Goal: Task Accomplishment & Management: Use online tool/utility

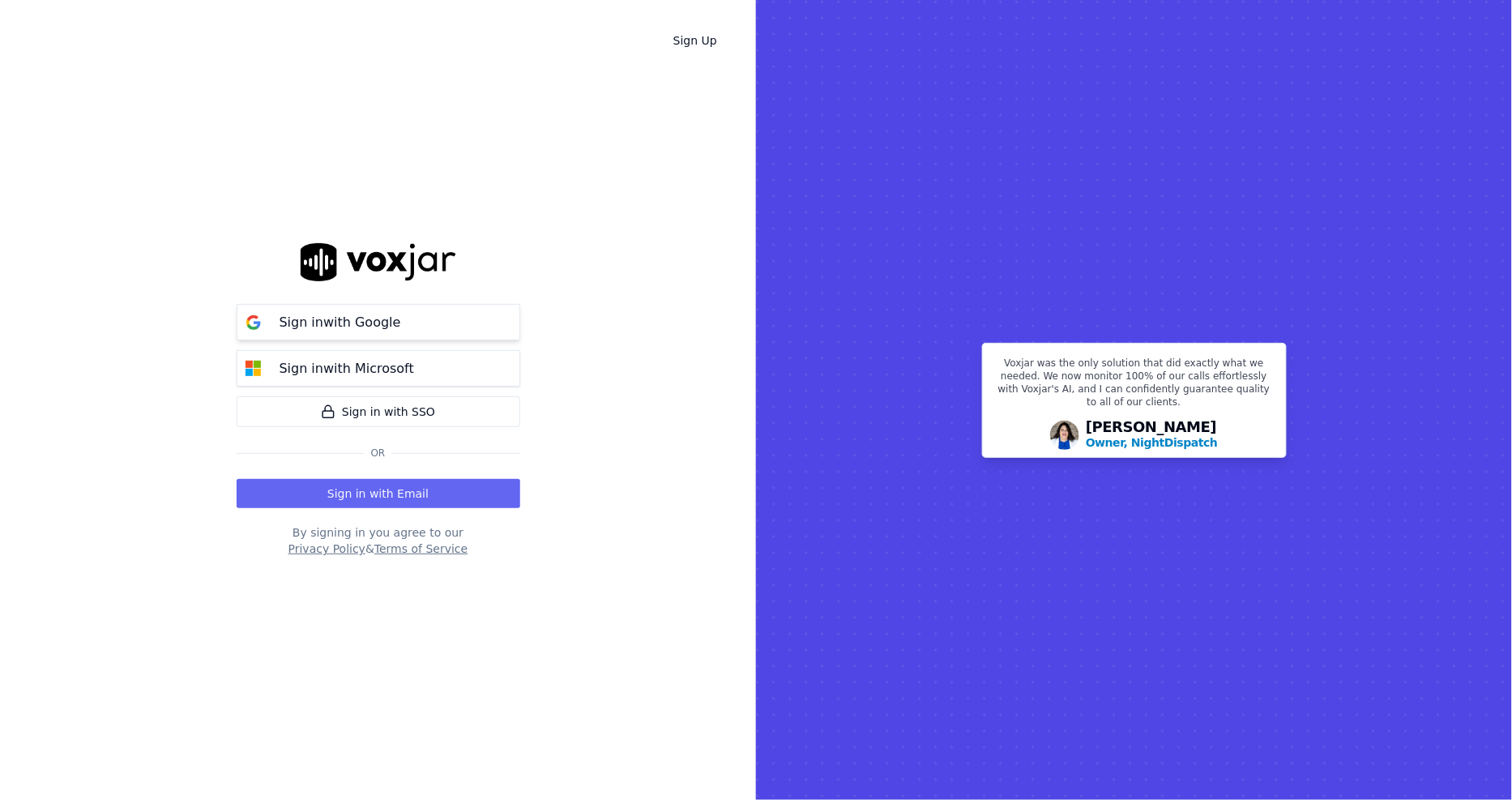
click at [318, 328] on p "Sign in with Google" at bounding box center [339, 322] width 121 height 19
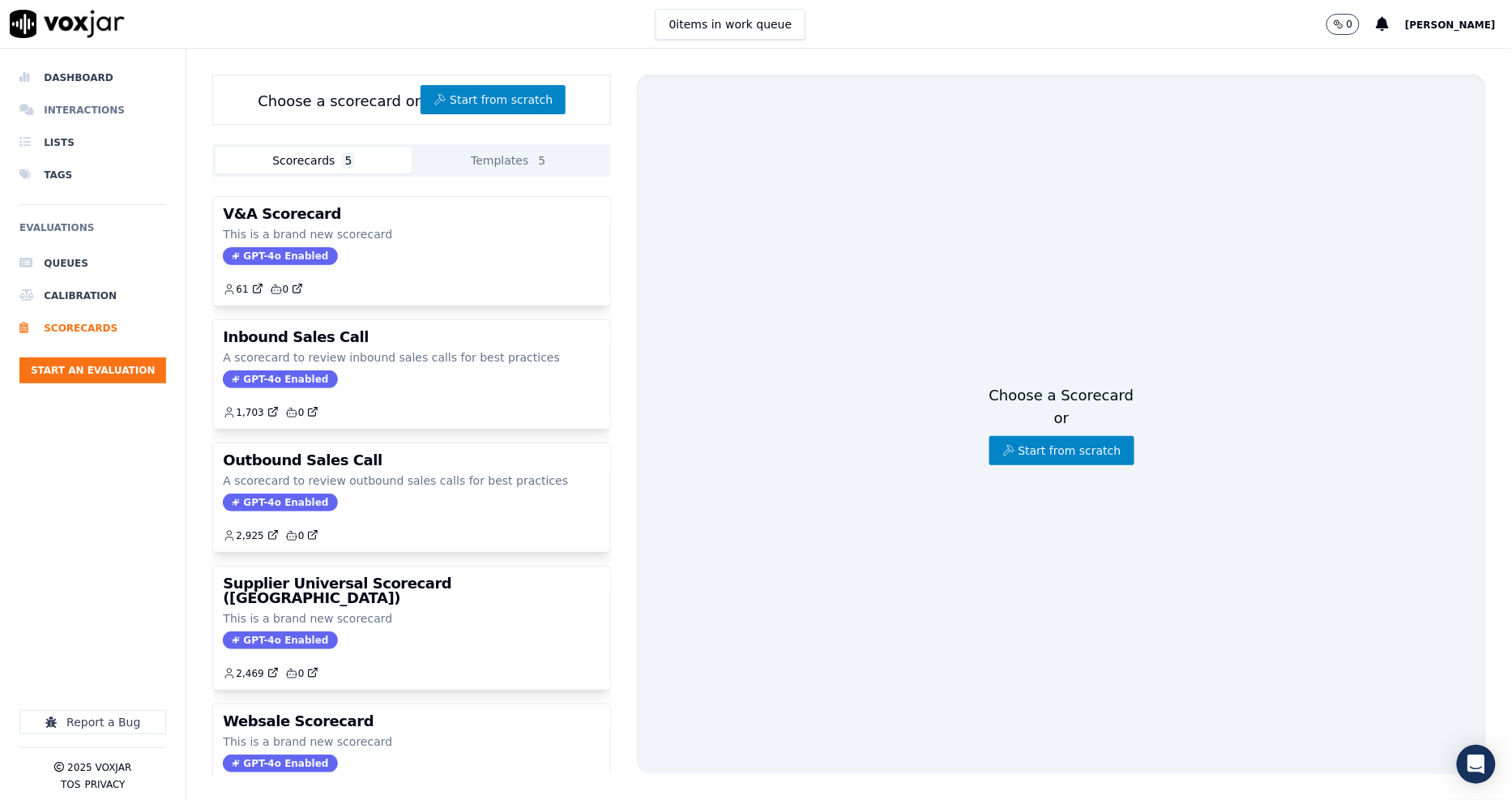
click at [59, 107] on li "Interactions" at bounding box center [92, 110] width 146 height 33
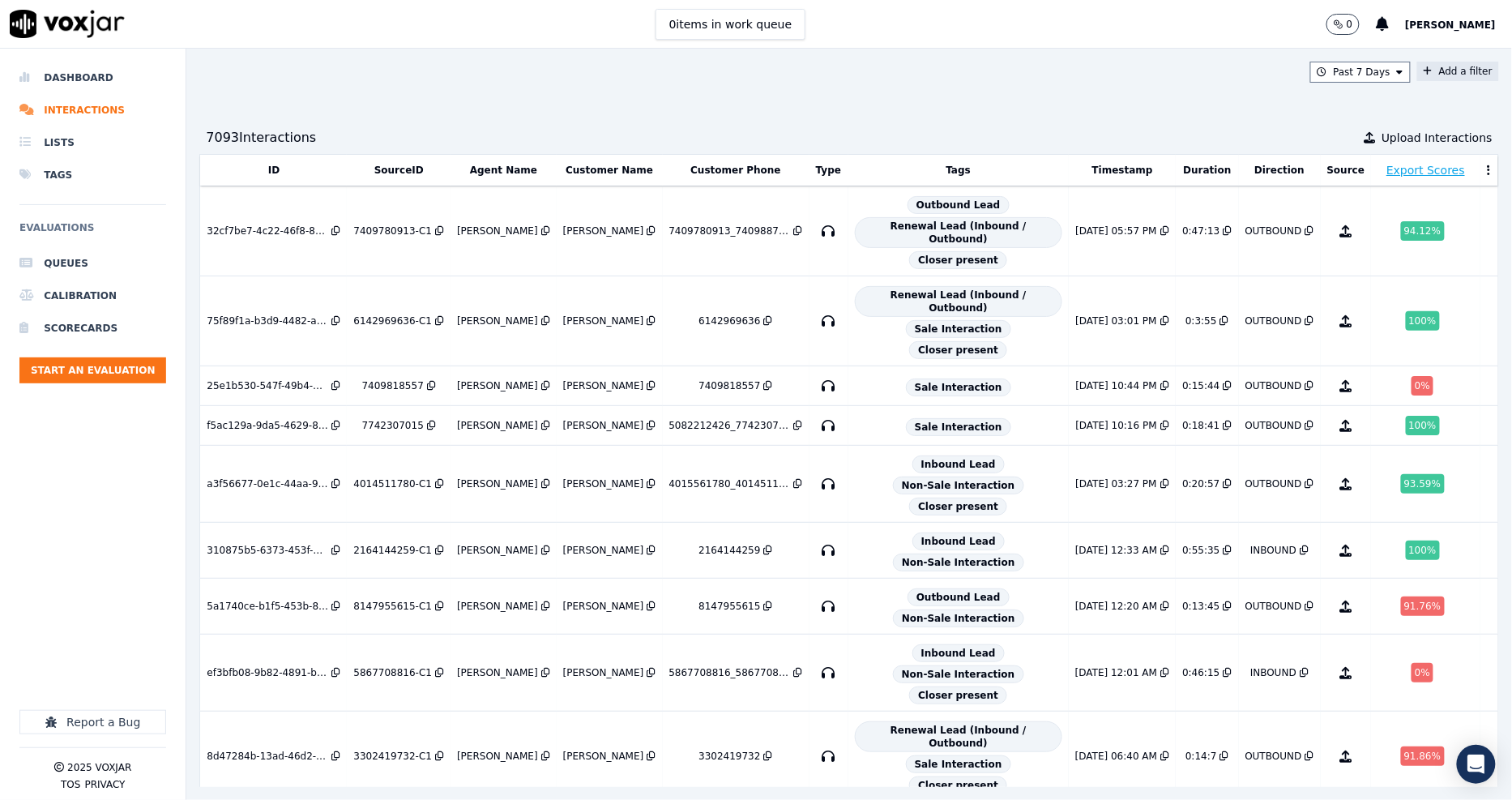
click at [1423, 71] on icon at bounding box center [1428, 71] width 9 height 10
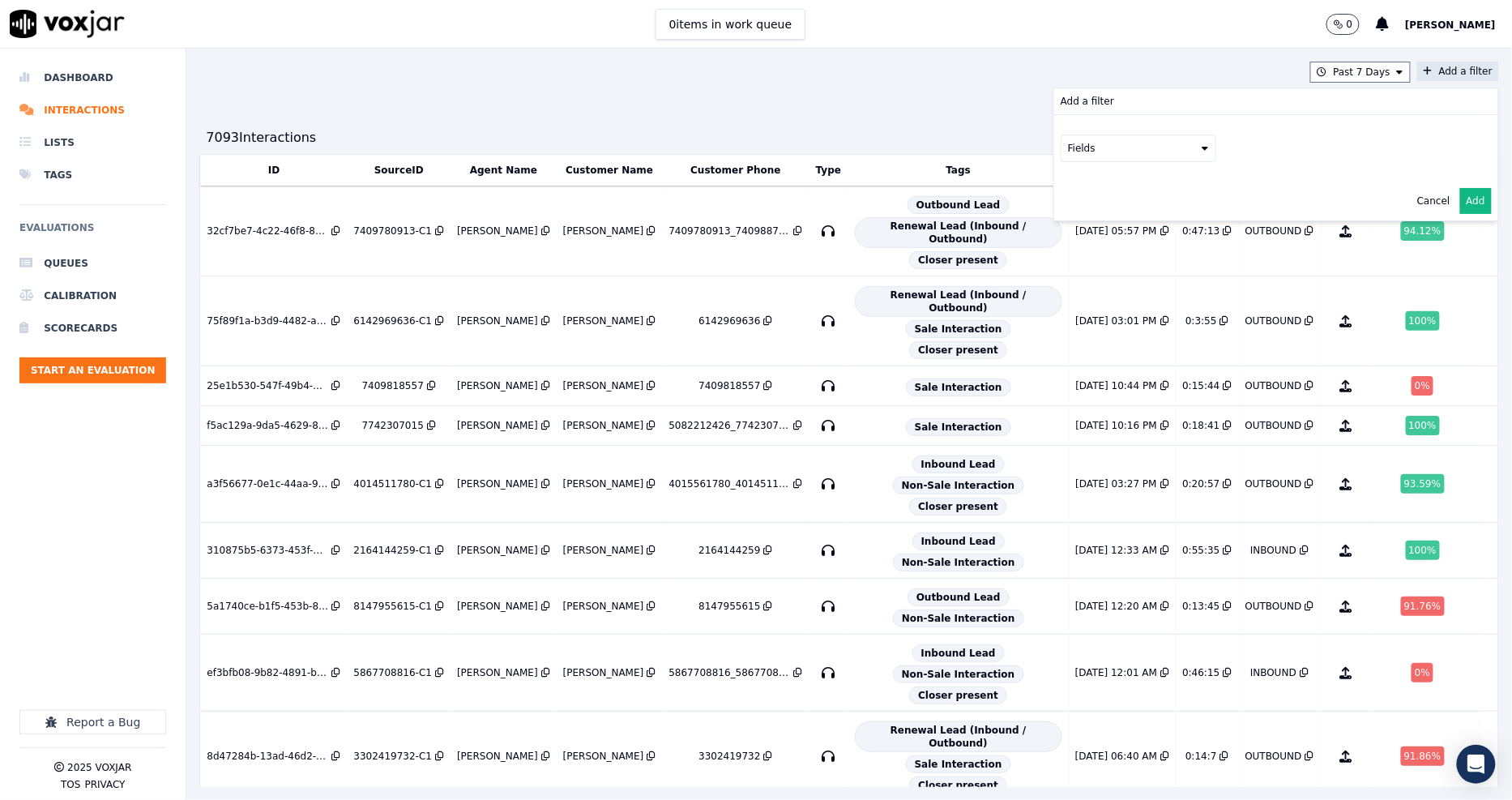
click at [1138, 160] on button "Fields" at bounding box center [1138, 148] width 155 height 28
click at [1088, 305] on div "customers" at bounding box center [1113, 312] width 51 height 13
click at [1161, 181] on button "Fields" at bounding box center [1158, 182] width 155 height 28
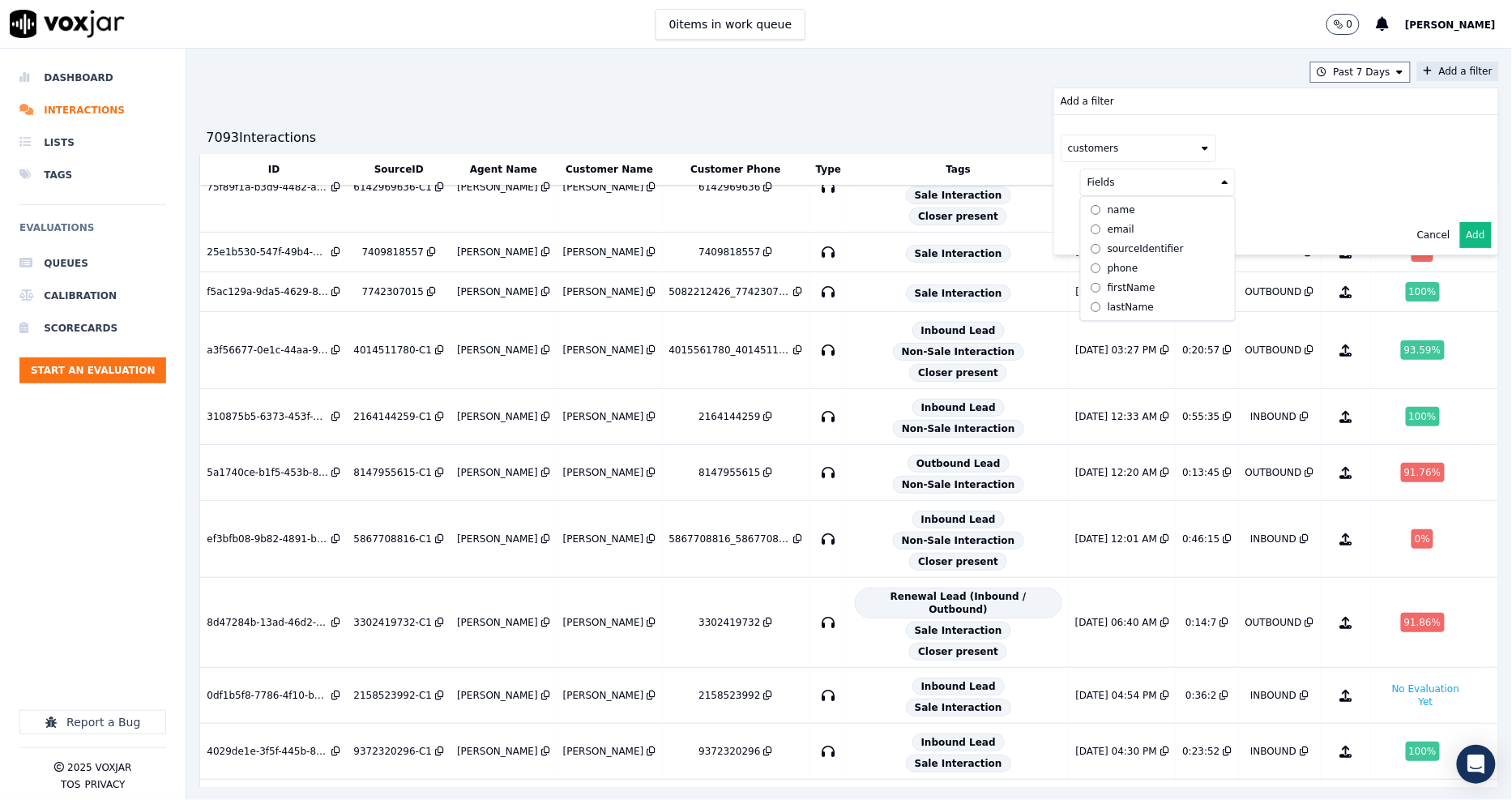
scroll to position [180, 0]
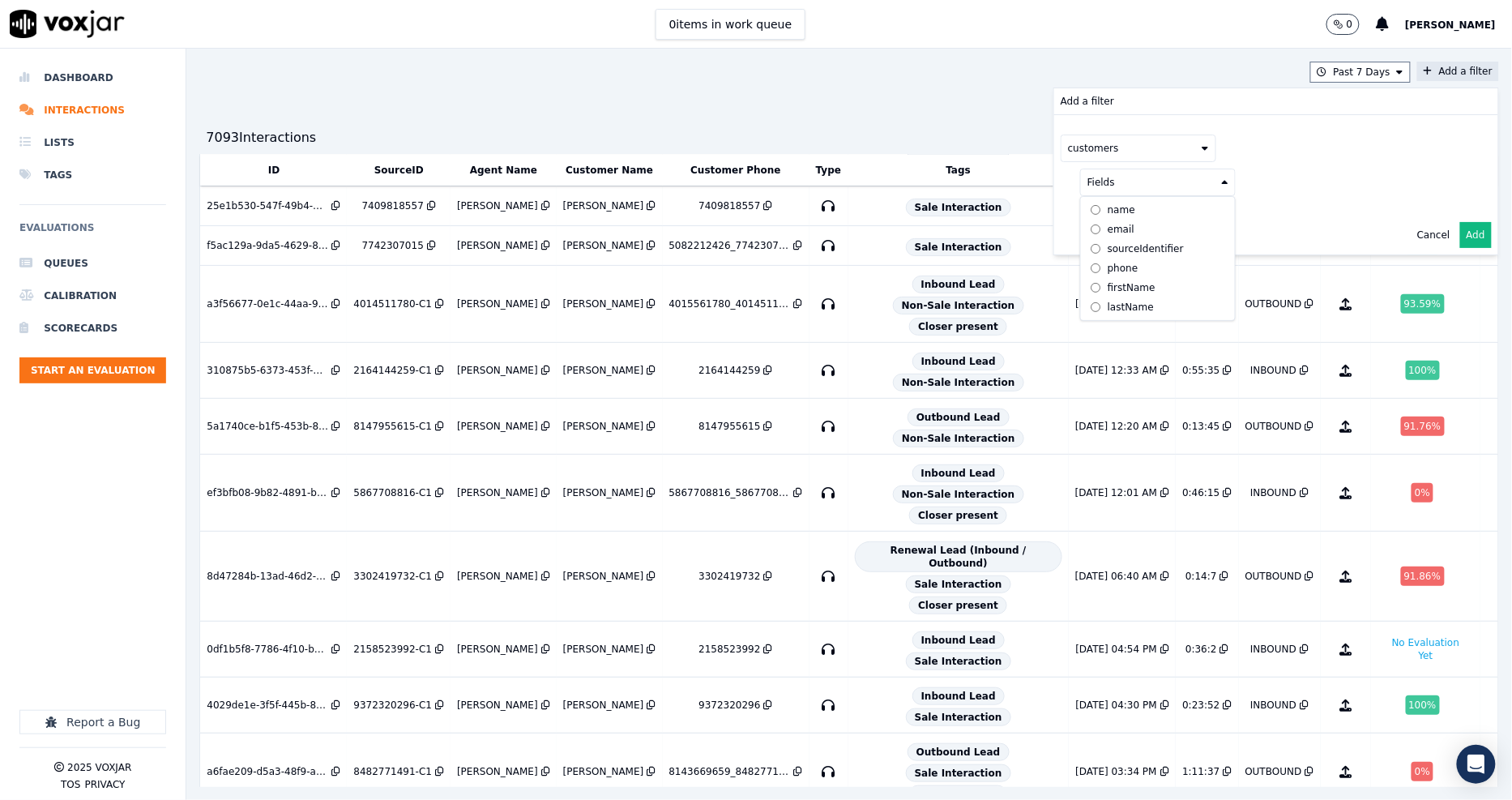
click at [1107, 271] on div "phone" at bounding box center [1123, 268] width 31 height 13
click at [1242, 181] on button at bounding box center [1358, 181] width 233 height 24
click at [1250, 207] on input "text" at bounding box center [1359, 213] width 219 height 28
paste input "2166189162"
type input "2166189162"
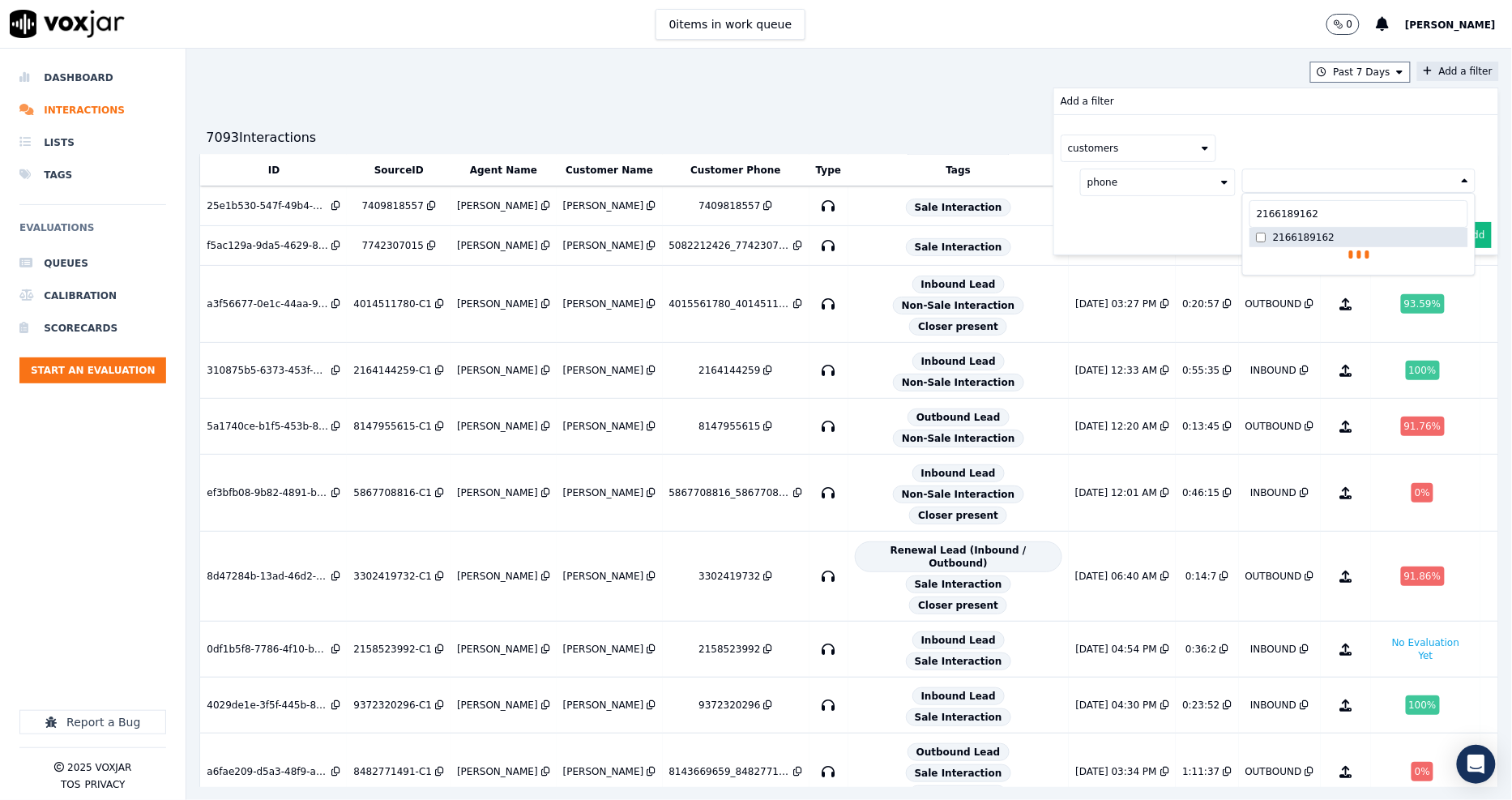
click at [1250, 242] on label "2166189162" at bounding box center [1359, 237] width 219 height 19
click at [1181, 235] on div "phone 2166189162 2166189162 2166189162 AND" at bounding box center [1268, 198] width 415 height 73
click at [1460, 268] on button "Add" at bounding box center [1476, 273] width 32 height 26
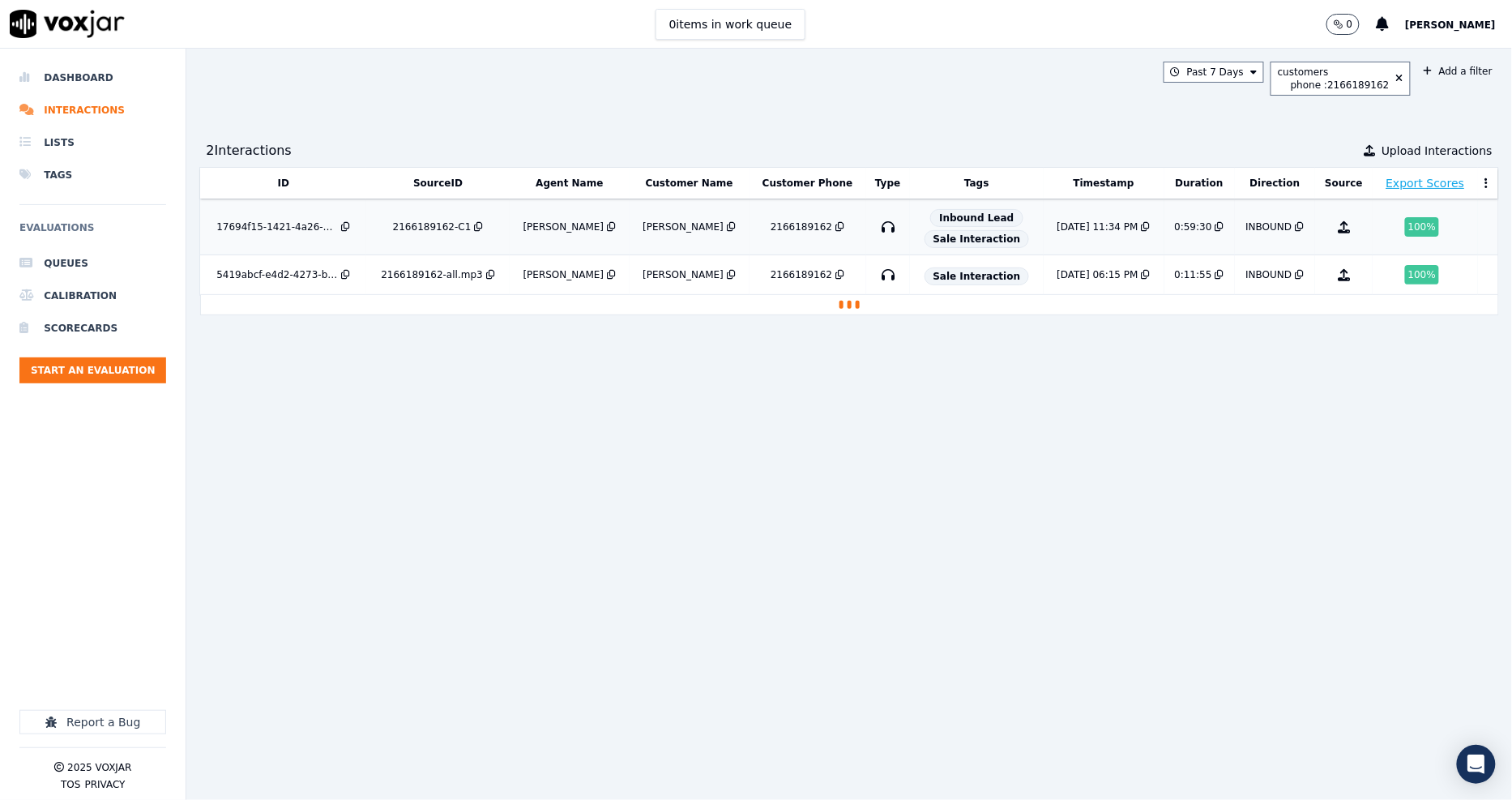
click at [425, 227] on div "2166189162-C1" at bounding box center [432, 227] width 79 height 13
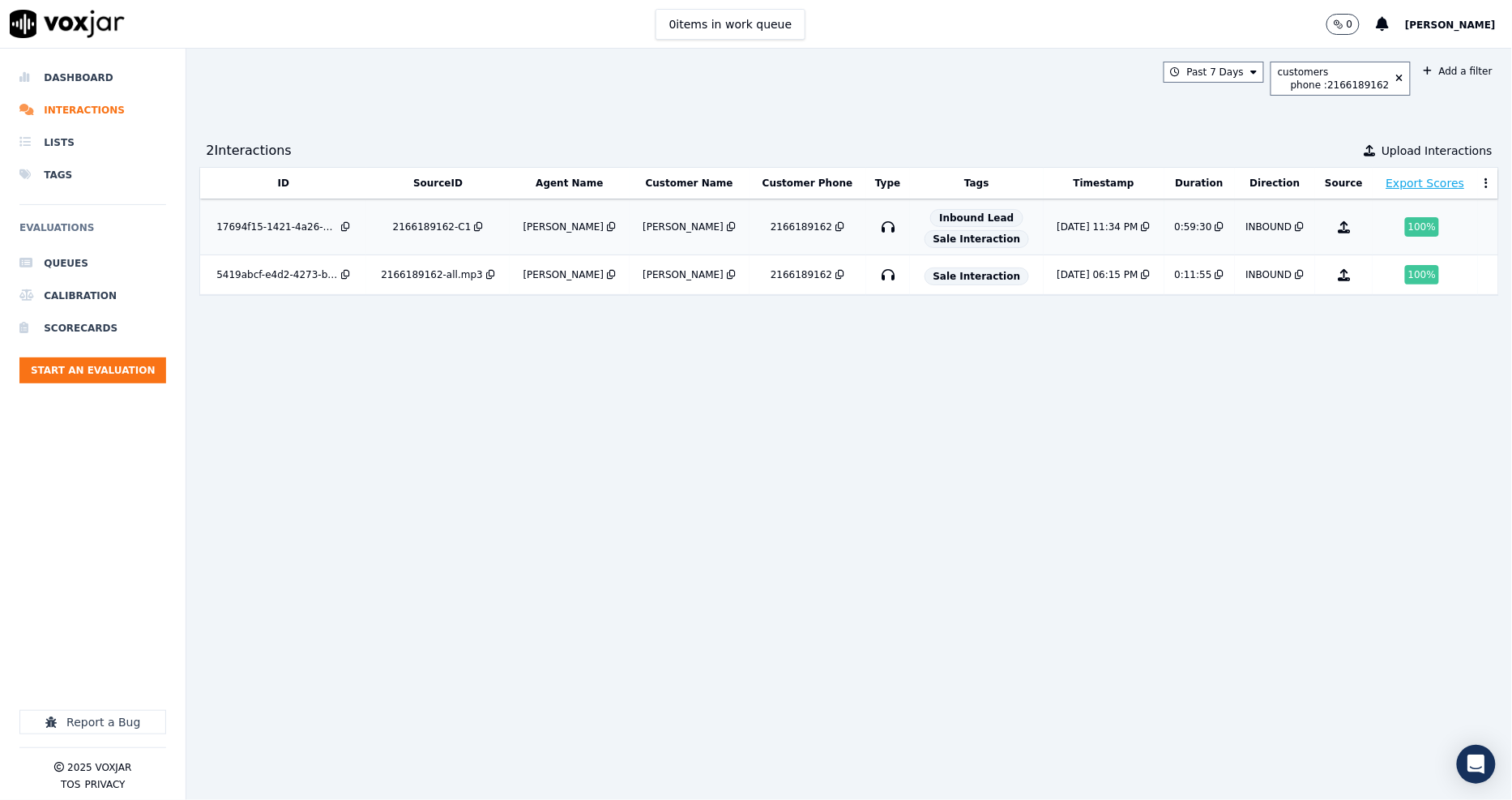
click at [430, 229] on div "2166189162-C1" at bounding box center [432, 227] width 79 height 13
click at [1396, 79] on icon at bounding box center [1399, 79] width 8 height 10
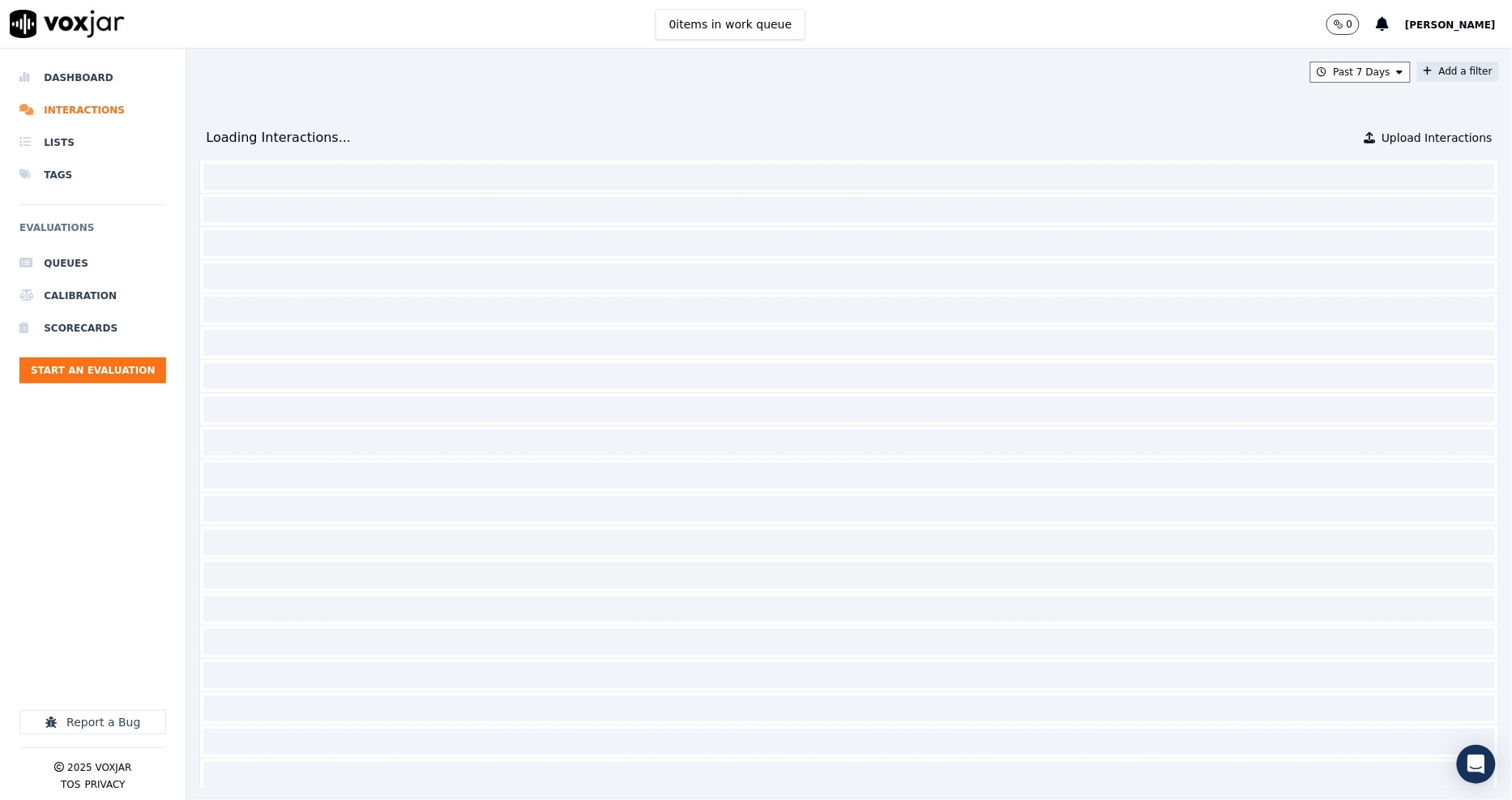
click at [1423, 70] on icon at bounding box center [1428, 71] width 9 height 10
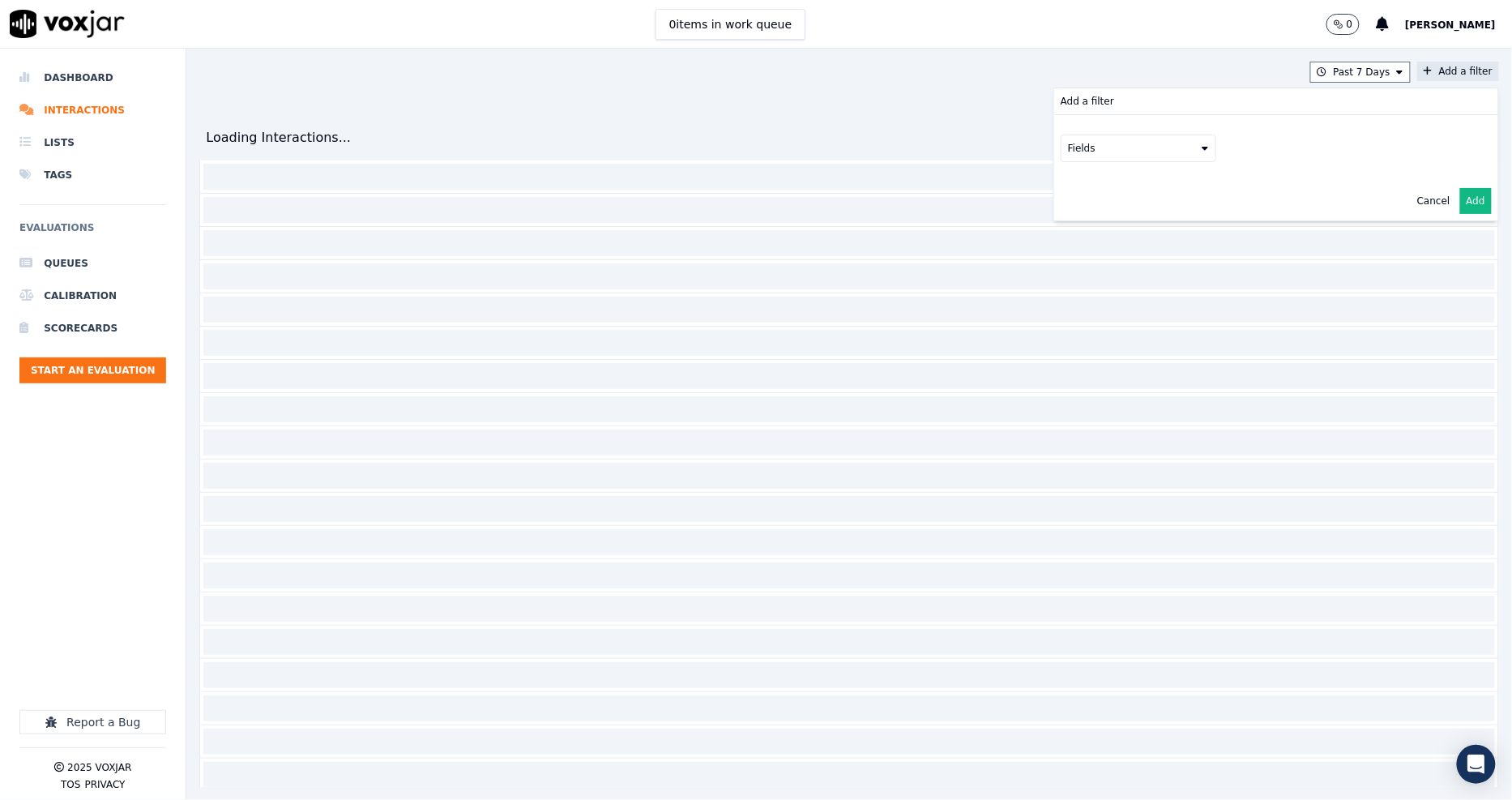
click at [1112, 160] on button "Fields" at bounding box center [1138, 148] width 155 height 28
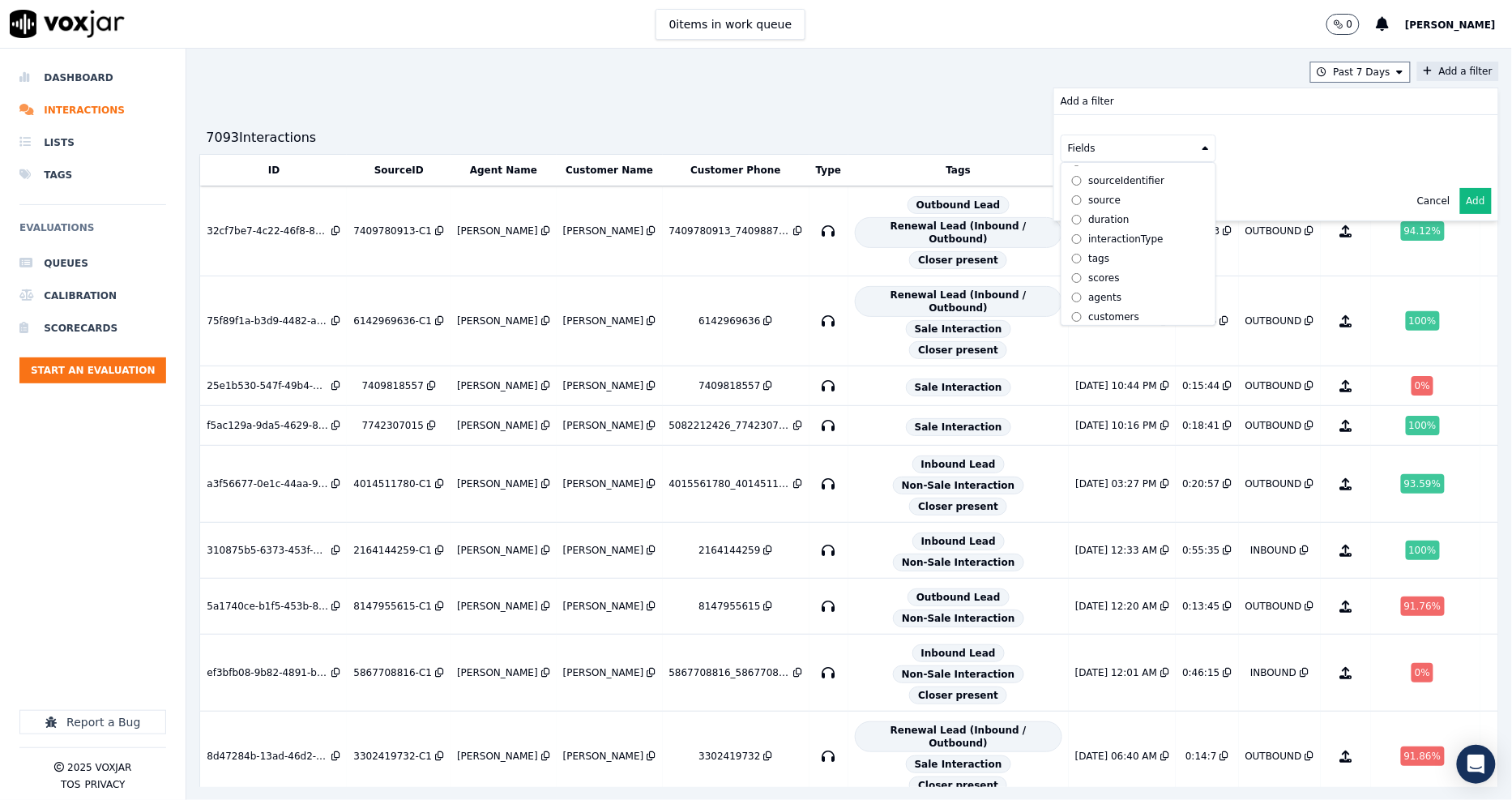
scroll to position [52, 0]
drag, startPoint x: 1064, startPoint y: 278, endPoint x: 1069, endPoint y: 305, distance: 27.5
click at [1069, 305] on div "id direction sourceIdentifier source duration interactionType tags scores agent…" at bounding box center [1138, 244] width 147 height 155
click at [1088, 305] on div "customers" at bounding box center [1113, 312] width 51 height 13
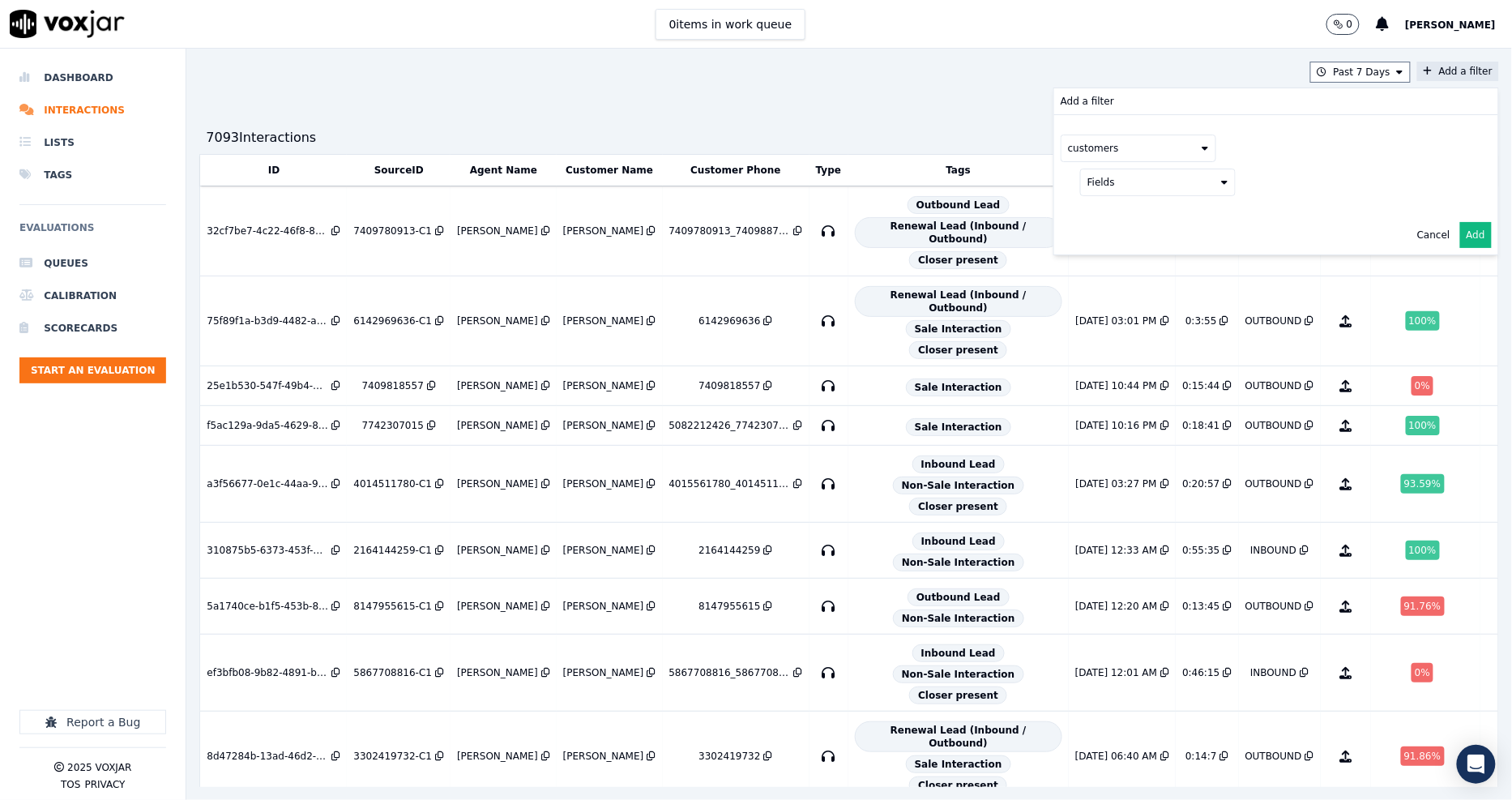
click at [1163, 184] on button "Fields" at bounding box center [1158, 182] width 155 height 28
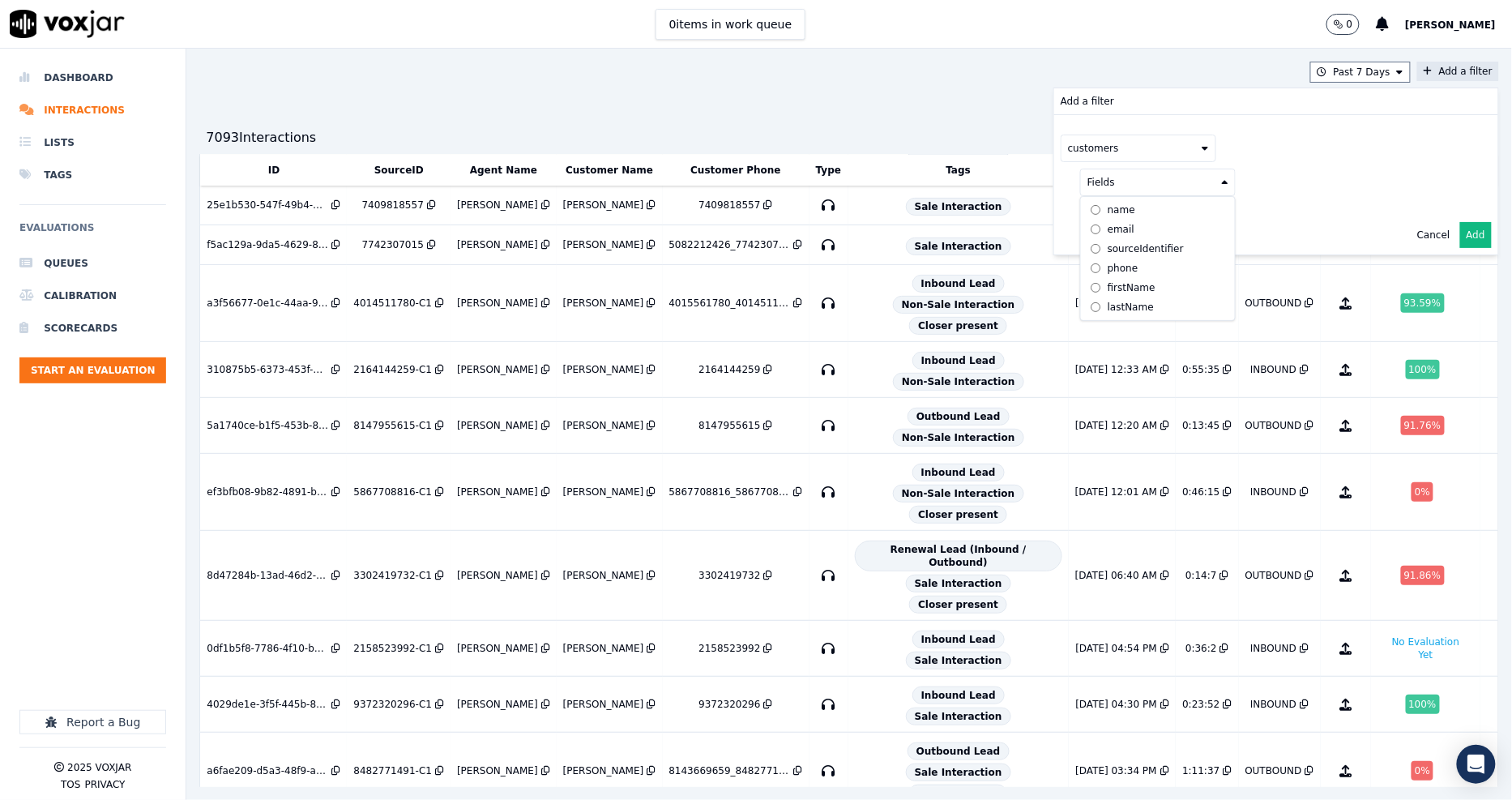
scroll to position [359, 0]
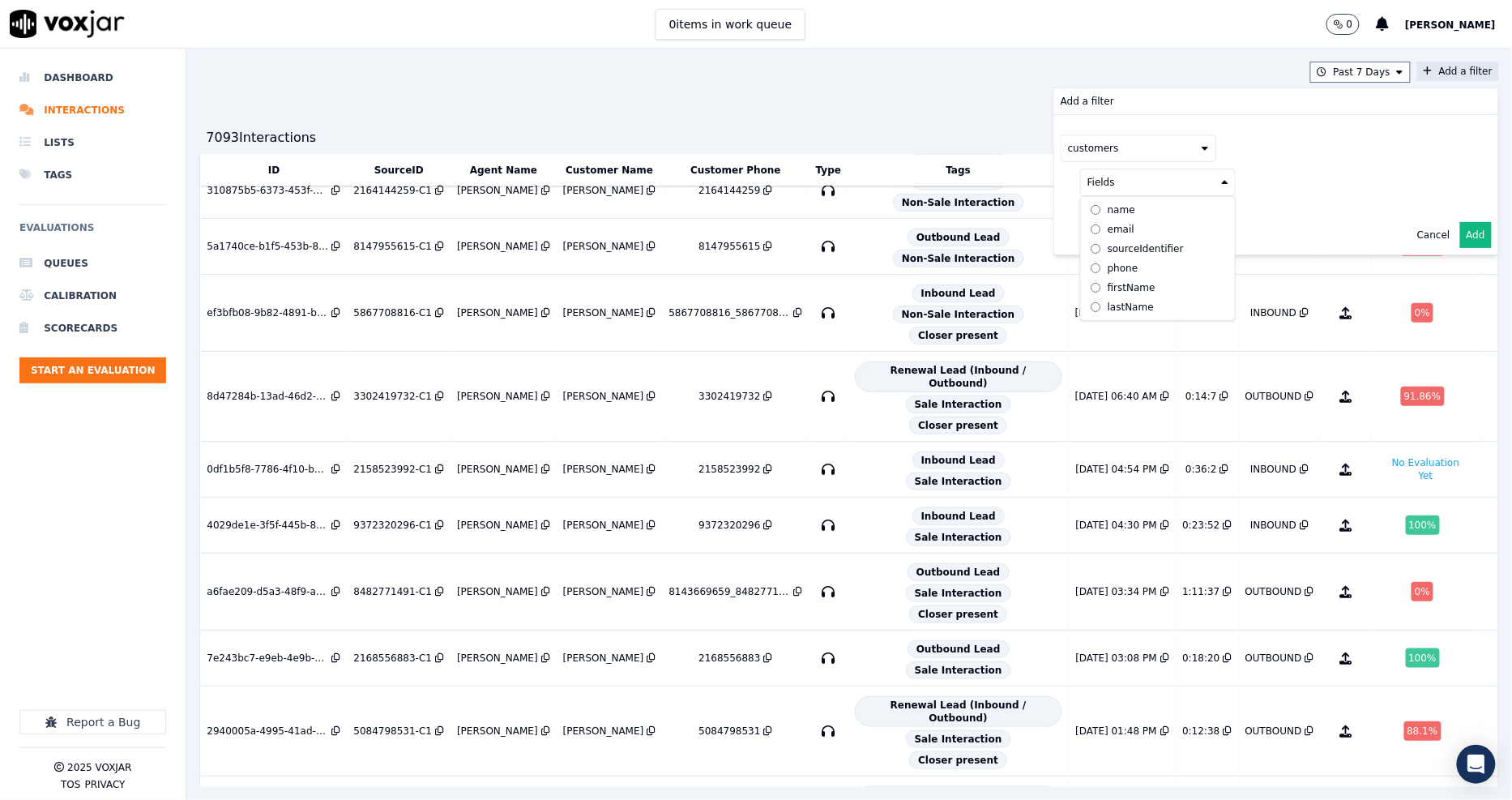
click at [1107, 268] on div "phone" at bounding box center [1123, 268] width 31 height 13
click at [1242, 192] on button at bounding box center [1358, 181] width 233 height 24
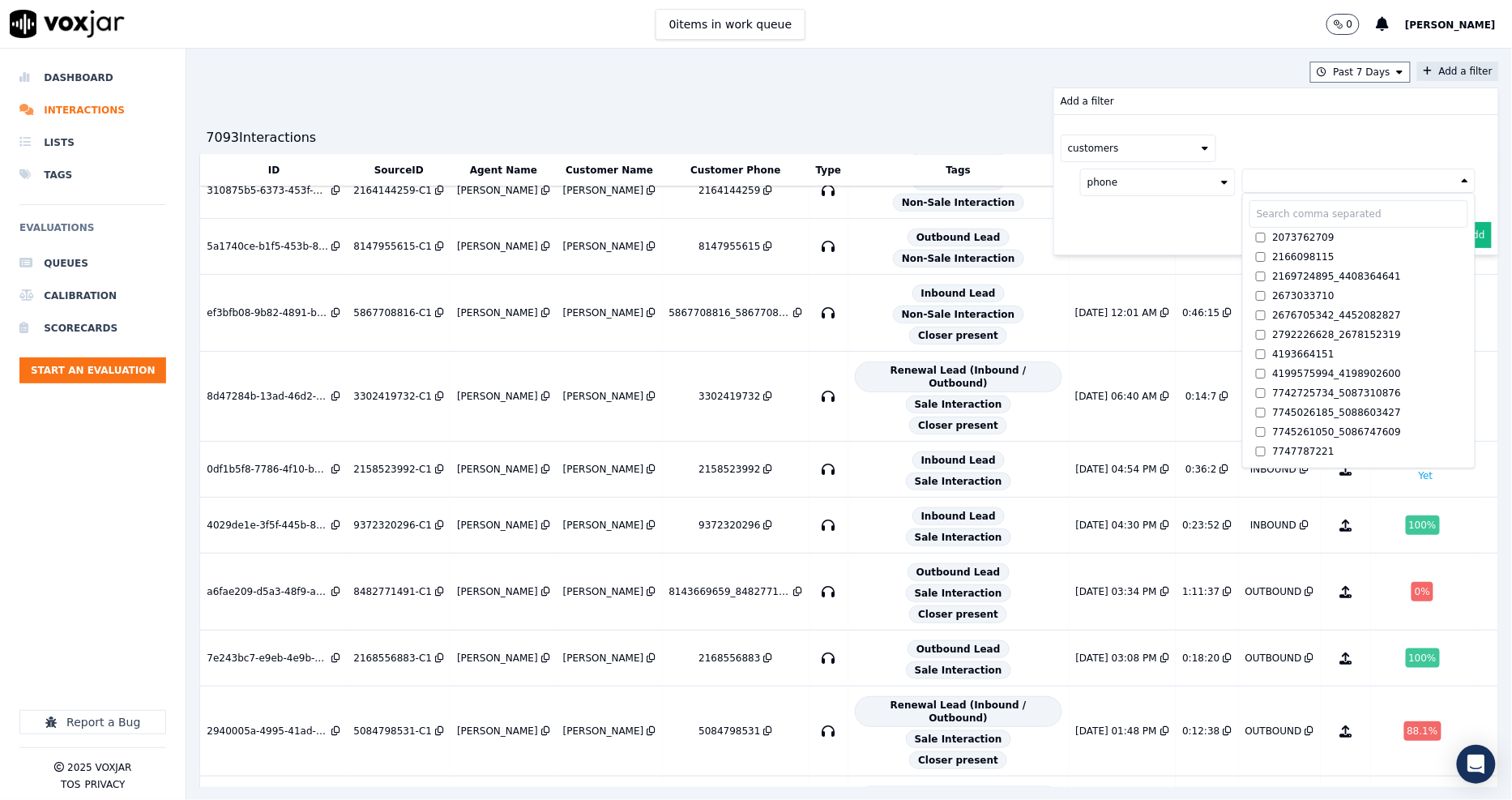
click at [1250, 212] on input "text" at bounding box center [1359, 213] width 219 height 28
paste input "7406925166"
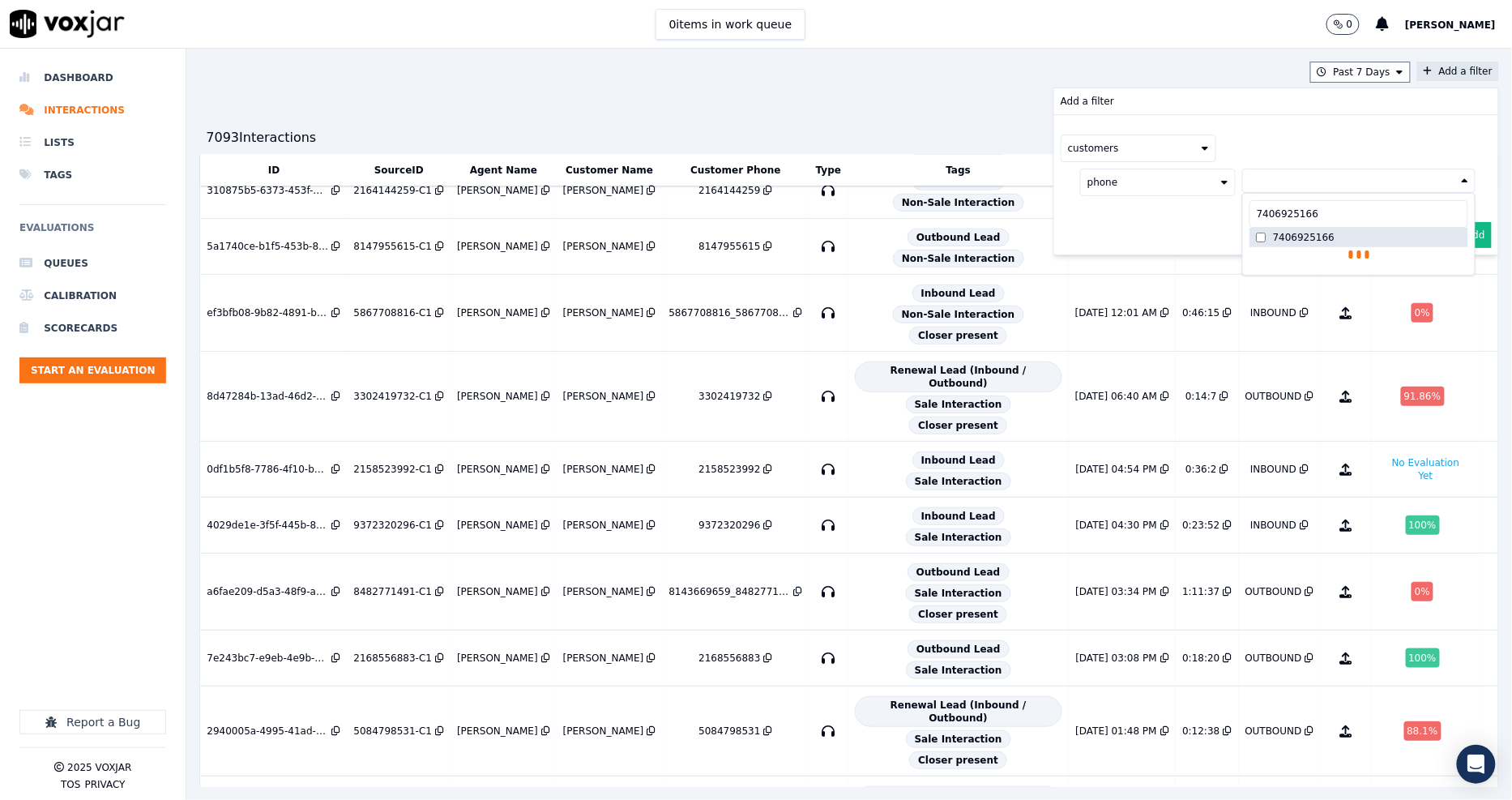
type input "7406925166"
click at [1250, 236] on label "7406925166" at bounding box center [1359, 237] width 219 height 19
click at [1168, 249] on div "customers phone 7406925166 7406925166 7406925166 AND" at bounding box center [1275, 185] width 444 height 140
click at [1460, 279] on button "Add" at bounding box center [1476, 273] width 32 height 26
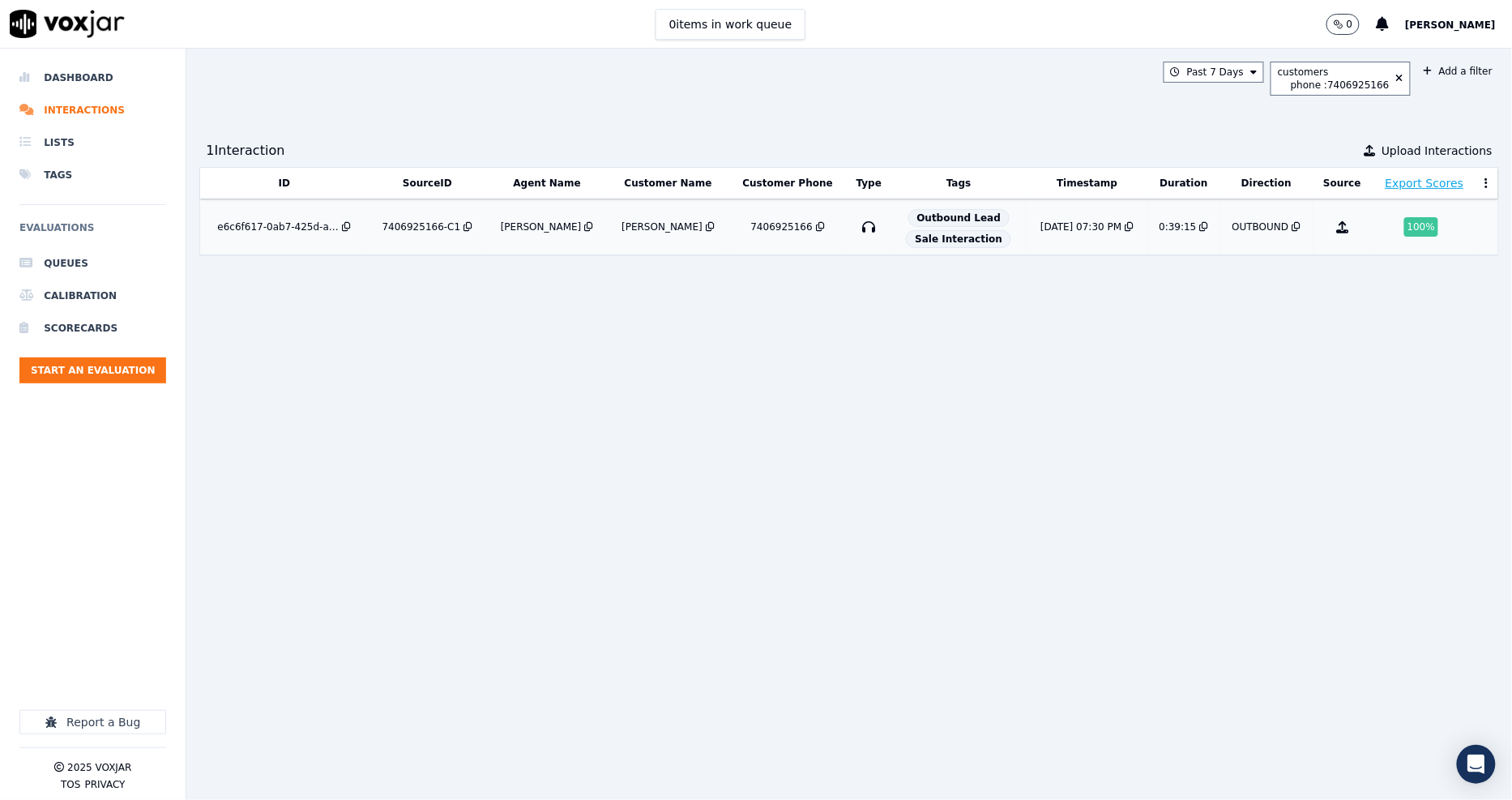
click at [437, 220] on td "7406925166-C1" at bounding box center [427, 227] width 119 height 56
click at [424, 227] on div "7406925166-C1" at bounding box center [421, 227] width 79 height 13
click at [1396, 81] on icon at bounding box center [1399, 79] width 8 height 10
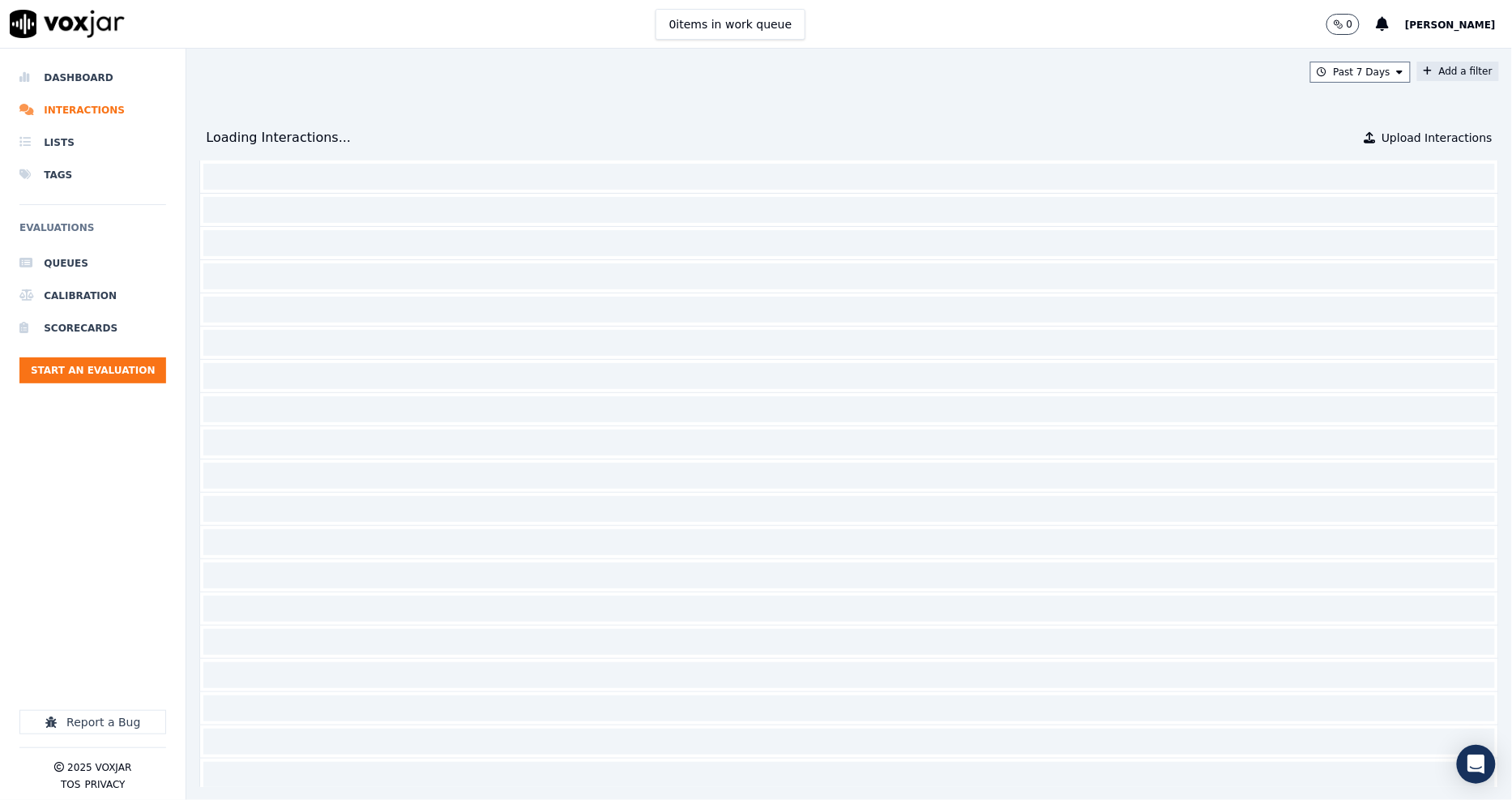
click at [1417, 71] on button "Add a filter" at bounding box center [1458, 71] width 82 height 19
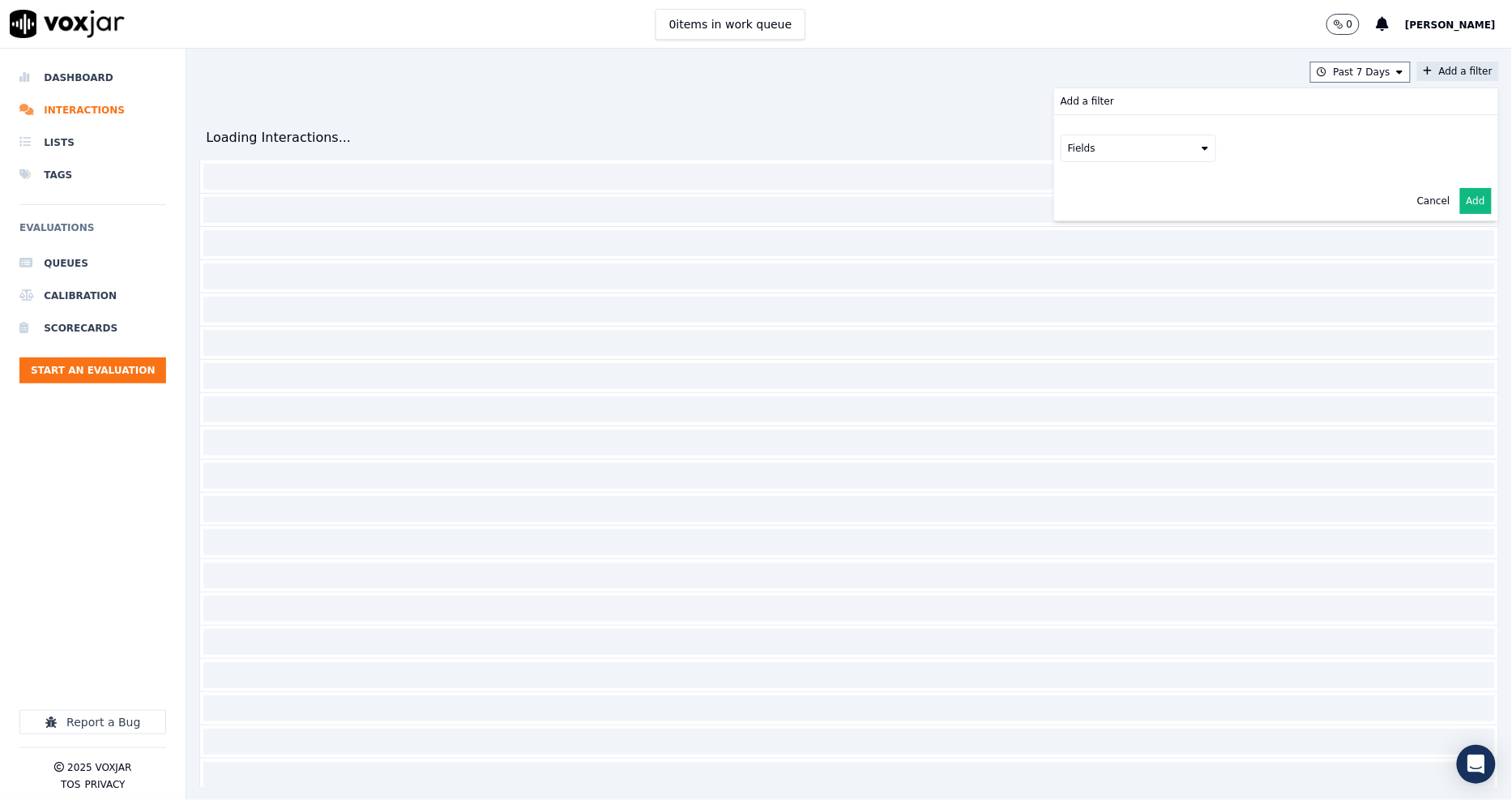
click at [1119, 144] on button "Fields" at bounding box center [1138, 148] width 155 height 28
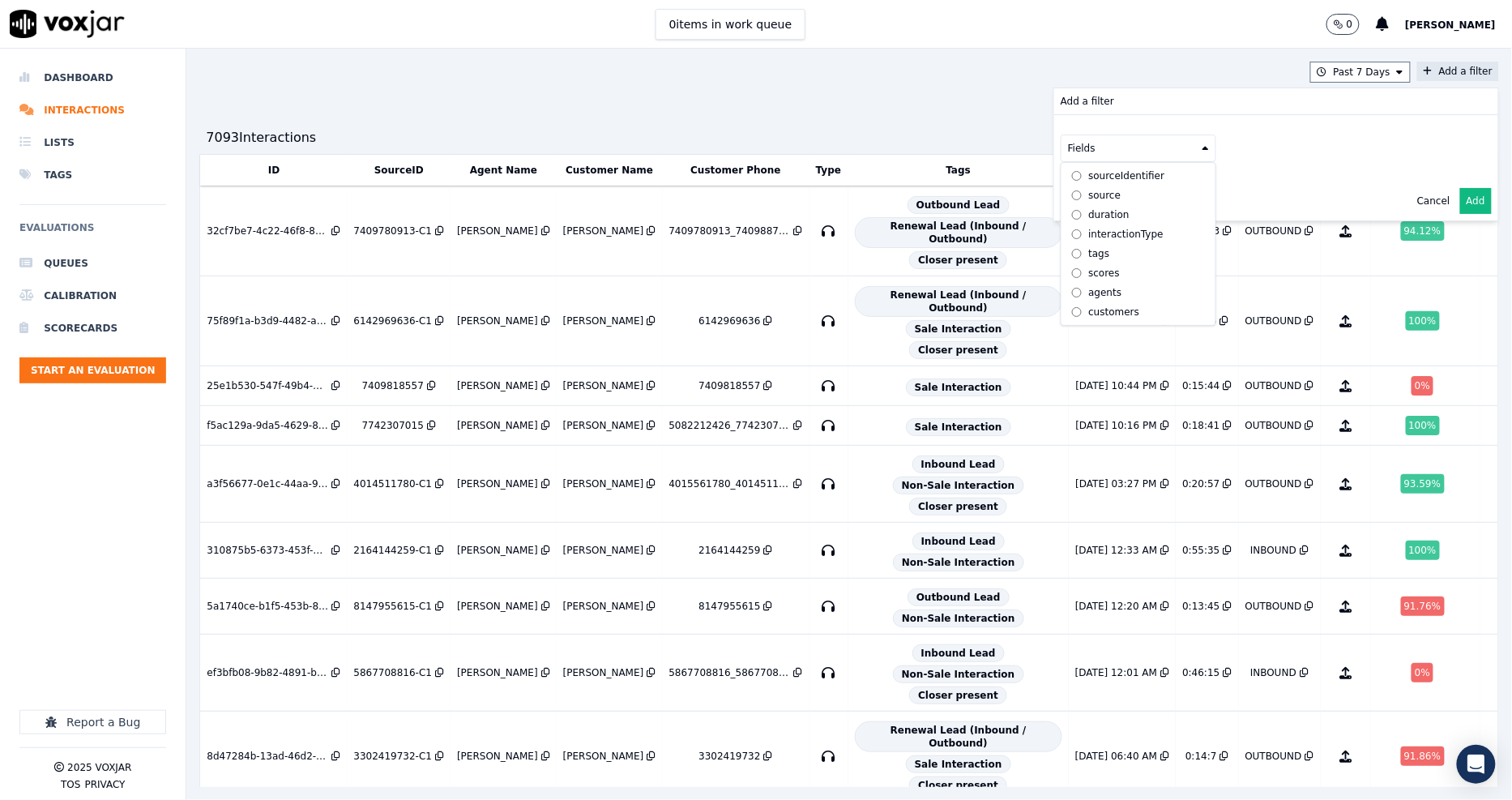
click at [1088, 305] on div "customers" at bounding box center [1113, 312] width 51 height 13
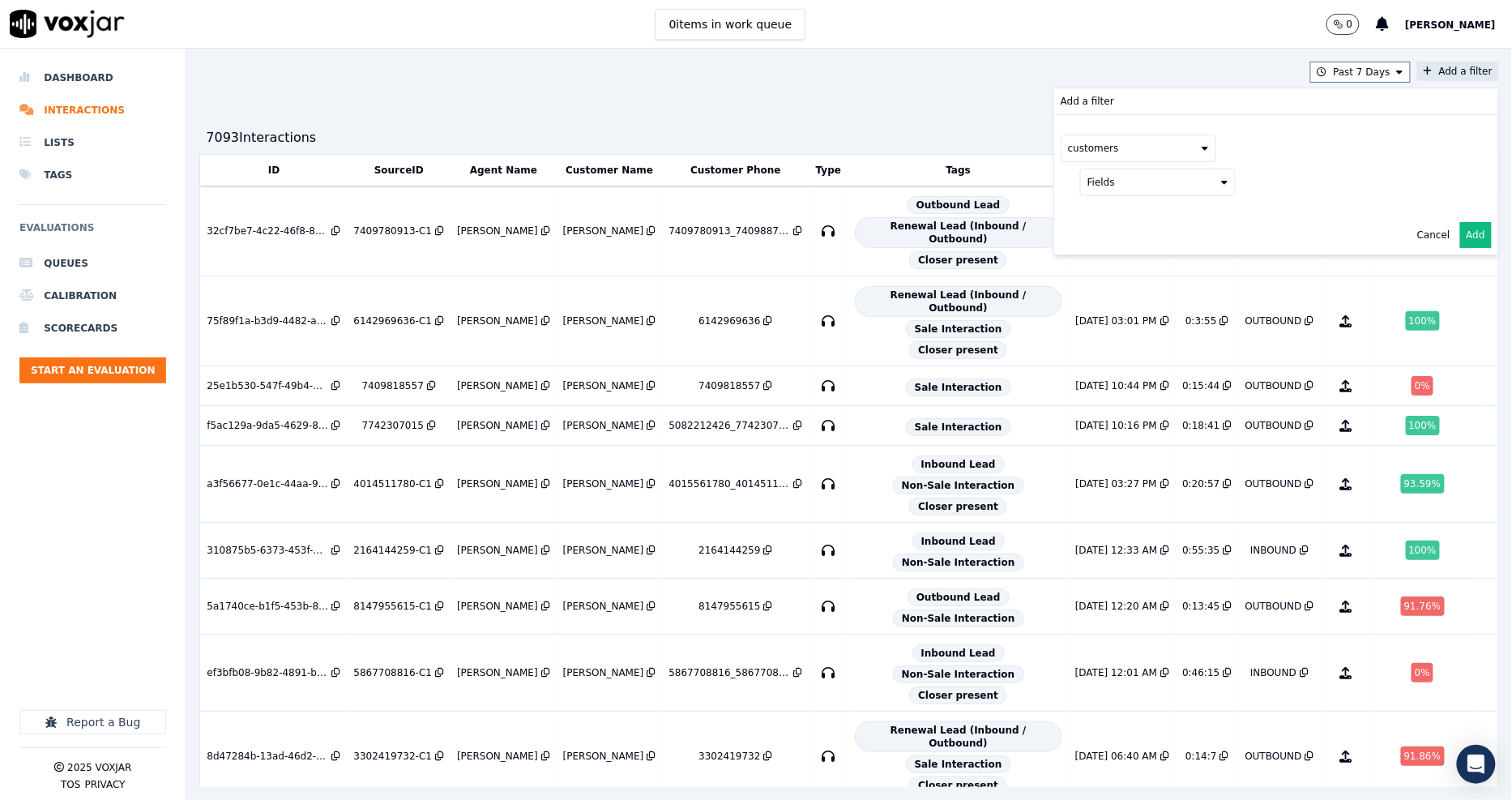
click at [1134, 183] on button "Fields" at bounding box center [1158, 182] width 155 height 28
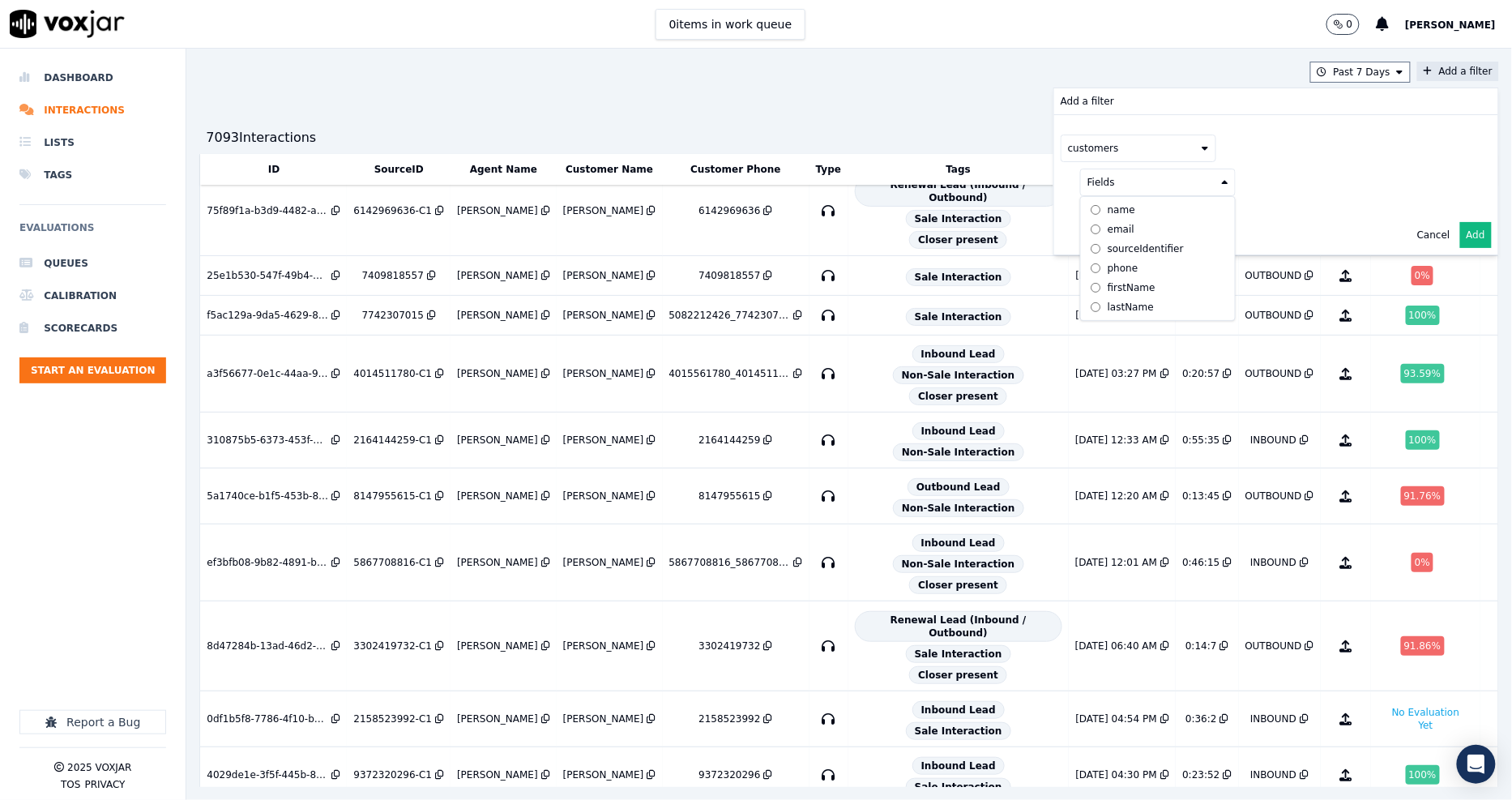
scroll to position [270, 0]
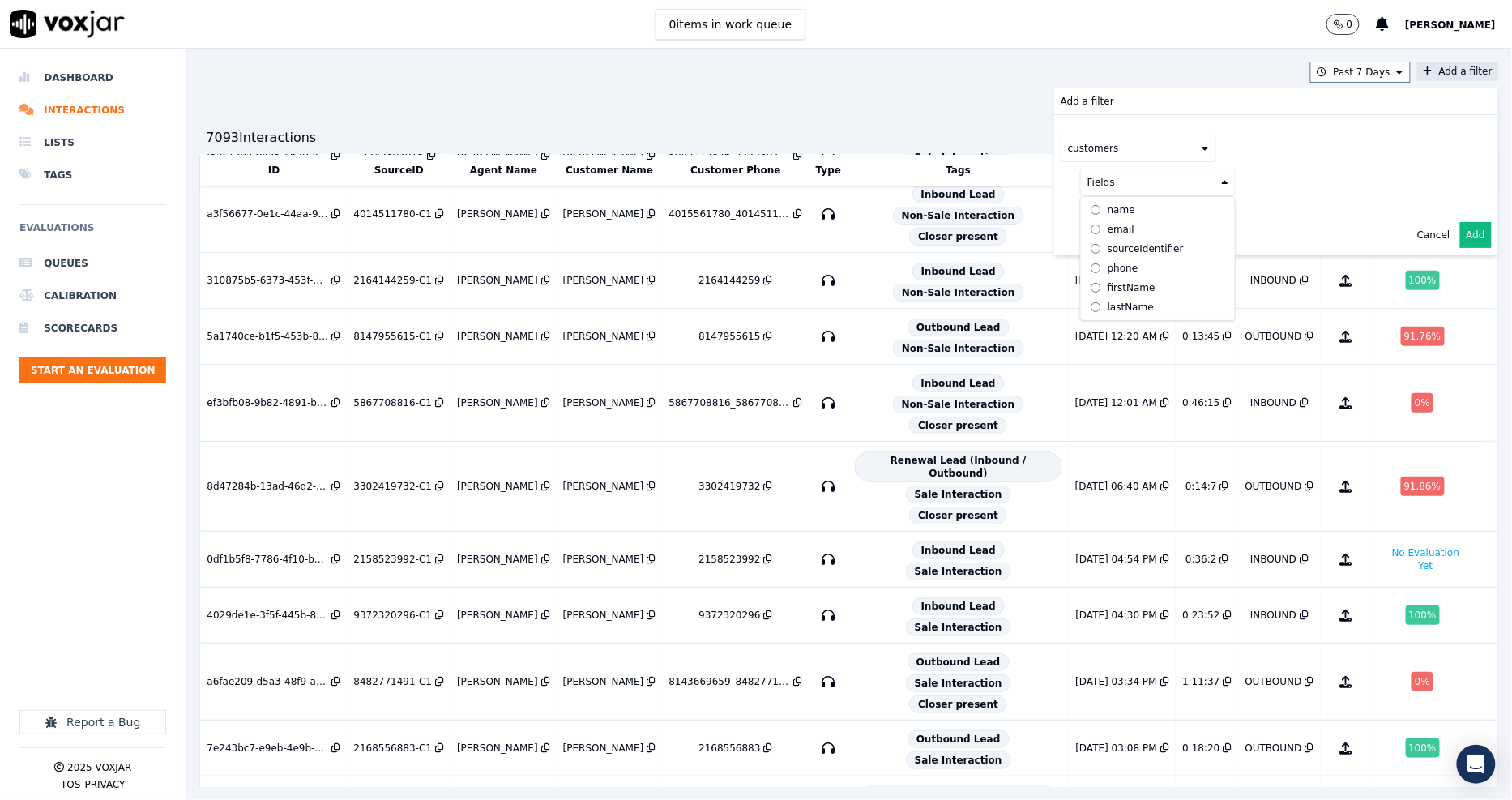
click at [1107, 272] on div "phone" at bounding box center [1123, 268] width 31 height 13
click at [1269, 191] on button at bounding box center [1358, 181] width 233 height 24
click at [1259, 209] on input "text" at bounding box center [1359, 213] width 219 height 28
paste input "4843450506"
type input "4843450506"
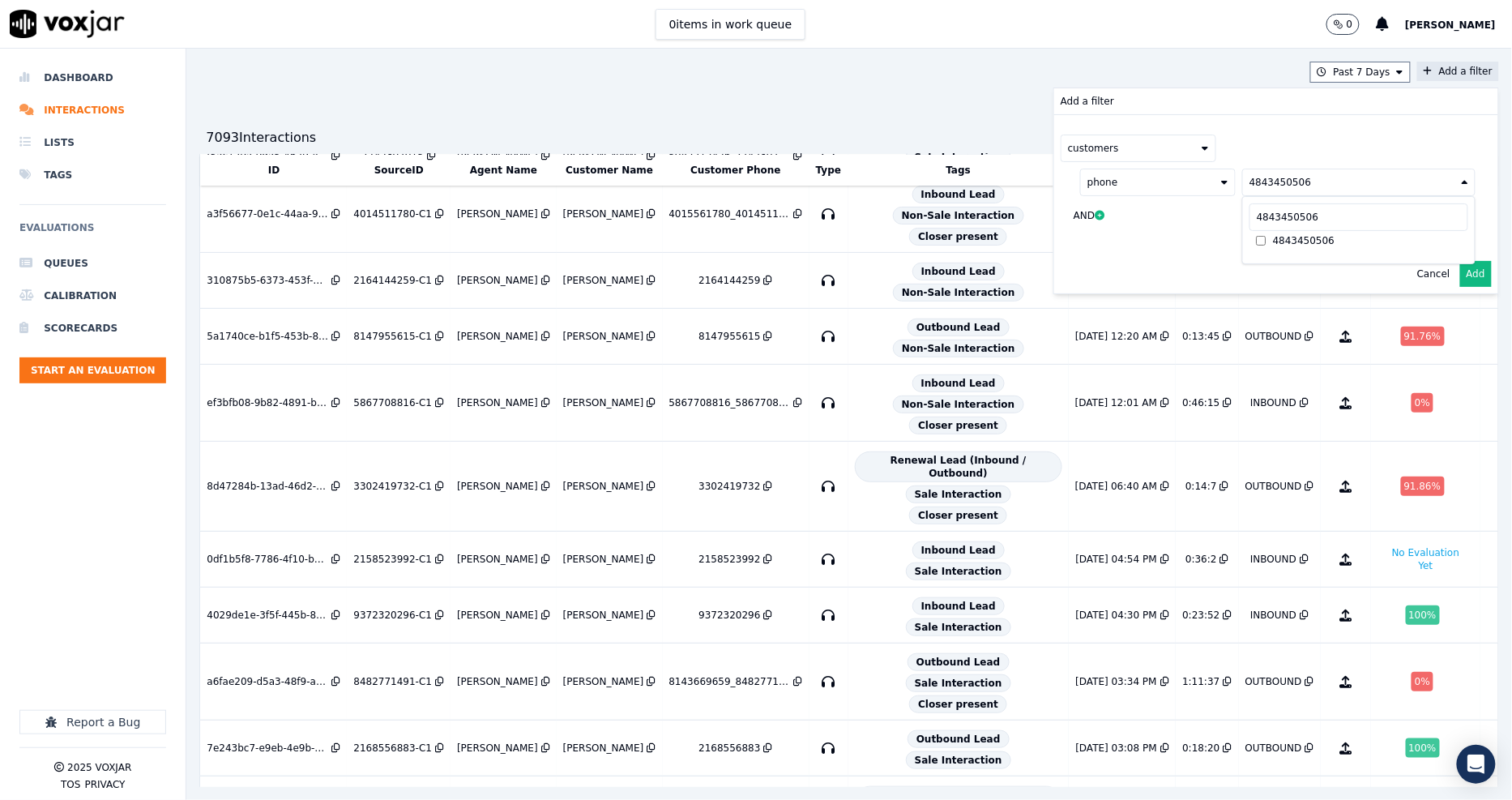
click at [1164, 238] on div "customers phone 4843450506 4843450506 4843450506 AND" at bounding box center [1275, 185] width 444 height 140
click at [1460, 279] on button "Add" at bounding box center [1476, 273] width 32 height 26
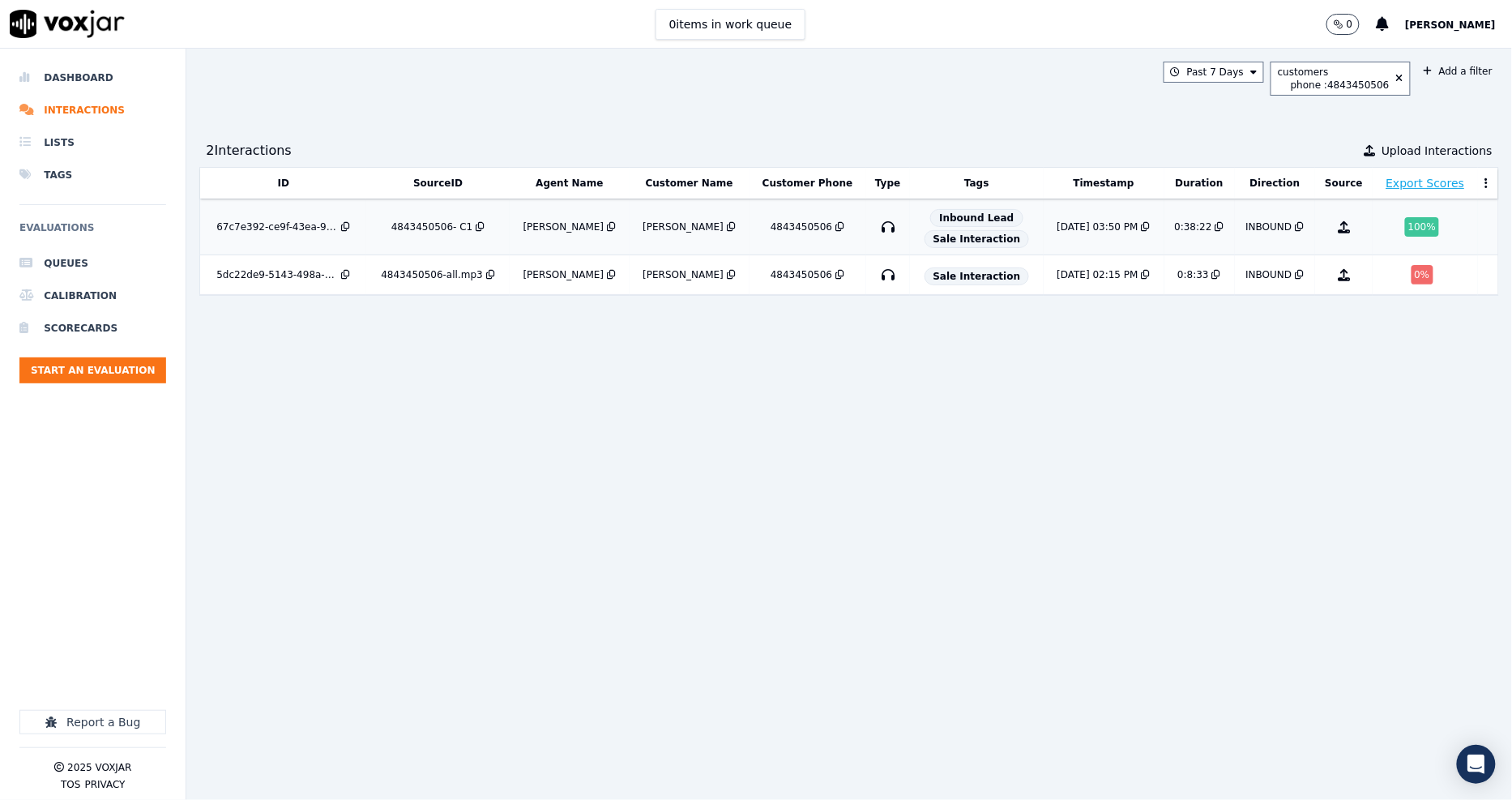
click at [415, 227] on div "4843450506- C1" at bounding box center [432, 227] width 82 height 13
click at [1389, 77] on button at bounding box center [1396, 79] width 13 height 13
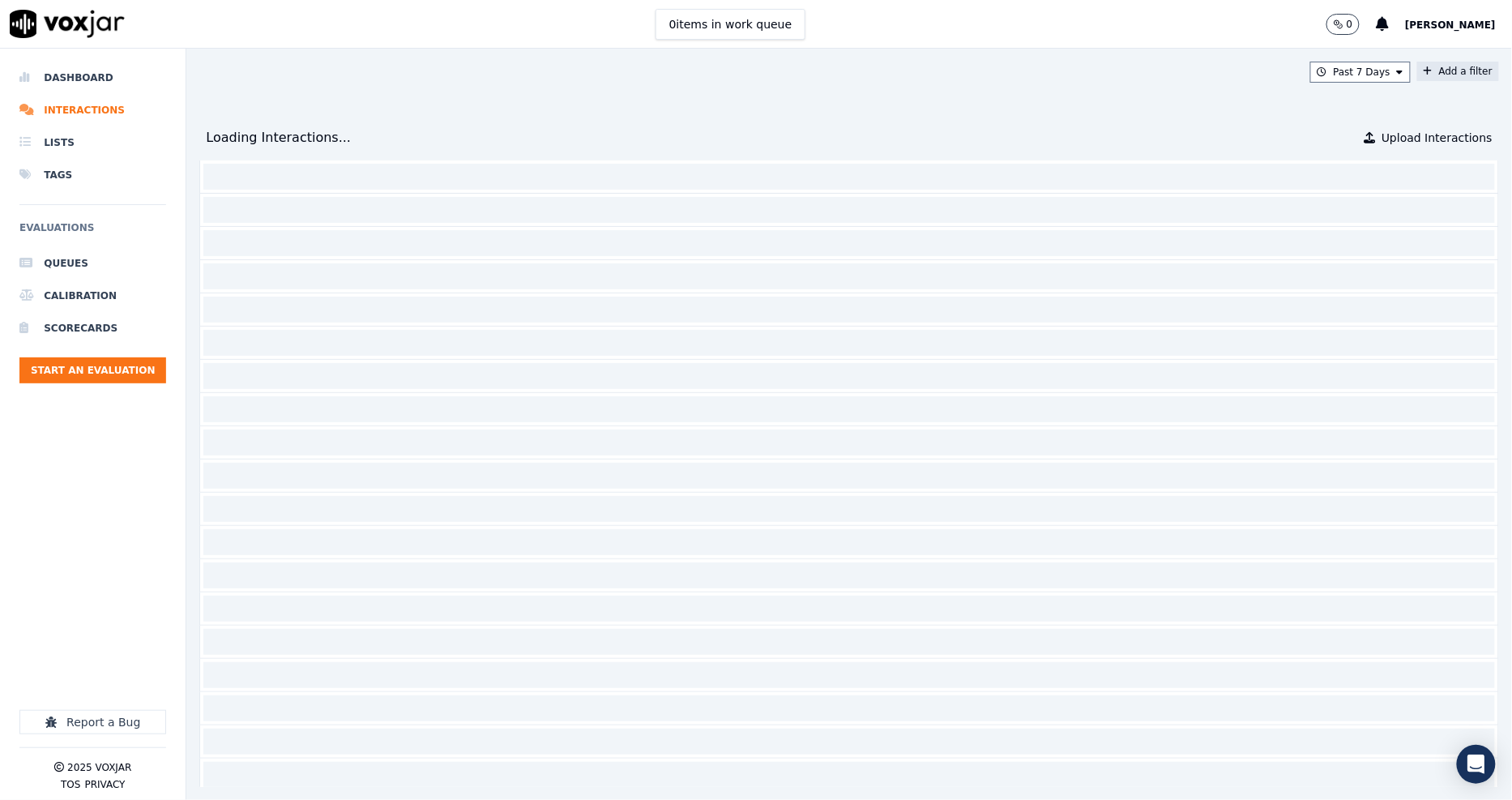
click at [1423, 70] on icon at bounding box center [1428, 71] width 9 height 10
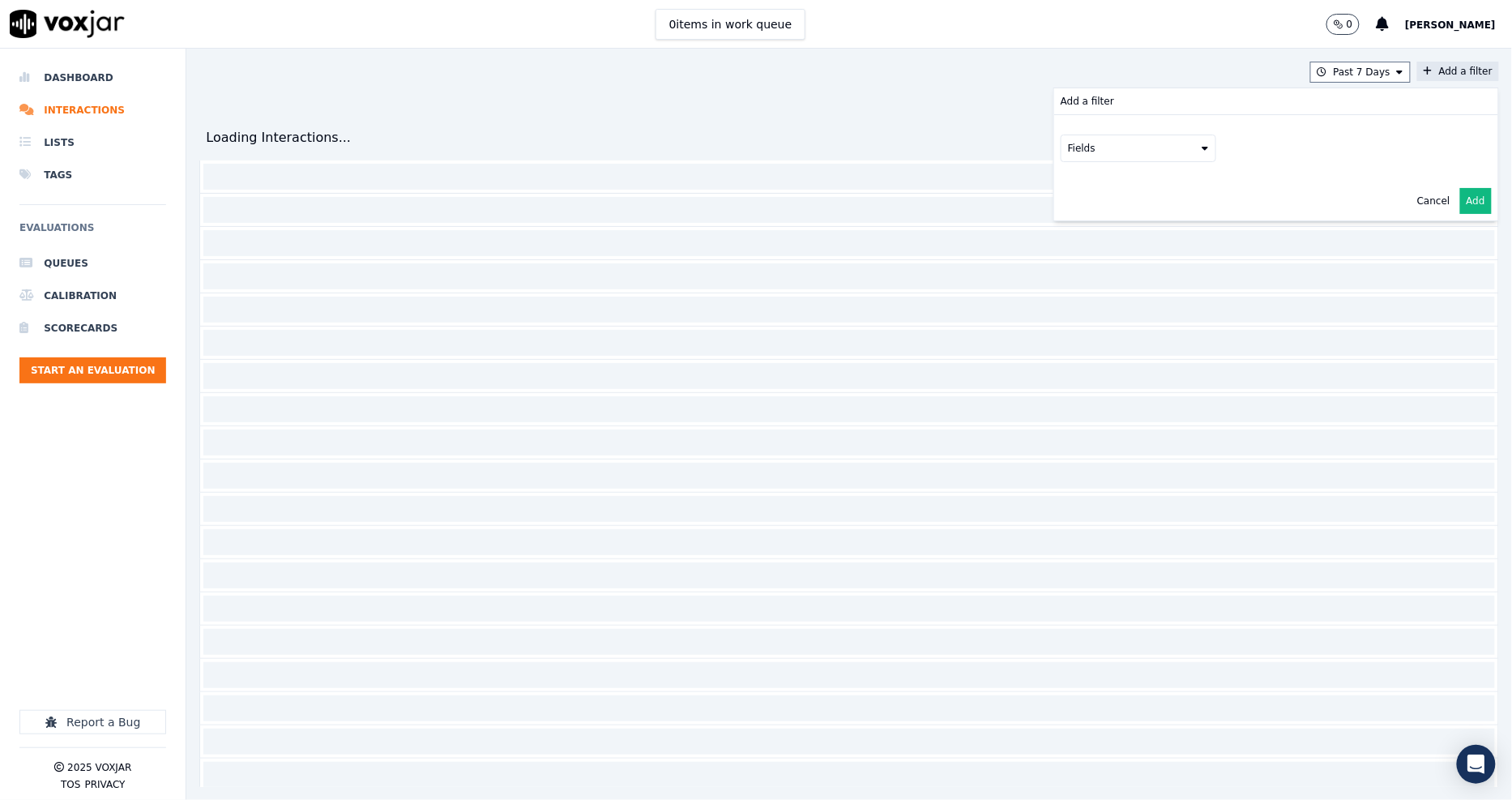
click at [1099, 145] on button "Fields" at bounding box center [1138, 148] width 155 height 28
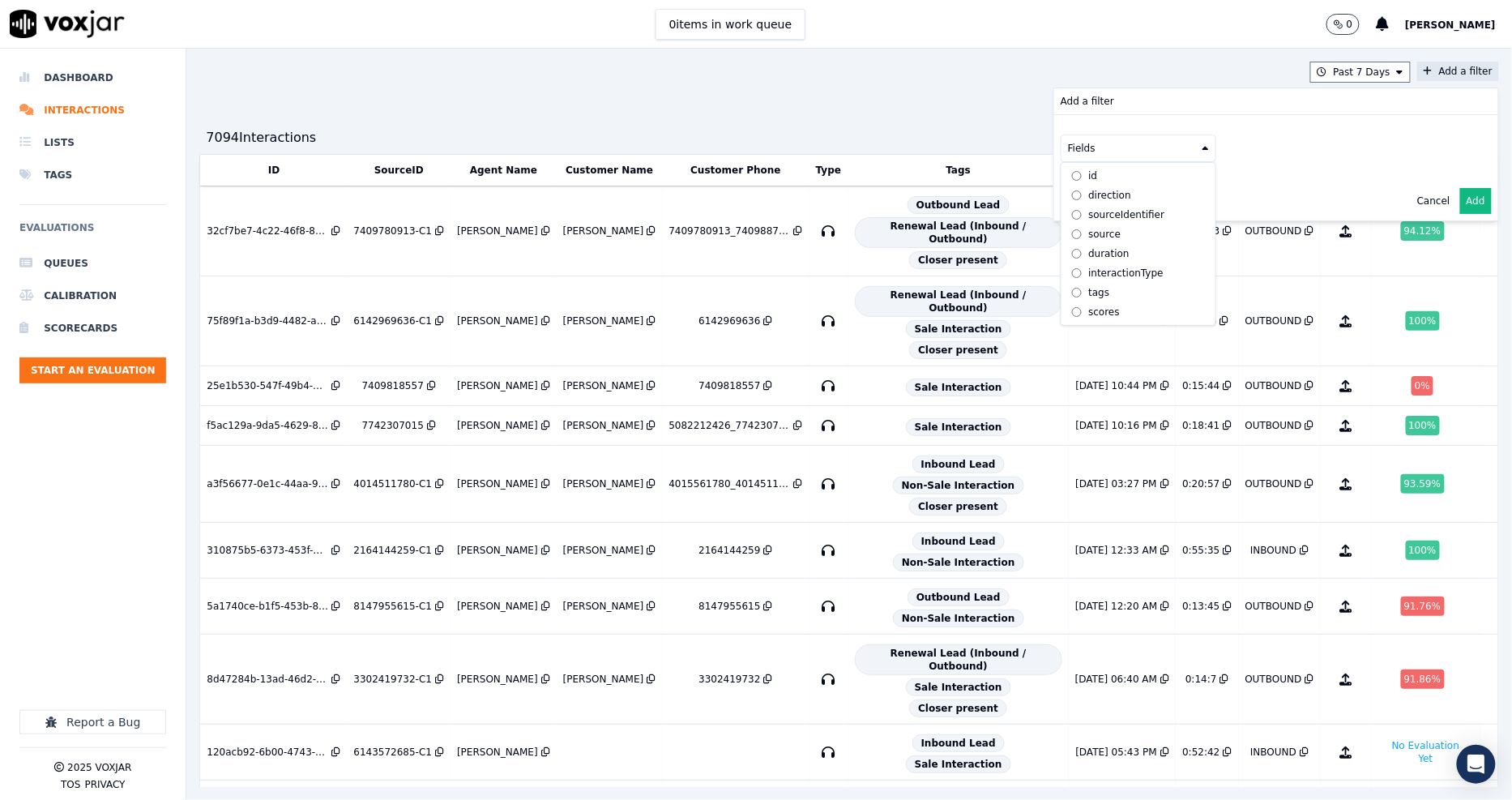
scroll to position [52, 0]
click at [1088, 305] on div "customers" at bounding box center [1113, 312] width 51 height 13
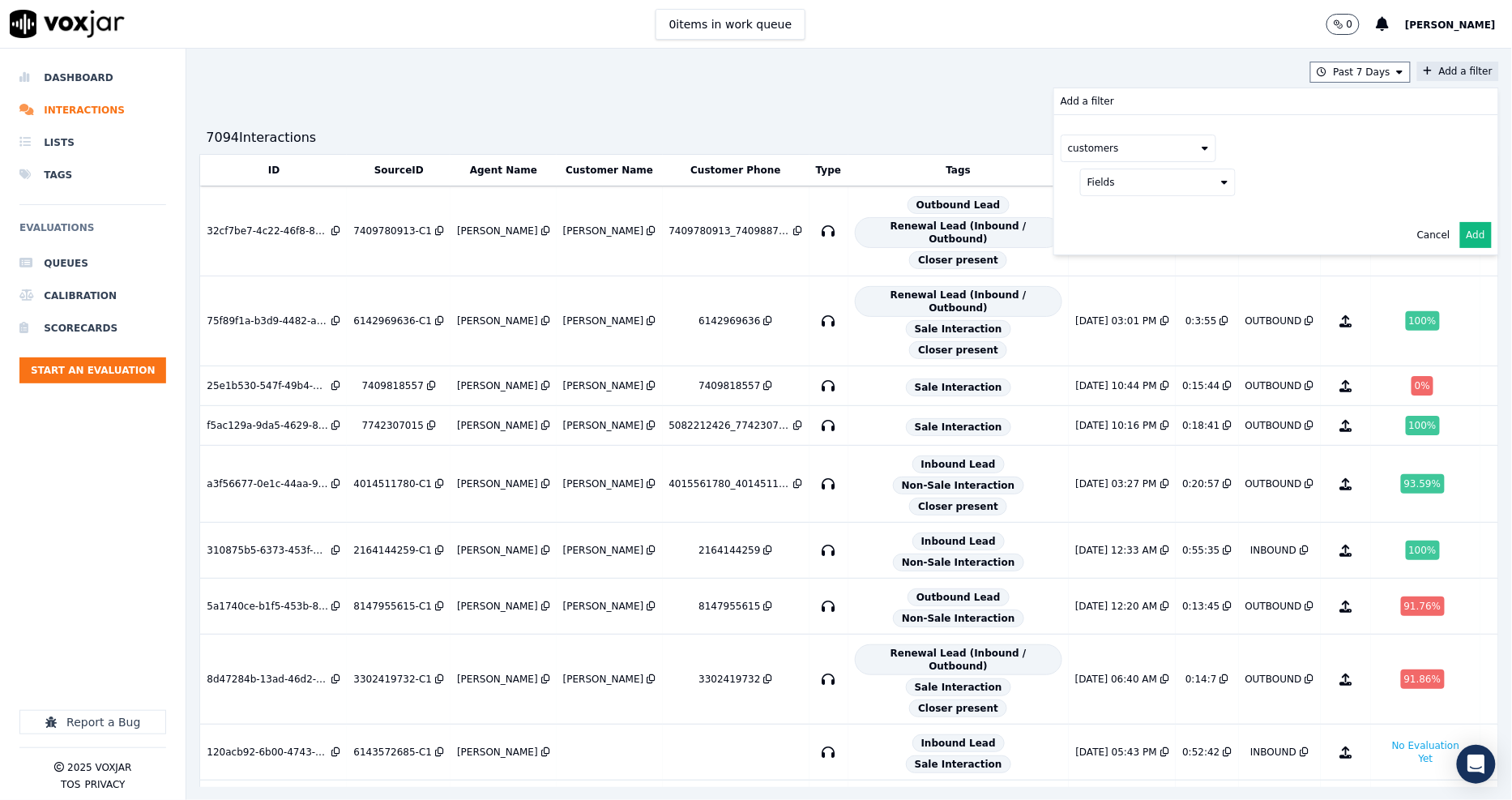
click at [1138, 188] on button "Fields" at bounding box center [1158, 182] width 155 height 28
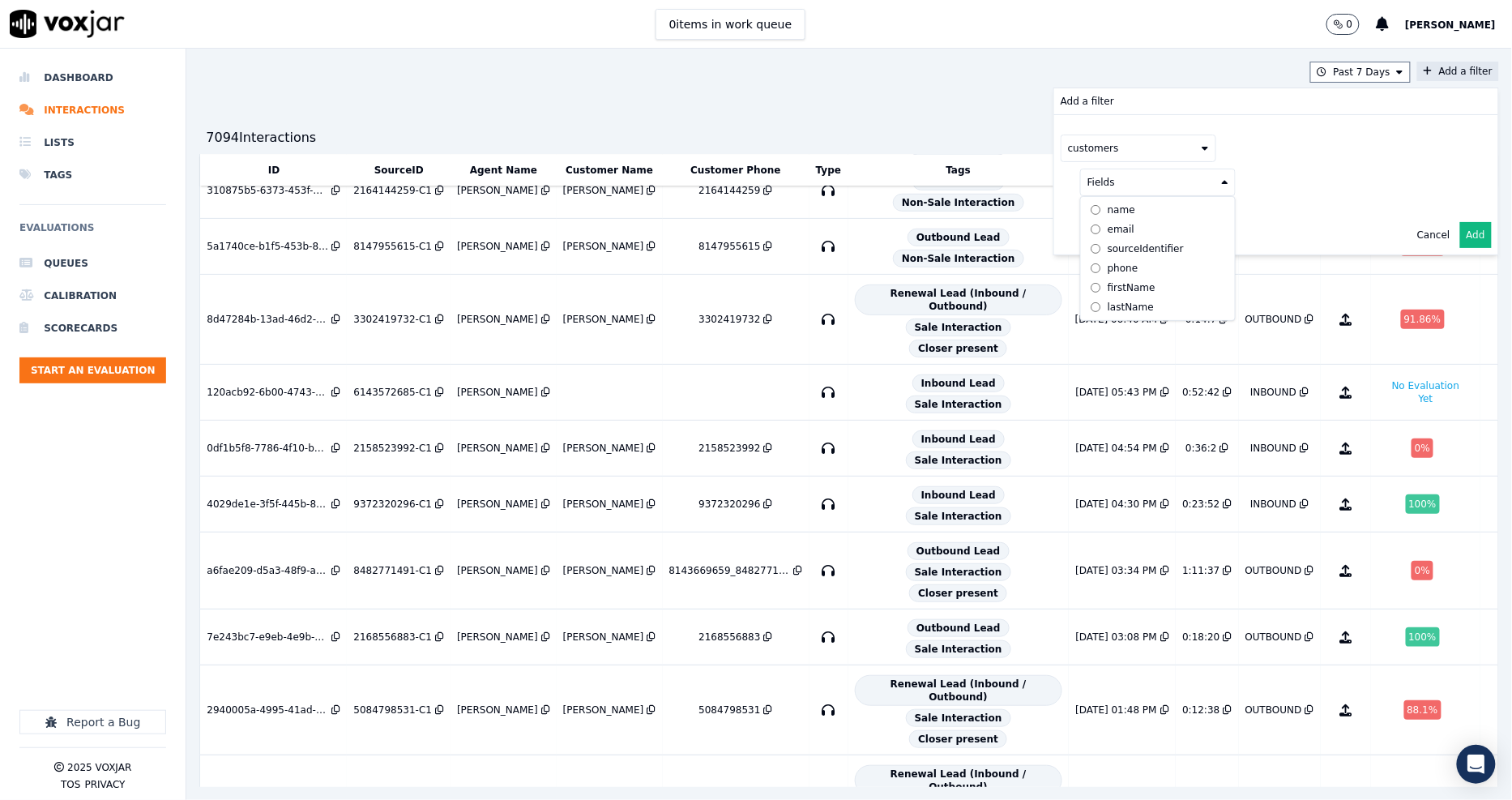
click at [1096, 273] on label "phone" at bounding box center [1158, 268] width 147 height 19
click at [1248, 188] on button at bounding box center [1358, 181] width 233 height 24
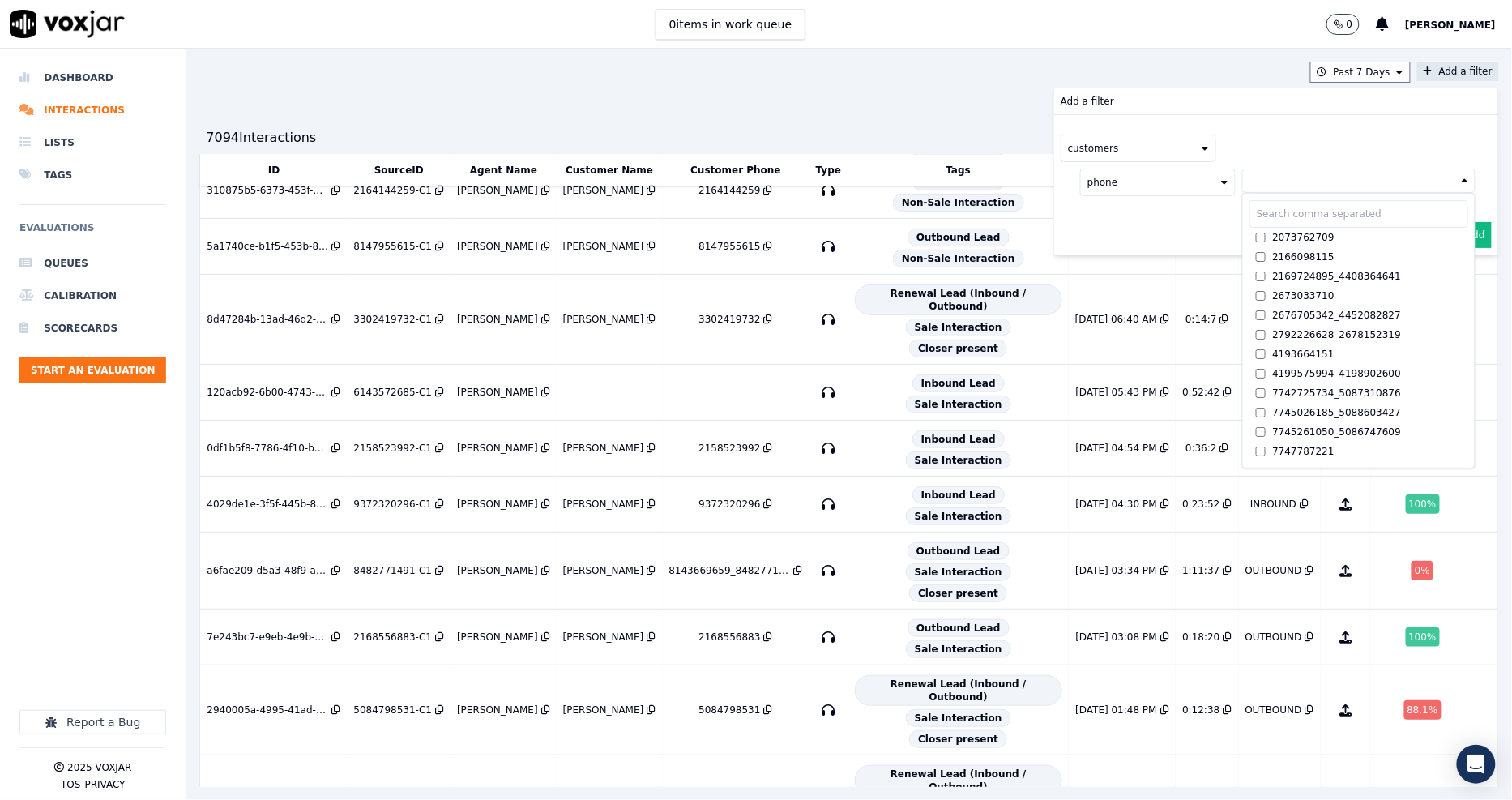
click at [1250, 208] on input "text" at bounding box center [1359, 213] width 219 height 28
paste input "9732297956"
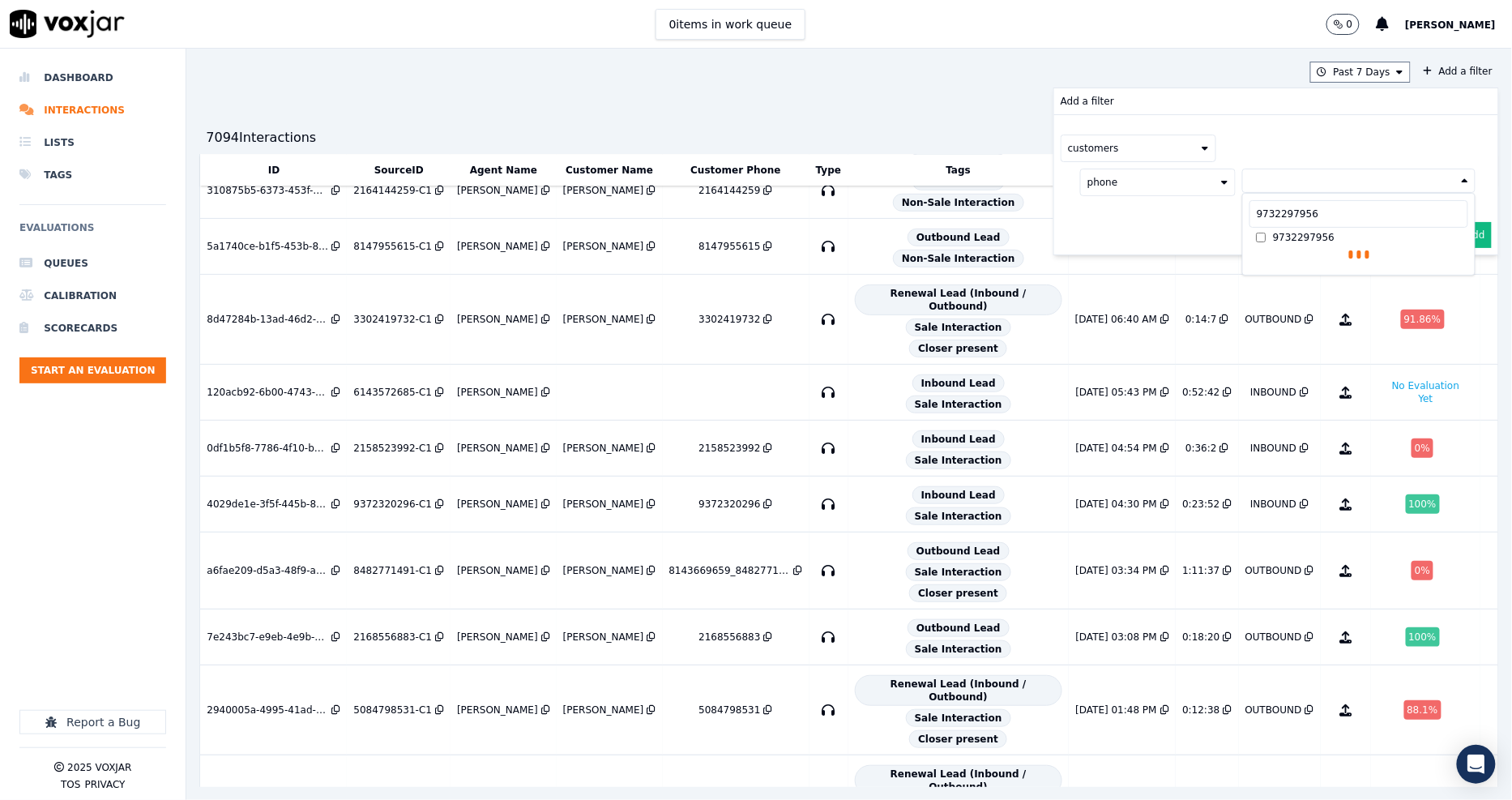
type input "9732297956"
click at [1137, 229] on div "phone 9732297956 9732297956 9732297956 AND" at bounding box center [1268, 198] width 415 height 73
click at [1460, 262] on button "Add" at bounding box center [1476, 273] width 32 height 26
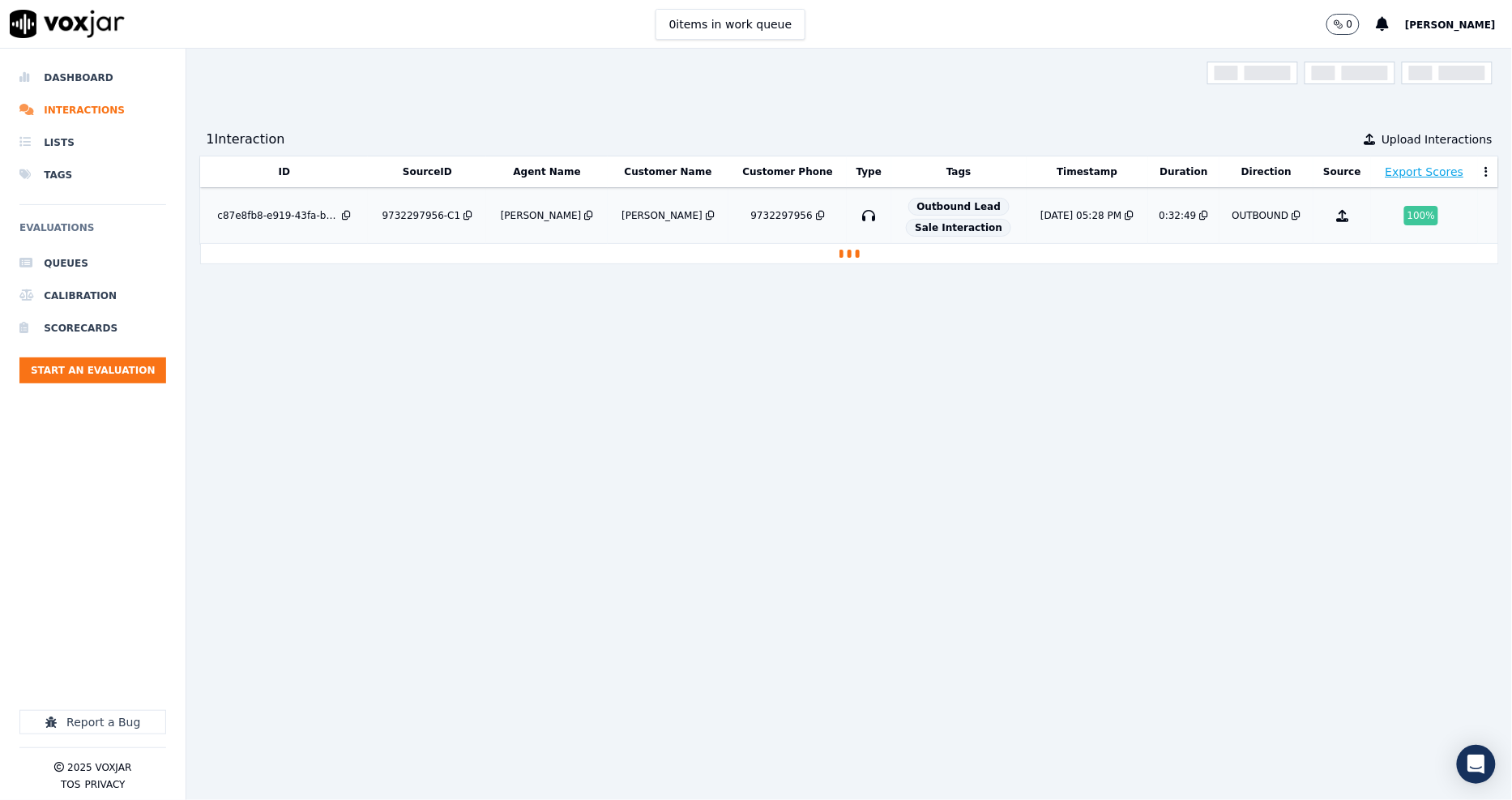
click at [434, 217] on td "9732297956-C1" at bounding box center [427, 216] width 119 height 56
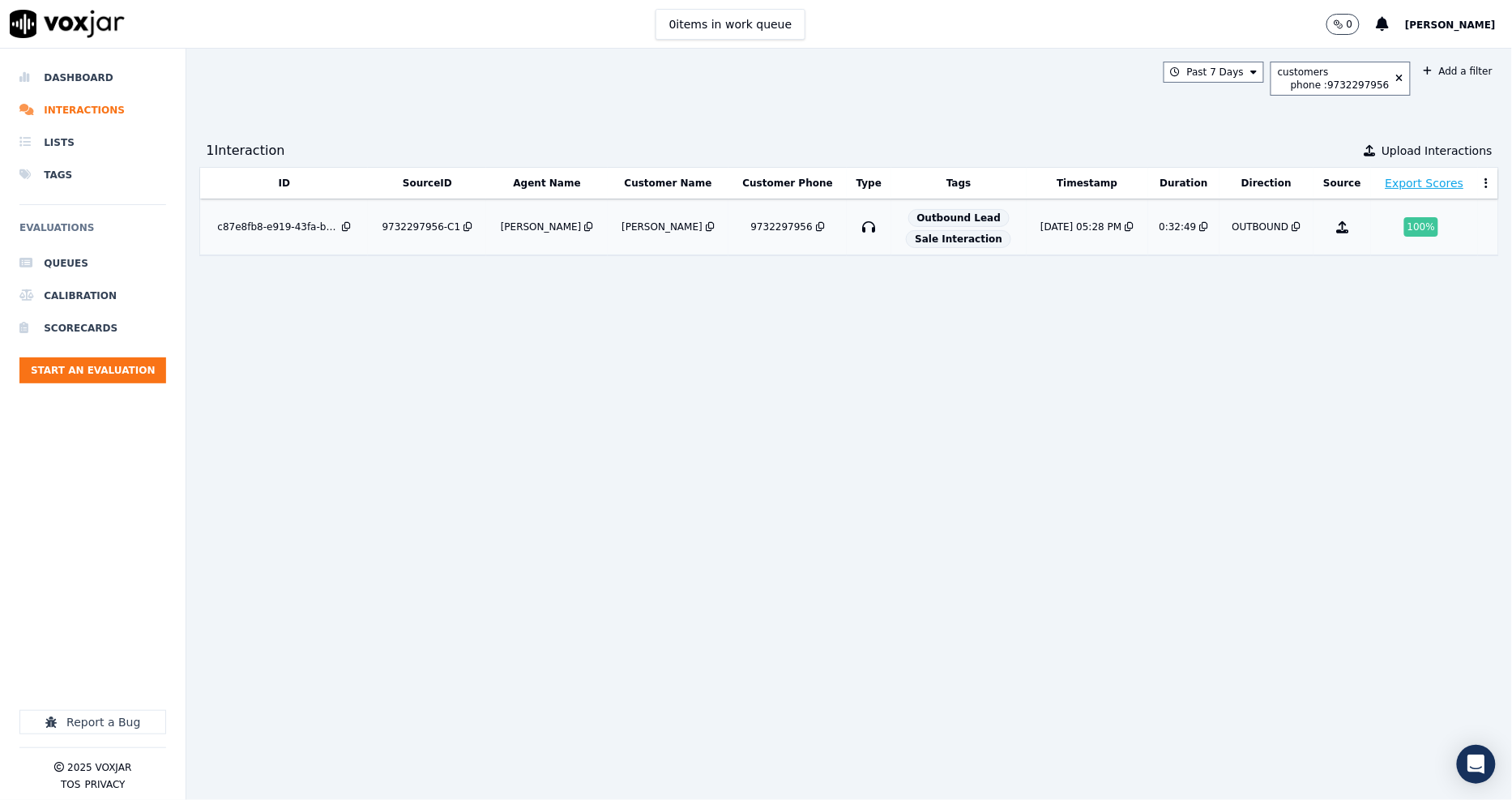
click at [447, 230] on div "9732297956-C1" at bounding box center [421, 227] width 79 height 13
click at [428, 228] on div "9732297956-C1" at bounding box center [421, 227] width 79 height 13
click at [440, 227] on div "9732297956-C1" at bounding box center [421, 227] width 79 height 13
click at [1369, 82] on button "customers phone : 9732297956" at bounding box center [1341, 79] width 140 height 34
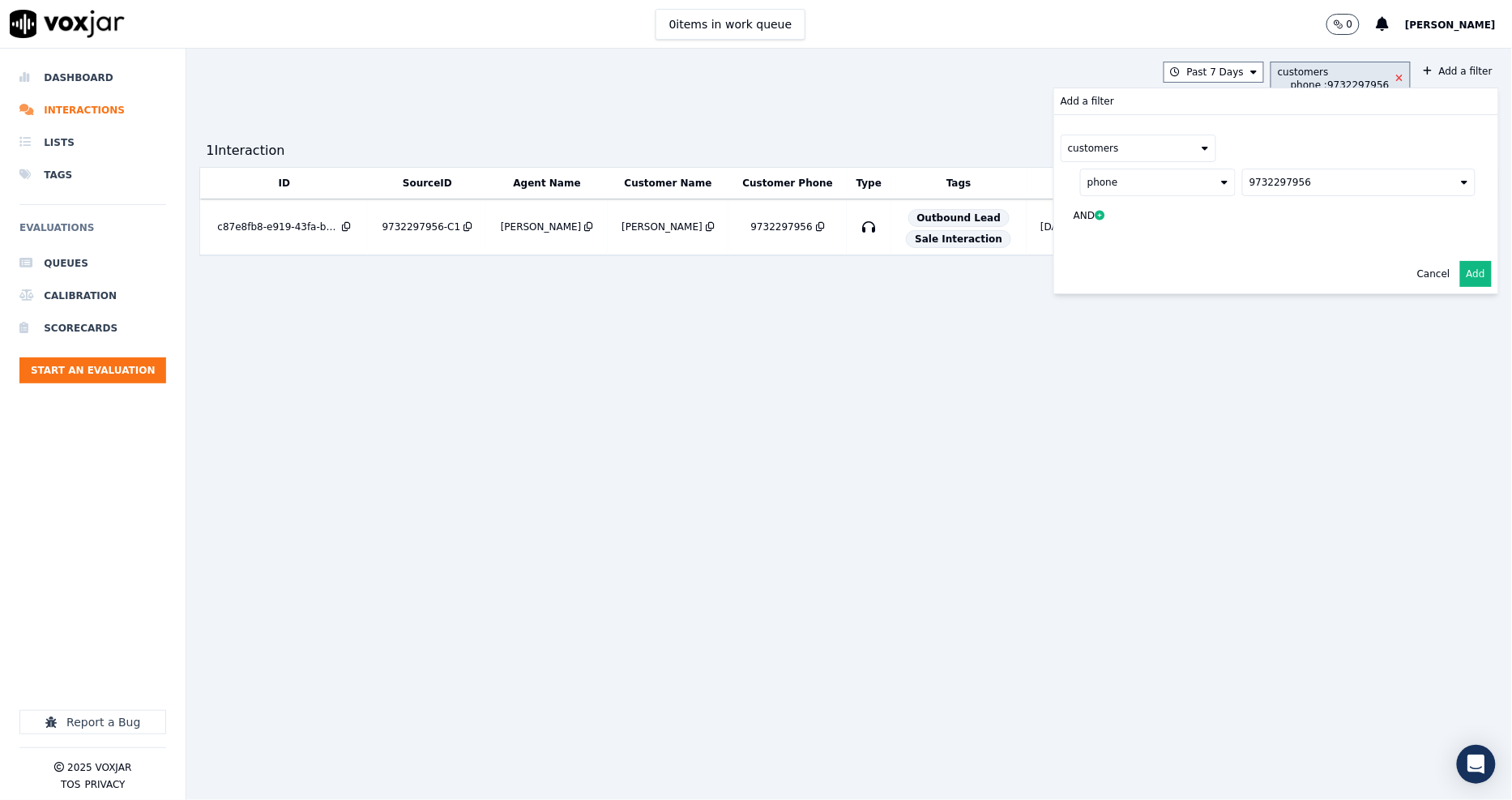
click at [1396, 75] on icon at bounding box center [1399, 79] width 8 height 10
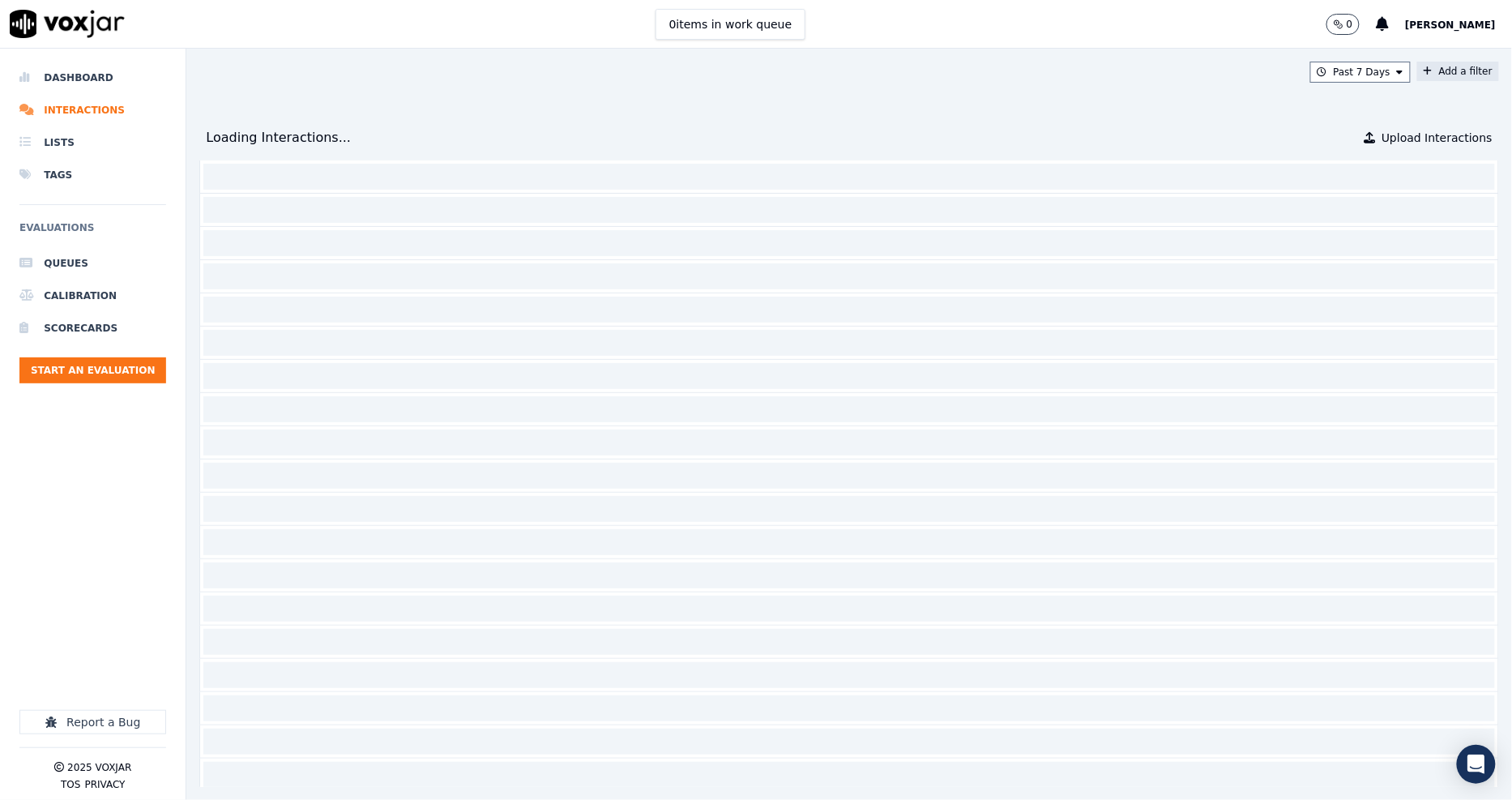
click at [1417, 71] on button "Add a filter" at bounding box center [1458, 71] width 82 height 19
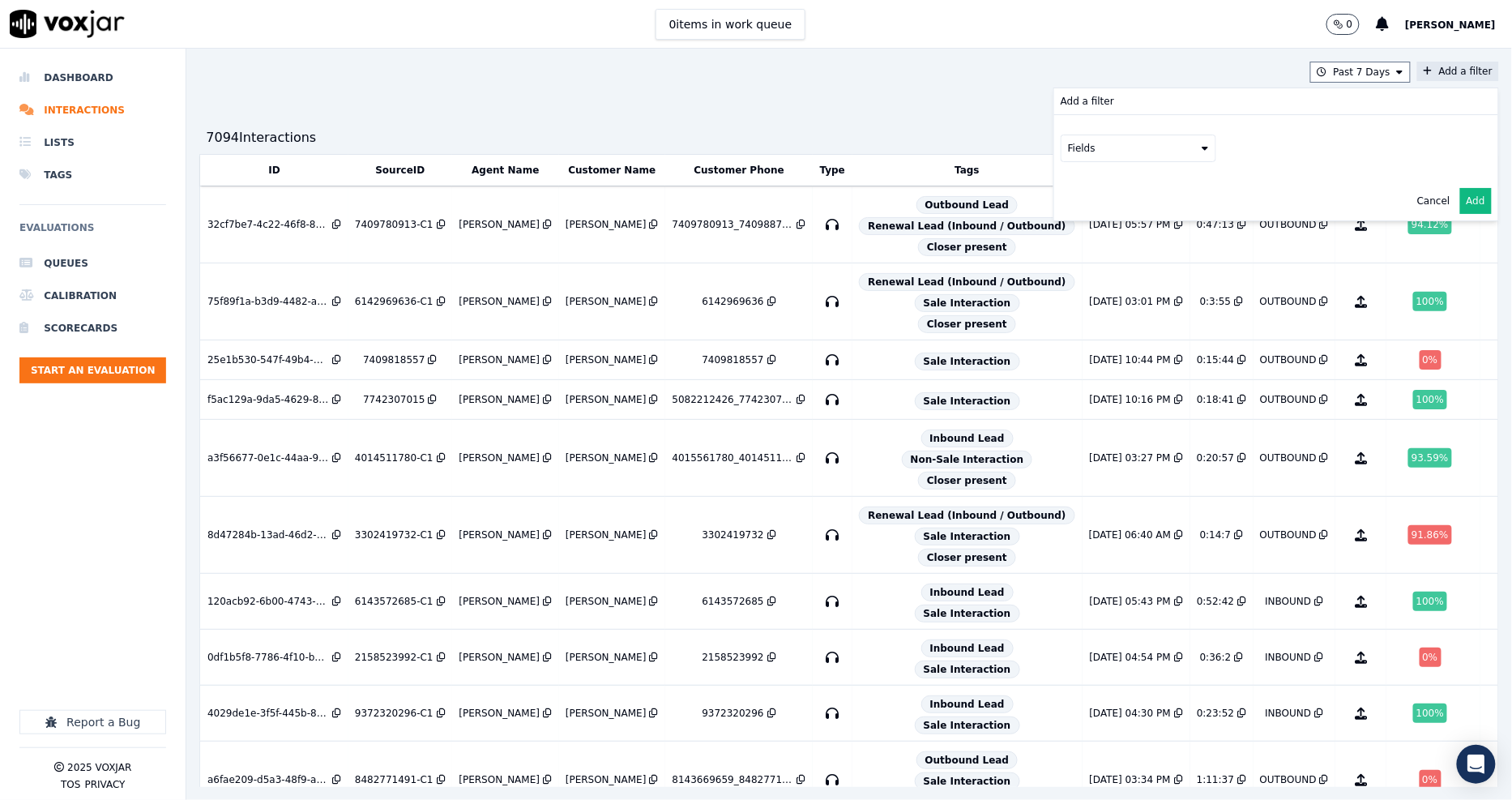
click at [1116, 149] on button "Fields" at bounding box center [1138, 148] width 155 height 28
click at [1088, 286] on div "agents" at bounding box center [1105, 293] width 33 height 13
click at [1063, 150] on button "agents" at bounding box center [1138, 148] width 155 height 28
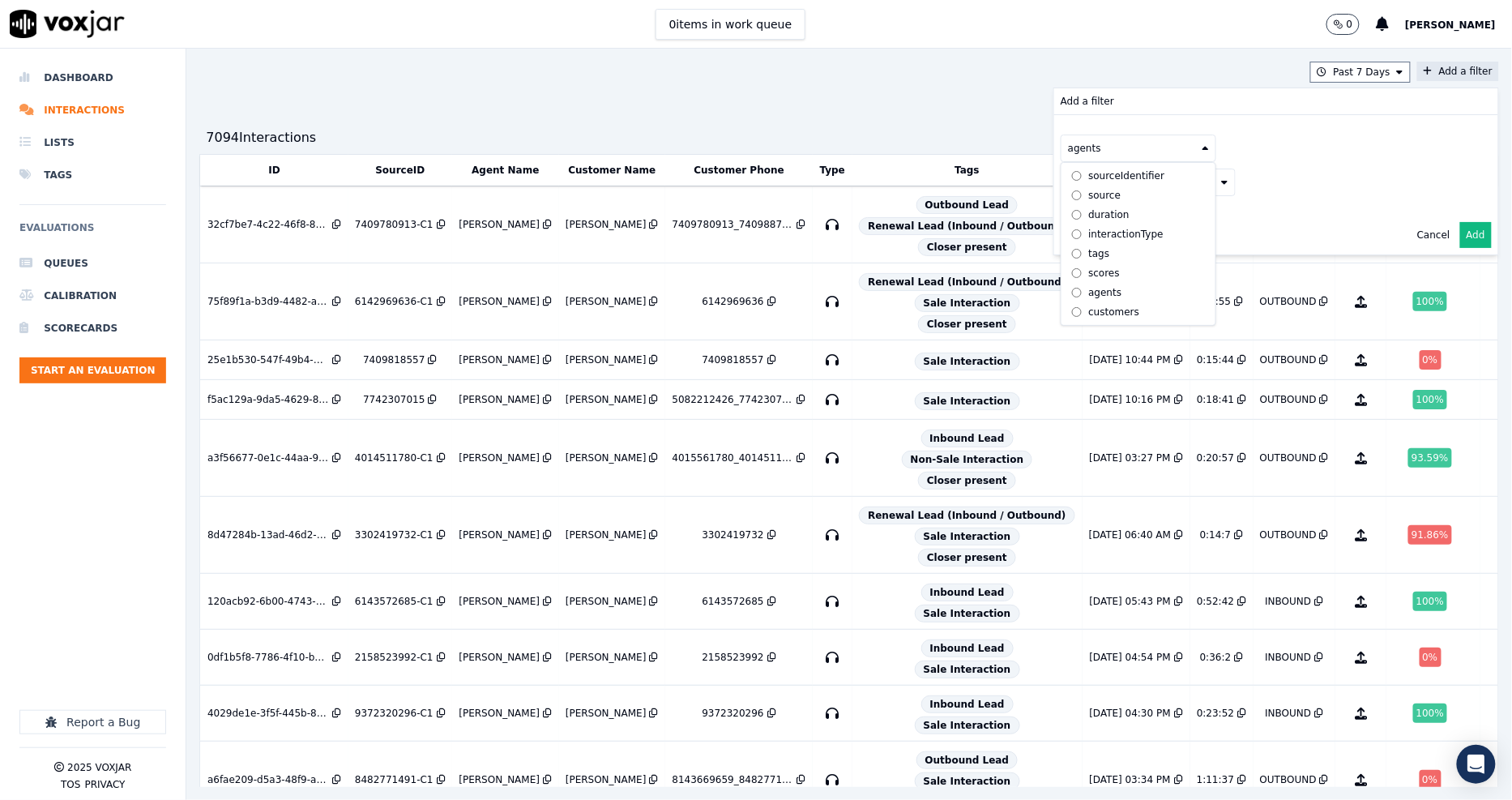
click at [1088, 305] on div "customers" at bounding box center [1113, 312] width 51 height 13
click at [1131, 187] on button "Fields" at bounding box center [1158, 182] width 155 height 28
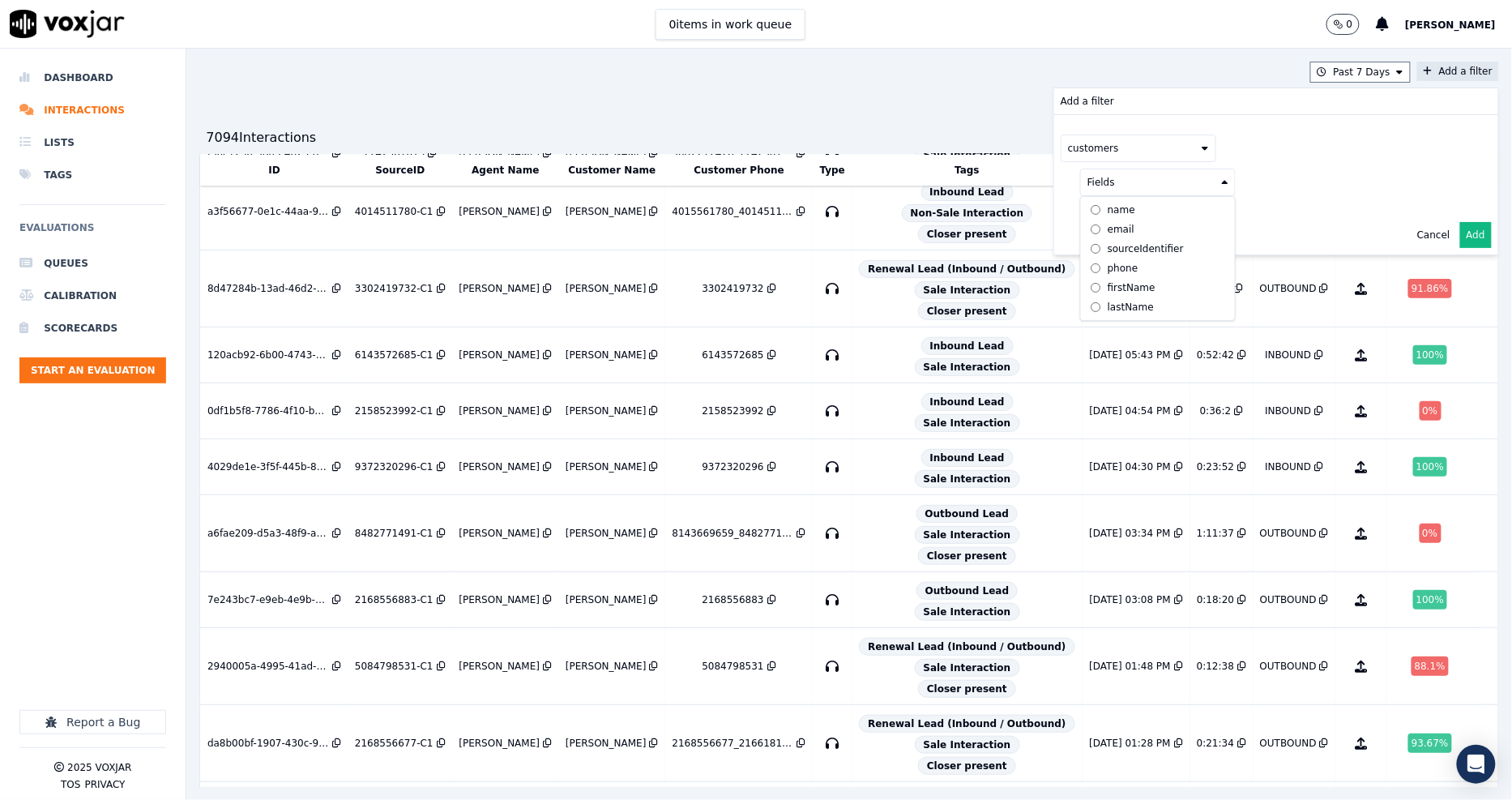
scroll to position [359, 0]
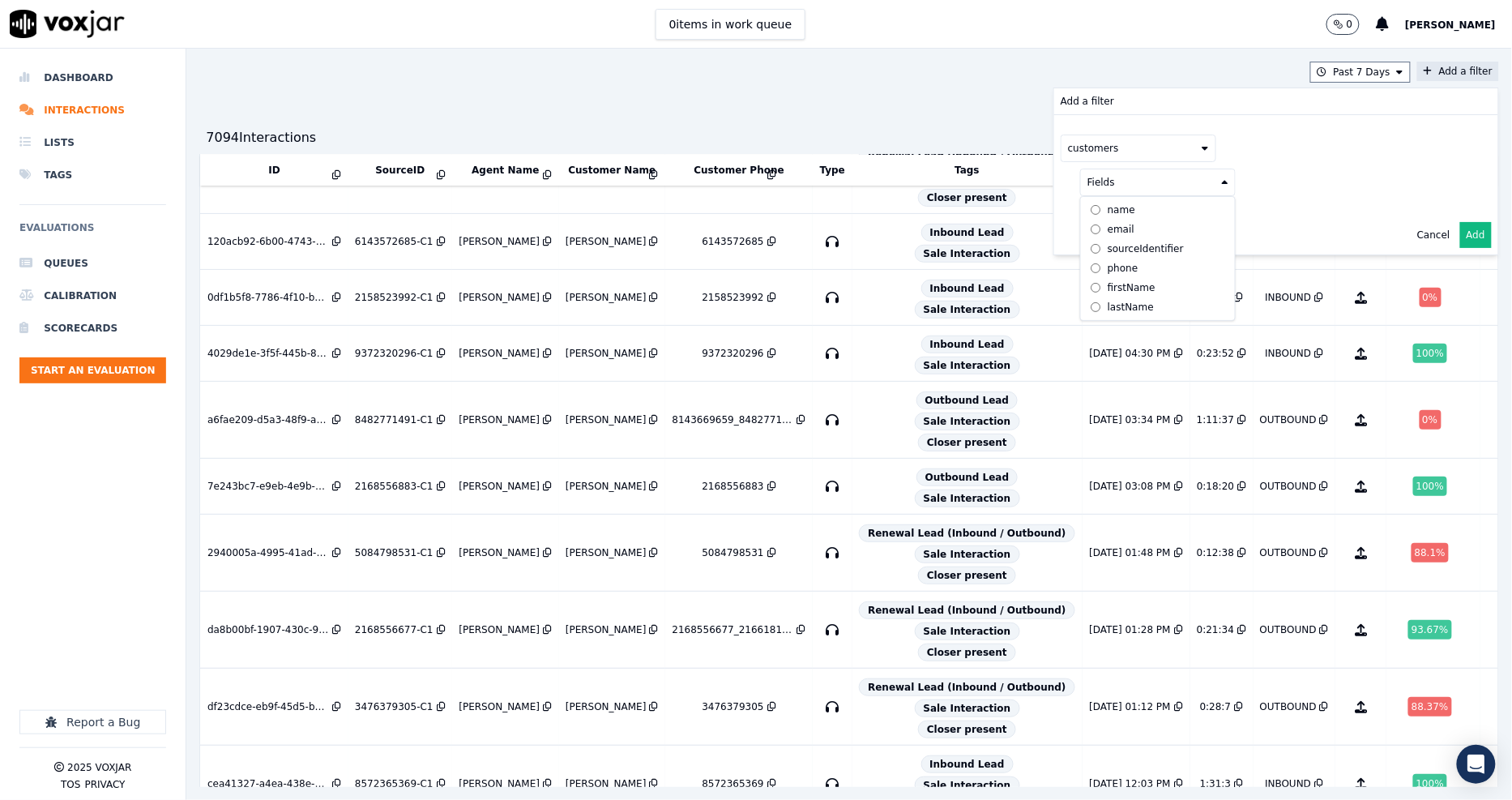
click at [1107, 271] on div "phone" at bounding box center [1123, 268] width 31 height 13
click at [1267, 186] on button at bounding box center [1358, 181] width 233 height 24
click at [1250, 224] on input "text" at bounding box center [1359, 213] width 219 height 28
paste input "4195600897"
type input "4195600897"
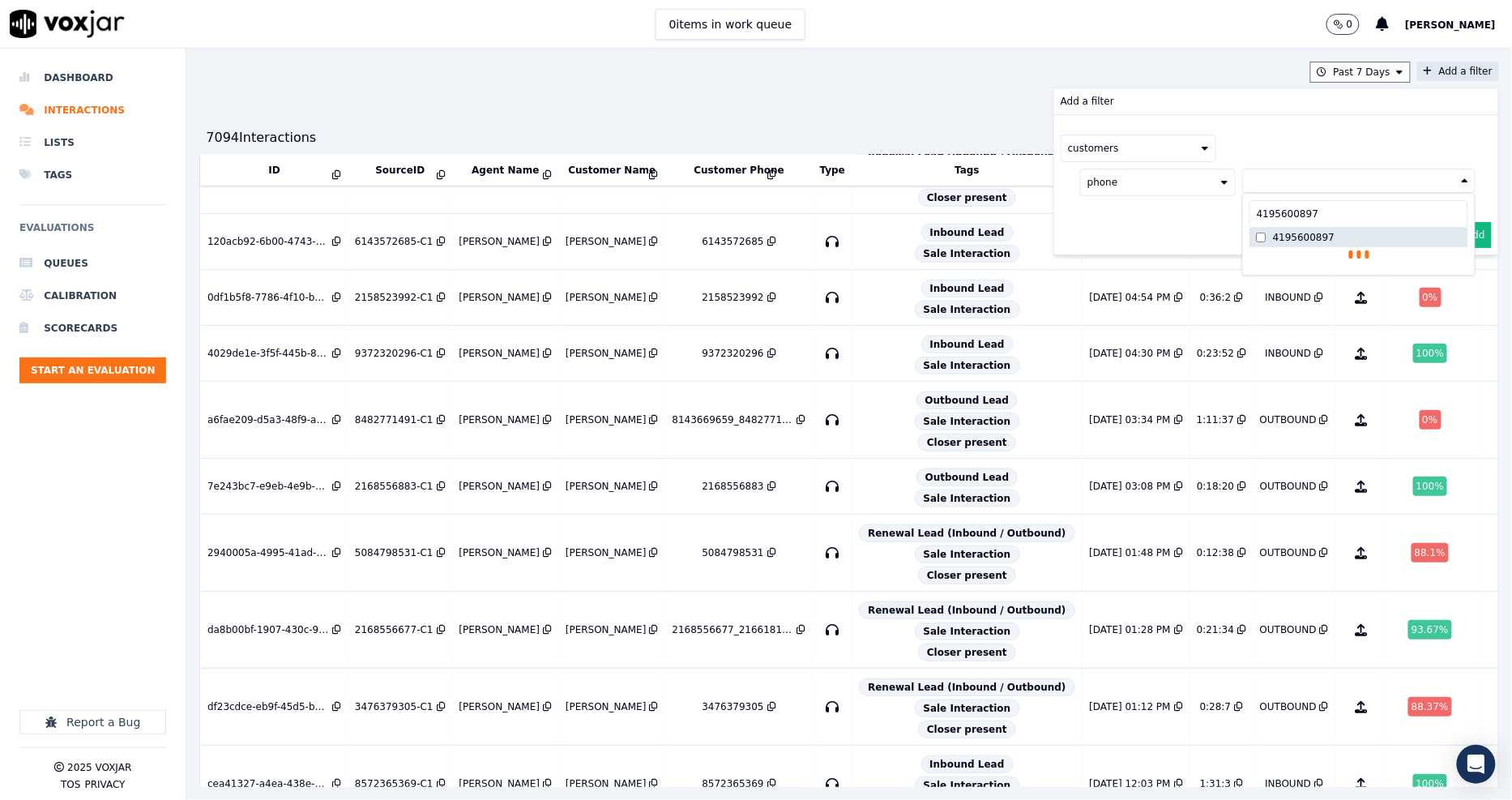
click at [1250, 240] on label "4195600897" at bounding box center [1359, 237] width 219 height 19
click at [1171, 240] on div "customers phone 4195600897 4195600897 4195600897 AND" at bounding box center [1275, 185] width 444 height 140
click at [1460, 276] on button "Add" at bounding box center [1476, 273] width 32 height 26
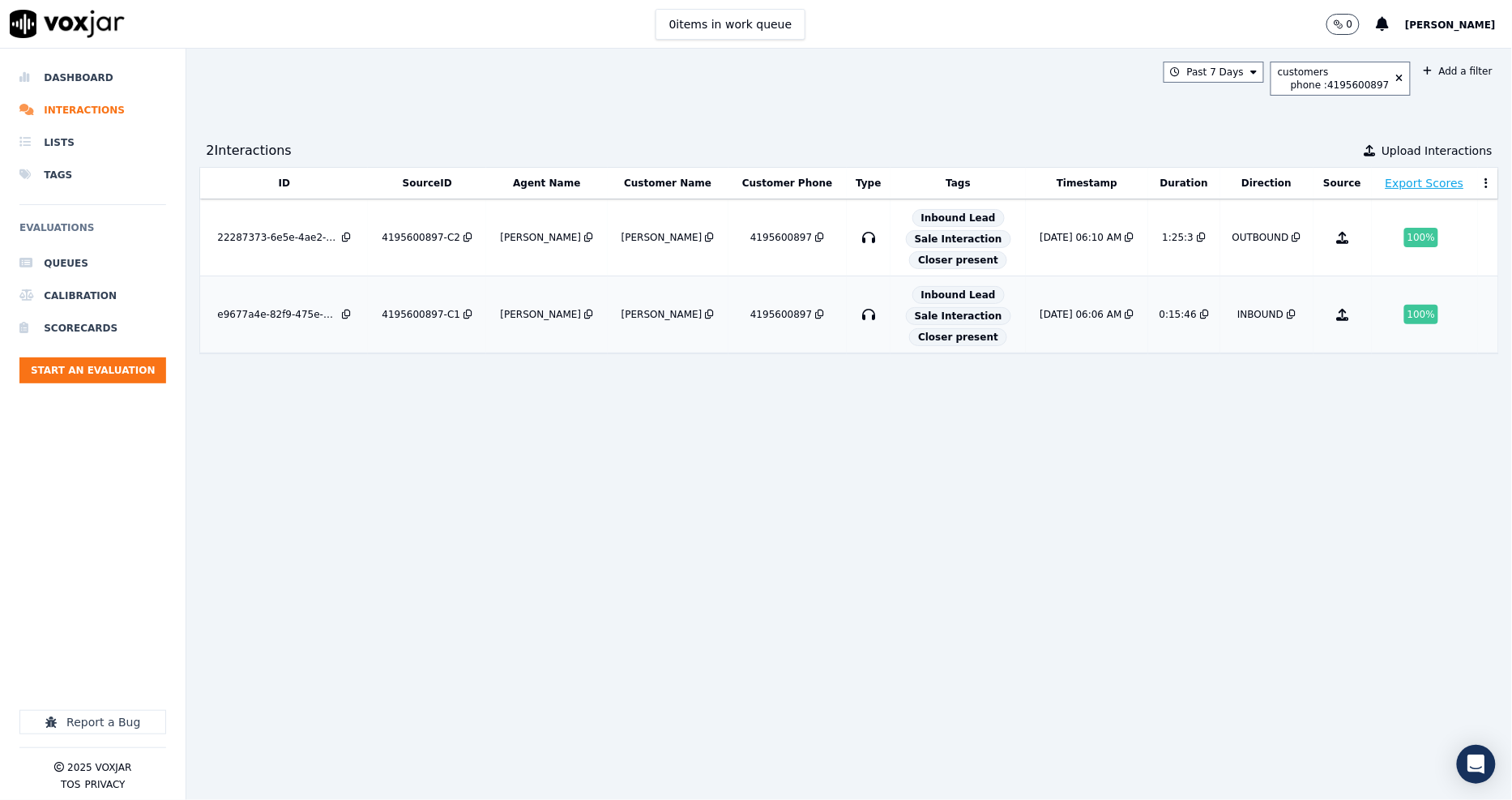
click at [404, 313] on div "4195600897-C1" at bounding box center [420, 314] width 79 height 13
click at [420, 239] on div "4195600897-C2" at bounding box center [420, 237] width 79 height 13
click at [415, 228] on td "4195600897-C2" at bounding box center [427, 237] width 119 height 77
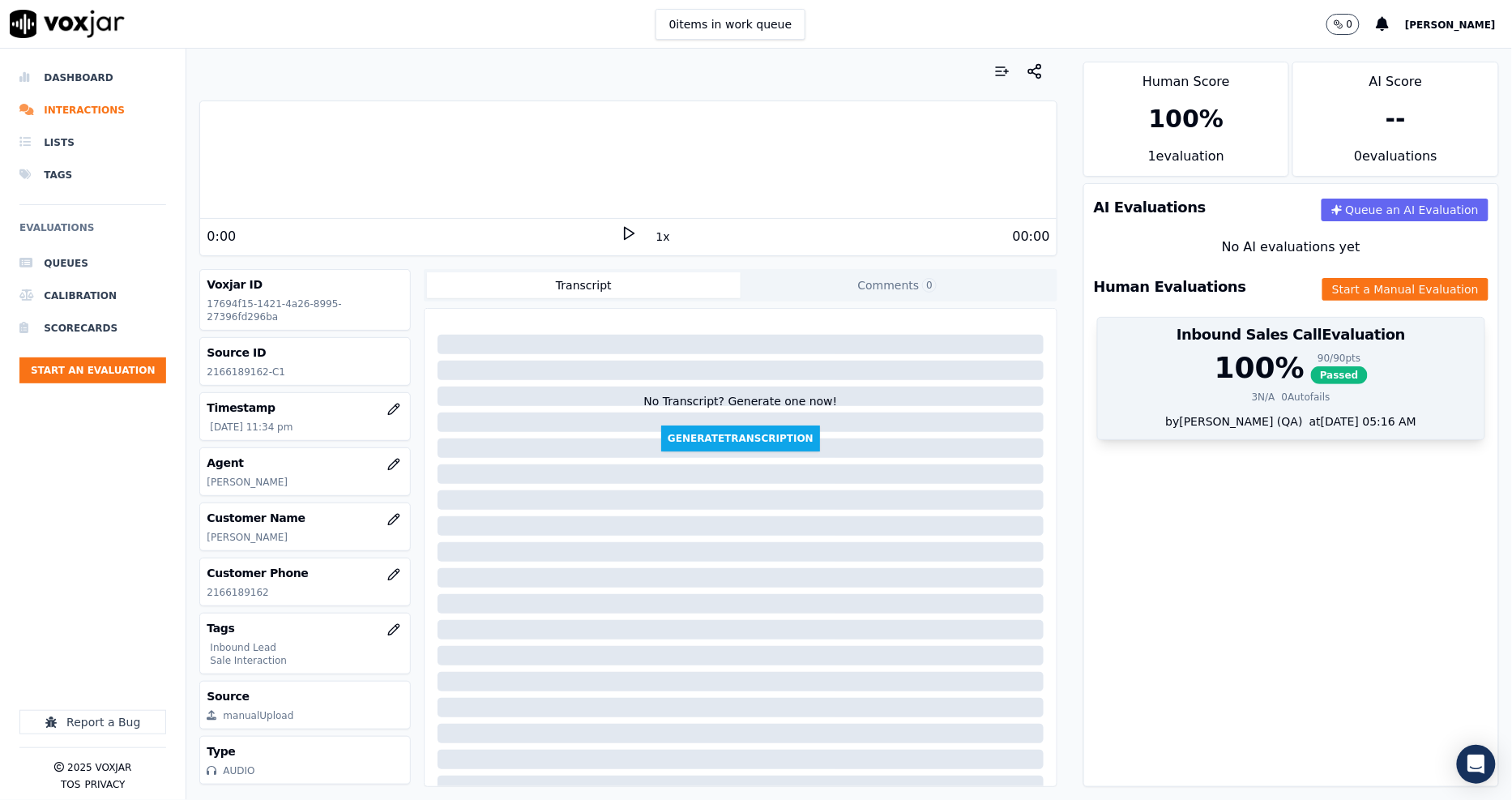
click at [1251, 374] on div "100 %" at bounding box center [1260, 368] width 90 height 33
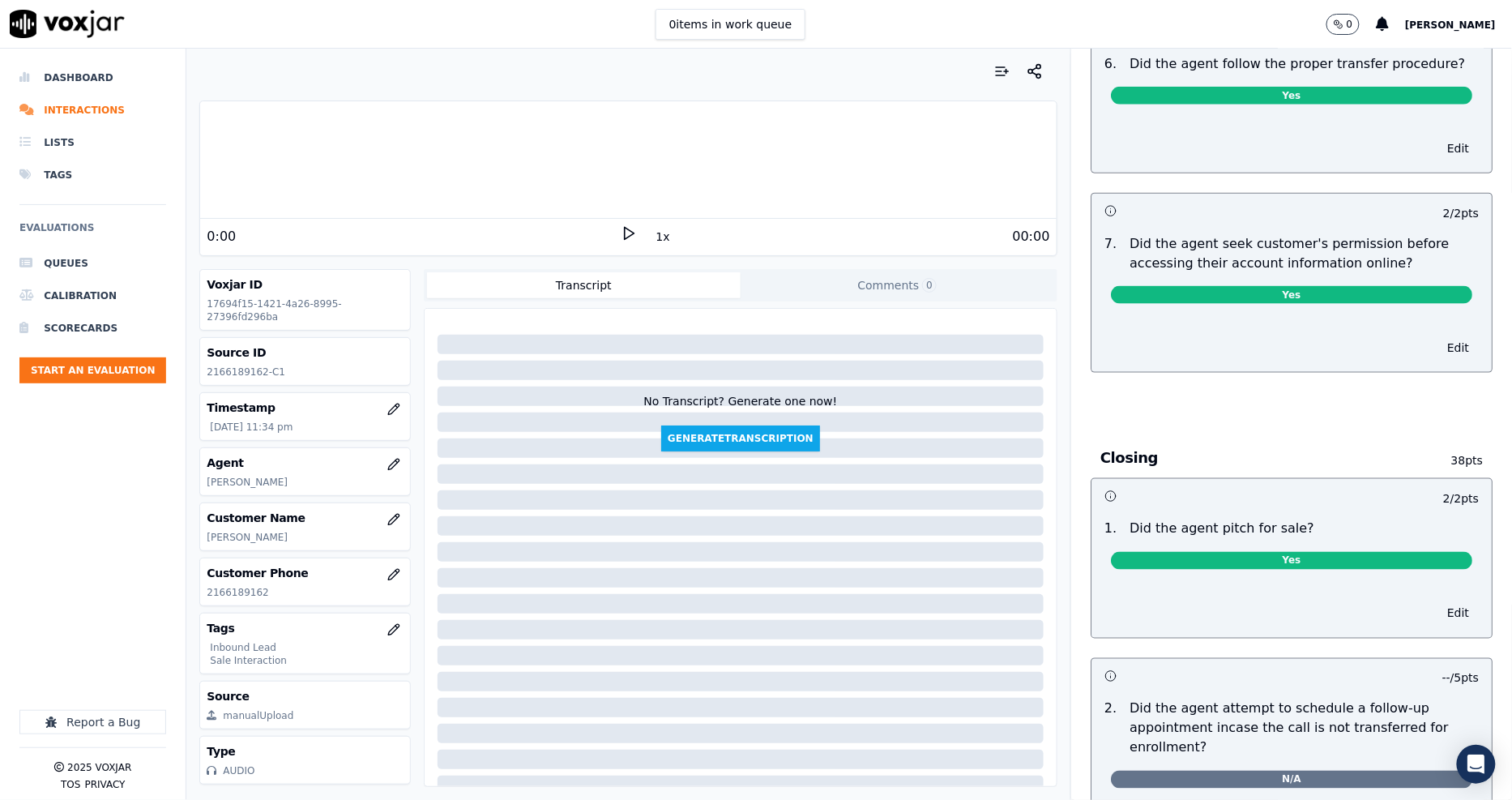
scroll to position [2790, 0]
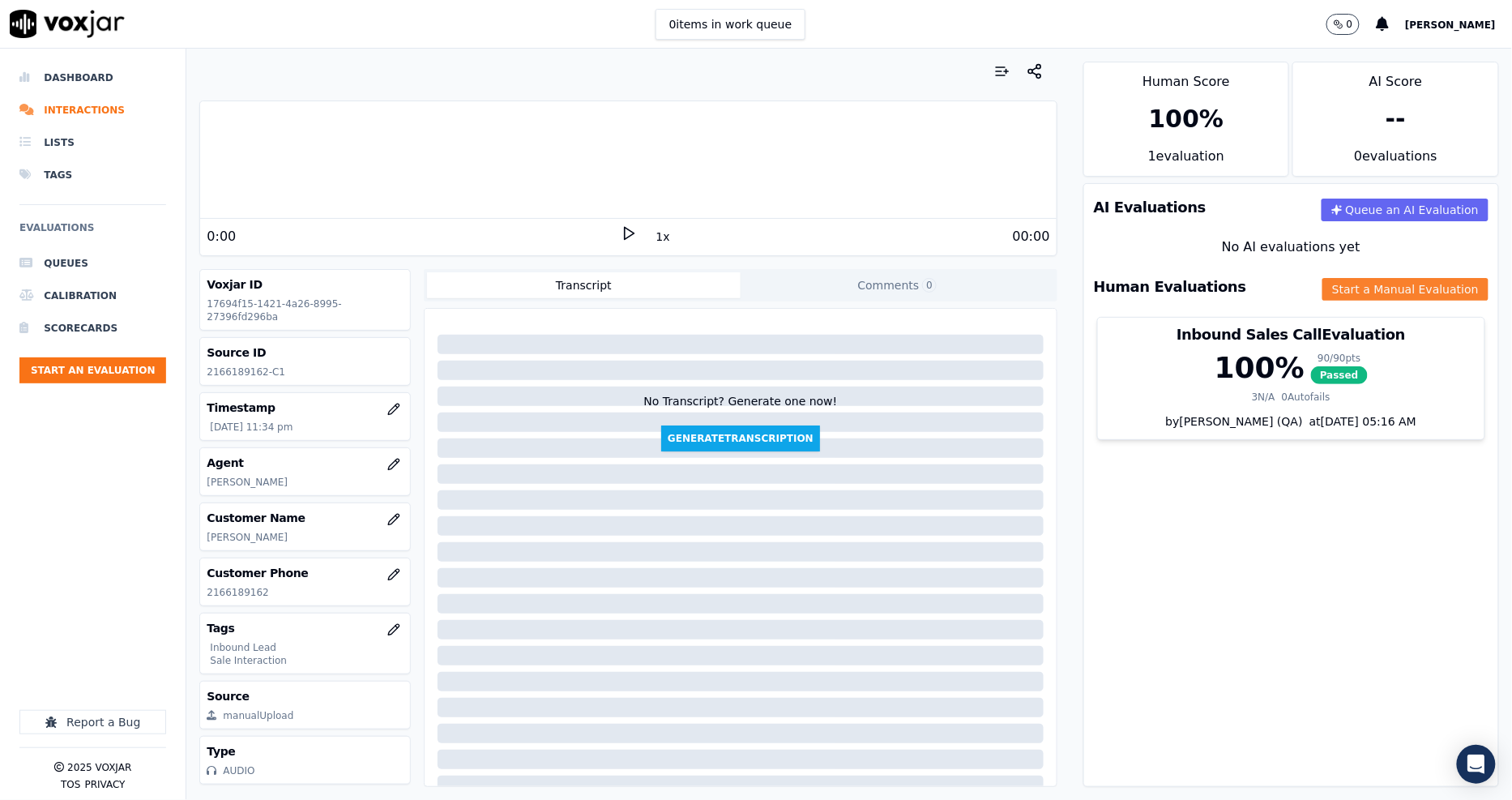
click at [1355, 296] on button "Start a Manual Evaluation" at bounding box center [1405, 288] width 166 height 23
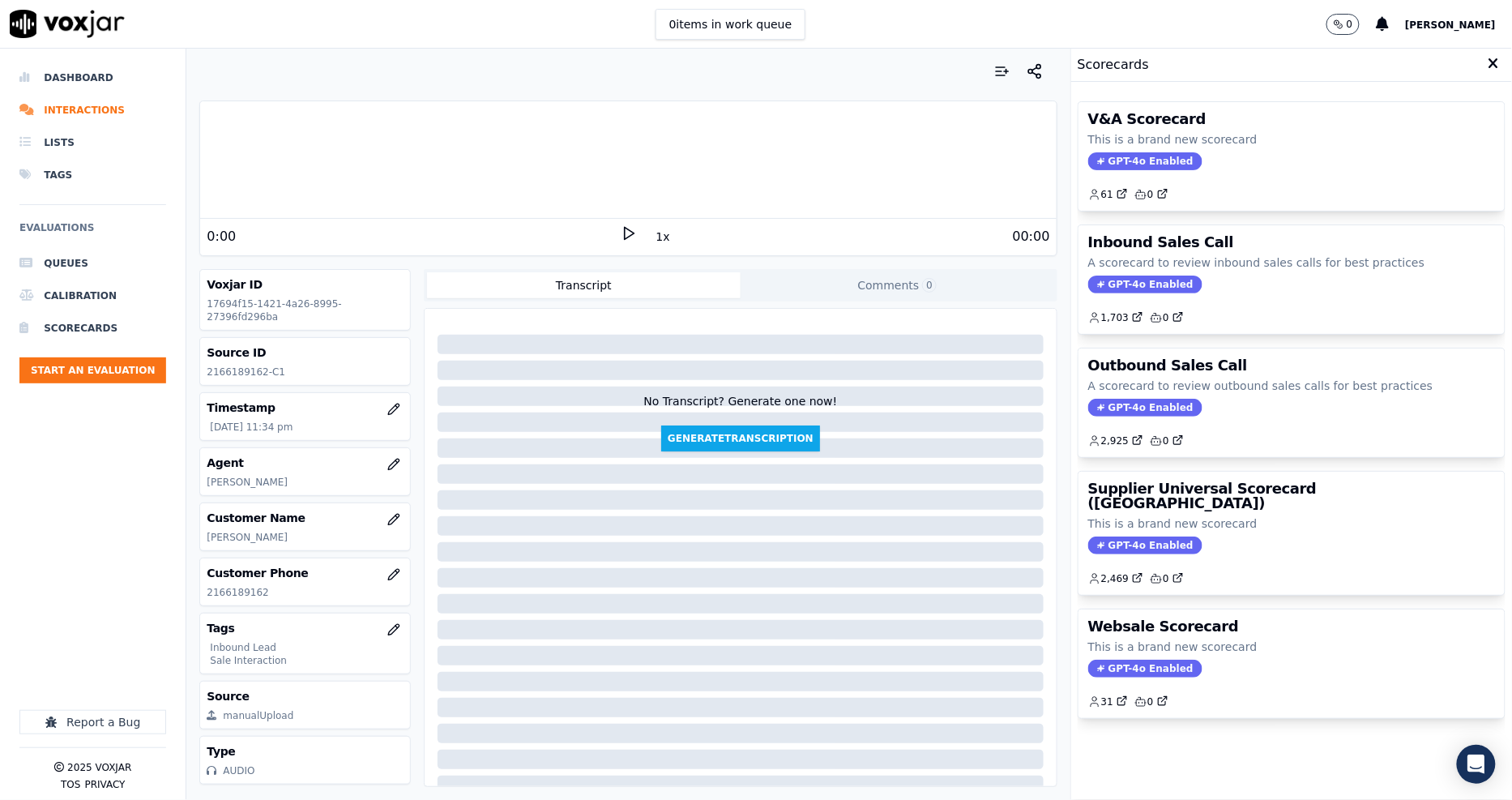
click at [1488, 61] on icon at bounding box center [1493, 64] width 11 height 14
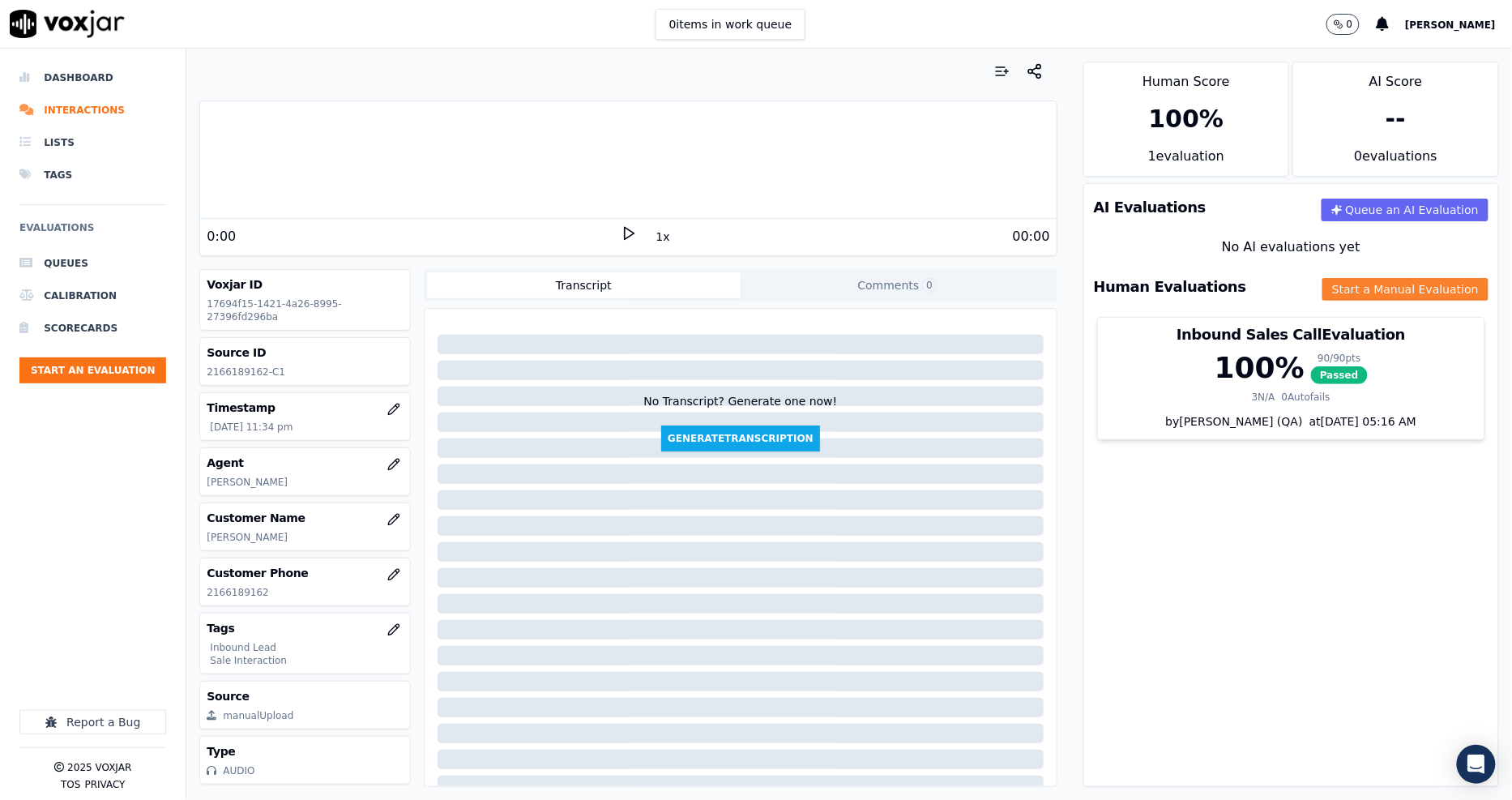
click at [1385, 288] on button "Start a Manual Evaluation" at bounding box center [1405, 288] width 166 height 23
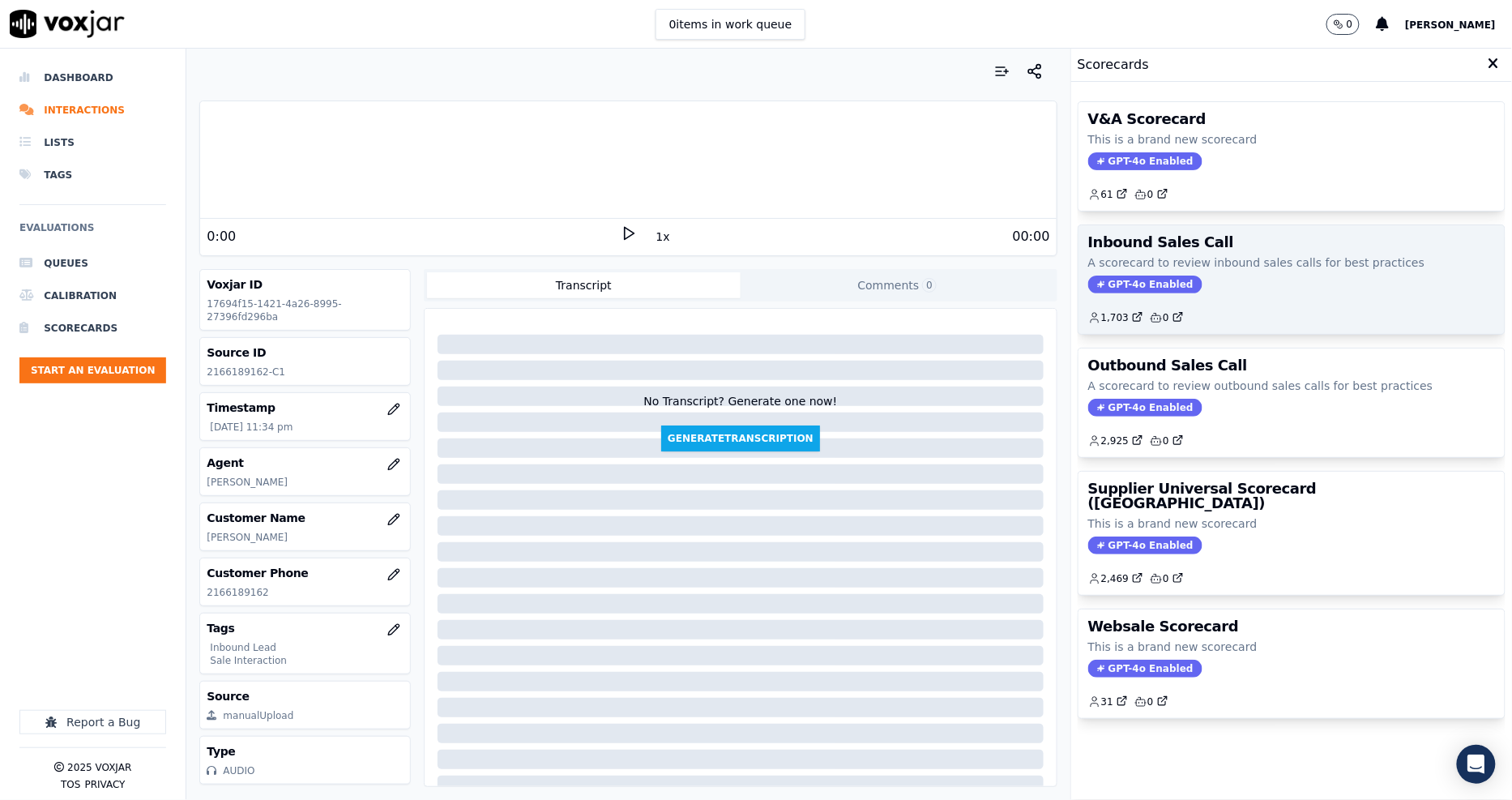
click at [1204, 247] on h3 "Inbound Sales Call" at bounding box center [1291, 242] width 407 height 14
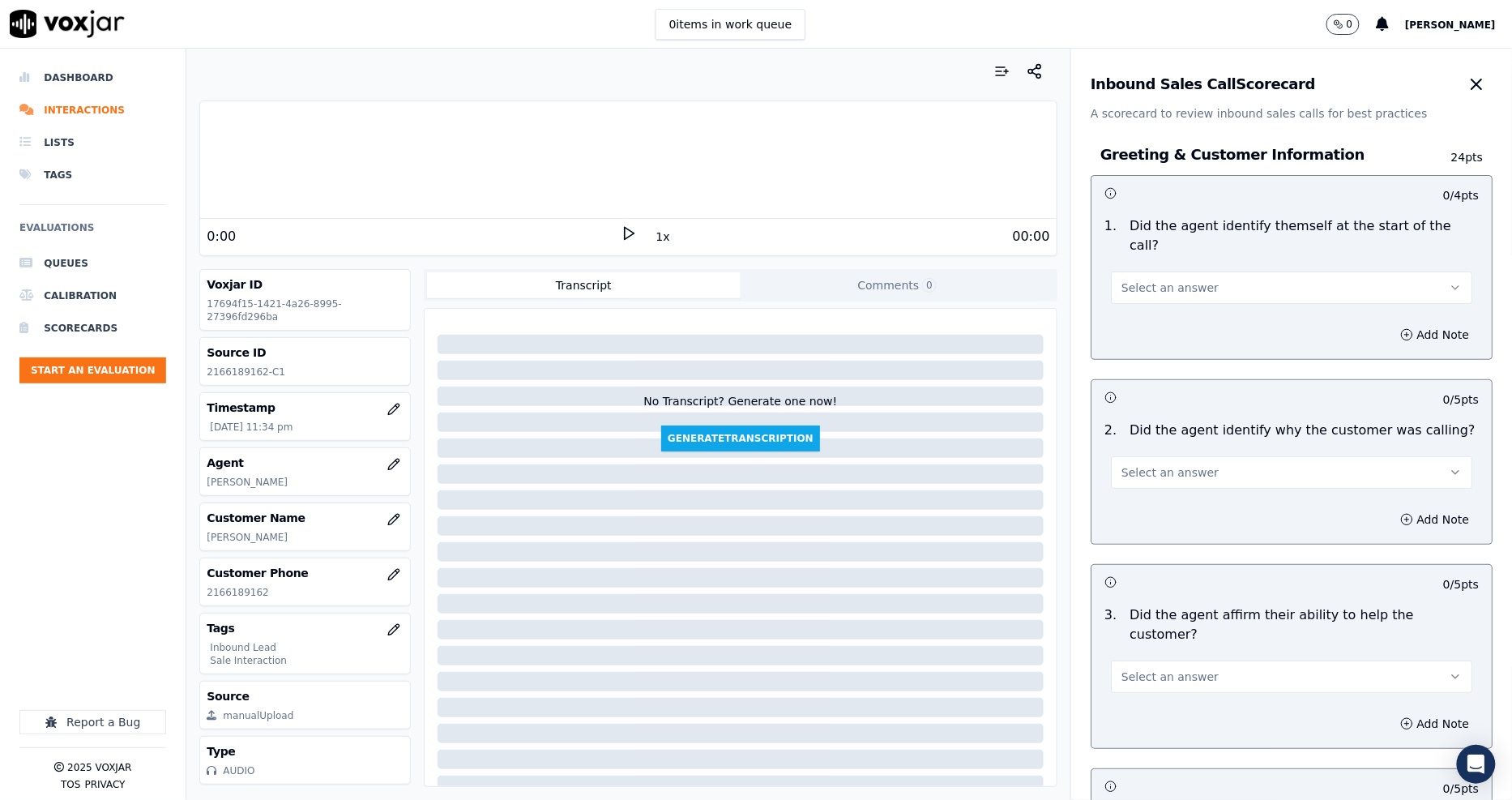
click at [610, 237] on div "0:00" at bounding box center [413, 236] width 413 height 19
click at [627, 227] on icon at bounding box center [628, 232] width 16 height 16
click at [661, 238] on div "00:00" at bounding box center [843, 236] width 413 height 19
click at [653, 238] on button "1x" at bounding box center [663, 236] width 20 height 23
click at [653, 238] on button "1.5x" at bounding box center [669, 236] width 32 height 23
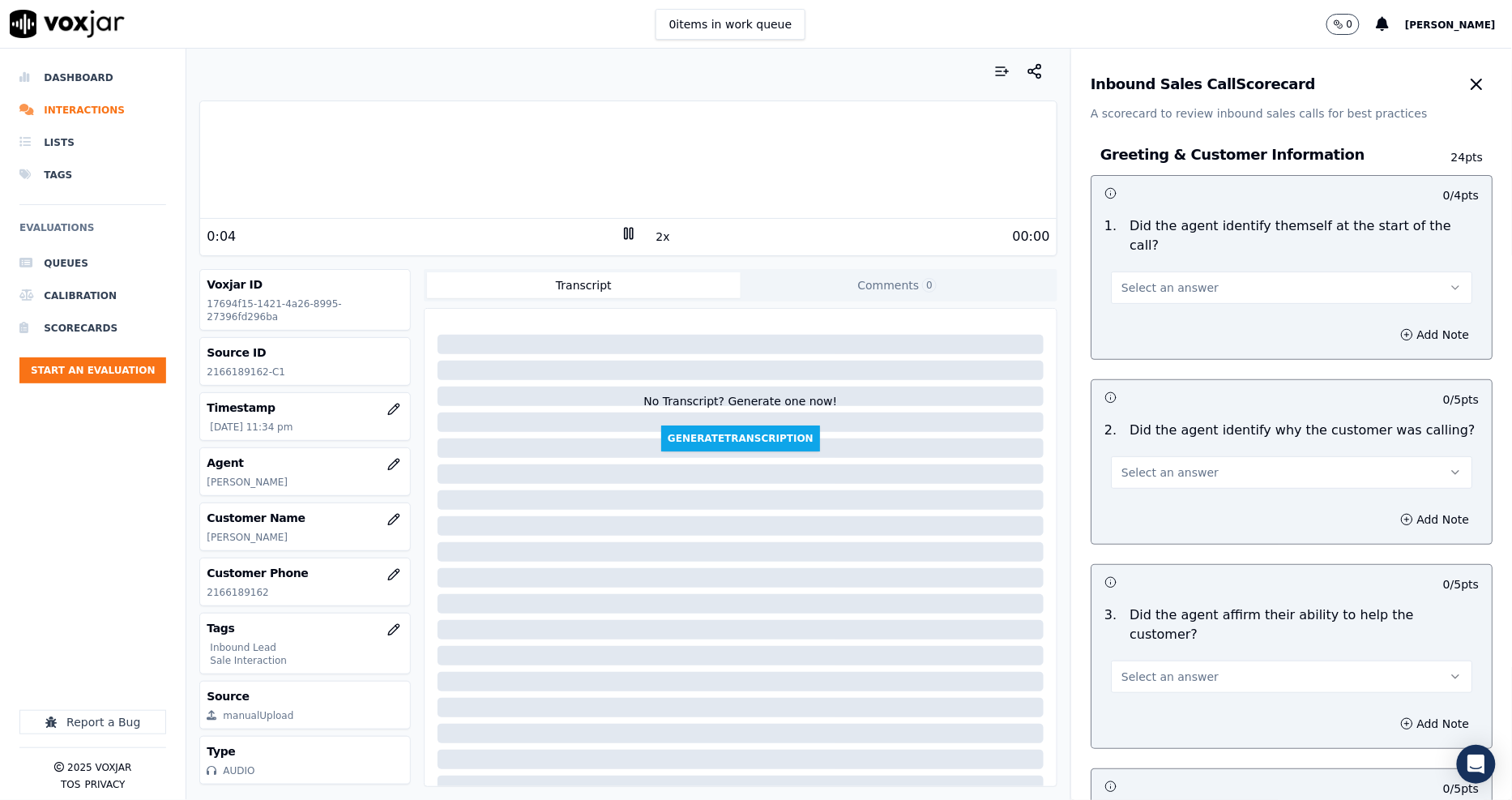
click at [1202, 277] on button "Select an answer" at bounding box center [1291, 288] width 361 height 33
click at [1146, 309] on div "Yes" at bounding box center [1261, 304] width 330 height 26
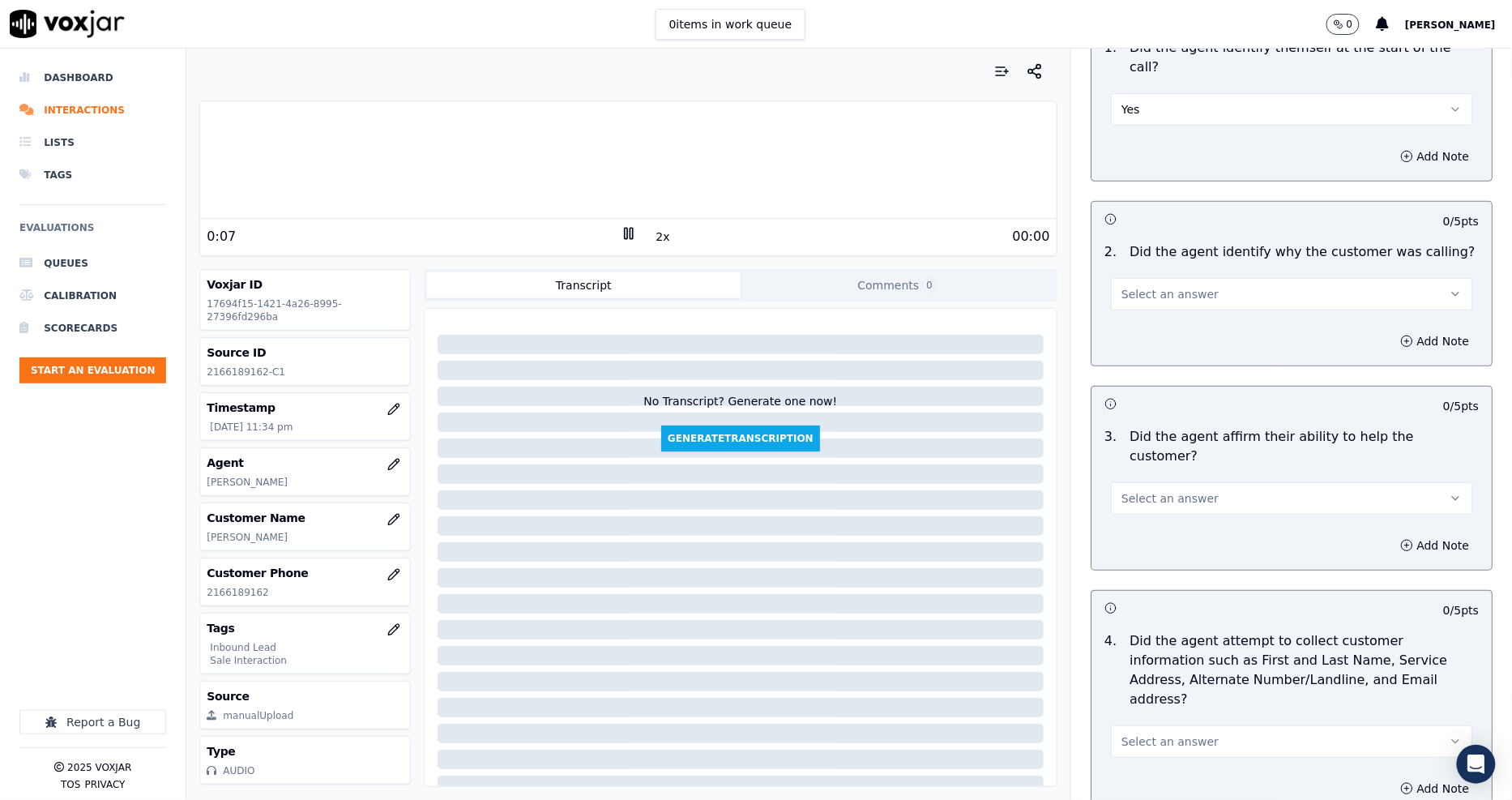
scroll to position [180, 0]
click at [1128, 287] on button "Select an answer" at bounding box center [1291, 293] width 361 height 33
click at [1127, 303] on div "Yes" at bounding box center [1261, 309] width 330 height 26
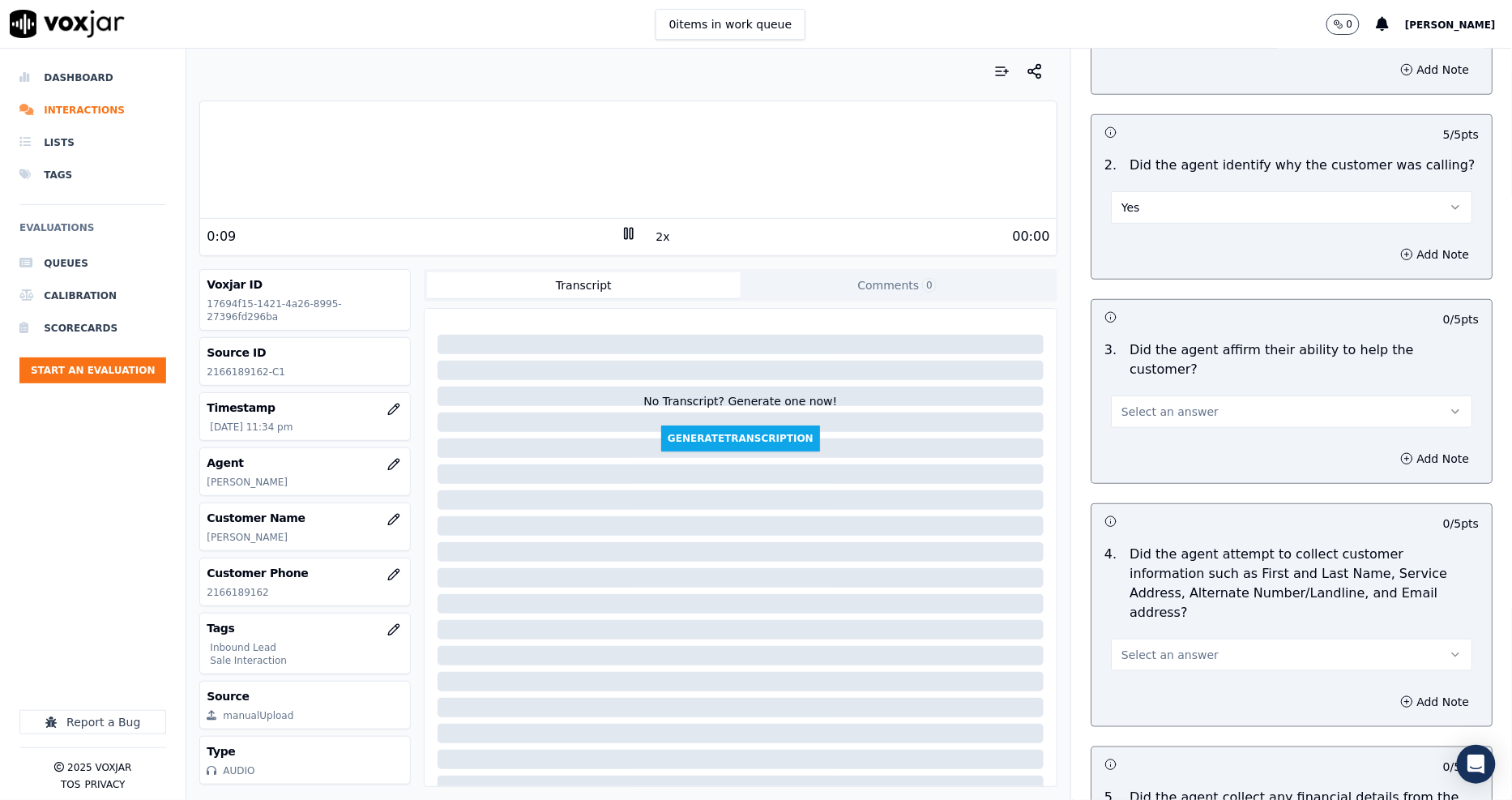
scroll to position [359, 0]
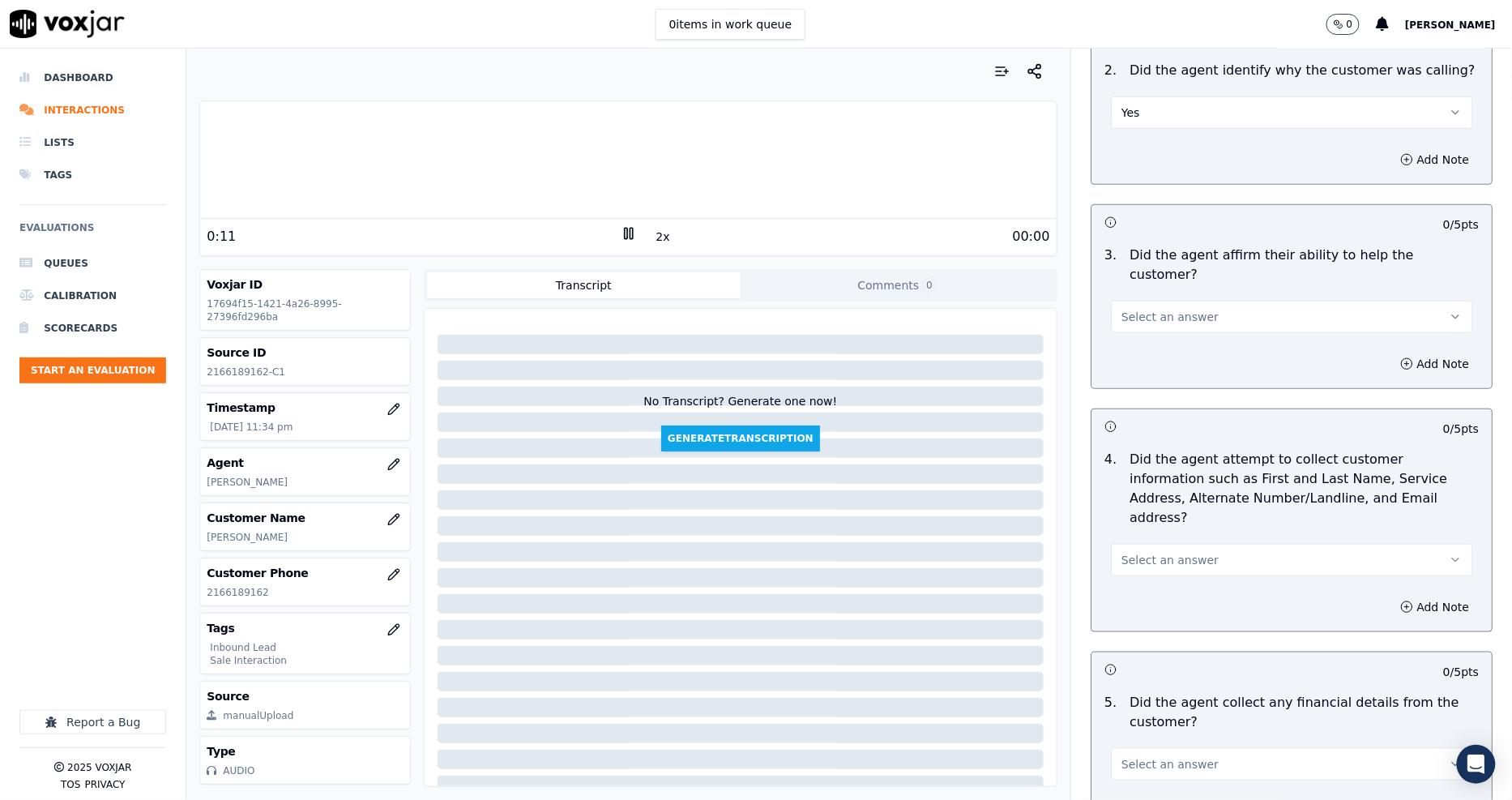
click at [1135, 301] on button "Select an answer" at bounding box center [1291, 317] width 361 height 33
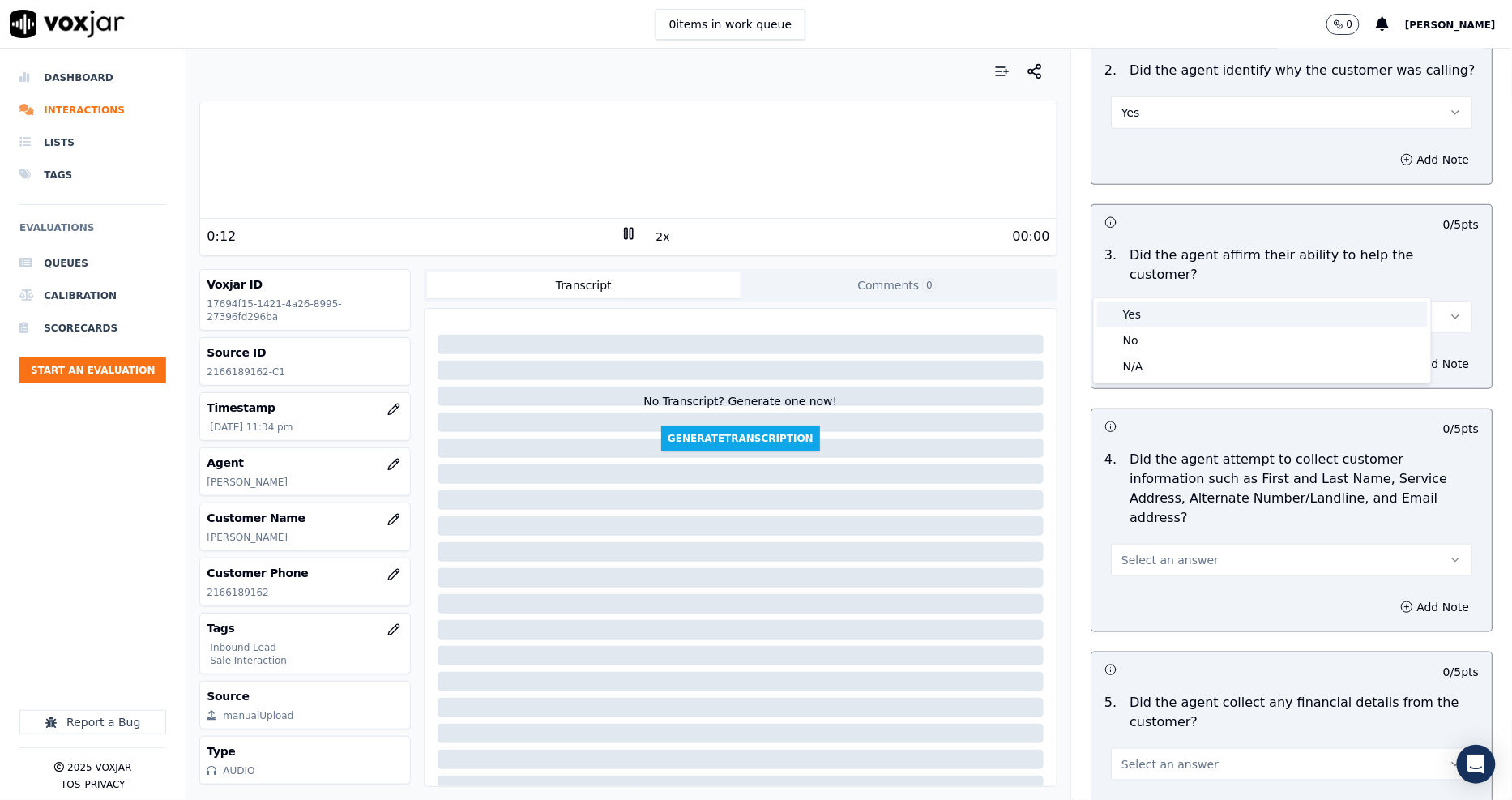
click at [1132, 317] on div "Yes" at bounding box center [1261, 314] width 330 height 26
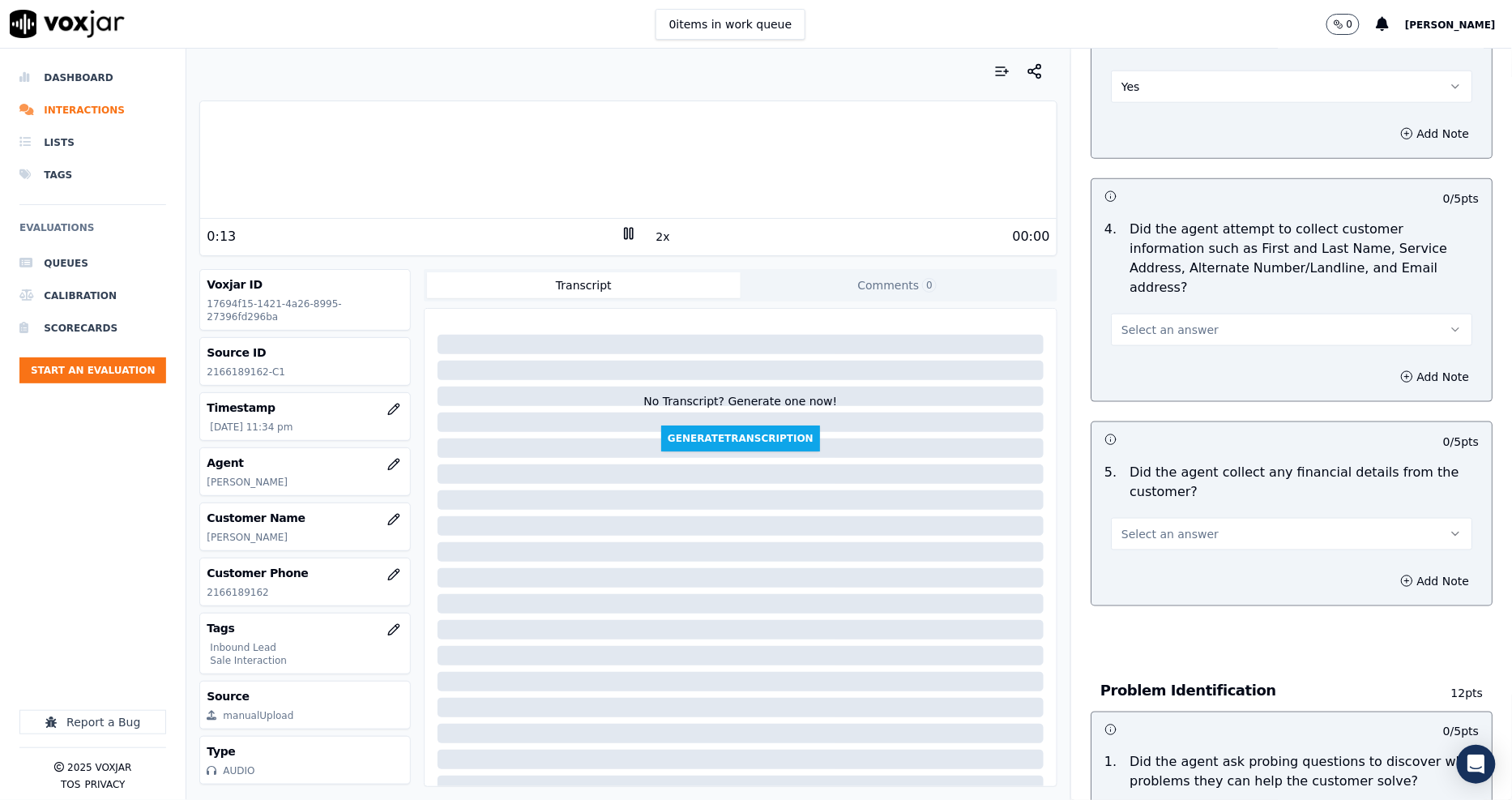
scroll to position [629, 0]
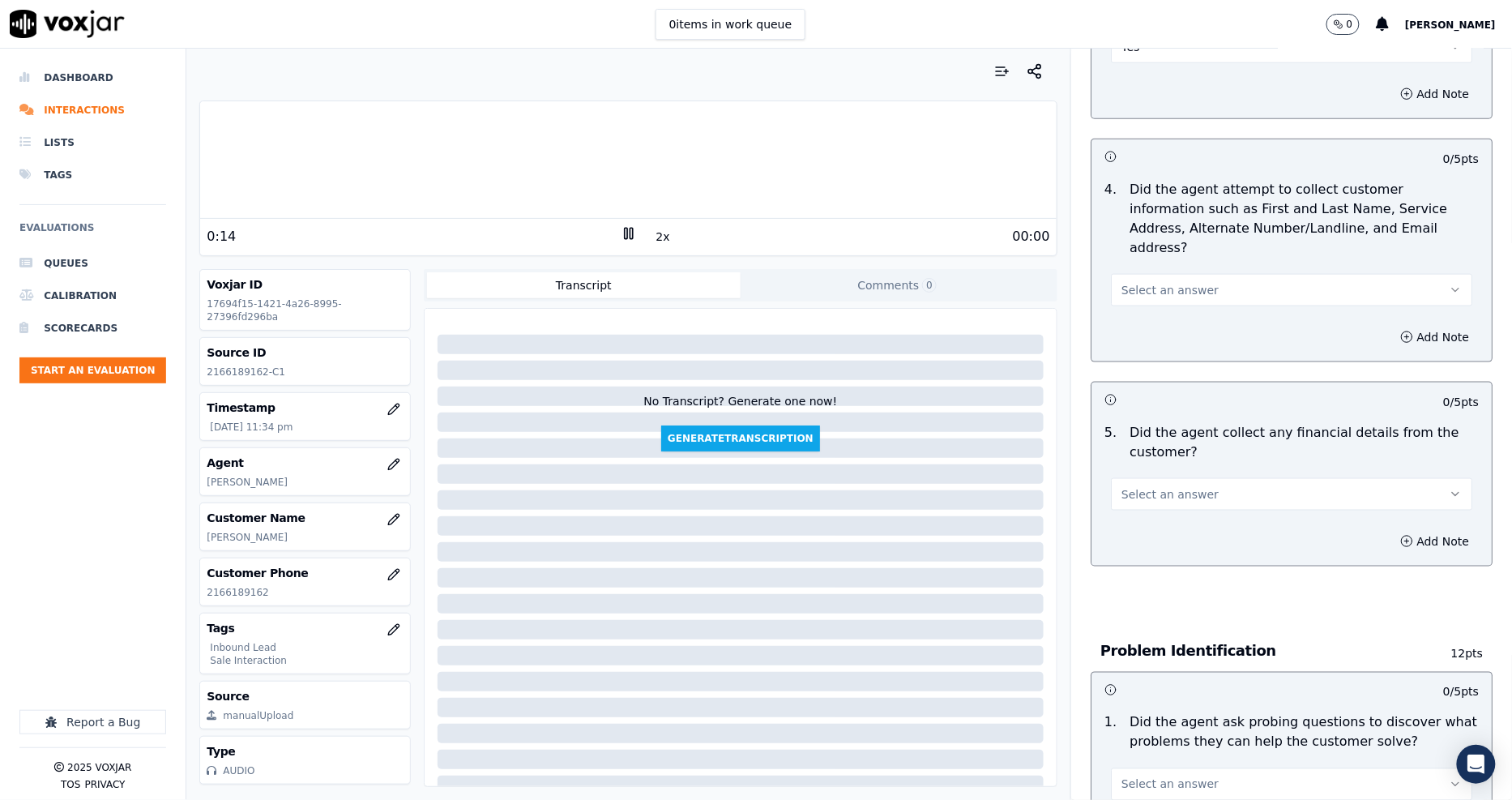
click at [1132, 282] on span "Select an answer" at bounding box center [1169, 289] width 97 height 16
click at [1131, 265] on div "Yes" at bounding box center [1261, 268] width 330 height 26
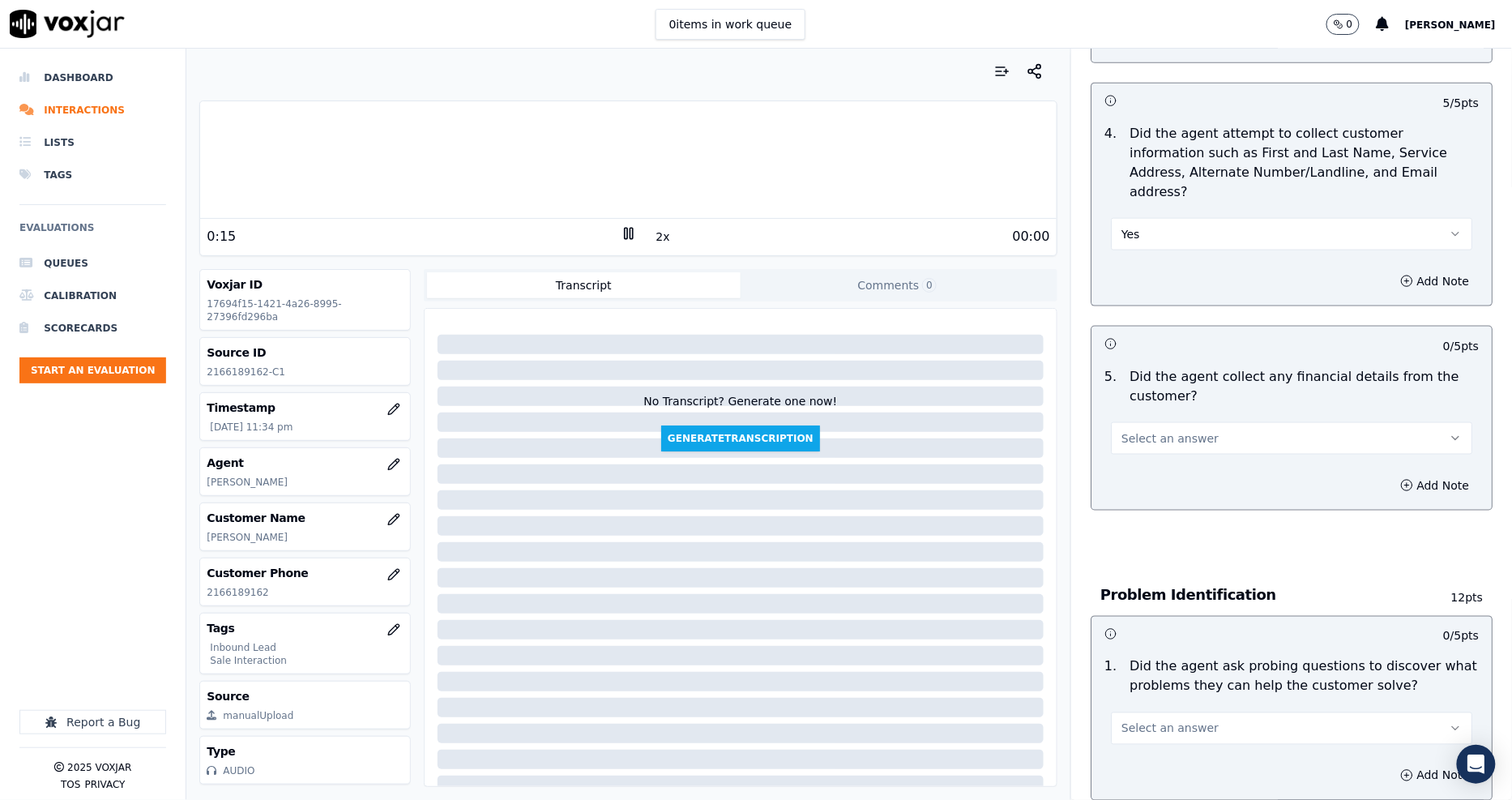
scroll to position [810, 0]
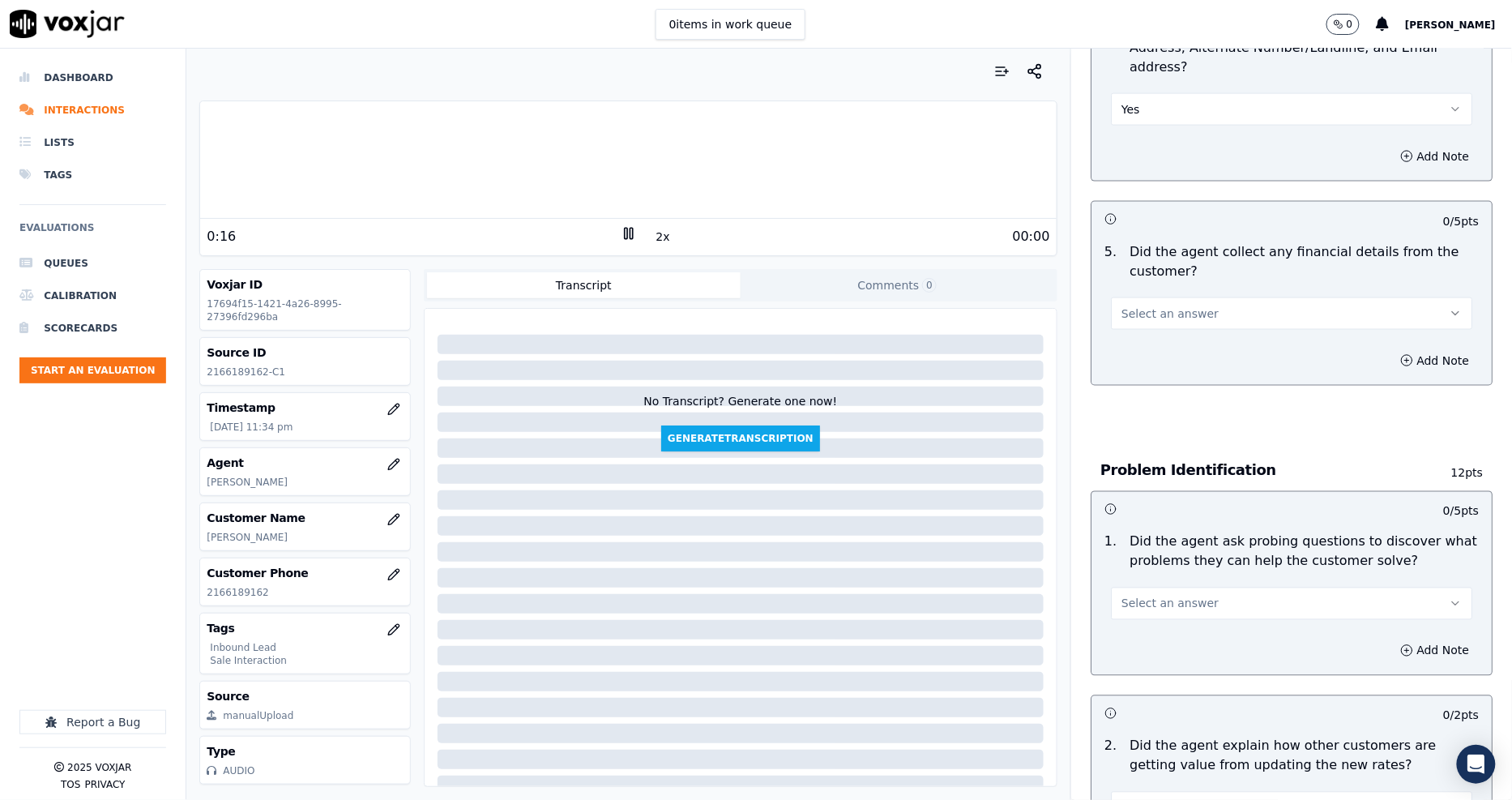
click at [1135, 305] on span "Select an answer" at bounding box center [1169, 313] width 97 height 16
click at [1135, 322] on div "No" at bounding box center [1261, 318] width 330 height 26
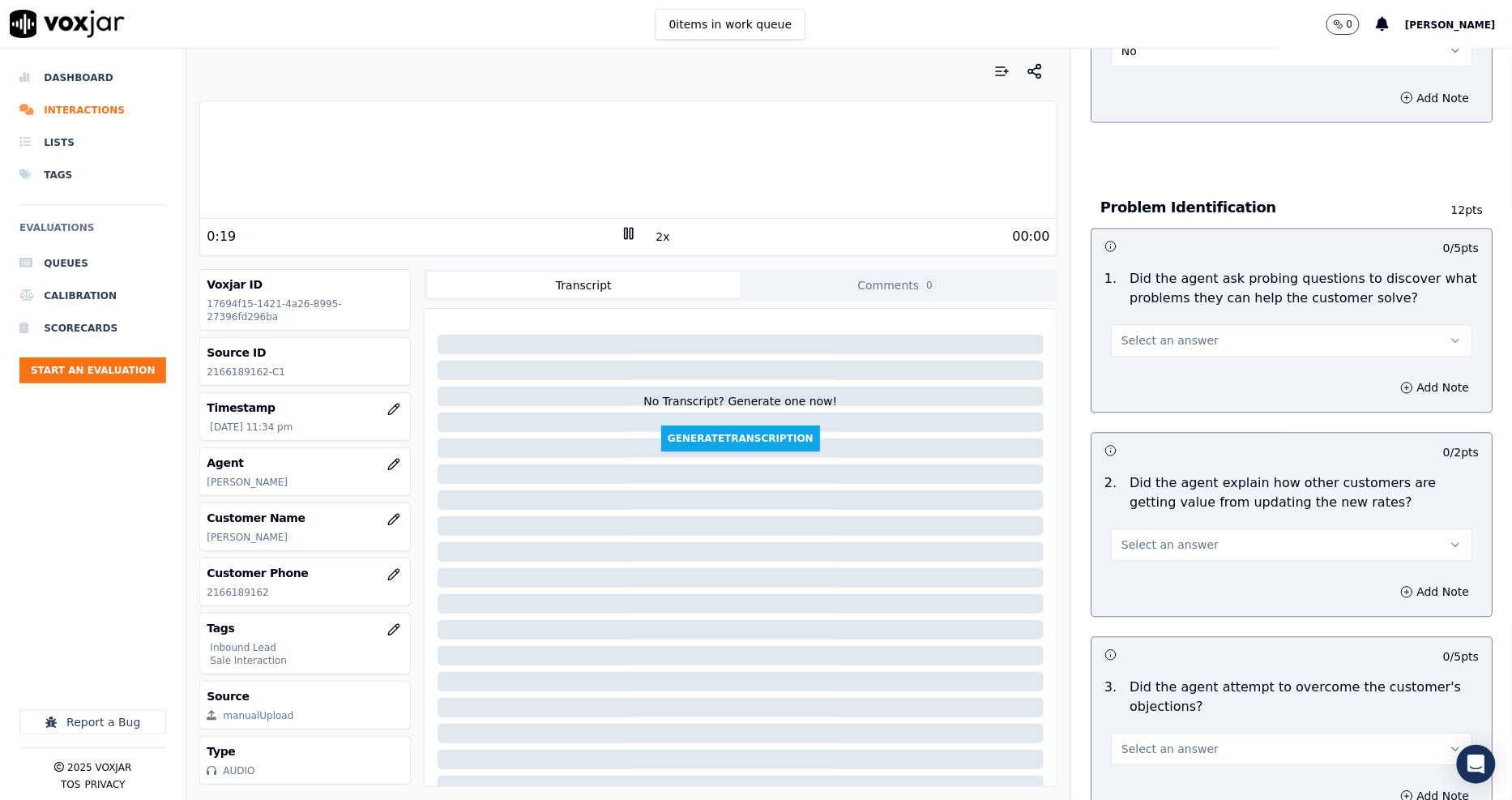
scroll to position [1080, 0]
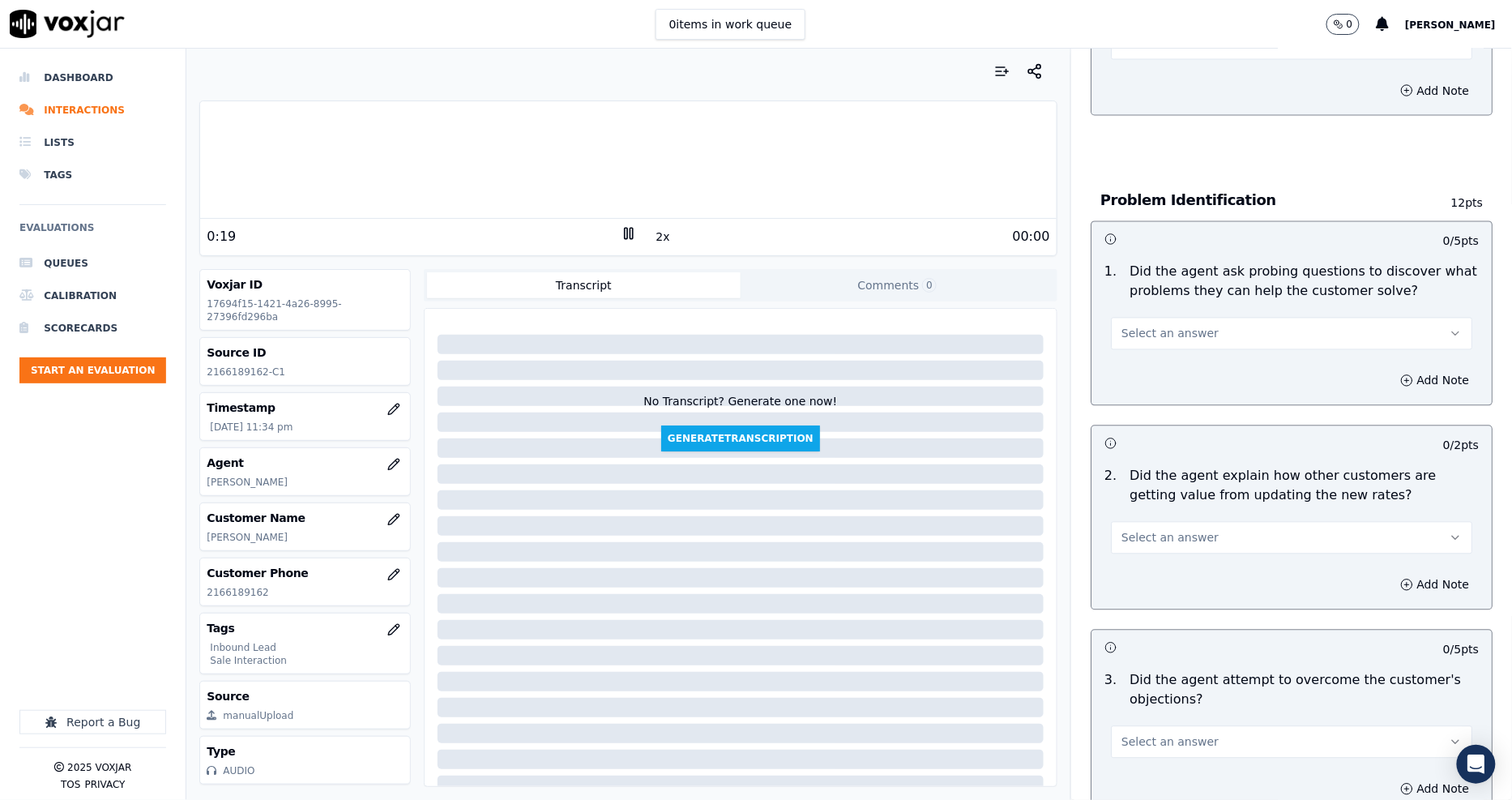
click at [1134, 326] on span "Select an answer" at bounding box center [1169, 334] width 97 height 16
click at [1129, 312] on div "Yes" at bounding box center [1261, 312] width 330 height 26
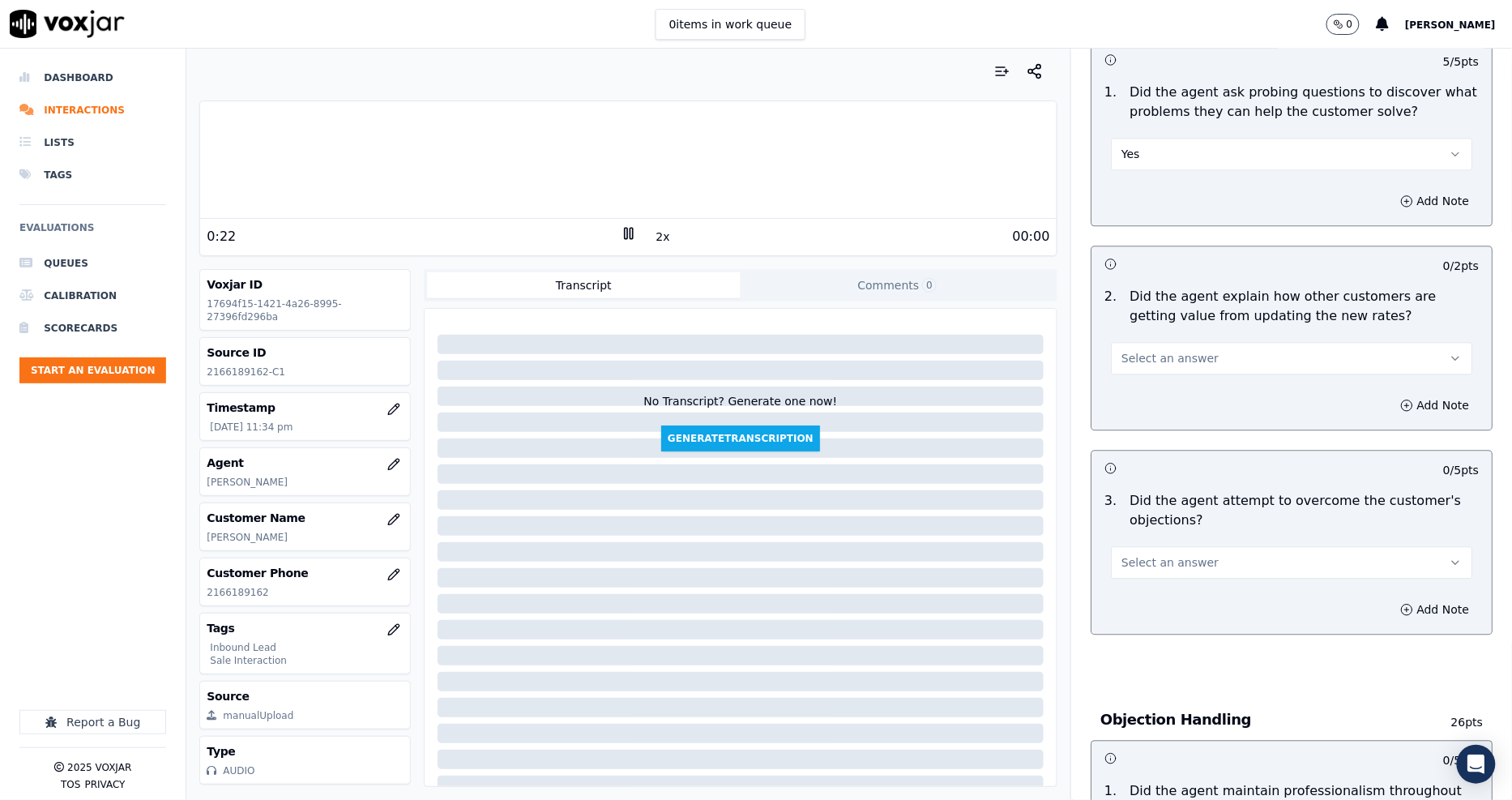
click at [1131, 350] on span "Select an answer" at bounding box center [1169, 358] width 97 height 16
click at [1143, 329] on div "Yes" at bounding box center [1261, 336] width 330 height 26
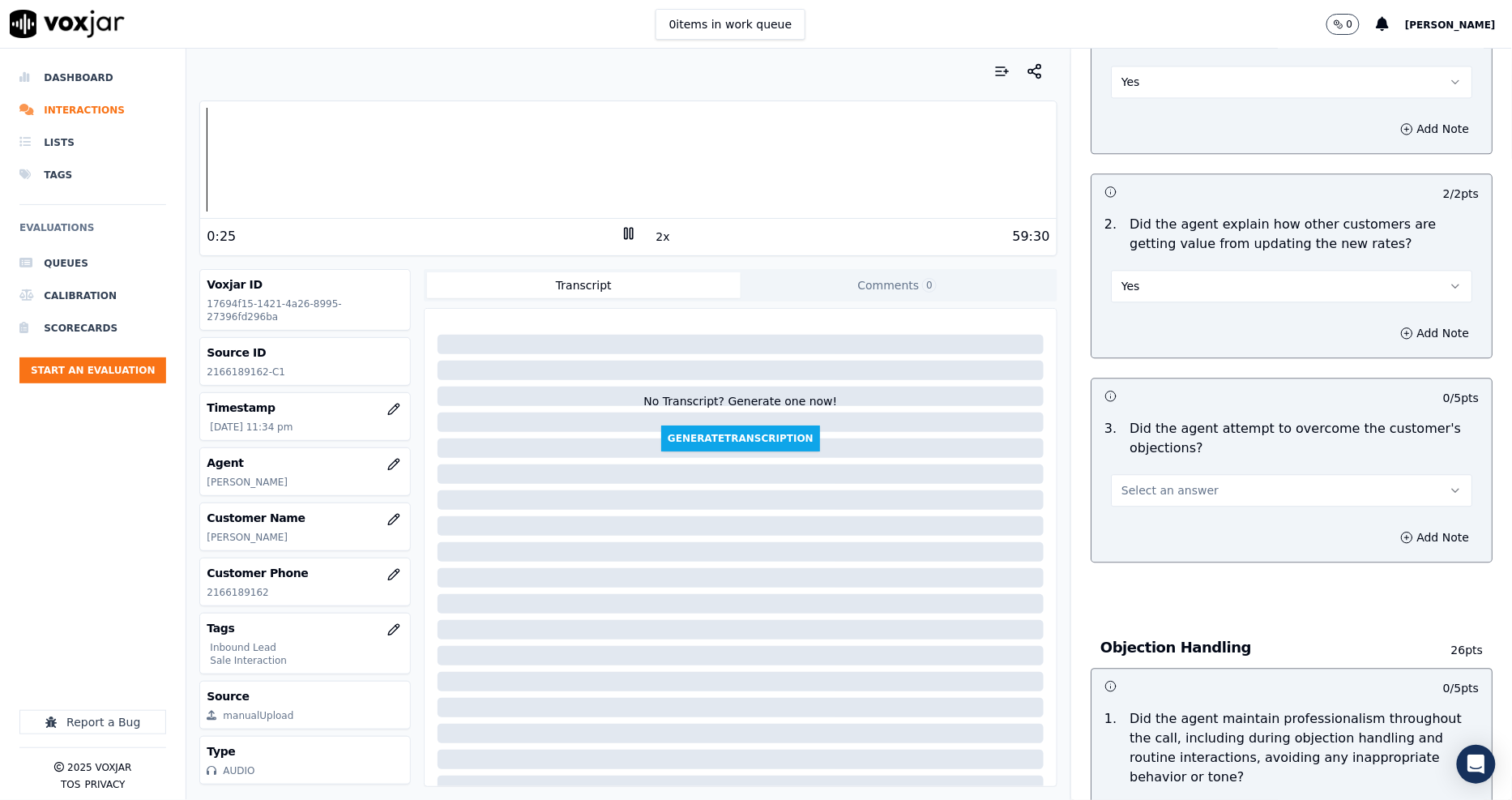
scroll to position [1439, 0]
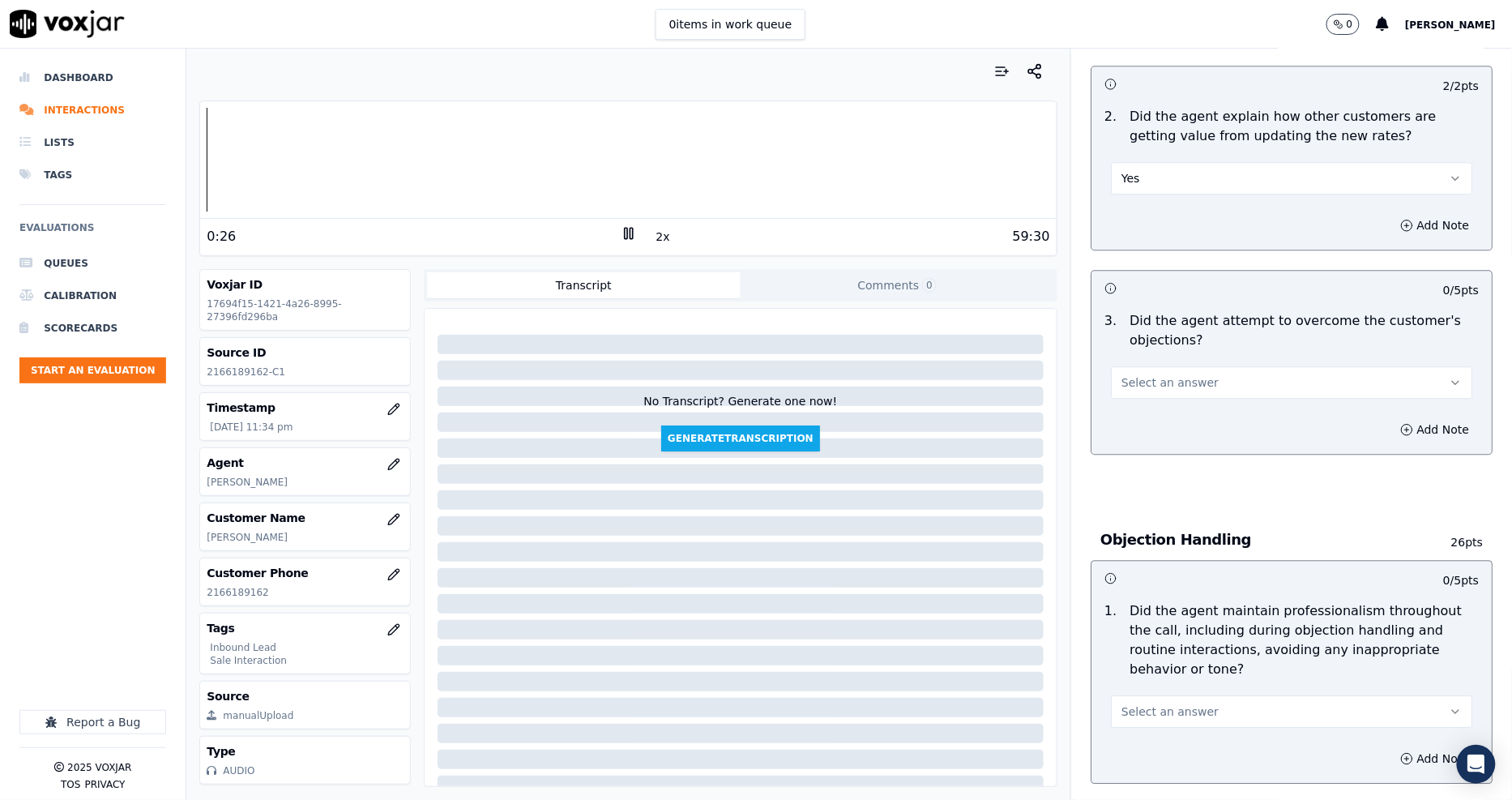
click at [1138, 375] on span "Select an answer" at bounding box center [1169, 382] width 97 height 16
click at [1134, 349] on div "Yes" at bounding box center [1261, 360] width 330 height 26
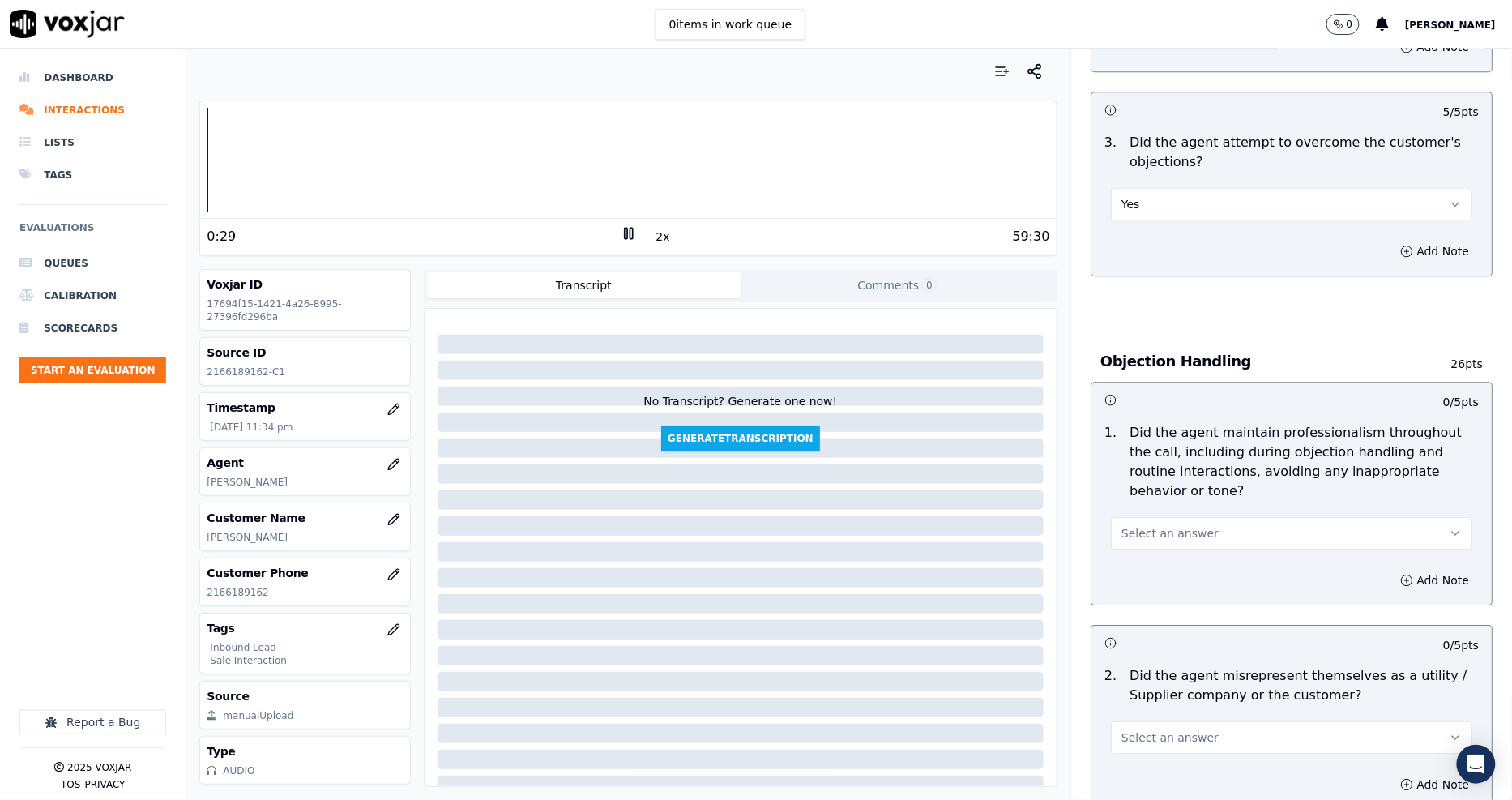
scroll to position [1620, 0]
click at [1144, 514] on button "Select an answer" at bounding box center [1291, 530] width 361 height 33
click at [1141, 511] on div "Yes" at bounding box center [1261, 509] width 330 height 26
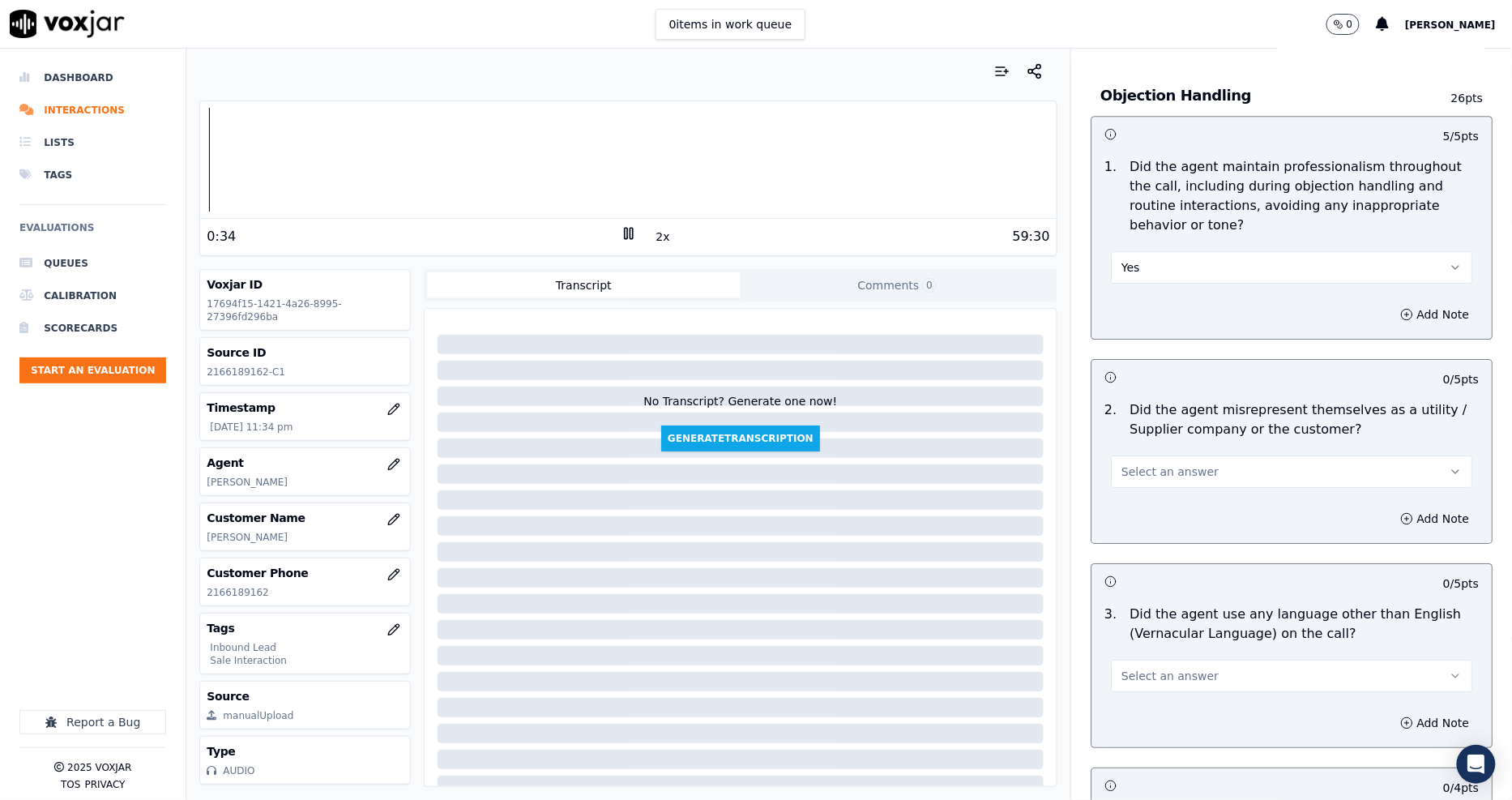
scroll to position [1890, 0]
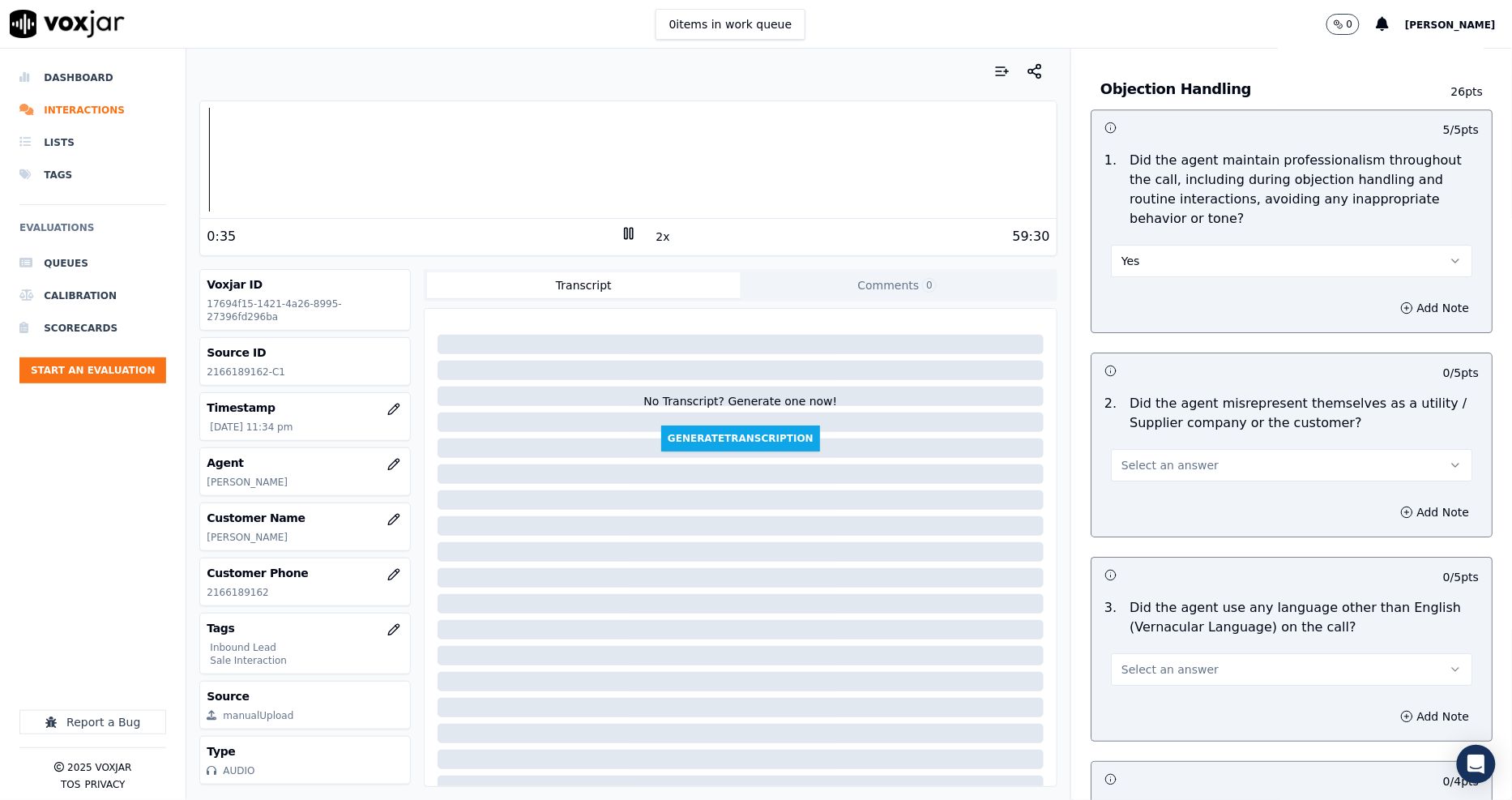
click at [1168, 457] on span "Select an answer" at bounding box center [1169, 465] width 97 height 16
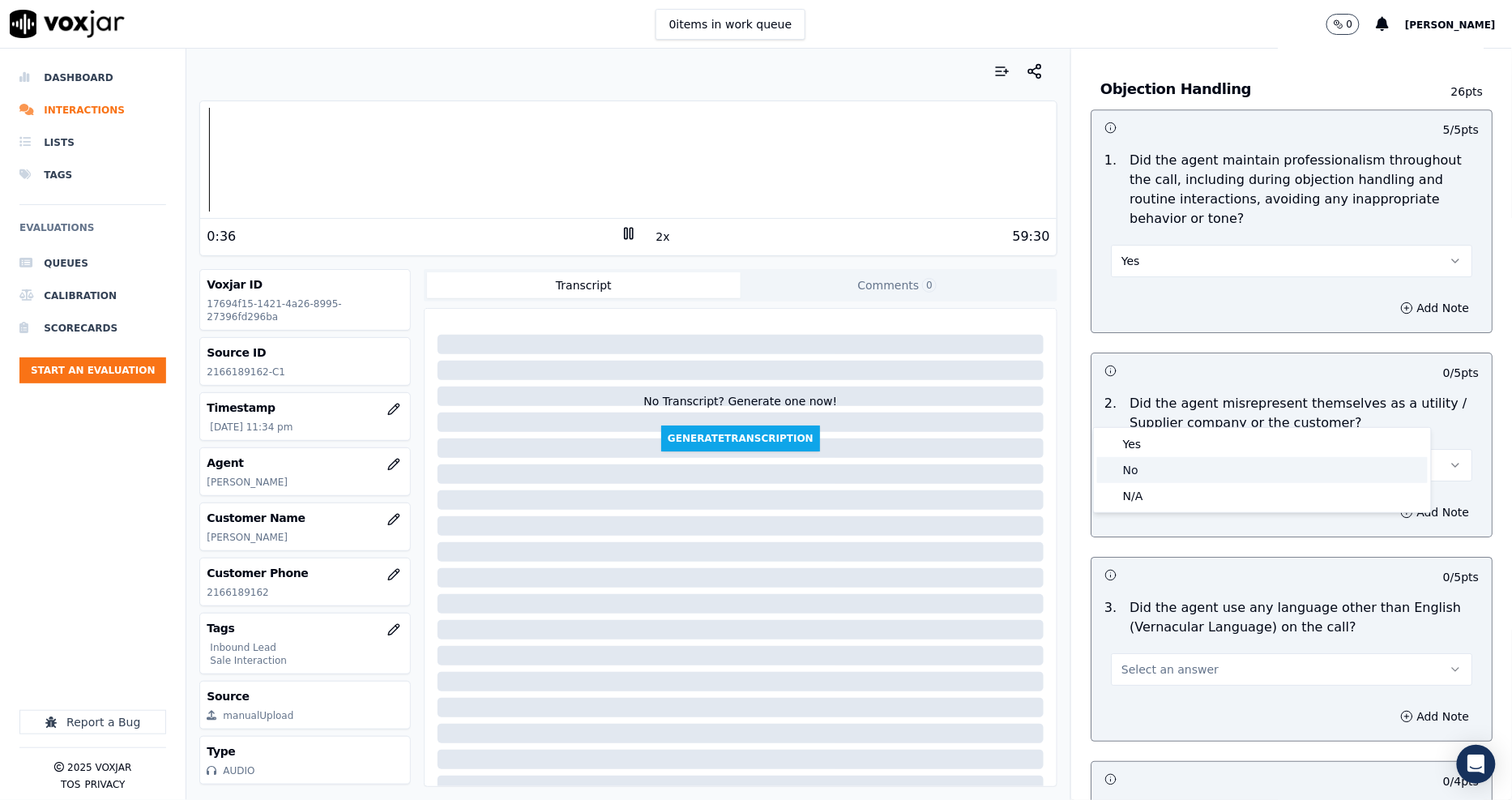
click at [1173, 466] on div "No" at bounding box center [1261, 470] width 330 height 26
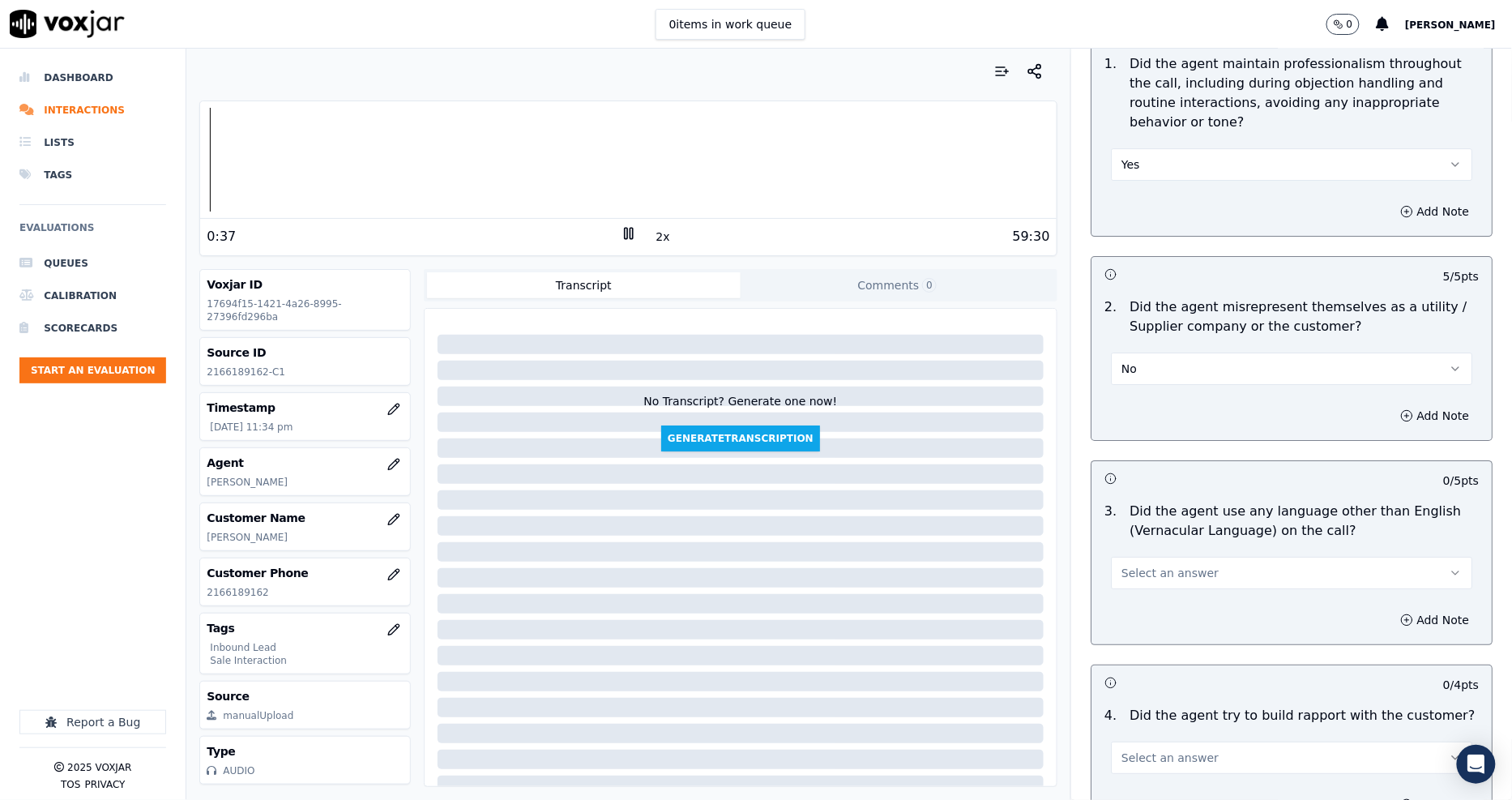
scroll to position [2160, 0]
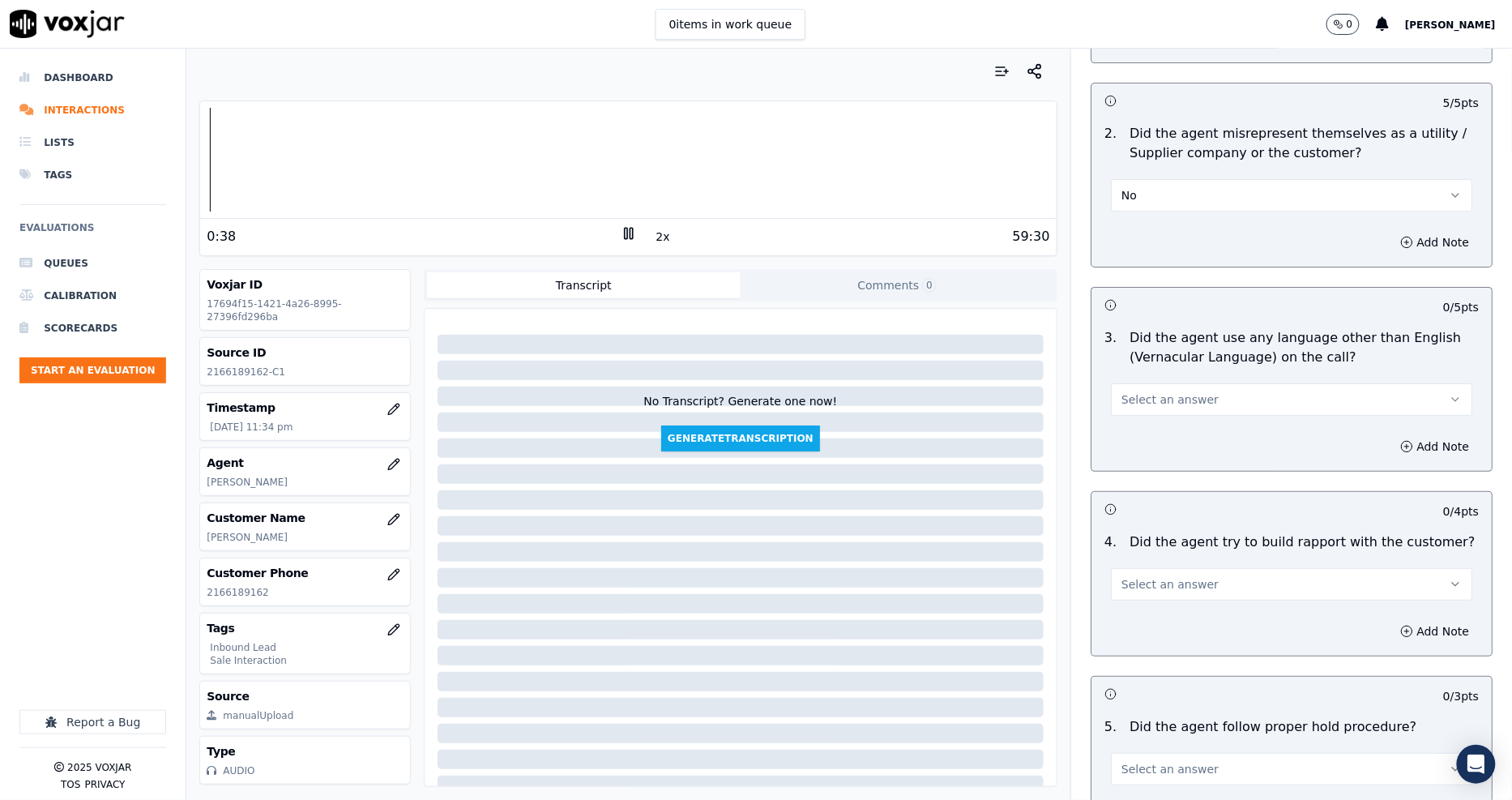
click at [1157, 391] on span "Select an answer" at bounding box center [1169, 399] width 97 height 16
click at [1151, 397] on div "No" at bounding box center [1261, 404] width 330 height 26
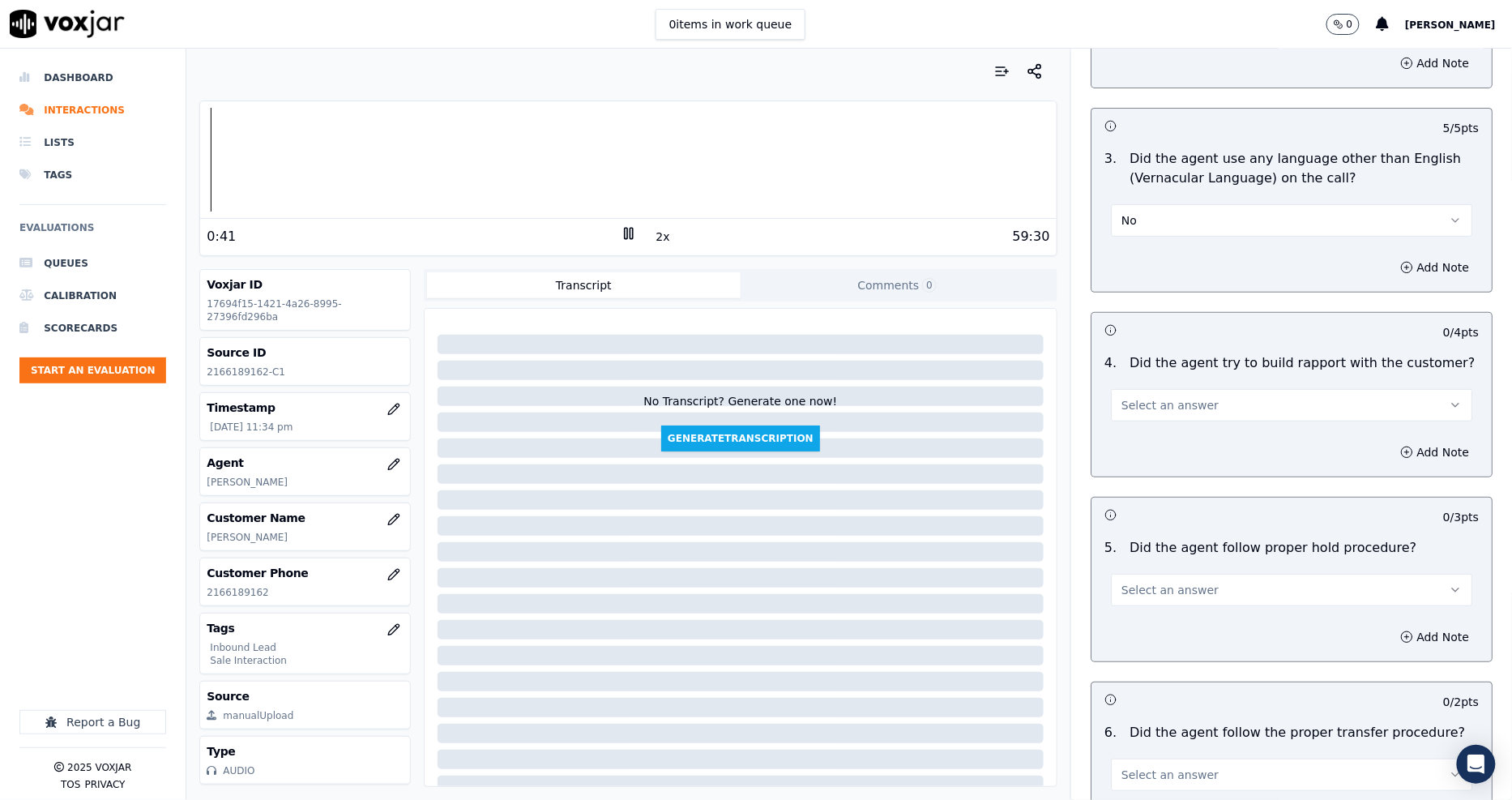
scroll to position [2340, 0]
click at [1138, 388] on button "Select an answer" at bounding box center [1291, 404] width 361 height 33
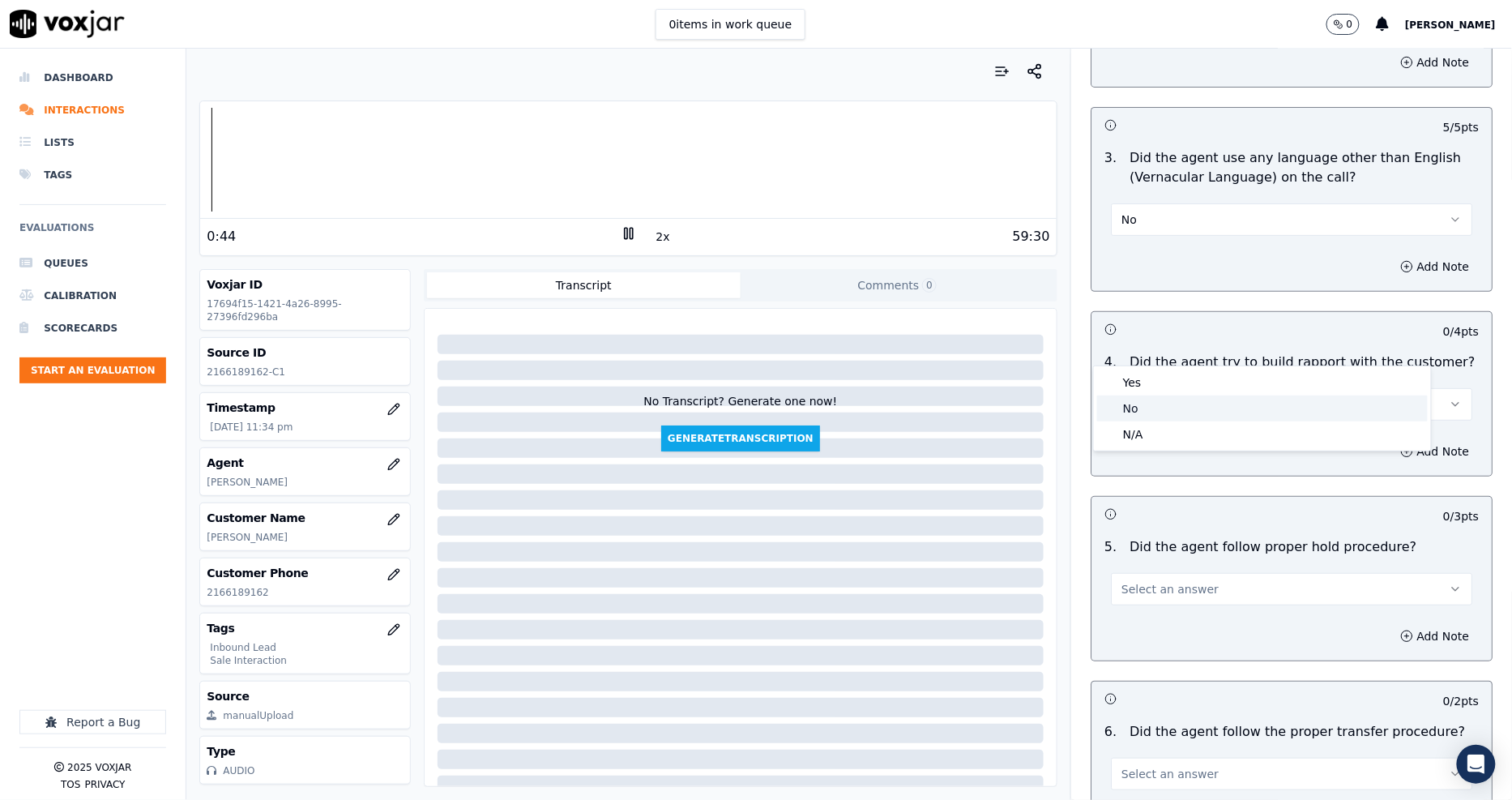
click at [1136, 403] on div "No" at bounding box center [1261, 408] width 330 height 26
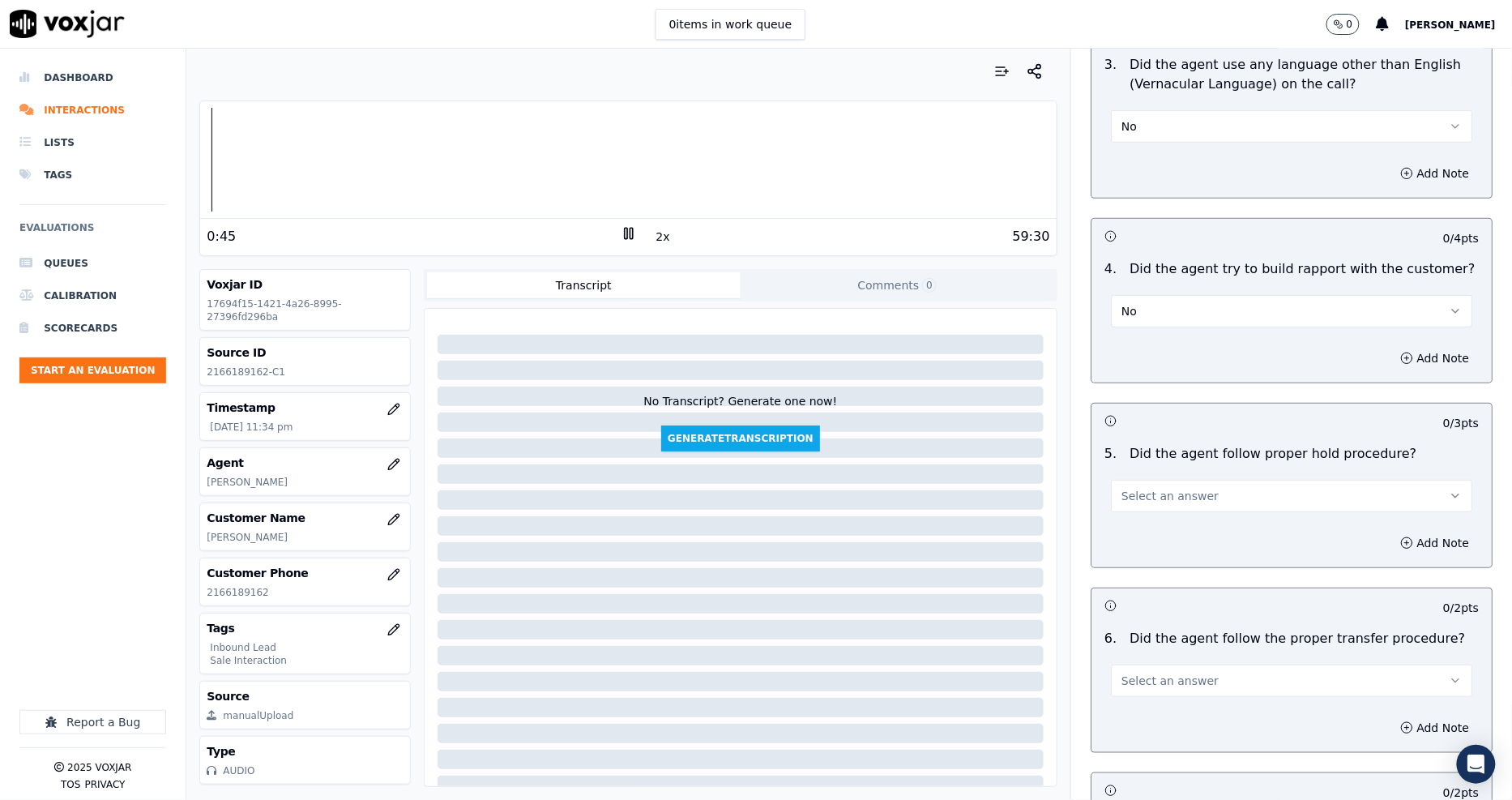
scroll to position [2520, 0]
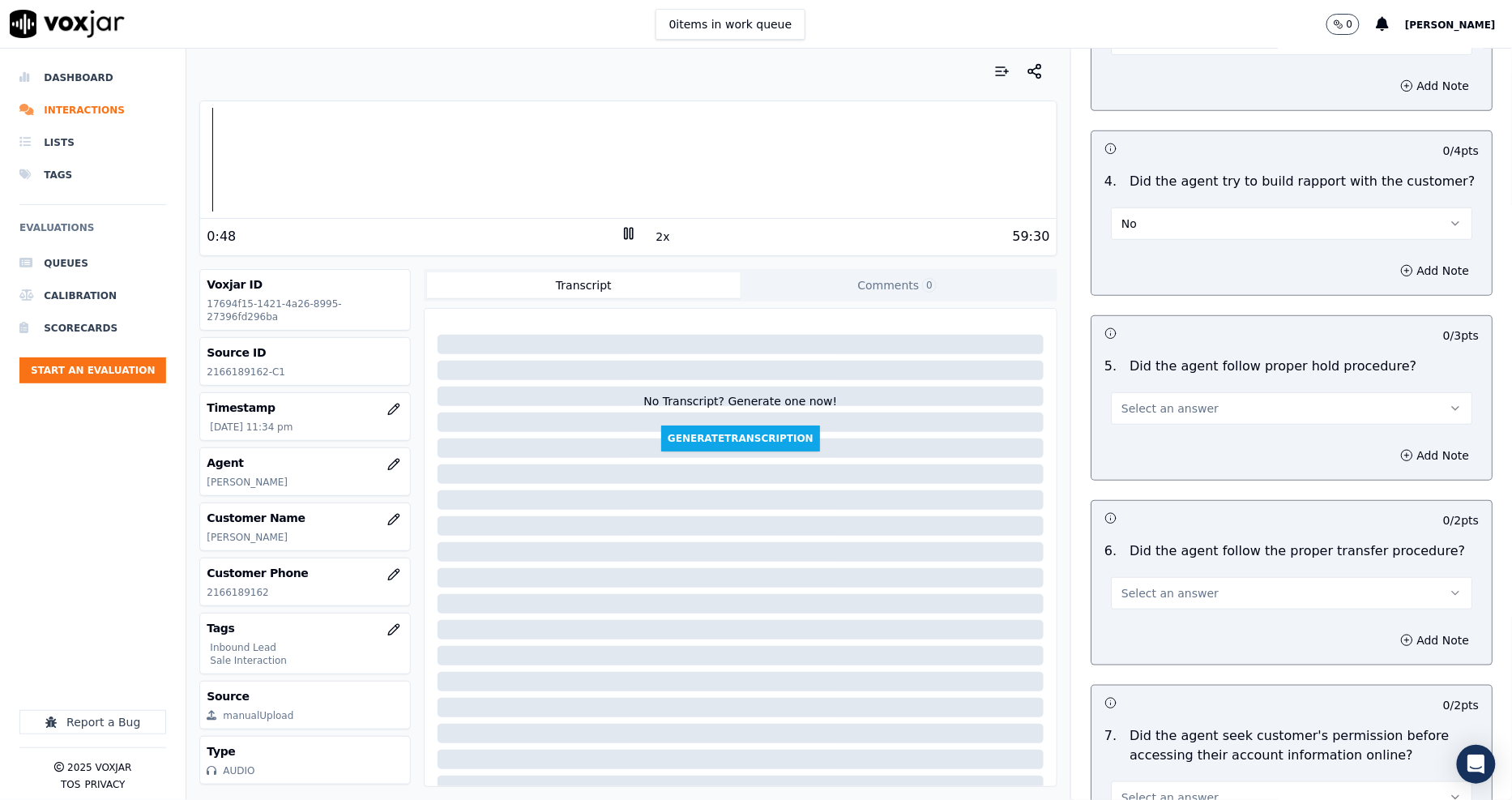
click at [1128, 207] on button "No" at bounding box center [1291, 223] width 361 height 33
click at [1115, 260] on div "N/A" at bounding box center [1261, 254] width 330 height 26
click at [1129, 431] on div "Add Note" at bounding box center [1291, 456] width 400 height 48
click at [1122, 400] on span "Select an answer" at bounding box center [1169, 408] width 97 height 16
click at [265, 155] on div at bounding box center [627, 160] width 855 height 104
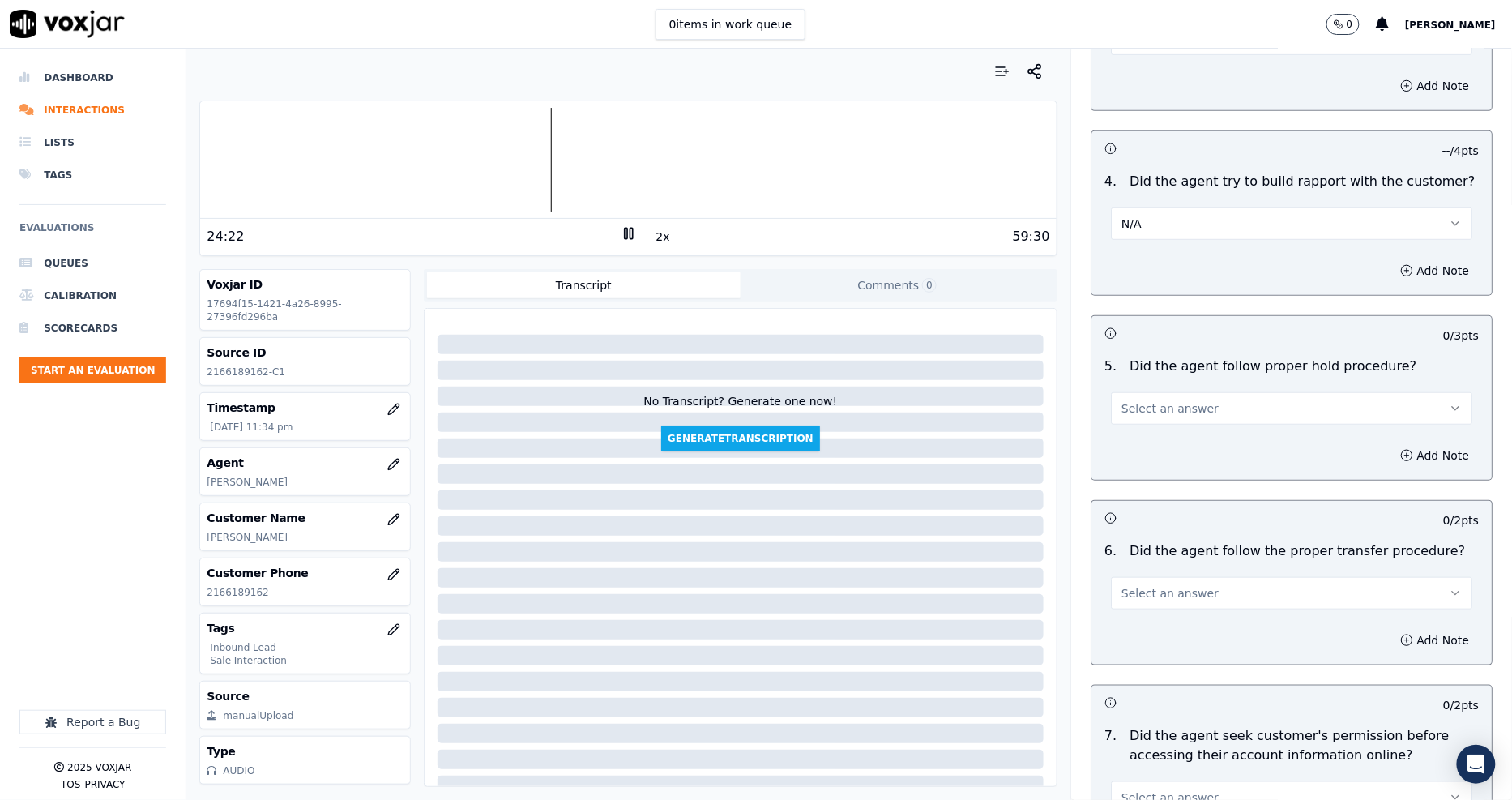
click at [1144, 400] on span "Select an answer" at bounding box center [1169, 408] width 97 height 16
click at [1163, 387] on div "Yes" at bounding box center [1261, 387] width 330 height 26
click at [1147, 577] on button "Select an answer" at bounding box center [1291, 593] width 361 height 33
click at [1137, 573] on div "Yes" at bounding box center [1261, 572] width 330 height 26
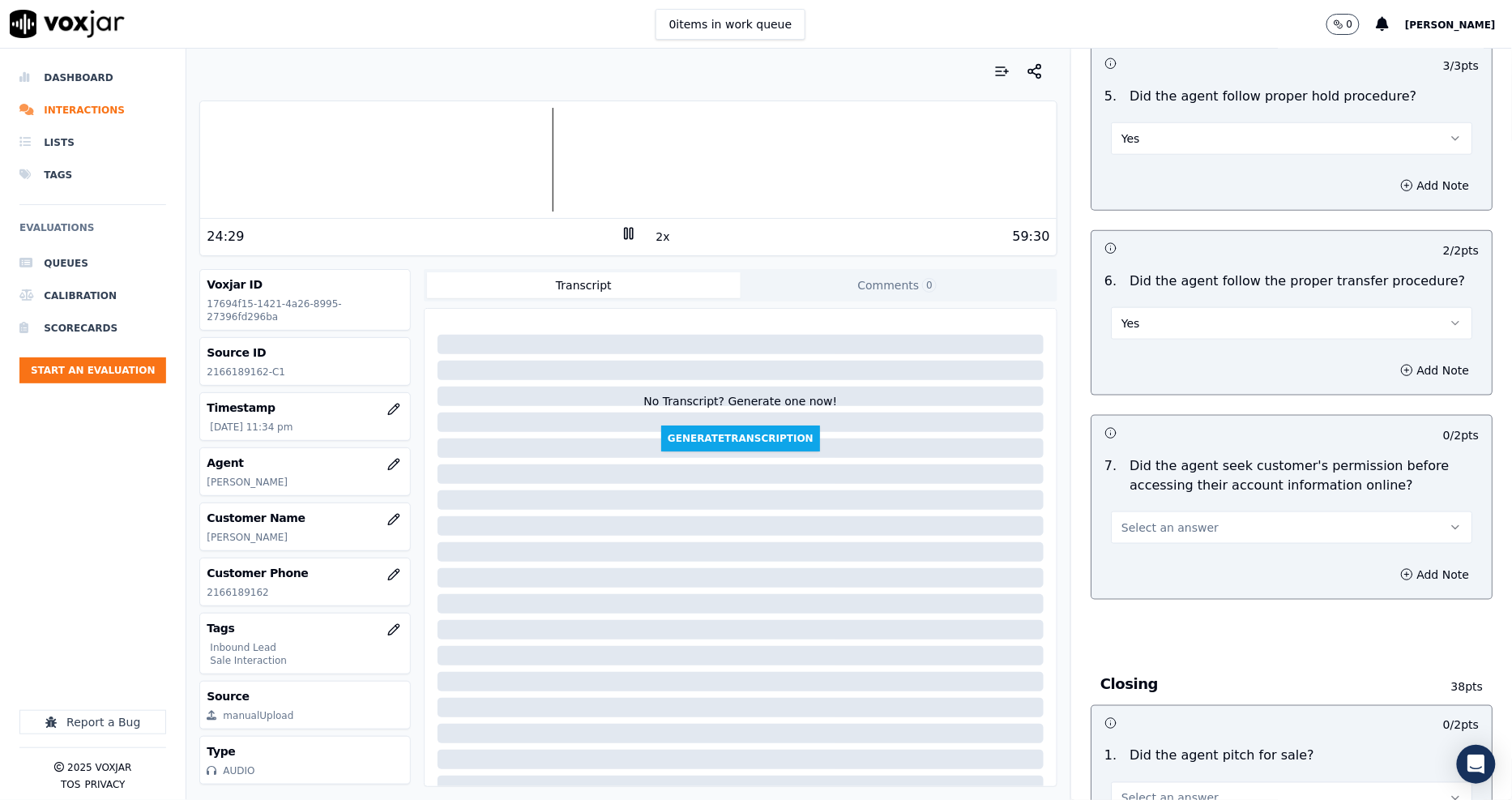
click at [1139, 519] on span "Select an answer" at bounding box center [1169, 527] width 97 height 16
click at [1141, 513] on div "Yes" at bounding box center [1261, 506] width 330 height 26
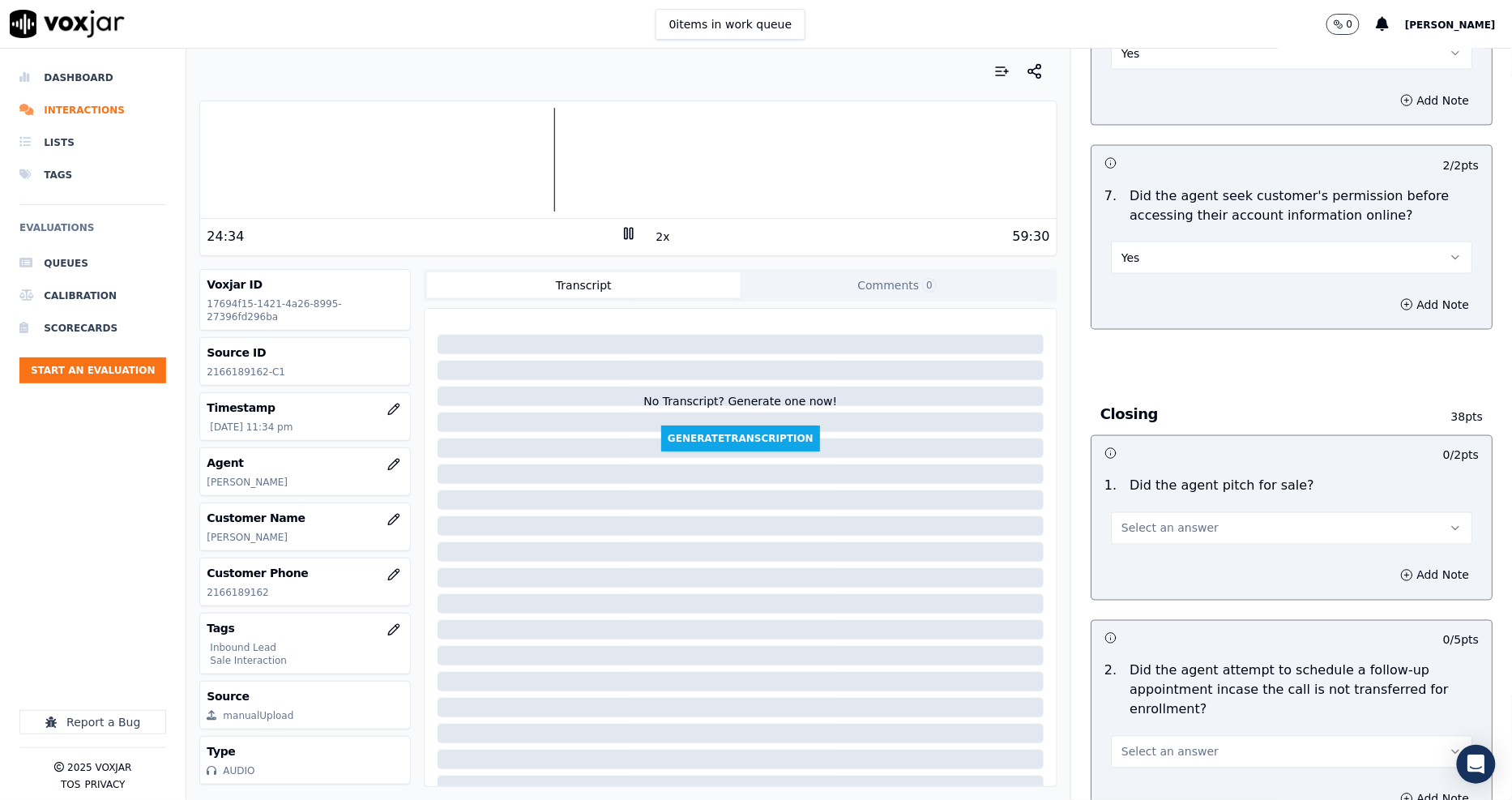
click at [1153, 520] on span "Select an answer" at bounding box center [1169, 527] width 97 height 16
click at [1152, 503] on div "Yes" at bounding box center [1261, 507] width 330 height 26
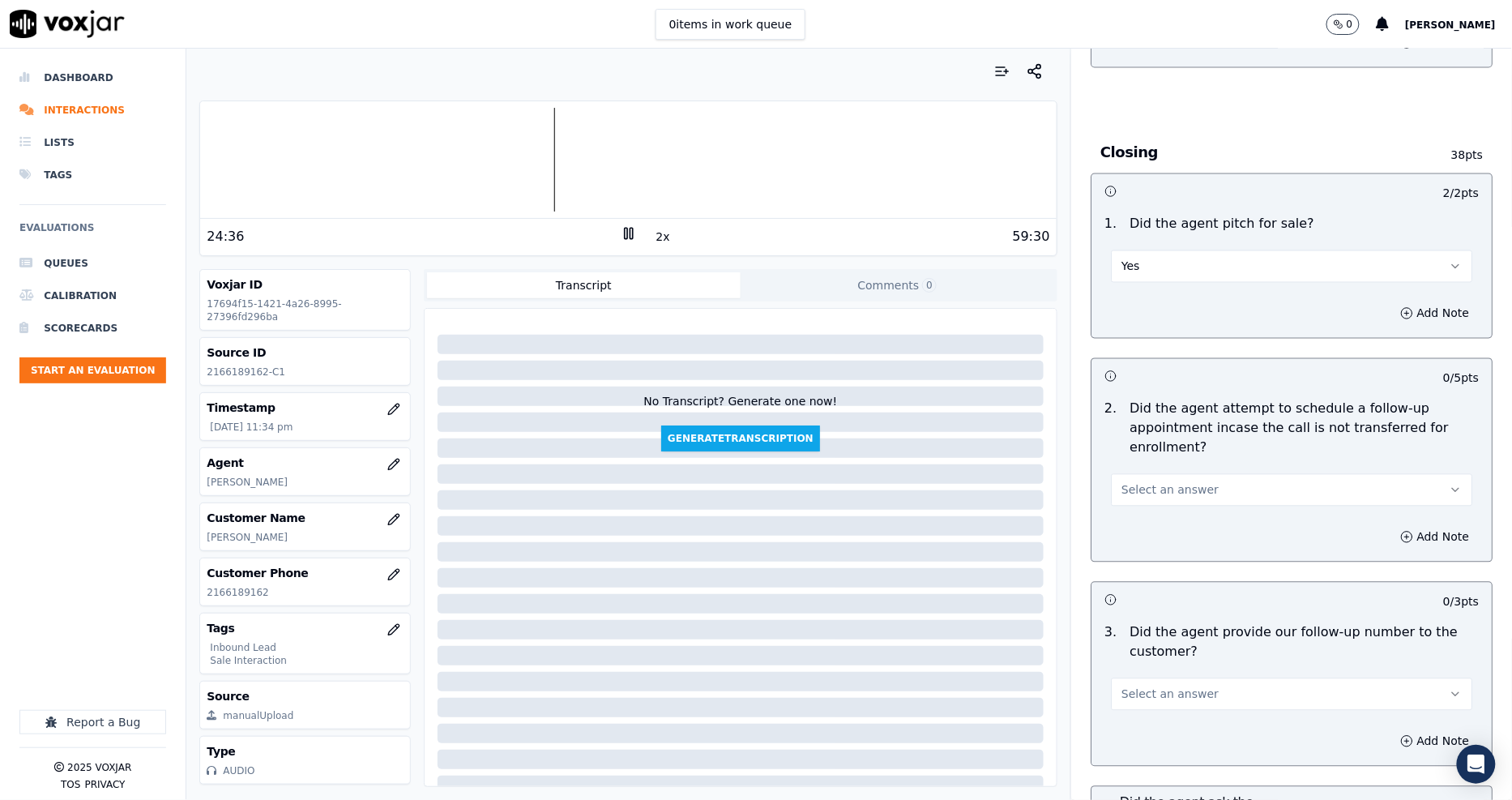
scroll to position [3330, 0]
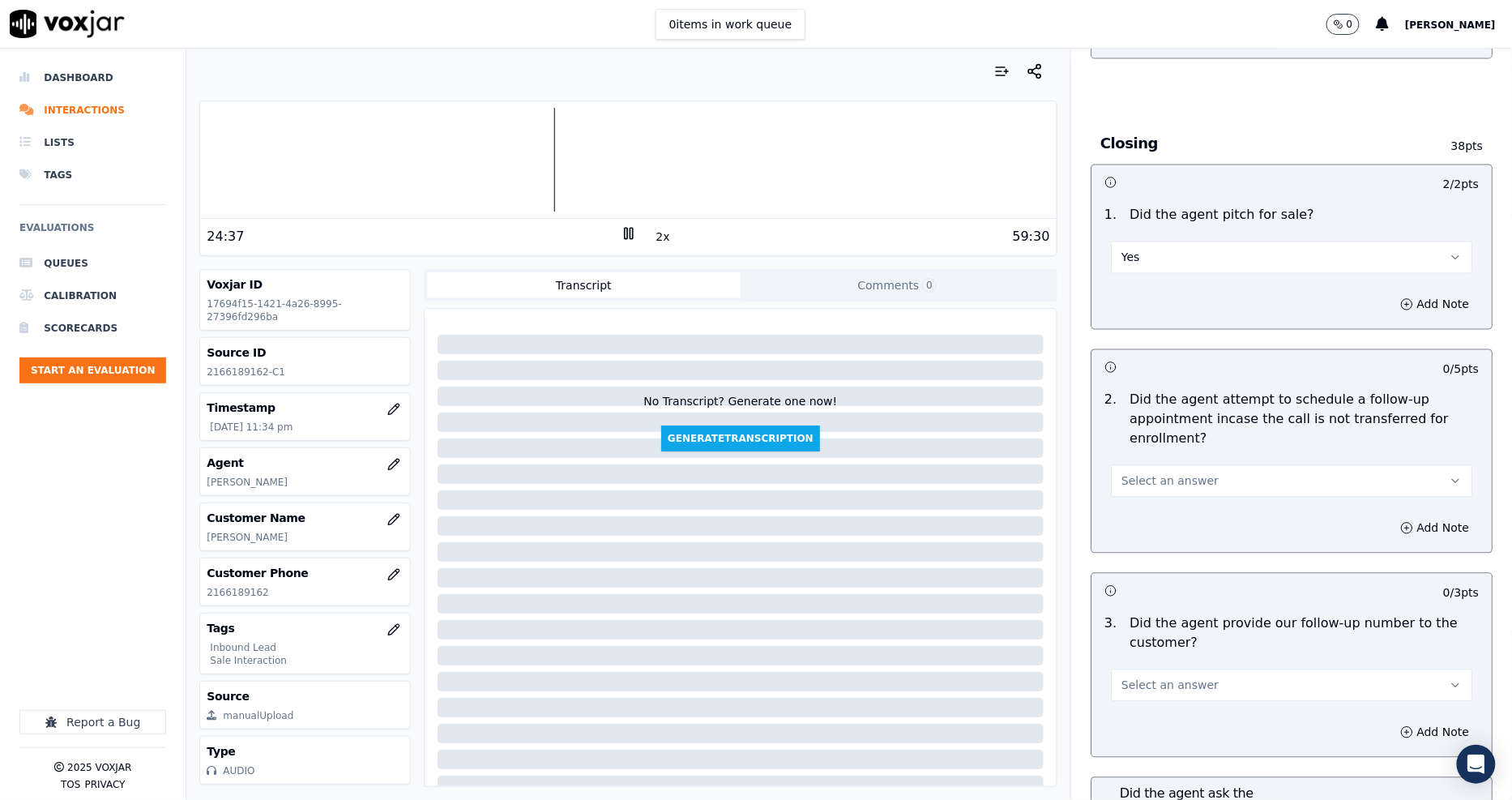
click at [1139, 465] on button "Select an answer" at bounding box center [1291, 481] width 361 height 33
click at [1144, 514] on div "N/A" at bounding box center [1261, 512] width 330 height 26
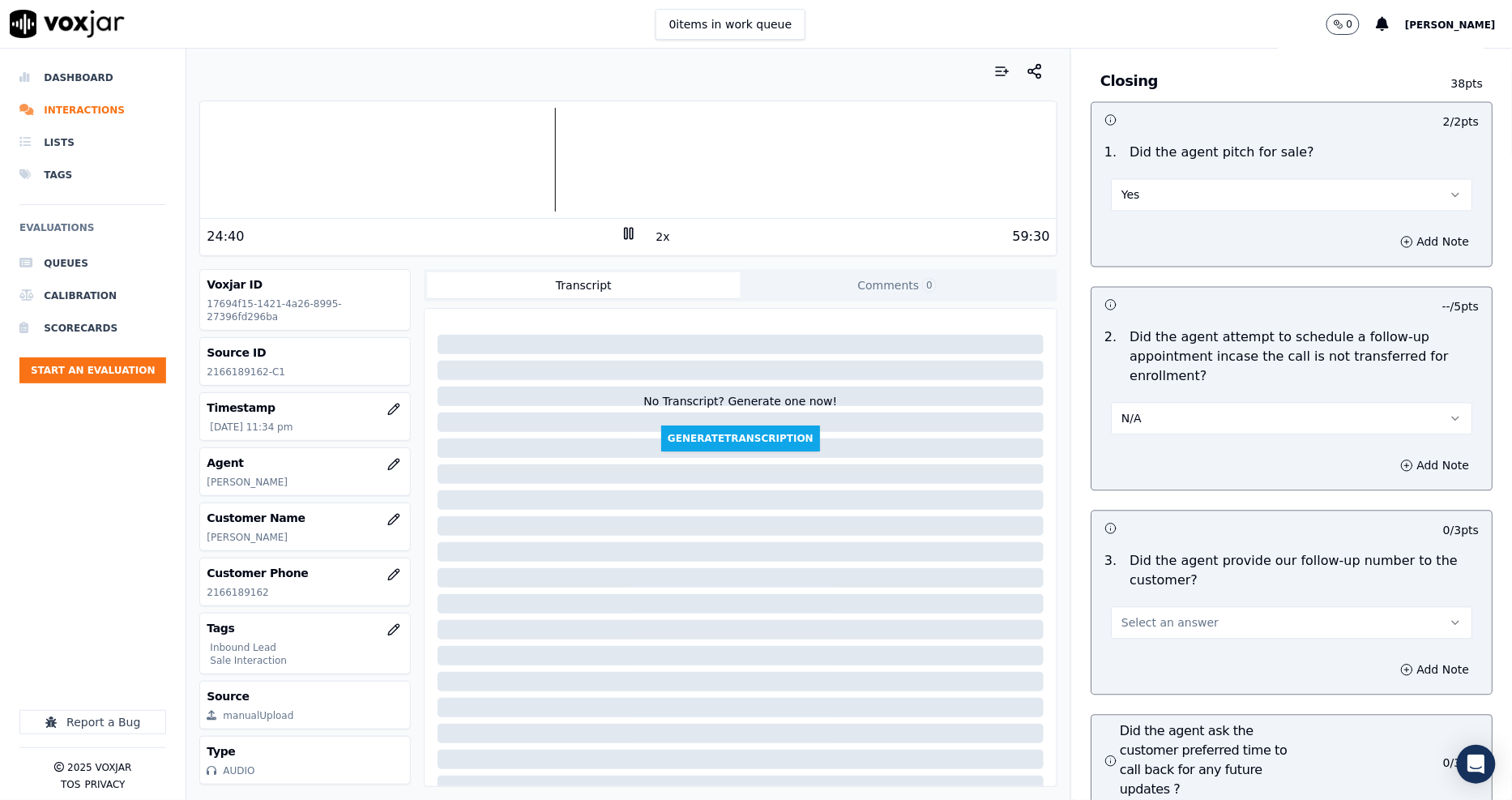
scroll to position [3511, 0]
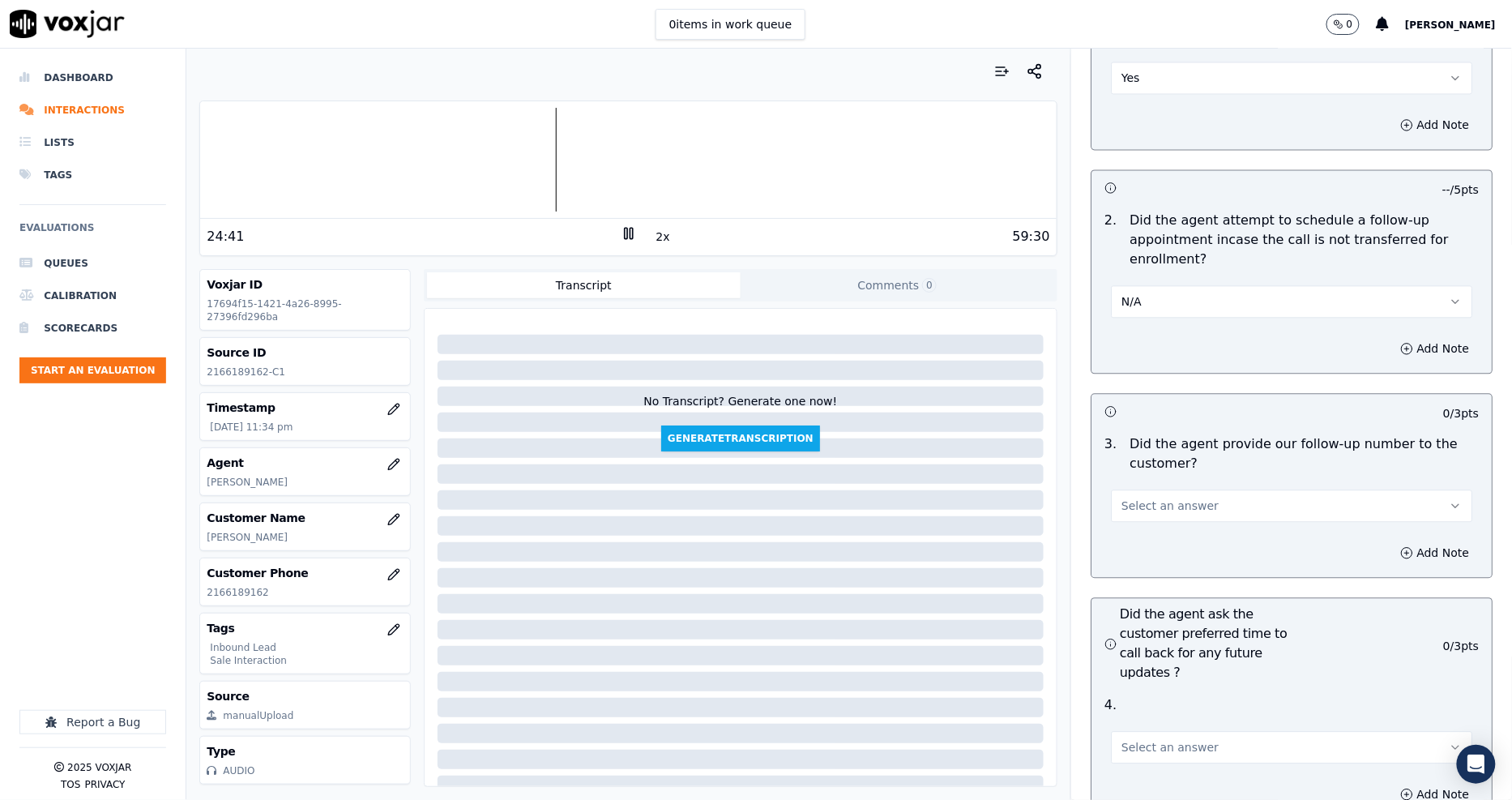
click at [1145, 497] on span "Select an answer" at bounding box center [1169, 505] width 97 height 16
click at [1137, 485] on div "Yes" at bounding box center [1261, 485] width 330 height 26
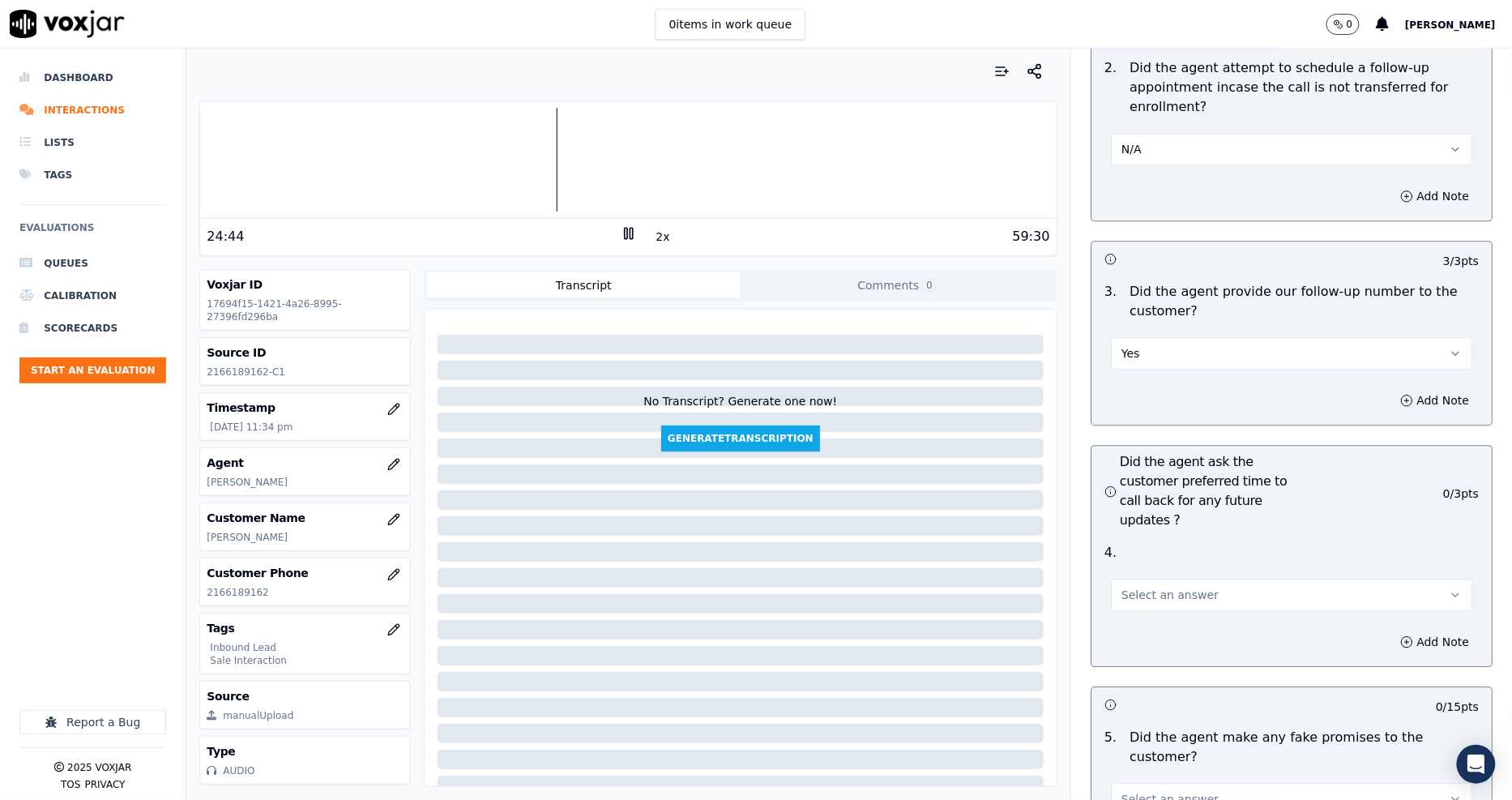
scroll to position [3780, 0]
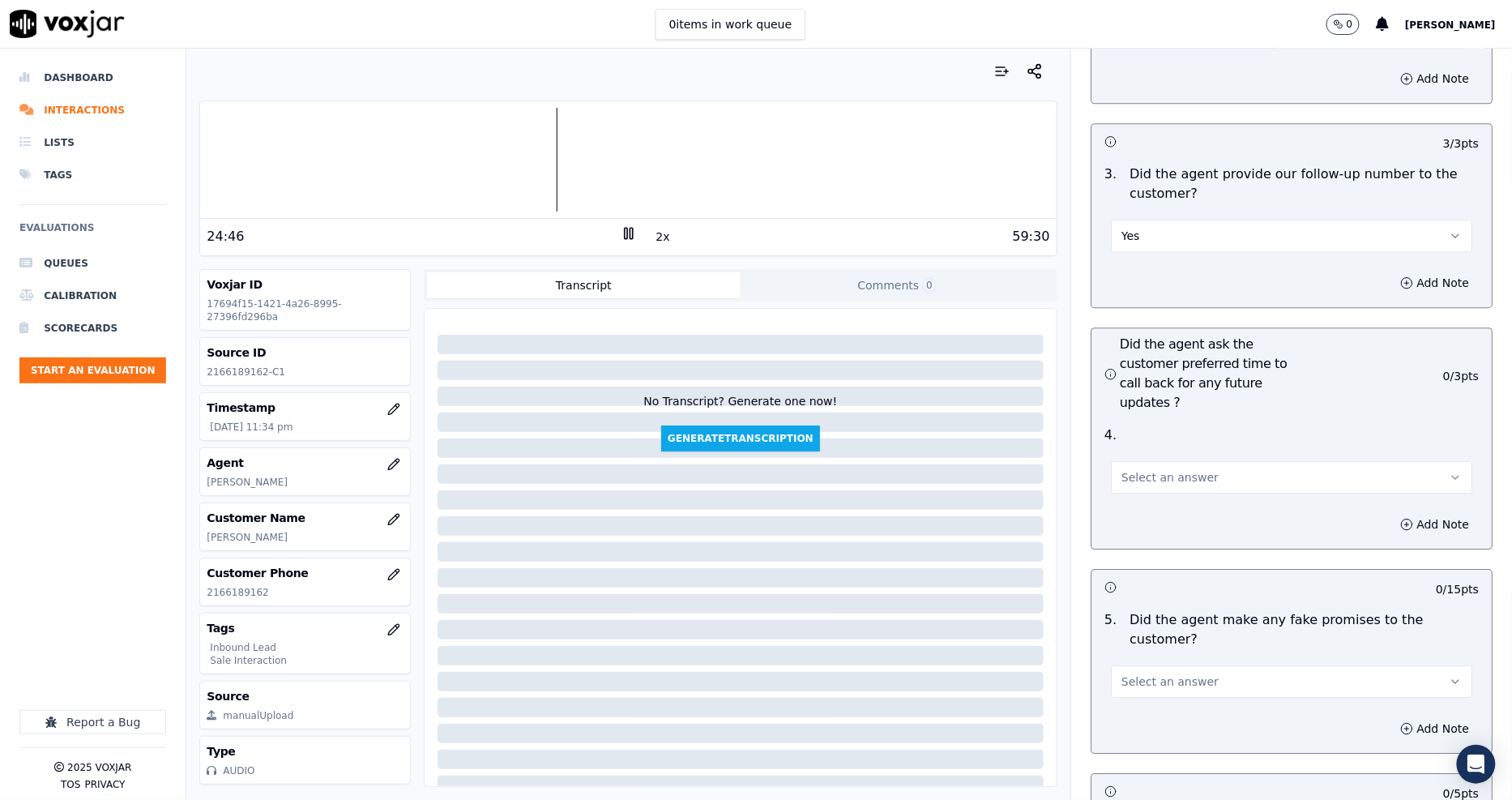
click at [1129, 469] on span "Select an answer" at bounding box center [1169, 476] width 97 height 16
click at [1130, 463] on div "Yes" at bounding box center [1261, 456] width 330 height 26
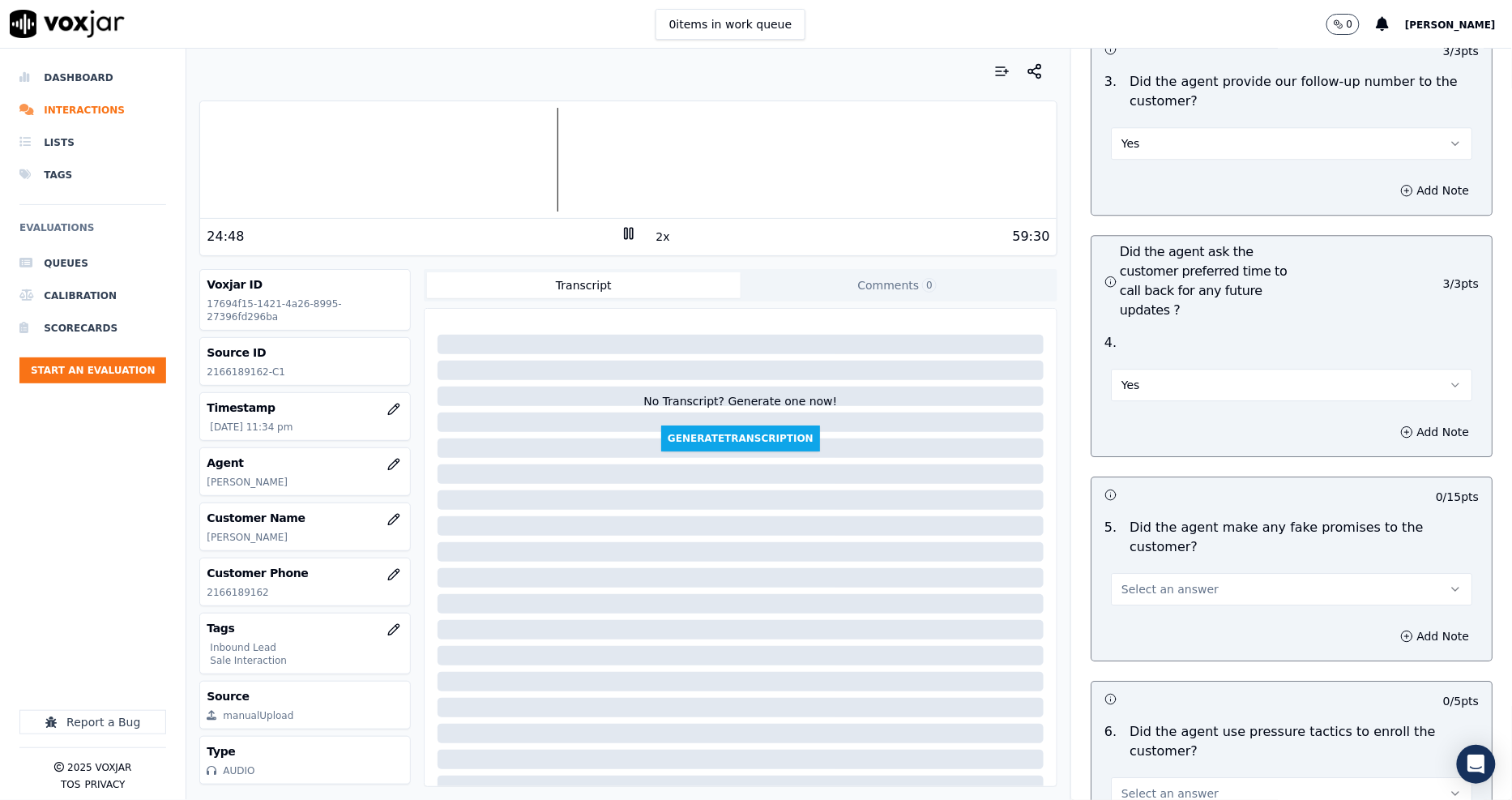
scroll to position [4051, 0]
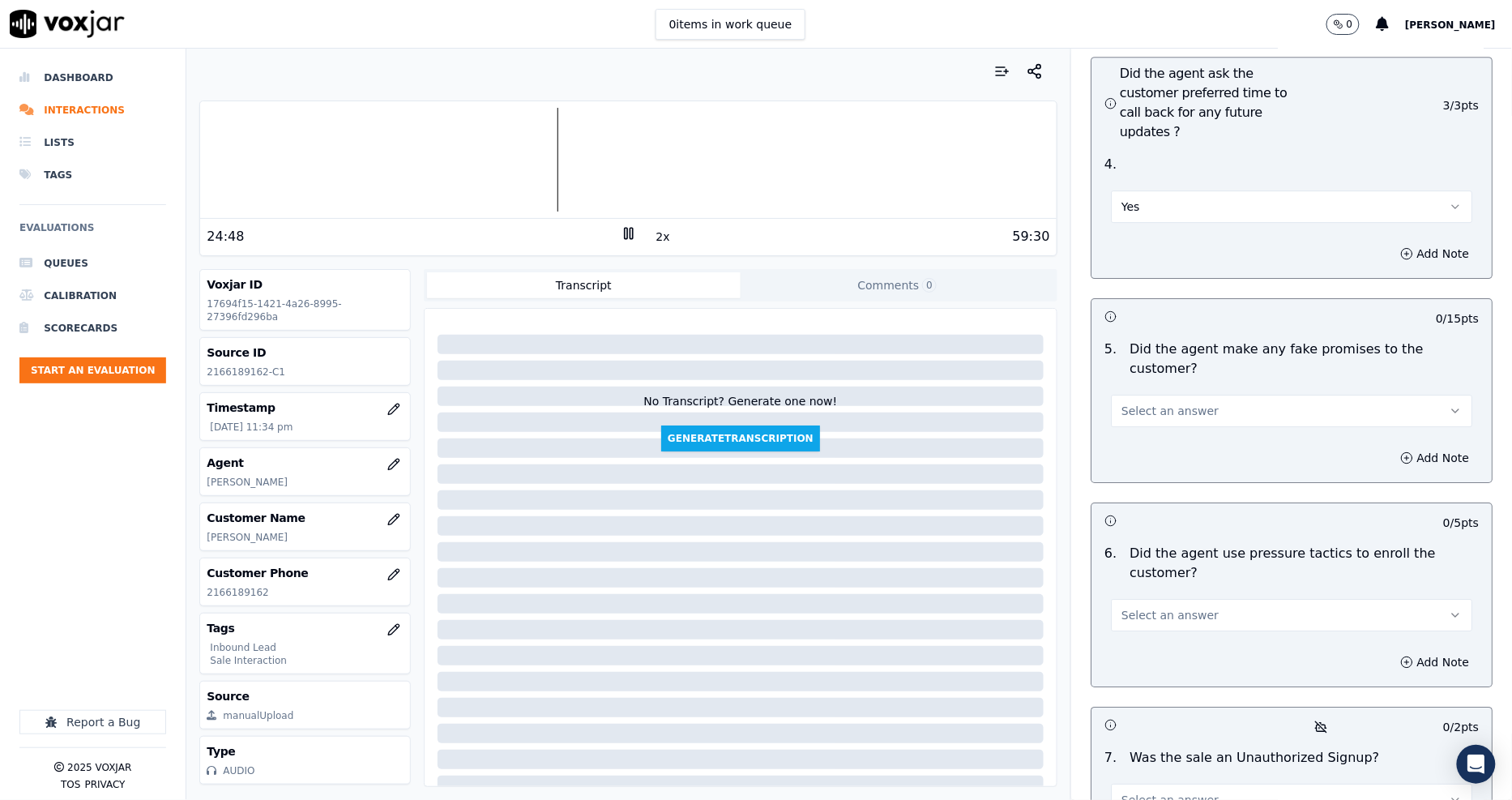
click at [1121, 403] on span "Select an answer" at bounding box center [1169, 410] width 97 height 16
click at [1120, 402] on div "No" at bounding box center [1261, 396] width 330 height 26
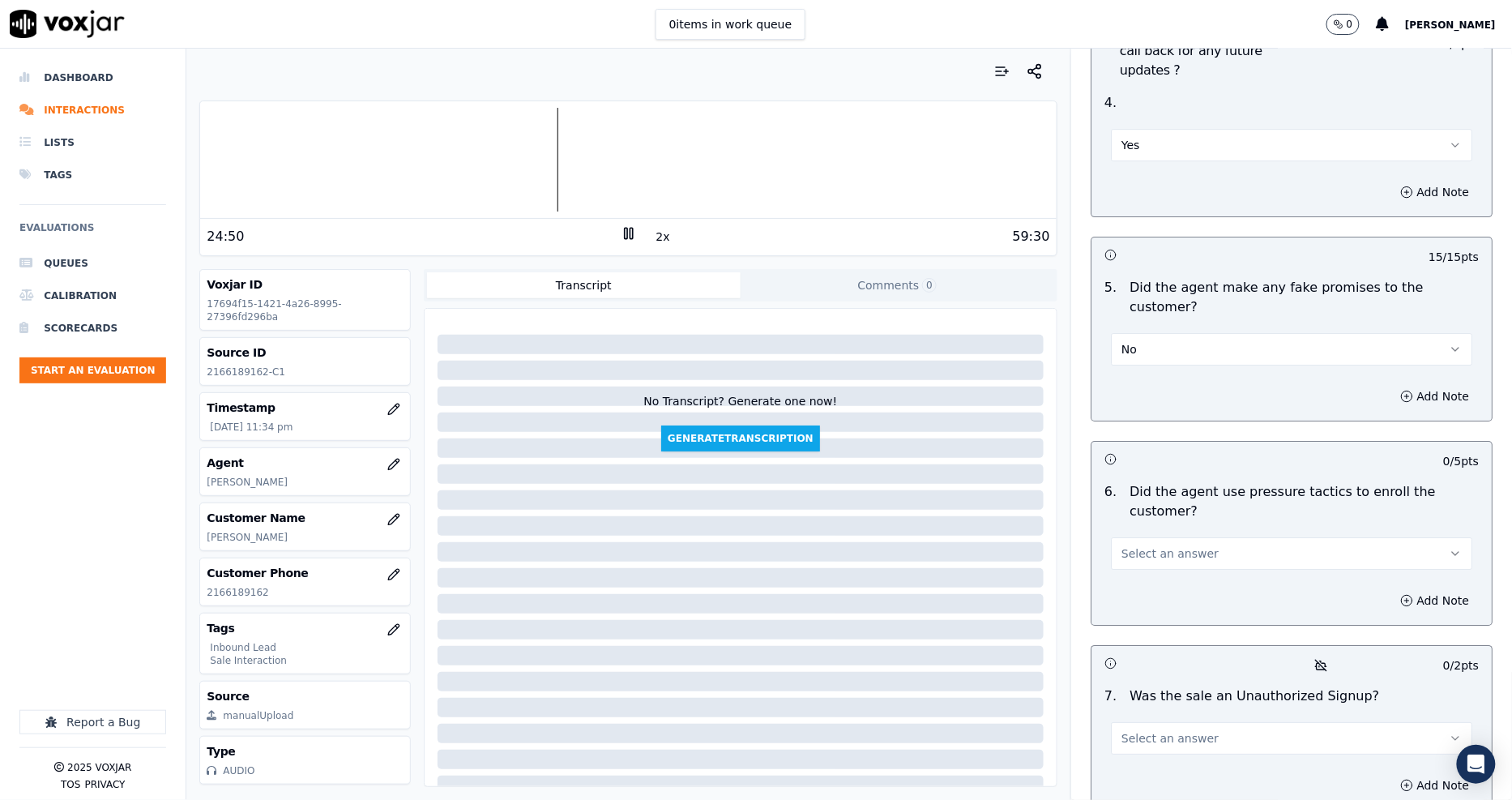
scroll to position [4231, 0]
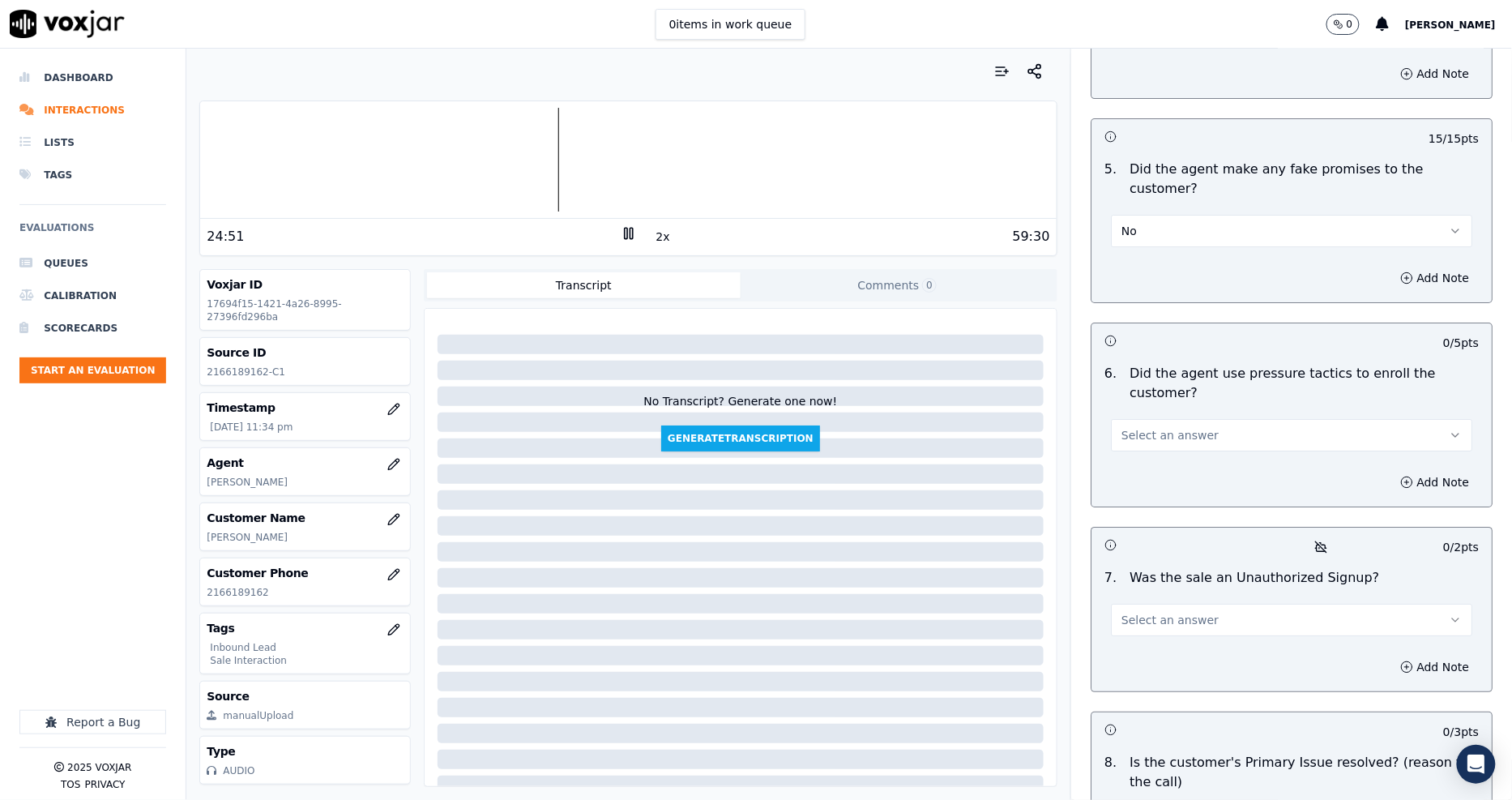
click at [1121, 427] on span "Select an answer" at bounding box center [1169, 435] width 97 height 16
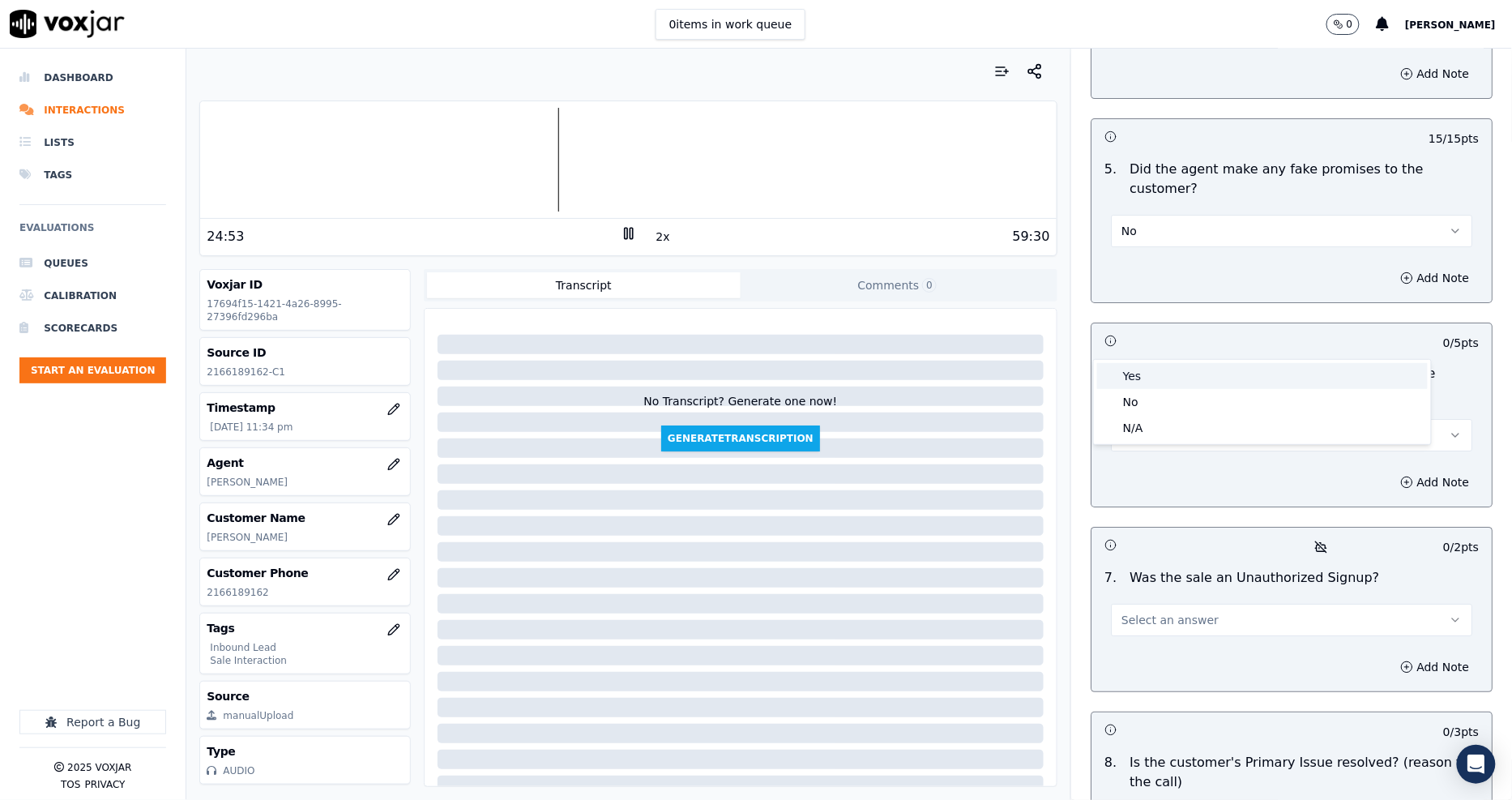
click at [1121, 387] on div "Yes" at bounding box center [1261, 375] width 330 height 26
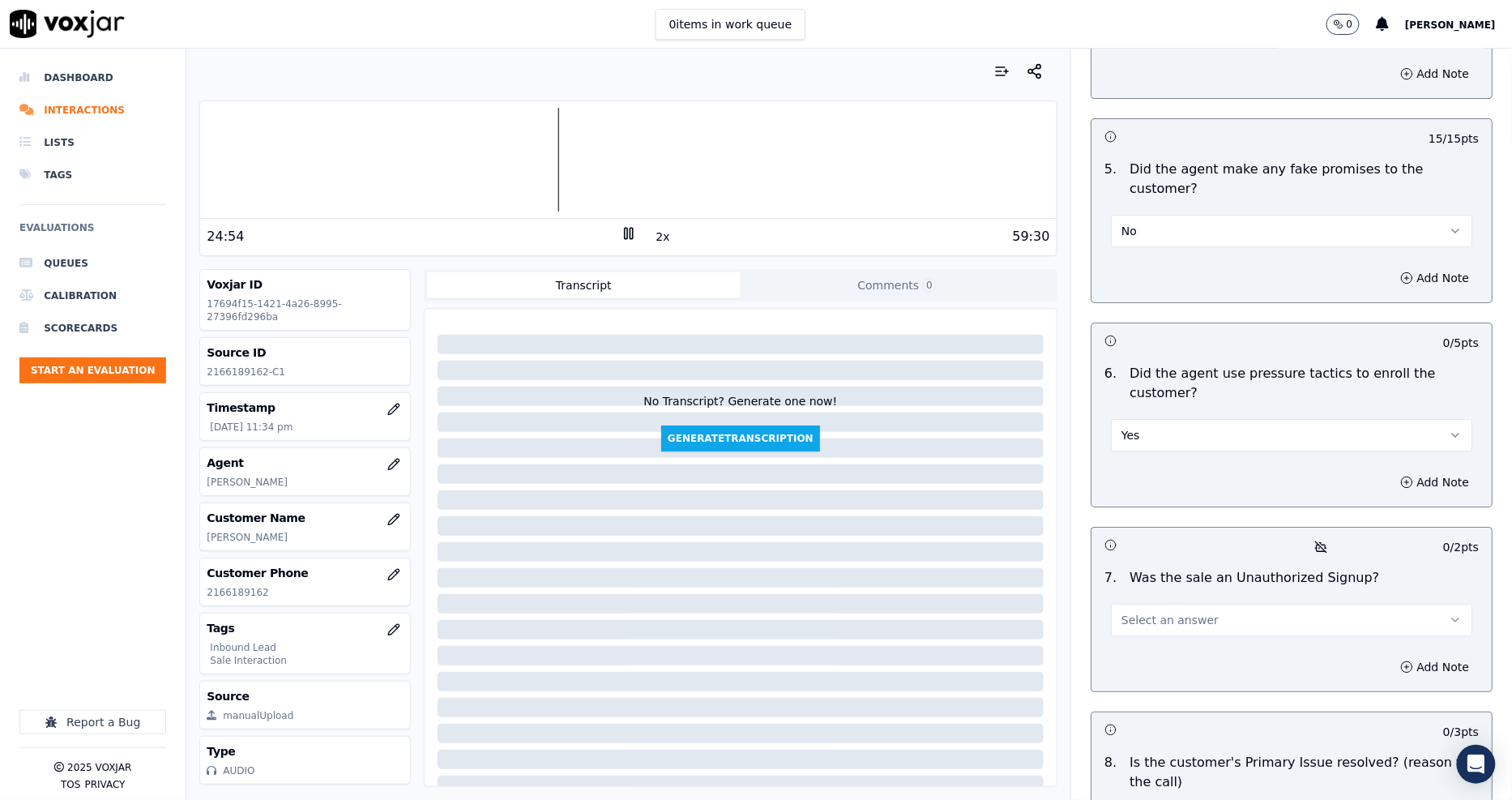
click at [1128, 419] on button "Yes" at bounding box center [1291, 435] width 361 height 33
click at [1126, 390] on div "No" at bounding box center [1261, 401] width 330 height 26
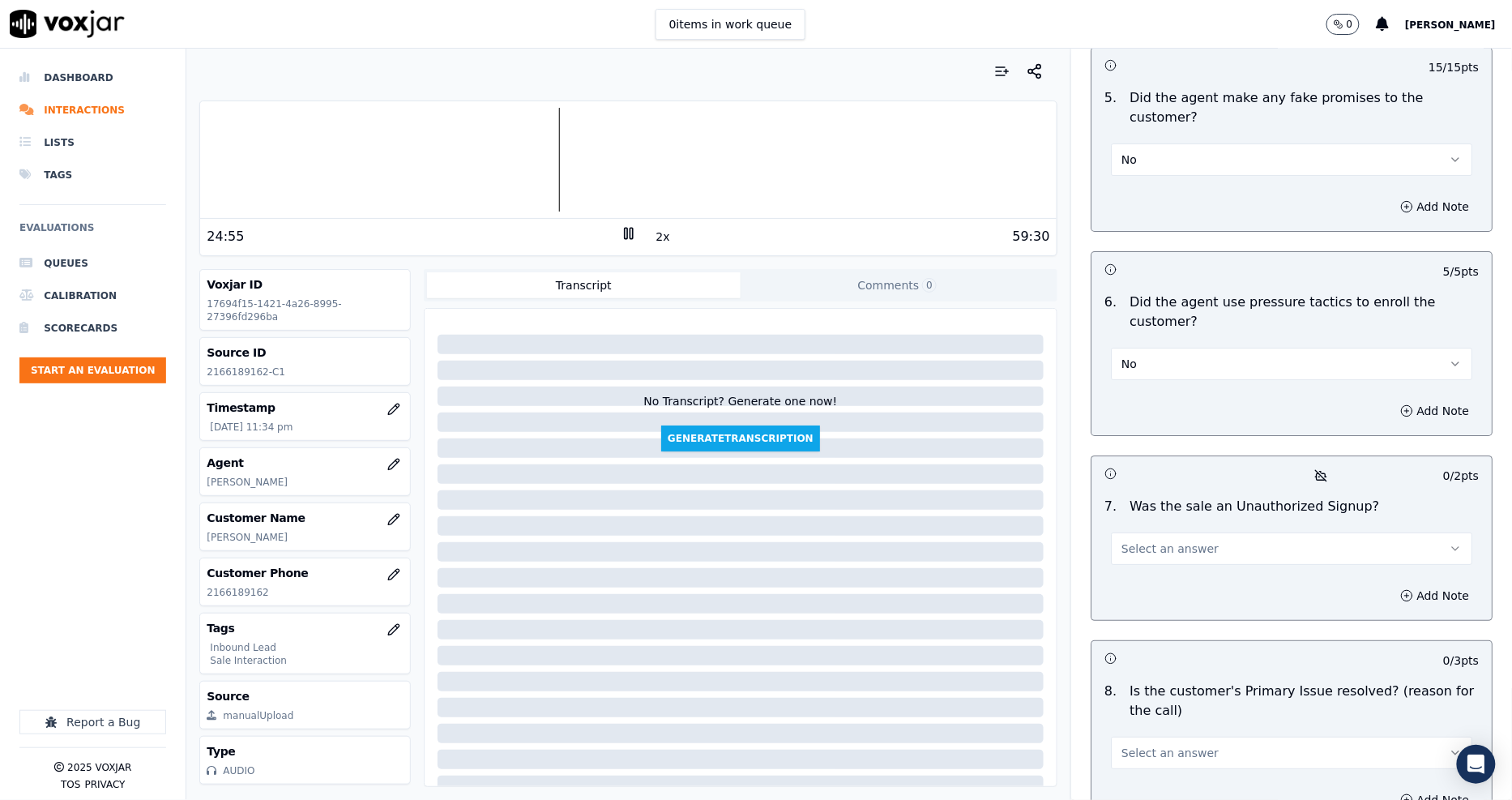
scroll to position [4369, 0]
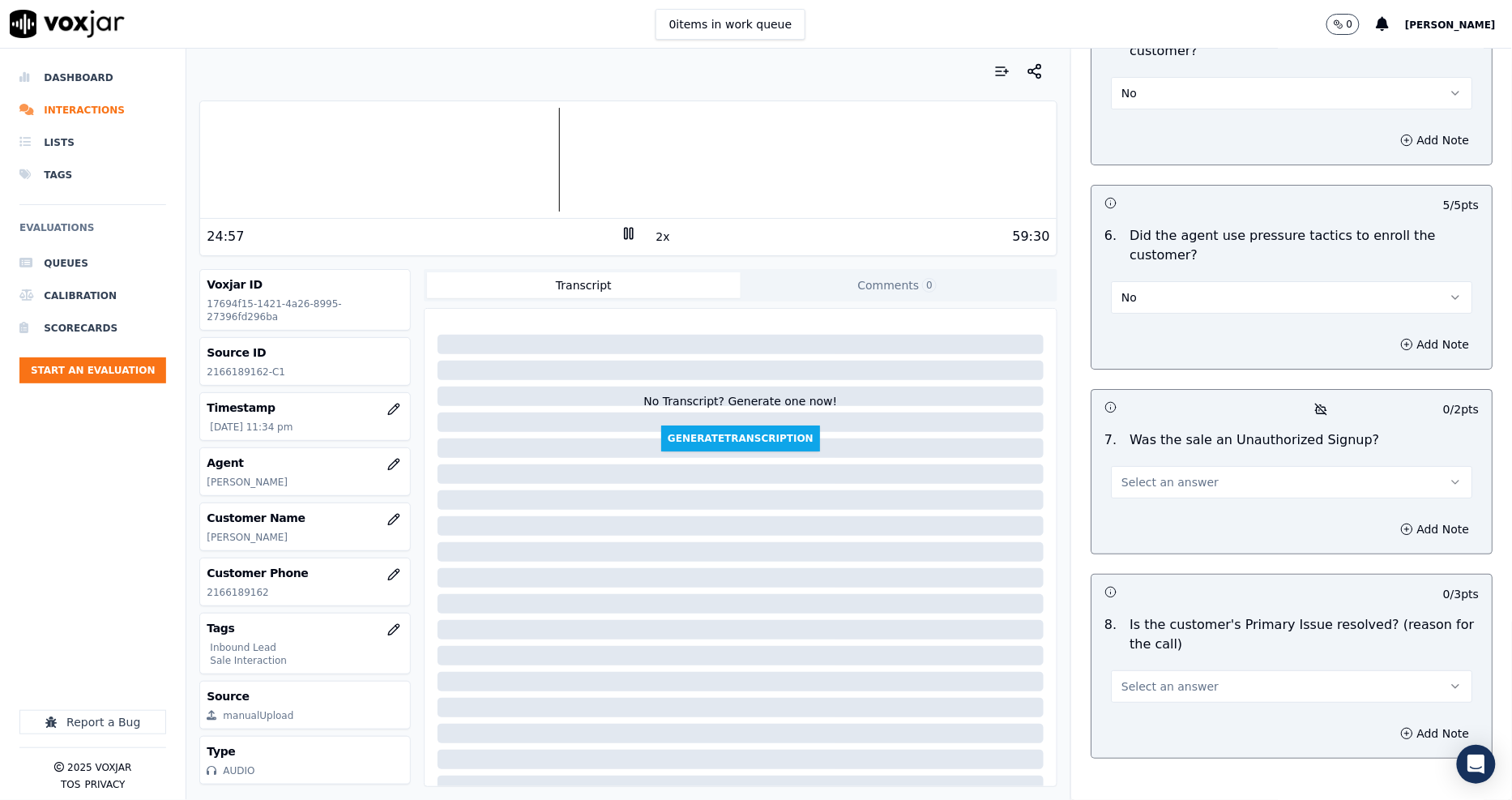
click at [1124, 474] on span "Select an answer" at bounding box center [1169, 482] width 97 height 16
click at [1121, 441] on div "No" at bounding box center [1261, 448] width 330 height 26
click at [1123, 670] on button "Select an answer" at bounding box center [1291, 686] width 361 height 33
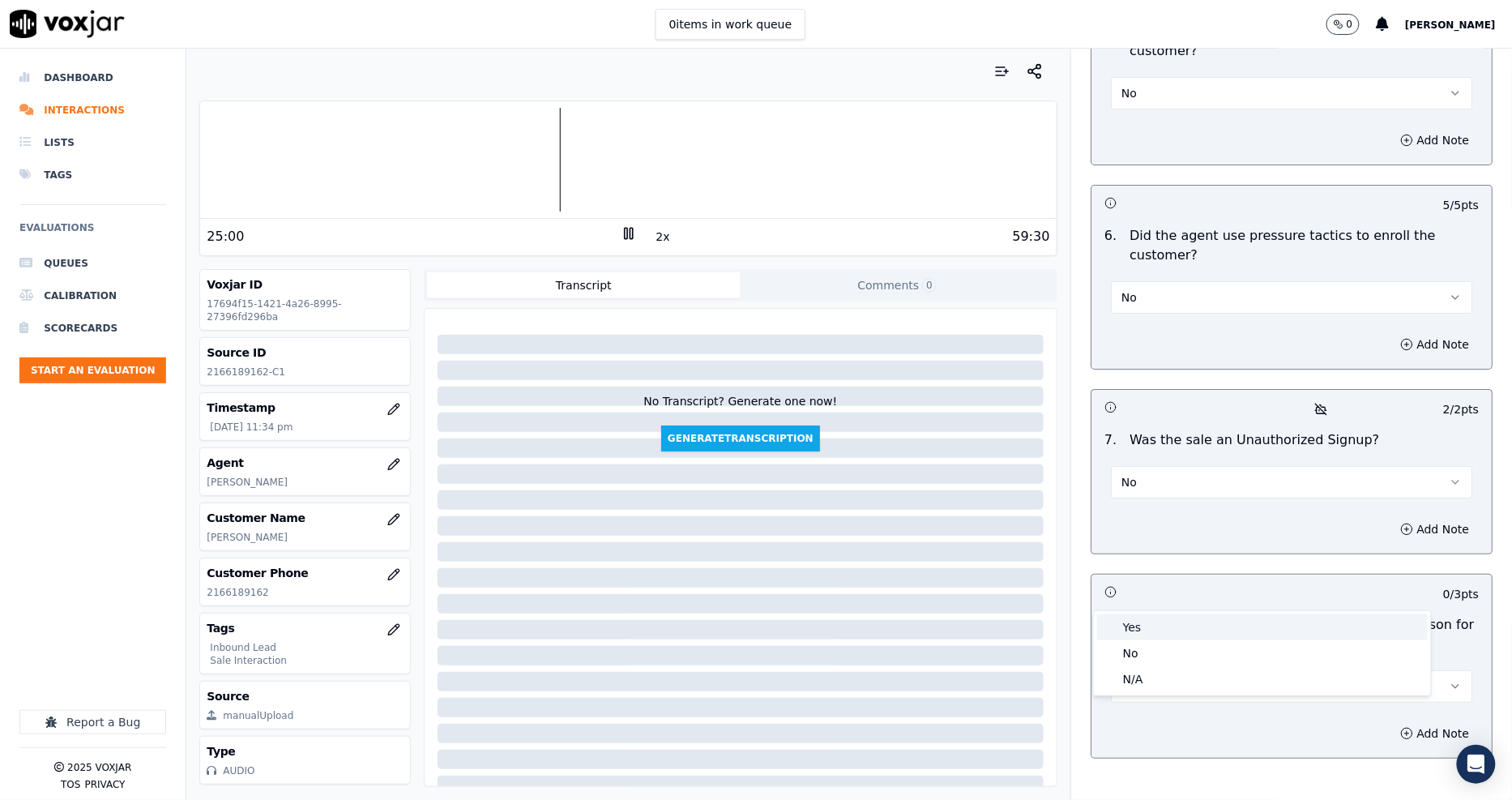
click at [1118, 629] on div "Yes" at bounding box center [1261, 627] width 330 height 26
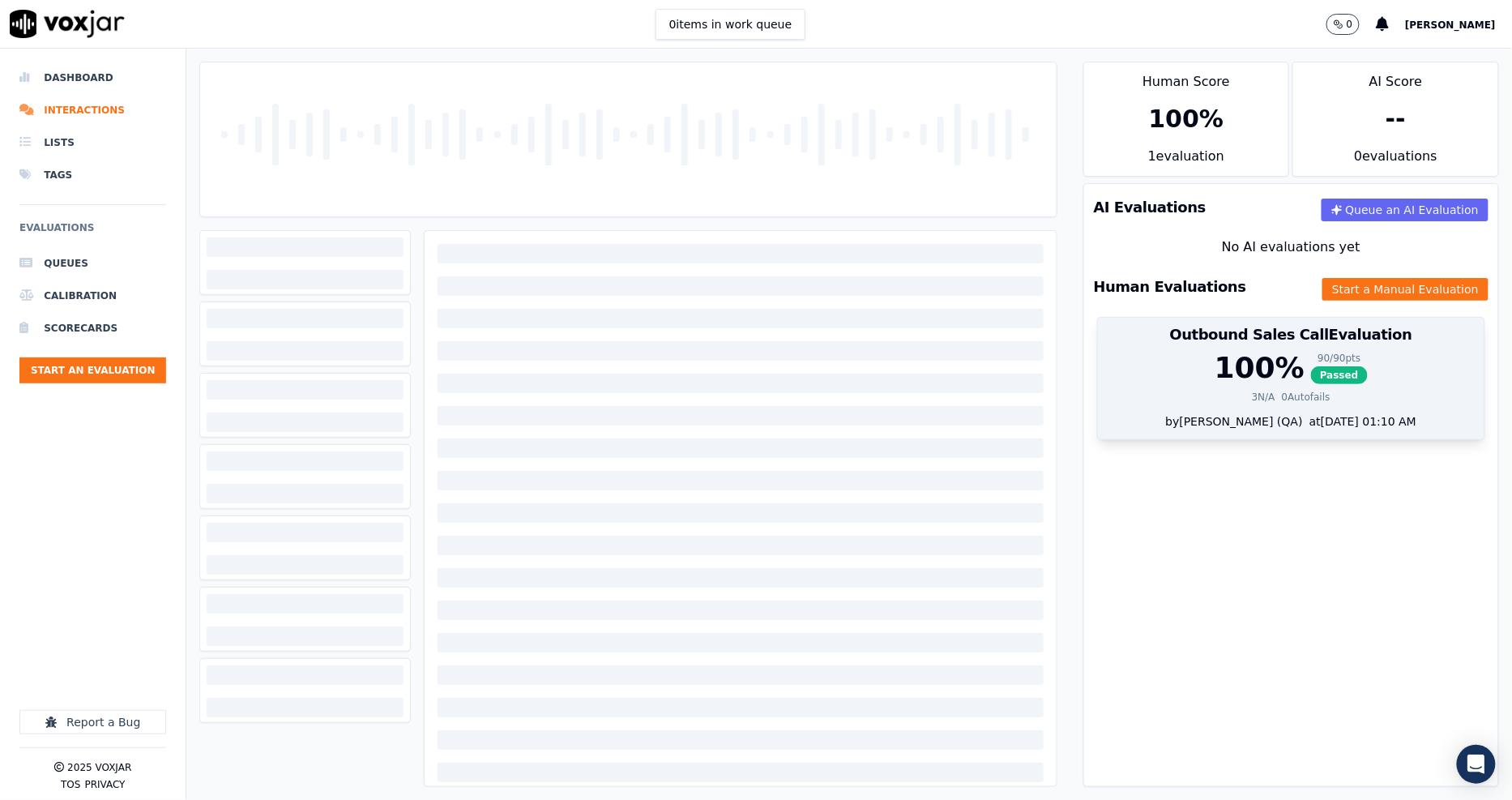
click at [1311, 352] on div "90 / 90 pts" at bounding box center [1339, 359] width 57 height 13
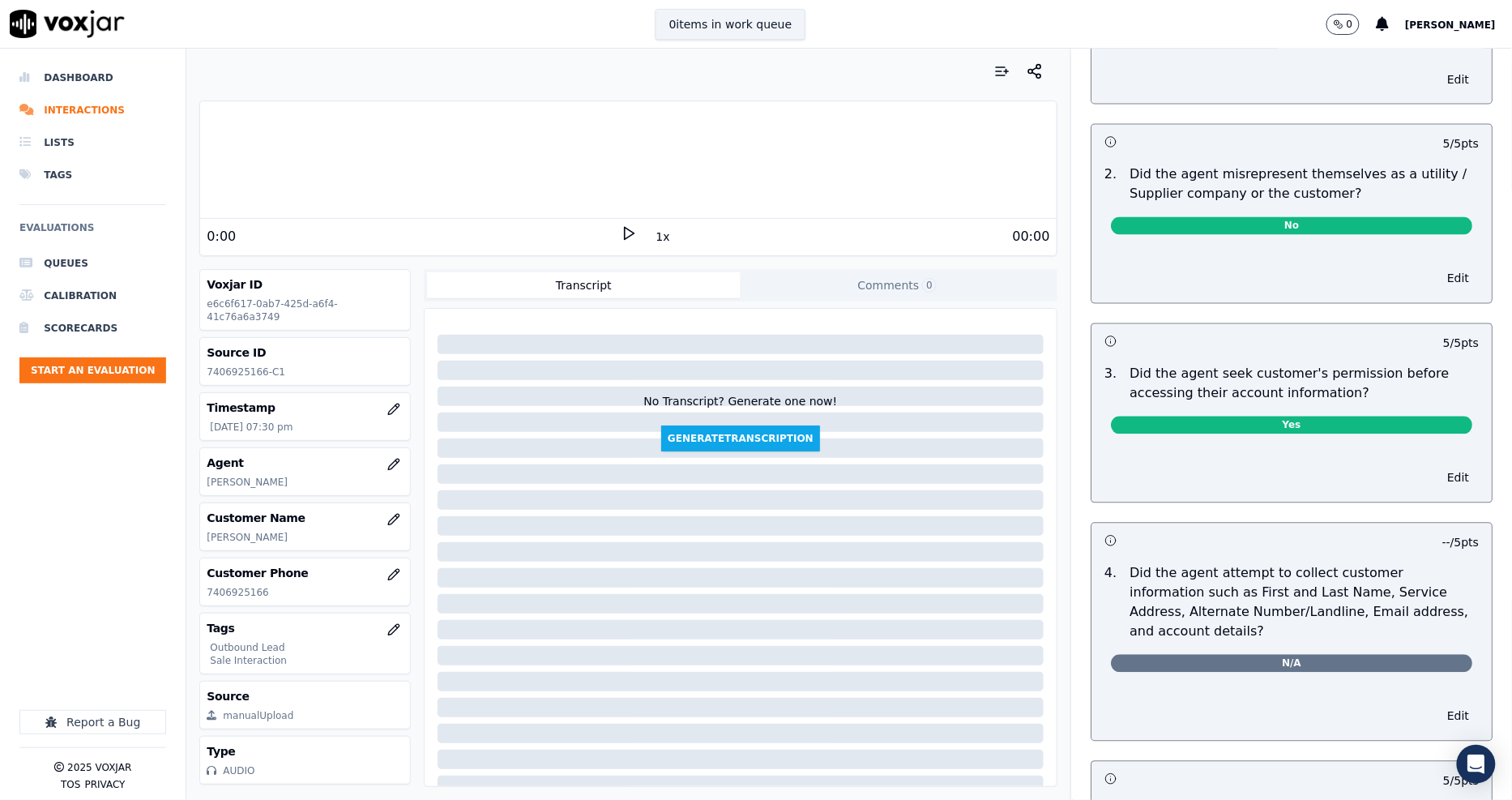
scroll to position [909, 0]
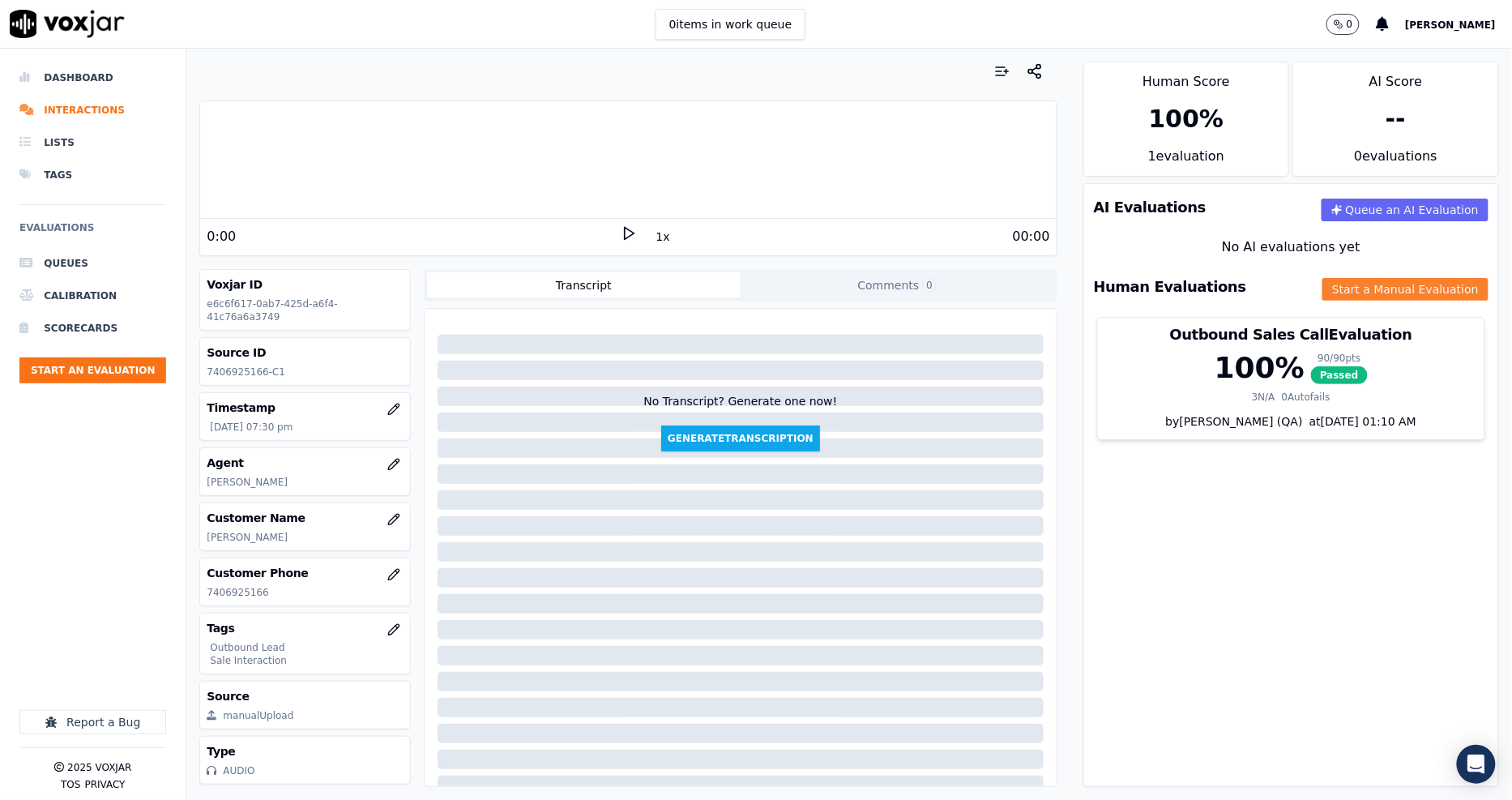
click at [1347, 278] on button "Start a Manual Evaluation" at bounding box center [1405, 288] width 166 height 23
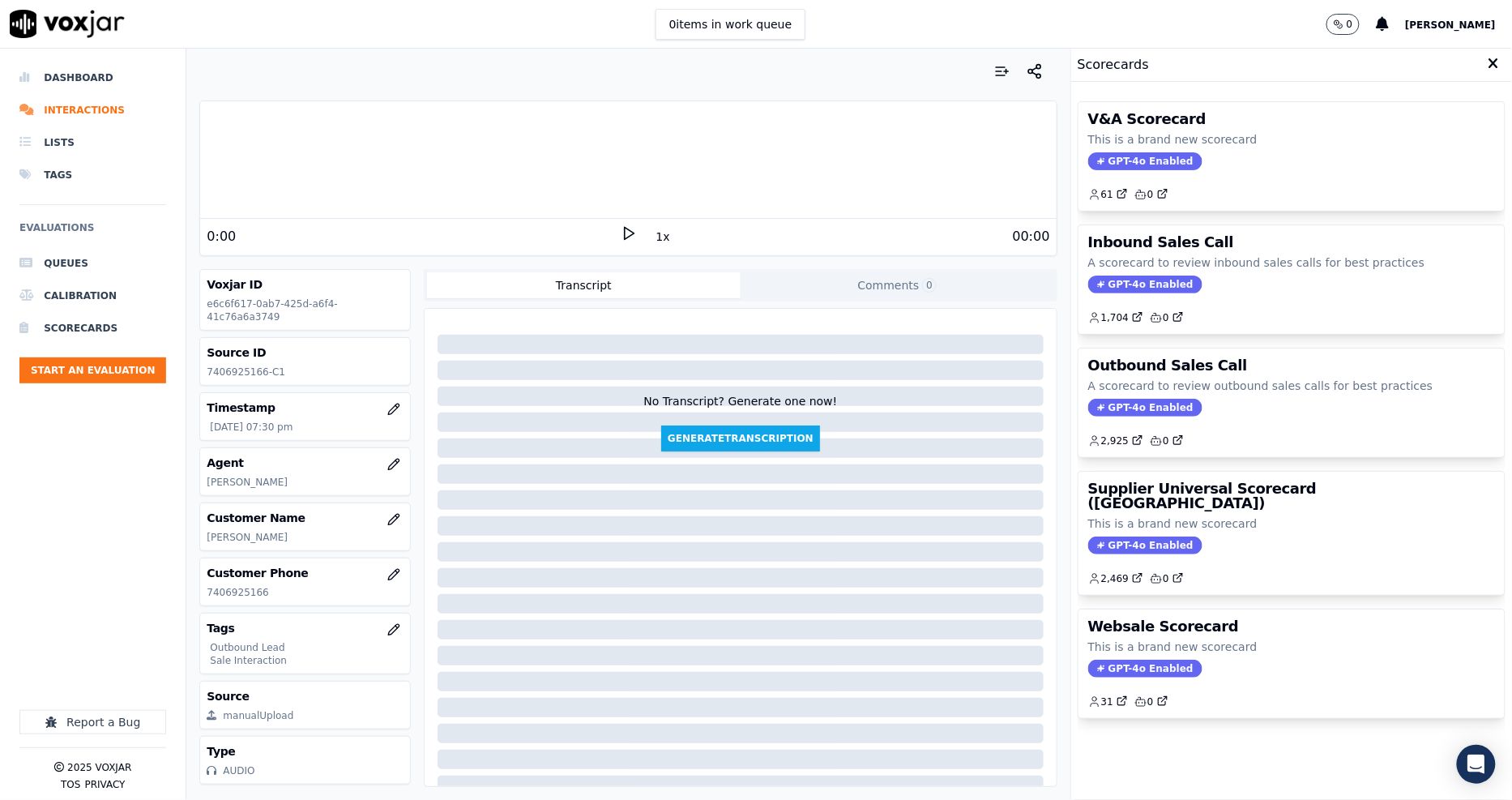
click at [1210, 346] on div "V&A Scorecard This is a brand new scorecard GPT-4o Enabled 61 0 Inbound Sales C…" at bounding box center [1291, 441] width 428 height 705
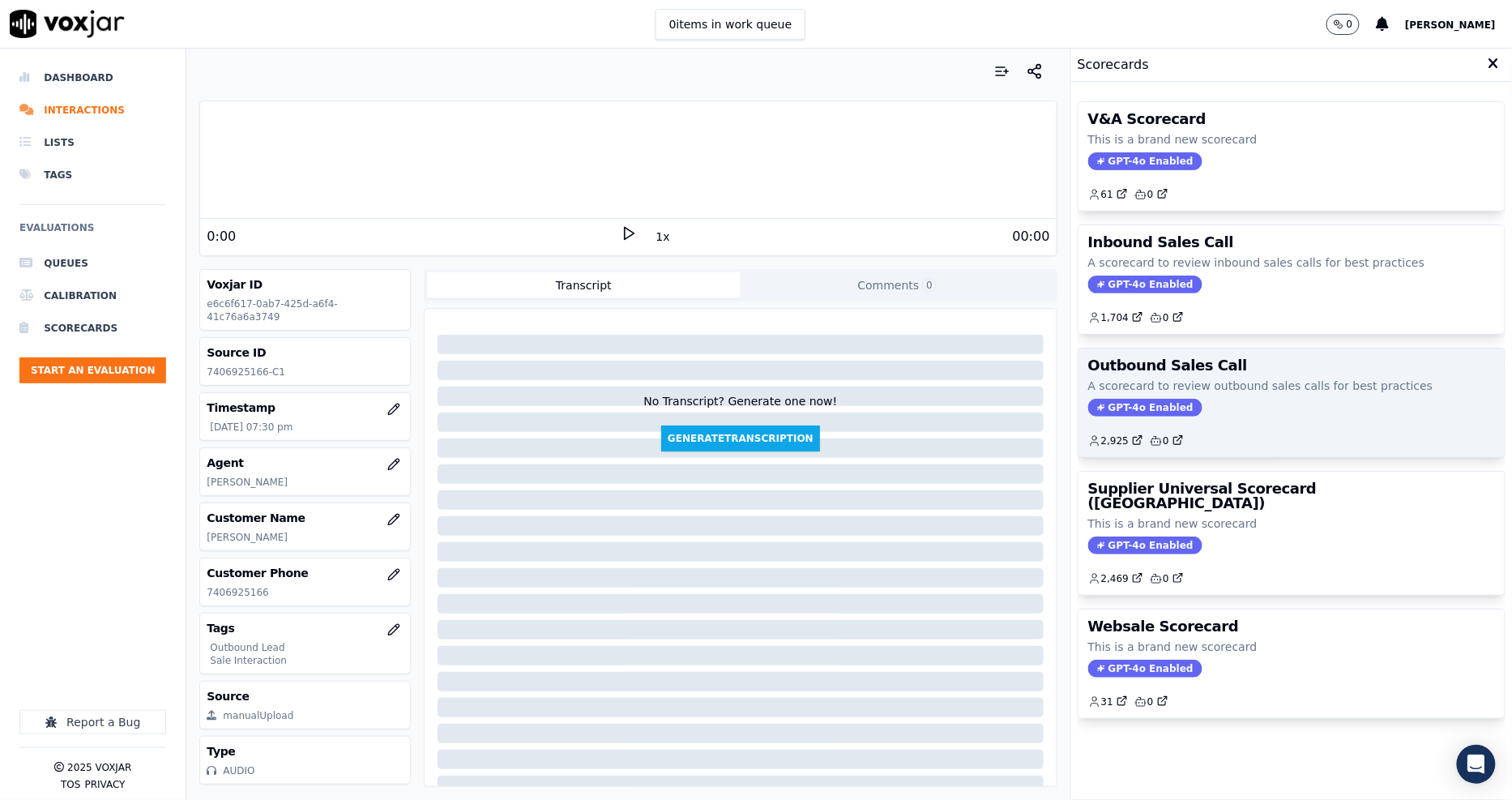
click at [1210, 368] on h3 "Outbound Sales Call" at bounding box center [1291, 364] width 407 height 14
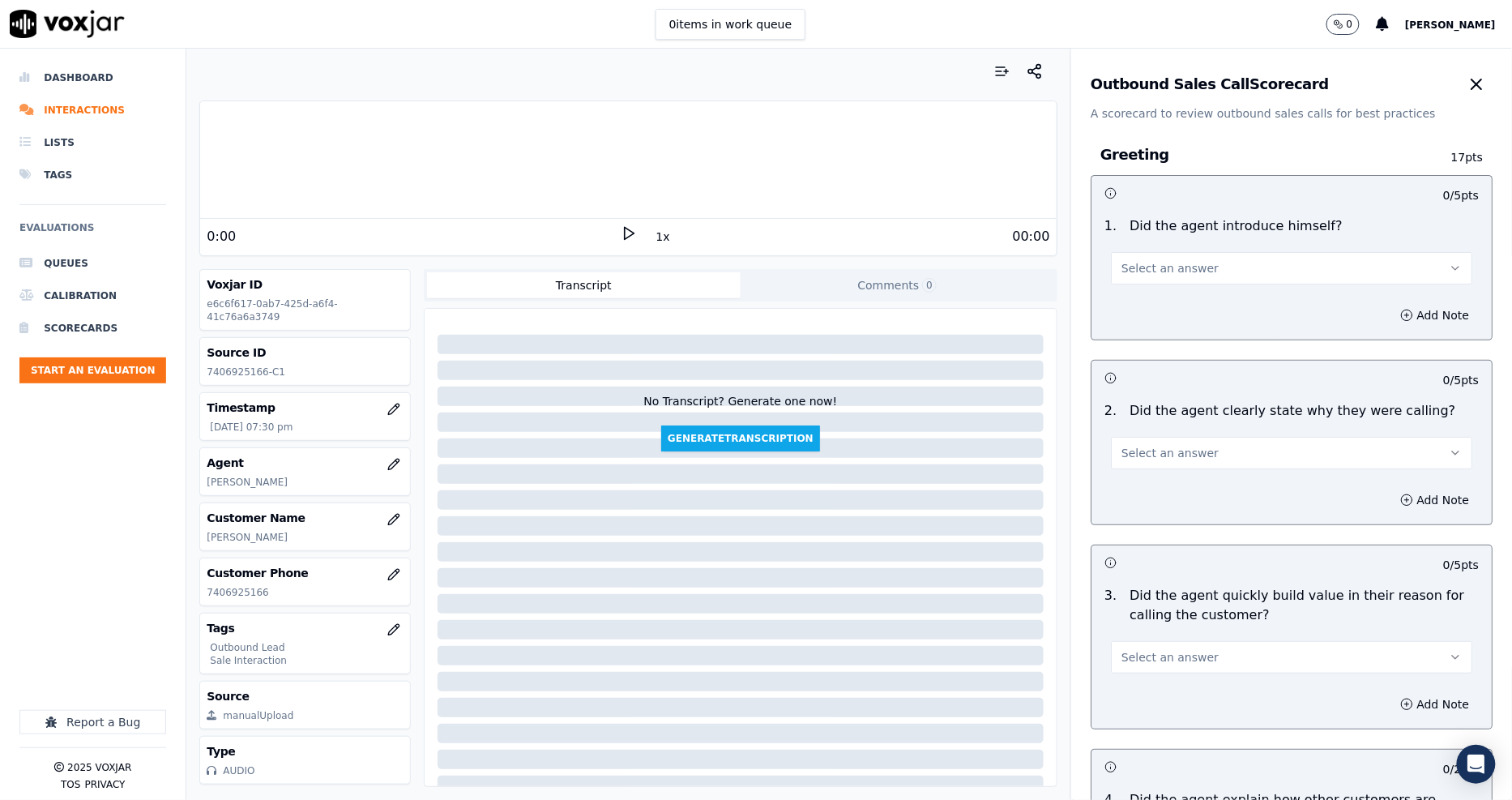
click at [625, 240] on icon at bounding box center [628, 232] width 16 height 16
click at [653, 241] on button "1x" at bounding box center [663, 236] width 20 height 23
click at [653, 241] on button "1.5x" at bounding box center [669, 236] width 32 height 23
click at [1197, 277] on button "Select an answer" at bounding box center [1291, 268] width 361 height 33
click at [1168, 303] on div "Yes" at bounding box center [1261, 304] width 330 height 26
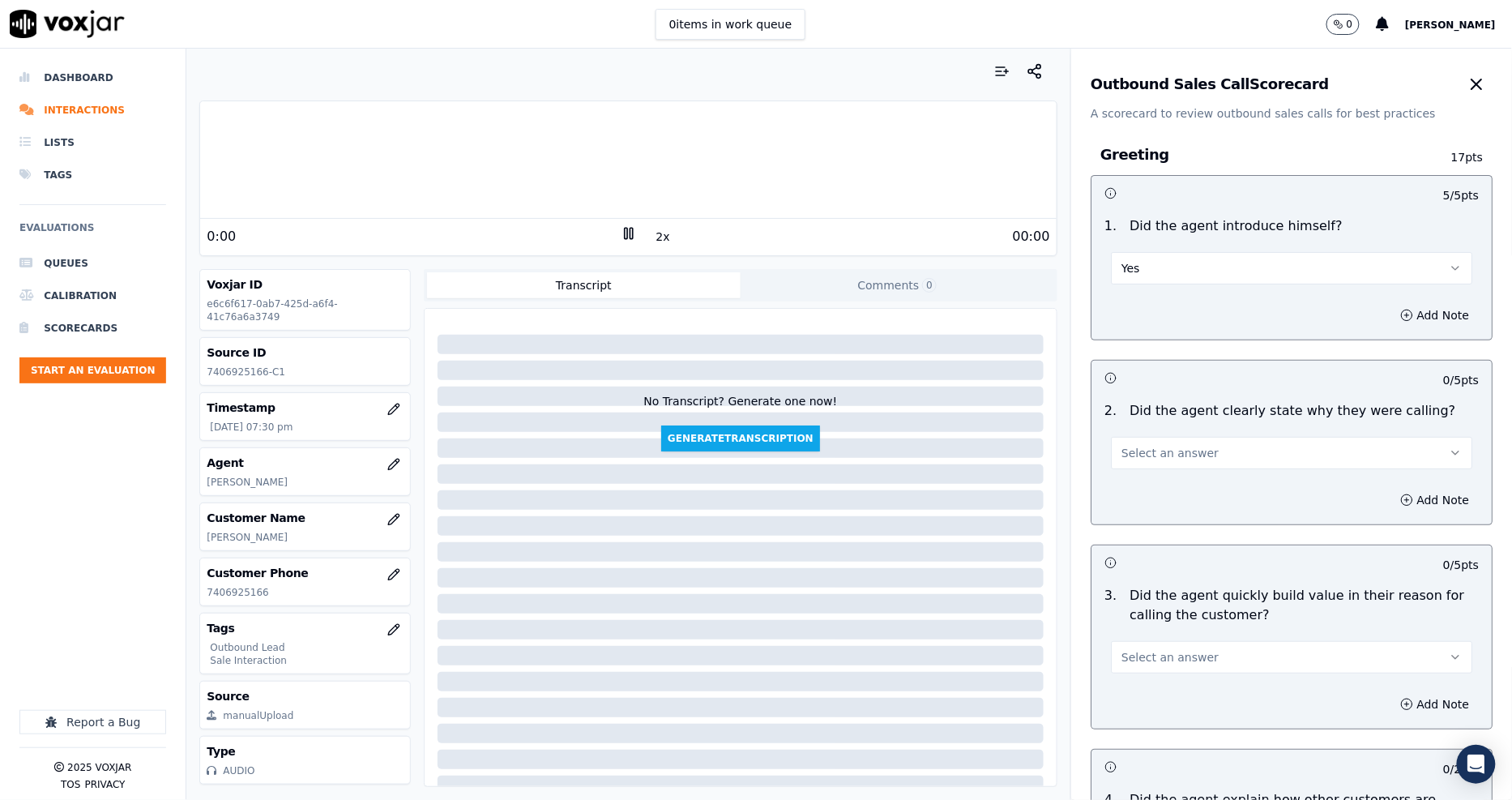
scroll to position [90, 0]
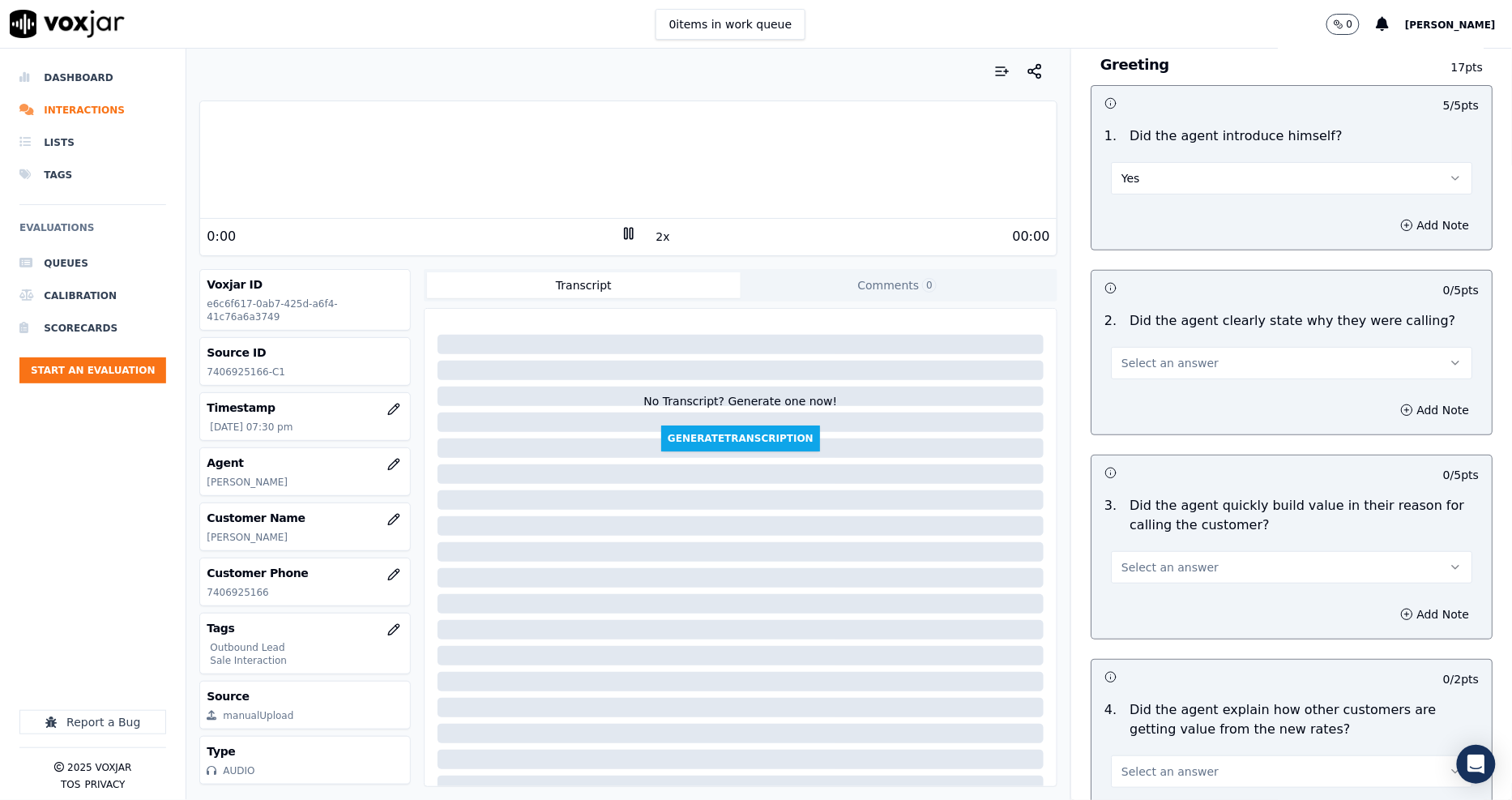
click at [1152, 370] on span "Select an answer" at bounding box center [1169, 363] width 97 height 16
click at [1139, 400] on div "Yes" at bounding box center [1261, 399] width 330 height 26
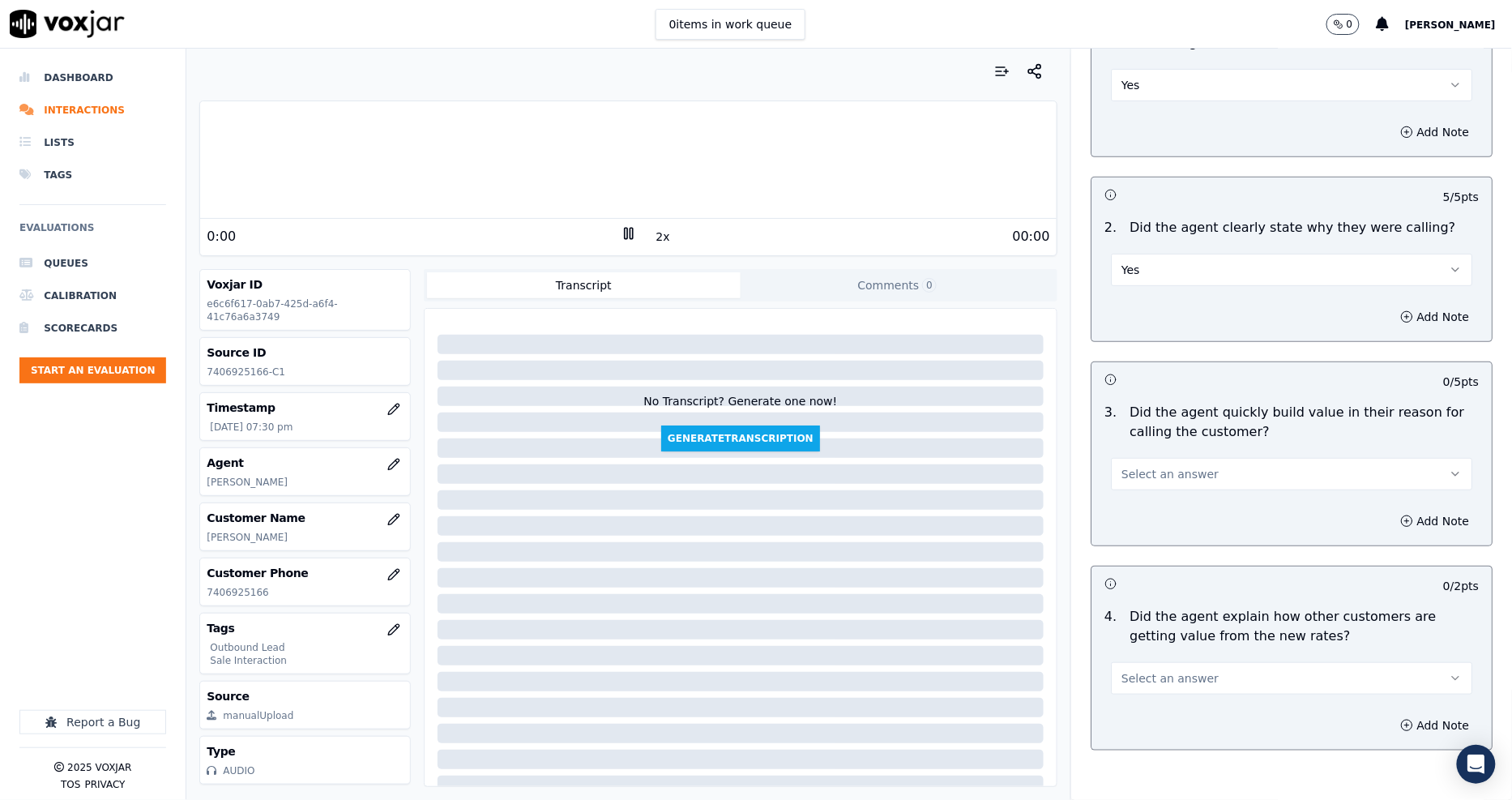
scroll to position [270, 0]
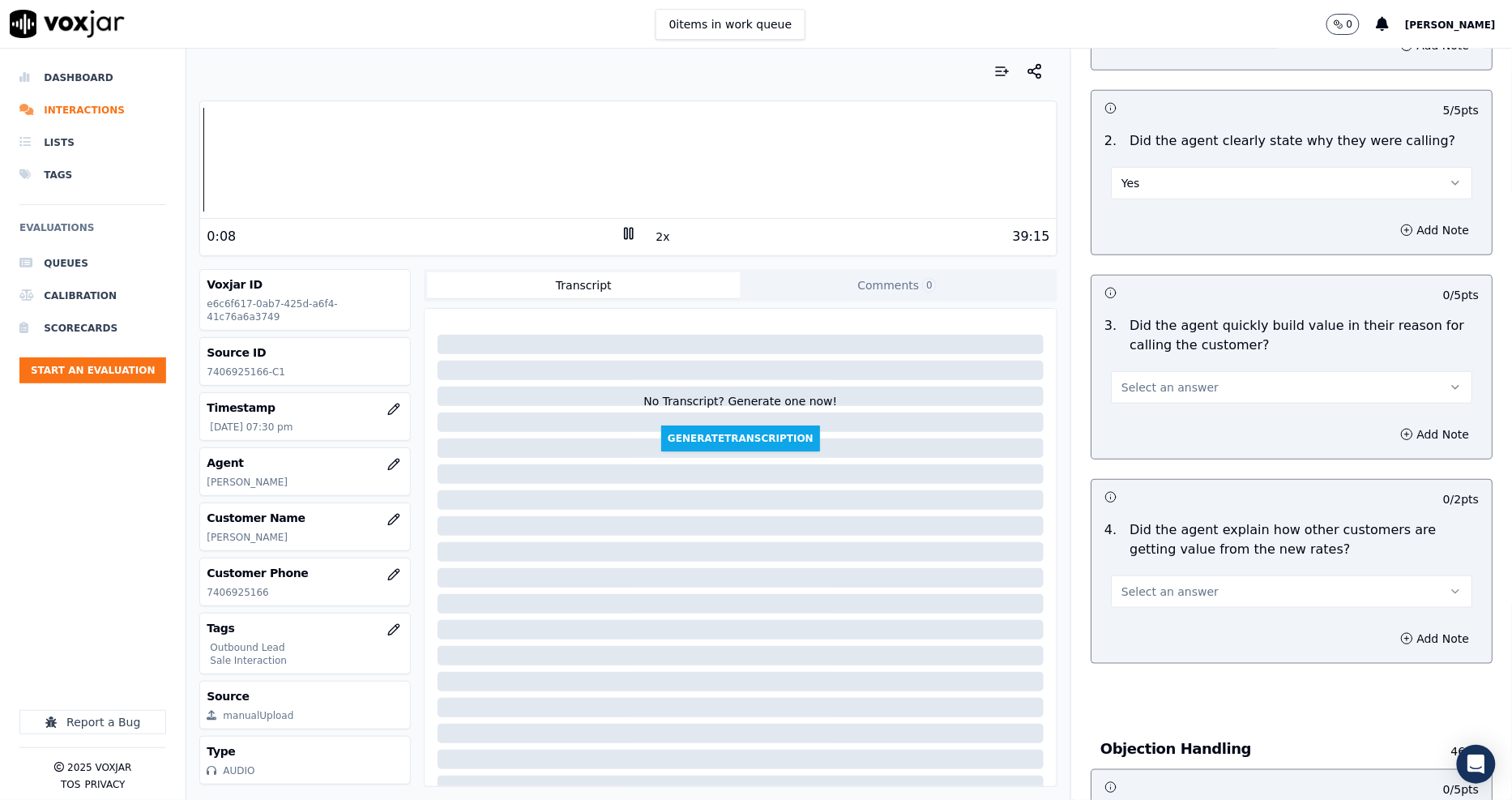
click at [1165, 394] on span "Select an answer" at bounding box center [1169, 387] width 97 height 16
click at [1144, 428] on div "Yes" at bounding box center [1261, 423] width 330 height 26
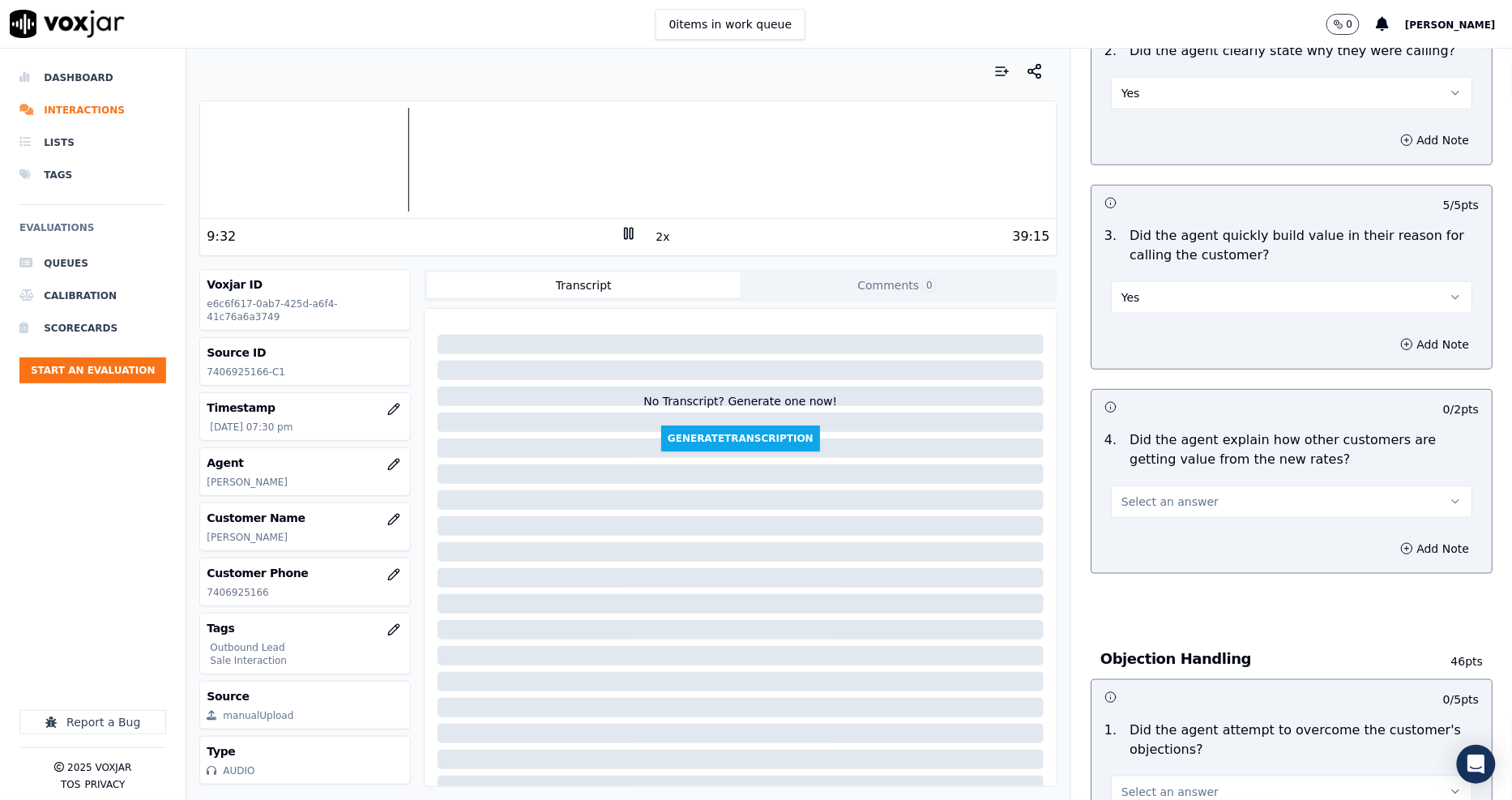
click at [1140, 494] on span "Select an answer" at bounding box center [1169, 501] width 97 height 16
click at [1148, 539] on div "Yes" at bounding box center [1261, 538] width 330 height 26
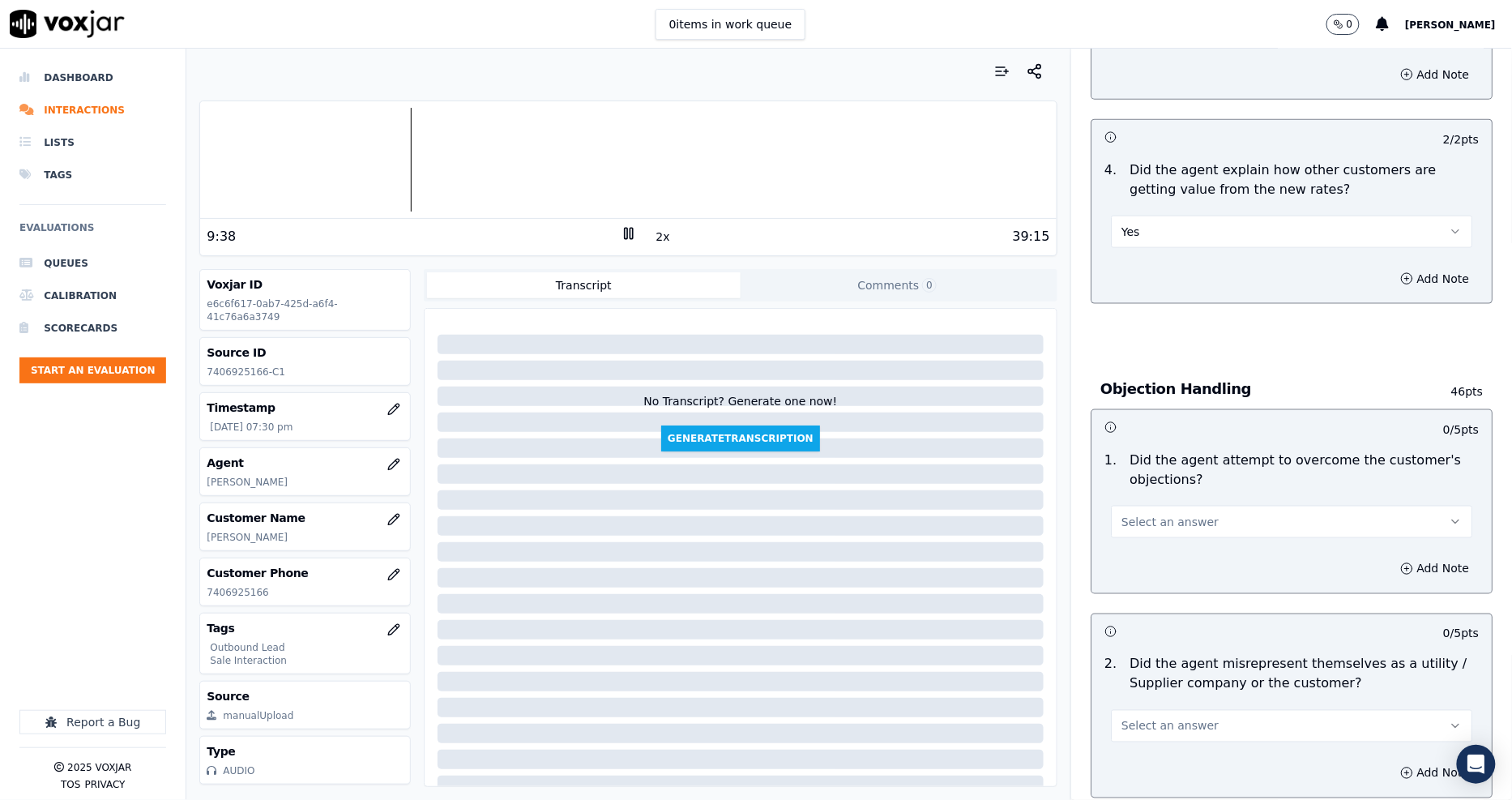
click at [1147, 522] on span "Select an answer" at bounding box center [1169, 521] width 97 height 16
click at [1148, 551] on div "Yes" at bounding box center [1261, 558] width 330 height 26
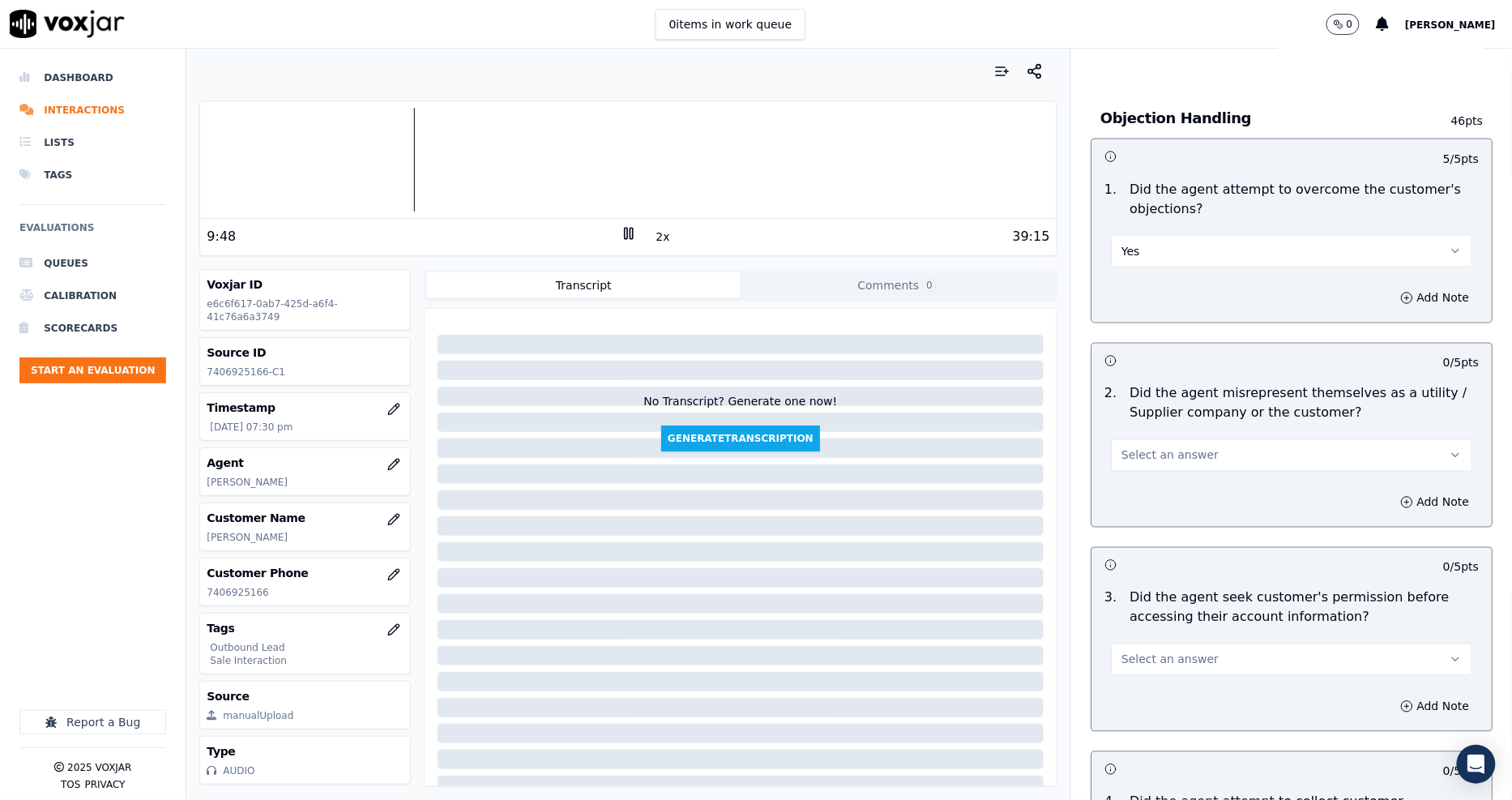
click at [1133, 458] on span "Select an answer" at bounding box center [1169, 455] width 97 height 16
click at [1133, 507] on div "No" at bounding box center [1261, 518] width 330 height 26
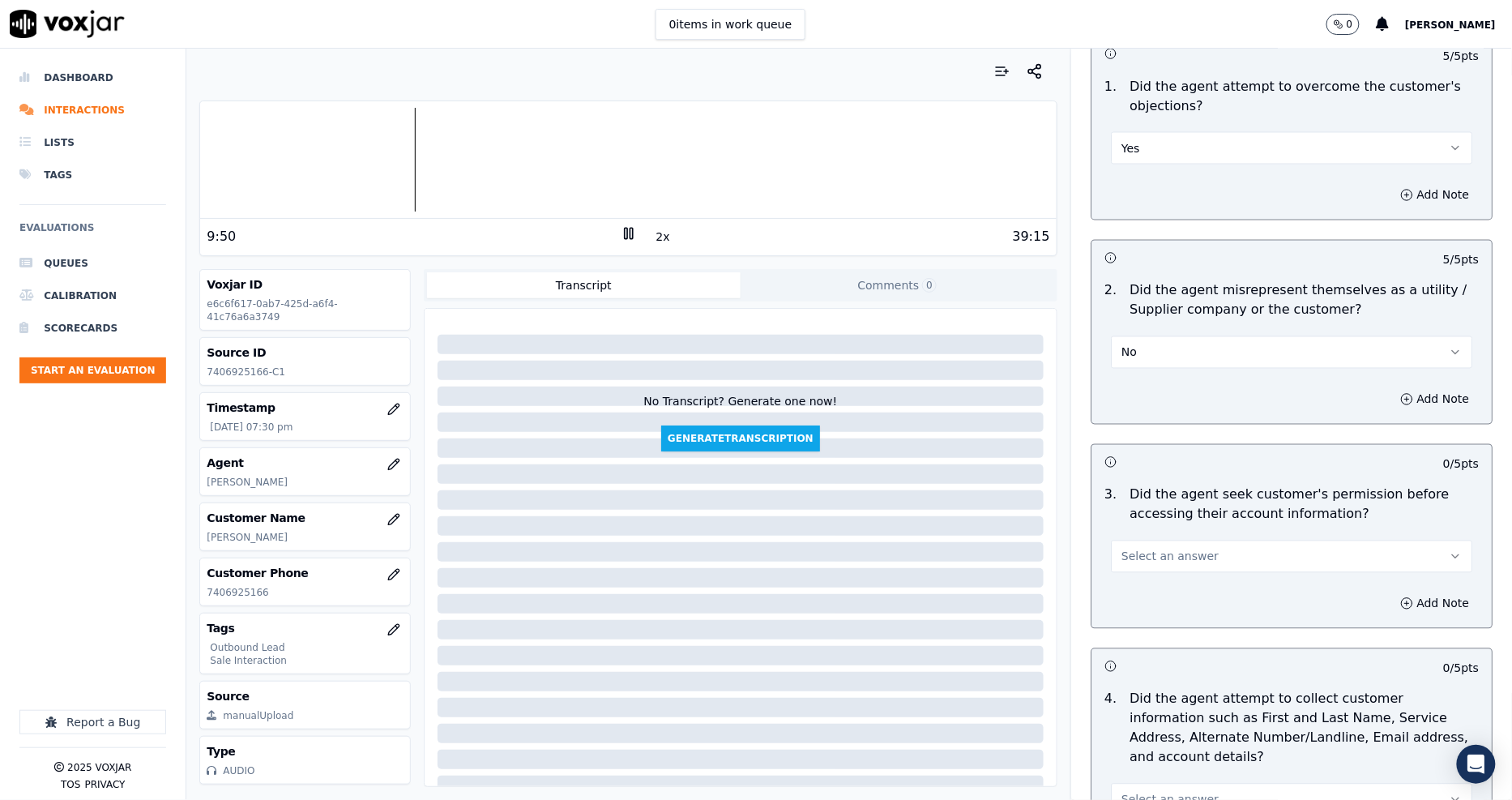
scroll to position [1080, 0]
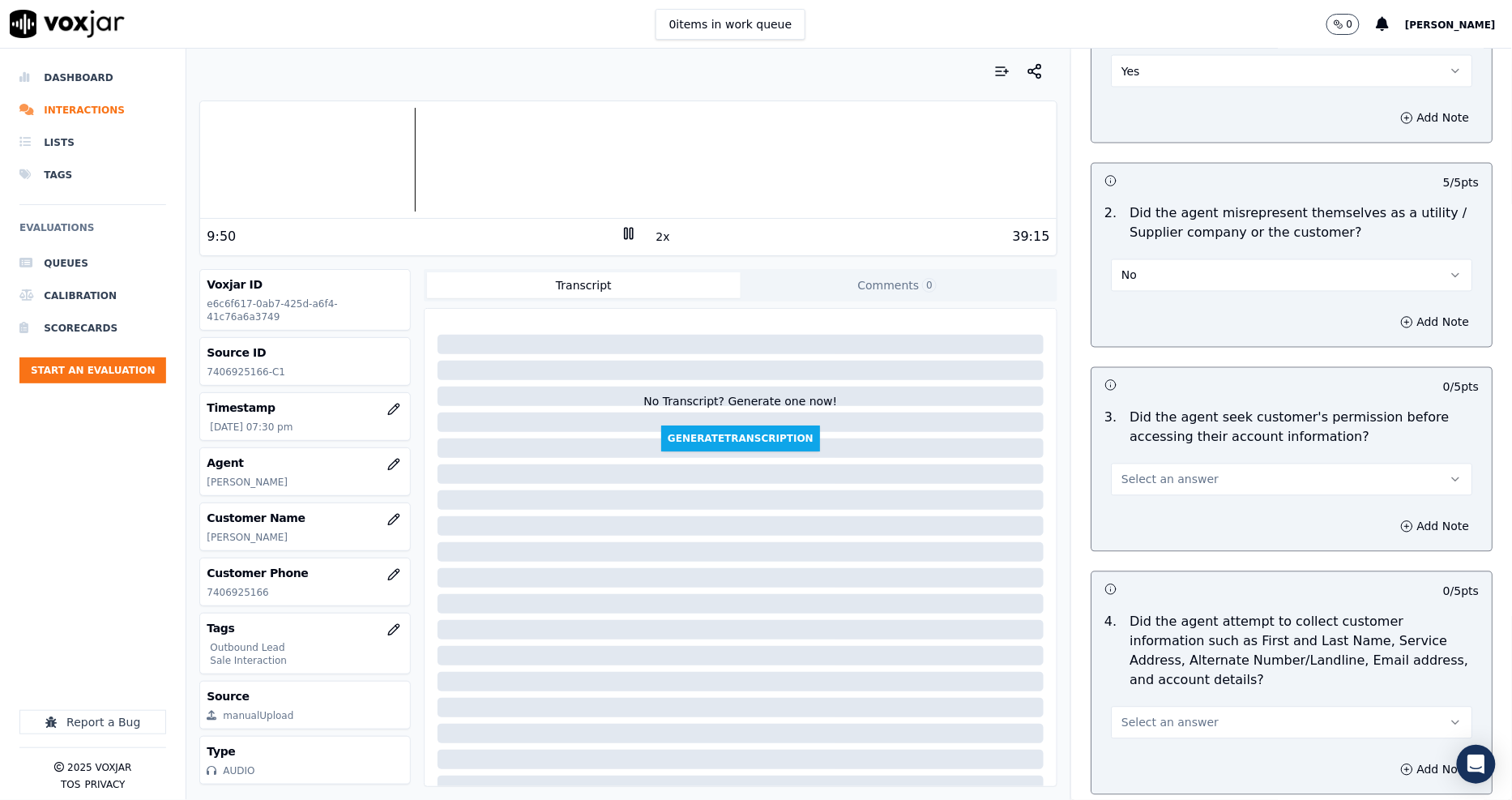
click at [1144, 455] on div "Select an answer" at bounding box center [1291, 471] width 387 height 48
click at [1148, 479] on span "Select an answer" at bounding box center [1169, 479] width 97 height 16
click at [1148, 505] on div "Yes" at bounding box center [1261, 516] width 330 height 26
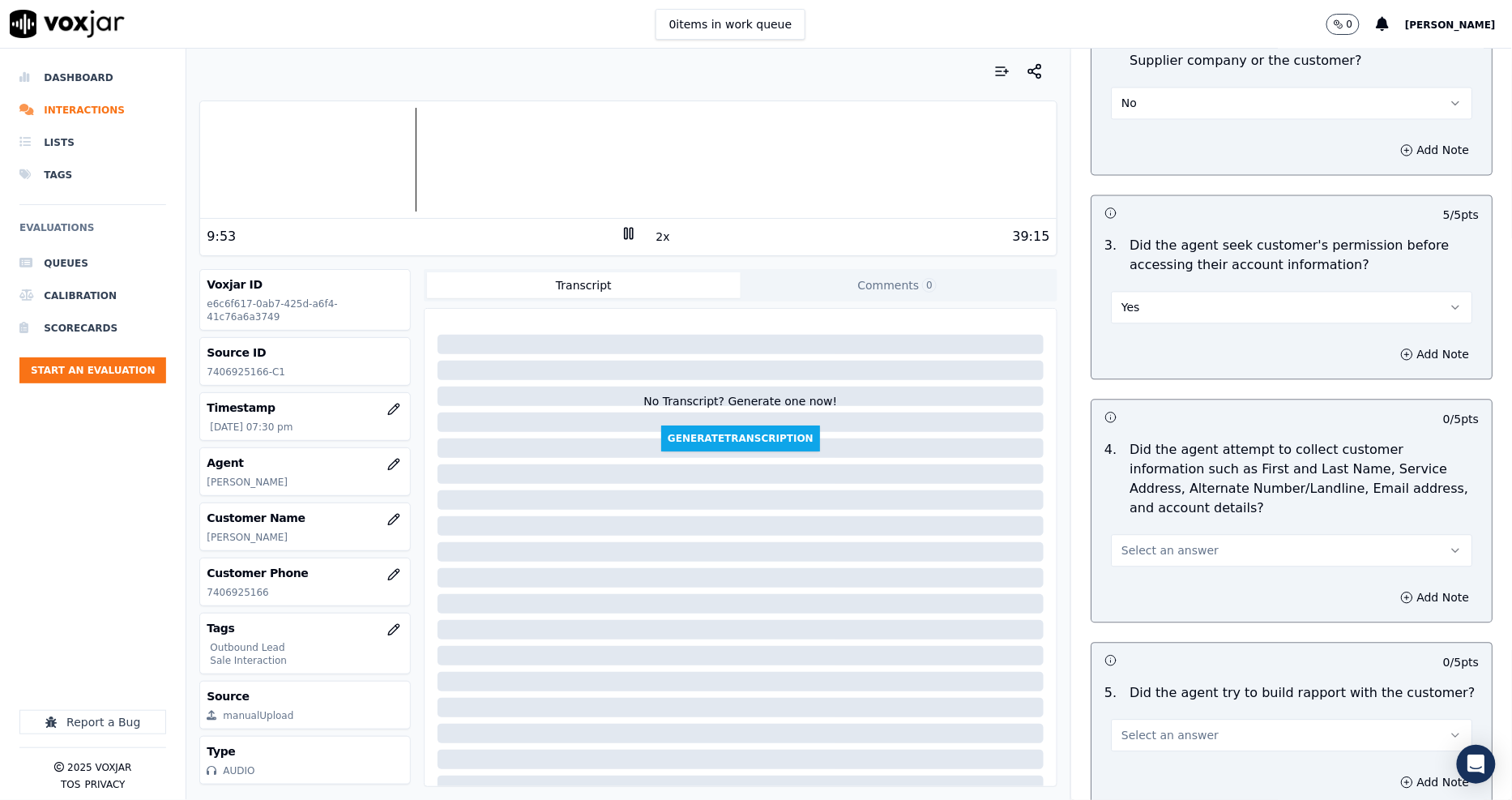
scroll to position [1350, 0]
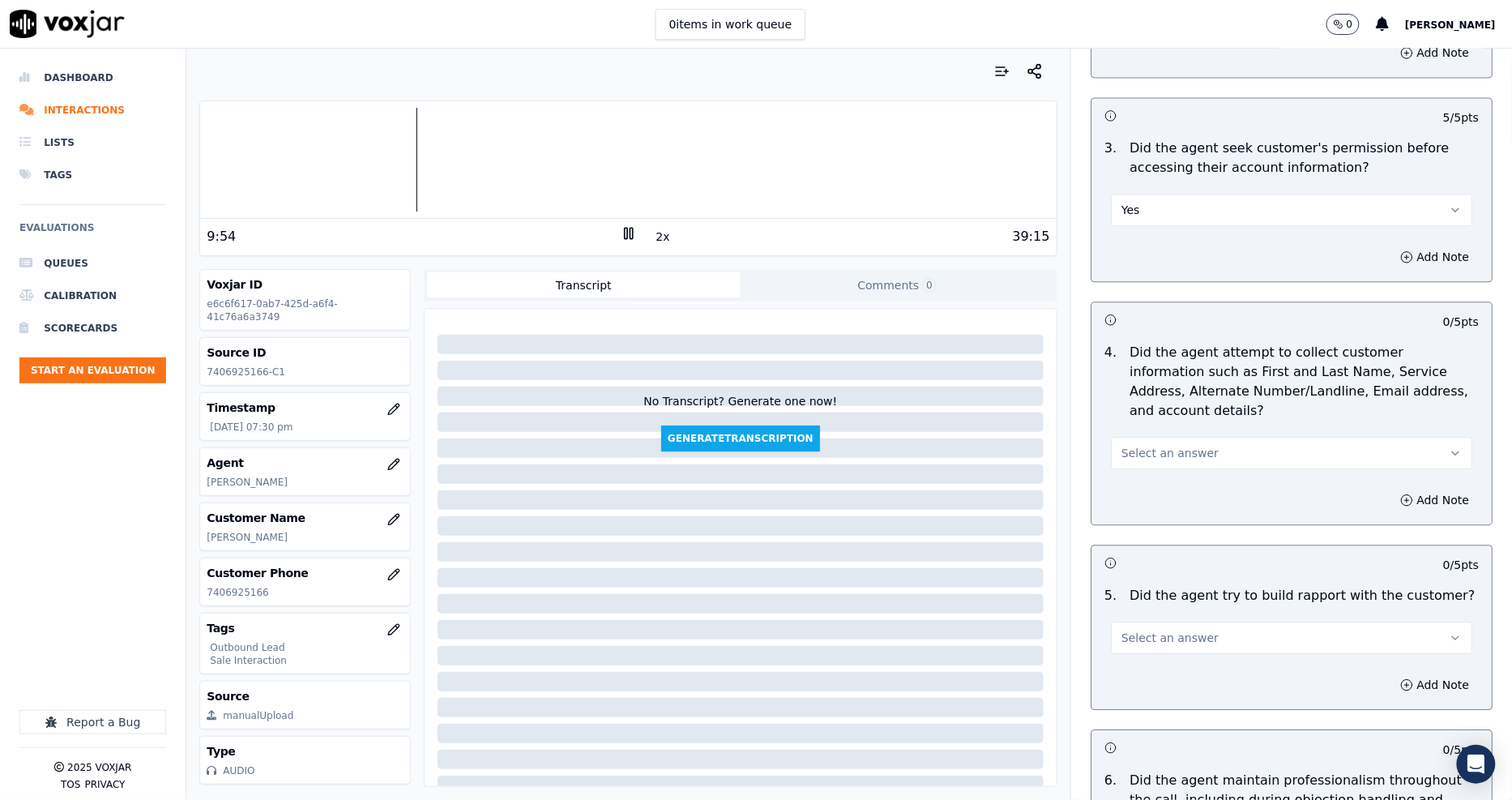
click at [1145, 441] on button "Select an answer" at bounding box center [1291, 452] width 361 height 33
click at [1143, 520] on div "N/A" at bounding box center [1261, 522] width 330 height 26
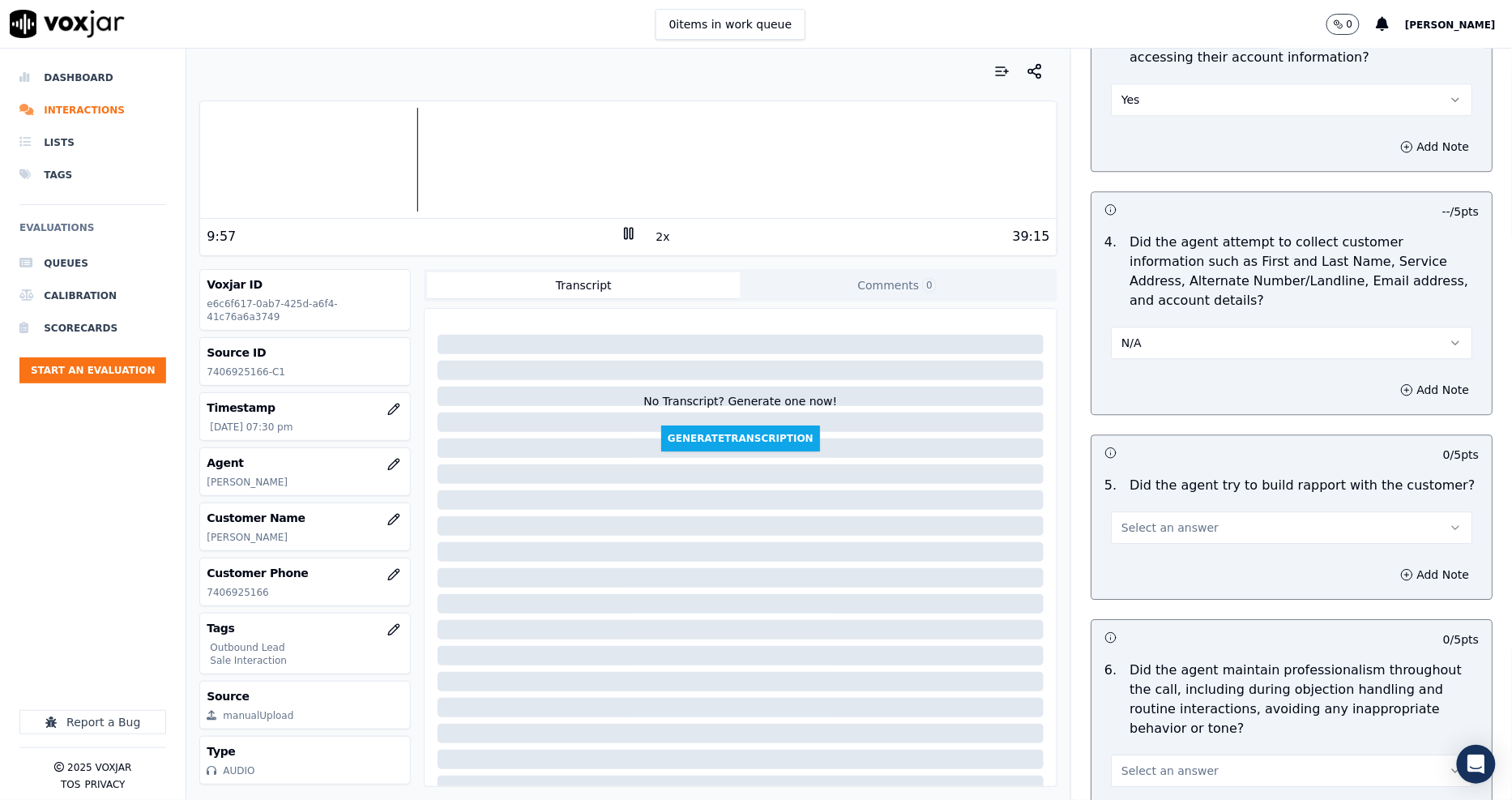
scroll to position [1620, 0]
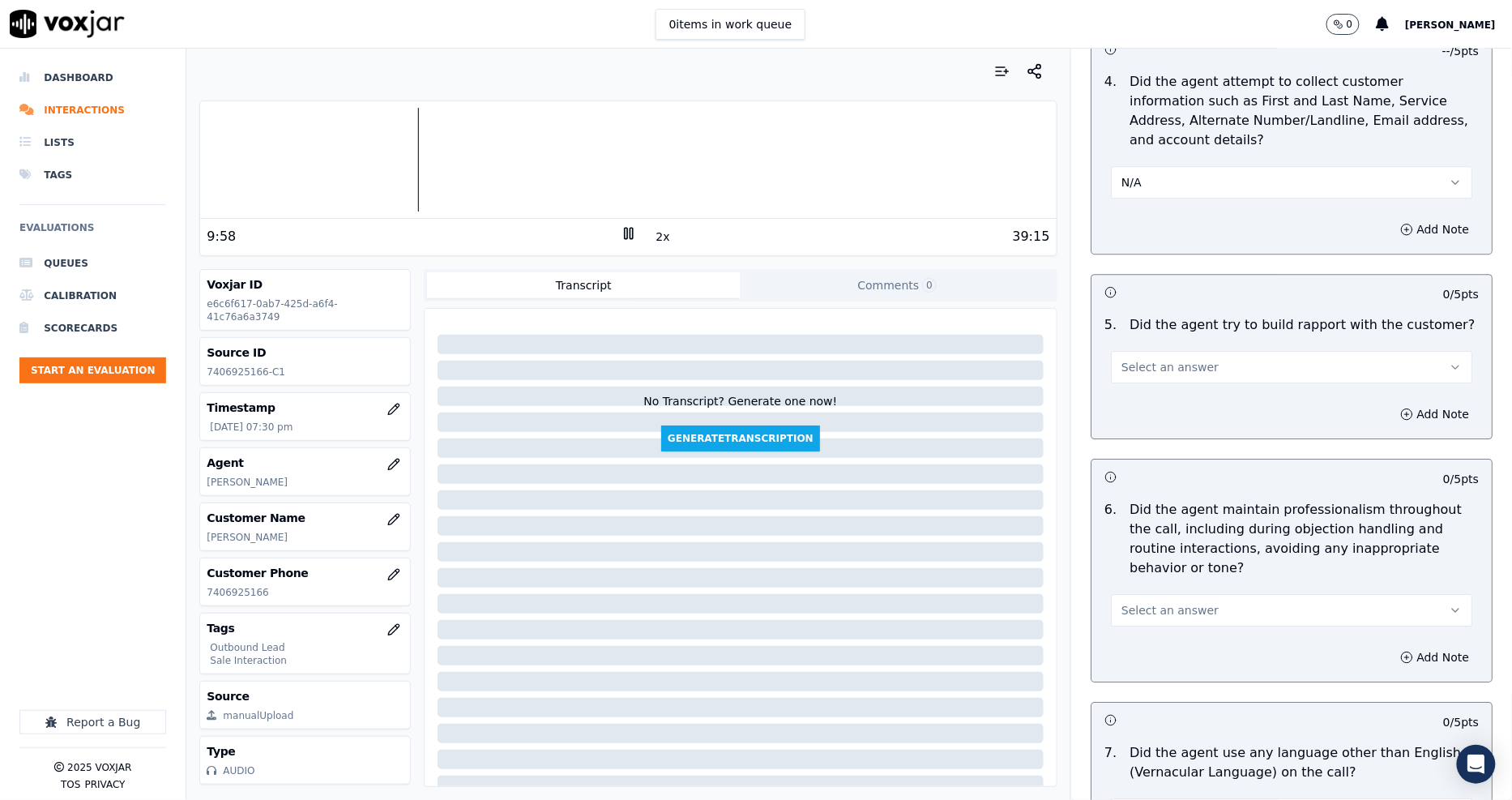
click at [1134, 359] on span "Select an answer" at bounding box center [1169, 366] width 97 height 16
click at [1137, 438] on div "N/A" at bounding box center [1261, 436] width 330 height 26
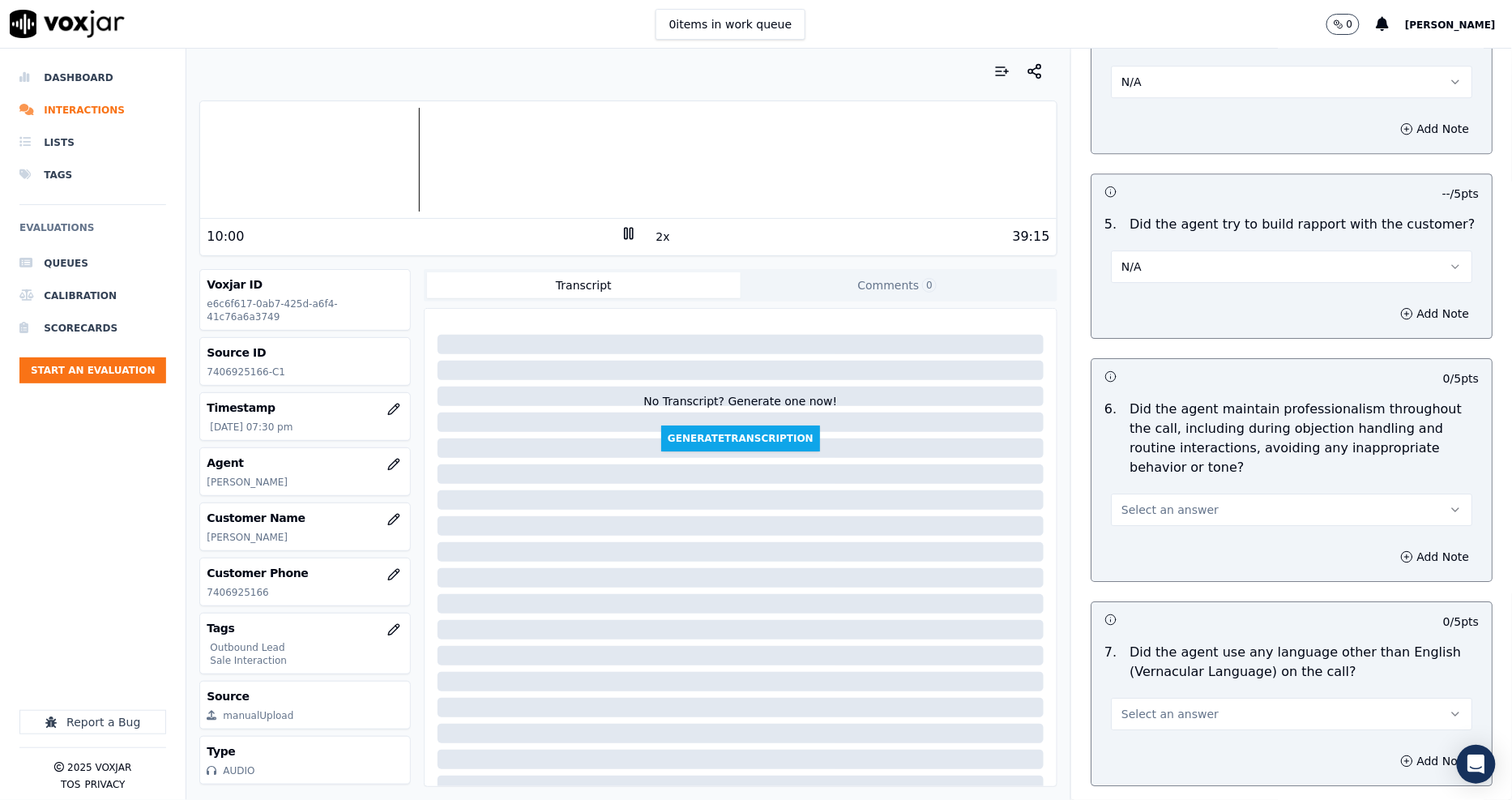
scroll to position [1801, 0]
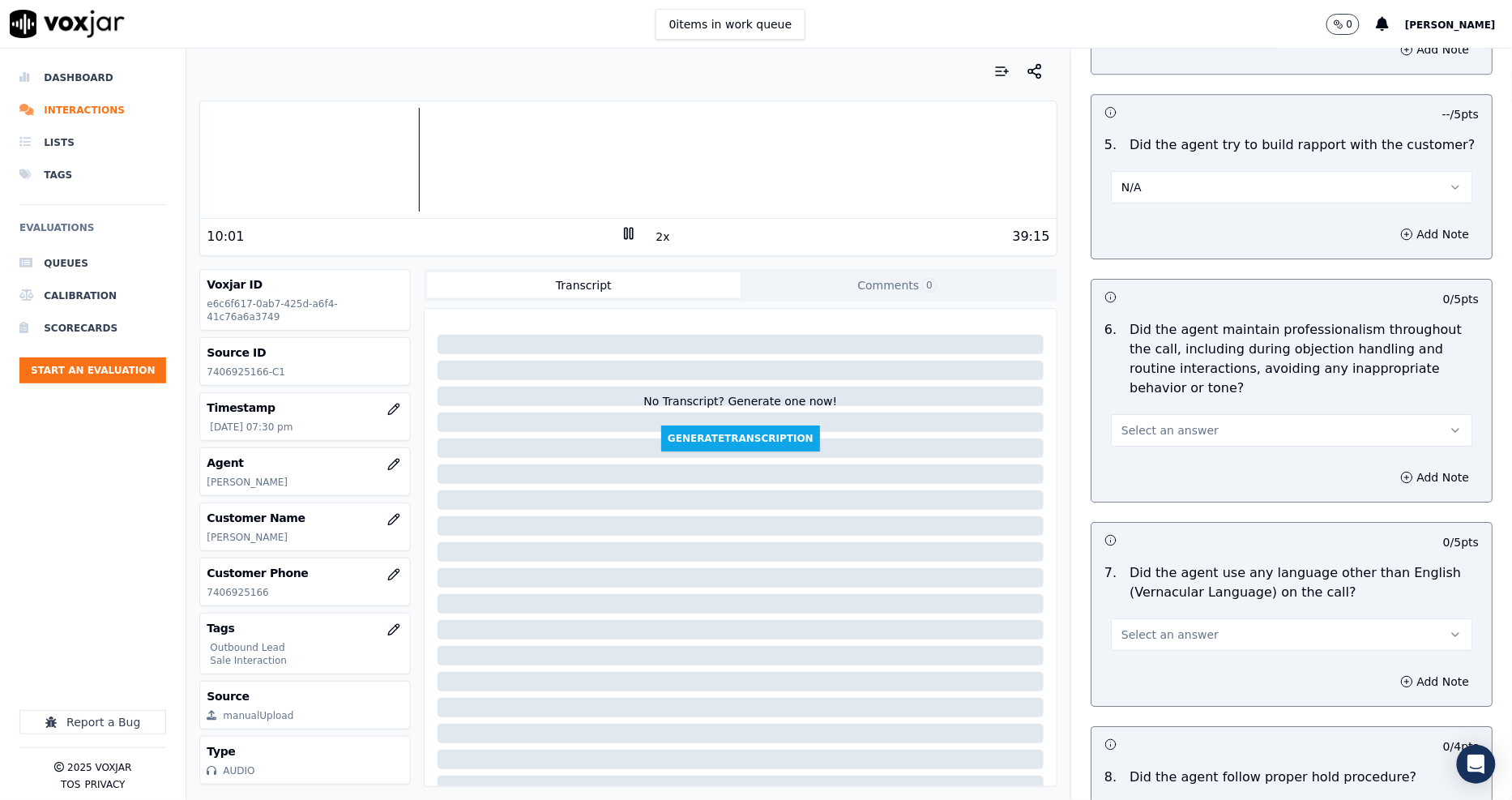
click at [1127, 422] on span "Select an answer" at bounding box center [1169, 430] width 97 height 16
click at [1136, 449] on div "Yes" at bounding box center [1261, 447] width 330 height 26
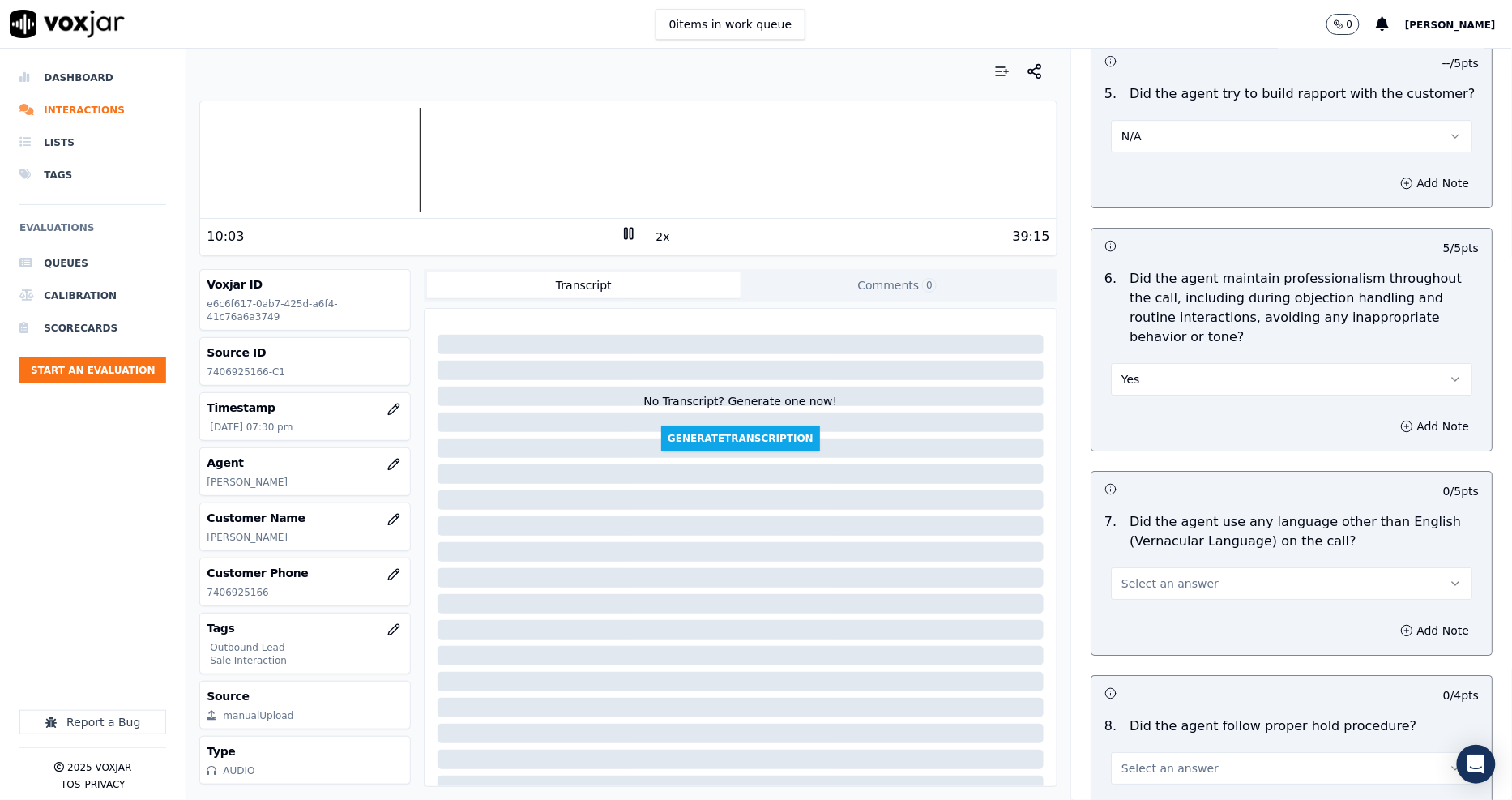
scroll to position [1980, 0]
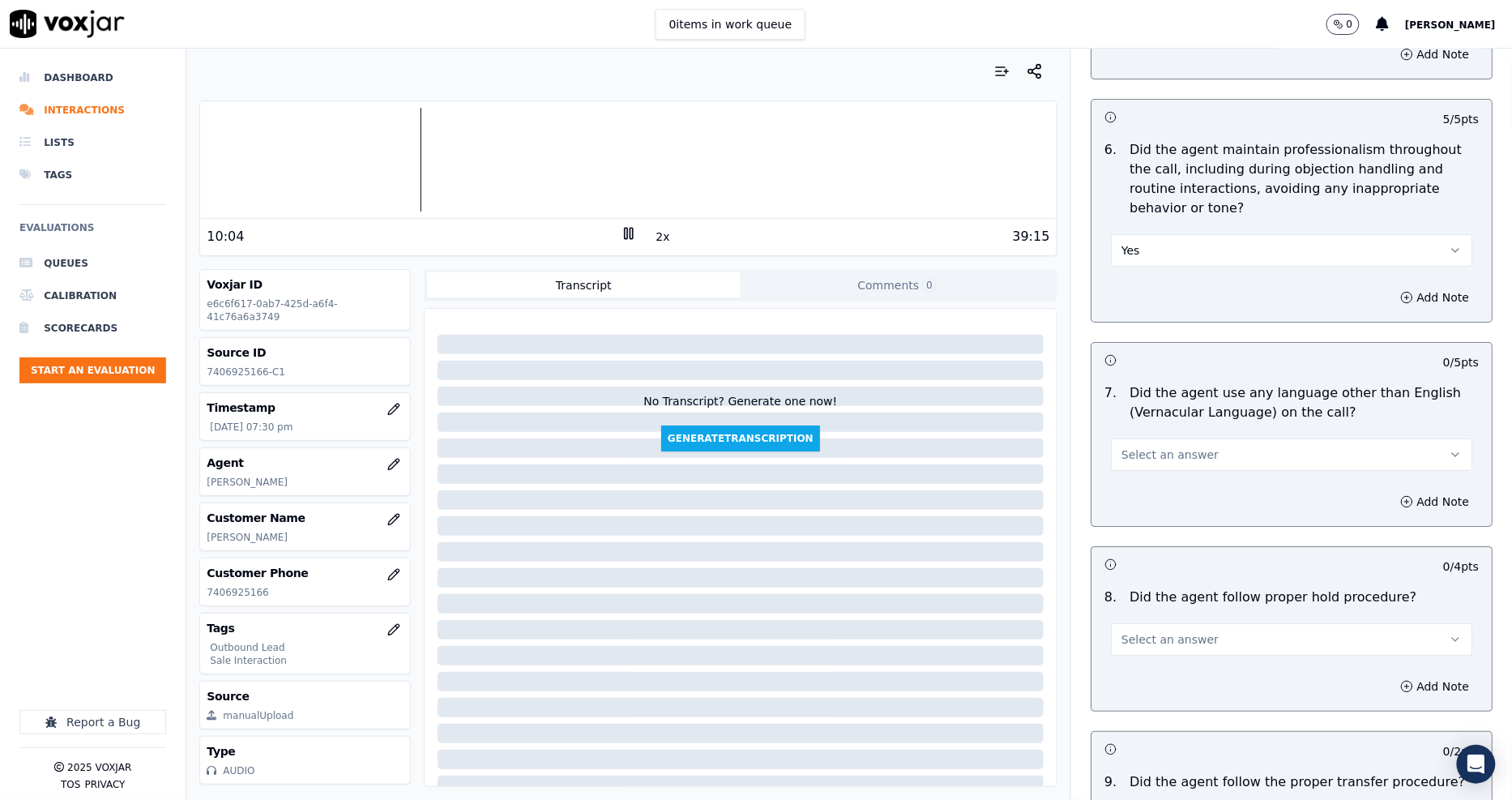
click at [1130, 446] on span "Select an answer" at bounding box center [1169, 454] width 97 height 16
click at [1130, 498] on div "No" at bounding box center [1261, 498] width 330 height 26
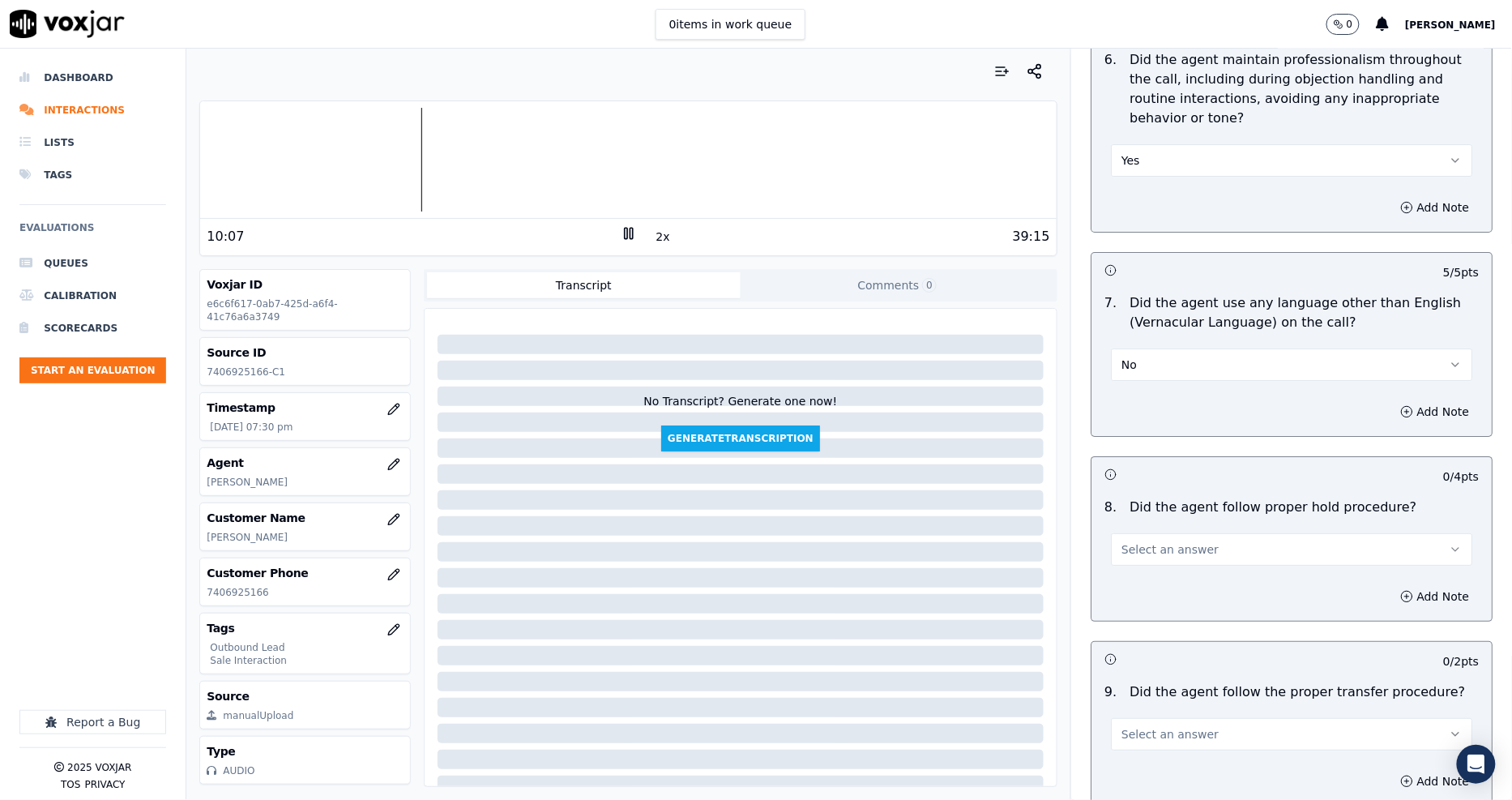
scroll to position [2250, 0]
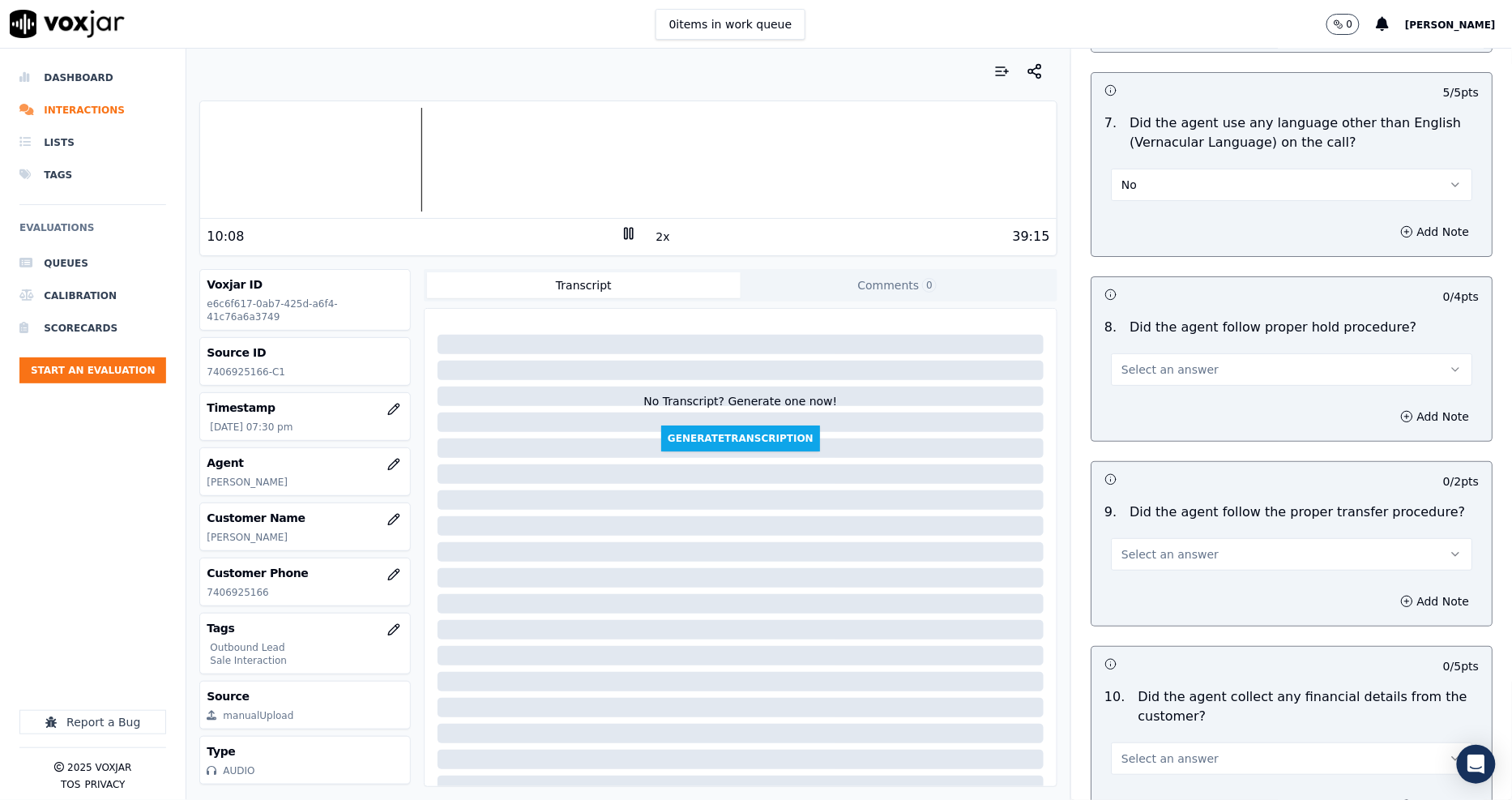
click at [1138, 369] on div "8 . Did the agent follow proper hold procedure? Select an answer" at bounding box center [1291, 351] width 400 height 81
click at [1137, 354] on button "Select an answer" at bounding box center [1291, 369] width 361 height 33
click at [1141, 381] on div "Yes" at bounding box center [1261, 387] width 330 height 26
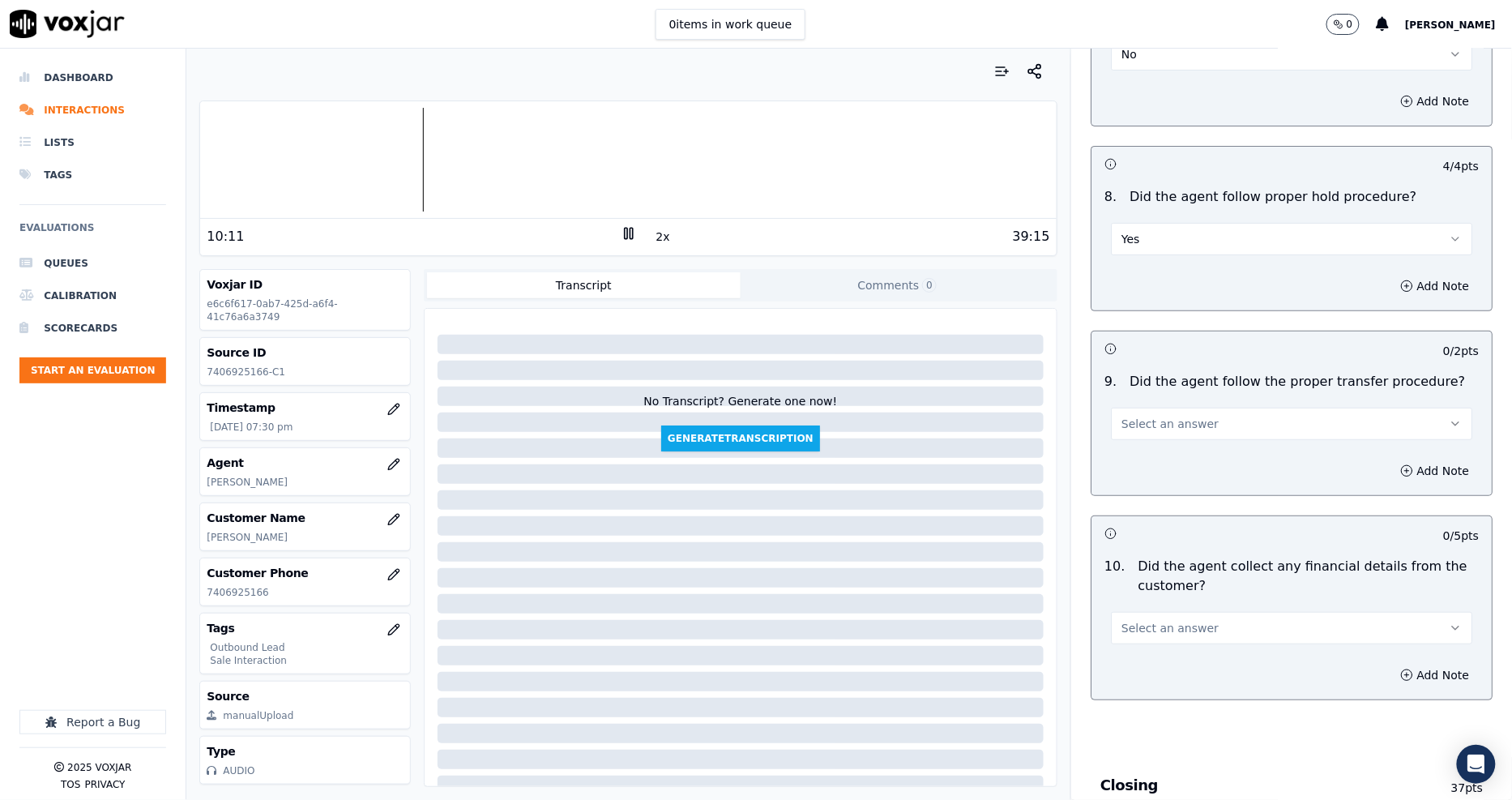
scroll to position [2520, 0]
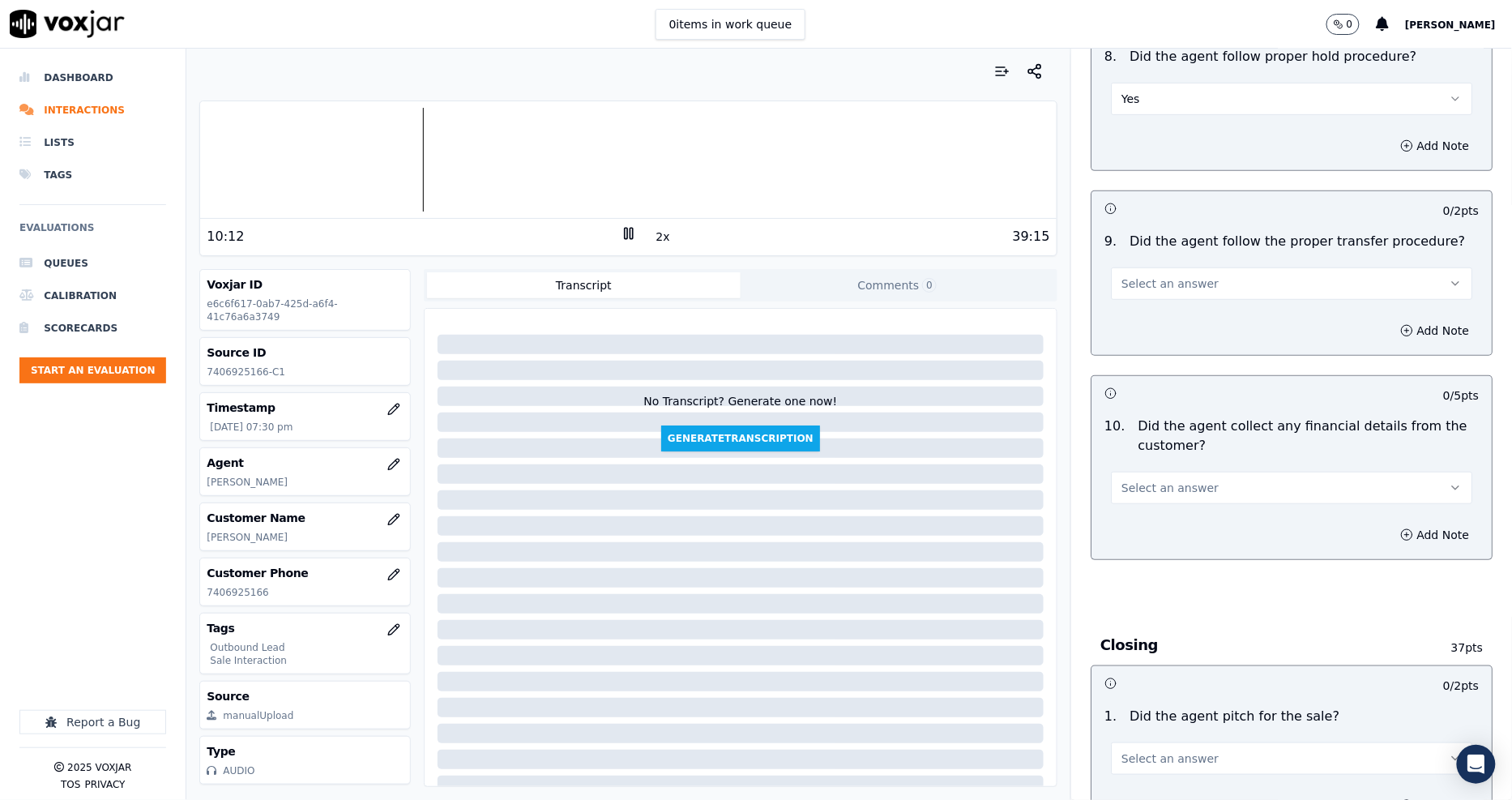
drag, startPoint x: 1133, startPoint y: 271, endPoint x: 1131, endPoint y: 278, distance: 7.3
click at [1132, 276] on span "Select an answer" at bounding box center [1169, 283] width 97 height 16
click at [1131, 298] on div "Yes" at bounding box center [1261, 301] width 330 height 26
click at [1121, 89] on button "Yes" at bounding box center [1291, 99] width 361 height 33
click at [1127, 175] on div "N/A" at bounding box center [1261, 168] width 330 height 26
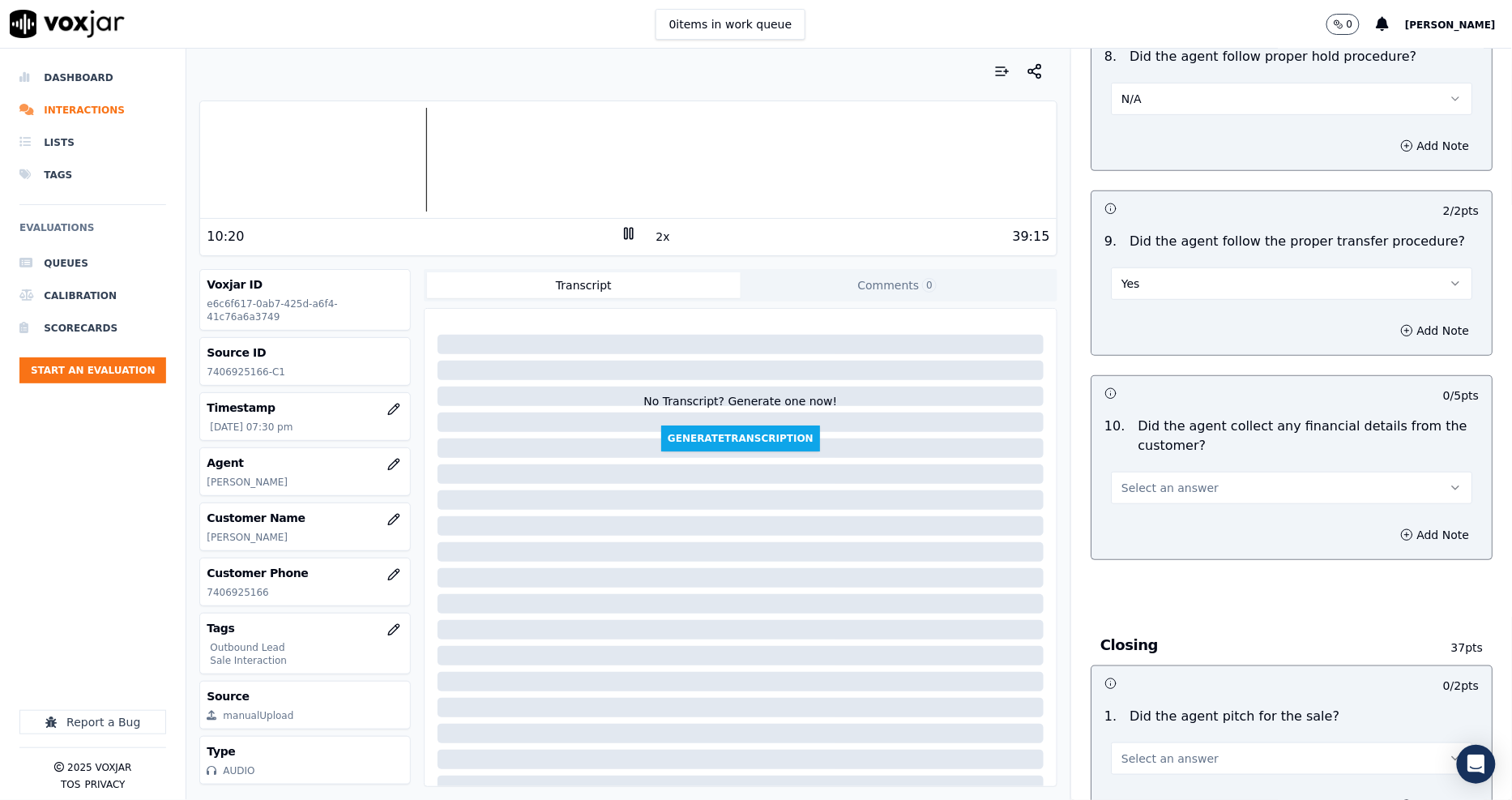
click at [1180, 480] on span "Select an answer" at bounding box center [1169, 487] width 97 height 16
click at [1163, 528] on div "No" at bounding box center [1261, 531] width 330 height 26
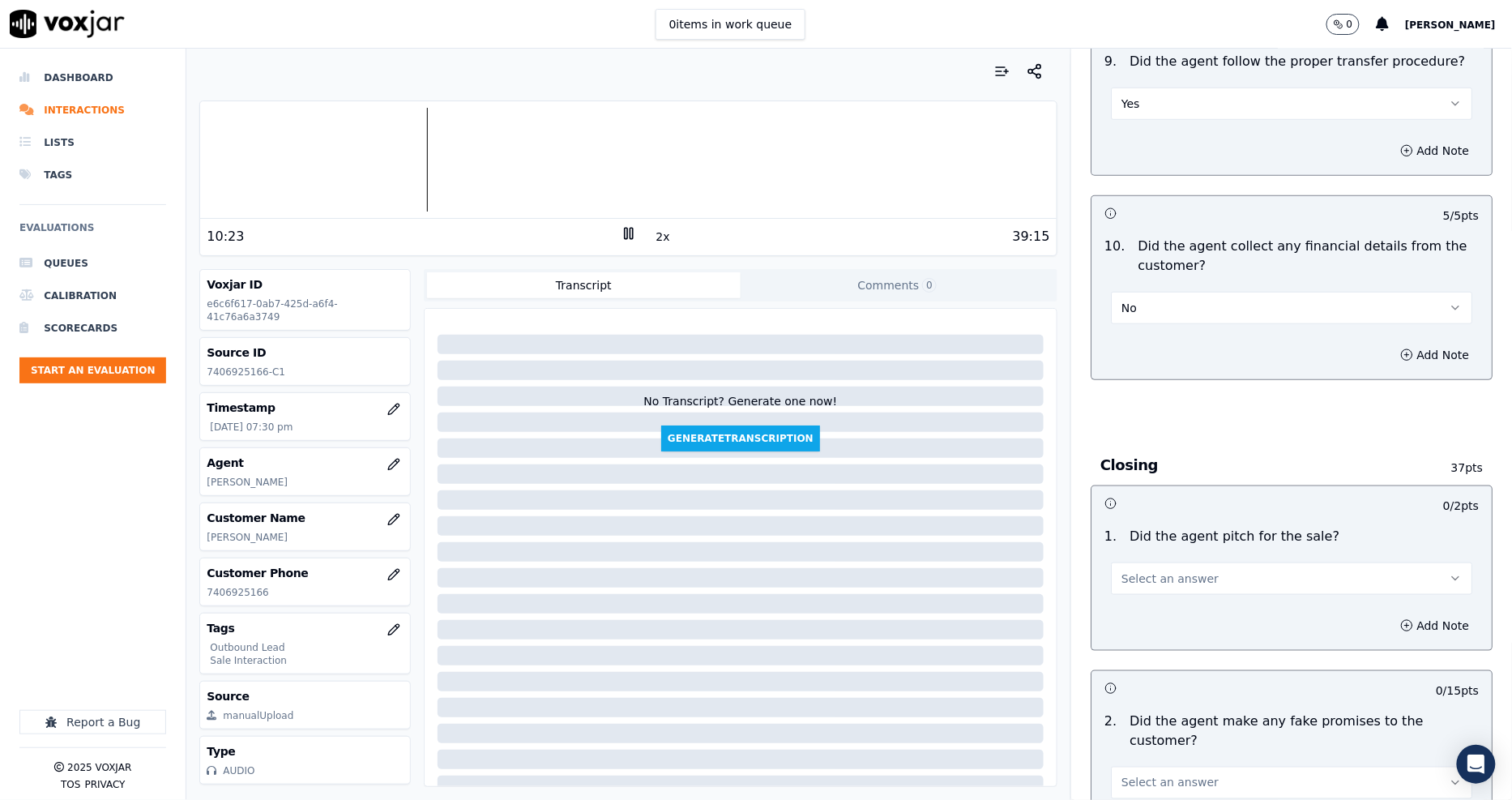
click at [1159, 527] on p "Did the agent pitch for the sale?" at bounding box center [1234, 536] width 210 height 19
click at [1165, 581] on div "1 . Did the agent pitch for the sale? Select an answer" at bounding box center [1291, 560] width 400 height 81
click at [1158, 570] on span "Select an answer" at bounding box center [1169, 578] width 97 height 16
click at [1157, 596] on div "Yes" at bounding box center [1261, 596] width 330 height 26
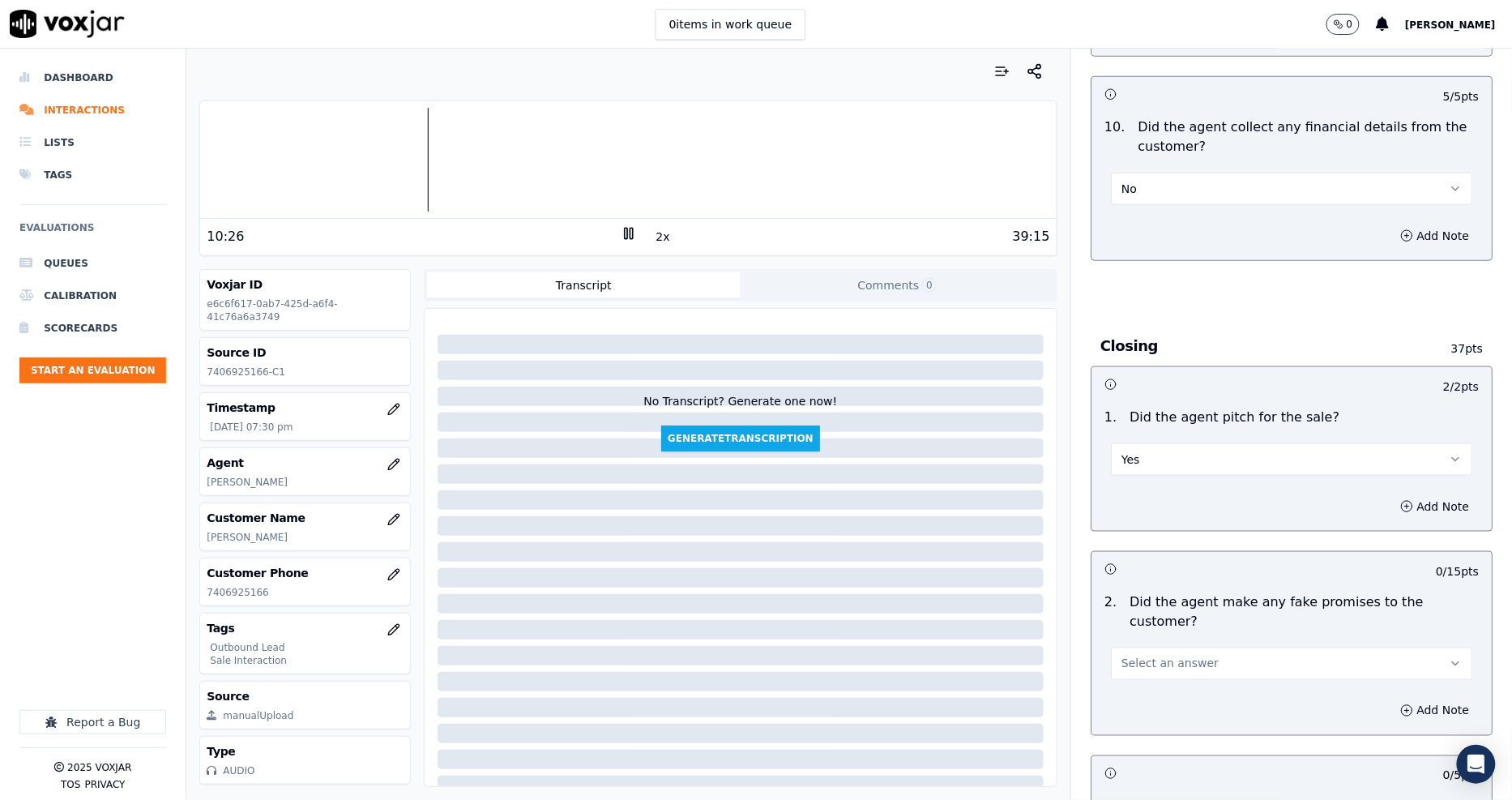
scroll to position [2970, 0]
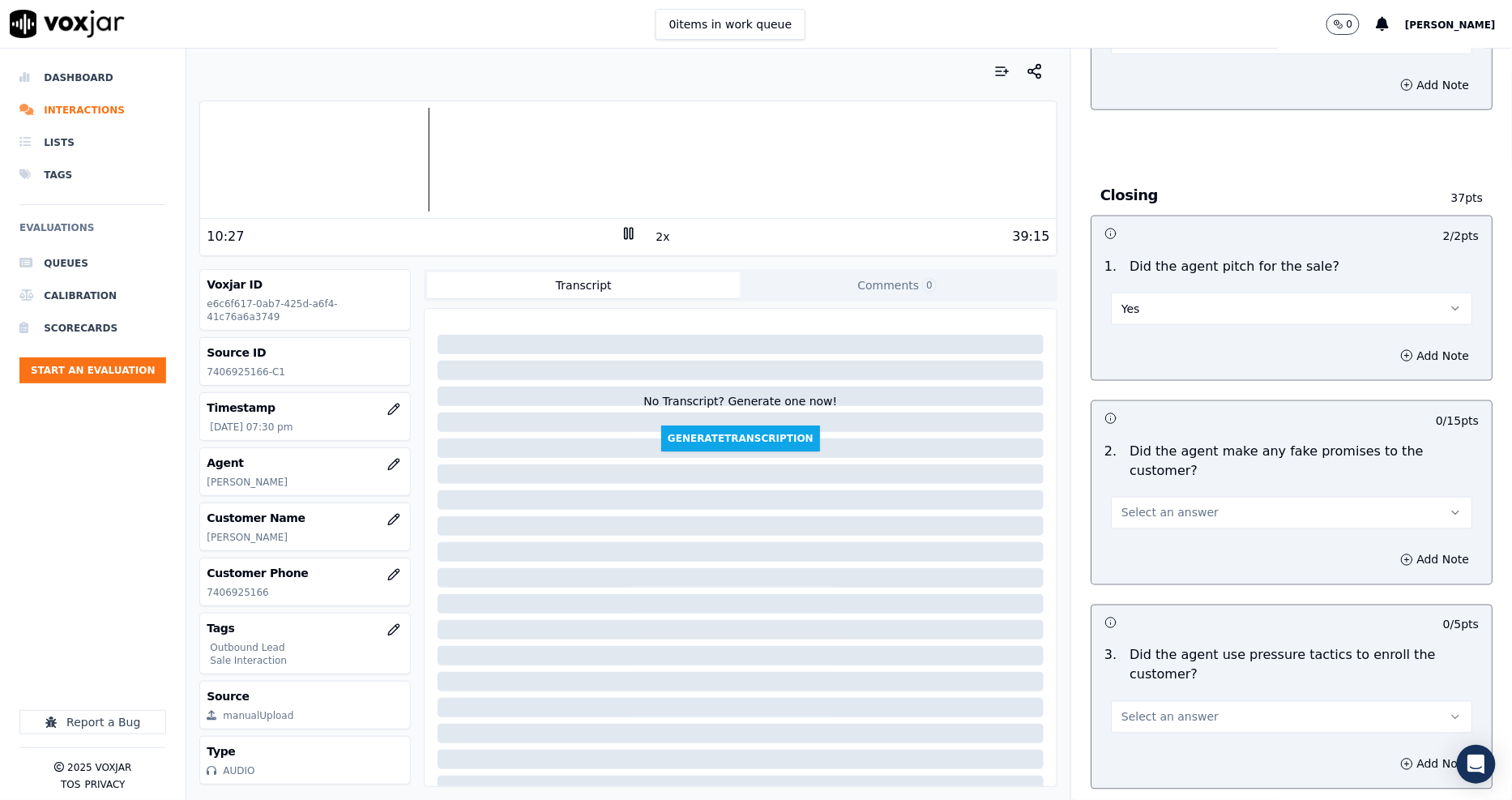
click at [1131, 505] on span "Select an answer" at bounding box center [1169, 512] width 97 height 16
drag, startPoint x: 1131, startPoint y: 489, endPoint x: 1130, endPoint y: 535, distance: 46.0
click at [1130, 535] on div "Yes No N/A" at bounding box center [1261, 537] width 337 height 84
click at [1130, 535] on div "No" at bounding box center [1261, 537] width 330 height 26
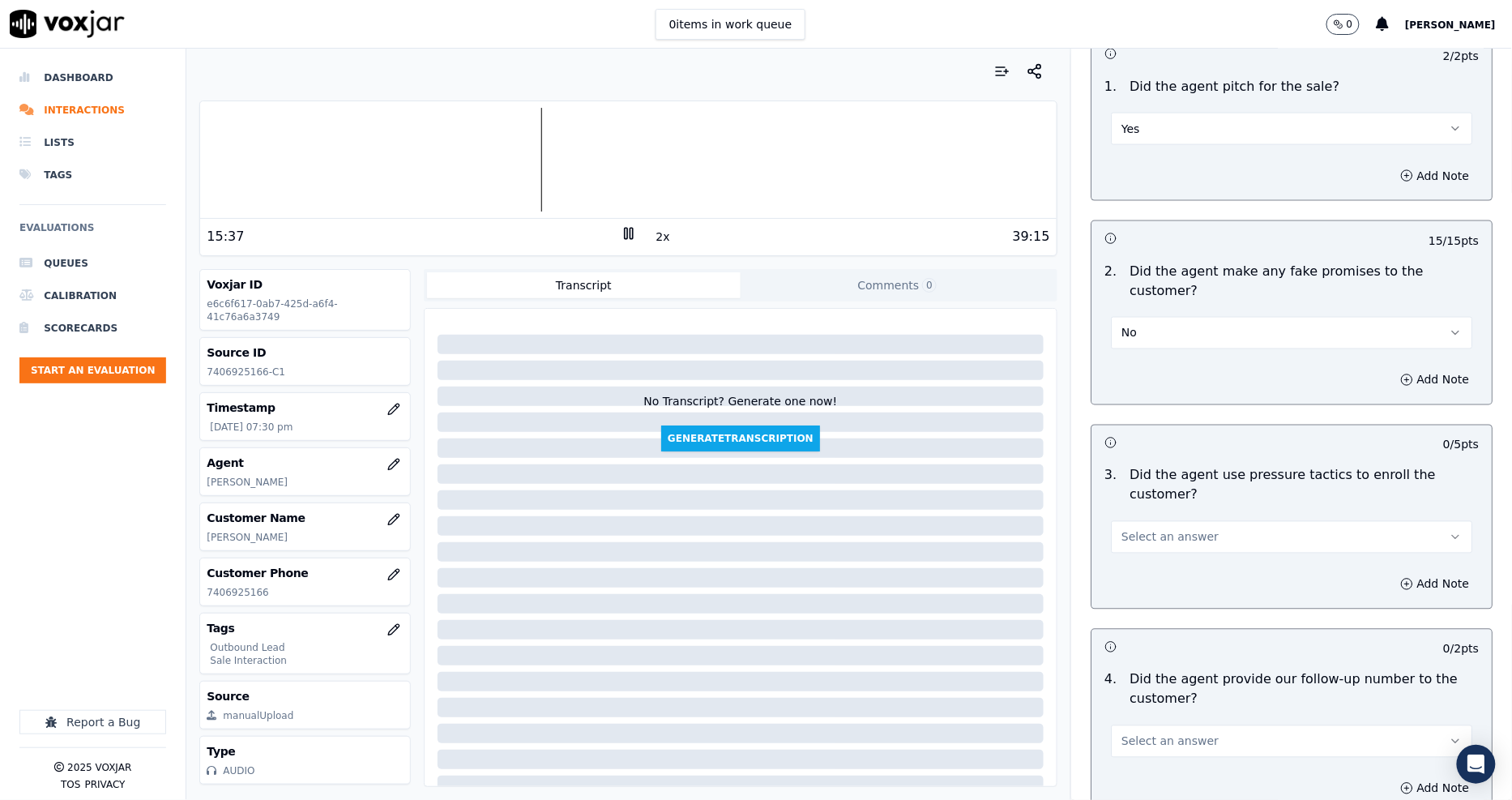
click at [1150, 529] on span "Select an answer" at bounding box center [1169, 537] width 97 height 16
click at [1141, 537] on div "No" at bounding box center [1261, 542] width 330 height 26
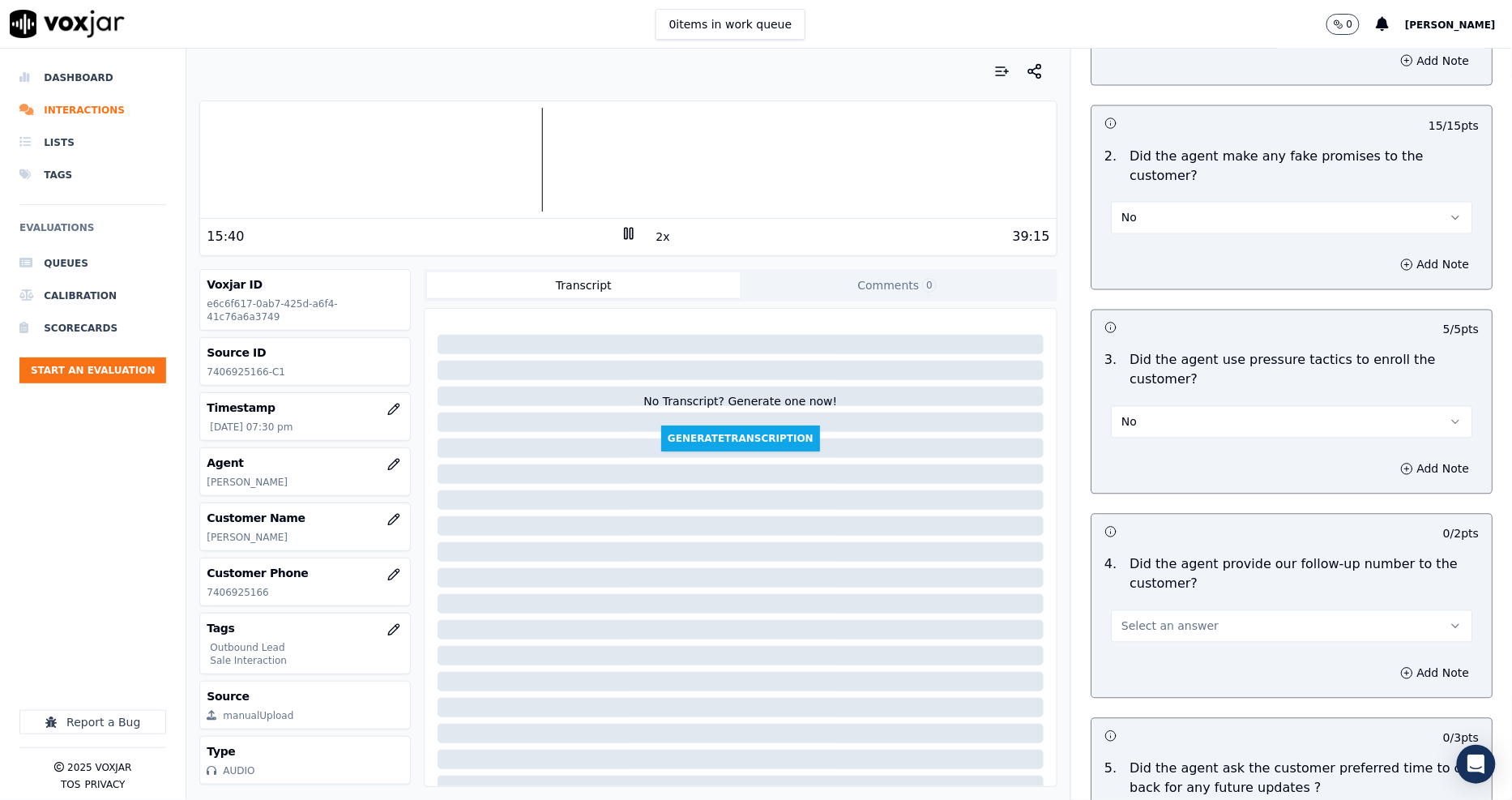
scroll to position [3421, 0]
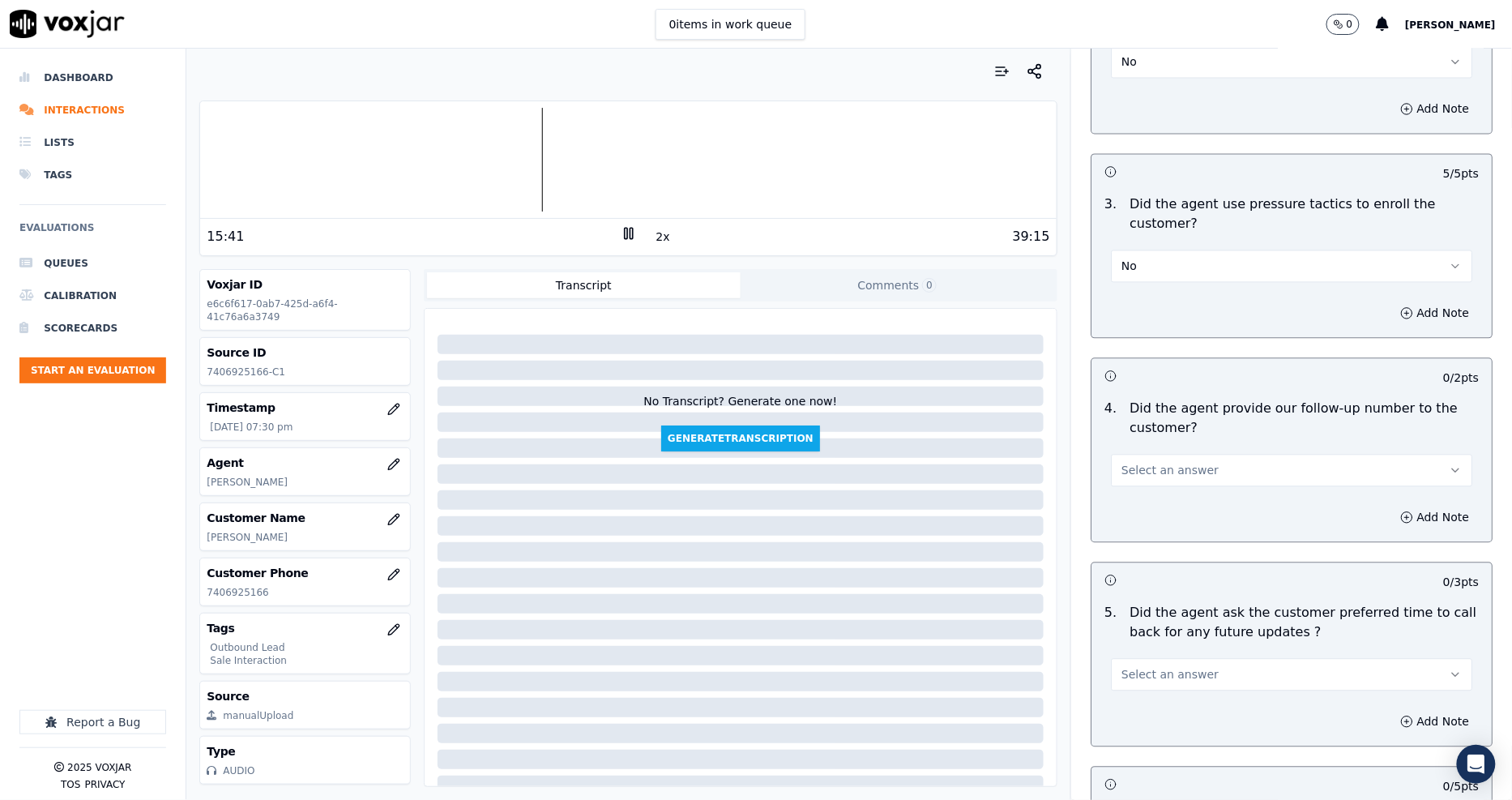
click at [1121, 462] on span "Select an answer" at bounding box center [1169, 470] width 97 height 16
click at [1118, 450] on div "Yes" at bounding box center [1261, 450] width 330 height 26
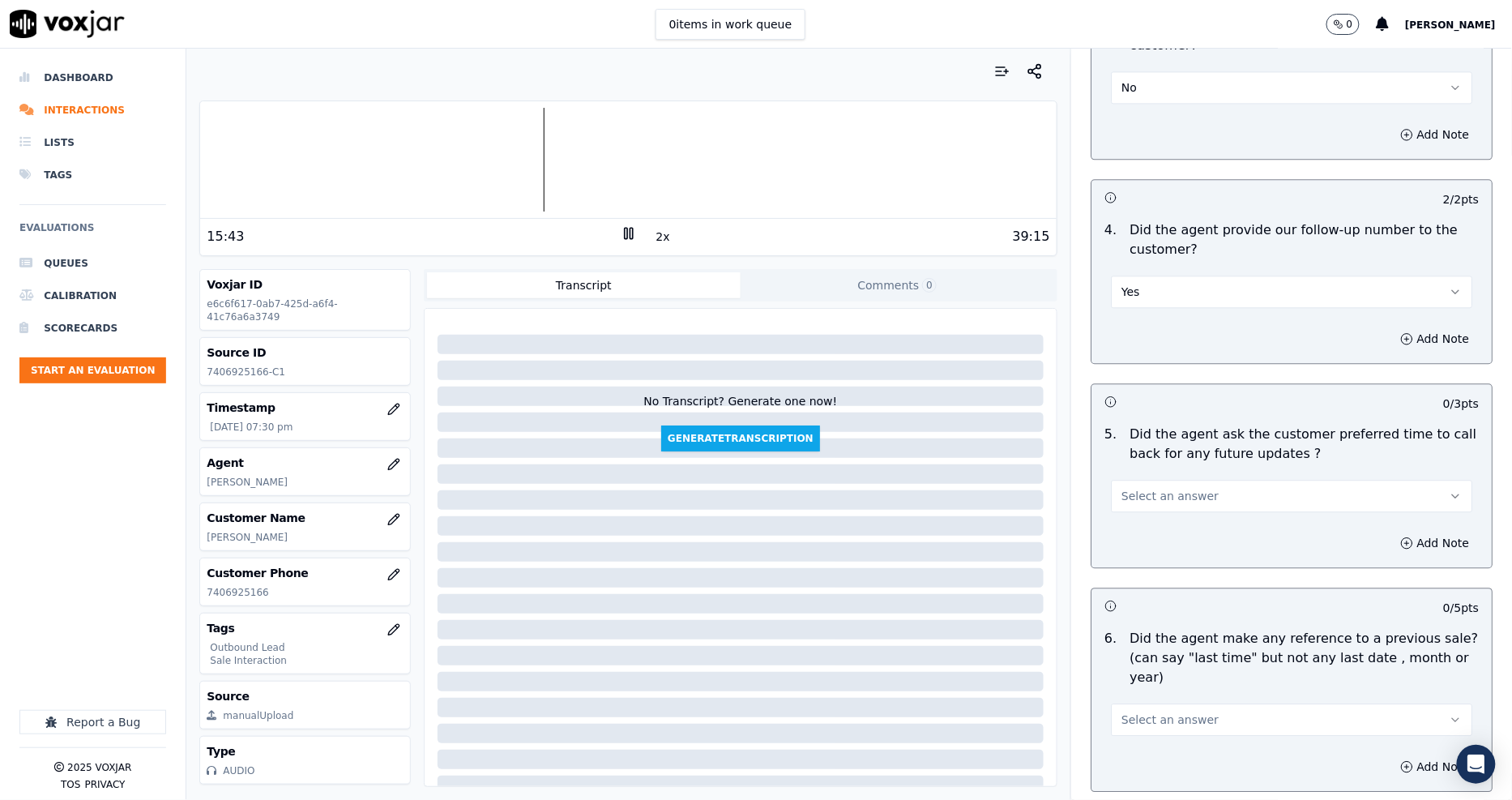
scroll to position [3600, 0]
click at [1121, 487] on span "Select an answer" at bounding box center [1169, 494] width 97 height 16
click at [1133, 522] on div "N/A" at bounding box center [1261, 526] width 330 height 26
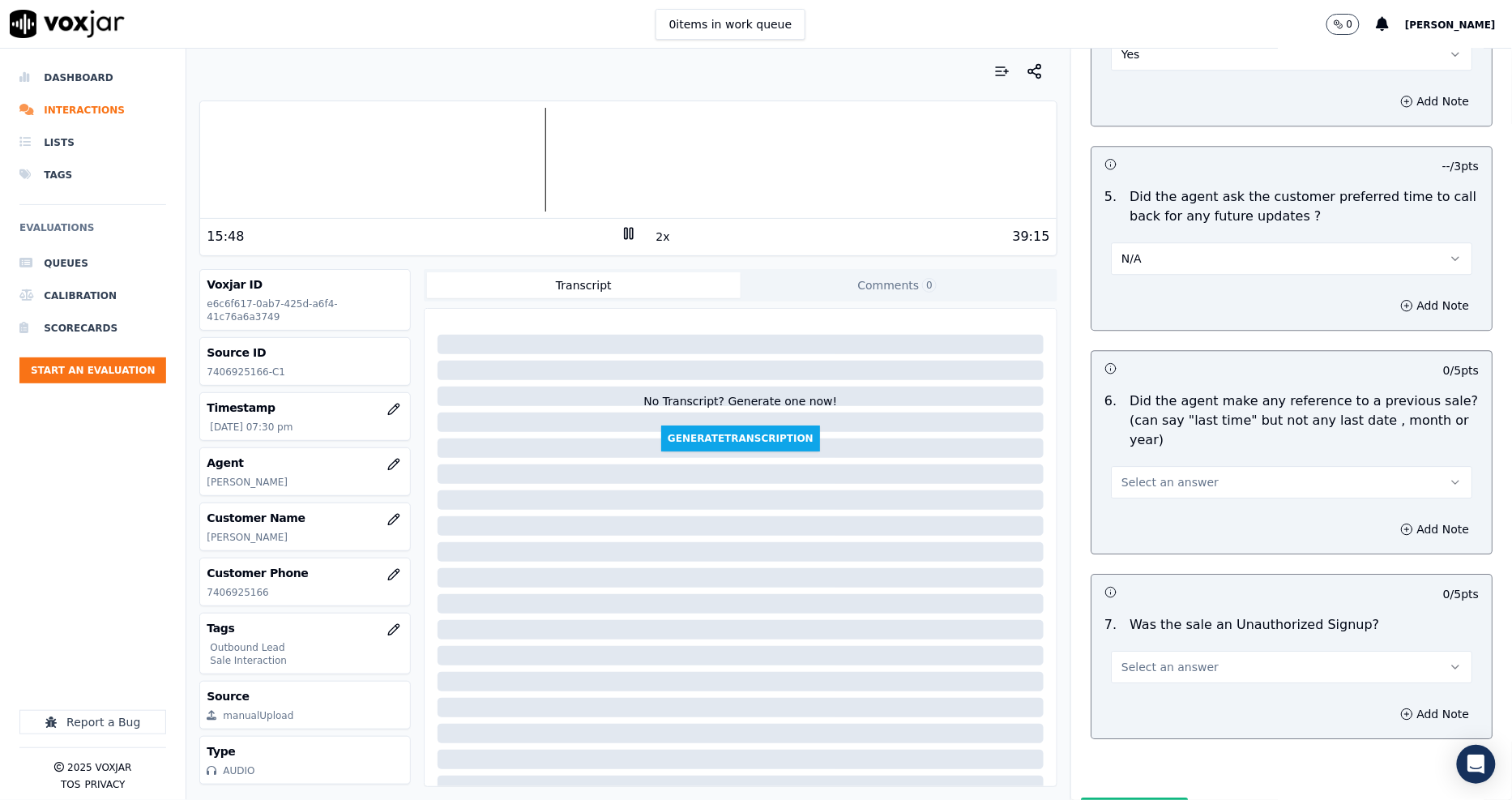
click at [1130, 474] on span "Select an answer" at bounding box center [1169, 482] width 97 height 16
click at [1138, 466] on div "No" at bounding box center [1261, 468] width 330 height 26
click at [1138, 659] on span "Select an answer" at bounding box center [1169, 666] width 97 height 16
click at [1138, 645] on div "No" at bounding box center [1261, 653] width 330 height 26
click at [1111, 797] on button "Submit Scores" at bounding box center [1134, 812] width 108 height 29
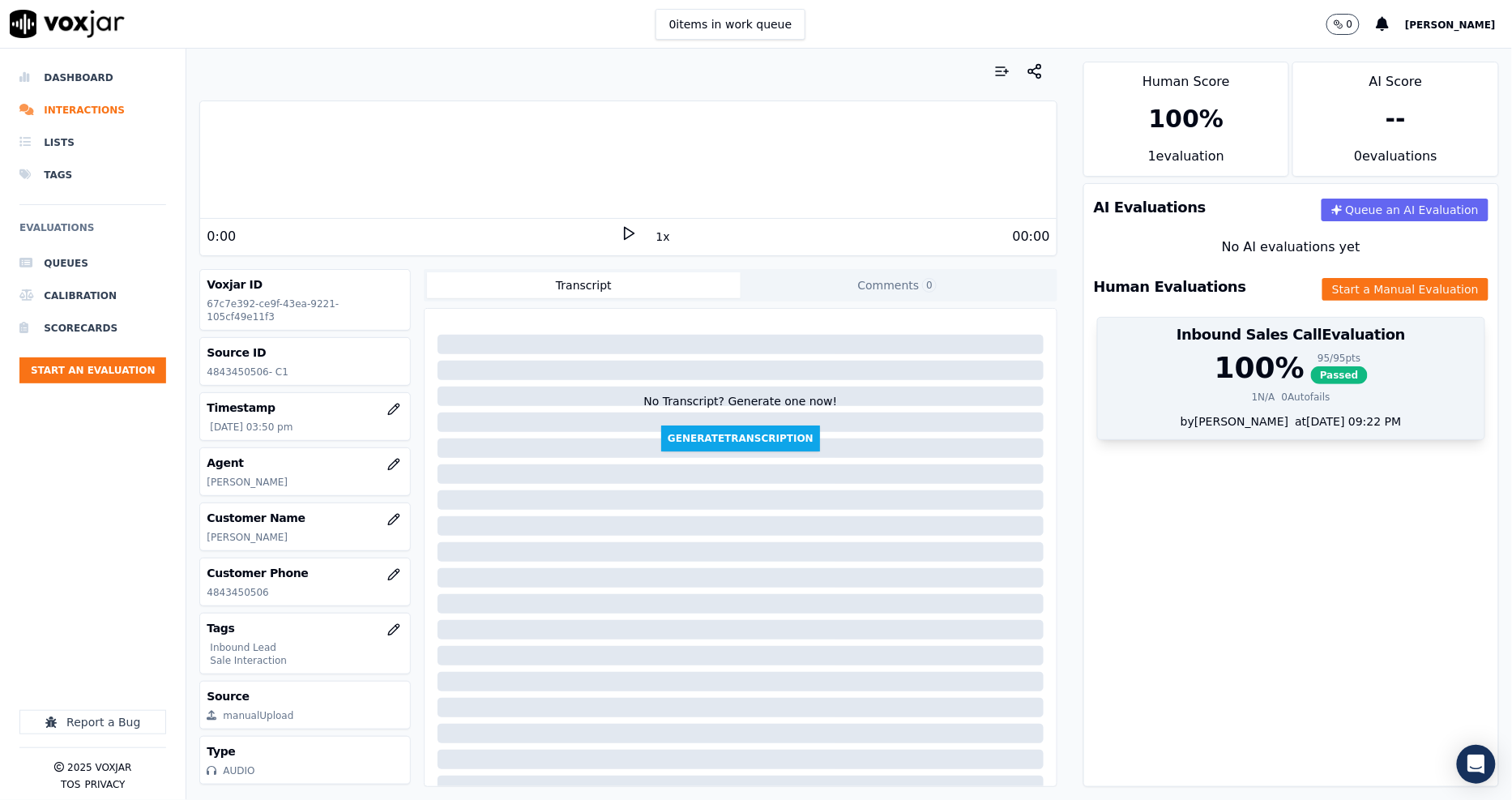
click at [1216, 370] on div "100 %" at bounding box center [1260, 368] width 90 height 33
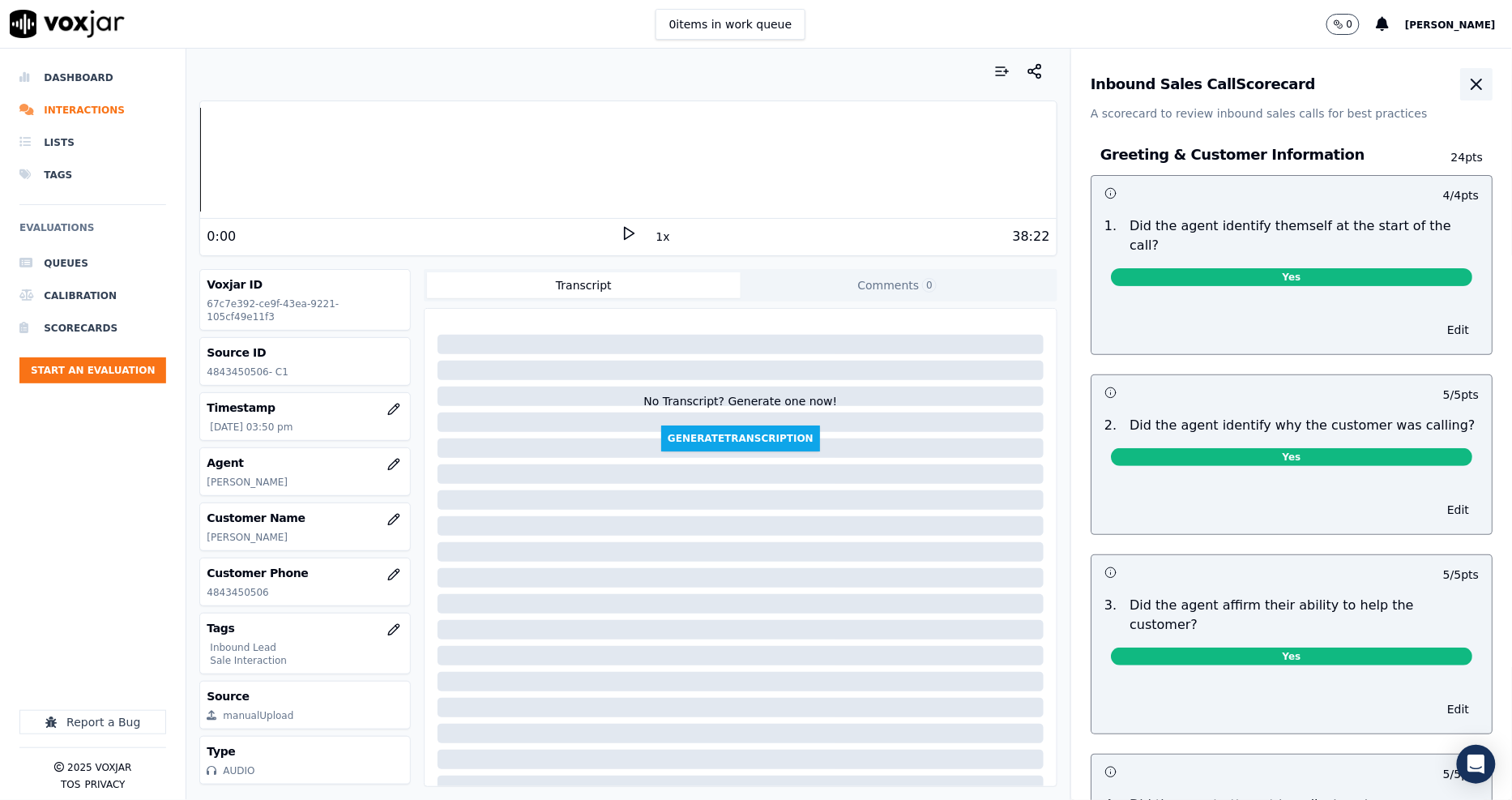
click at [1466, 76] on icon "button" at bounding box center [1475, 84] width 19 height 19
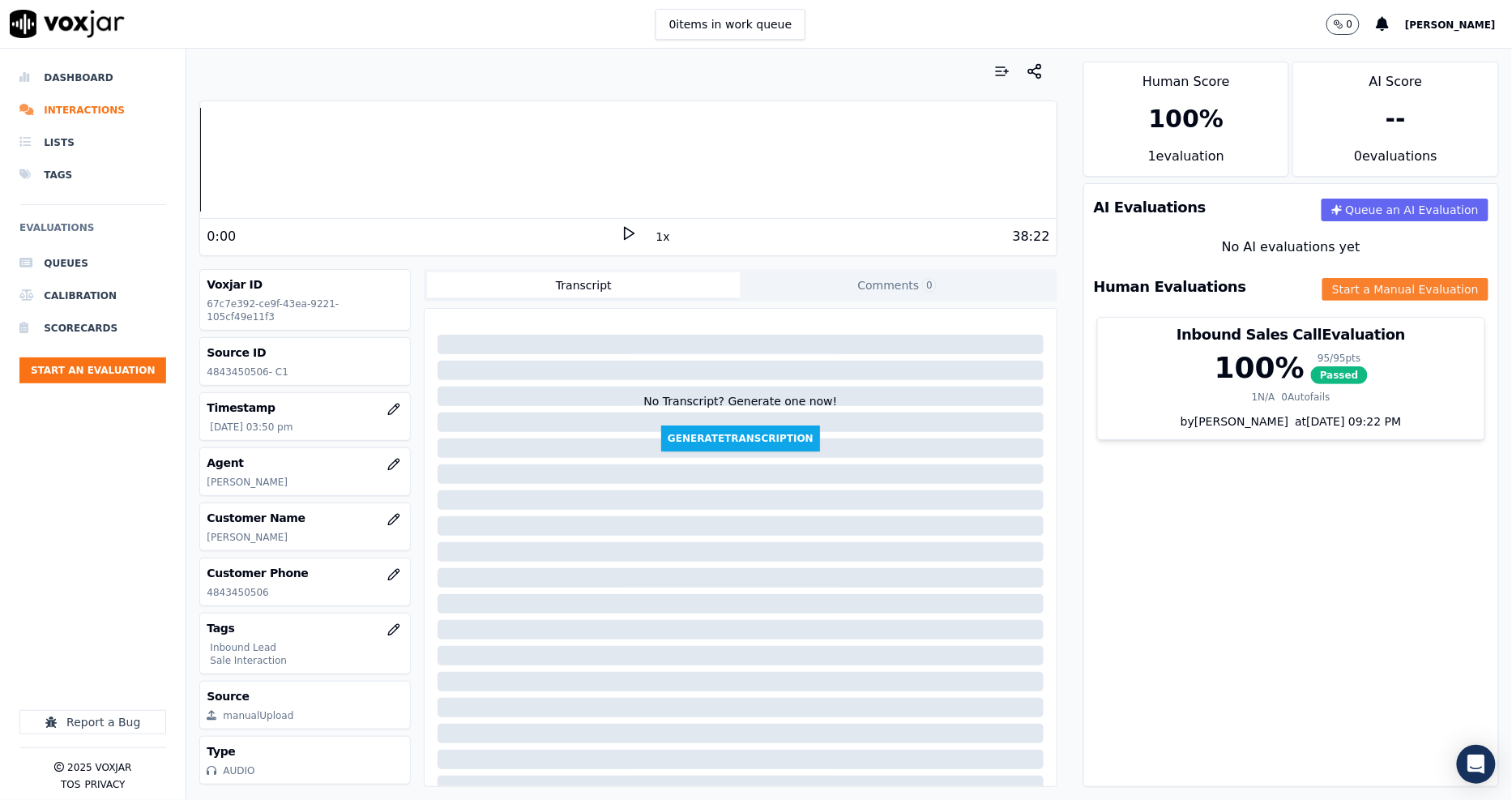
click at [1362, 292] on button "Start a Manual Evaluation" at bounding box center [1405, 288] width 166 height 23
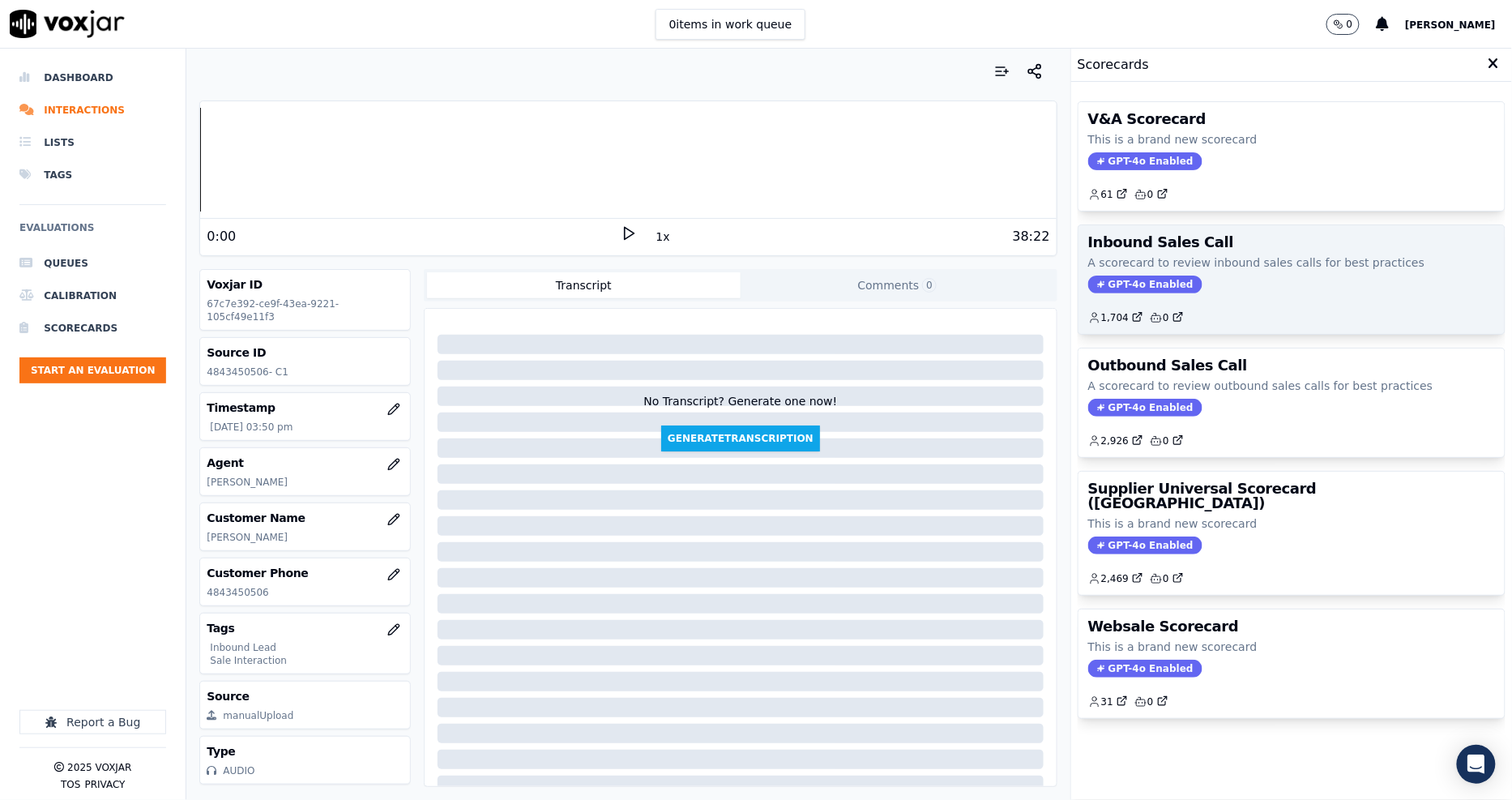
click at [1224, 273] on div "Inbound Sales Call A scorecard to review inbound sales calls for best practices…" at bounding box center [1291, 279] width 426 height 109
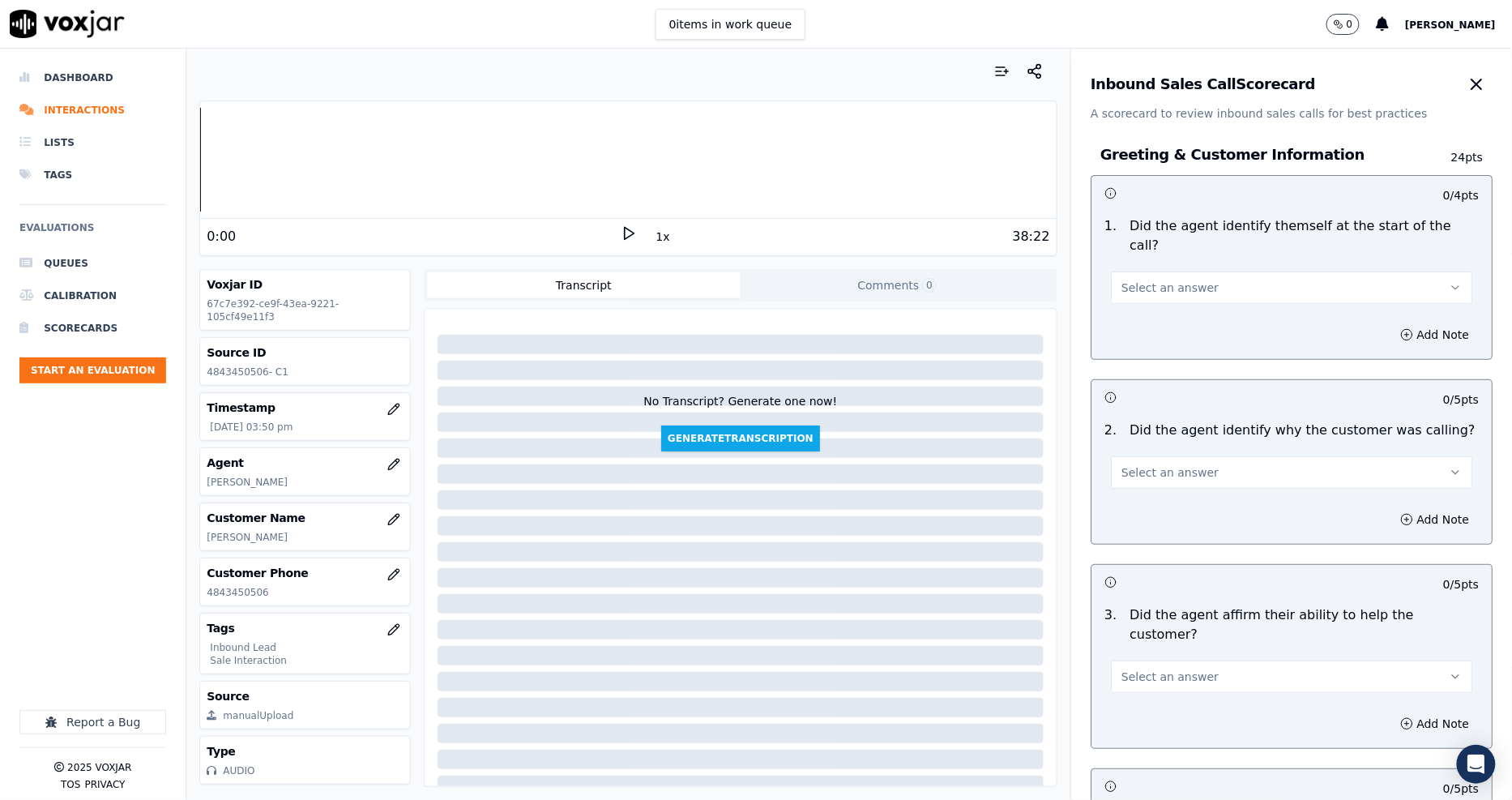
click at [1179, 279] on span "Select an answer" at bounding box center [1169, 287] width 97 height 16
click at [1158, 313] on div "Yes" at bounding box center [1261, 304] width 330 height 26
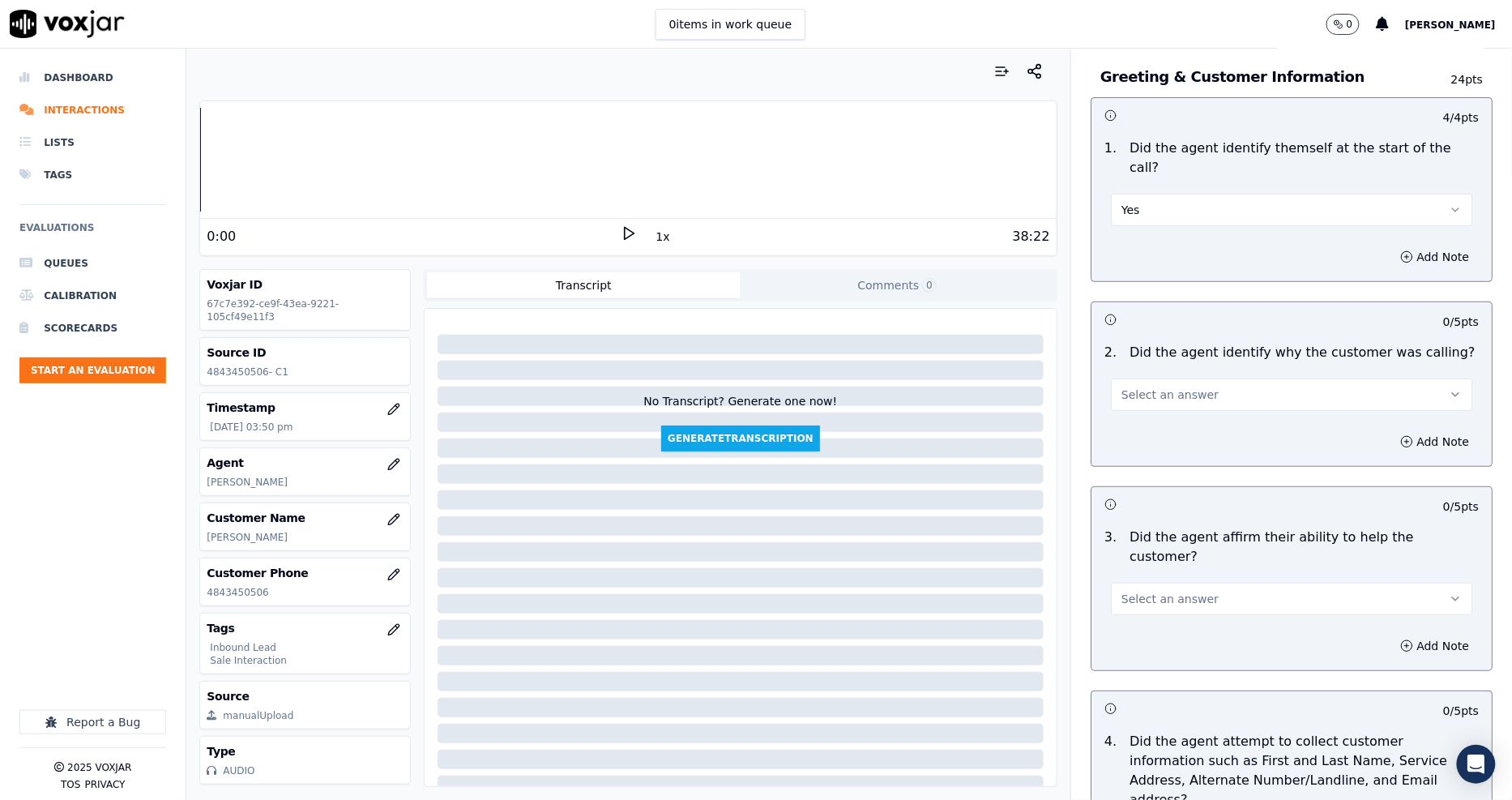
scroll to position [180, 0]
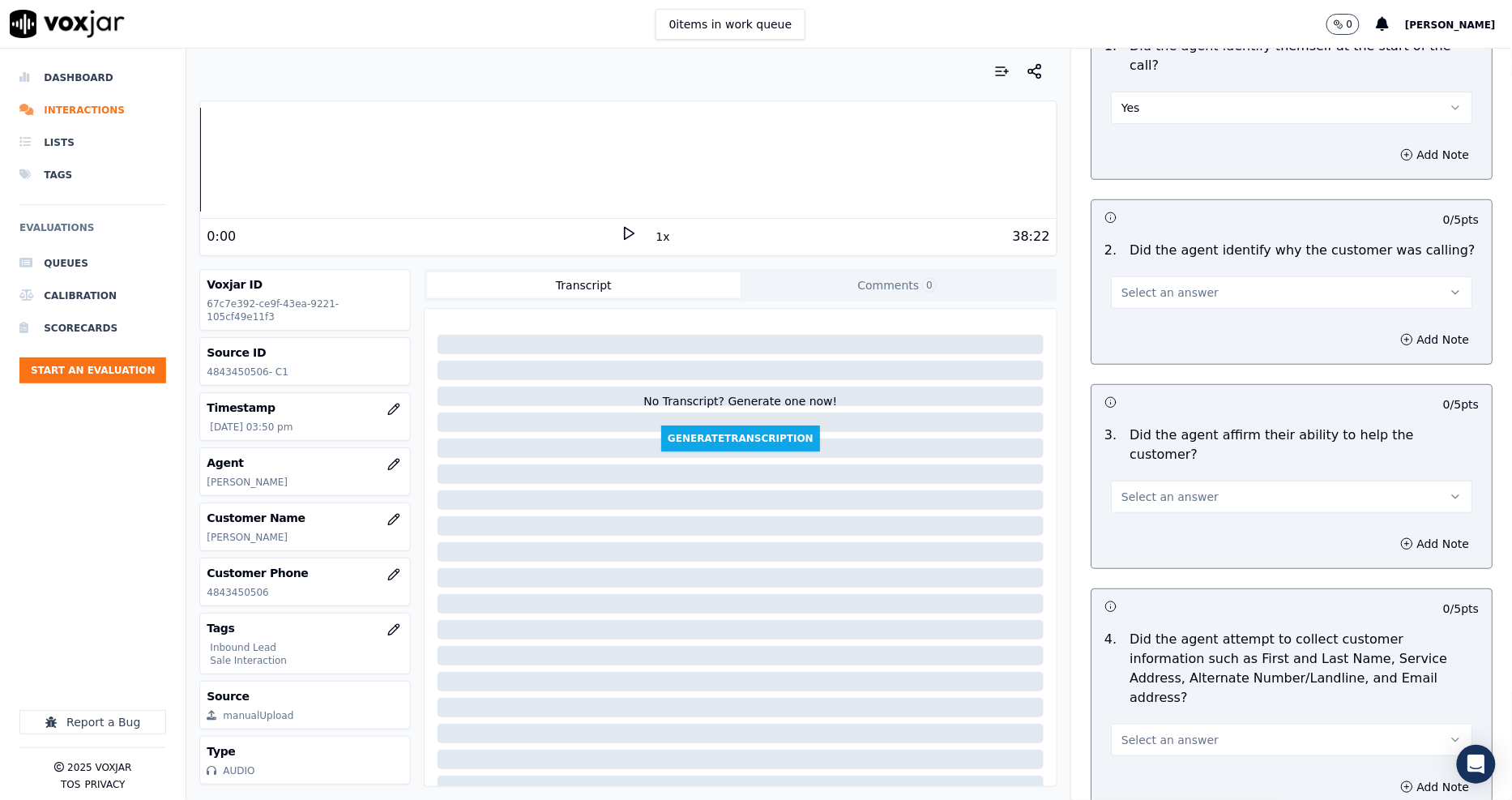
click at [1141, 284] on span "Select an answer" at bounding box center [1169, 292] width 97 height 16
click at [1145, 316] on div "Yes" at bounding box center [1261, 309] width 330 height 26
click at [1121, 488] on span "Select an answer" at bounding box center [1169, 496] width 97 height 16
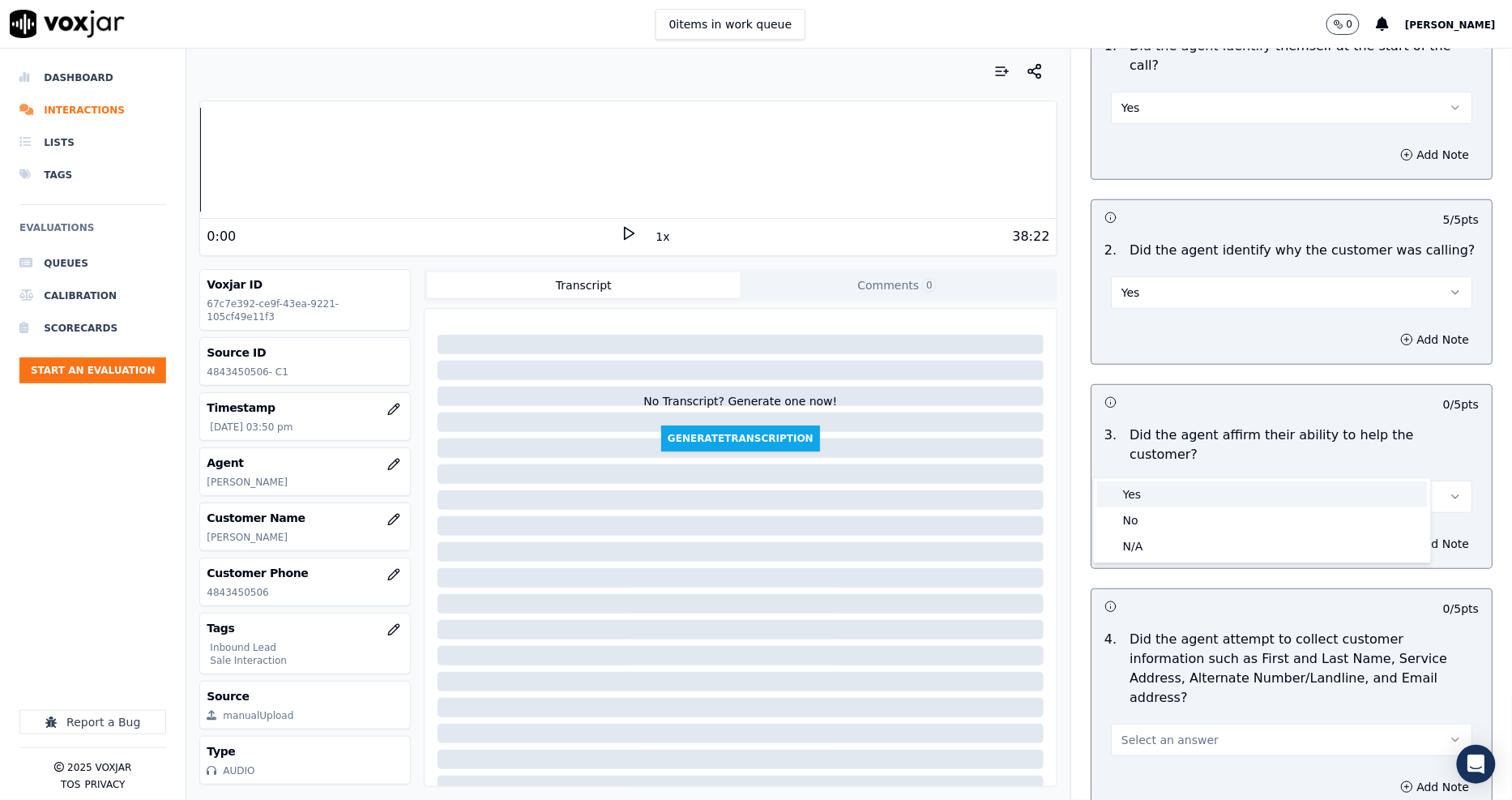
click at [1118, 497] on div "Yes" at bounding box center [1261, 494] width 330 height 26
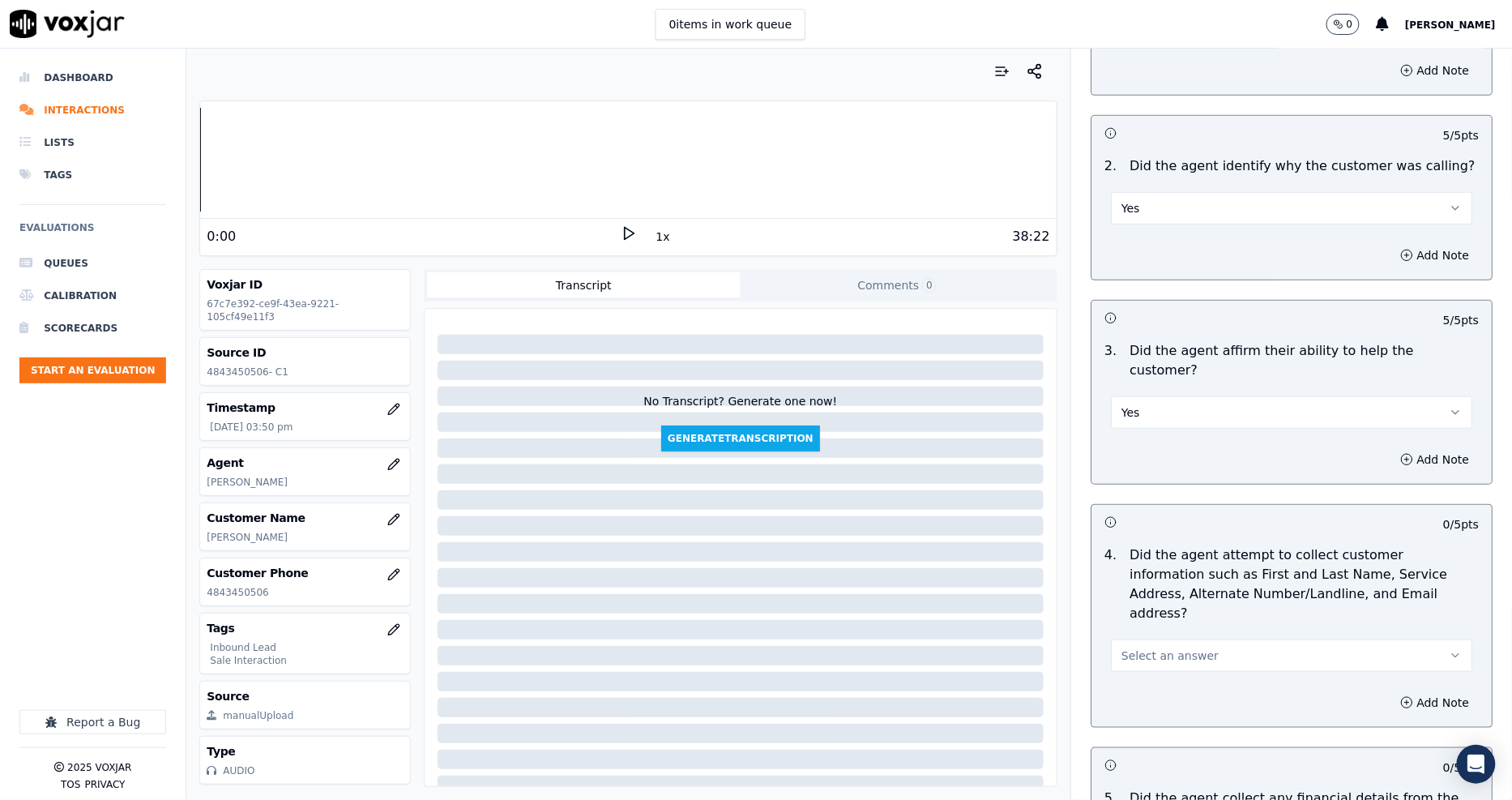
scroll to position [359, 0]
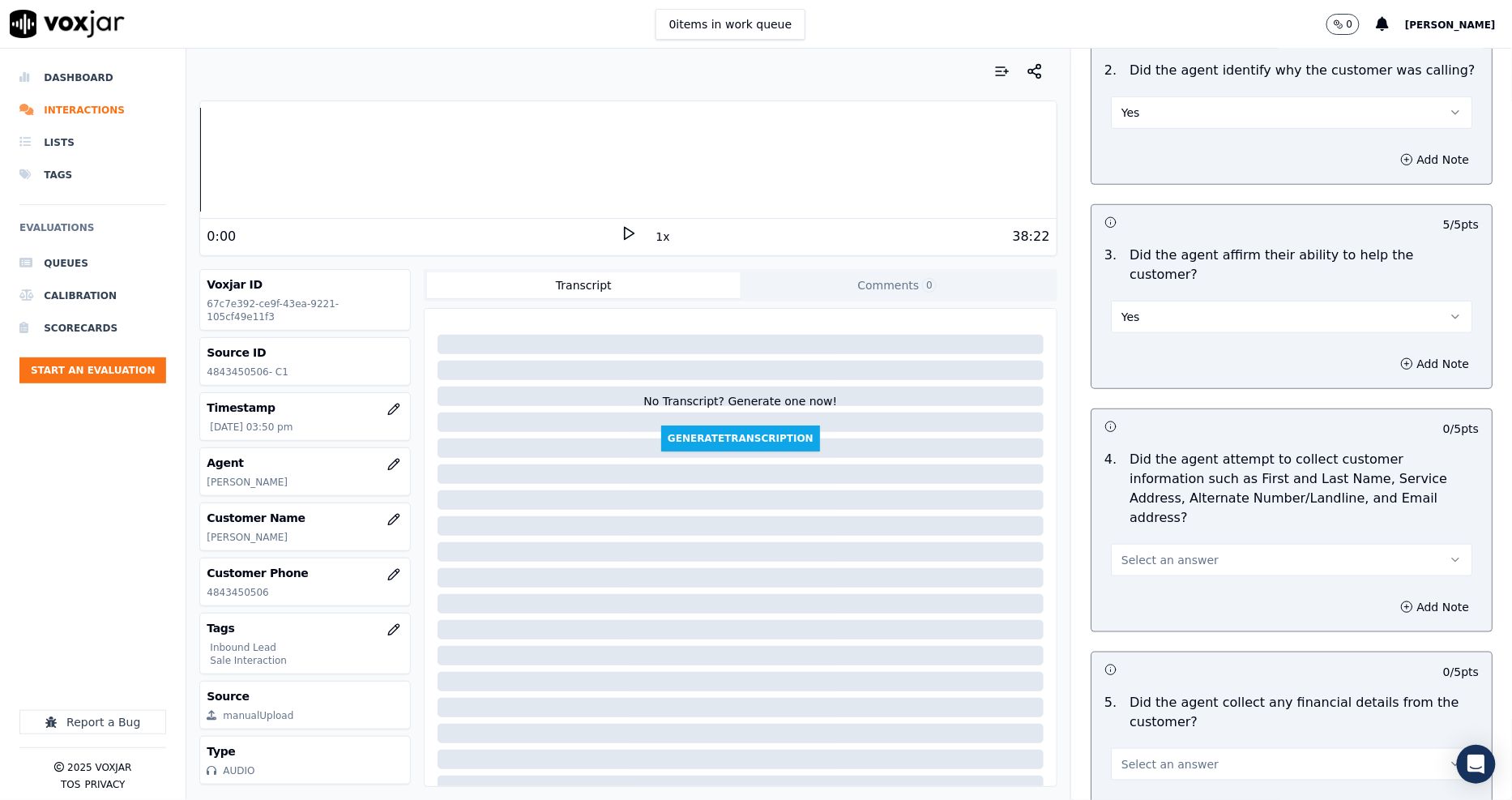
drag, startPoint x: 1137, startPoint y: 490, endPoint x: 1138, endPoint y: 503, distance: 13.0
click at [1137, 543] on button "Select an answer" at bounding box center [1291, 559] width 361 height 33
click at [1138, 538] on div "Yes" at bounding box center [1261, 538] width 330 height 26
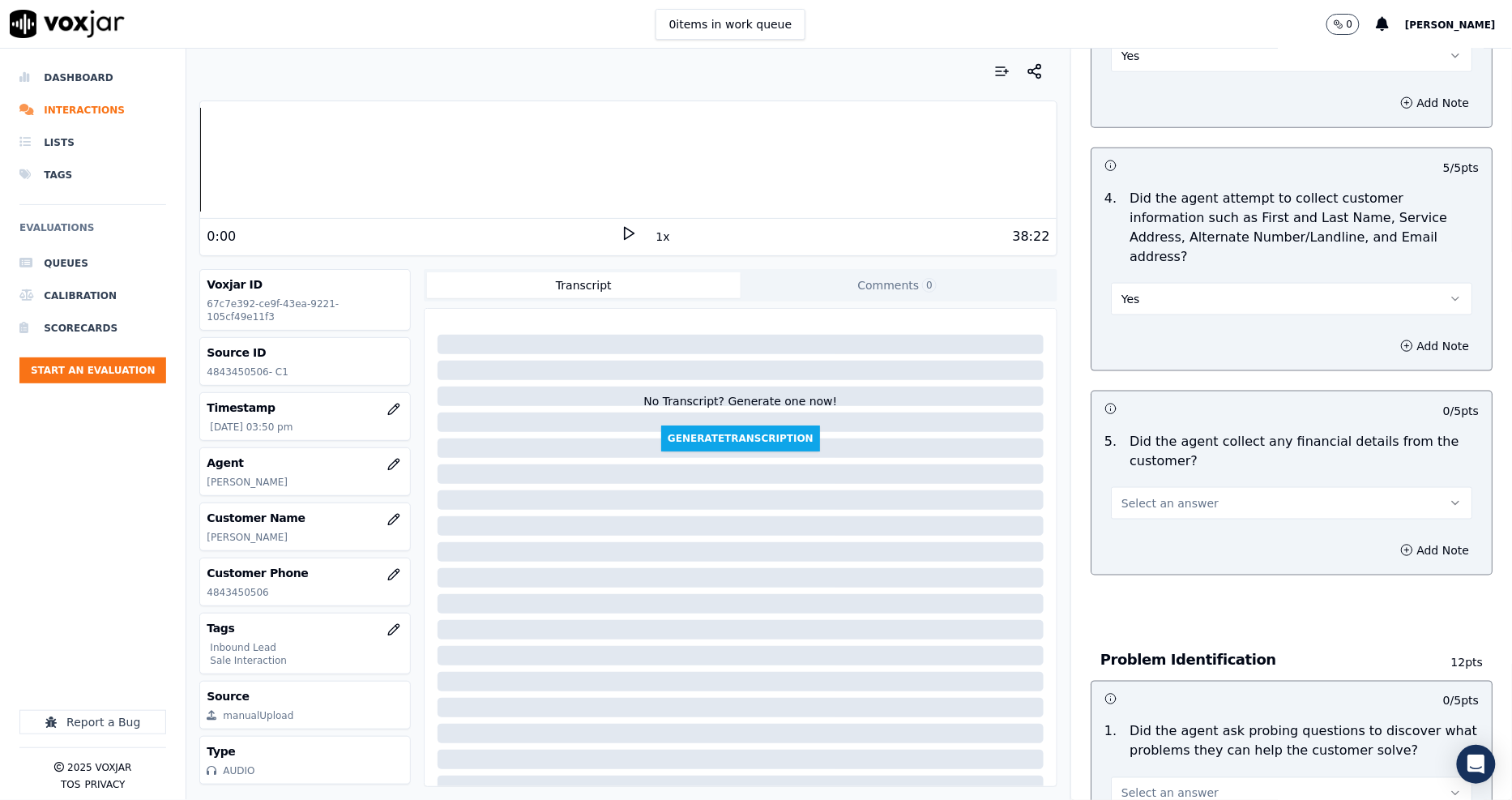
scroll to position [629, 0]
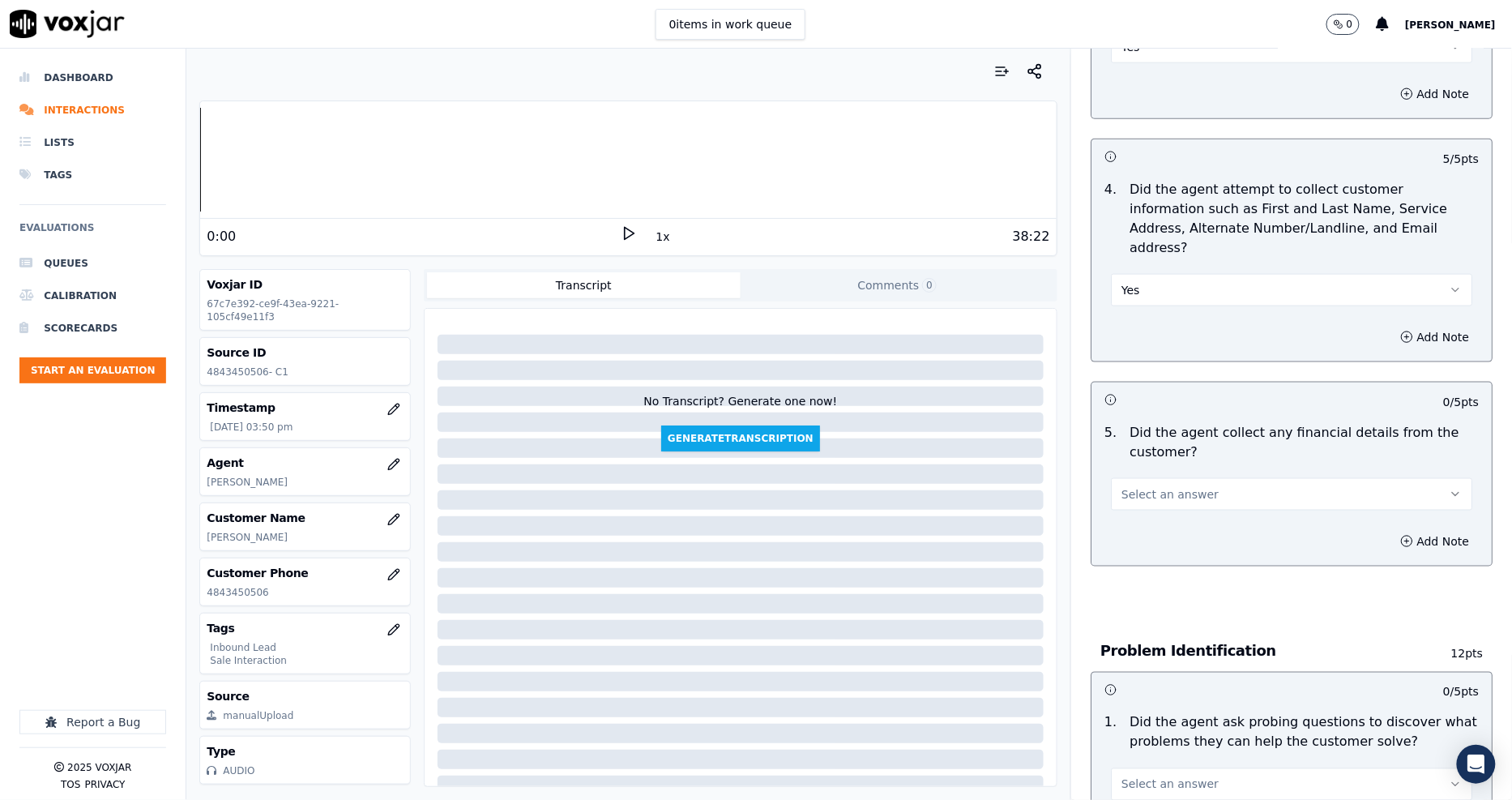
click at [1138, 487] on span "Select an answer" at bounding box center [1169, 494] width 97 height 16
click at [1137, 497] on div "No" at bounding box center [1261, 498] width 330 height 26
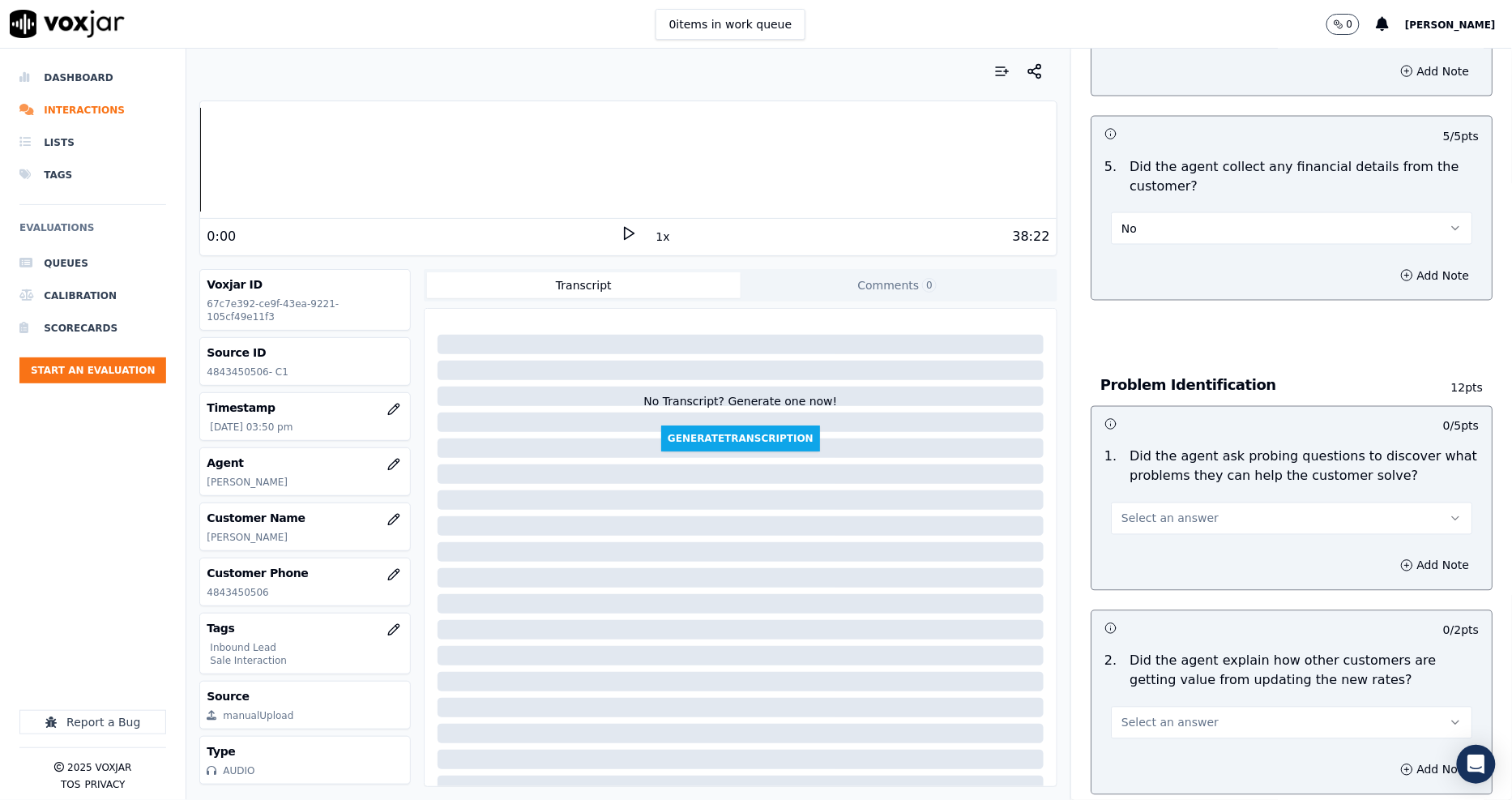
scroll to position [900, 0]
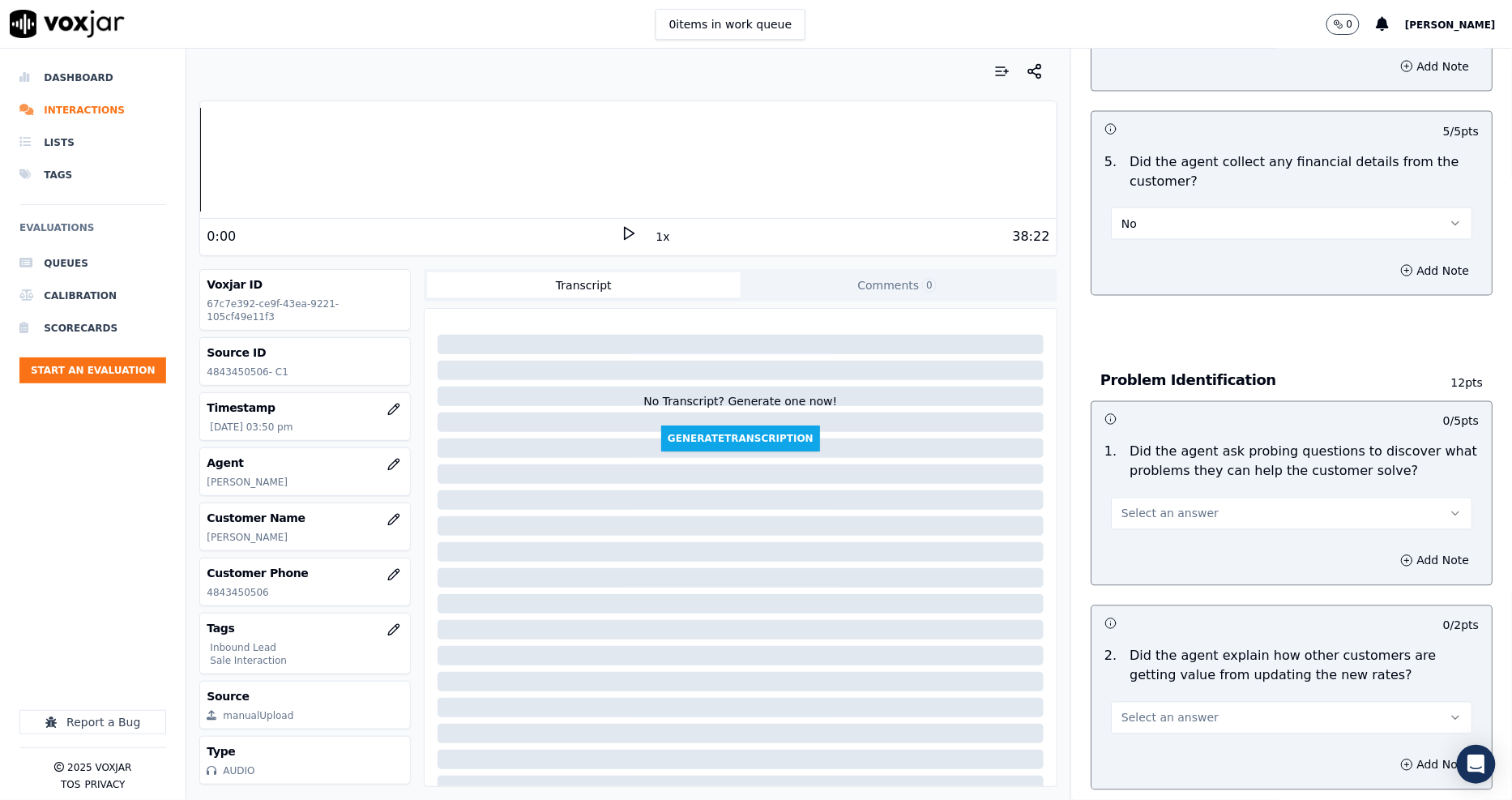
click at [1137, 473] on div "1 . Did the agent ask probing questions to discover what problems they can help…" at bounding box center [1291, 486] width 400 height 100
click at [1130, 506] on span "Select an answer" at bounding box center [1169, 513] width 97 height 16
click at [1134, 497] on div "Yes" at bounding box center [1261, 492] width 330 height 26
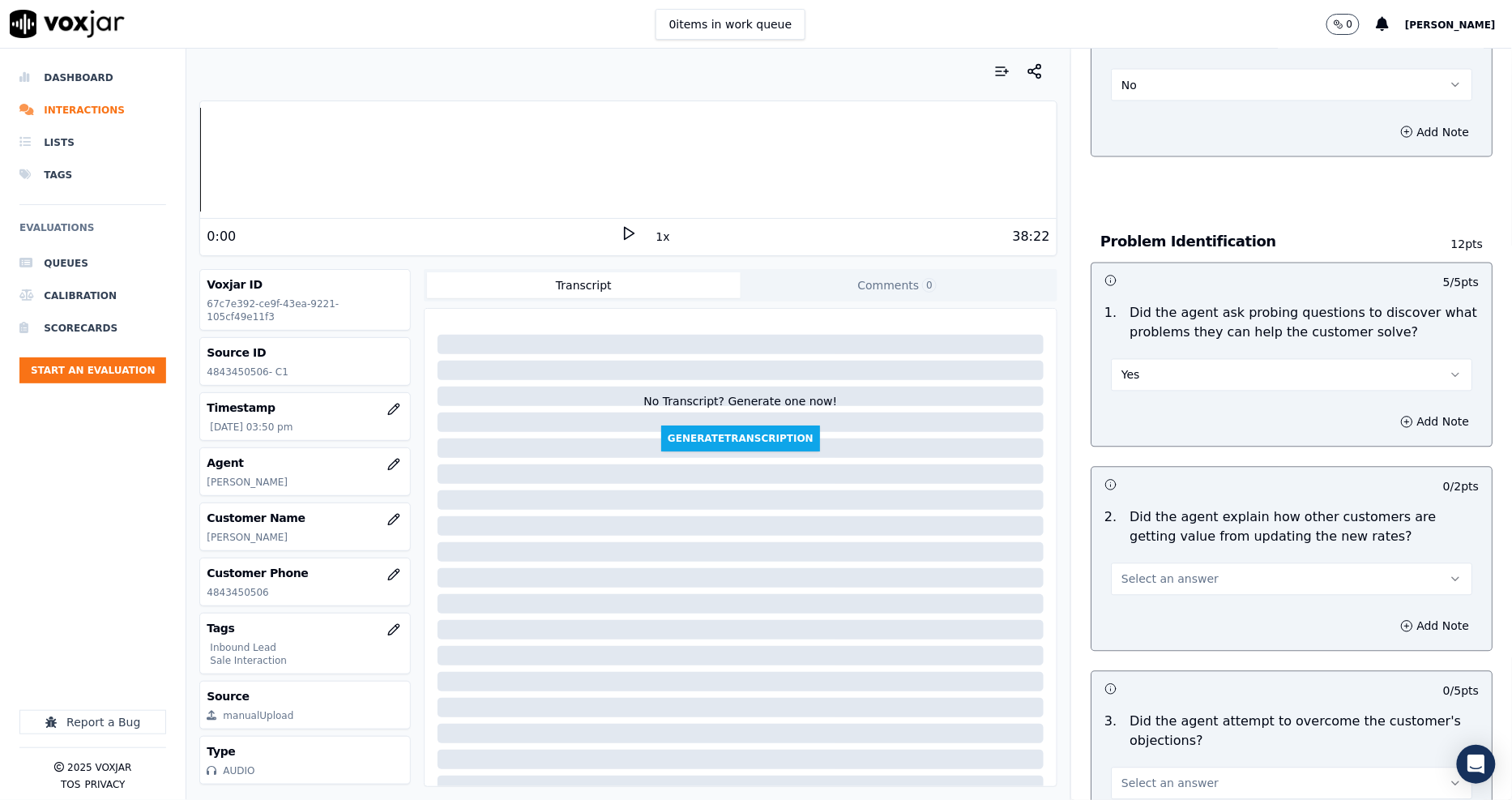
scroll to position [1170, 0]
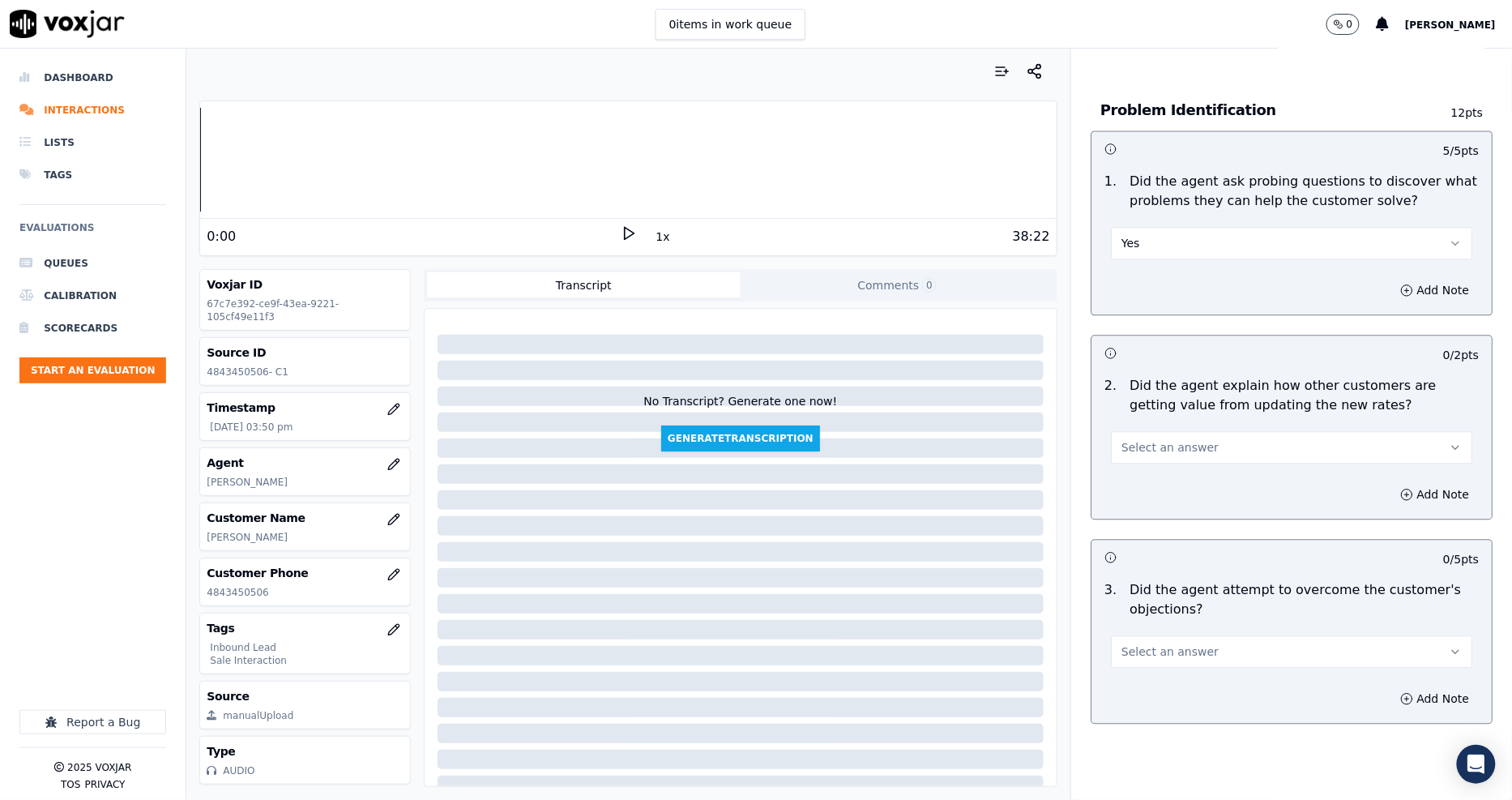
click at [1131, 440] on span "Select an answer" at bounding box center [1169, 447] width 97 height 16
click at [1128, 434] on div "Yes" at bounding box center [1261, 425] width 330 height 26
click at [1146, 636] on button "Select an answer" at bounding box center [1291, 652] width 361 height 33
drag, startPoint x: 1137, startPoint y: 635, endPoint x: 1135, endPoint y: 625, distance: 10.2
click at [1137, 634] on div "Yes" at bounding box center [1261, 630] width 330 height 26
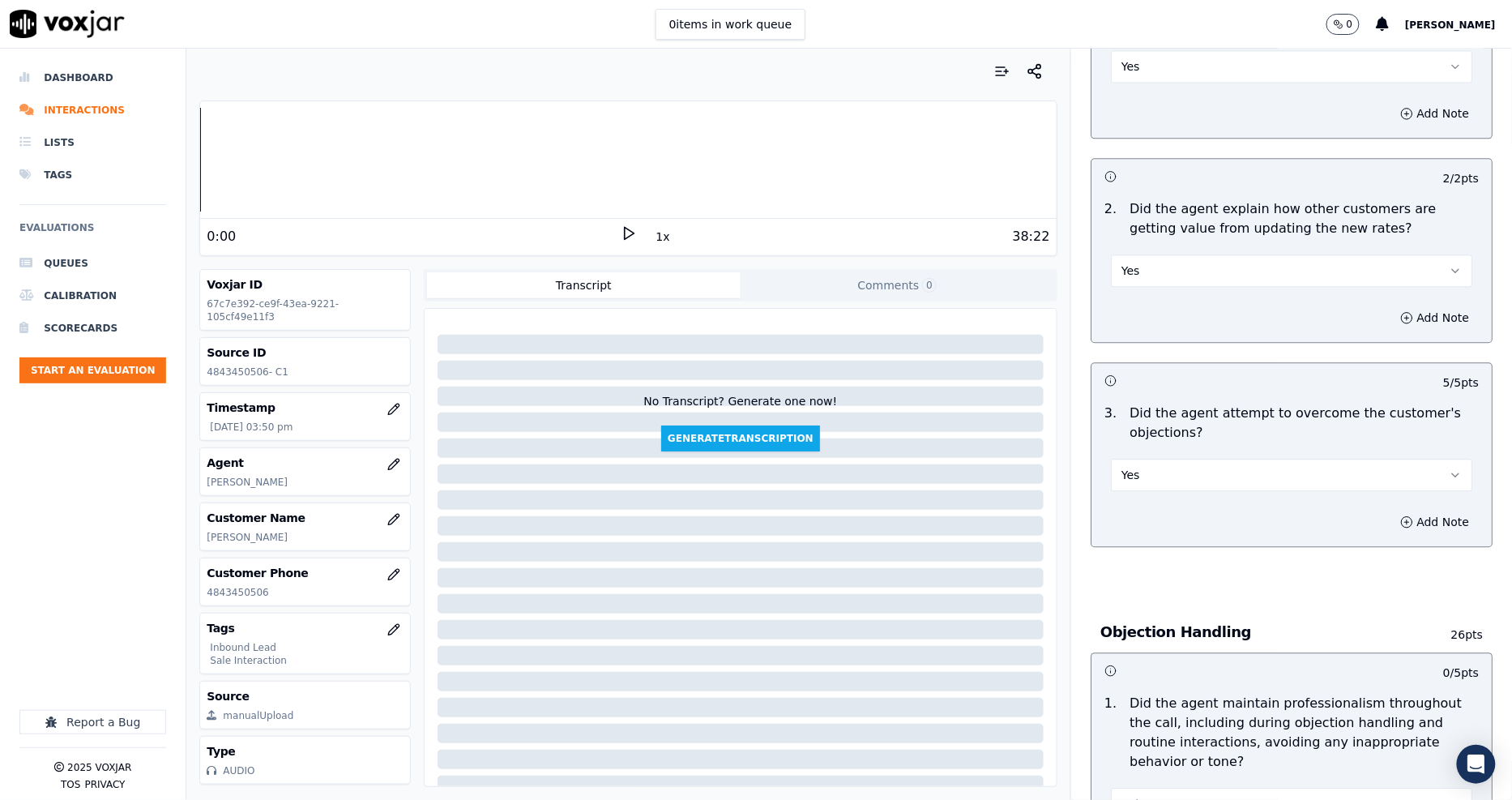
scroll to position [1530, 0]
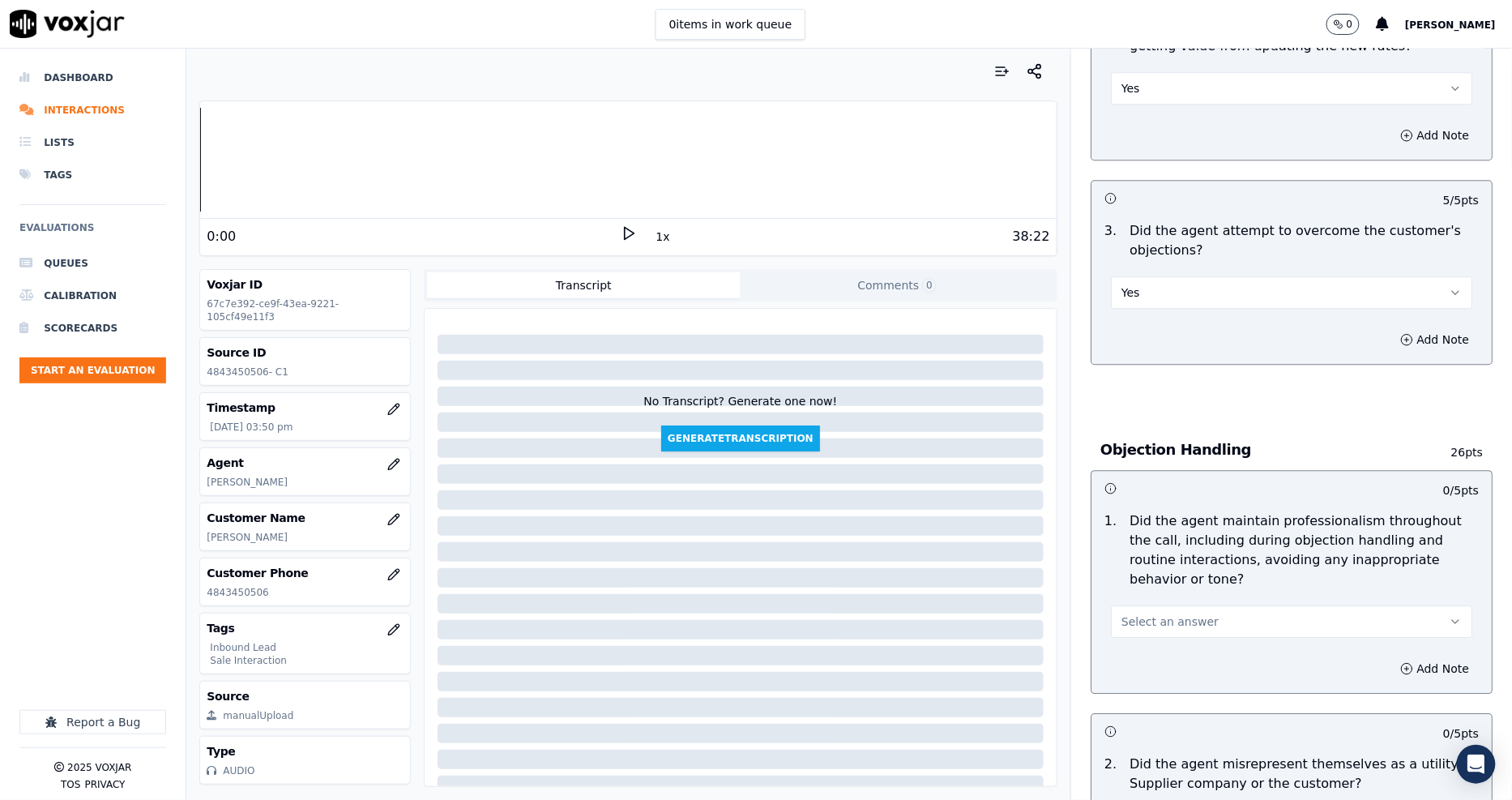
click at [1144, 614] on span "Select an answer" at bounding box center [1169, 621] width 97 height 16
click at [1145, 614] on div "No" at bounding box center [1261, 625] width 330 height 26
click at [1132, 605] on button "No" at bounding box center [1291, 621] width 361 height 33
click at [1140, 592] on div "Yes" at bounding box center [1261, 599] width 330 height 26
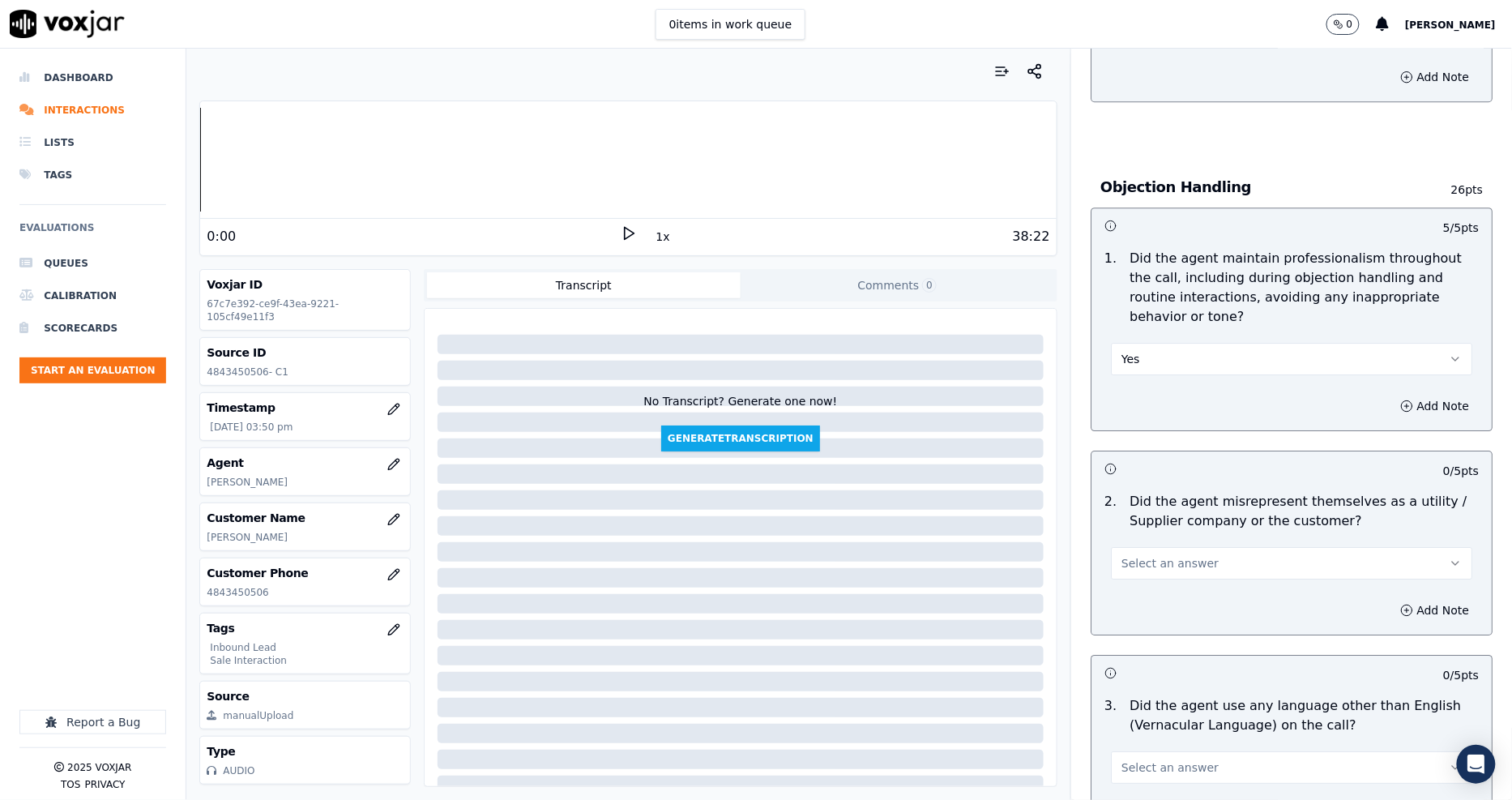
scroll to position [1801, 0]
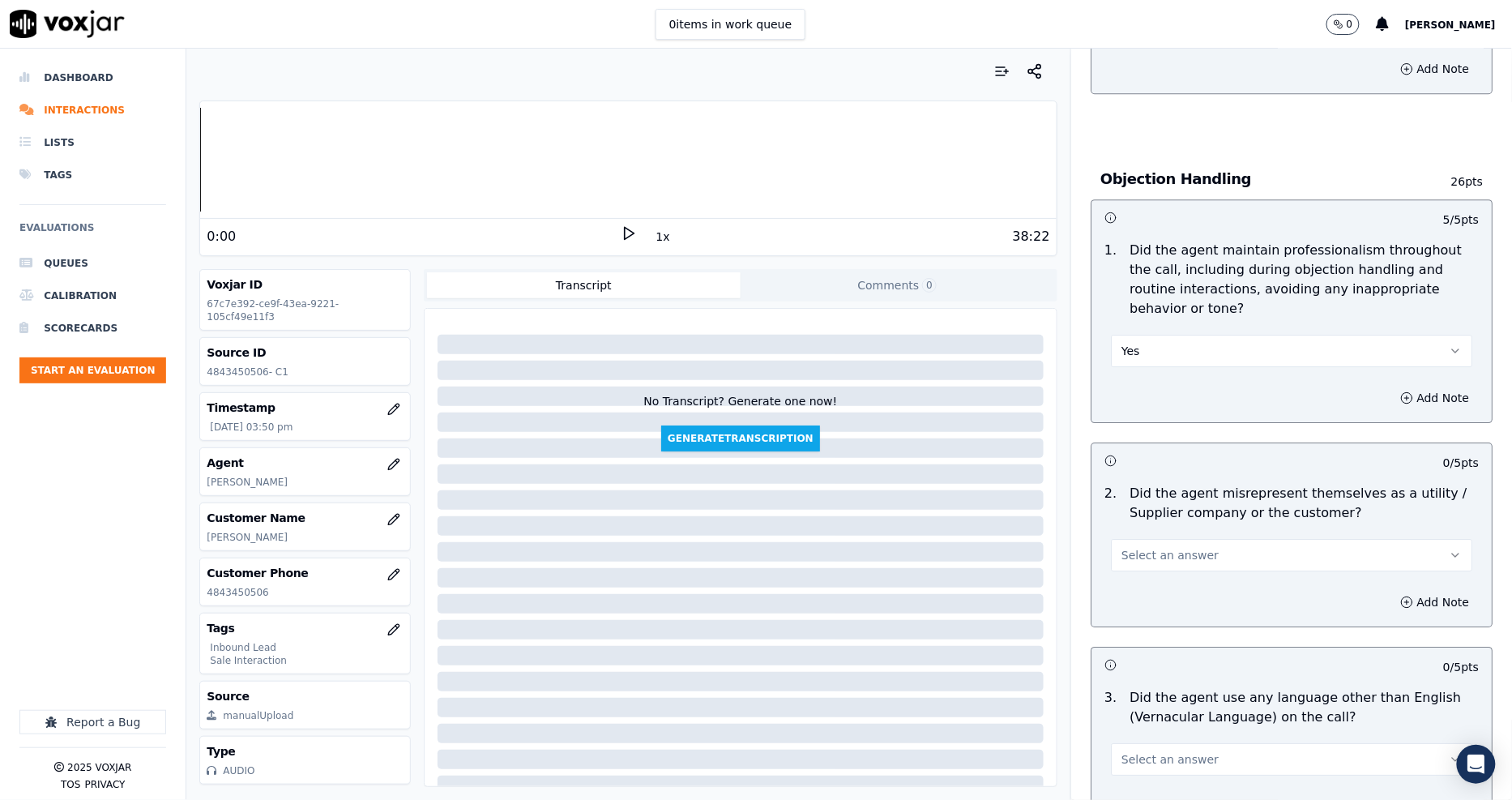
click at [1143, 539] on button "Select an answer" at bounding box center [1291, 555] width 361 height 33
click at [1140, 565] on div "No" at bounding box center [1261, 559] width 330 height 26
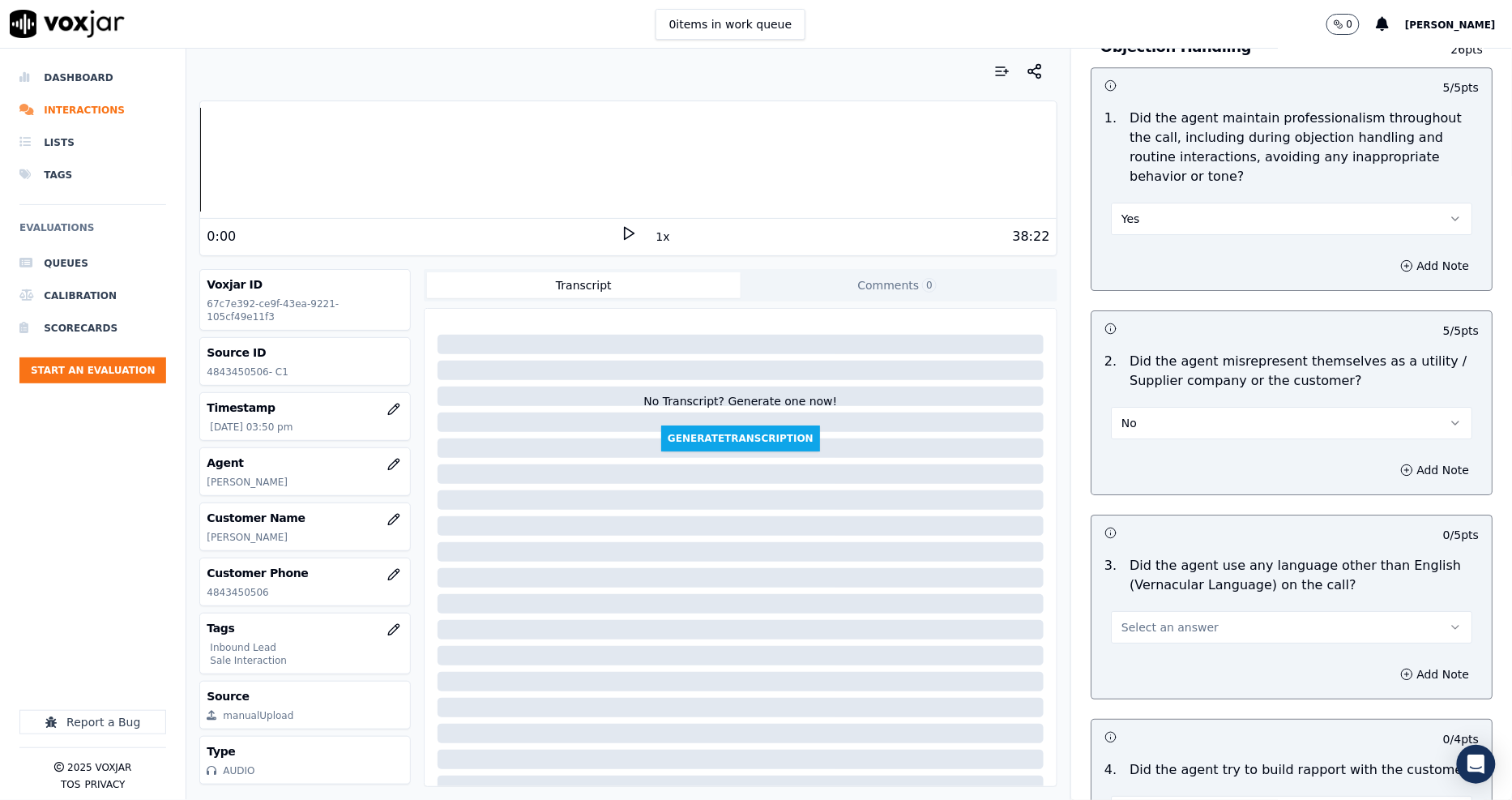
scroll to position [2070, 0]
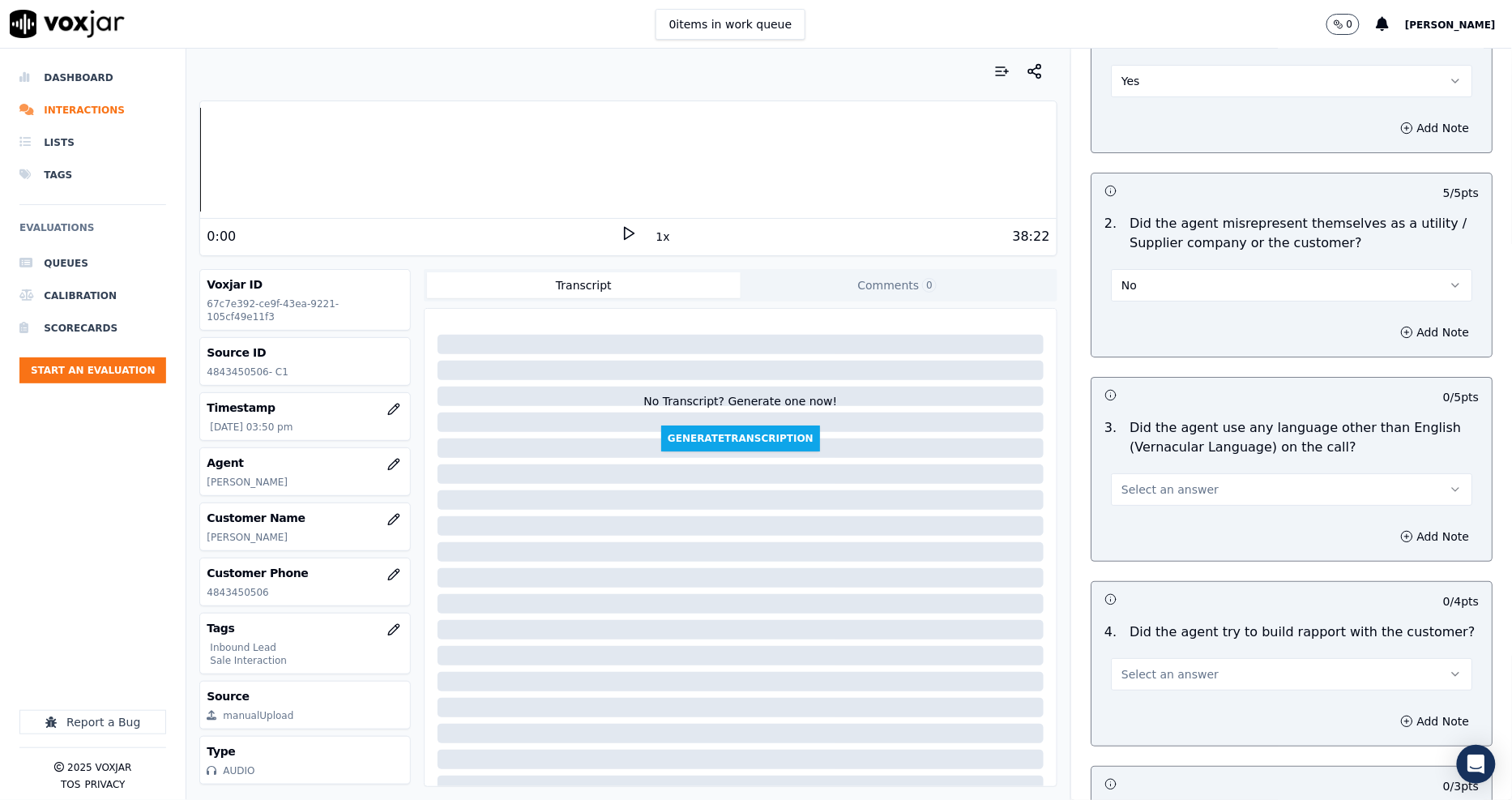
click at [1140, 473] on button "Select an answer" at bounding box center [1291, 489] width 361 height 33
click at [1138, 487] on div "No" at bounding box center [1261, 494] width 330 height 26
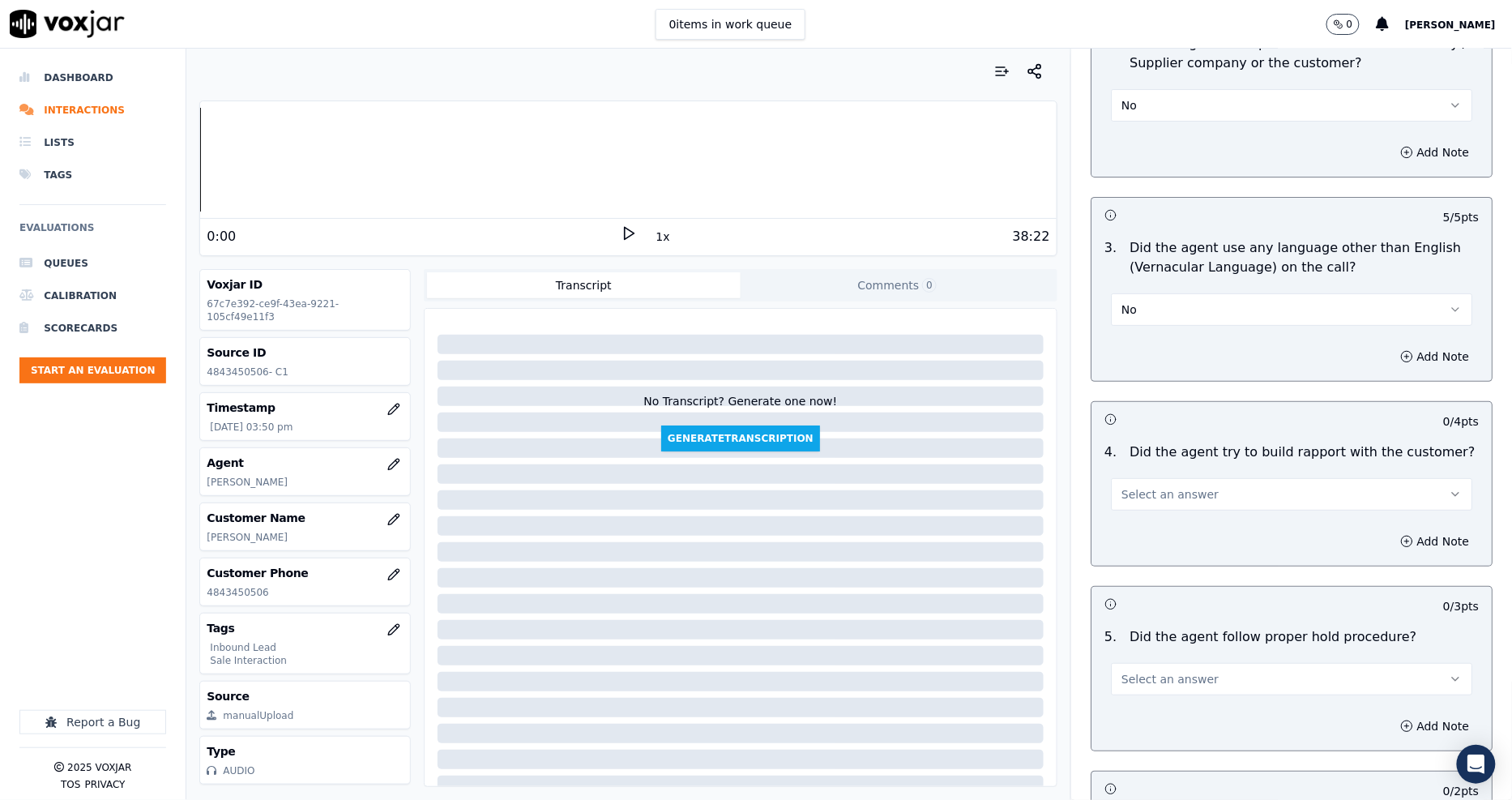
click at [1138, 487] on span "Select an answer" at bounding box center [1169, 494] width 97 height 16
click at [1138, 481] on div "Yes" at bounding box center [1261, 473] width 330 height 26
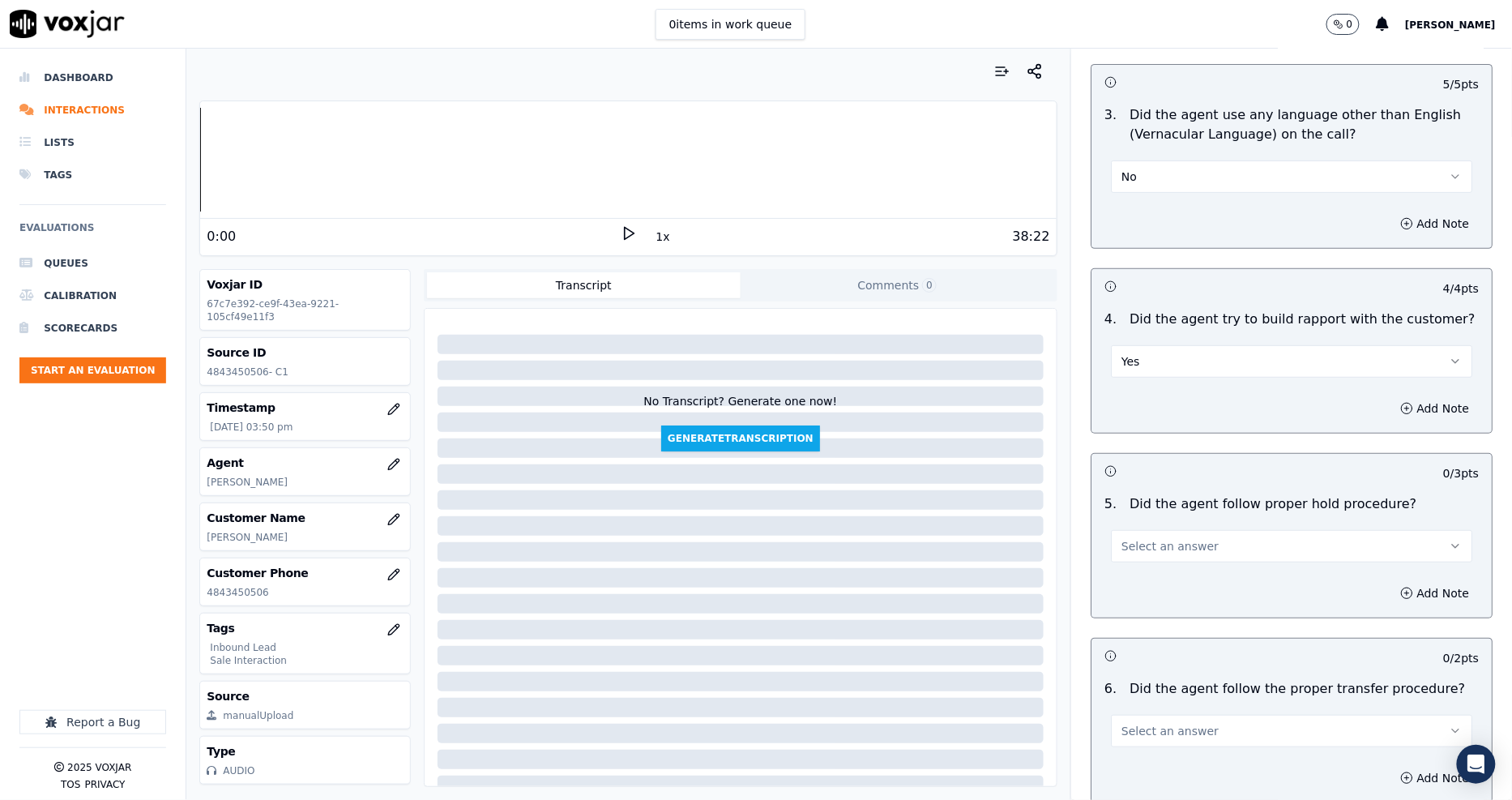
scroll to position [2520, 0]
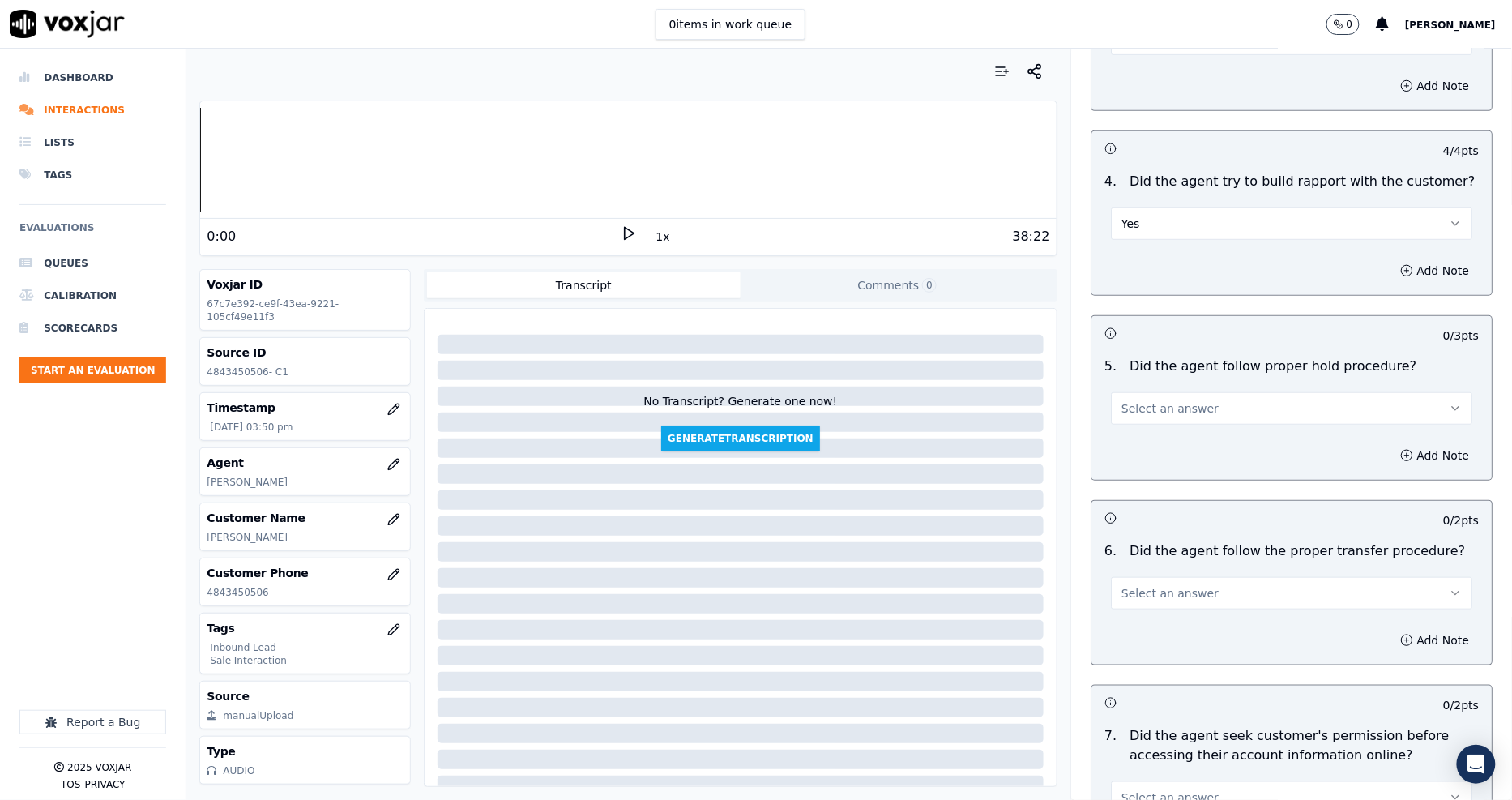
click at [1130, 400] on span "Select an answer" at bounding box center [1169, 408] width 97 height 16
click at [1135, 381] on div "Yes" at bounding box center [1261, 387] width 330 height 26
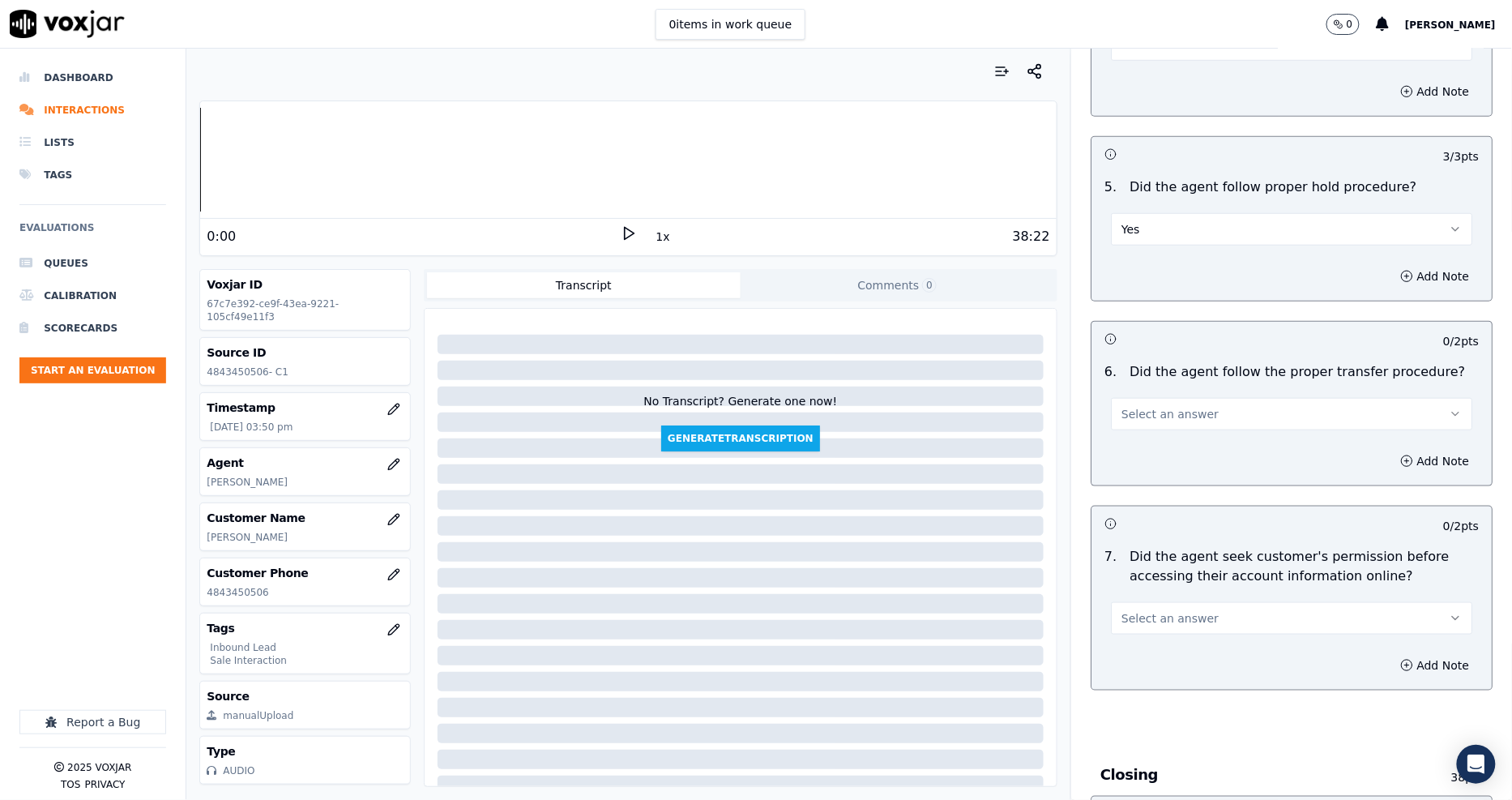
scroll to position [2700, 0]
click at [1127, 405] on span "Select an answer" at bounding box center [1169, 413] width 97 height 16
click at [1130, 400] on div "Yes" at bounding box center [1261, 392] width 330 height 26
click at [1127, 640] on div "Add Note" at bounding box center [1291, 665] width 400 height 48
click at [1126, 601] on button "Select an answer" at bounding box center [1291, 617] width 361 height 33
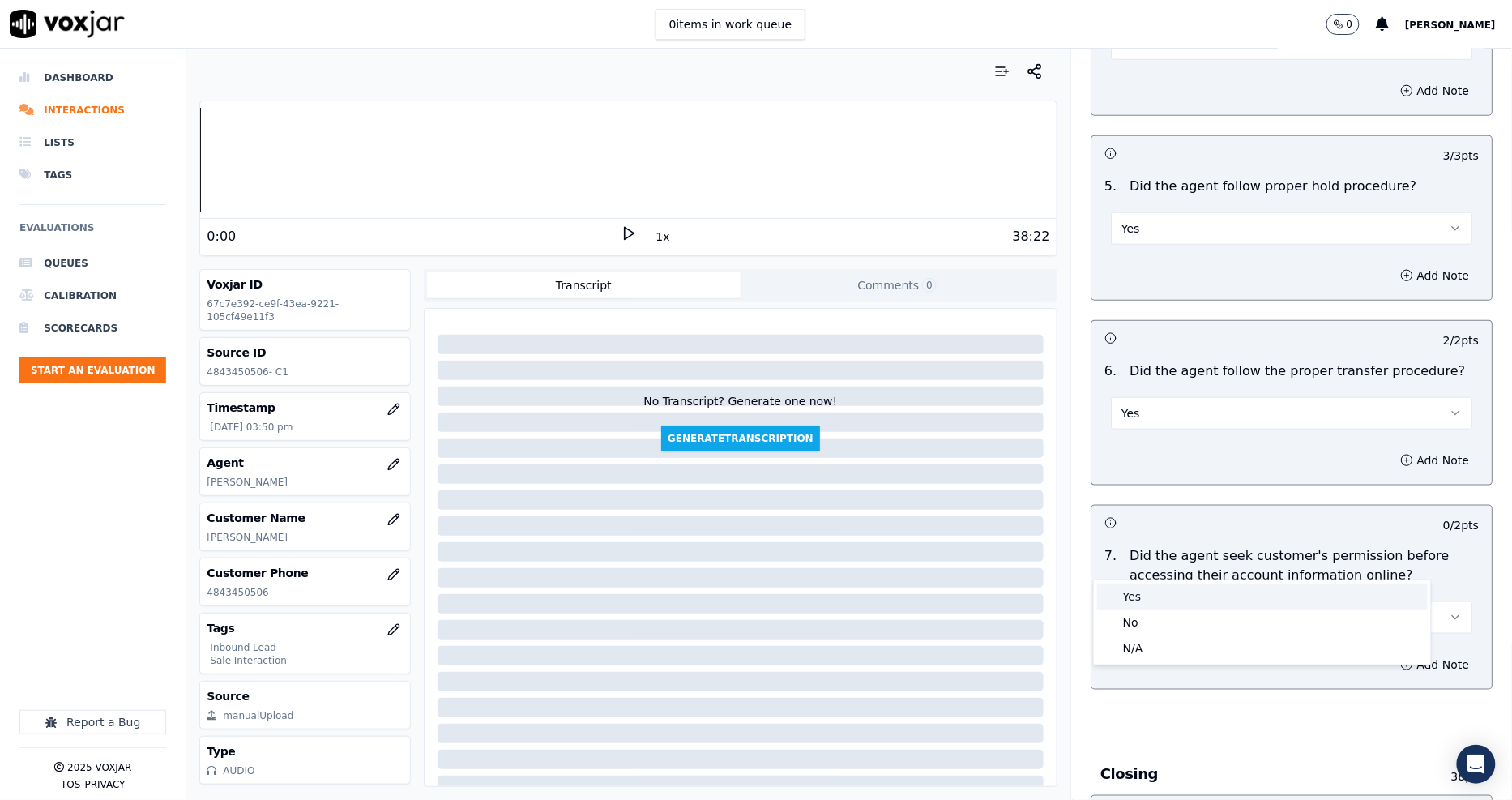
click at [1126, 592] on div "Yes" at bounding box center [1261, 596] width 330 height 26
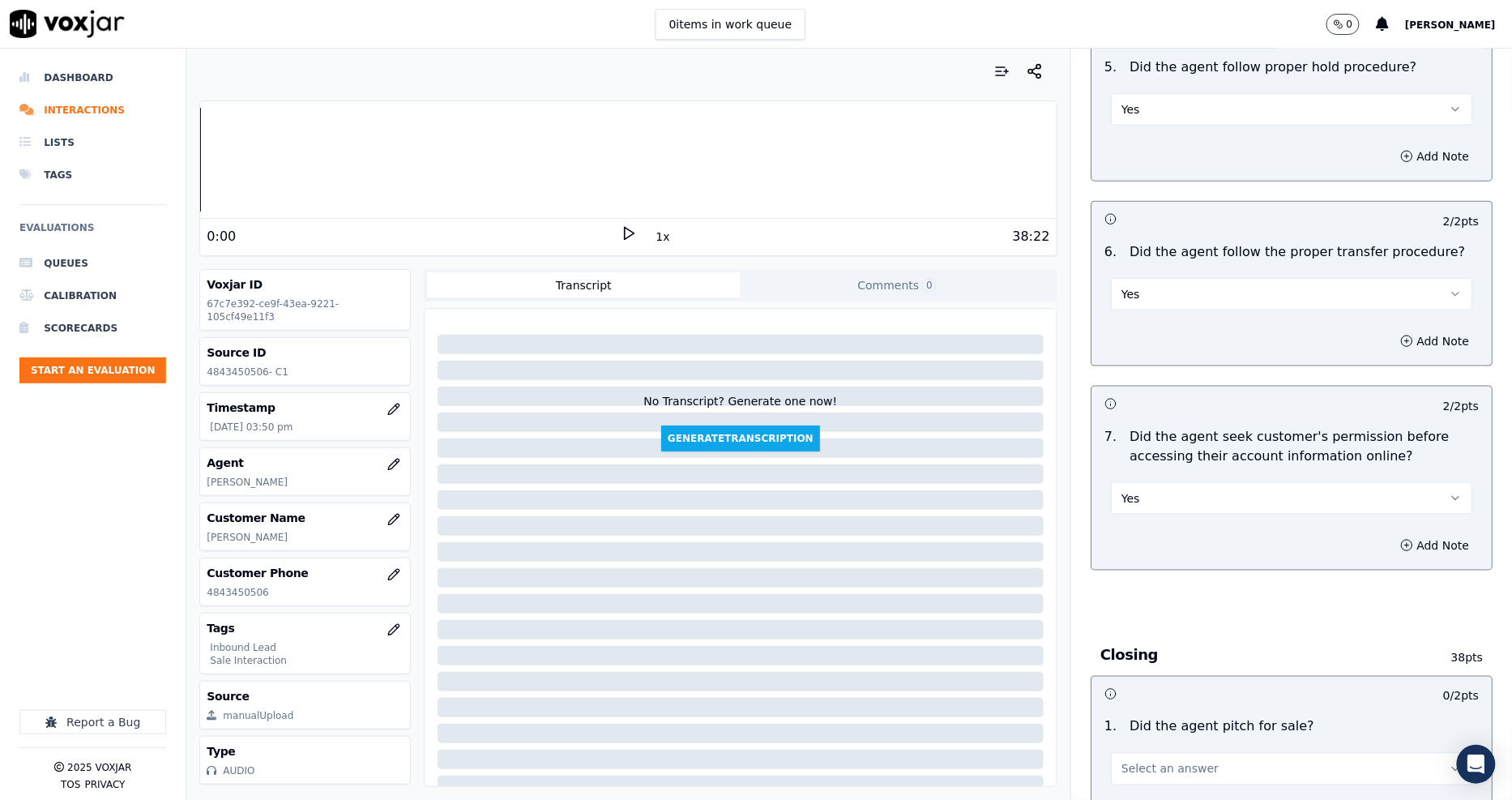
scroll to position [2970, 0]
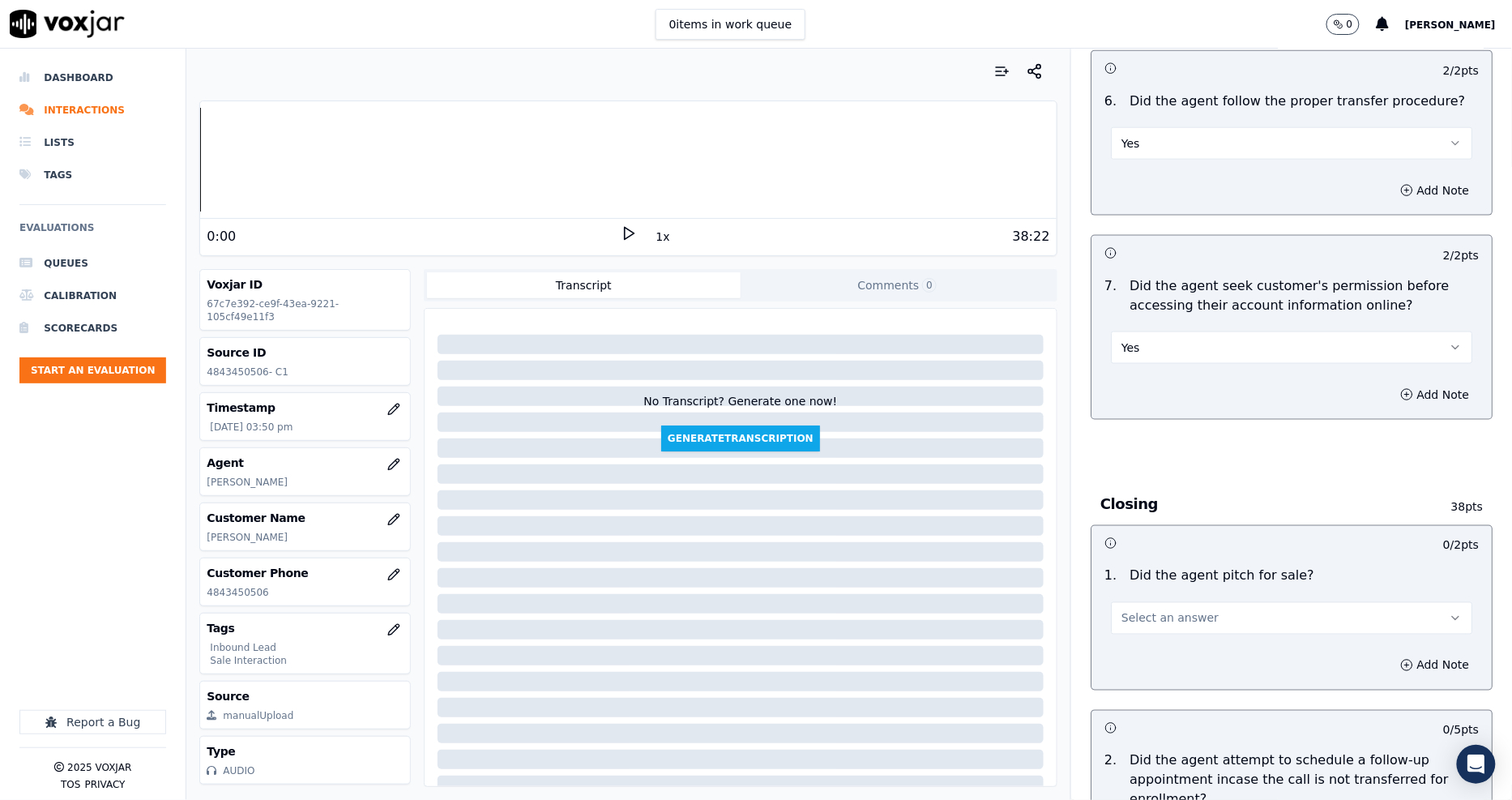
click at [1130, 610] on span "Select an answer" at bounding box center [1169, 618] width 97 height 16
click at [1138, 592] on div "Yes" at bounding box center [1261, 597] width 330 height 26
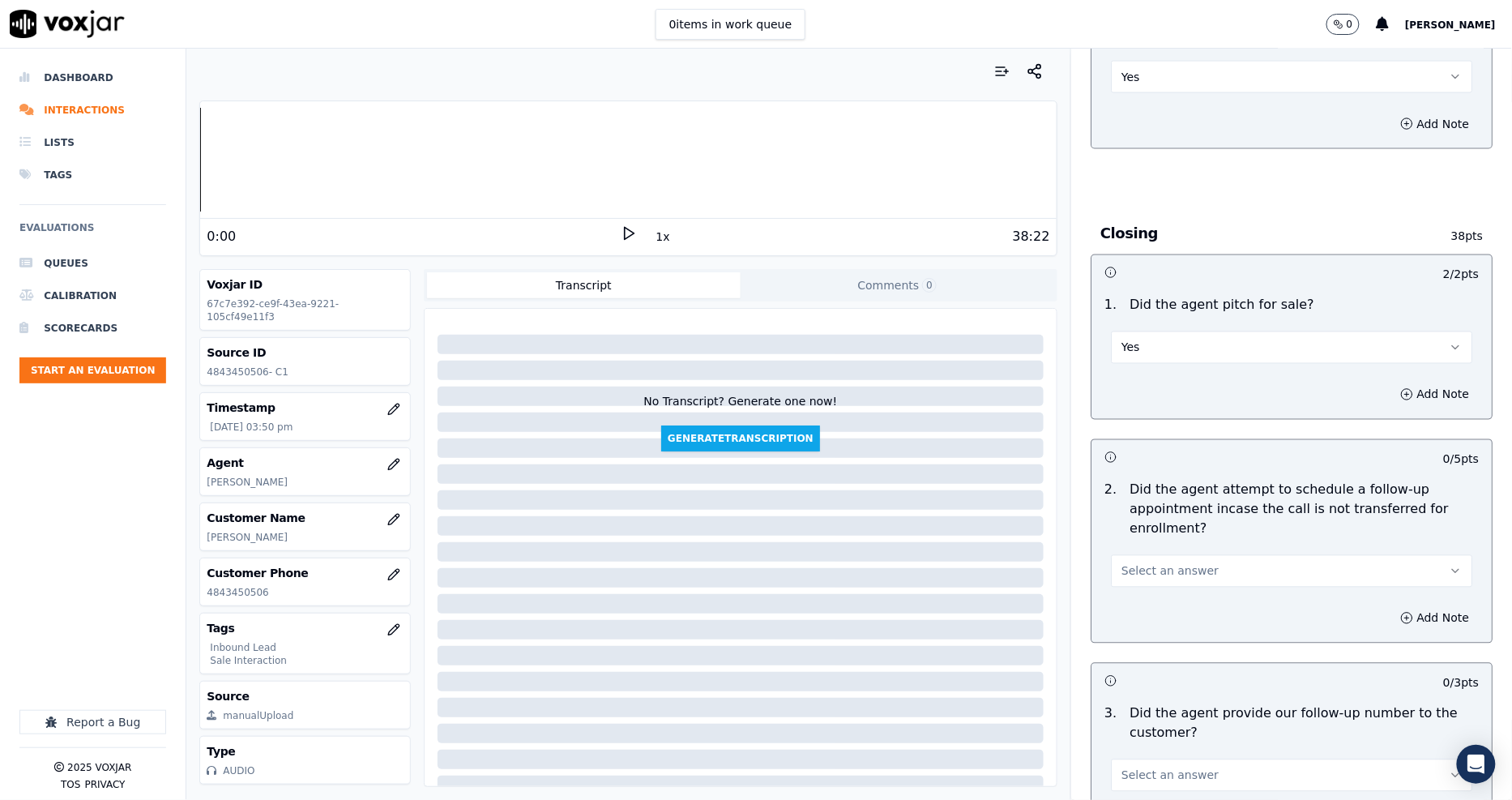
click at [1132, 594] on div "Add Note" at bounding box center [1291, 618] width 400 height 48
click at [1134, 594] on div "Add Note" at bounding box center [1291, 618] width 400 height 48
click at [1121, 563] on span "Select an answer" at bounding box center [1169, 571] width 97 height 16
click at [1130, 555] on div "Yes" at bounding box center [1261, 551] width 330 height 26
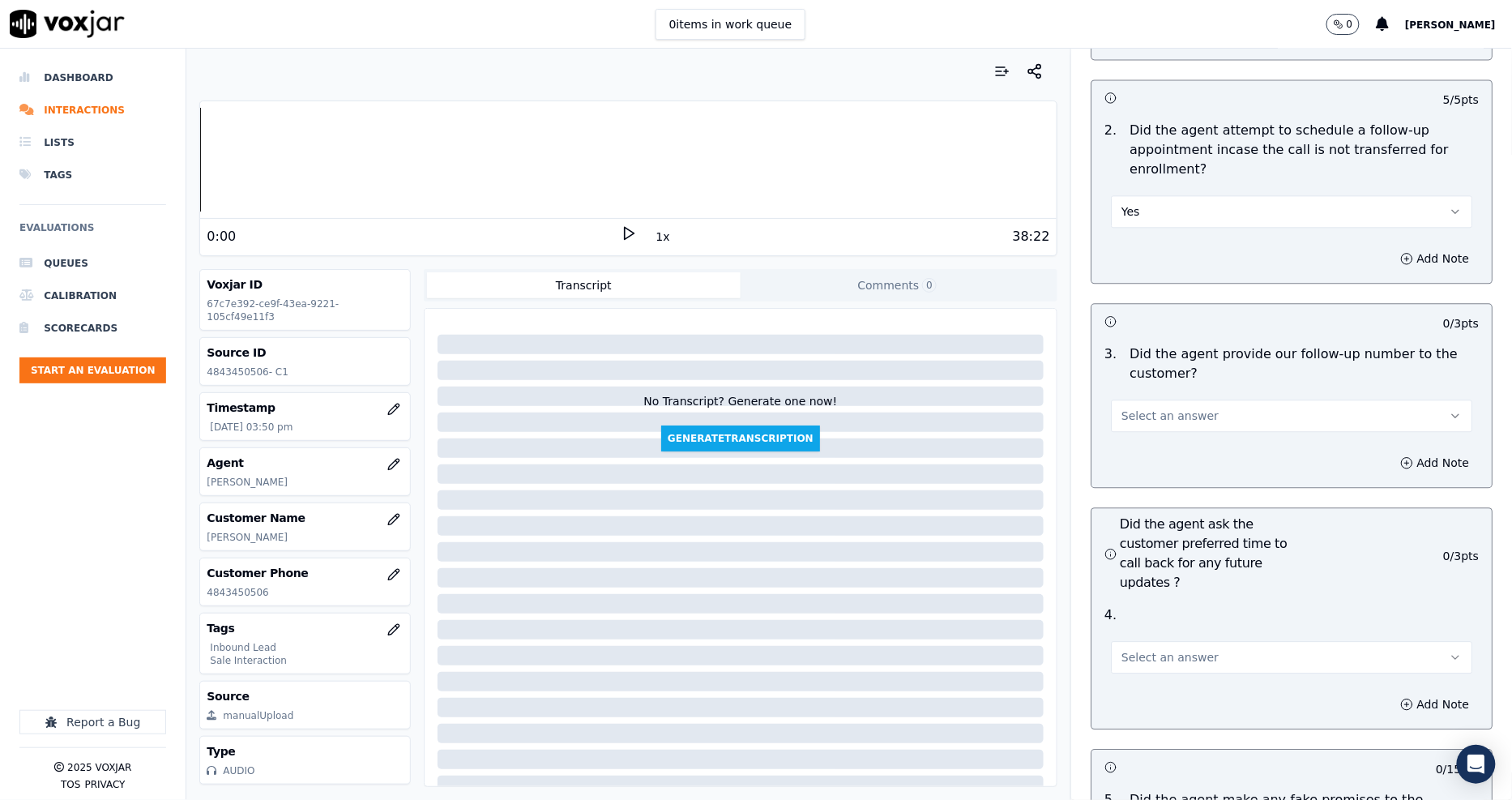
click at [1132, 408] on span "Select an answer" at bounding box center [1169, 415] width 97 height 16
click at [1134, 397] on div "Yes" at bounding box center [1261, 395] width 330 height 26
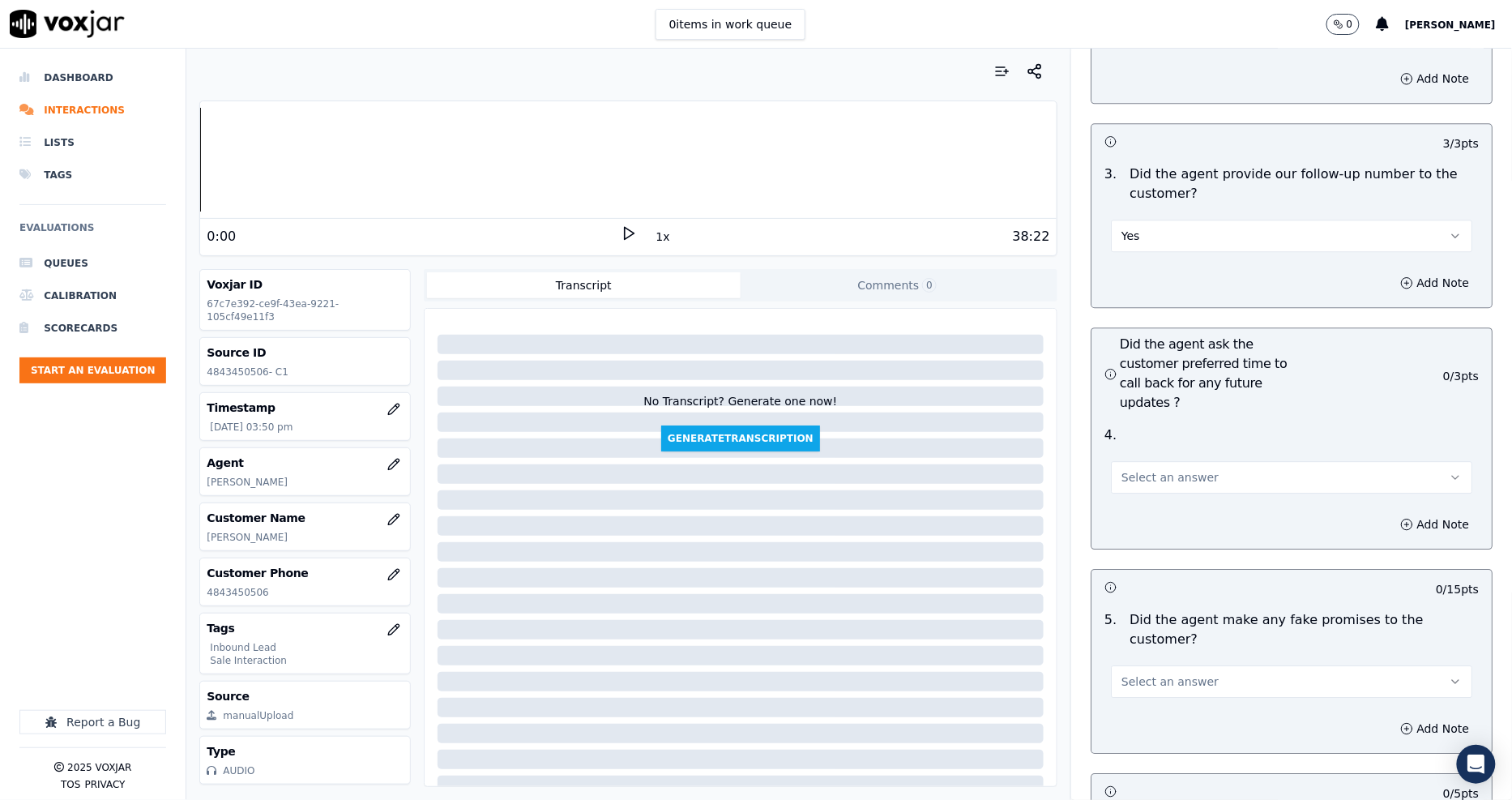
click at [1131, 469] on span "Select an answer" at bounding box center [1169, 476] width 97 height 16
click at [1131, 454] on div "Yes" at bounding box center [1261, 456] width 330 height 26
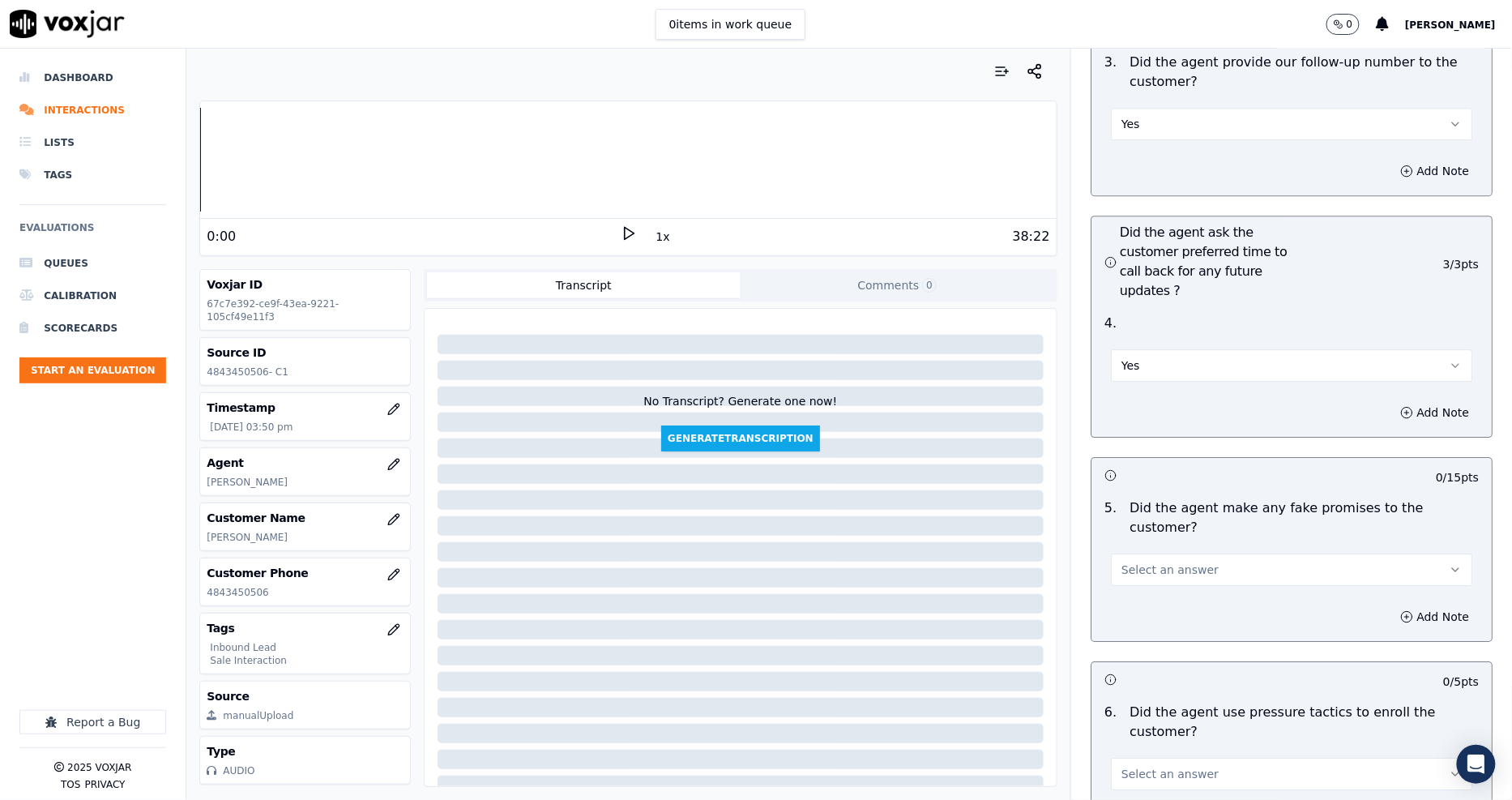
scroll to position [4051, 0]
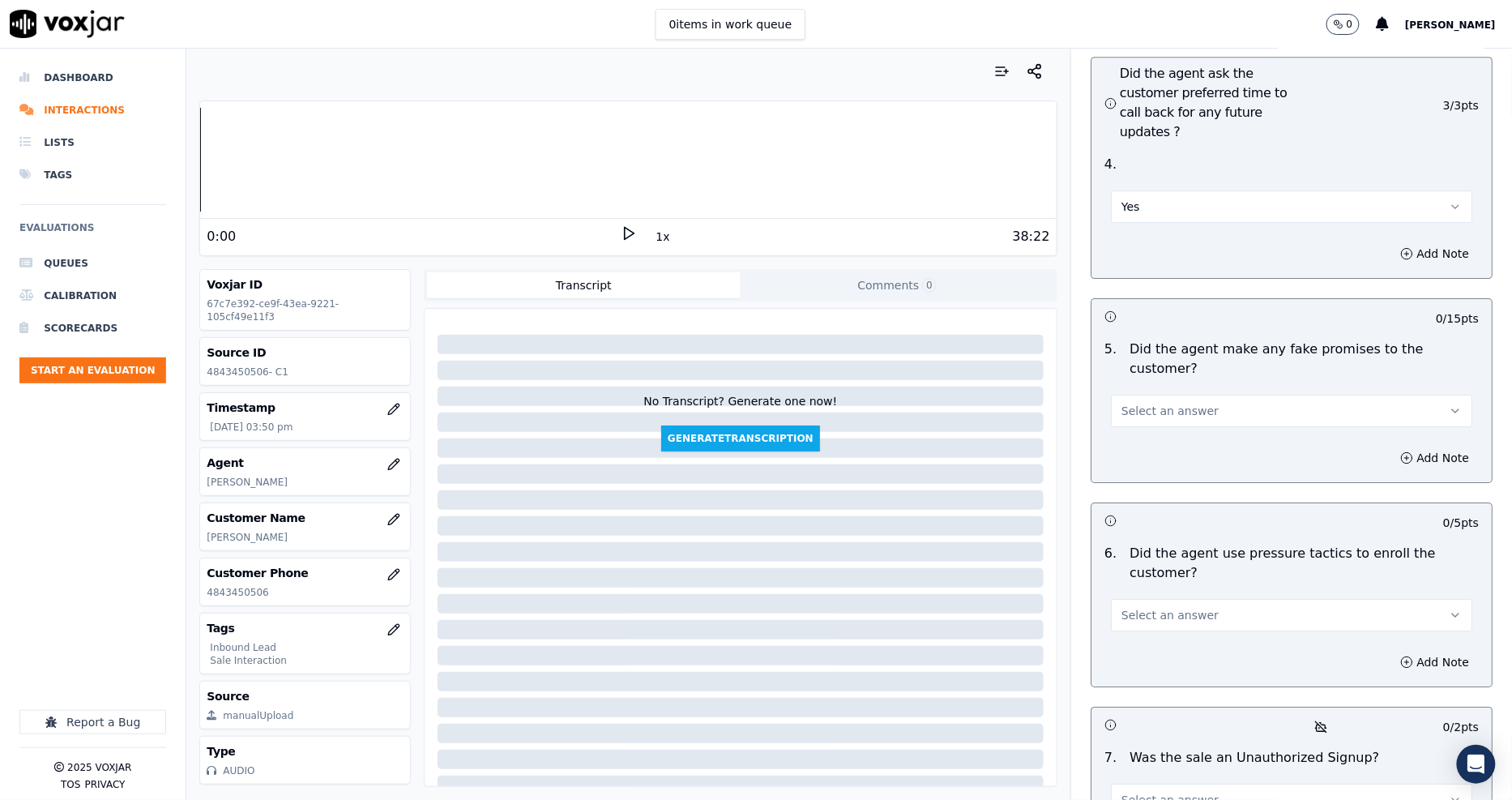
click at [1121, 403] on span "Select an answer" at bounding box center [1169, 410] width 97 height 16
click at [1128, 398] on div "No" at bounding box center [1261, 396] width 330 height 26
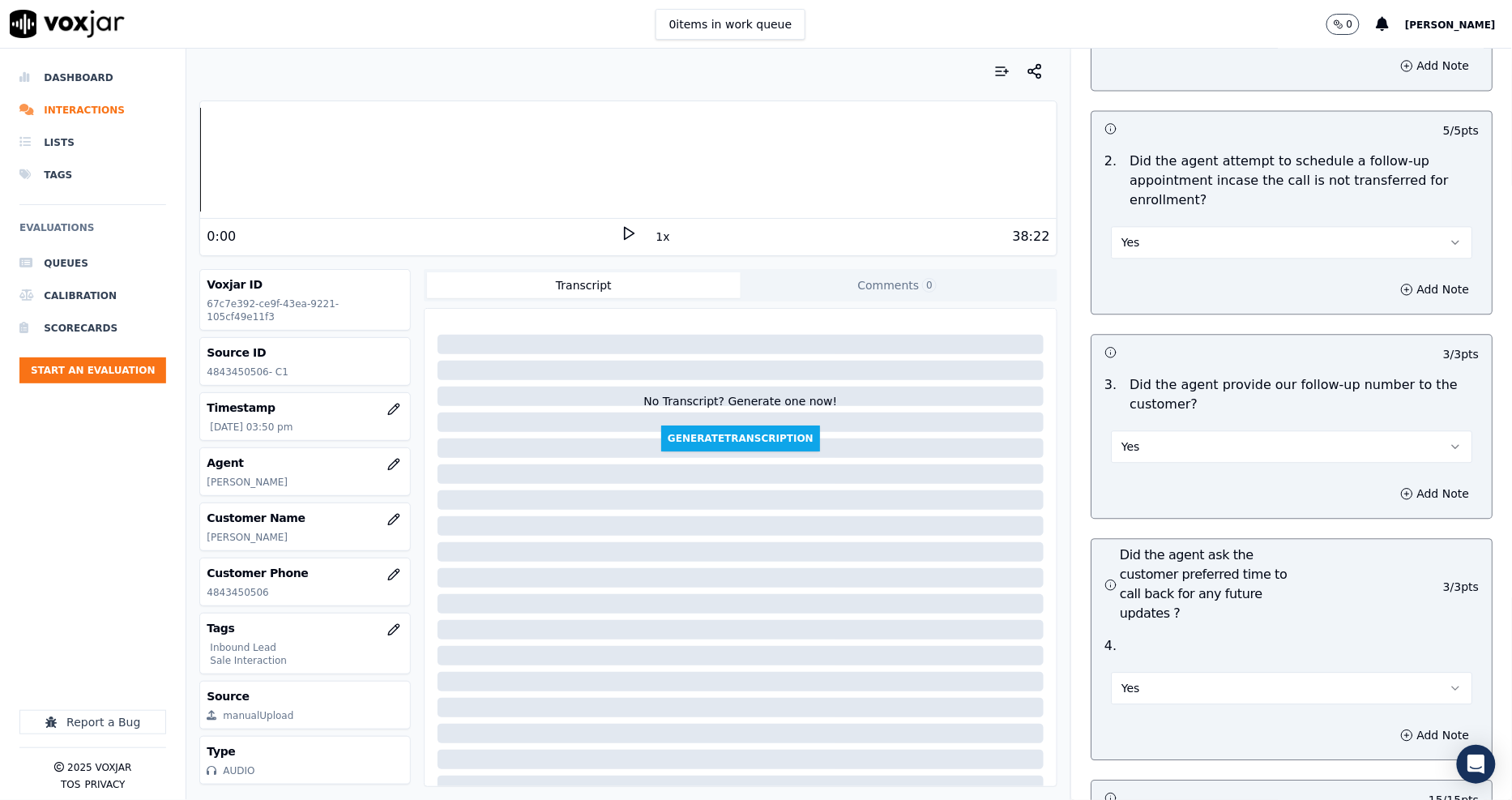
scroll to position [3421, 0]
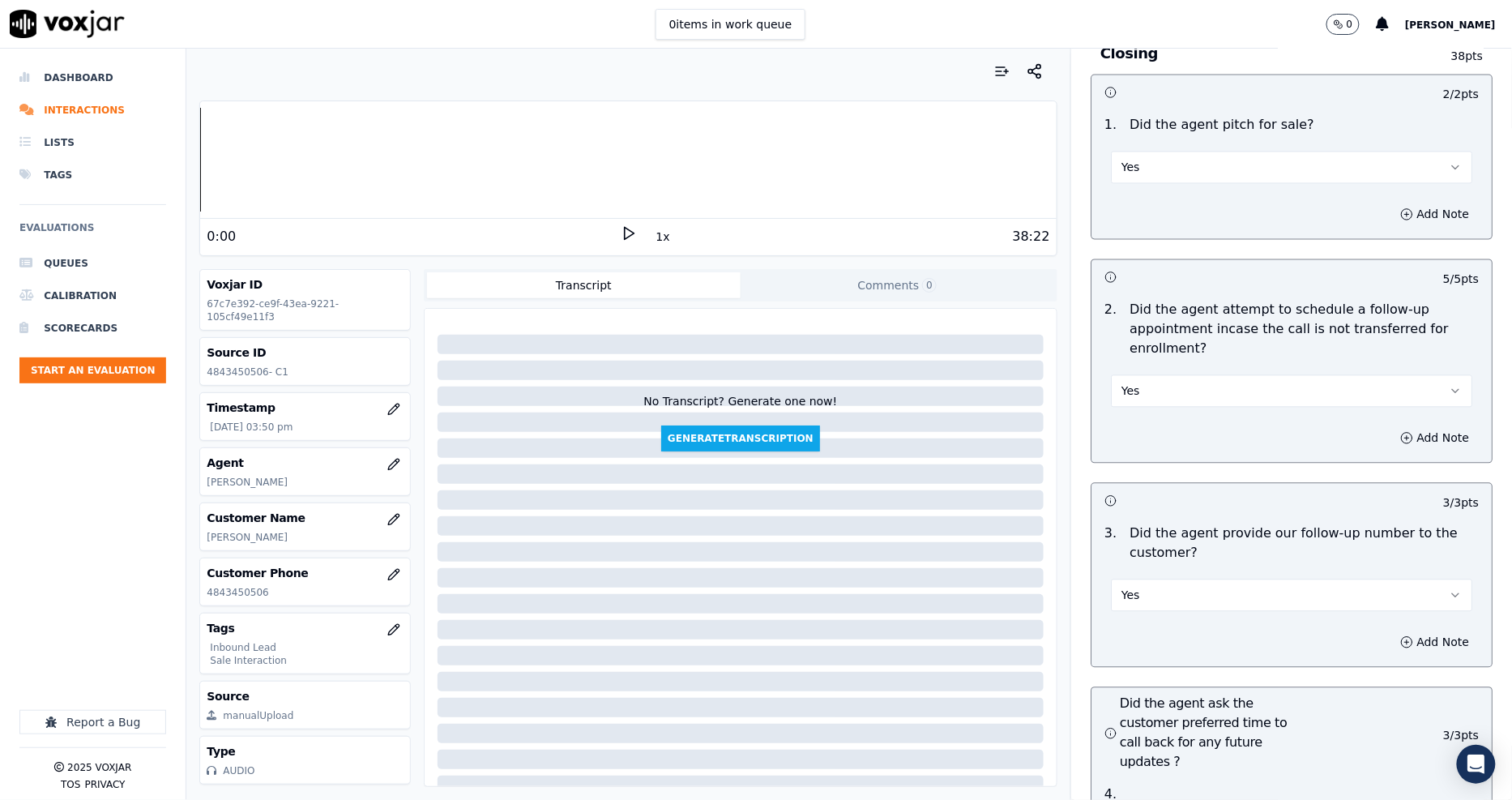
click at [1134, 375] on button "Yes" at bounding box center [1291, 391] width 361 height 33
click at [1141, 422] on div "N/A" at bounding box center [1261, 422] width 330 height 26
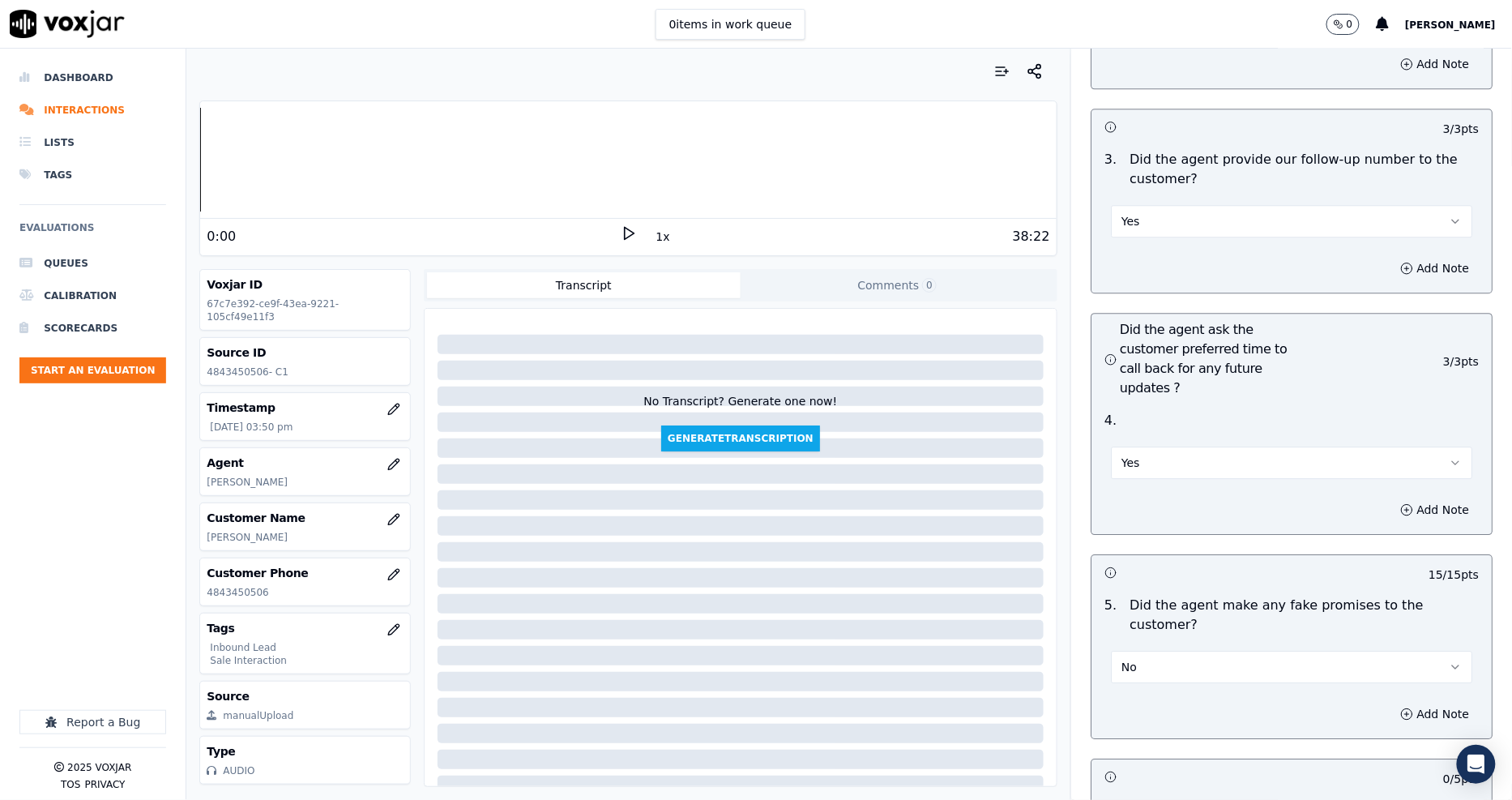
scroll to position [3961, 0]
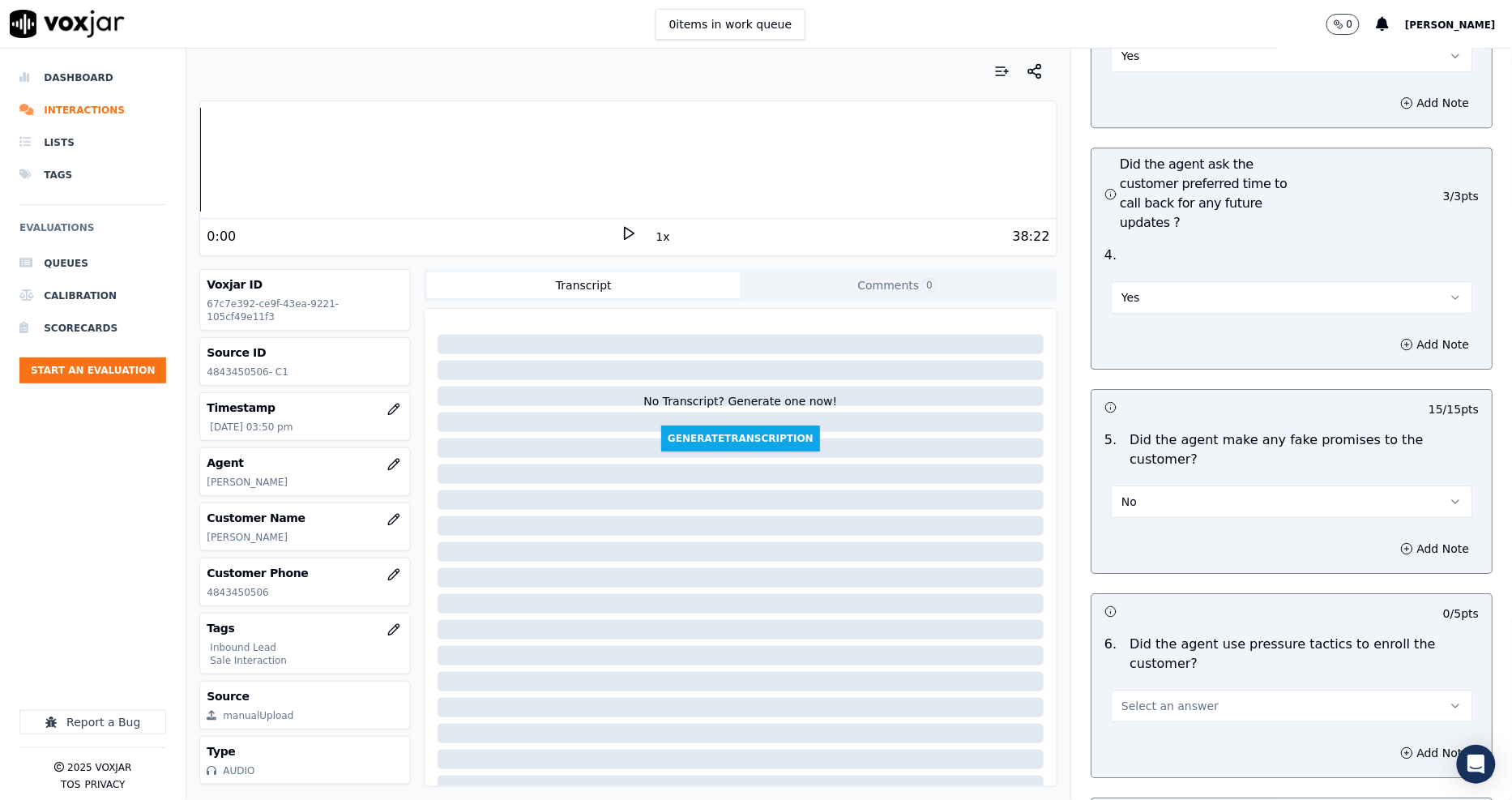
click at [1138, 686] on div "Select an answer" at bounding box center [1291, 704] width 361 height 36
click at [1138, 697] on span "Select an answer" at bounding box center [1169, 705] width 97 height 16
click at [1118, 660] on div "No" at bounding box center [1261, 671] width 330 height 26
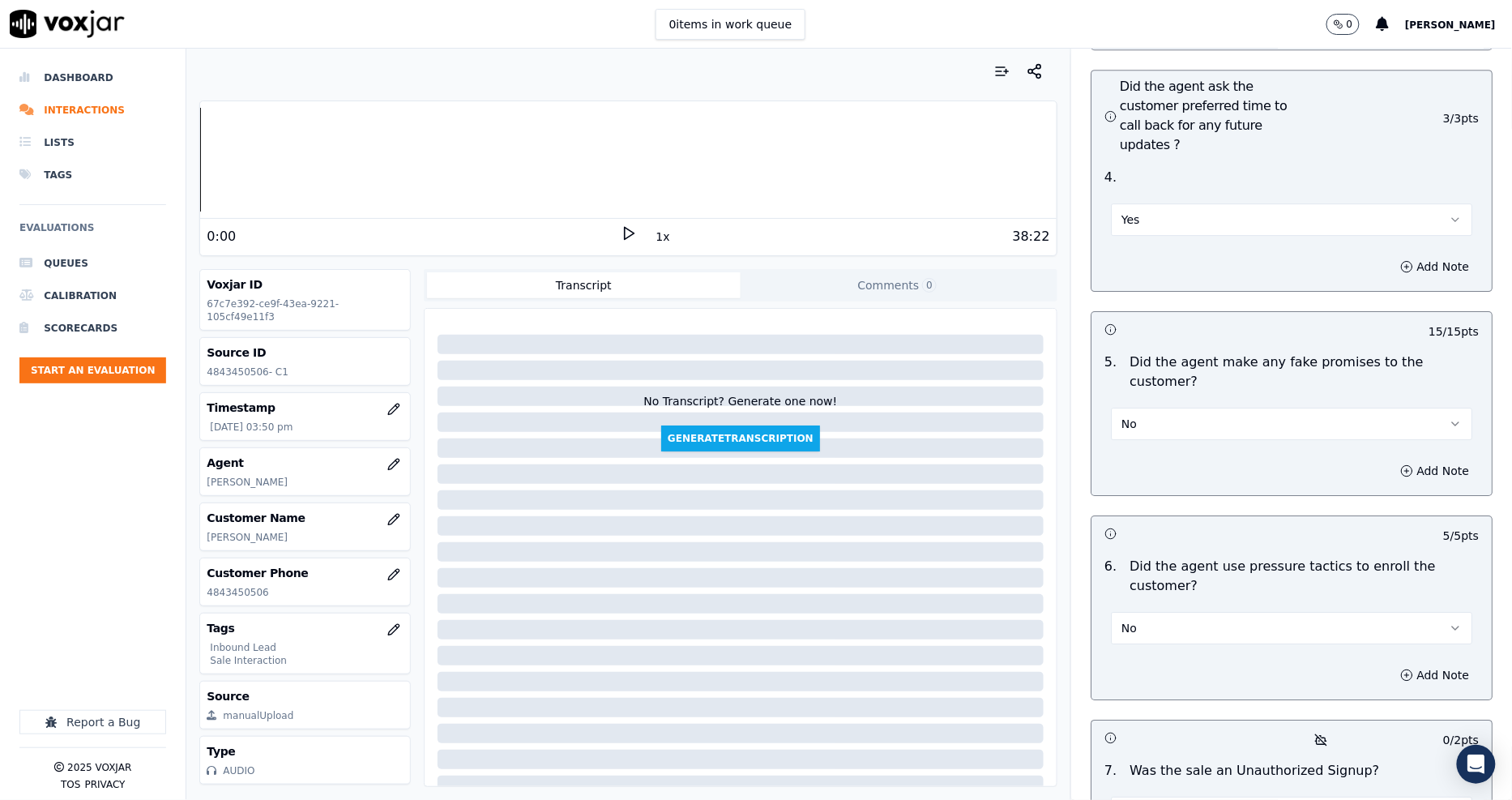
scroll to position [4231, 0]
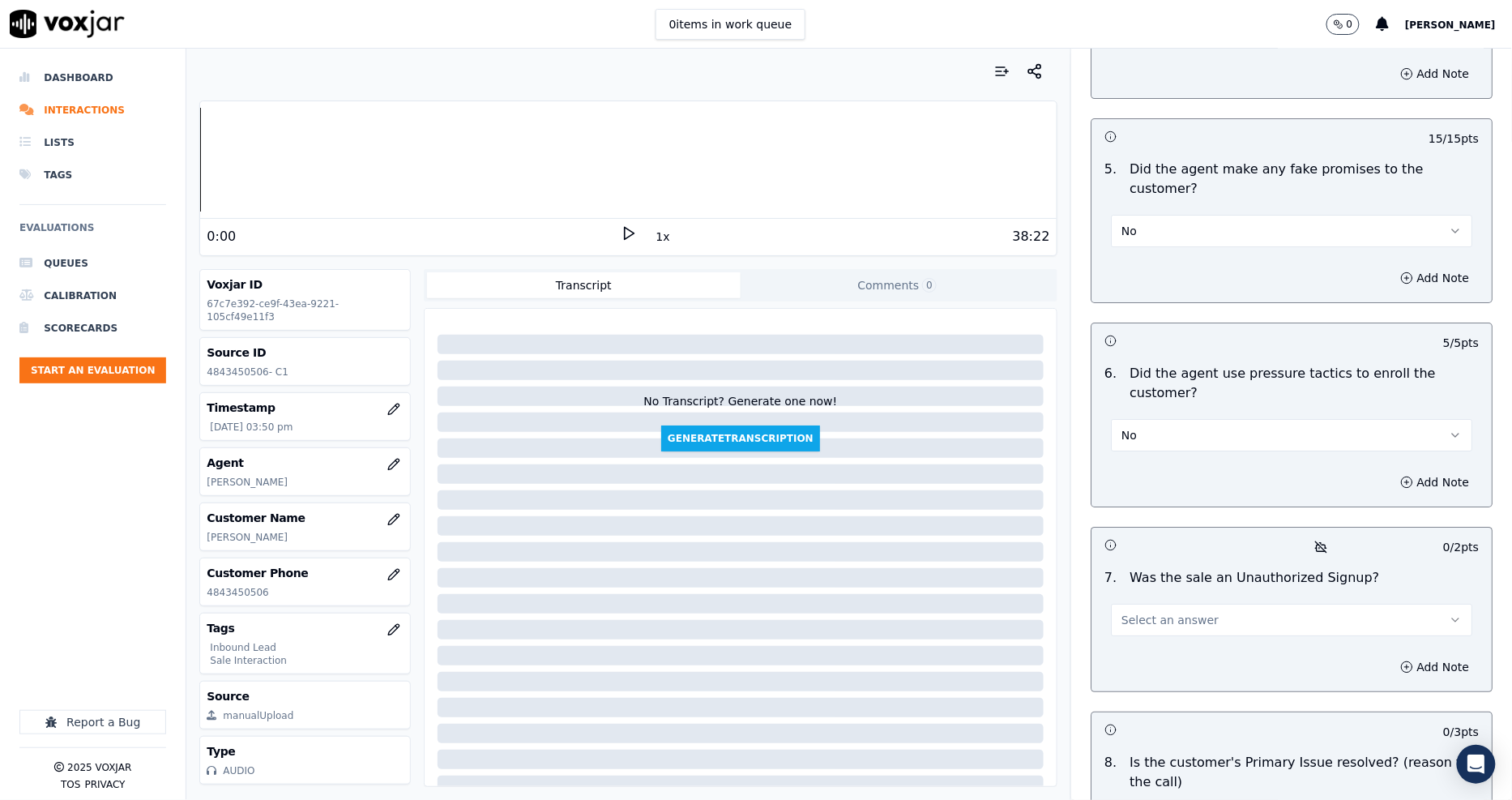
click at [1143, 612] on span "Select an answer" at bounding box center [1169, 619] width 97 height 16
click at [1136, 582] on div "No" at bounding box center [1261, 586] width 330 height 26
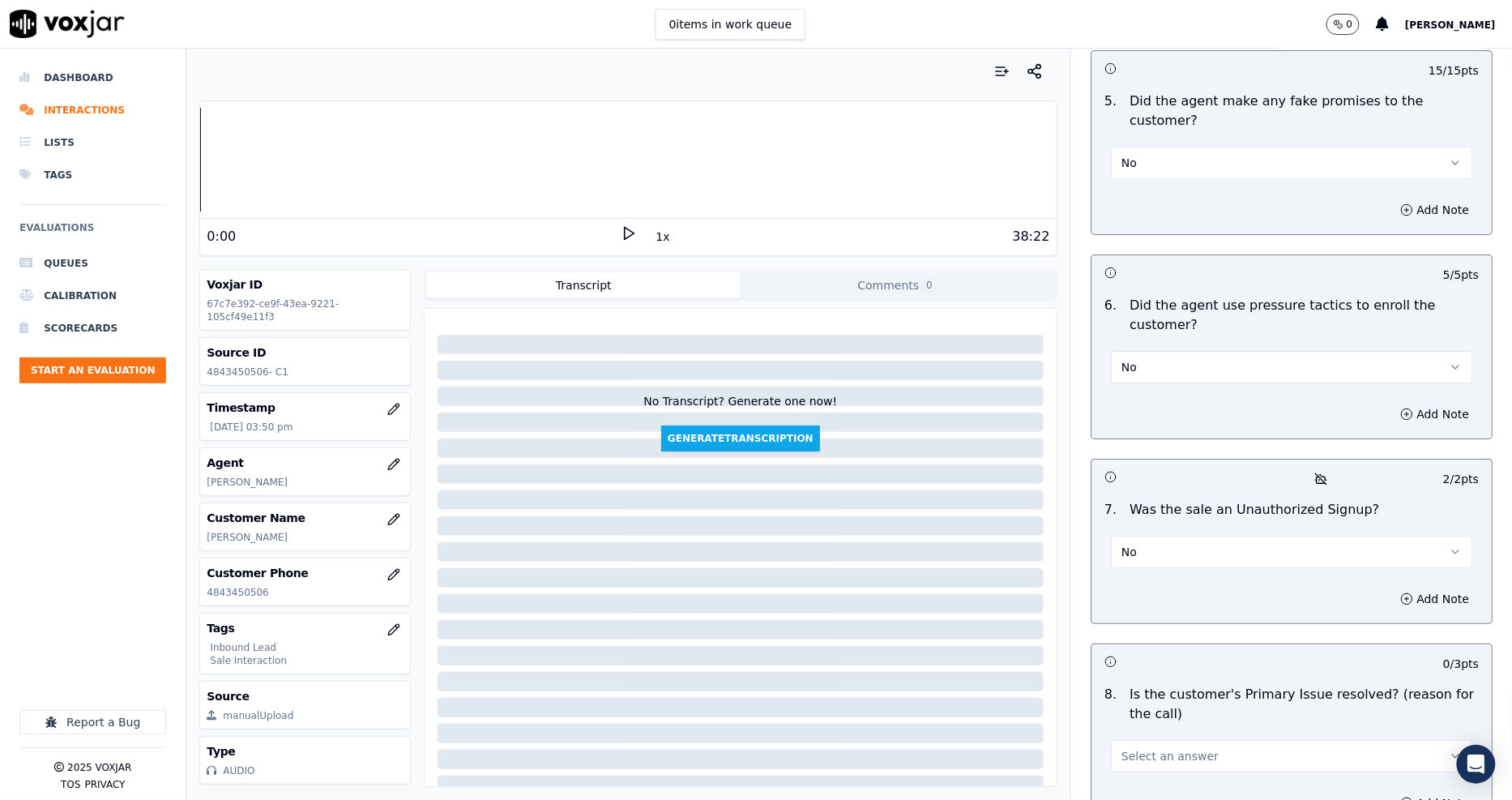
scroll to position [4369, 0]
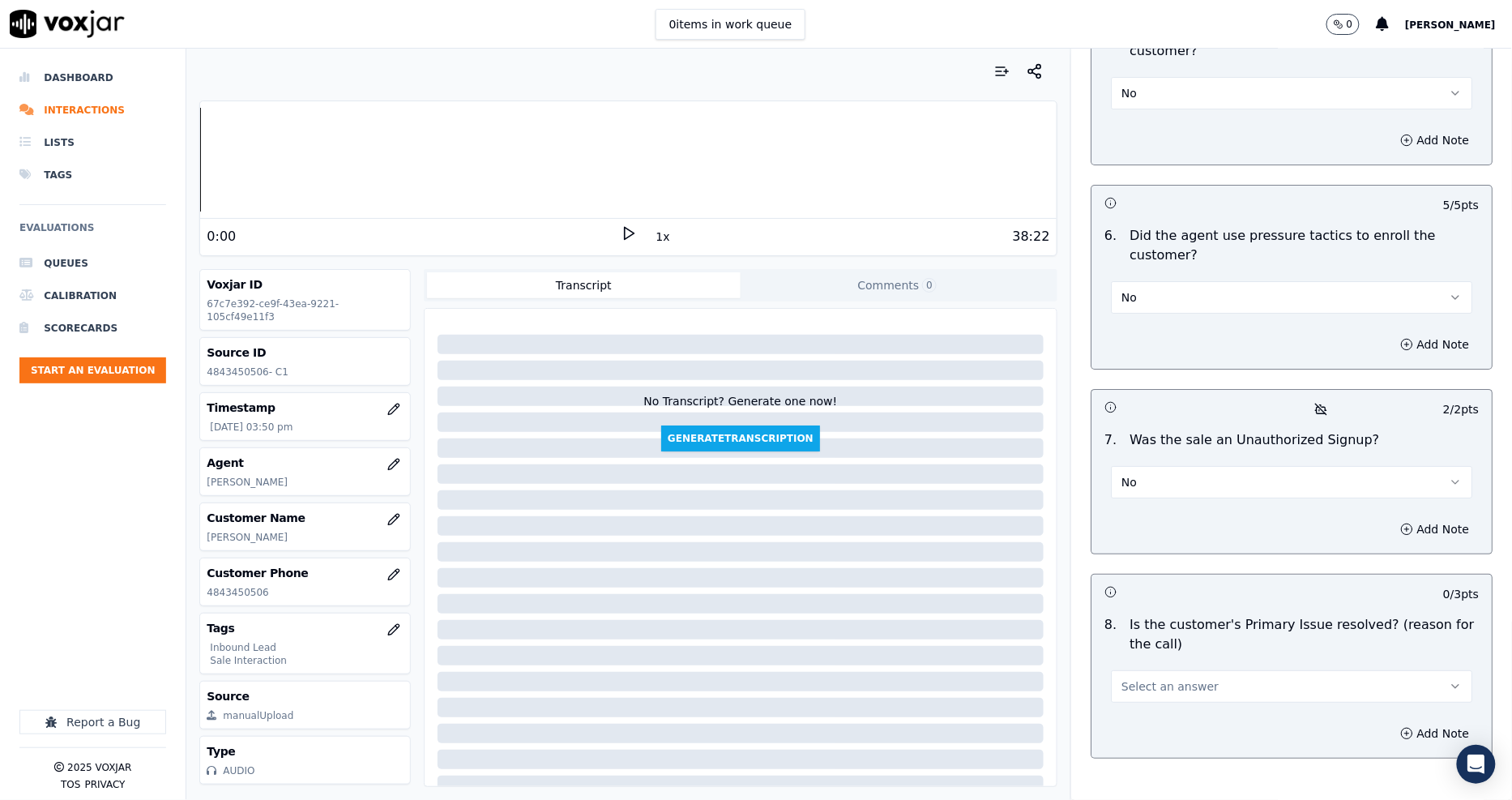
click at [1141, 678] on span "Select an answer" at bounding box center [1169, 685] width 97 height 16
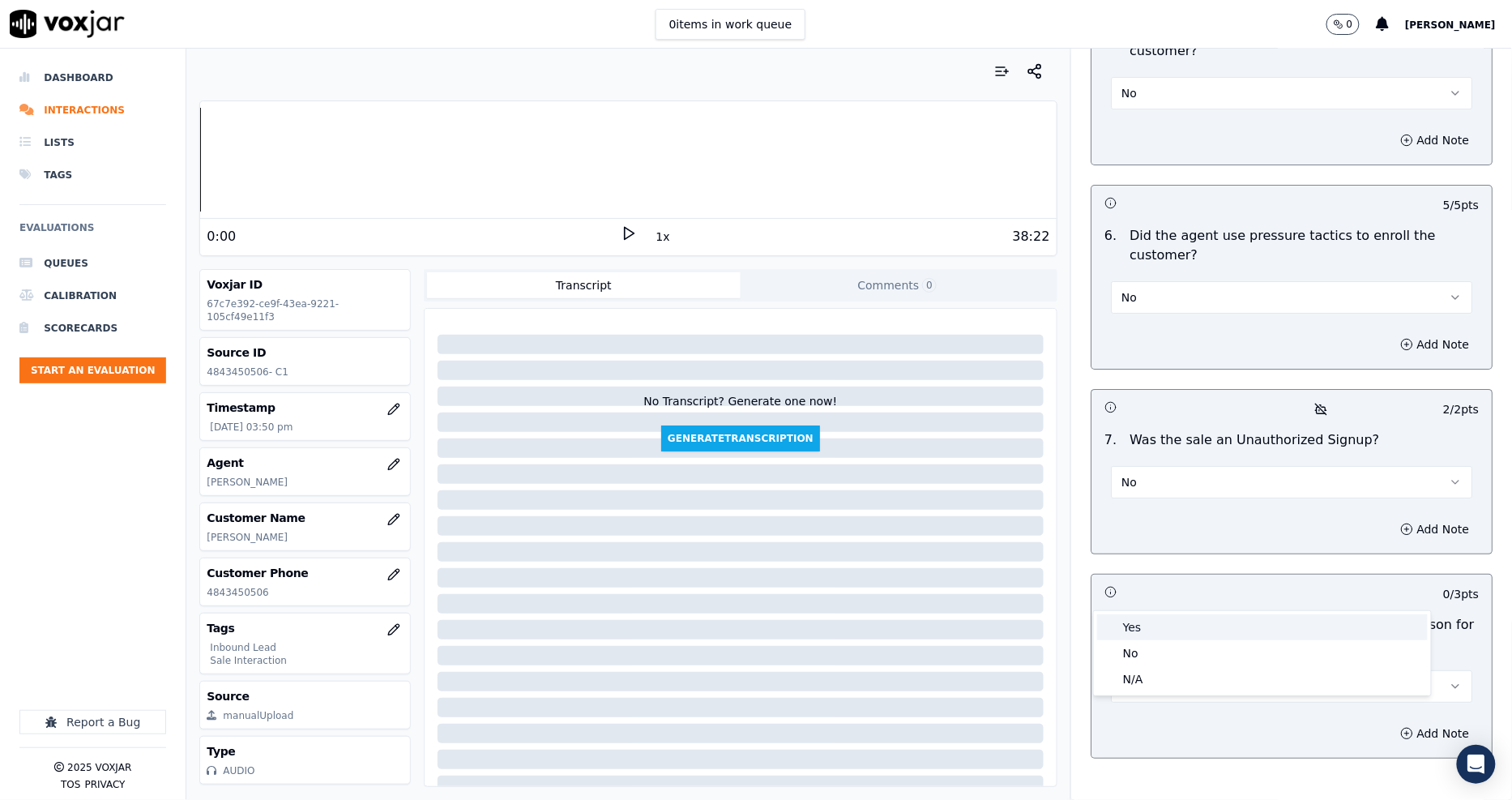
click at [1137, 636] on div "Yes" at bounding box center [1261, 627] width 330 height 26
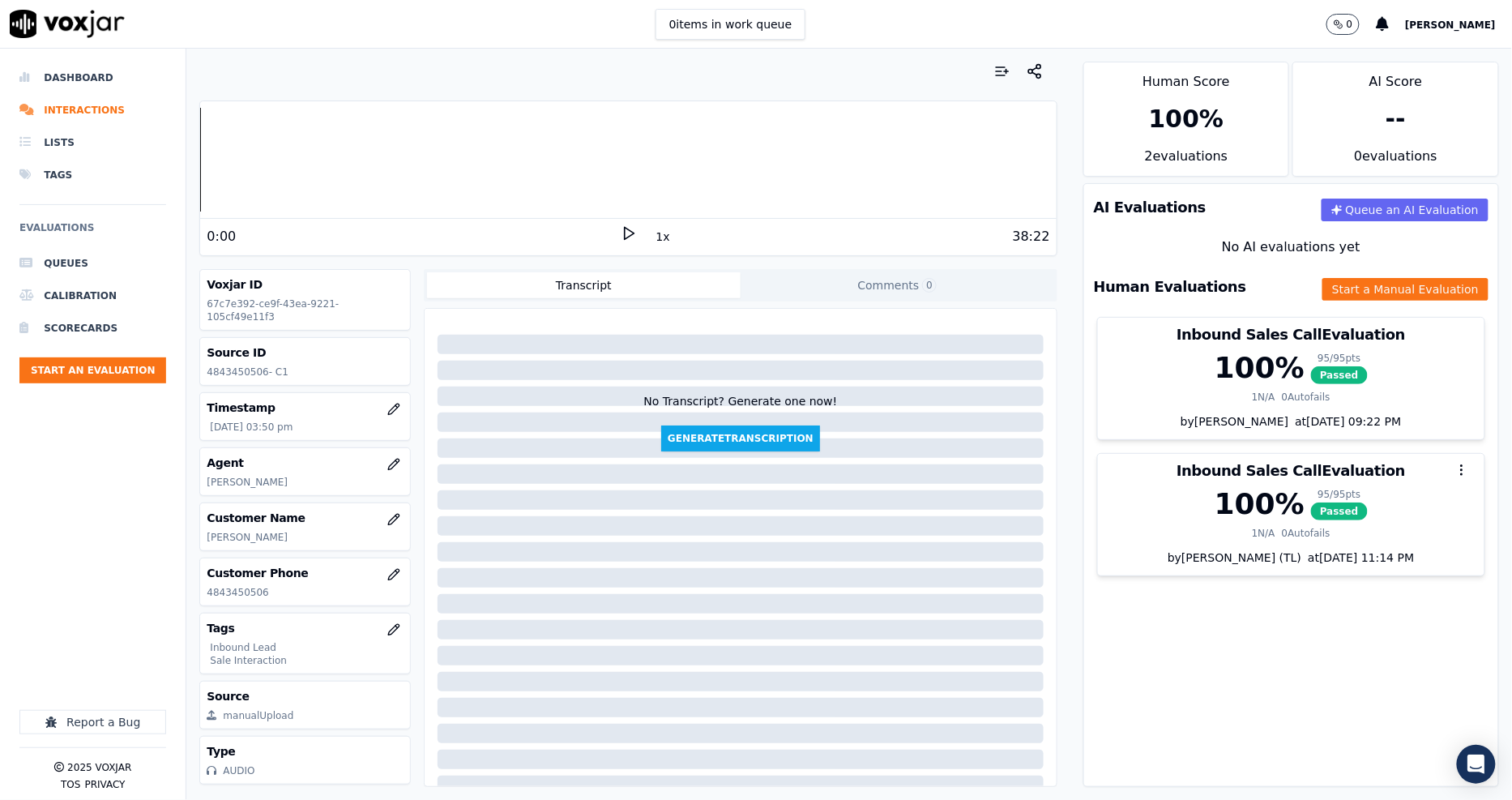
scroll to position [0, 0]
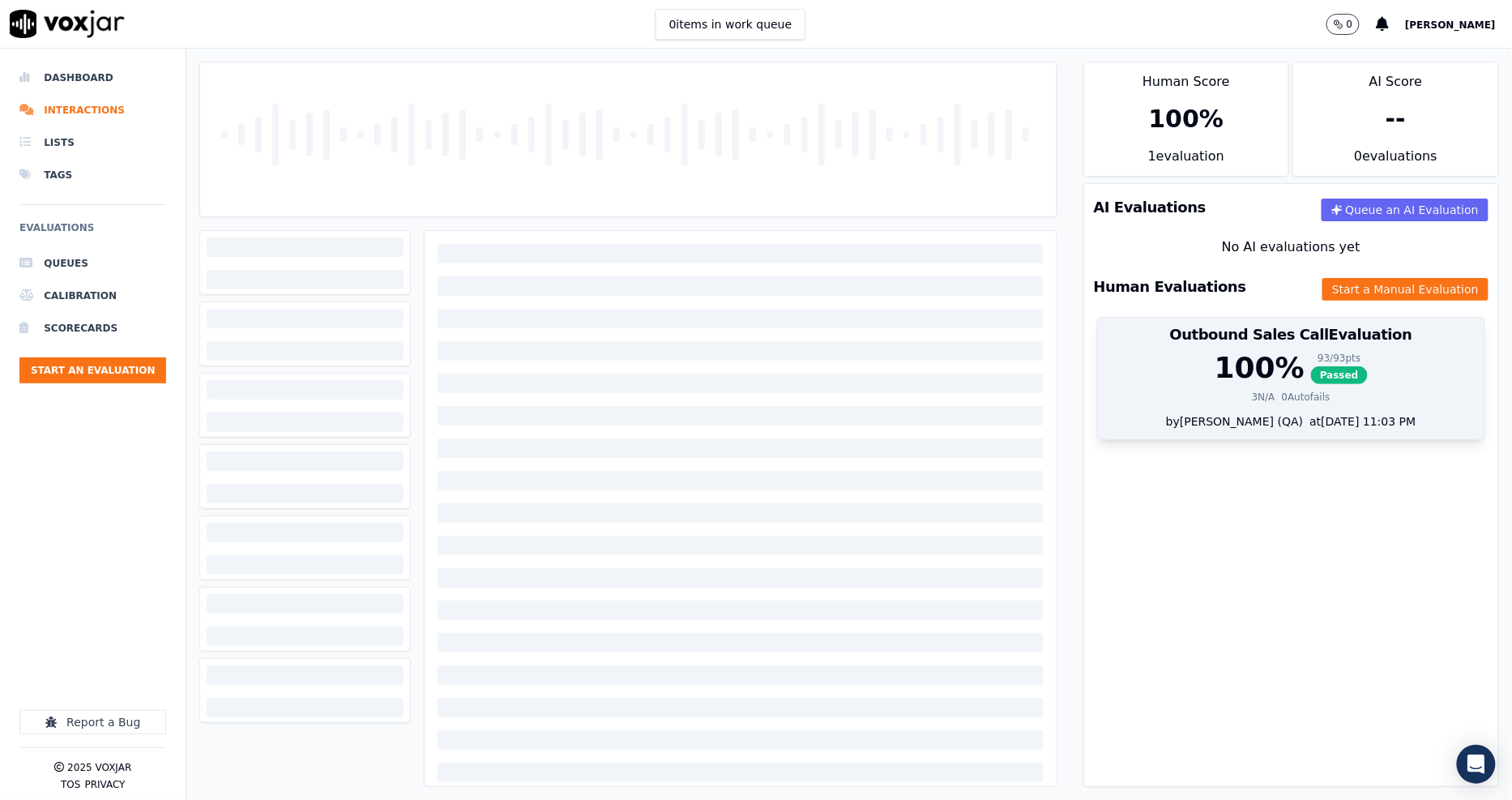
click at [1276, 375] on div "100 % 93 / 93 pts Passed" at bounding box center [1291, 368] width 367 height 33
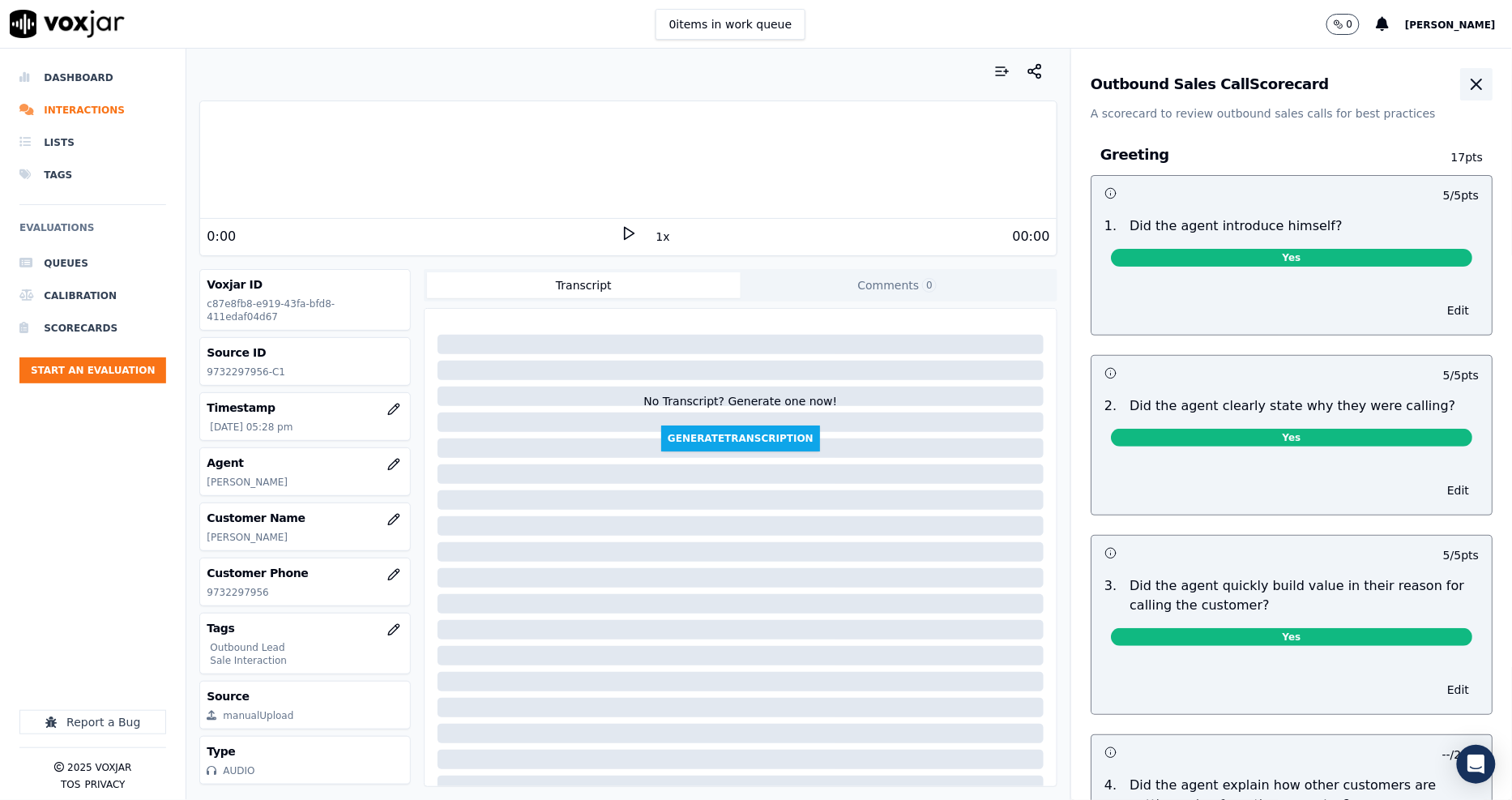
click at [1466, 75] on icon "button" at bounding box center [1475, 84] width 19 height 19
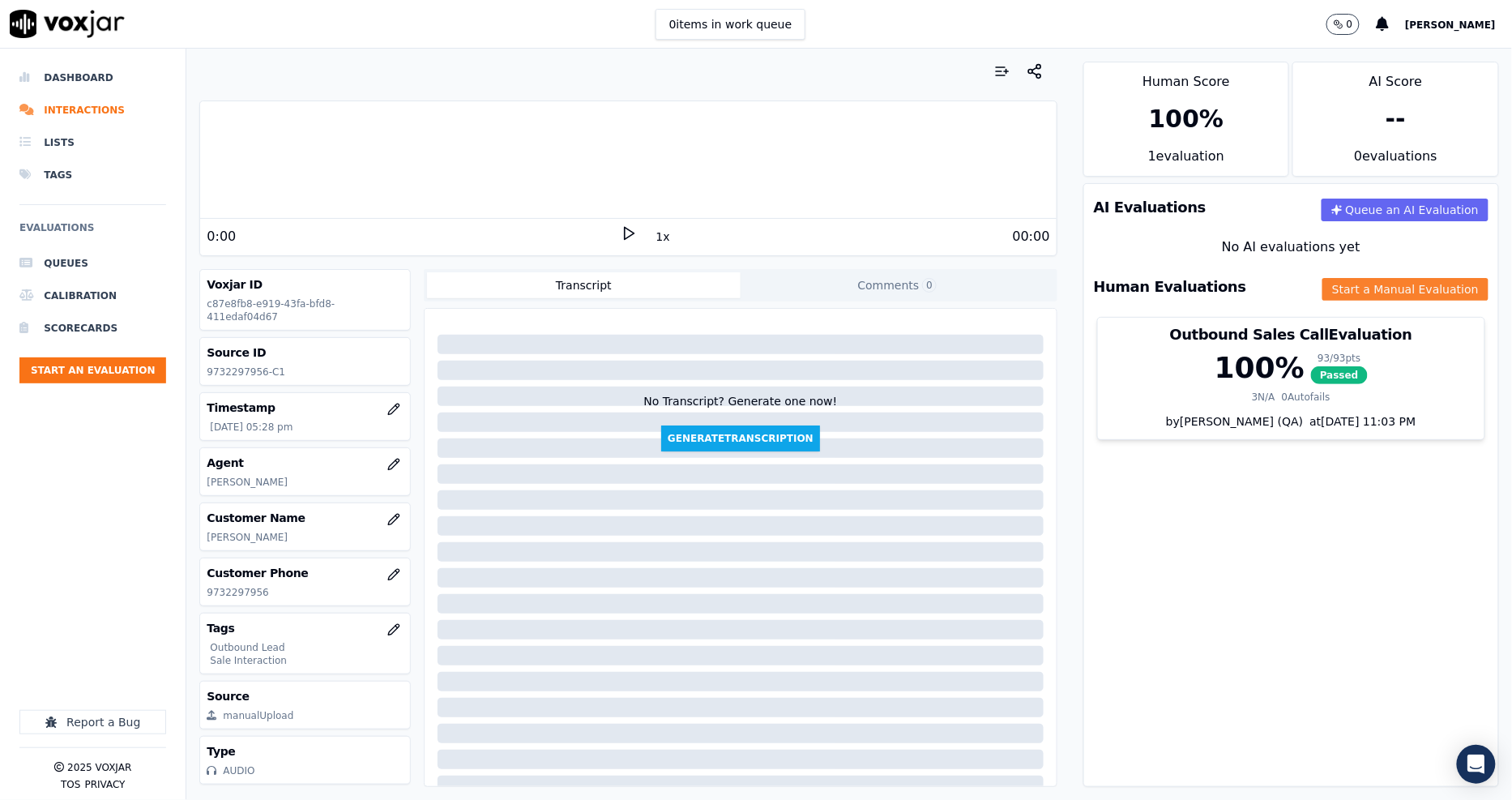
click at [1339, 290] on button "Start a Manual Evaluation" at bounding box center [1405, 288] width 166 height 23
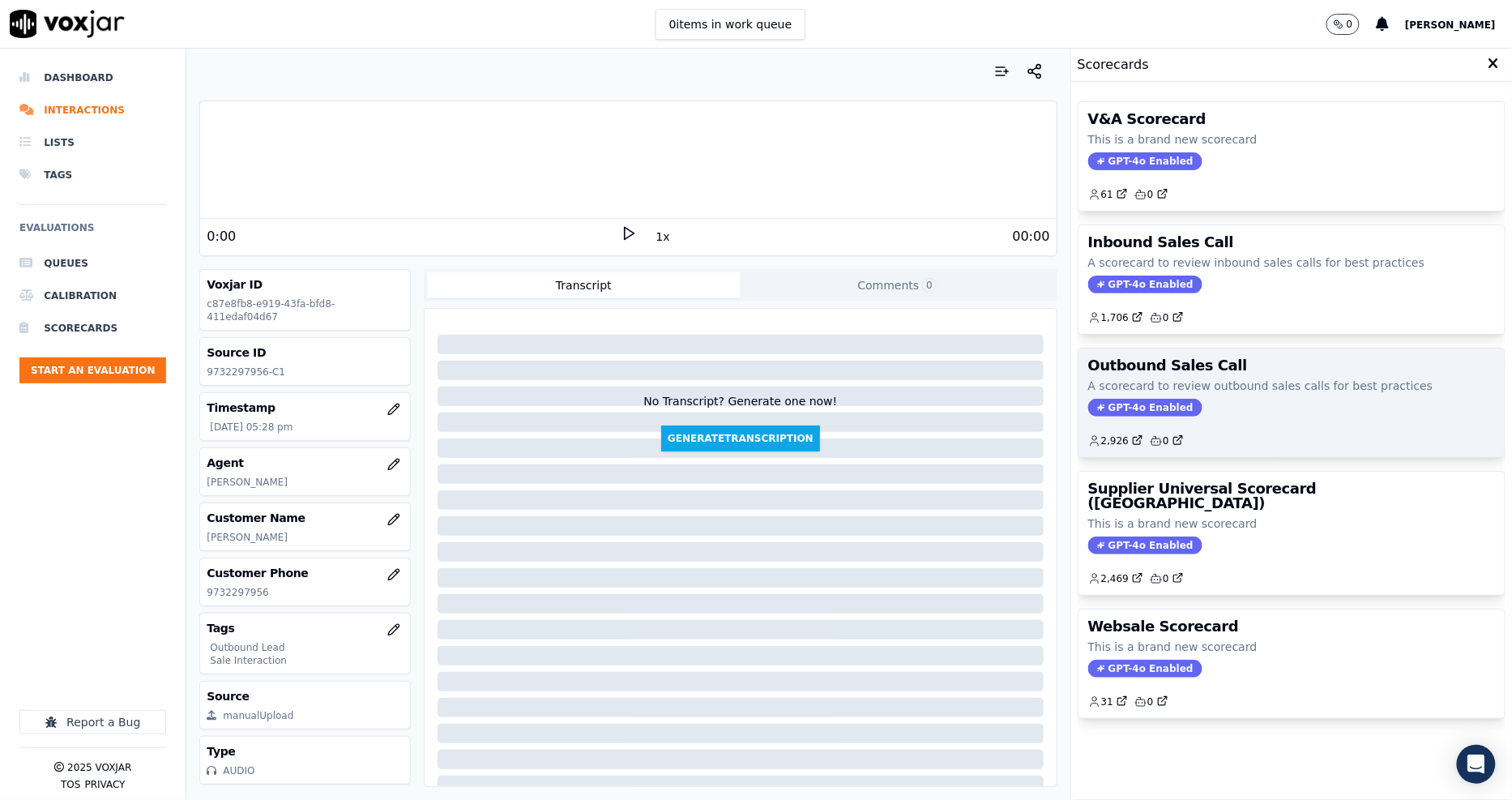
click at [1199, 375] on div "Outbound Sales Call A scorecard to review outbound sales calls for best practic…" at bounding box center [1291, 403] width 426 height 109
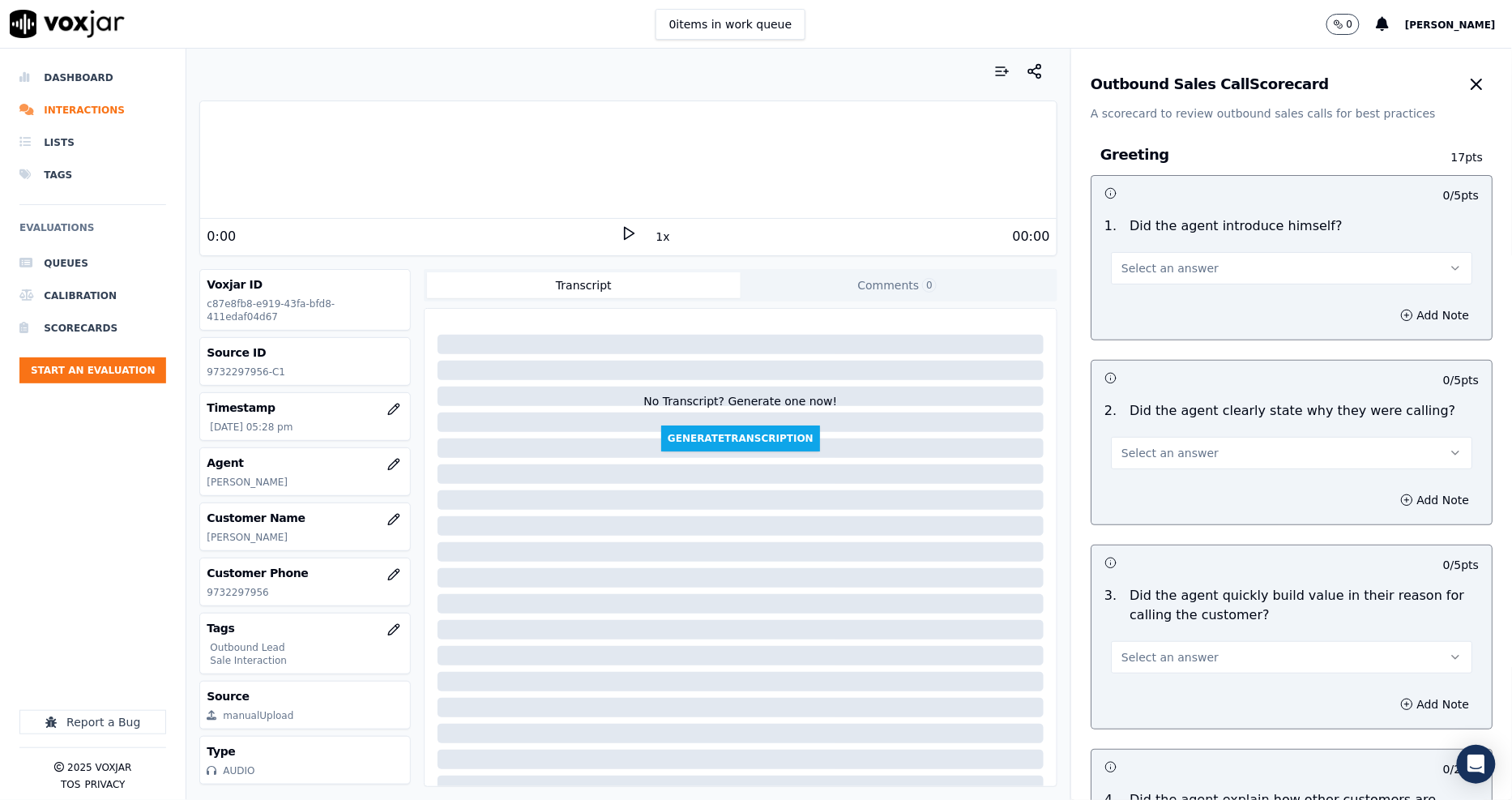
click at [621, 238] on icon at bounding box center [628, 232] width 16 height 16
click at [653, 237] on button "1x" at bounding box center [663, 236] width 20 height 23
click at [653, 237] on button "1.5x" at bounding box center [669, 236] width 32 height 23
click at [1163, 273] on span "Select an answer" at bounding box center [1169, 268] width 97 height 16
click at [1161, 312] on div "Yes" at bounding box center [1261, 304] width 330 height 26
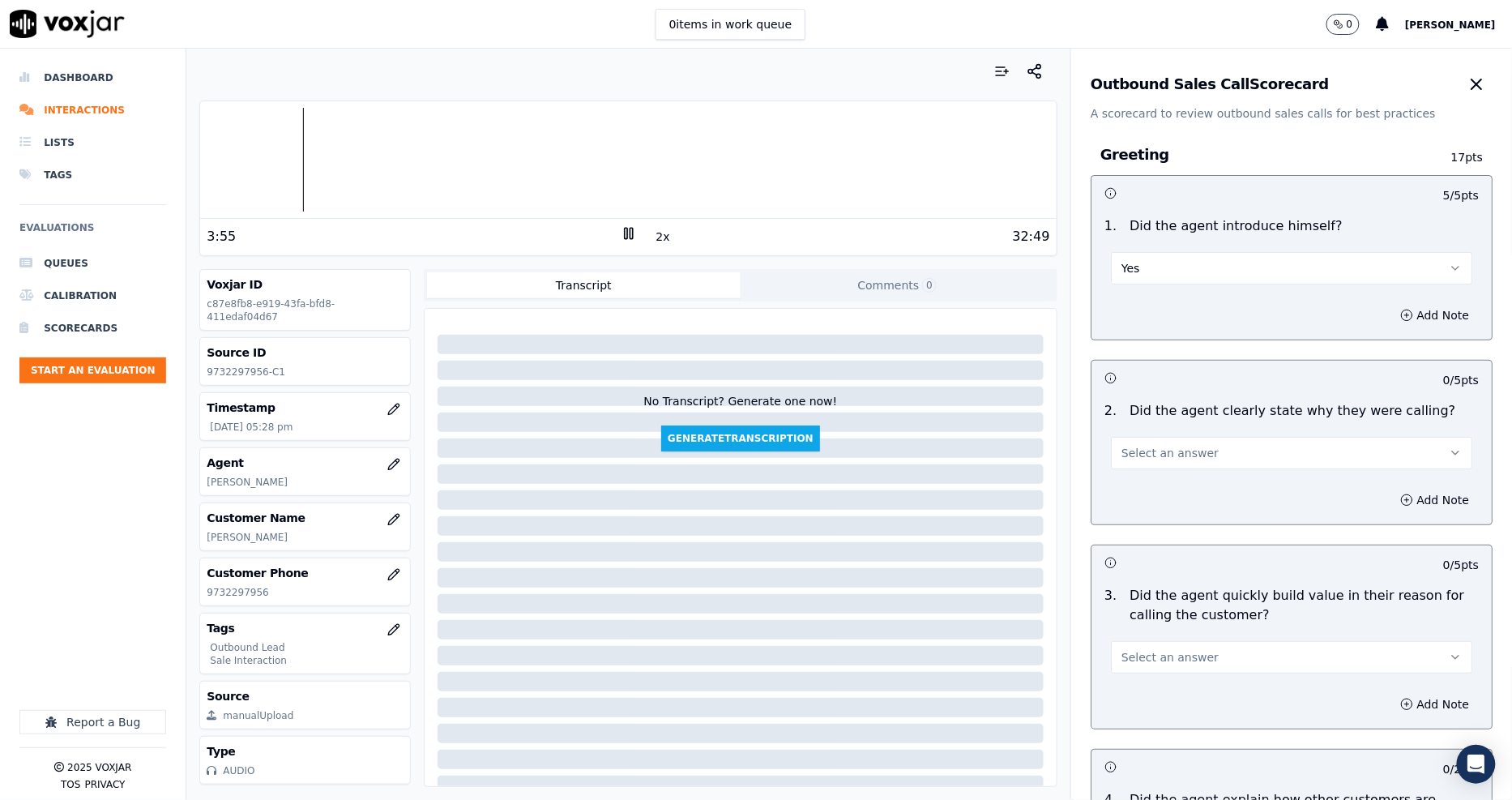
click at [1146, 460] on span "Select an answer" at bounding box center [1169, 452] width 97 height 16
click at [1146, 501] on div "Yes" at bounding box center [1261, 489] width 330 height 26
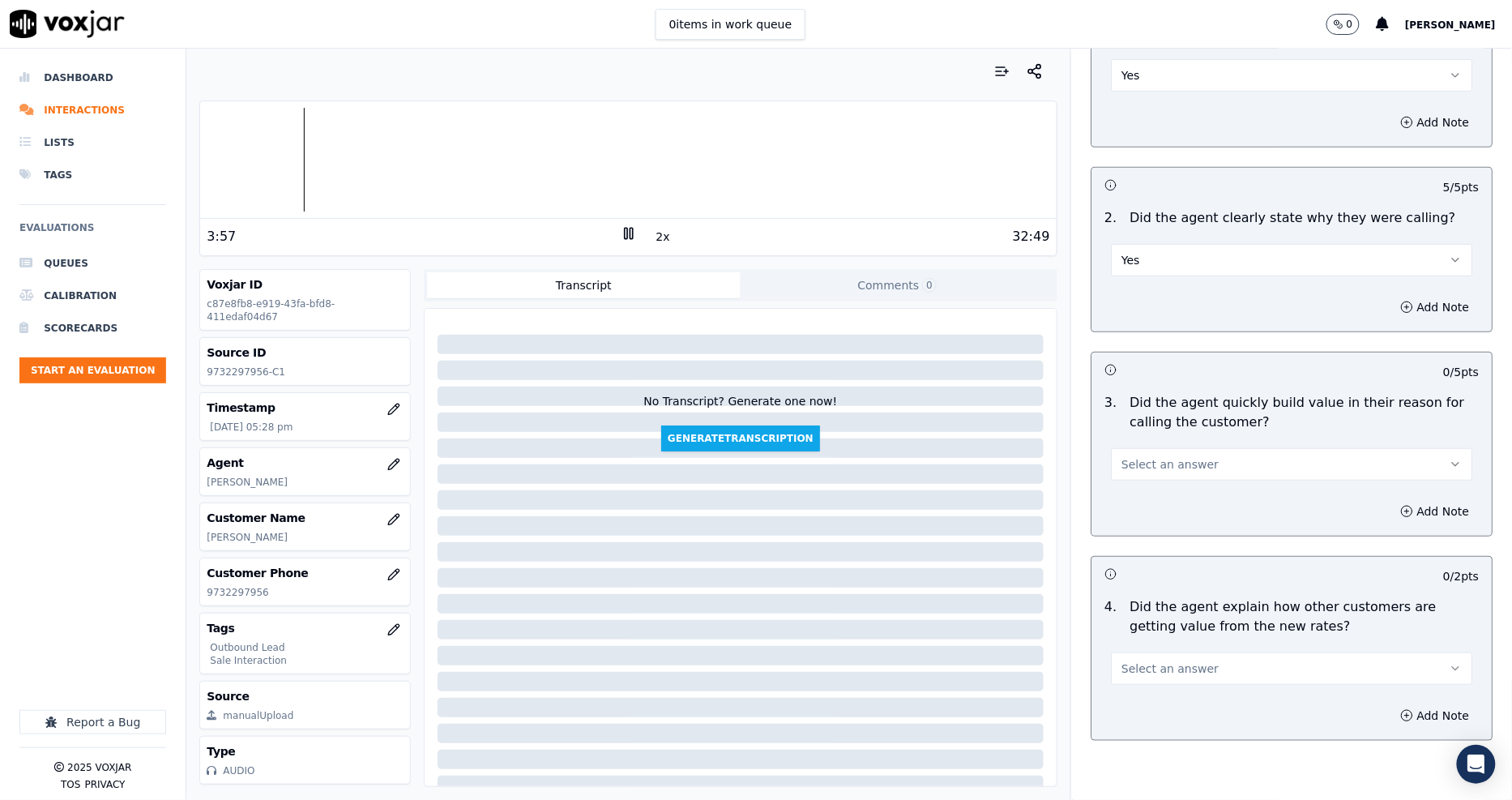
scroll to position [359, 0]
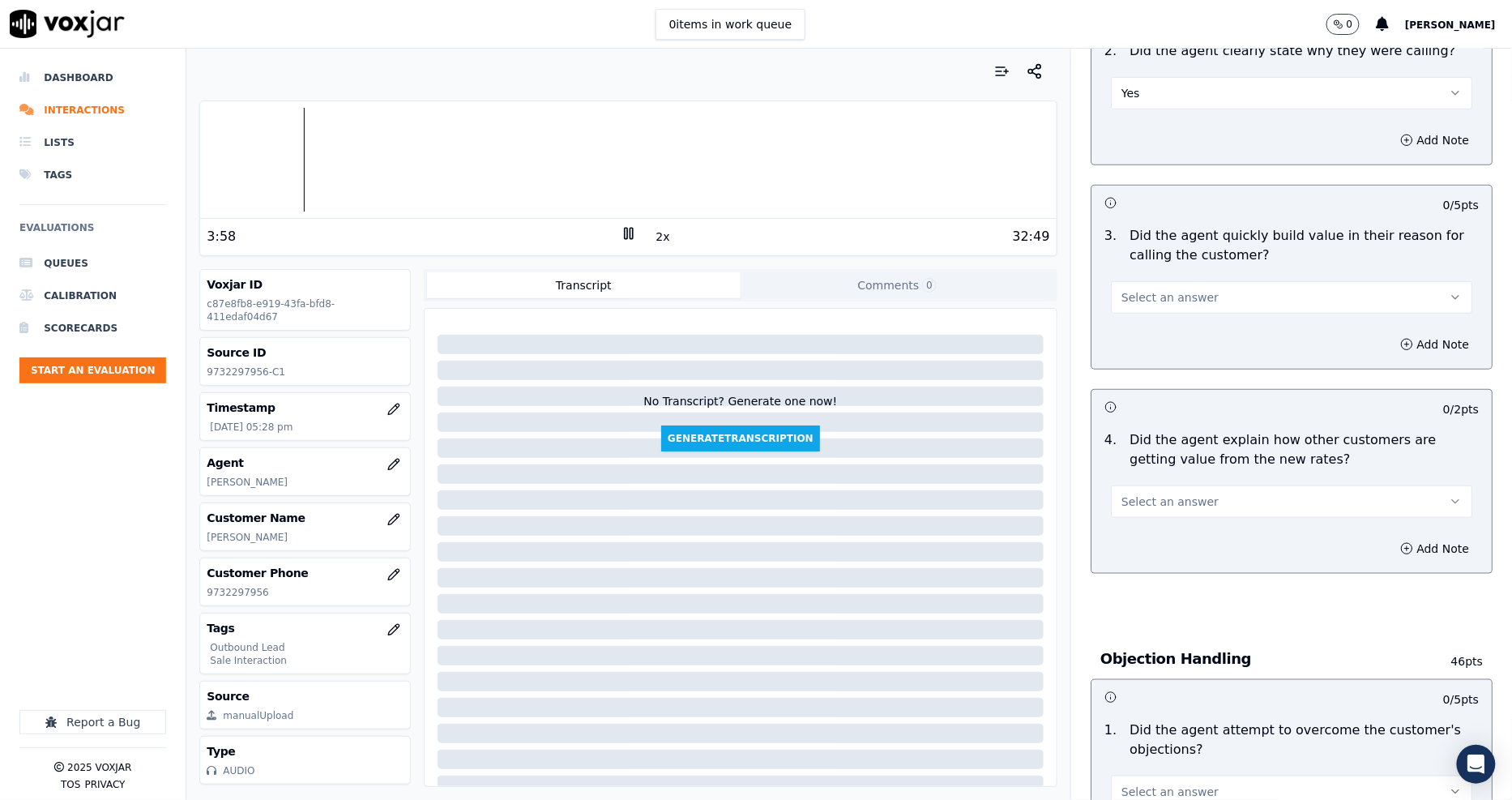
click at [1139, 308] on button "Select an answer" at bounding box center [1291, 297] width 361 height 33
click at [1141, 350] on div "No" at bounding box center [1261, 359] width 330 height 26
click at [1135, 305] on button "No" at bounding box center [1291, 297] width 361 height 33
click at [1135, 327] on div "Yes" at bounding box center [1261, 334] width 330 height 26
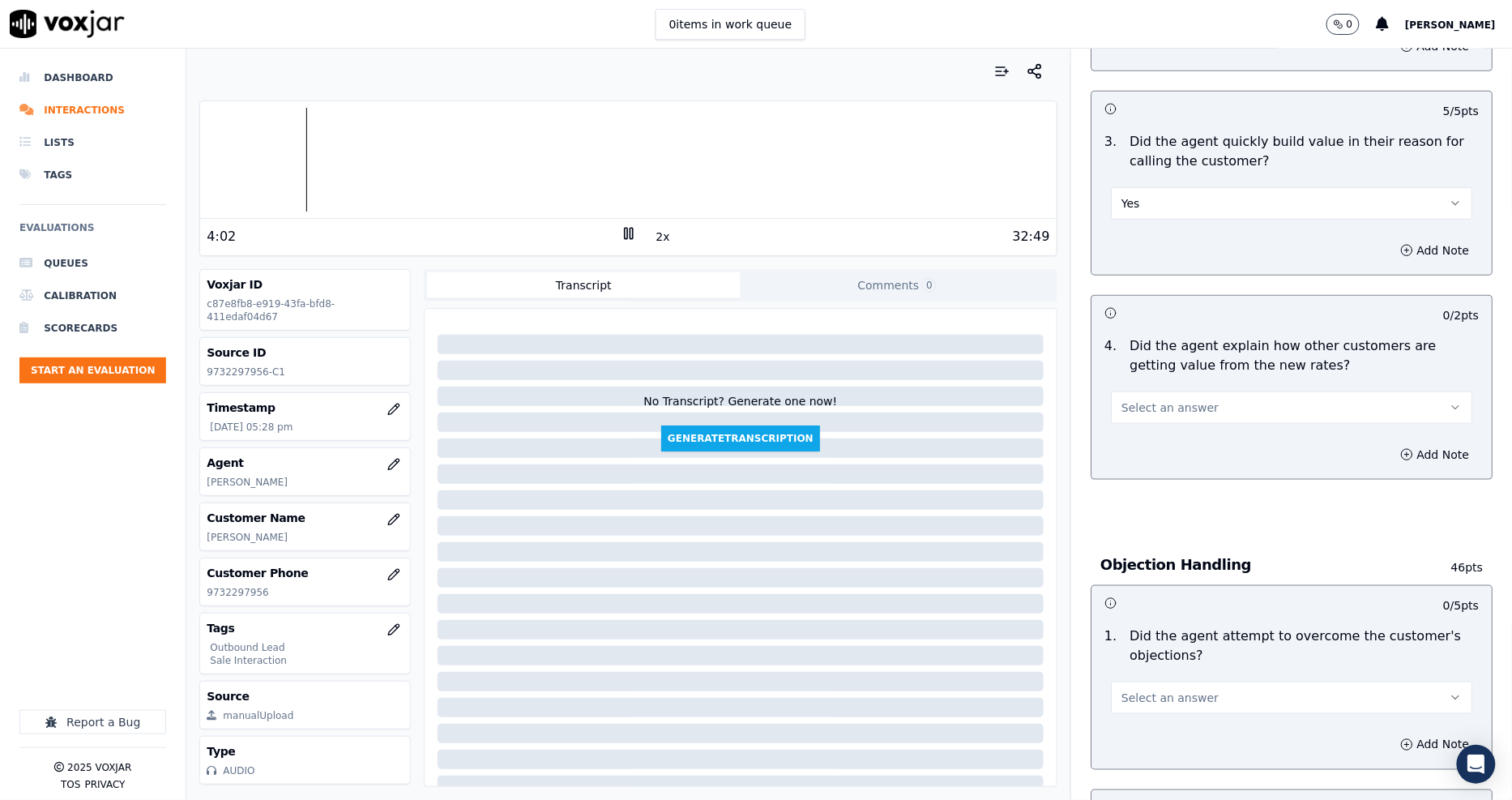
scroll to position [539, 0]
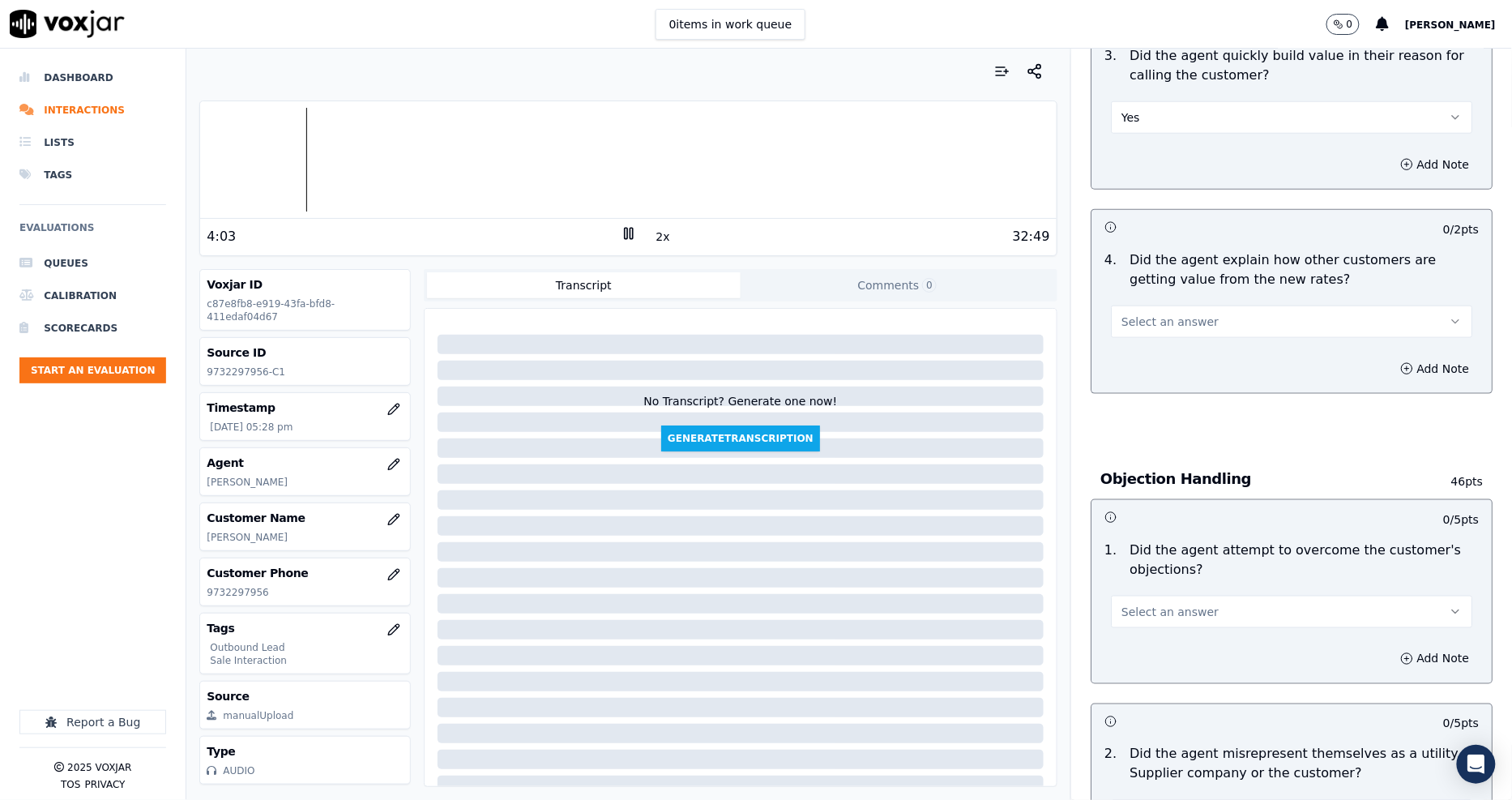
click at [1147, 321] on span "Select an answer" at bounding box center [1169, 321] width 97 height 16
click at [1148, 352] on div "Yes" at bounding box center [1261, 358] width 330 height 26
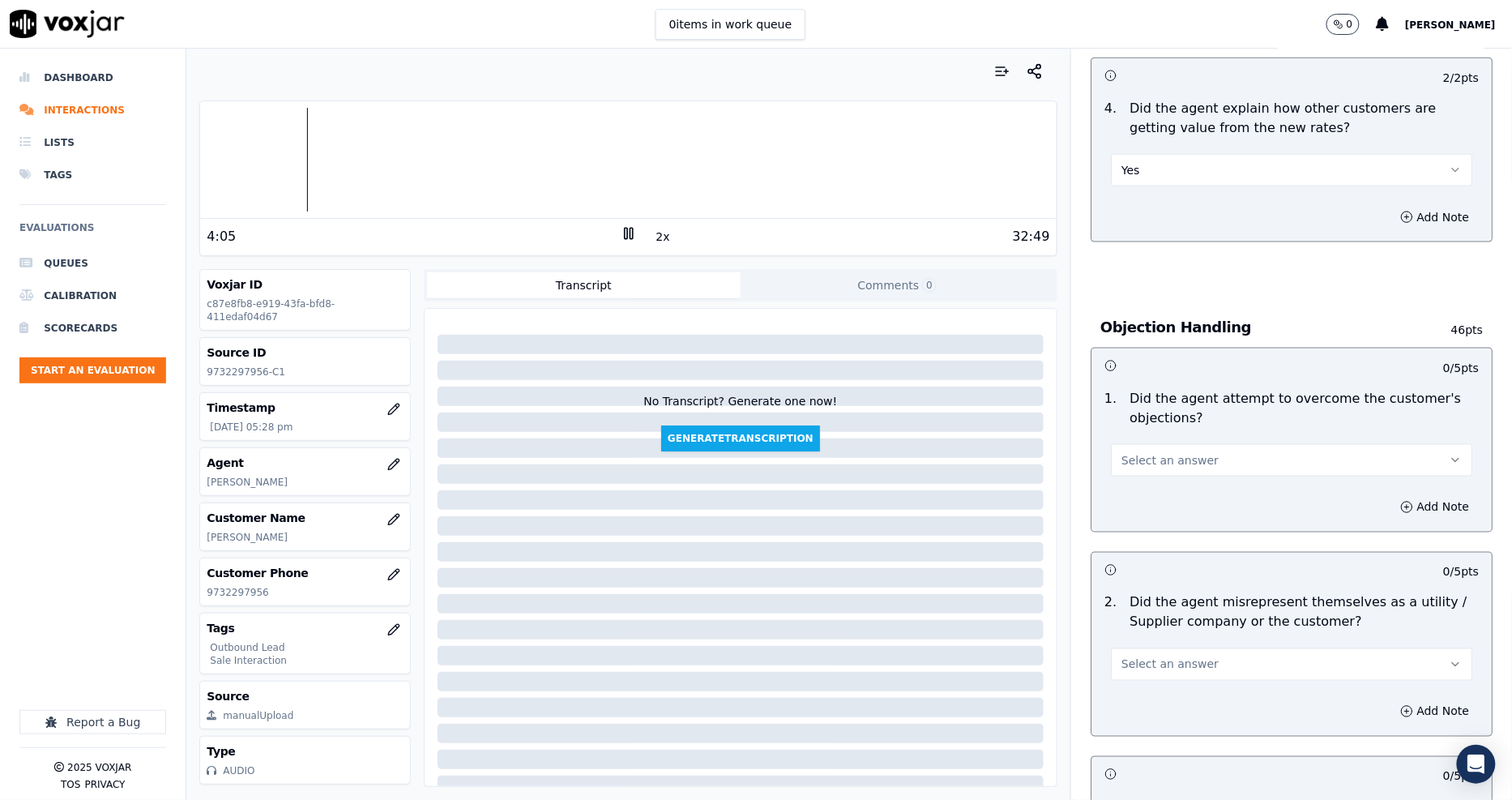
scroll to position [810, 0]
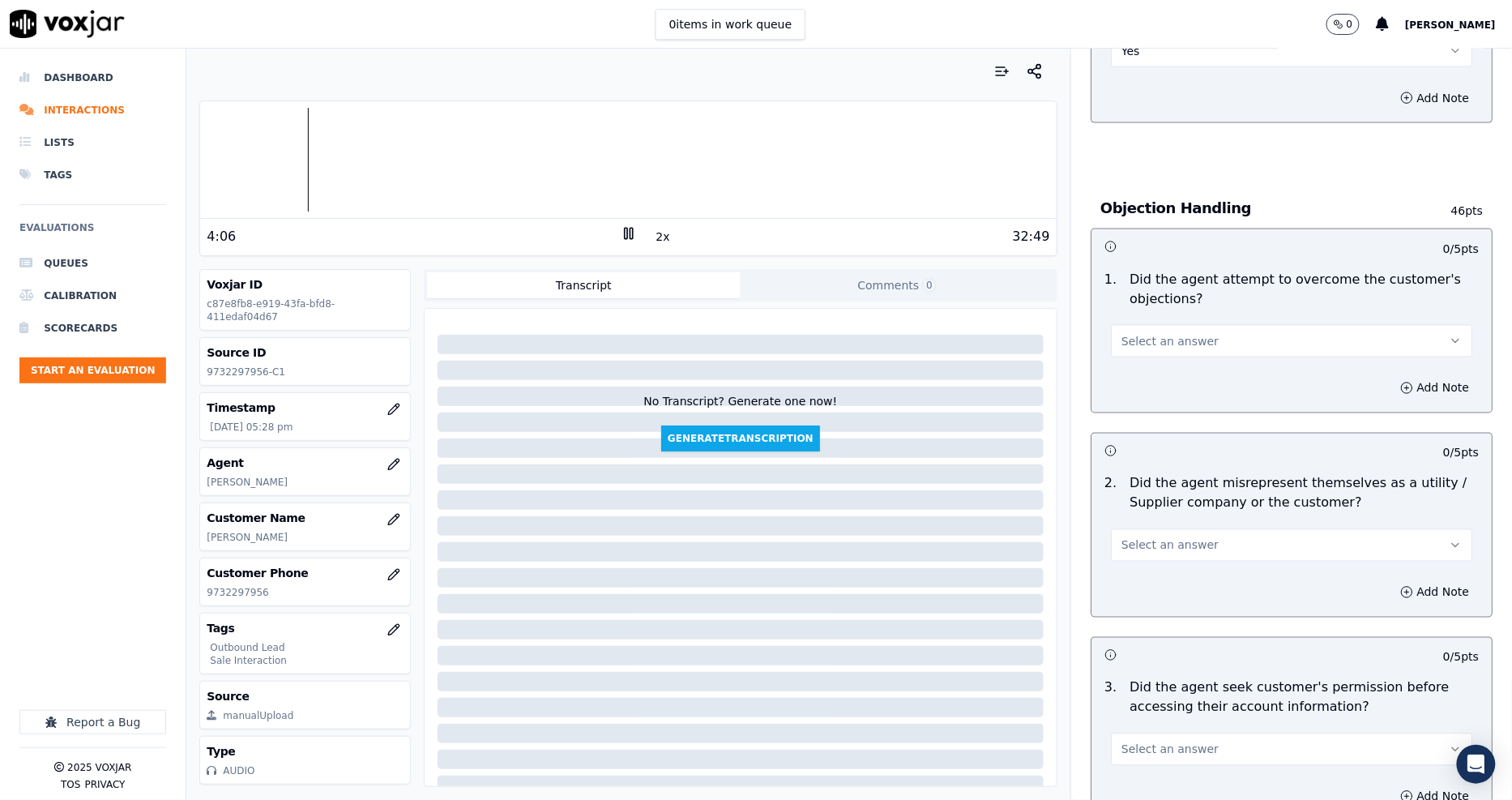
click at [1154, 330] on button "Select an answer" at bounding box center [1291, 341] width 361 height 33
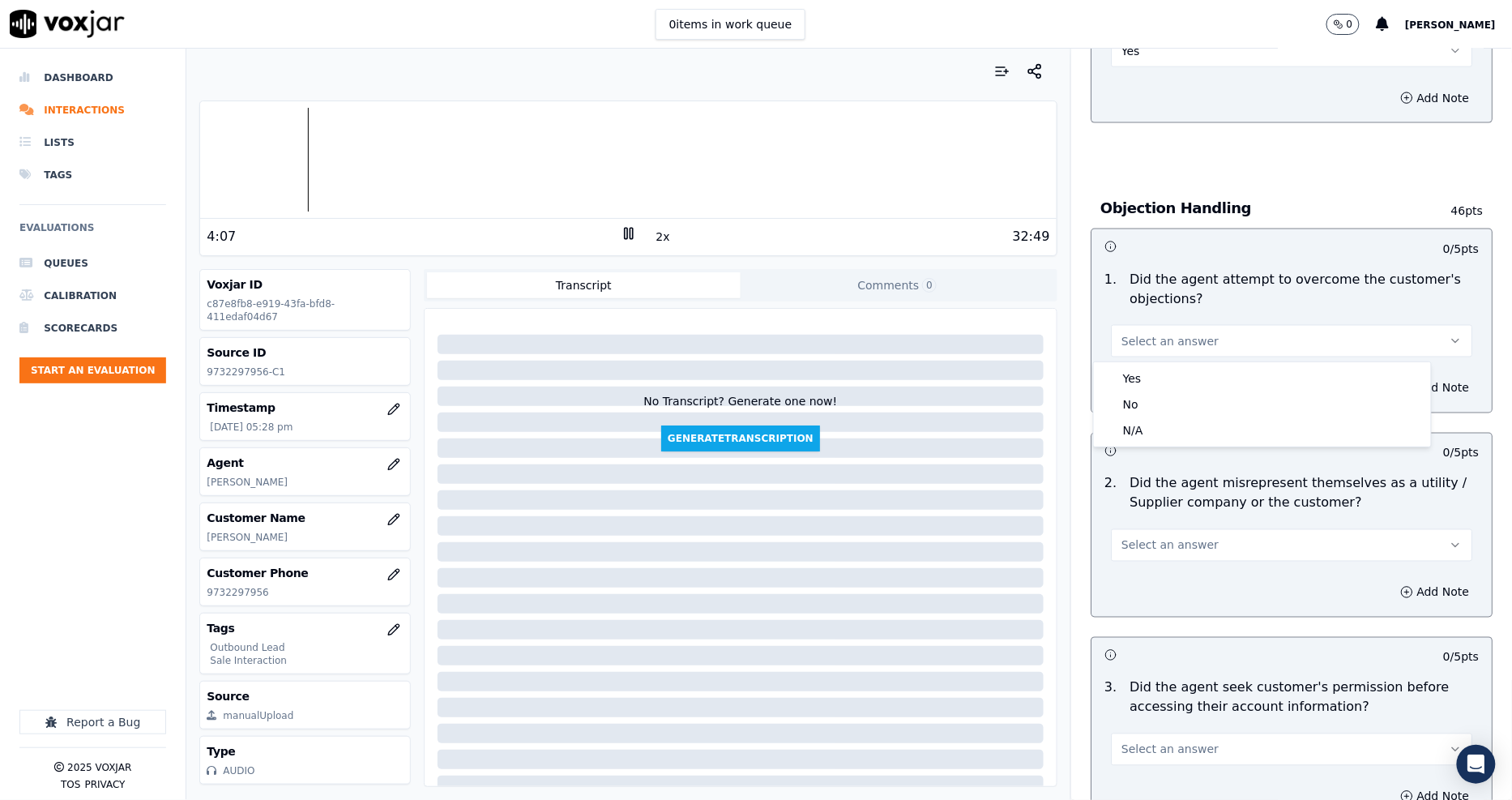
drag, startPoint x: 1152, startPoint y: 360, endPoint x: 1152, endPoint y: 370, distance: 10.0
click at [1152, 367] on div "Yes No N/A" at bounding box center [1261, 404] width 339 height 86
click at [1152, 375] on div "Yes" at bounding box center [1261, 378] width 330 height 26
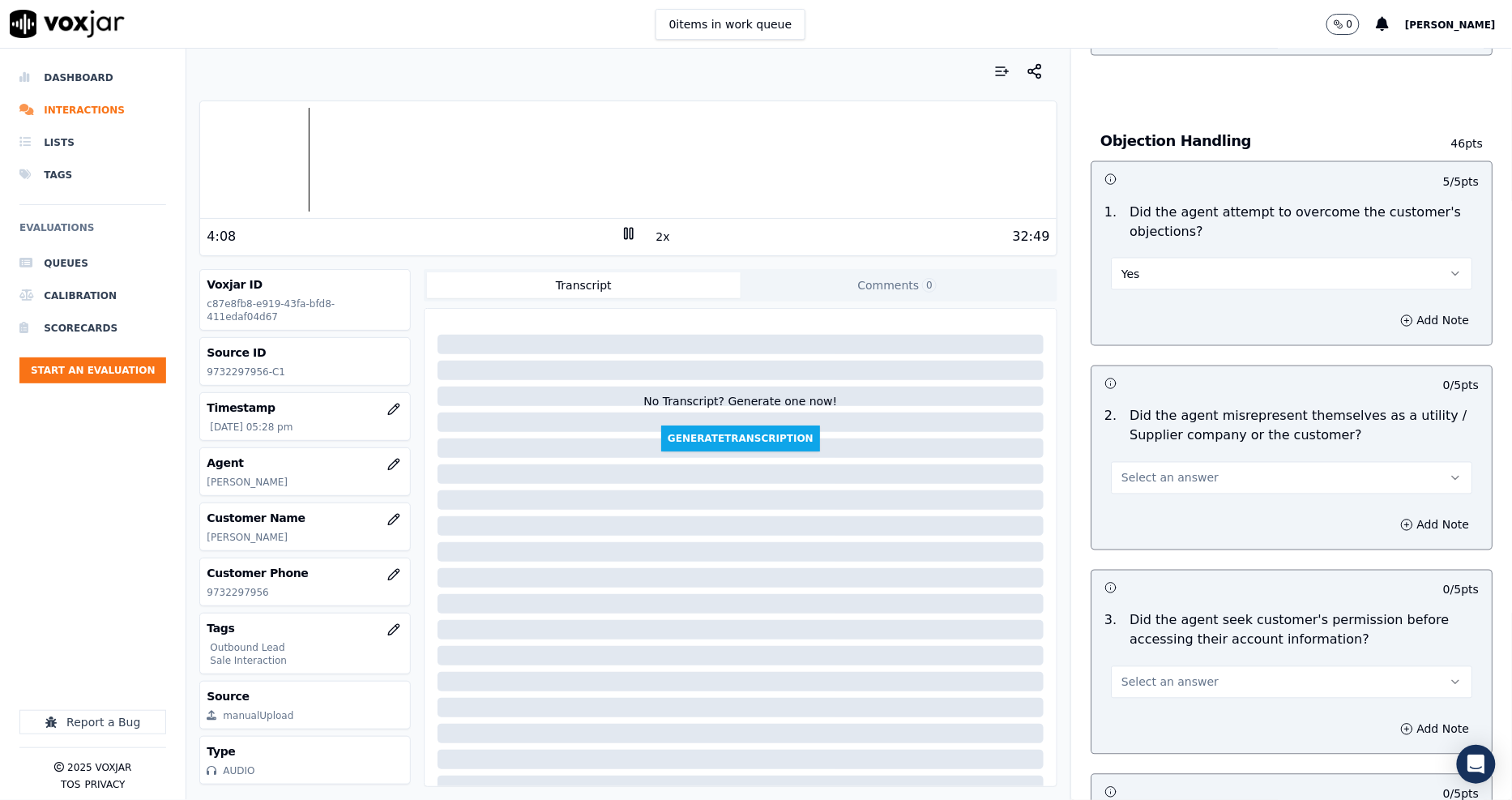
scroll to position [990, 0]
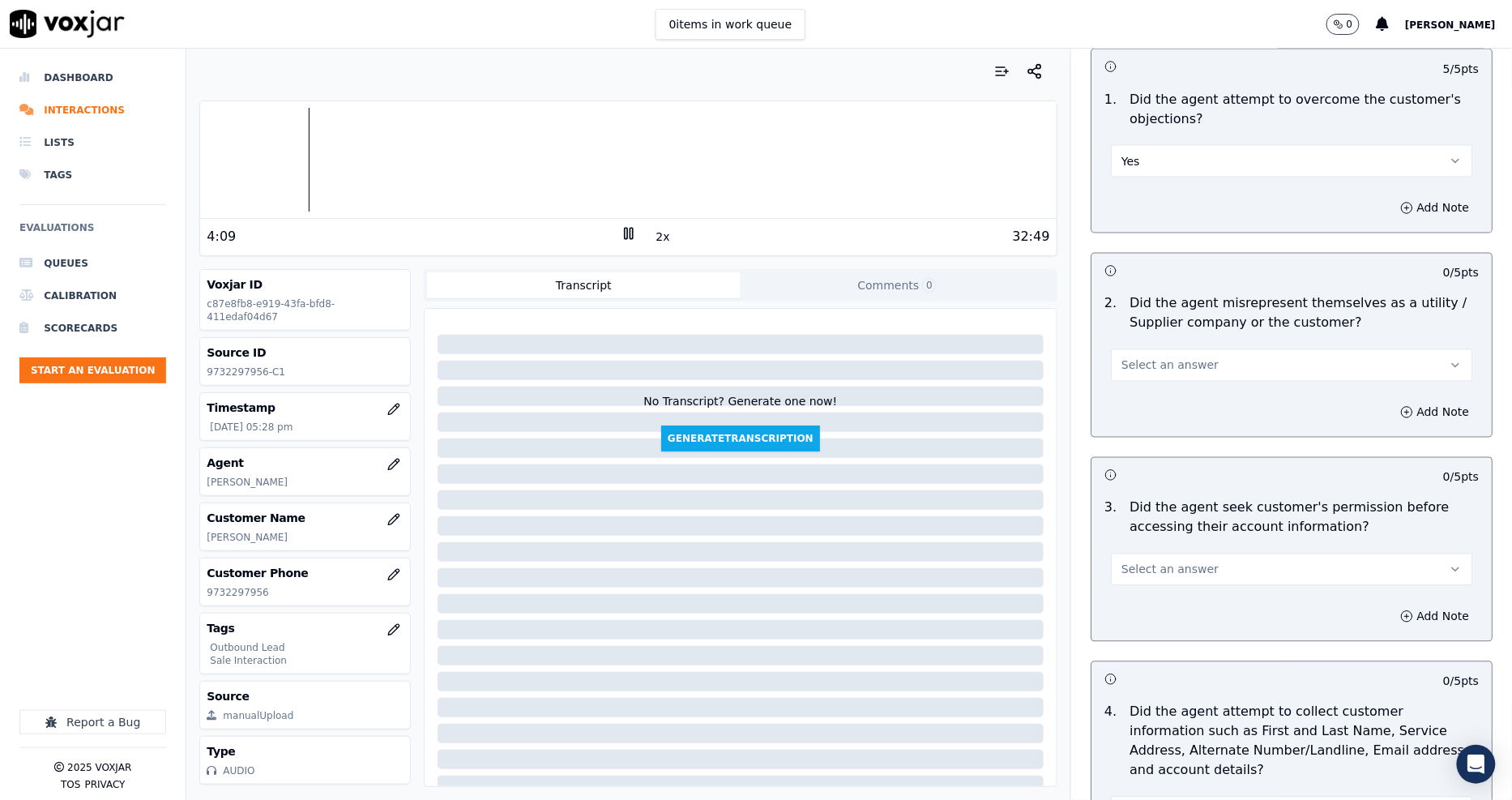
click at [1154, 357] on span "Select an answer" at bounding box center [1169, 364] width 97 height 16
click at [1165, 410] on div "Yes" at bounding box center [1261, 401] width 330 height 26
click at [1145, 365] on button "Yes" at bounding box center [1291, 365] width 361 height 33
click at [1156, 424] on div "No" at bounding box center [1261, 427] width 330 height 26
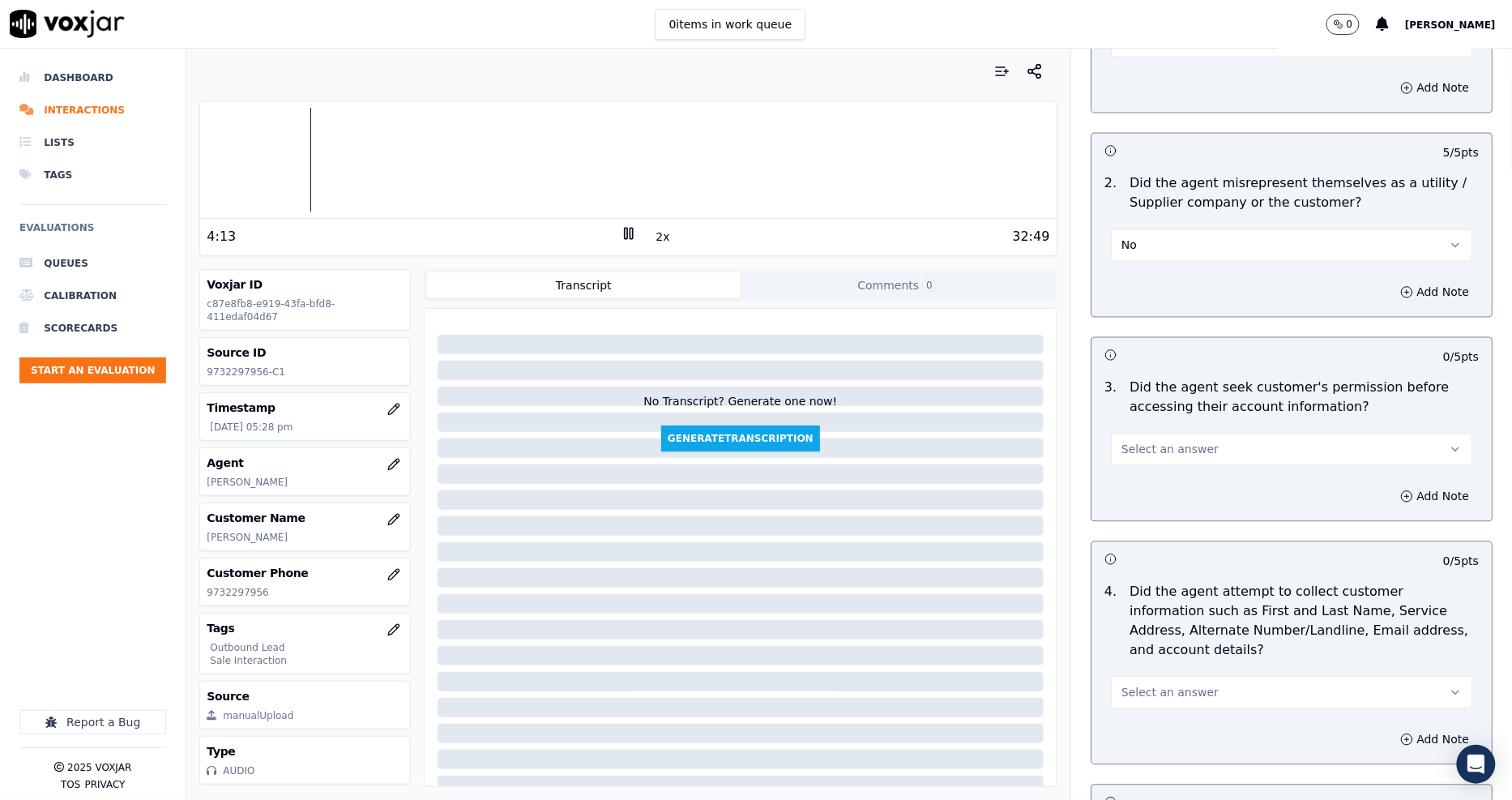
scroll to position [1260, 0]
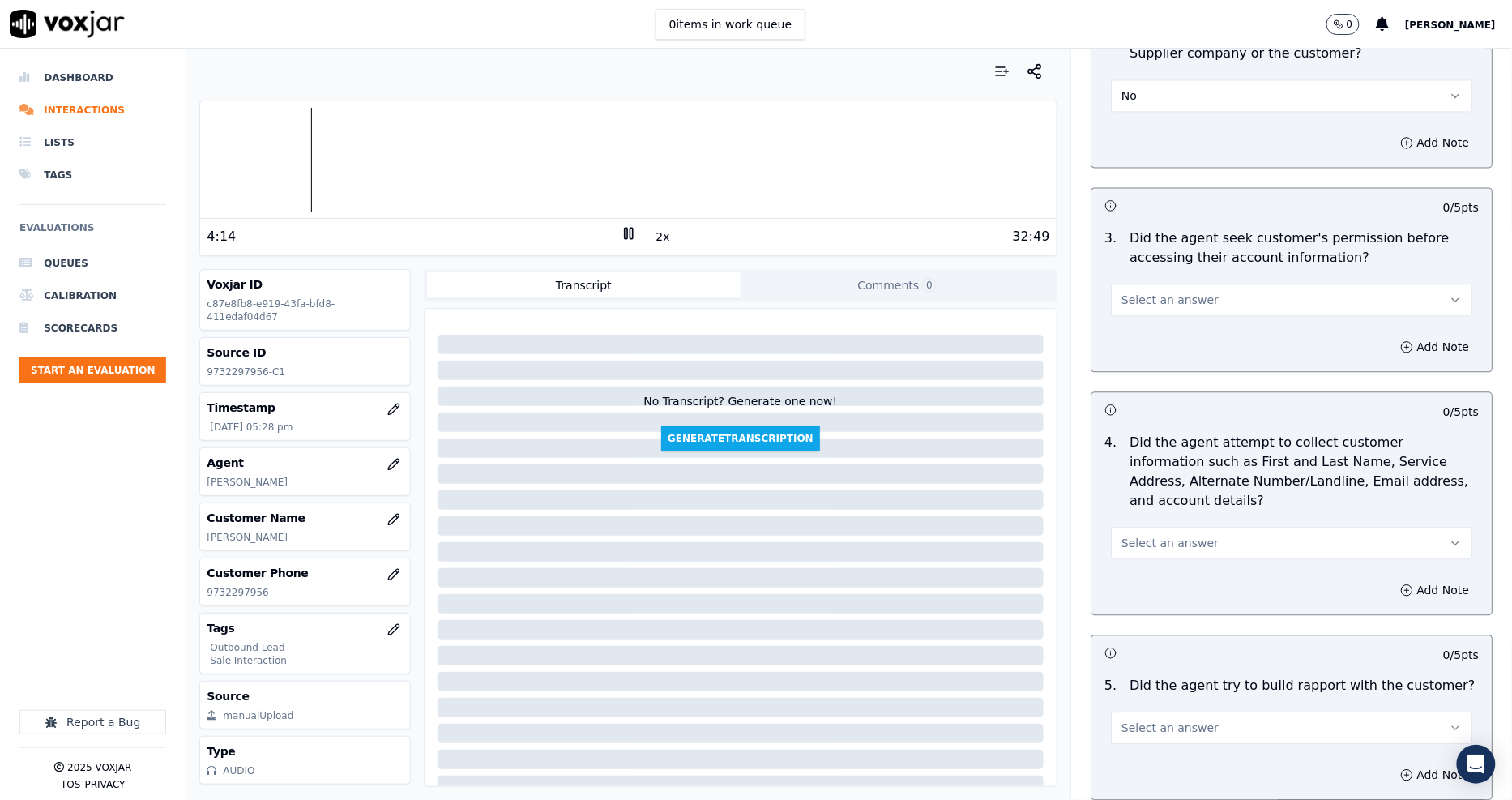
click at [1133, 317] on div "3 . Did the agent seek customer's permission before accessing their account inf…" at bounding box center [1291, 273] width 400 height 100
click at [1133, 316] on button "Select an answer" at bounding box center [1291, 299] width 361 height 33
click at [1143, 343] on div "Yes" at bounding box center [1261, 336] width 330 height 26
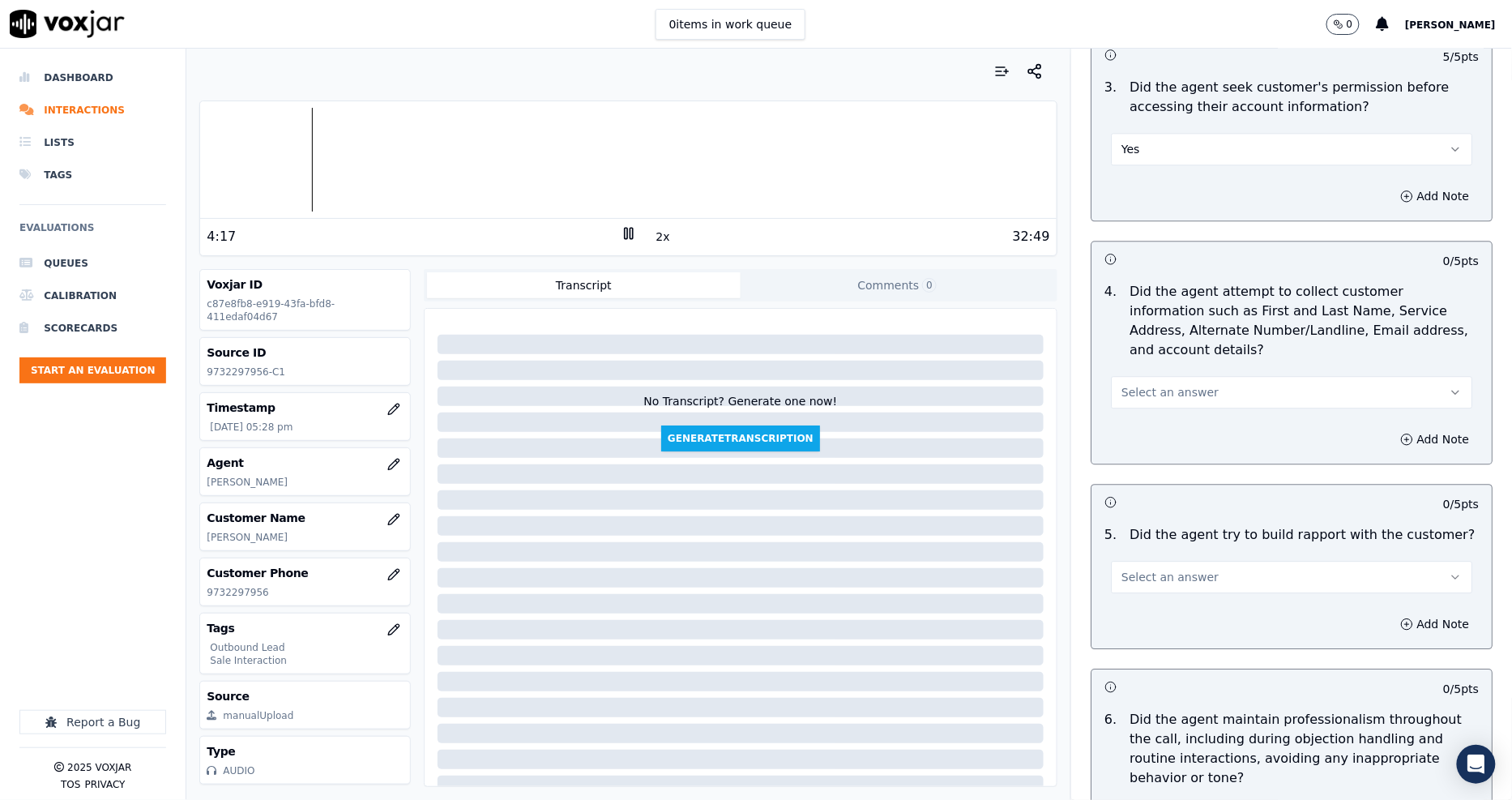
scroll to position [1530, 0]
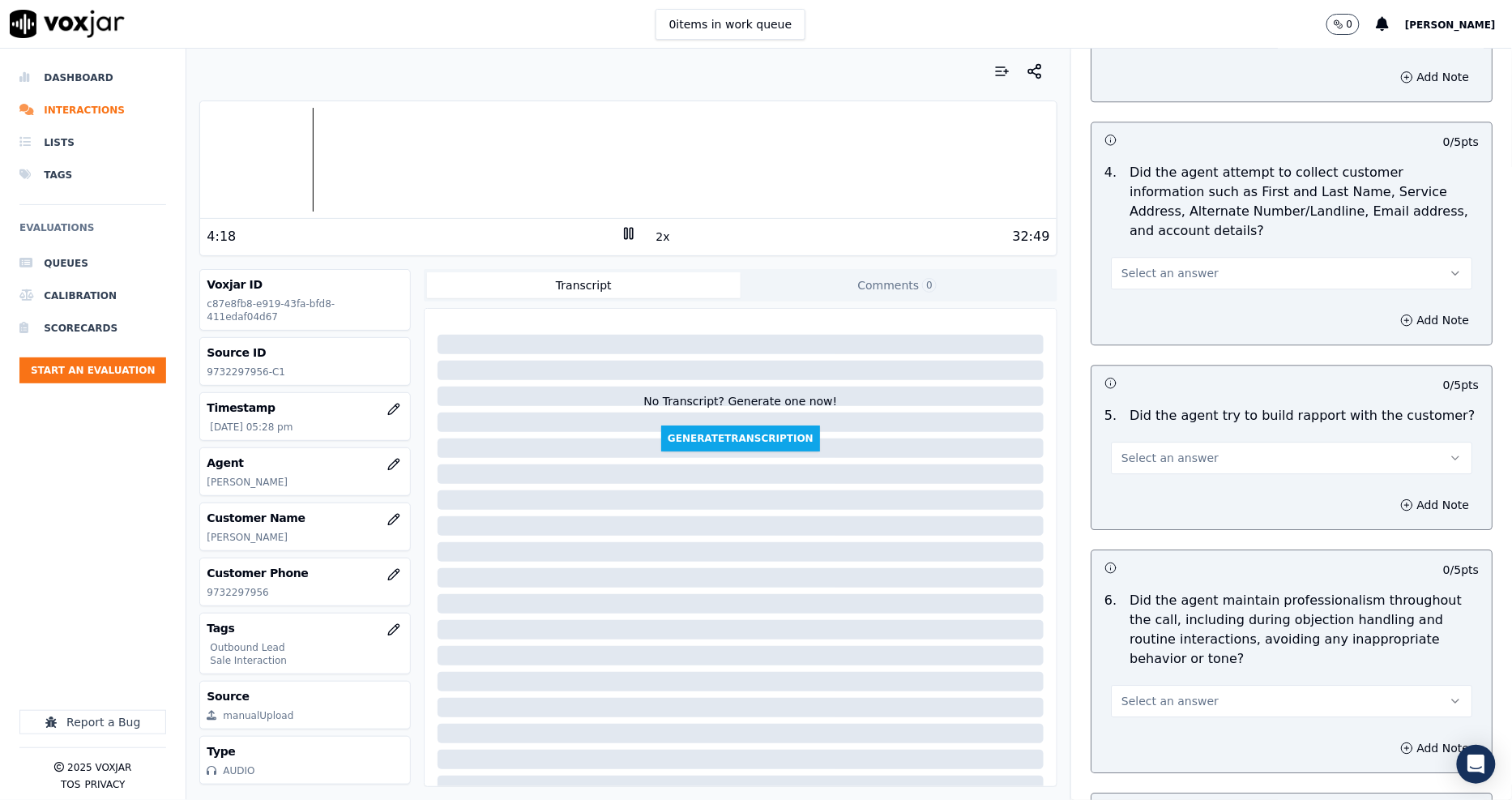
click at [1138, 263] on button "Select an answer" at bounding box center [1291, 273] width 361 height 33
click at [1141, 288] on div "Yes" at bounding box center [1261, 289] width 330 height 26
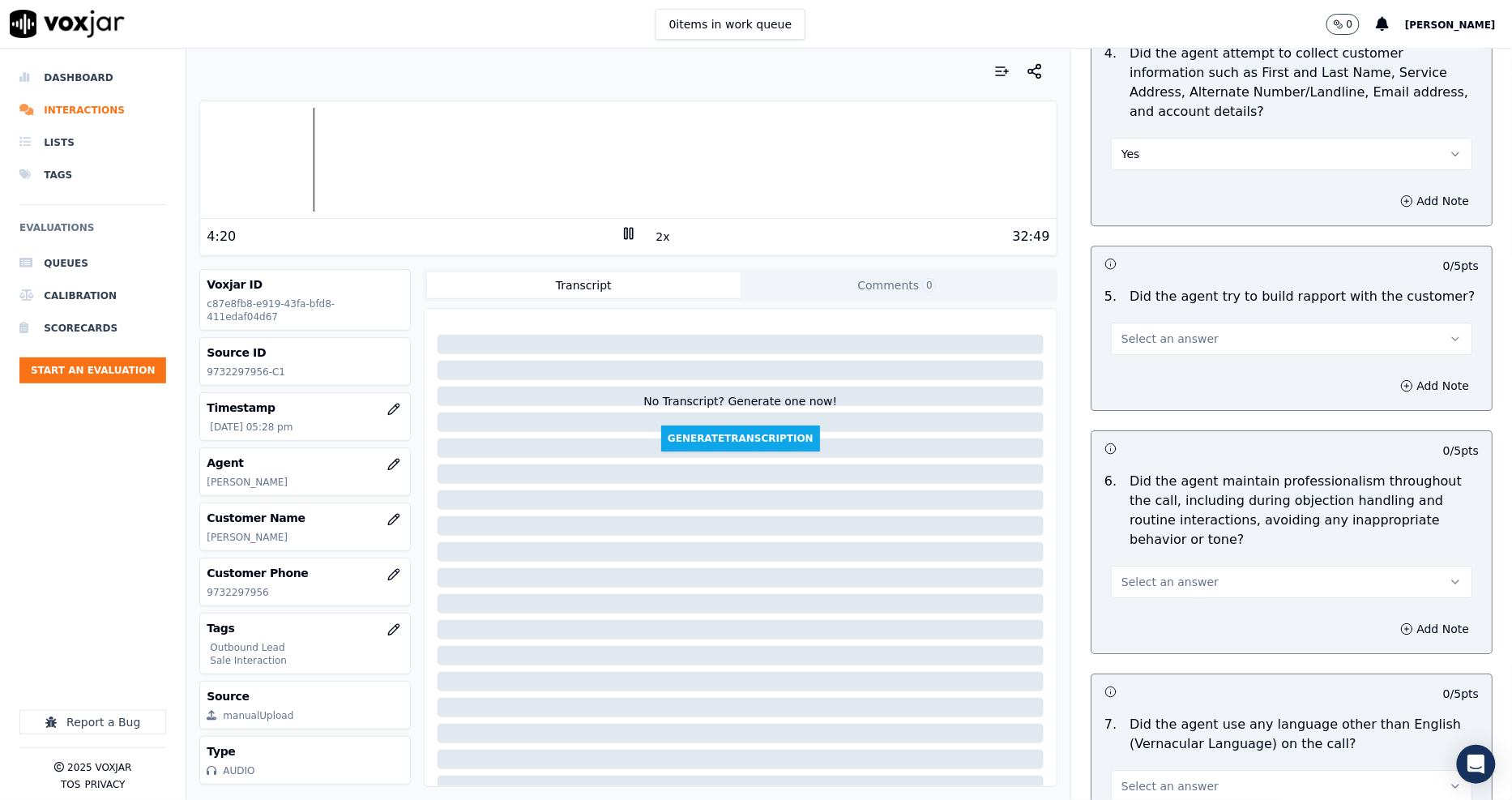
scroll to position [1801, 0]
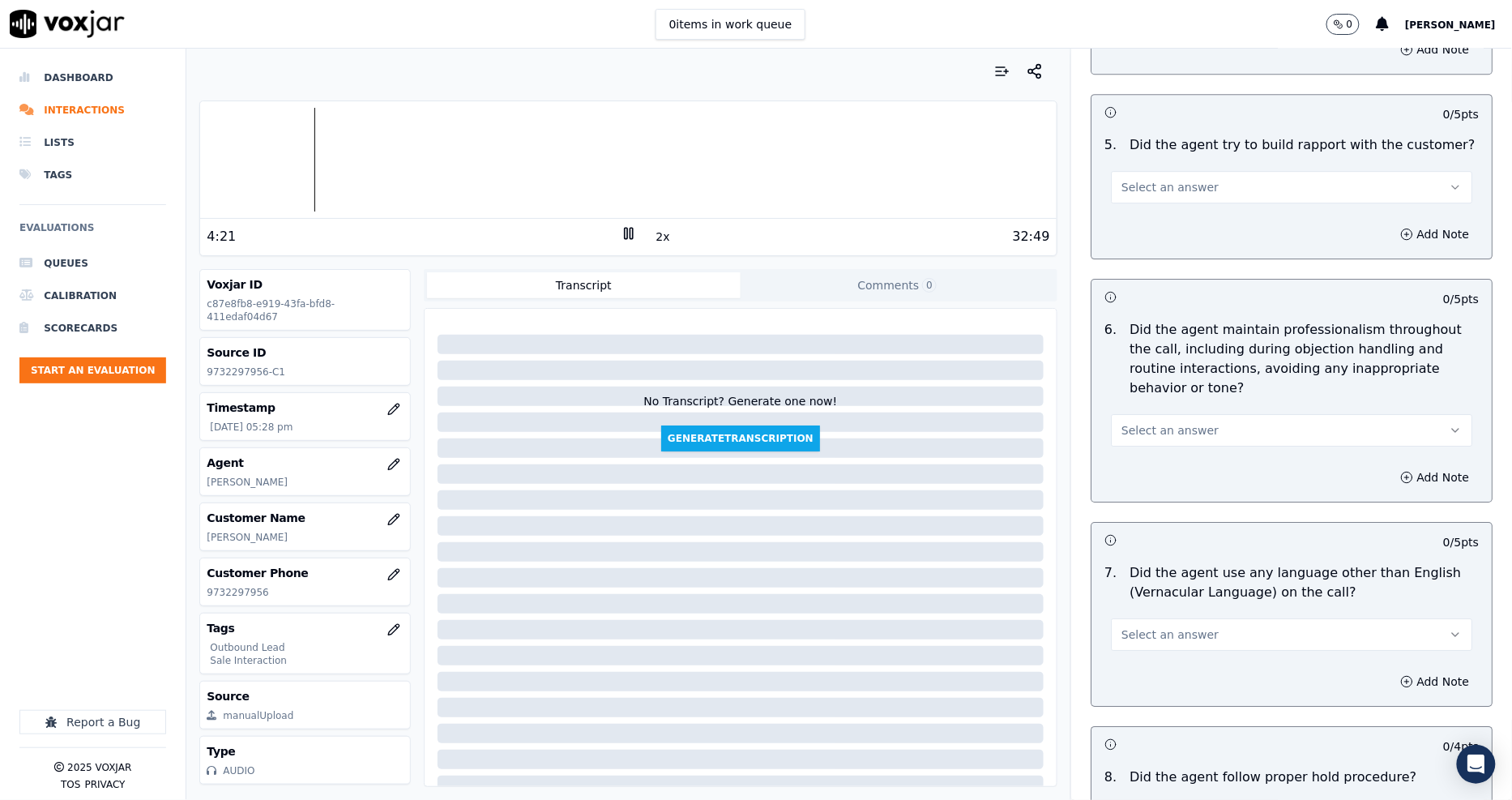
click at [1127, 185] on div "5 . Did the agent try to build rapport with the customer? Select an answer" at bounding box center [1291, 169] width 400 height 81
click at [1124, 179] on span "Select an answer" at bounding box center [1169, 186] width 97 height 16
click at [1138, 259] on div "N/A" at bounding box center [1261, 257] width 330 height 26
click at [1135, 422] on span "Select an answer" at bounding box center [1169, 430] width 97 height 16
click at [1140, 449] on div "Yes" at bounding box center [1261, 447] width 330 height 26
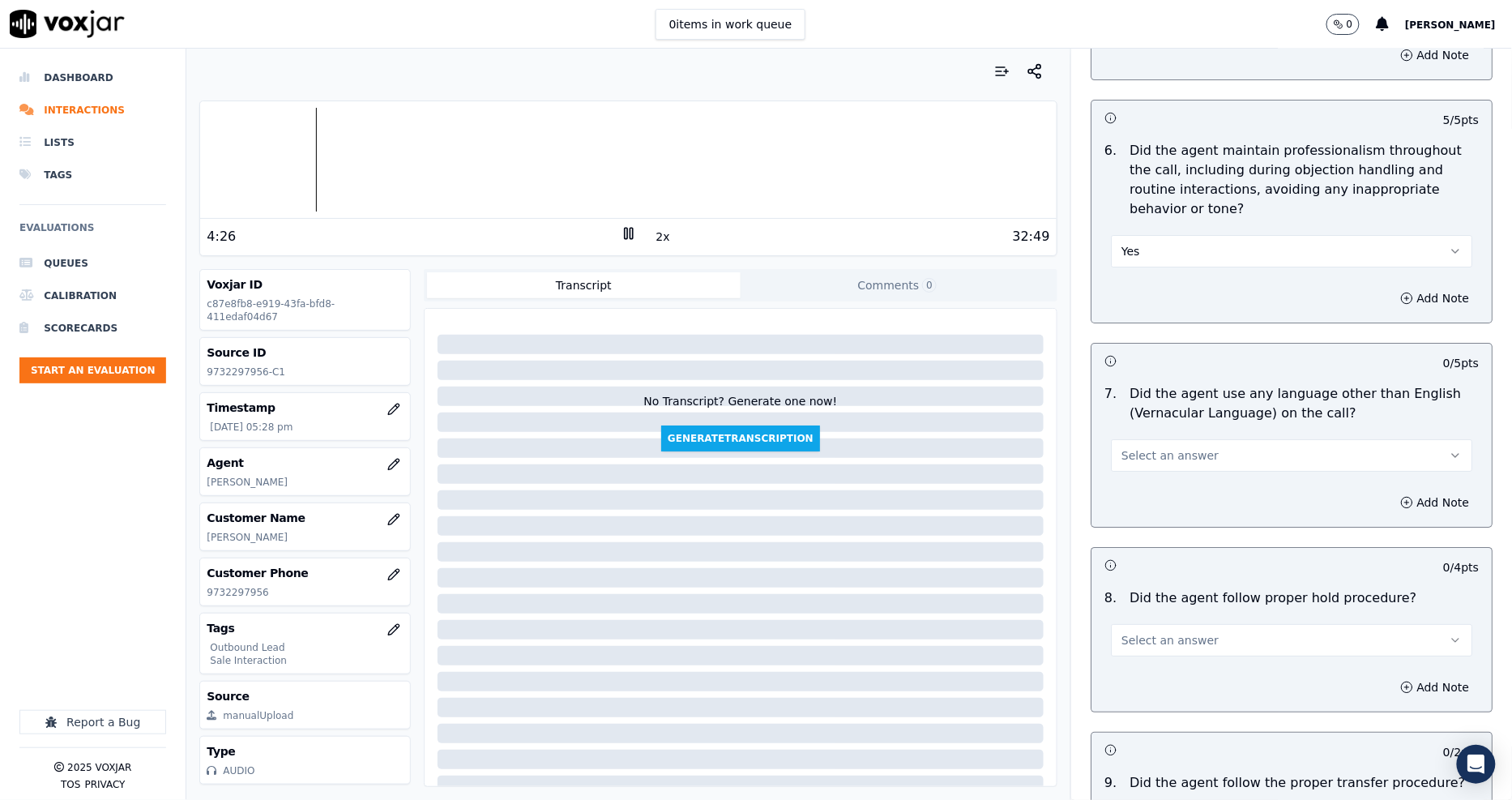
scroll to position [1980, 0]
click at [1141, 422] on div "Select an answer" at bounding box center [1291, 446] width 387 height 48
click at [1144, 446] on span "Select an answer" at bounding box center [1169, 454] width 97 height 16
click at [1147, 499] on div "No" at bounding box center [1261, 498] width 330 height 26
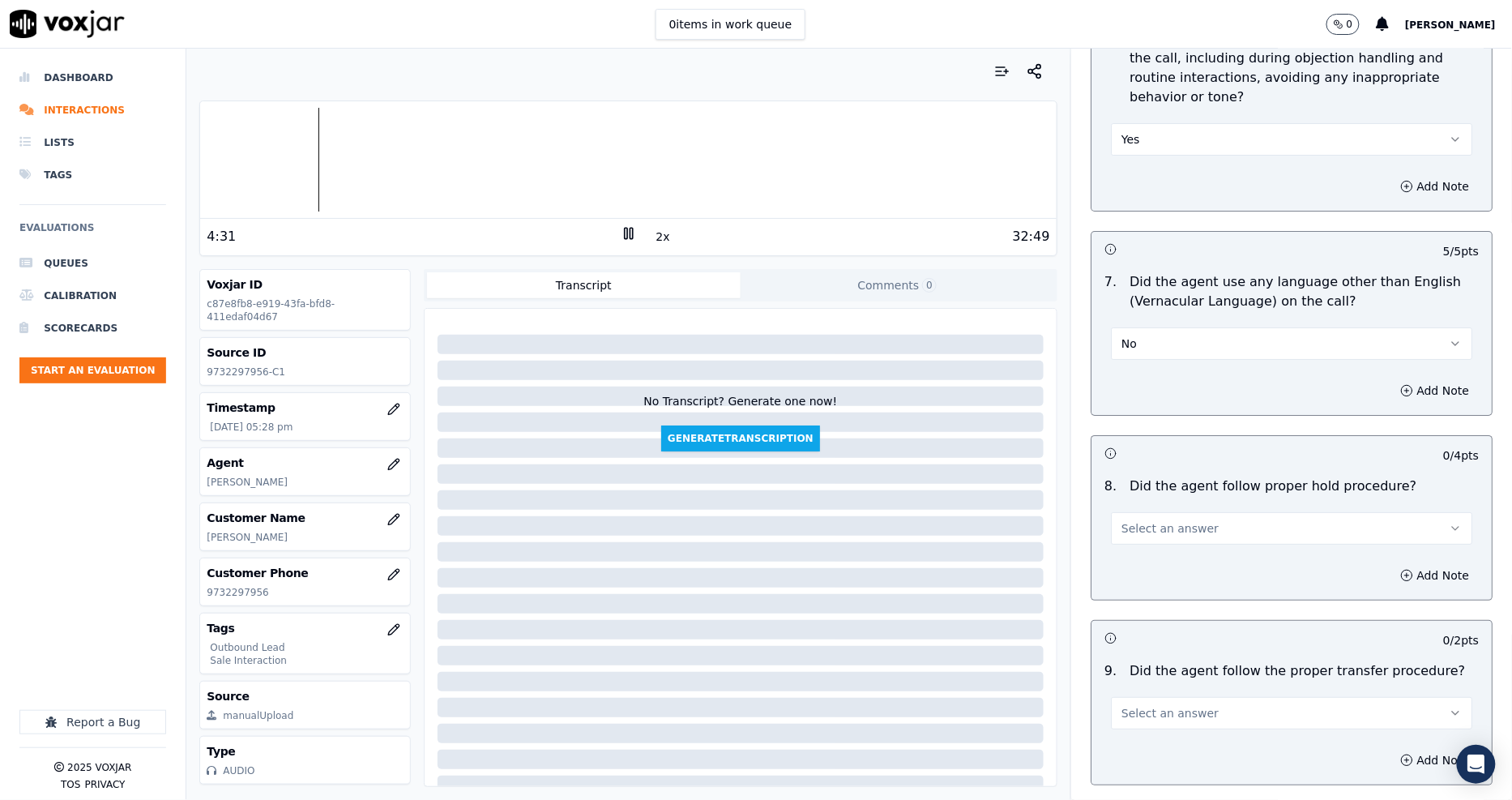
scroll to position [2250, 0]
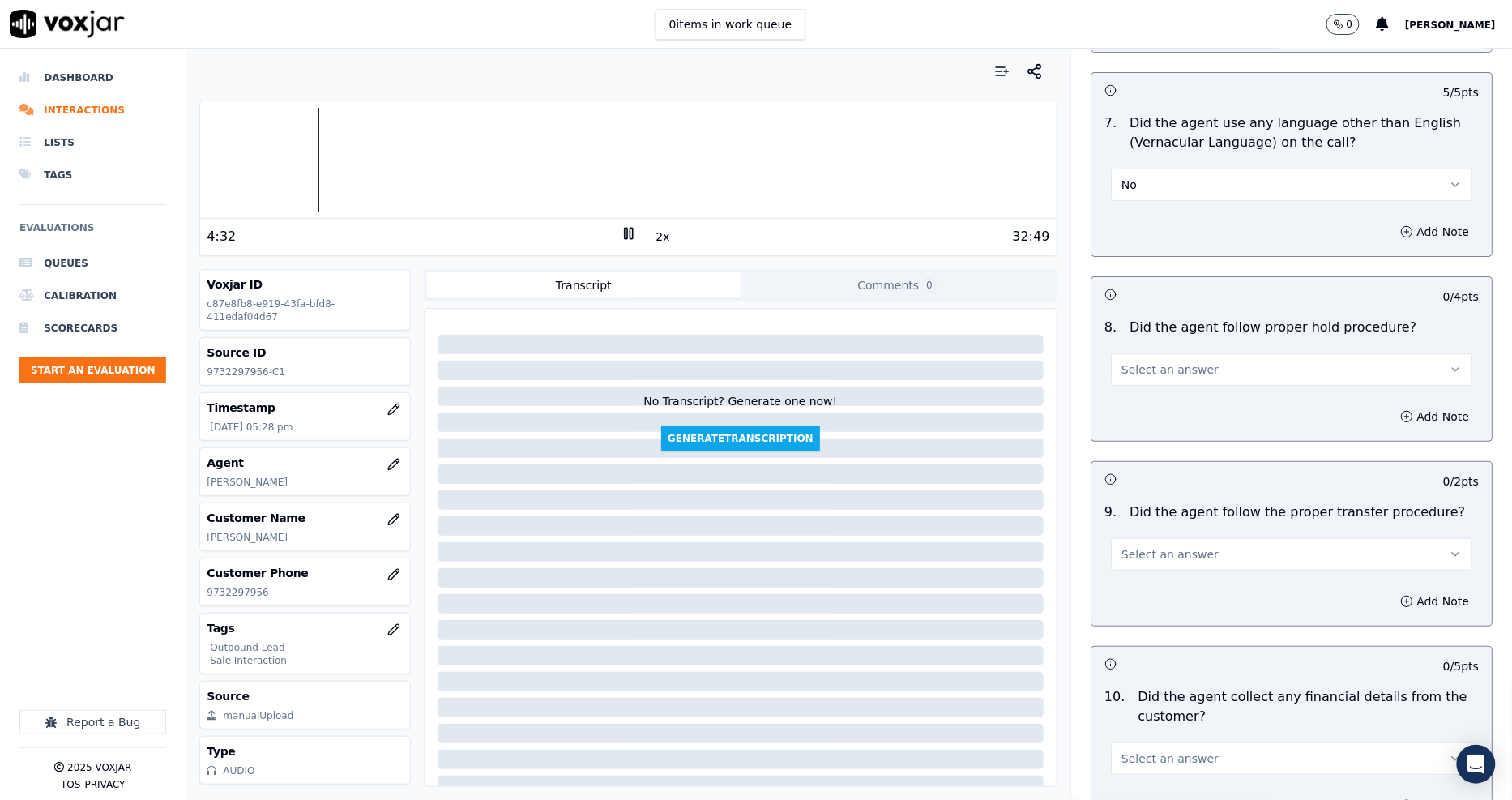
click at [1150, 361] on span "Select an answer" at bounding box center [1169, 369] width 97 height 16
click at [1160, 436] on div "N/A" at bounding box center [1261, 439] width 330 height 26
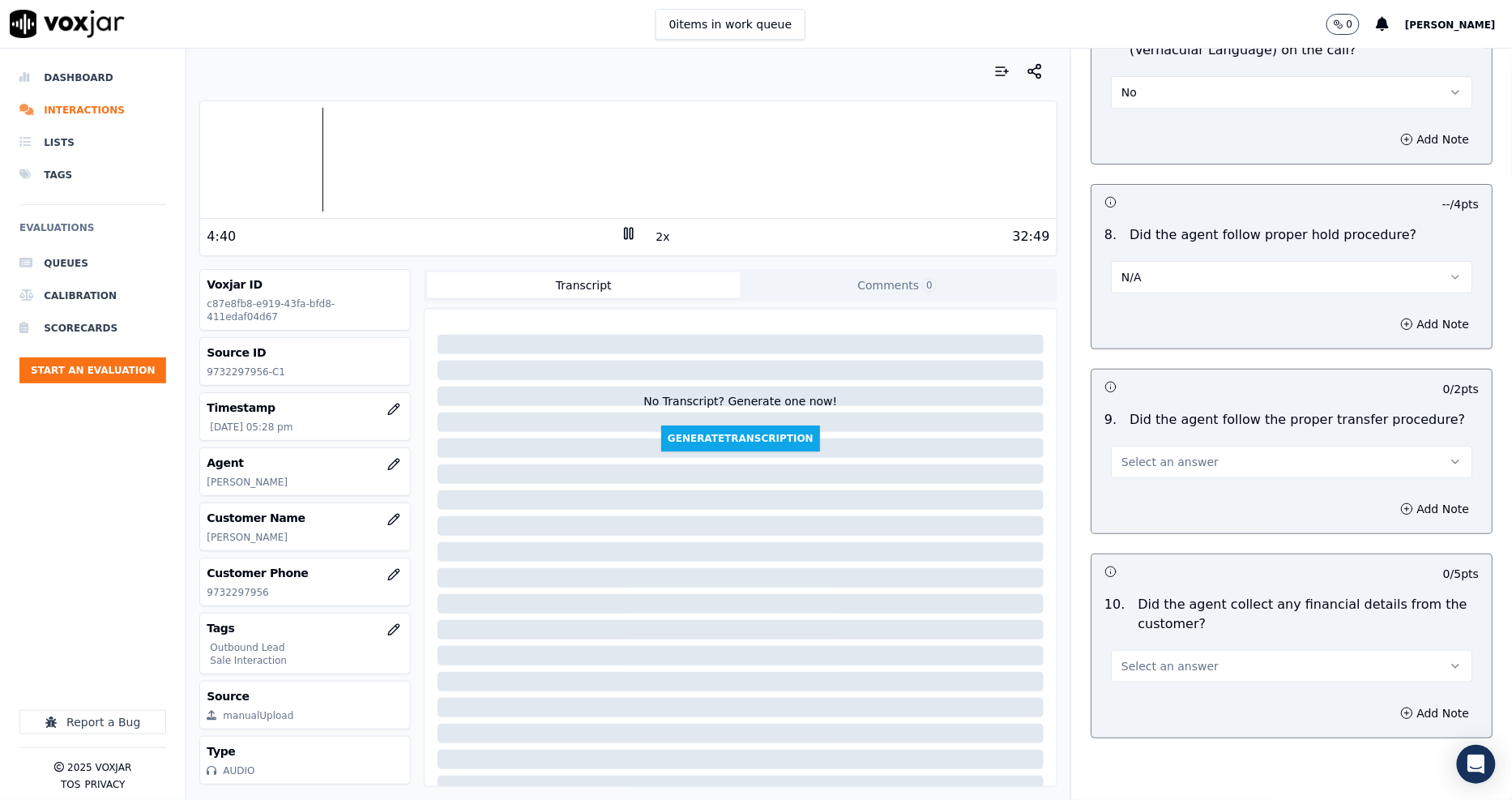
scroll to position [2340, 0]
click at [1143, 454] on button "Select an answer" at bounding box center [1291, 464] width 361 height 33
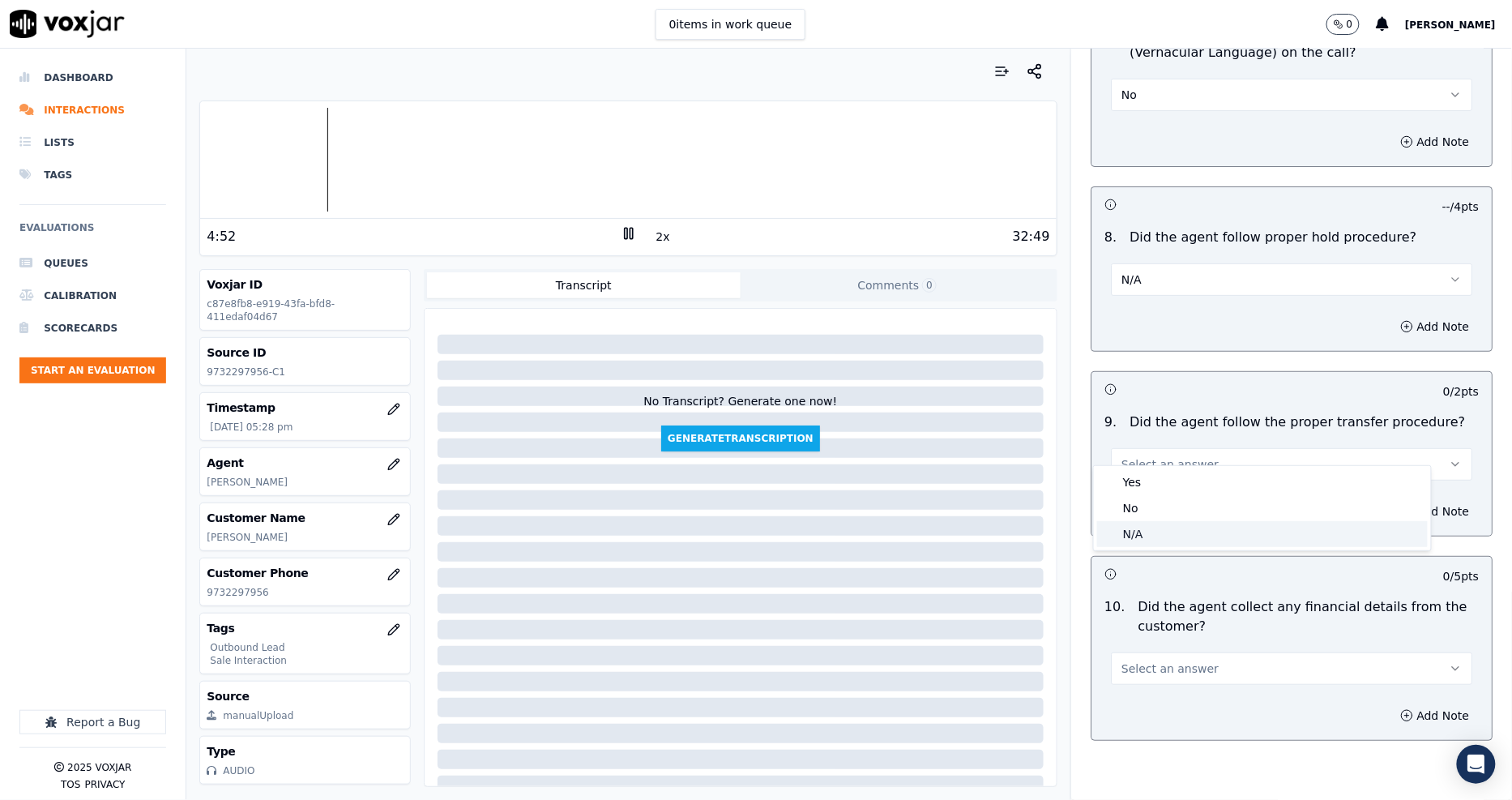
click at [1144, 528] on div "N/A" at bounding box center [1261, 533] width 330 height 26
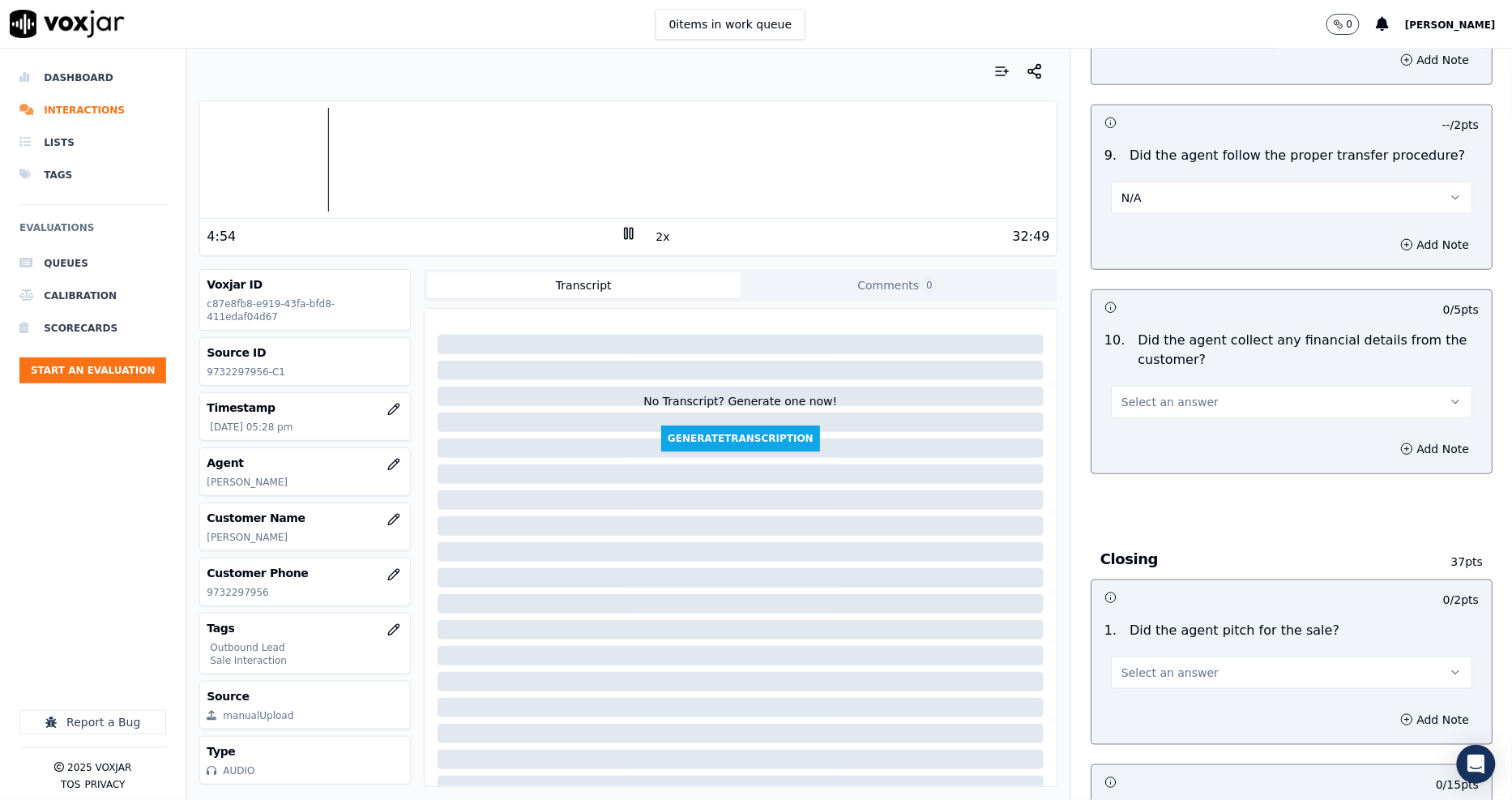
scroll to position [2611, 0]
click at [1126, 177] on button "N/A" at bounding box center [1291, 193] width 361 height 33
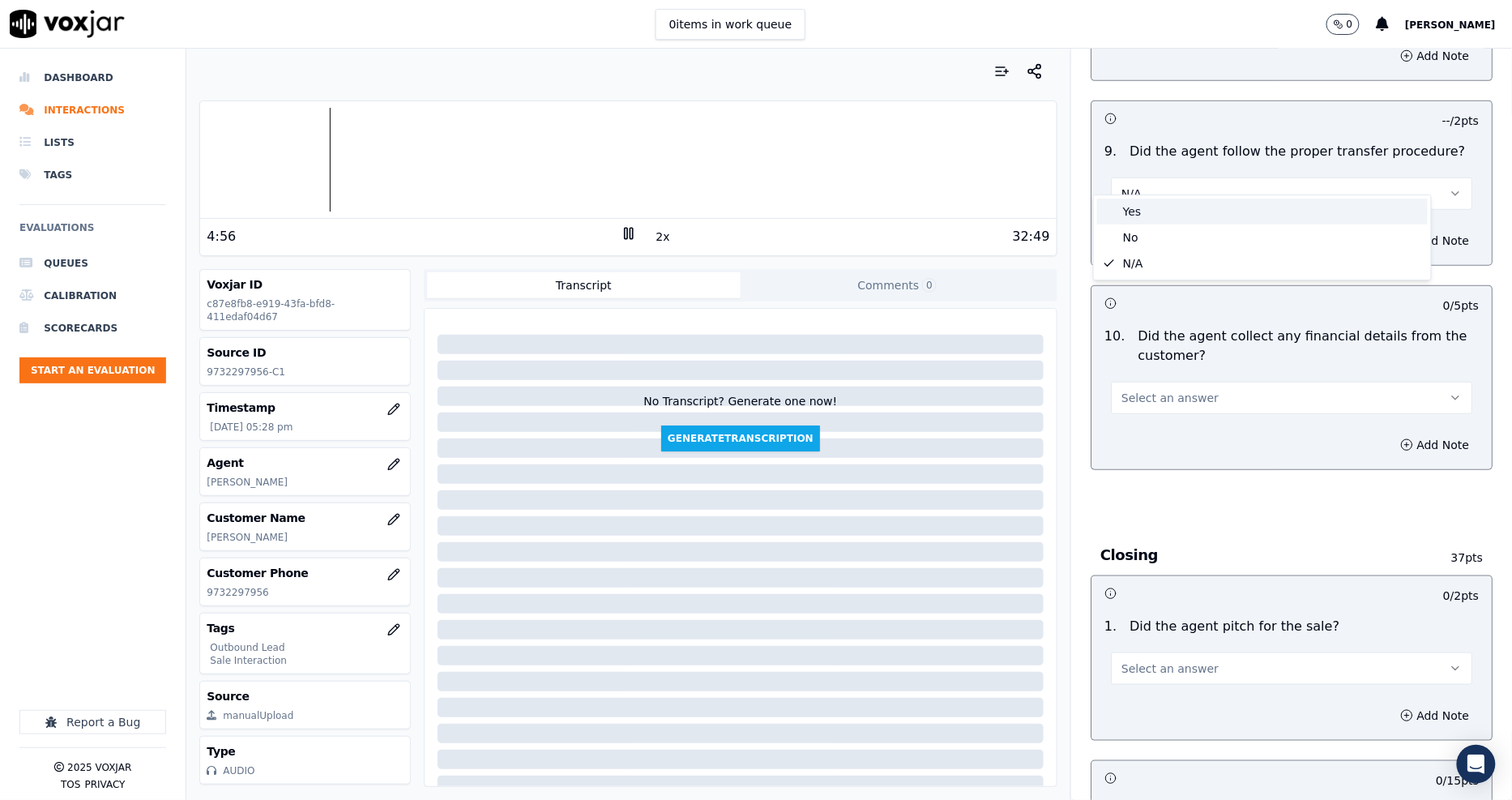
click at [1141, 208] on div "Yes" at bounding box center [1261, 211] width 330 height 26
click at [1118, 177] on button "Yes" at bounding box center [1291, 193] width 361 height 33
click at [1128, 251] on div "N/A" at bounding box center [1261, 262] width 330 height 26
click at [1168, 390] on span "Select an answer" at bounding box center [1169, 397] width 97 height 16
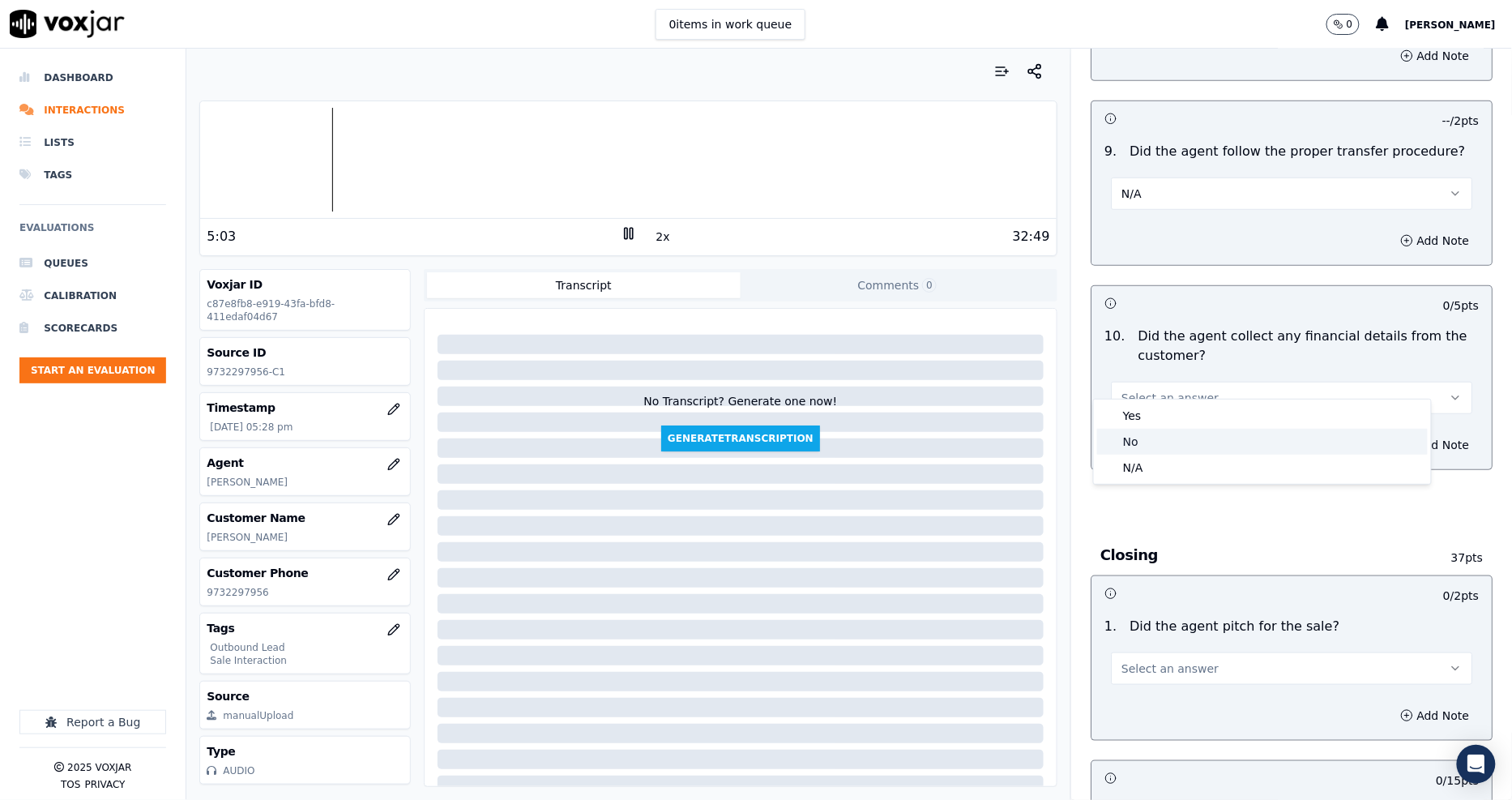
click at [1158, 447] on div "No" at bounding box center [1261, 441] width 330 height 26
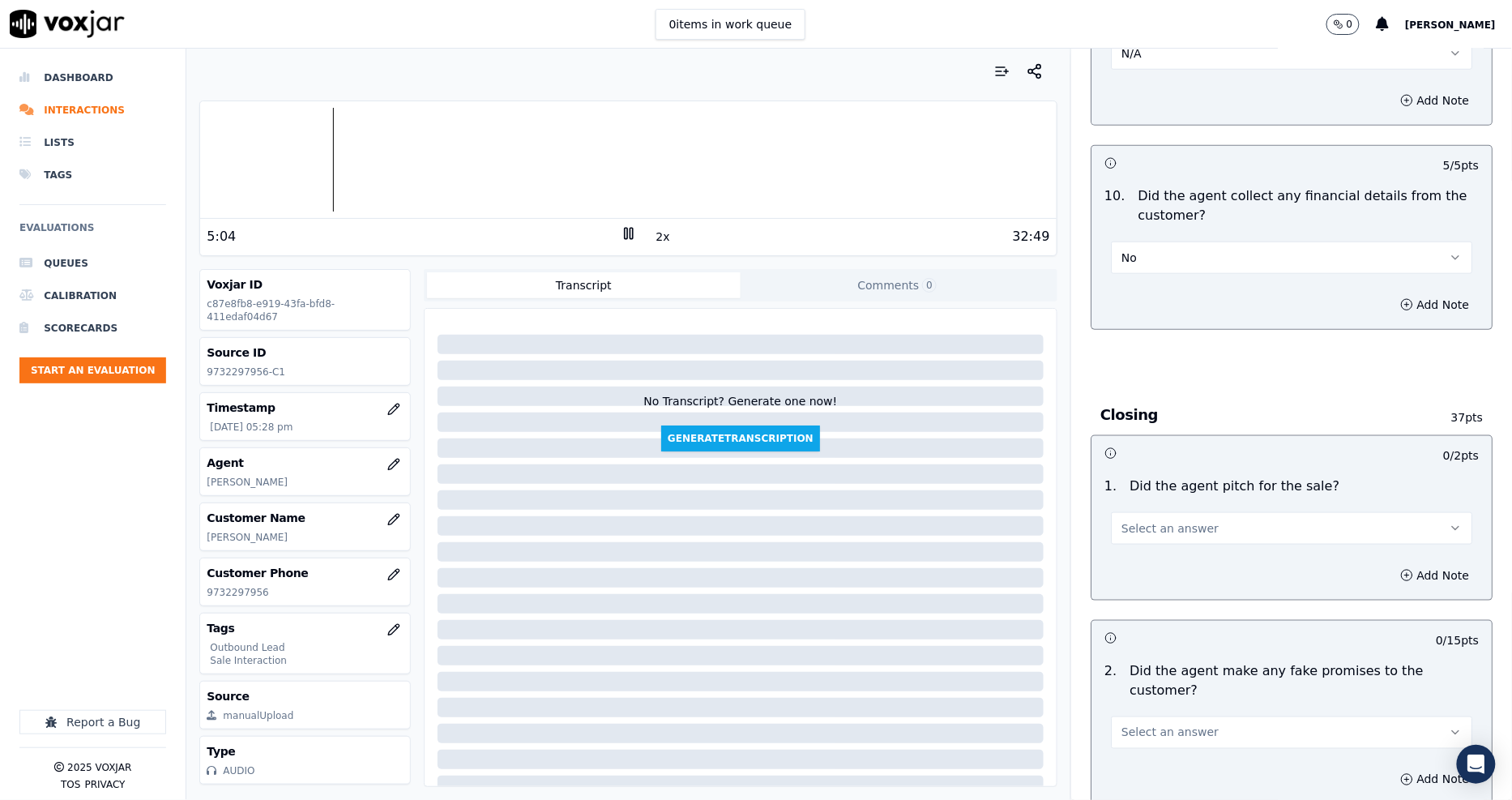
scroll to position [2881, 0]
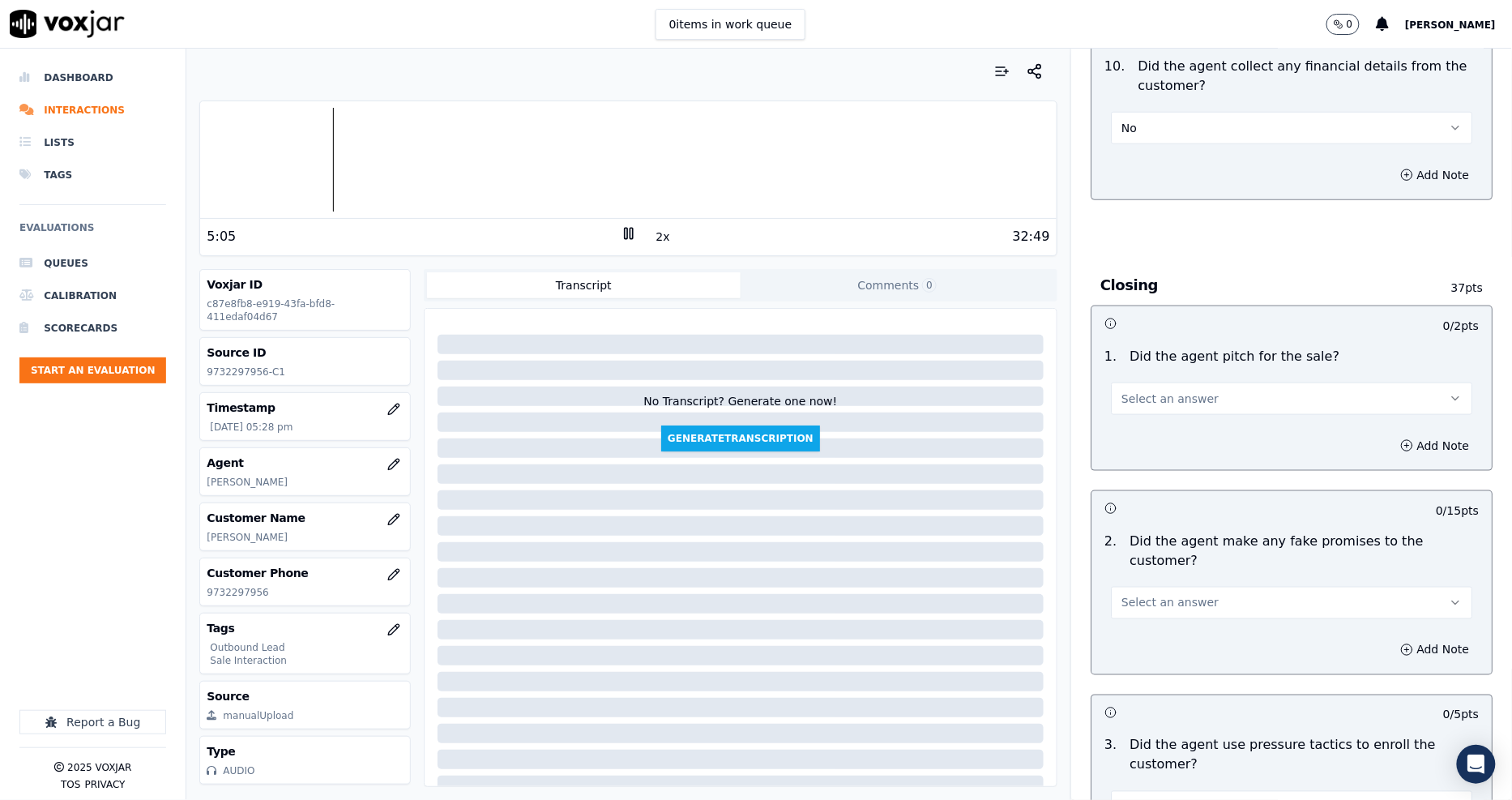
click at [1147, 390] on button "Select an answer" at bounding box center [1291, 398] width 361 height 33
click at [1147, 415] on div "Yes" at bounding box center [1261, 416] width 330 height 26
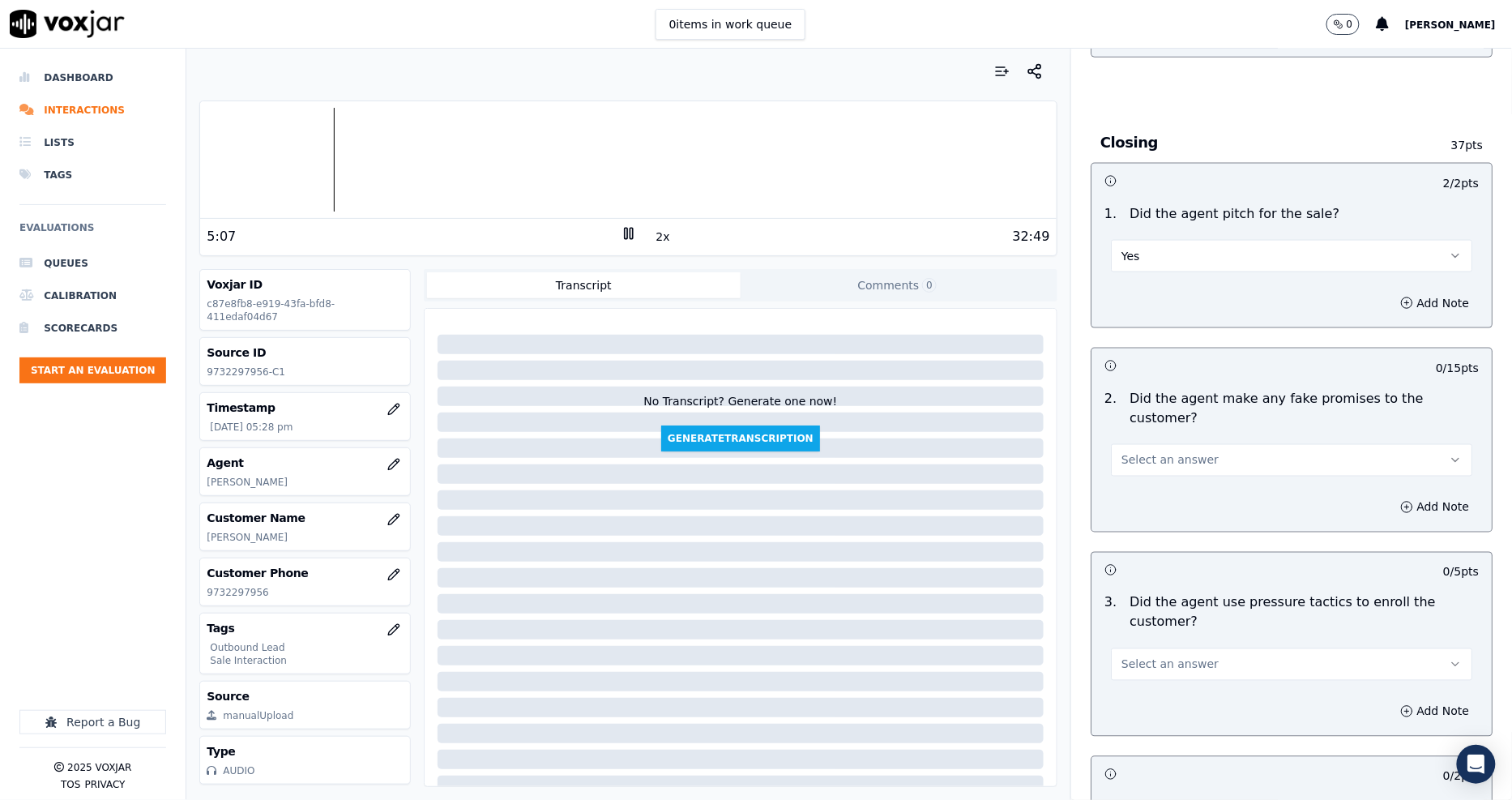
scroll to position [3150, 0]
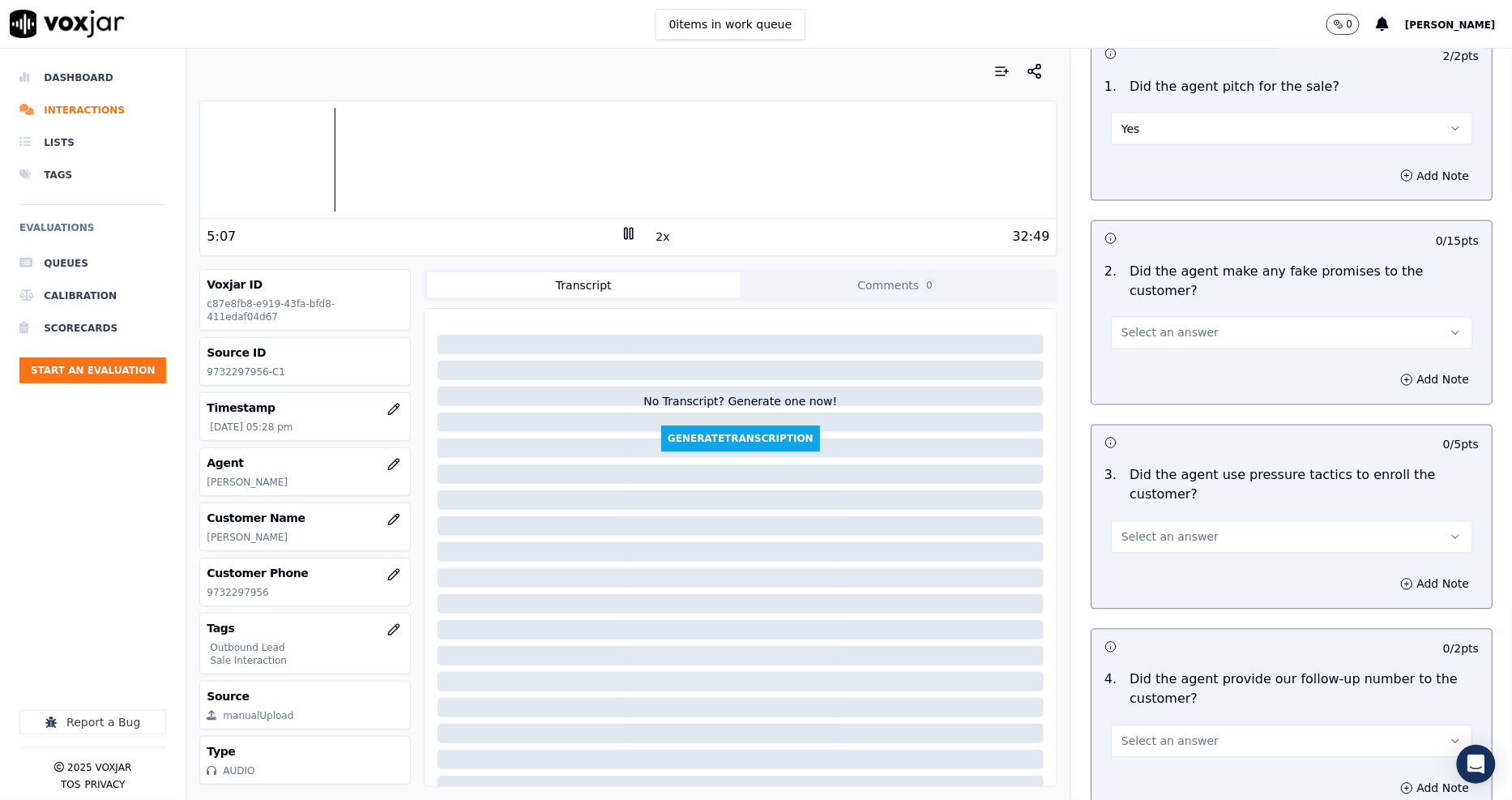
click at [1127, 325] on span "Select an answer" at bounding box center [1169, 333] width 97 height 16
click at [1132, 354] on div "No" at bounding box center [1261, 357] width 330 height 26
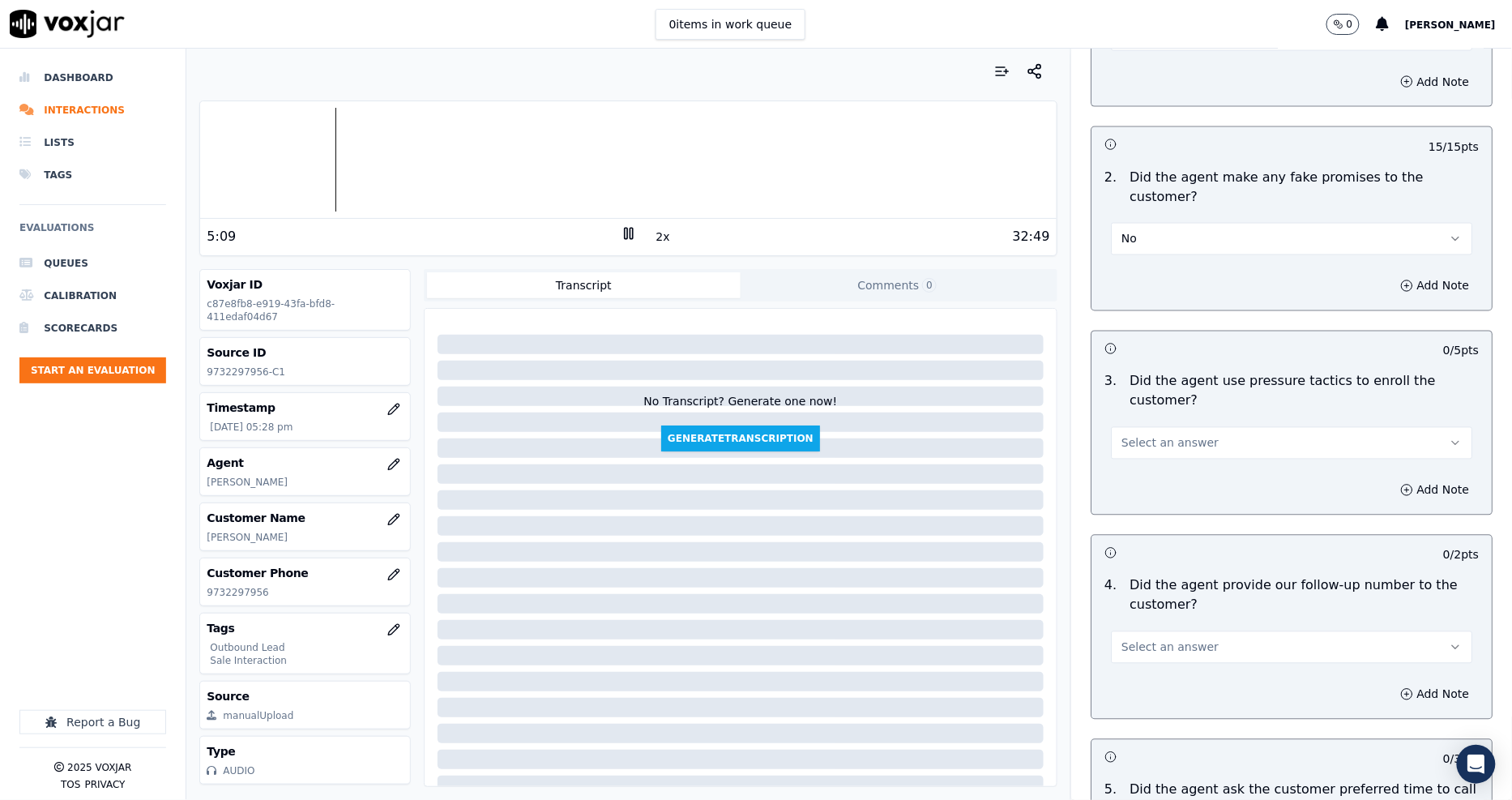
scroll to position [3330, 0]
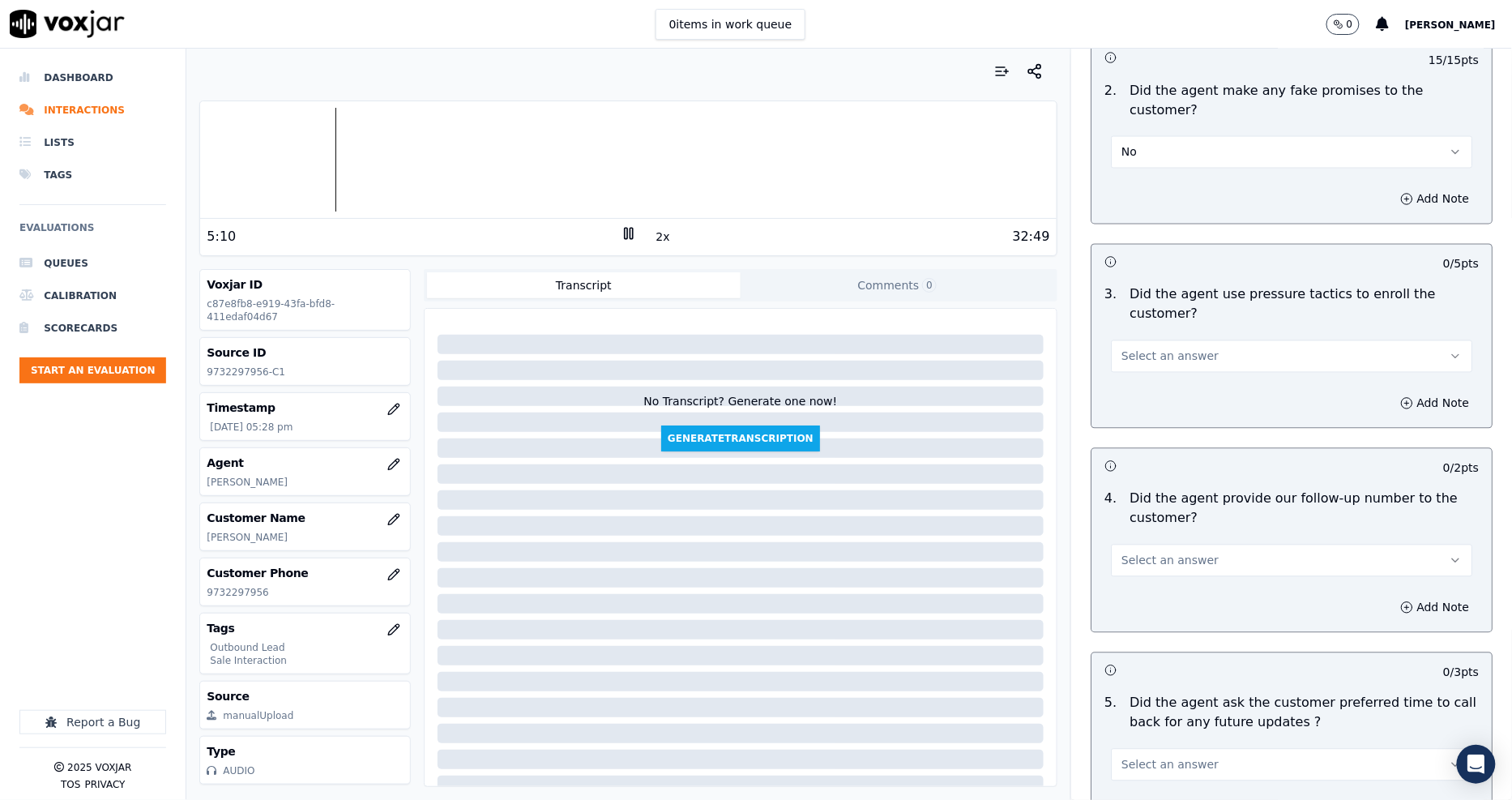
click at [1132, 349] on span "Select an answer" at bounding box center [1169, 356] width 97 height 16
click at [1138, 353] on div "No" at bounding box center [1261, 362] width 330 height 26
click at [1148, 544] on button "Select an answer" at bounding box center [1291, 560] width 361 height 33
click at [1144, 543] on div "Yes" at bounding box center [1261, 540] width 330 height 26
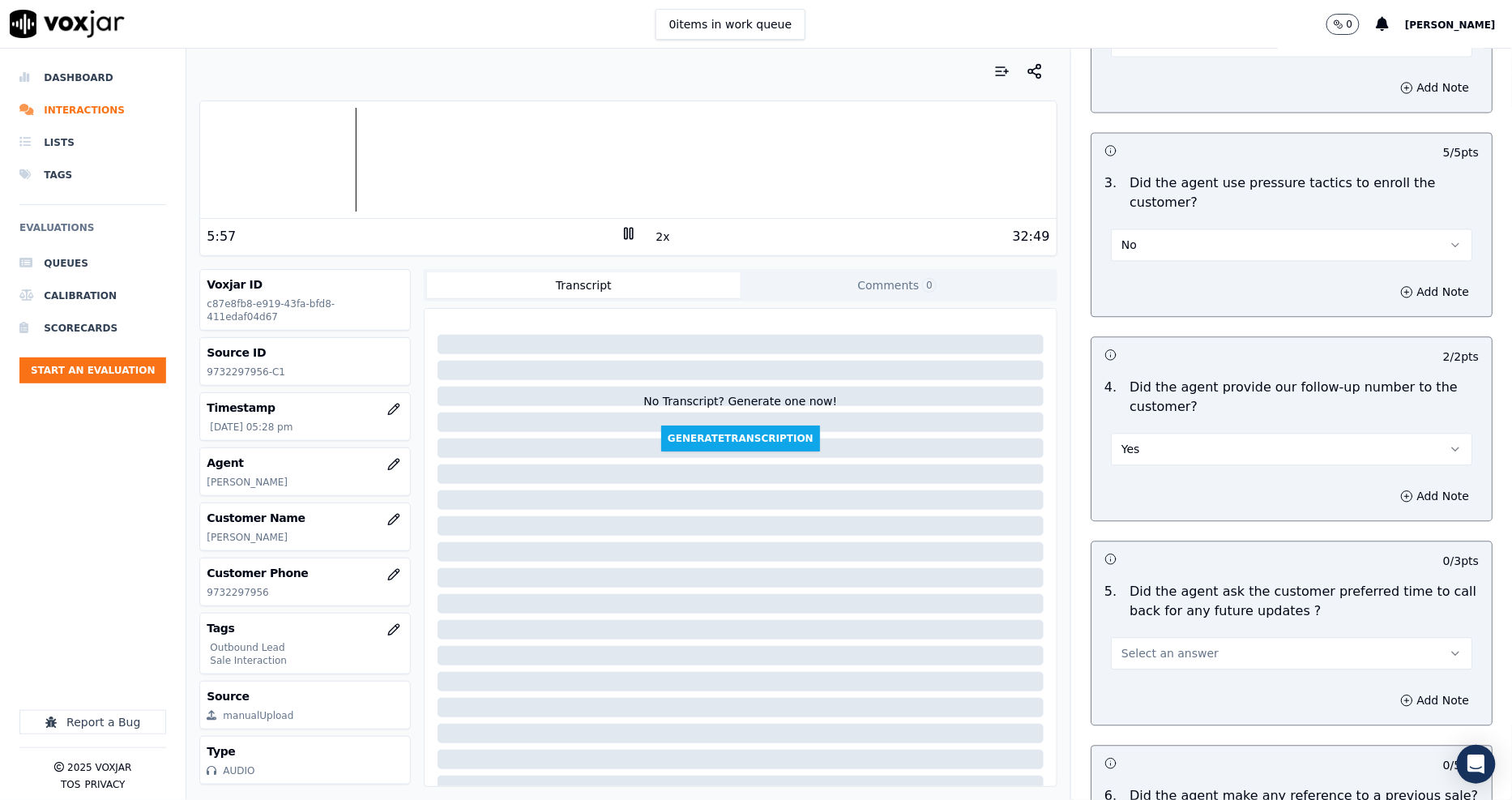
scroll to position [3600, 0]
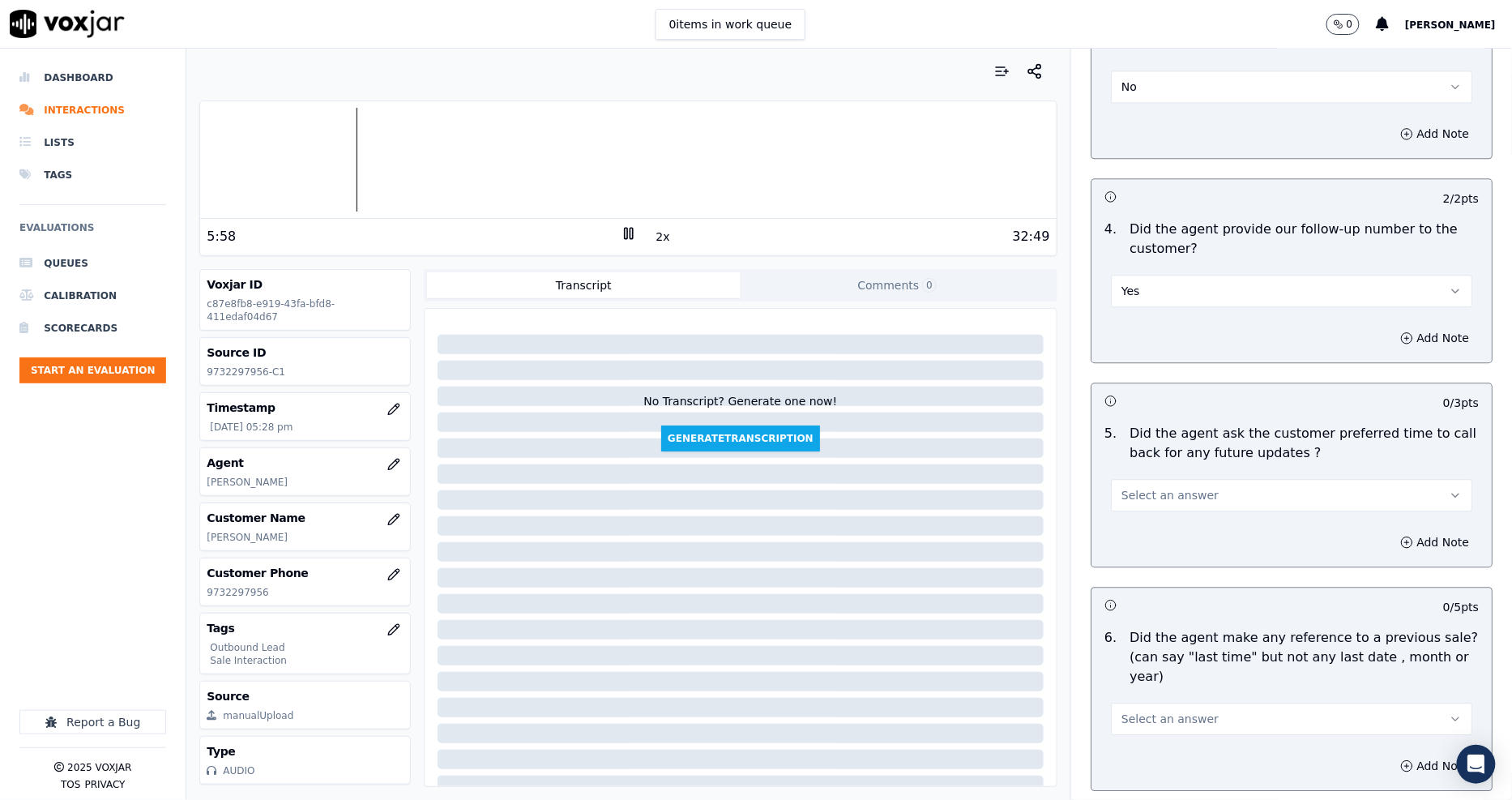
click at [1144, 487] on span "Select an answer" at bounding box center [1169, 494] width 97 height 16
drag, startPoint x: 1144, startPoint y: 446, endPoint x: 1144, endPoint y: 518, distance: 72.0
click at [1144, 518] on div "Yes No N/A" at bounding box center [1261, 501] width 337 height 84
click at [1144, 518] on div "N/A" at bounding box center [1261, 526] width 330 height 26
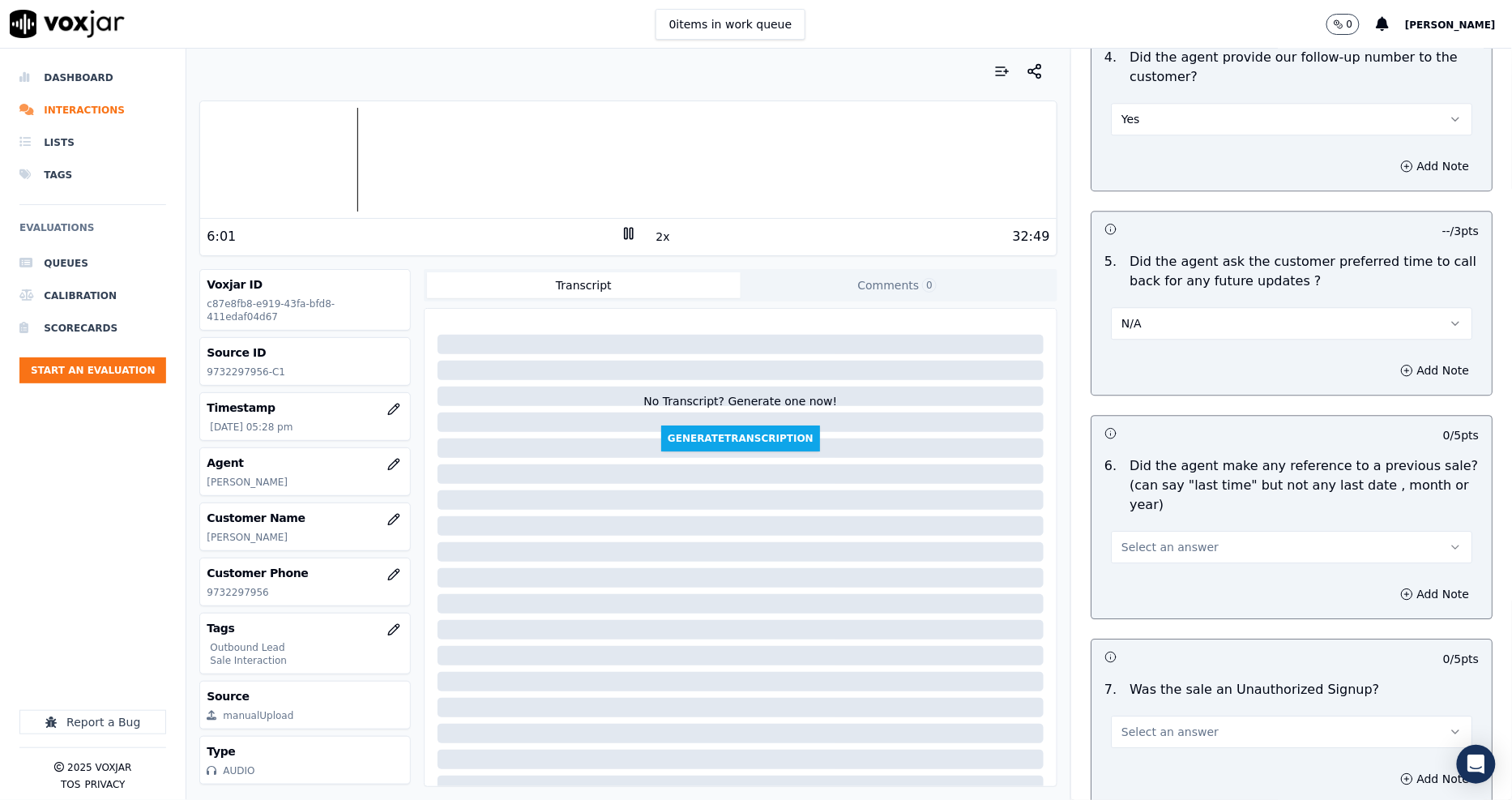
scroll to position [3780, 0]
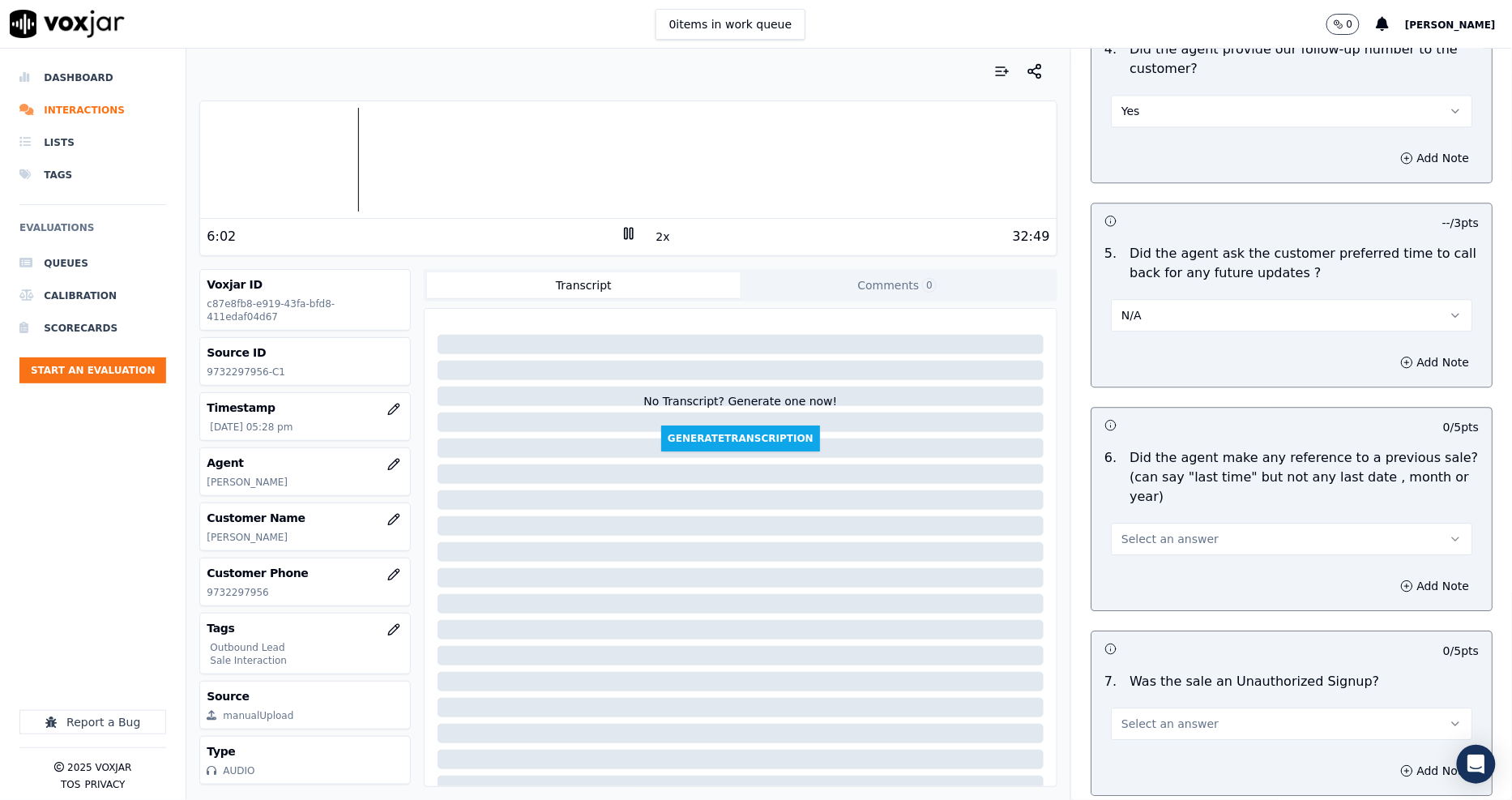
drag, startPoint x: 1154, startPoint y: 463, endPoint x: 1154, endPoint y: 475, distance: 12.0
click at [1154, 531] on span "Select an answer" at bounding box center [1169, 538] width 97 height 16
click at [1155, 512] on div "No" at bounding box center [1261, 525] width 330 height 26
click at [1163, 716] on span "Select an answer" at bounding box center [1169, 723] width 97 height 16
click at [1160, 698] on div "No" at bounding box center [1261, 710] width 330 height 26
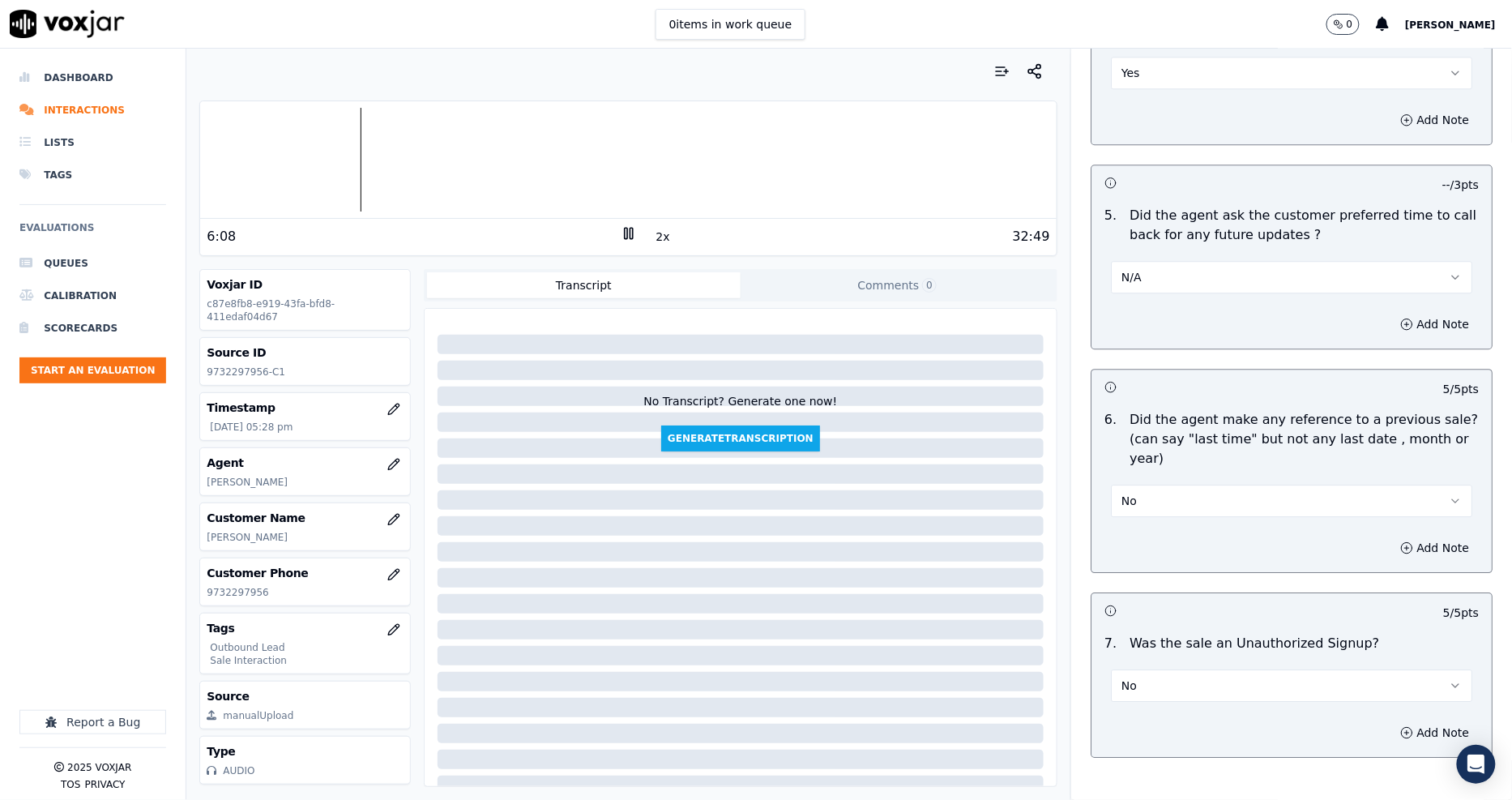
scroll to position [3837, 0]
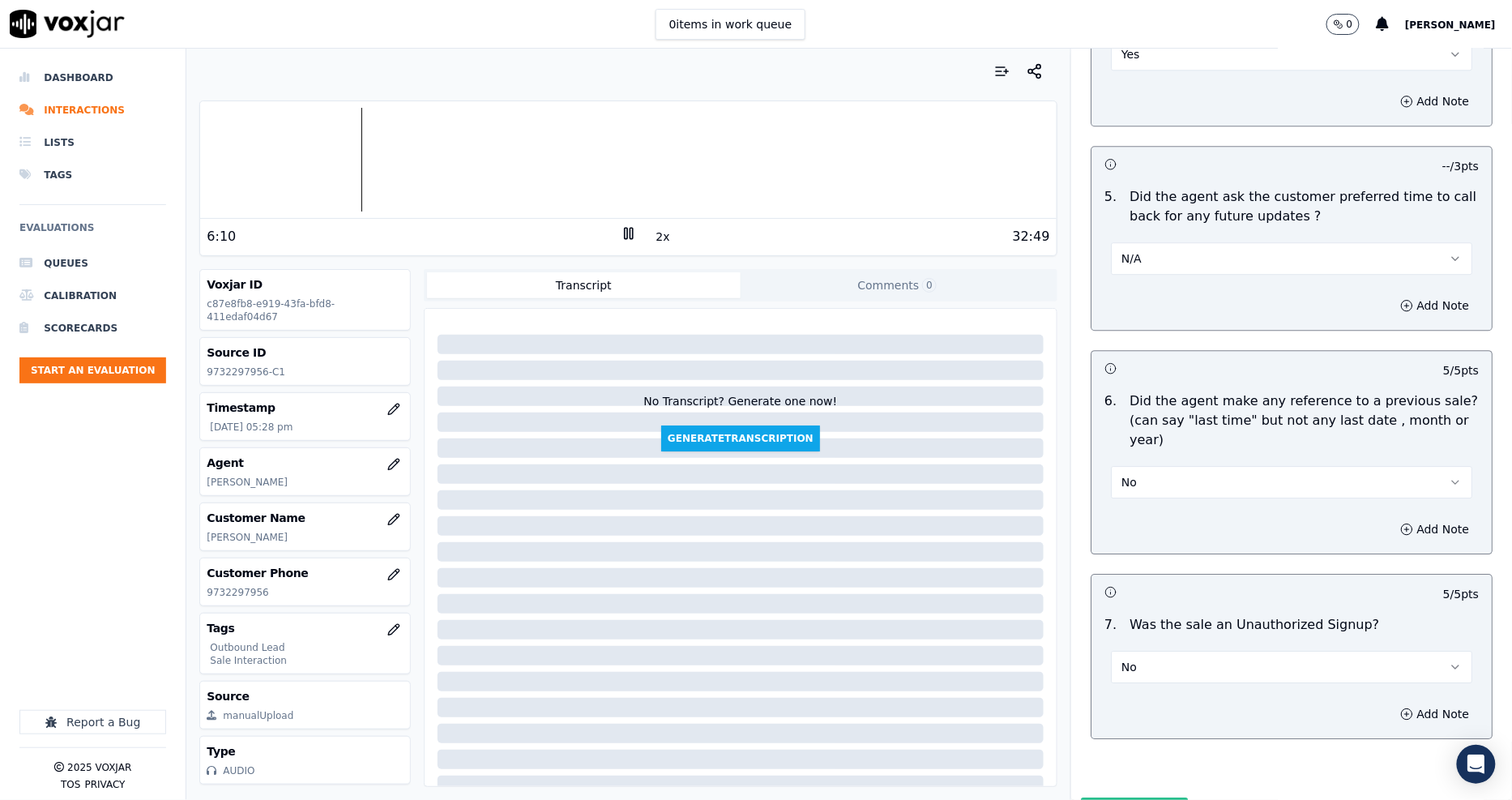
click at [1098, 797] on button "Submit Scores" at bounding box center [1134, 812] width 108 height 29
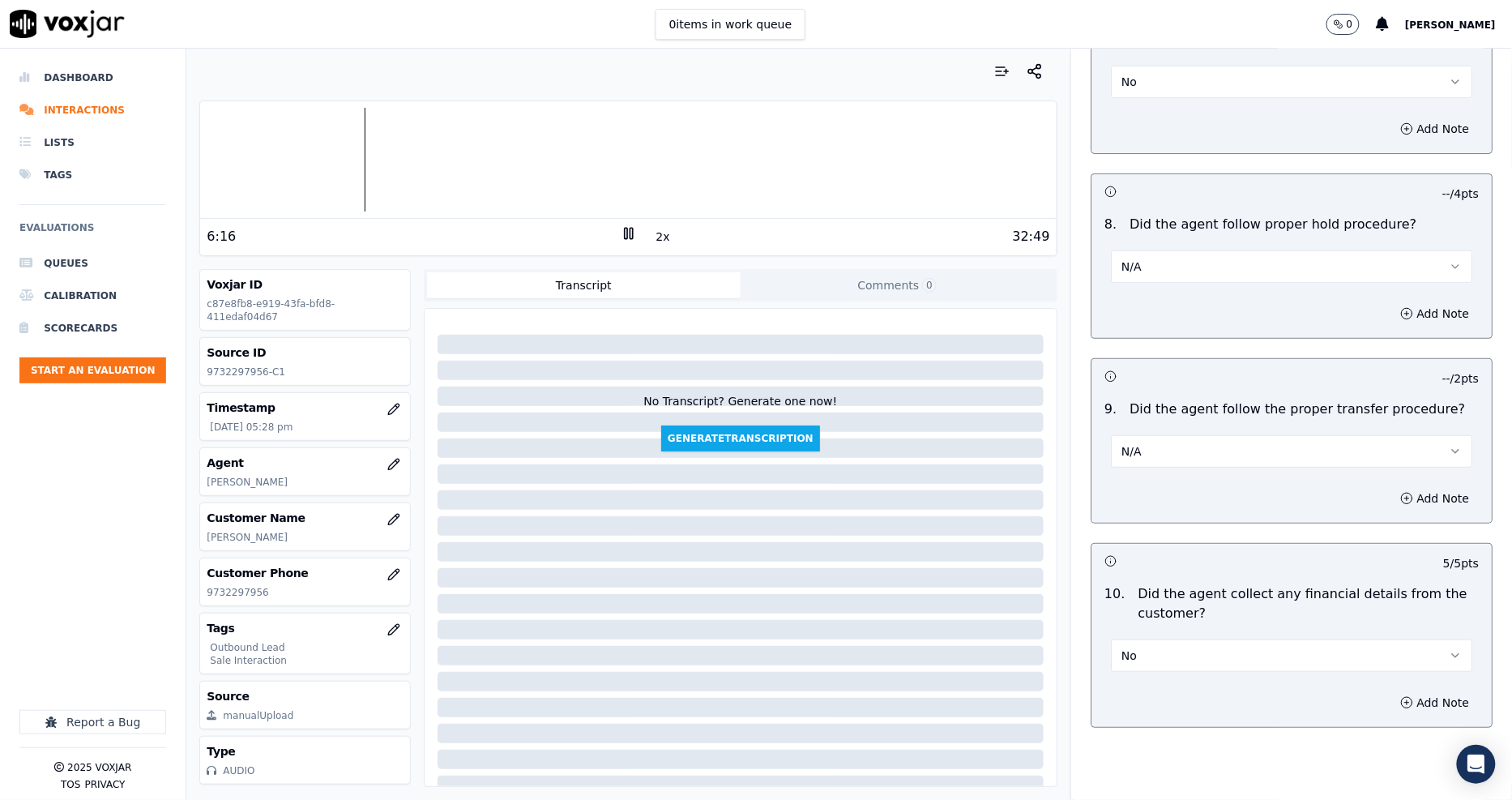
scroll to position [2217, 0]
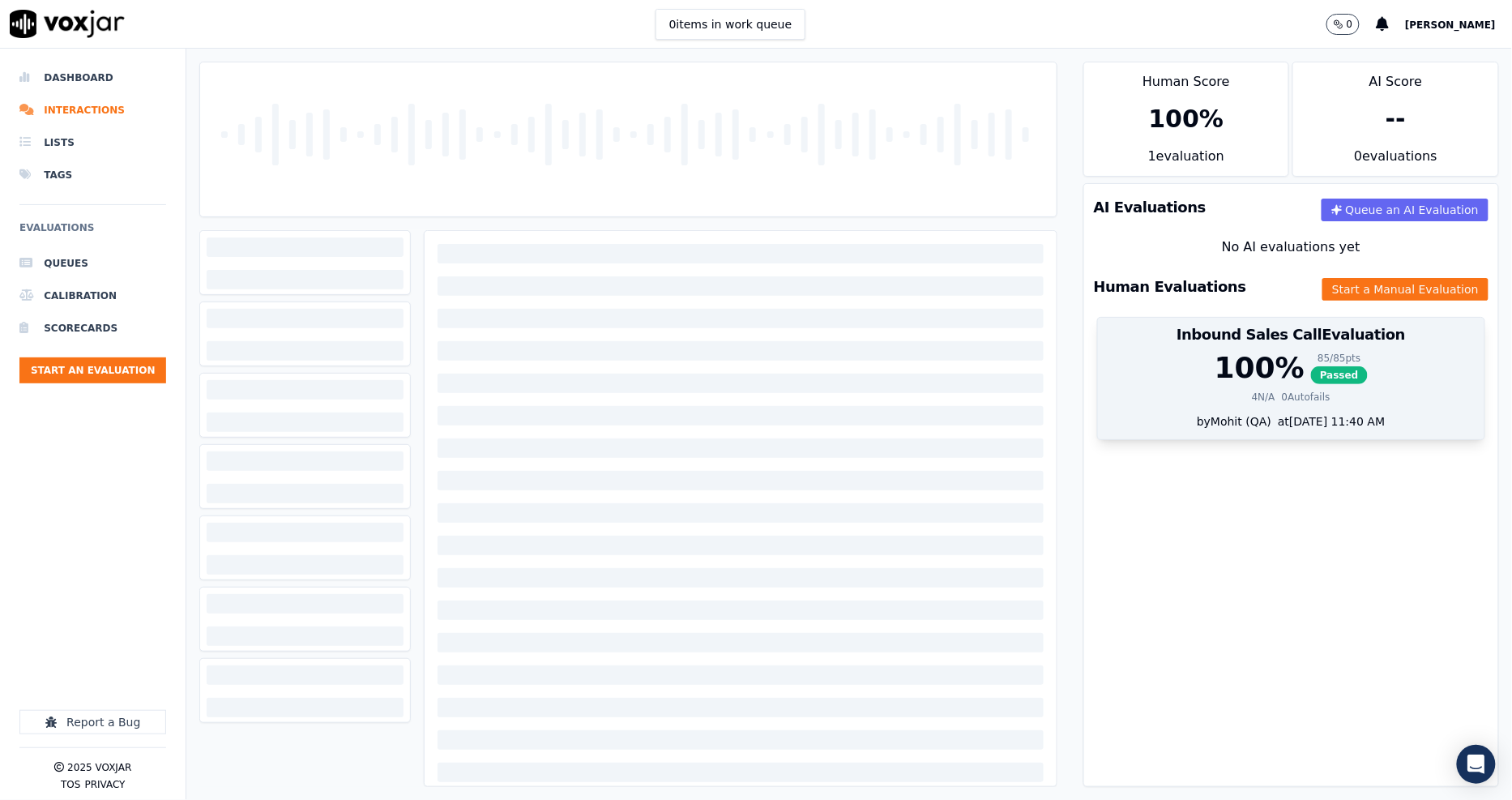
click at [1220, 369] on div "100 %" at bounding box center [1260, 368] width 90 height 33
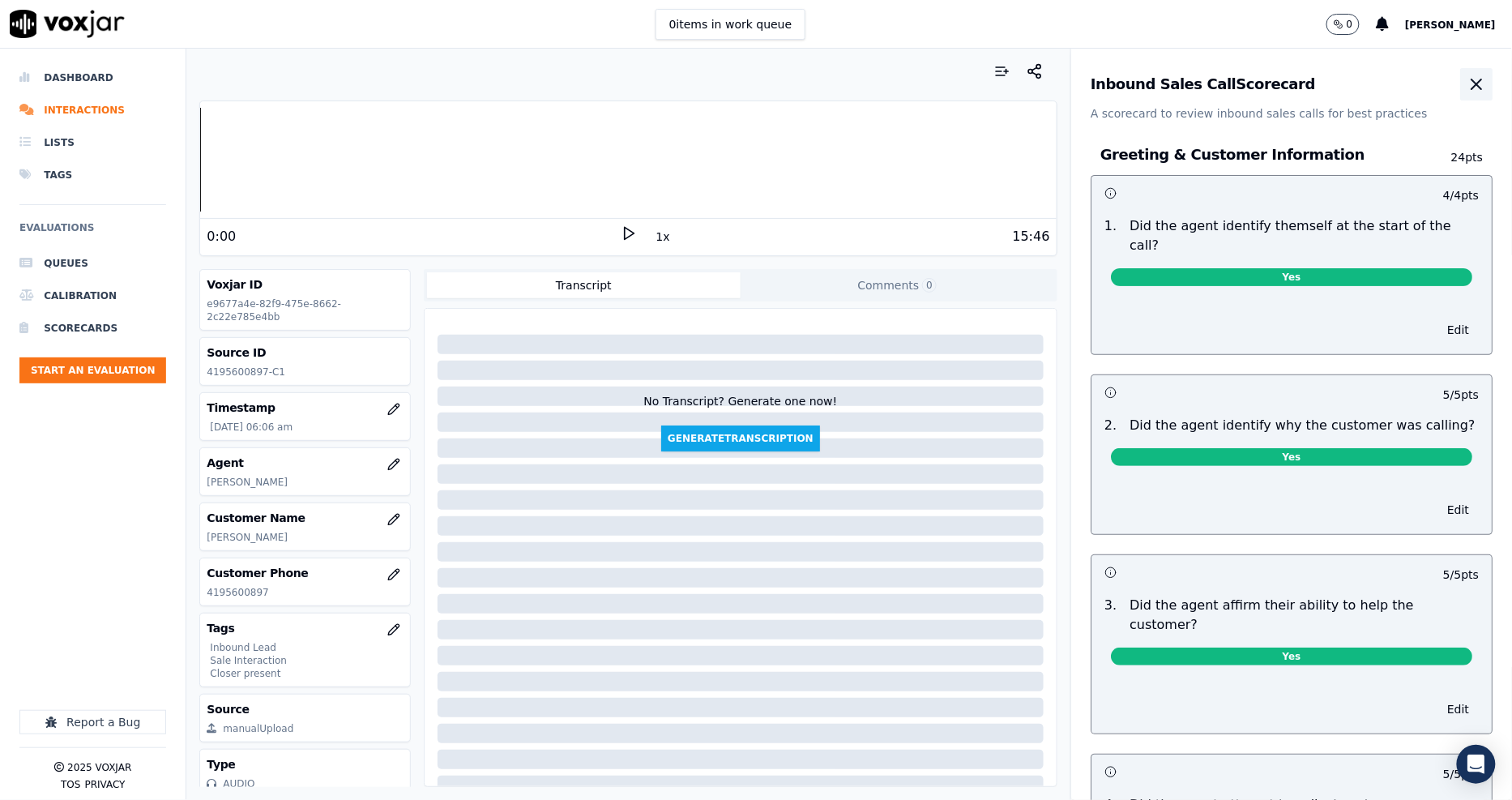
click at [1466, 81] on icon "button" at bounding box center [1475, 84] width 19 height 19
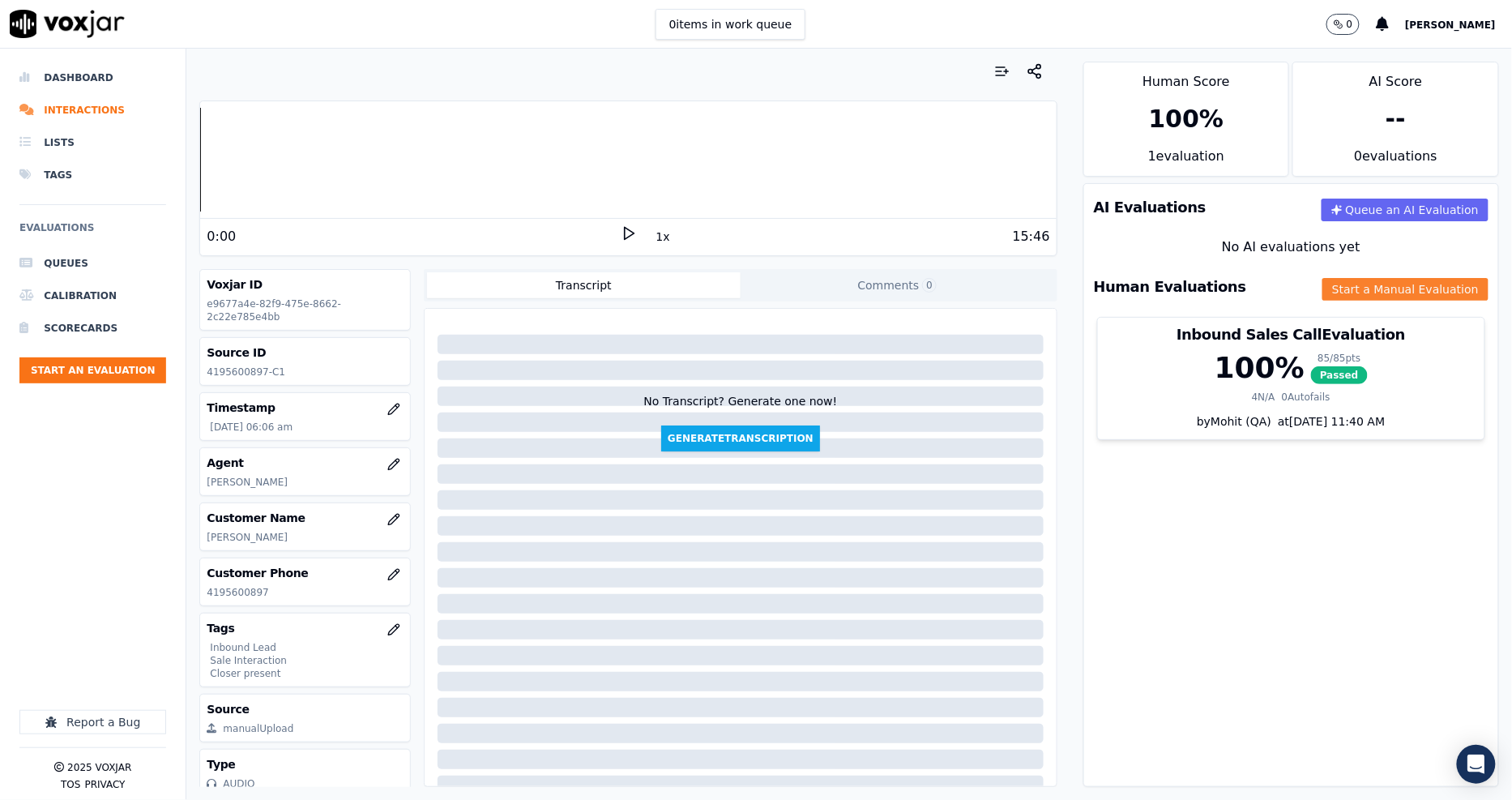
click at [1380, 292] on button "Start a Manual Evaluation" at bounding box center [1405, 288] width 166 height 23
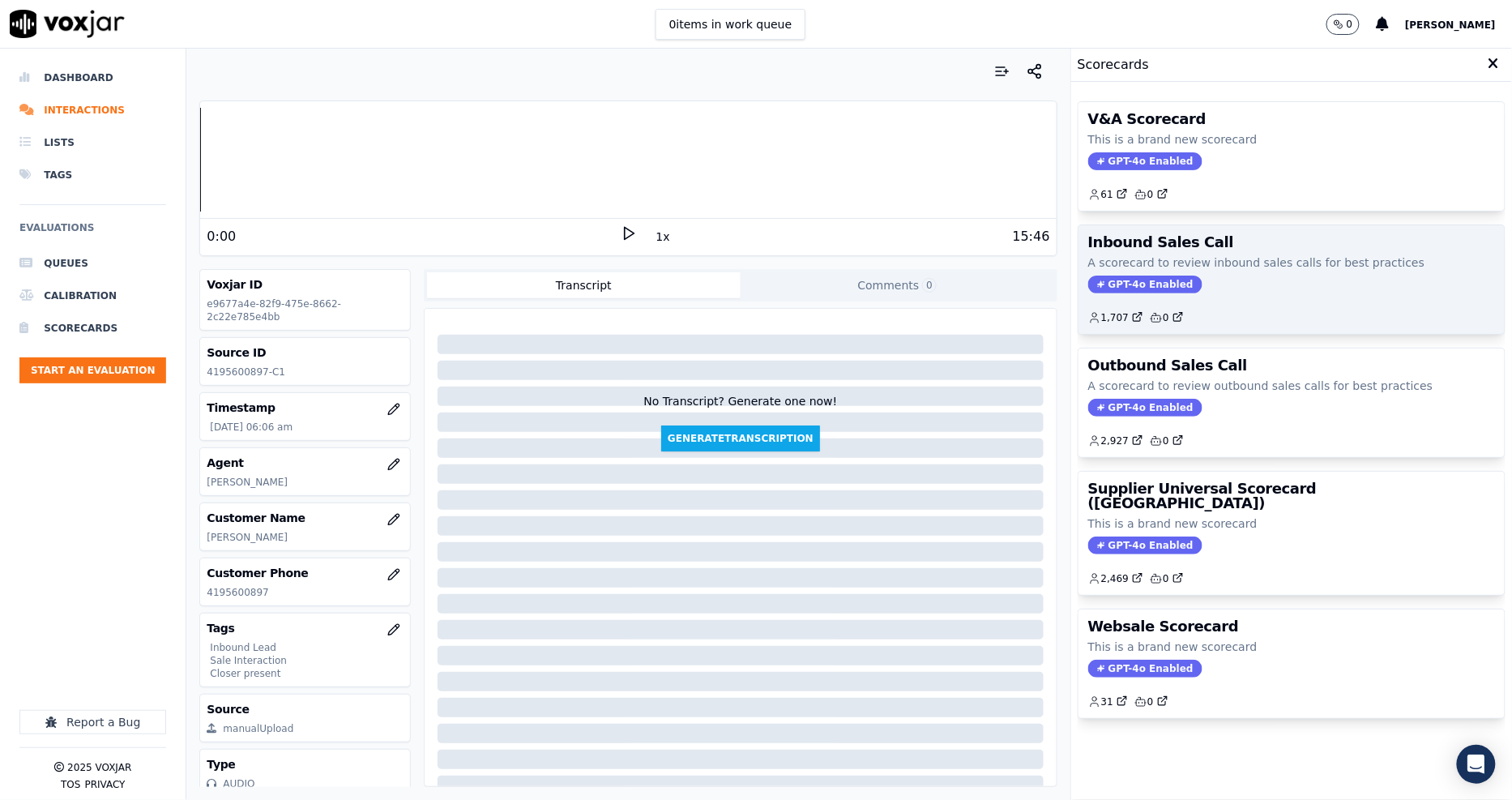
click at [1220, 296] on div "Inbound Sales Call A scorecard to review inbound sales calls for best practices…" at bounding box center [1291, 279] width 426 height 109
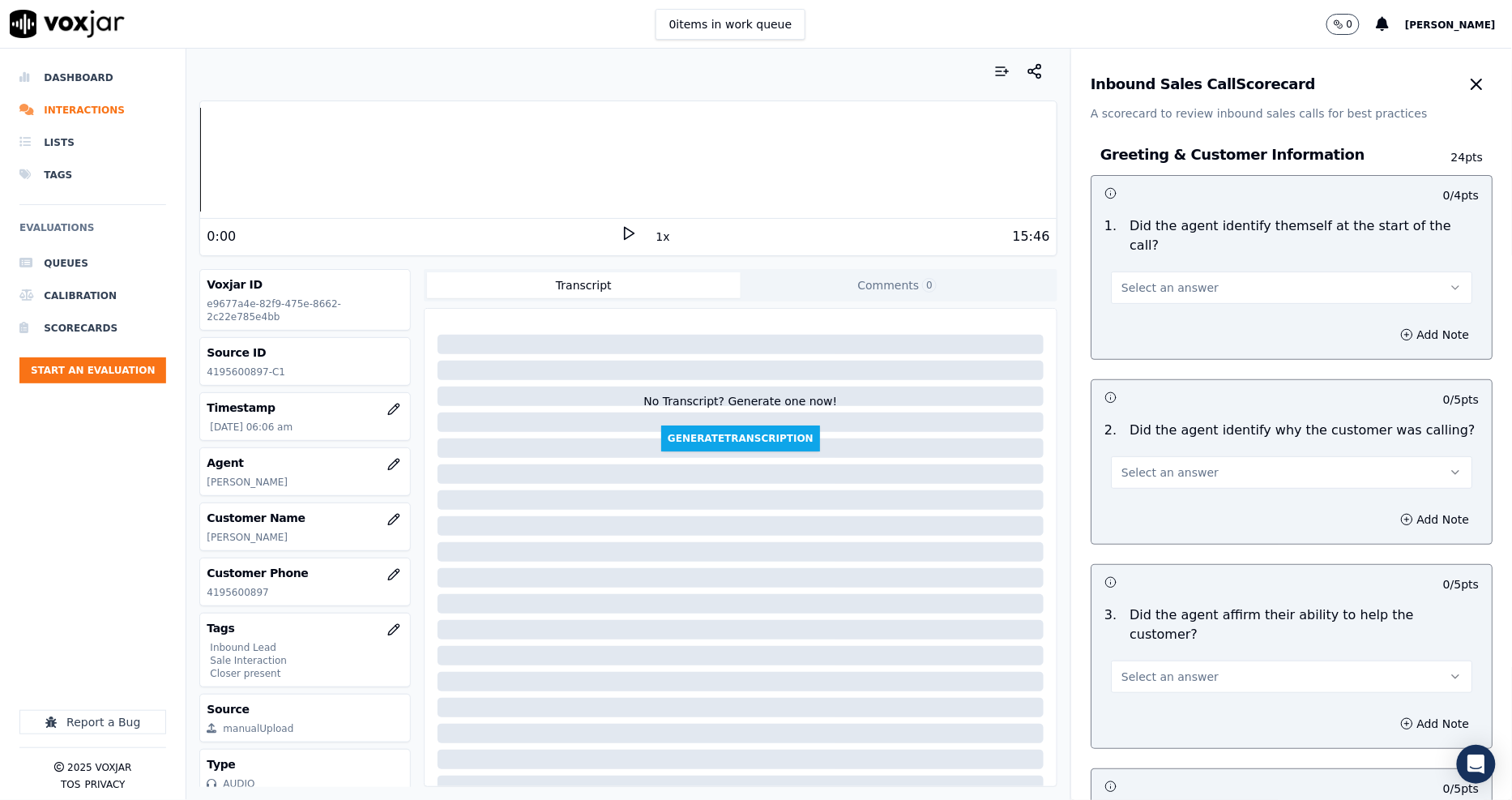
click at [1209, 272] on button "Select an answer" at bounding box center [1291, 288] width 361 height 33
click at [1176, 308] on div "Yes" at bounding box center [1261, 304] width 330 height 26
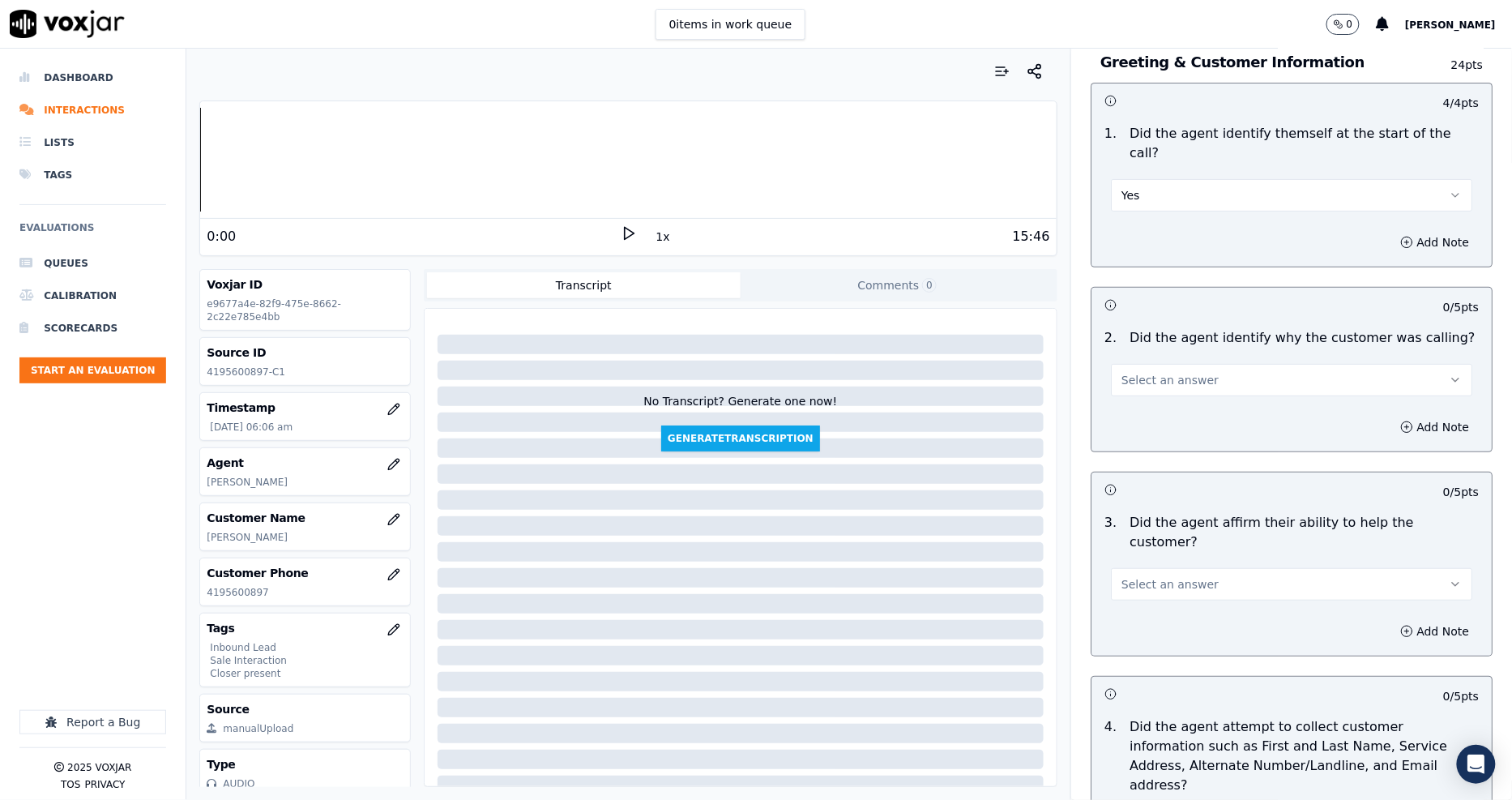
scroll to position [180, 0]
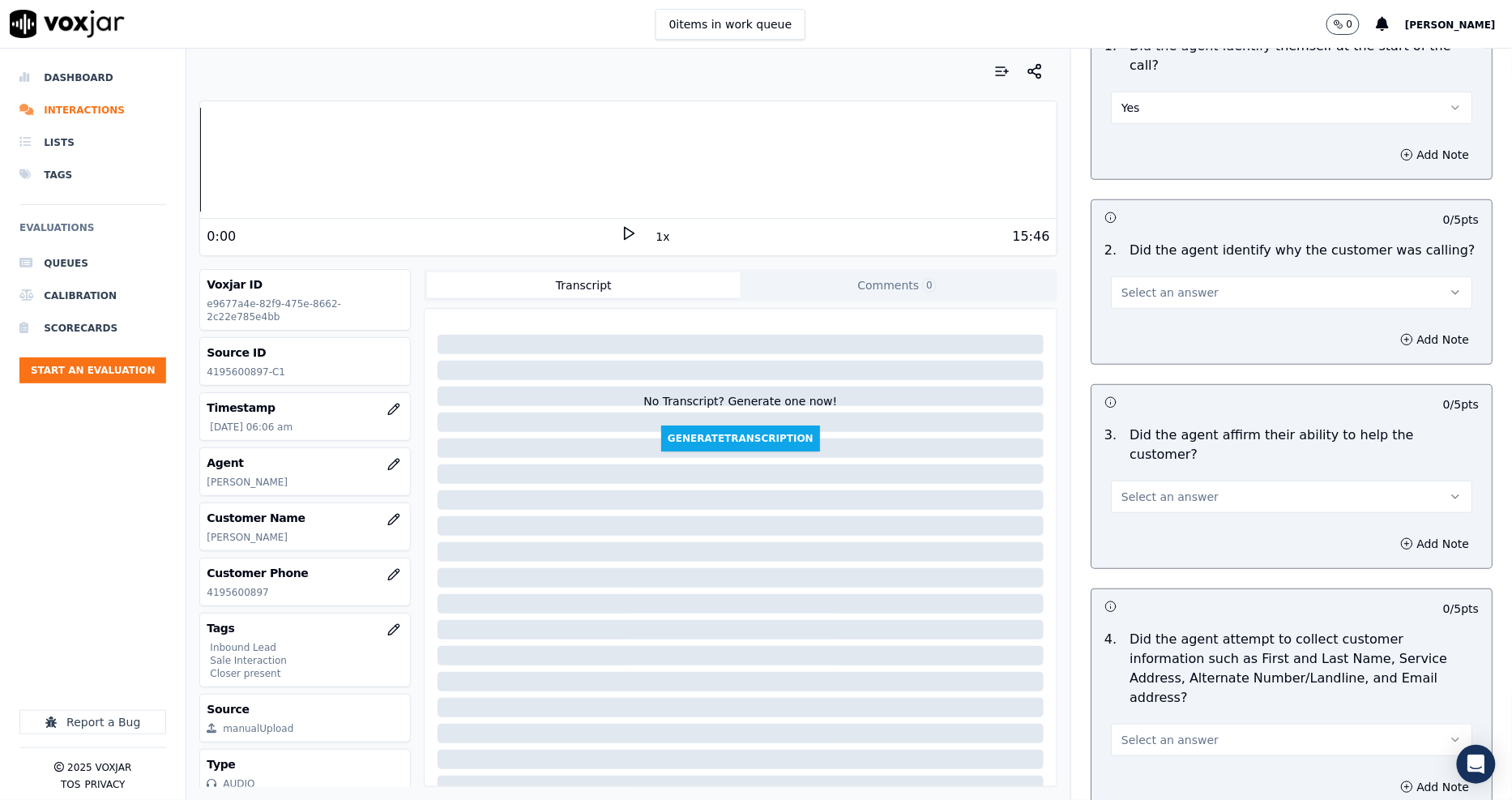
click at [1159, 290] on div "2 . Did the agent identify why the customer was calling? Select an answer" at bounding box center [1291, 274] width 400 height 81
click at [1146, 284] on span "Select an answer" at bounding box center [1169, 292] width 97 height 16
click at [620, 235] on icon at bounding box center [628, 232] width 16 height 16
click at [653, 236] on button "1x" at bounding box center [663, 236] width 20 height 23
click at [1141, 282] on button "Select an answer" at bounding box center [1291, 293] width 361 height 33
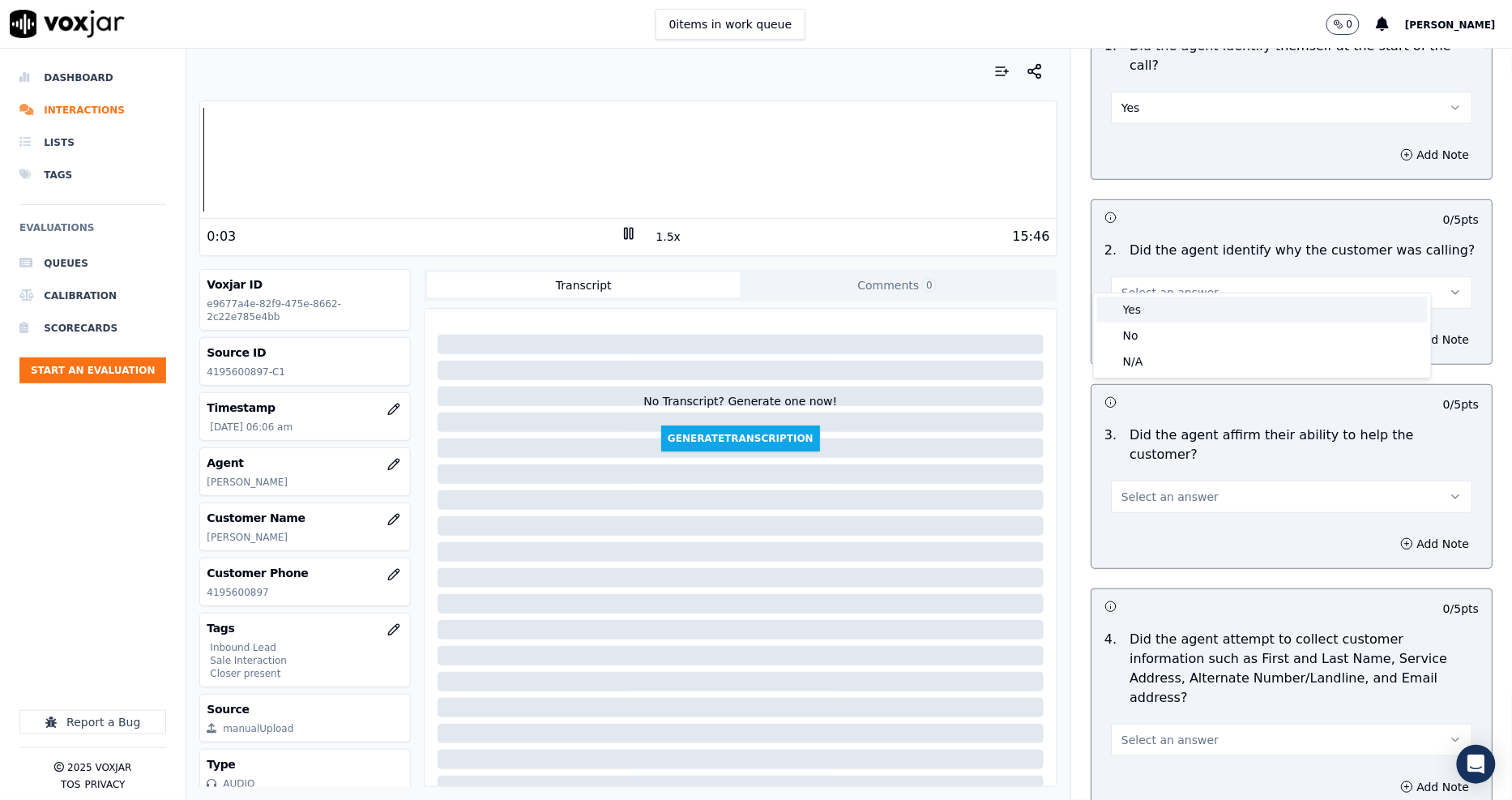
click at [1144, 309] on div "Yes" at bounding box center [1261, 309] width 330 height 26
click at [1154, 488] on span "Select an answer" at bounding box center [1169, 496] width 97 height 16
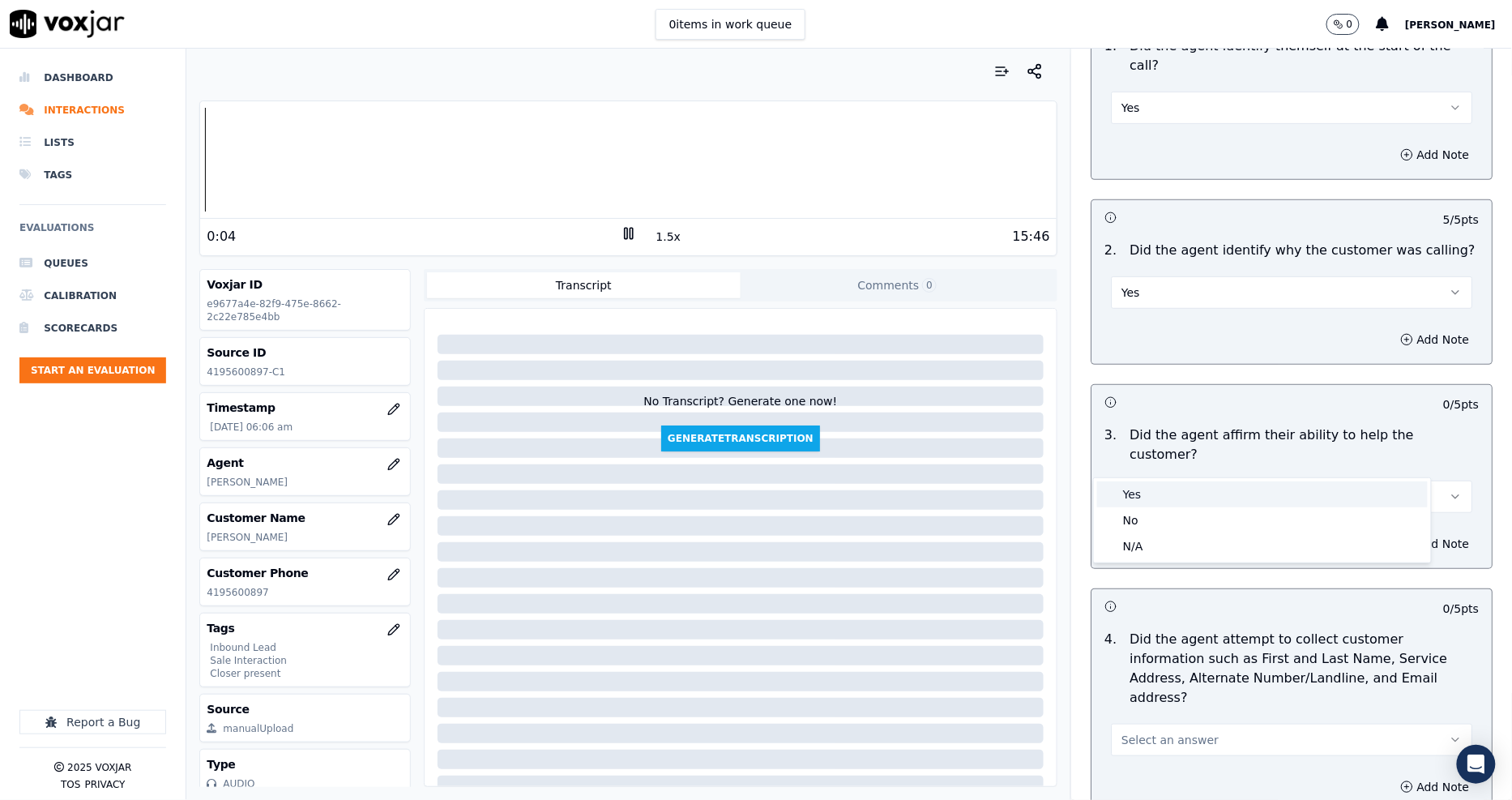
click at [1147, 495] on div "Yes" at bounding box center [1261, 494] width 330 height 26
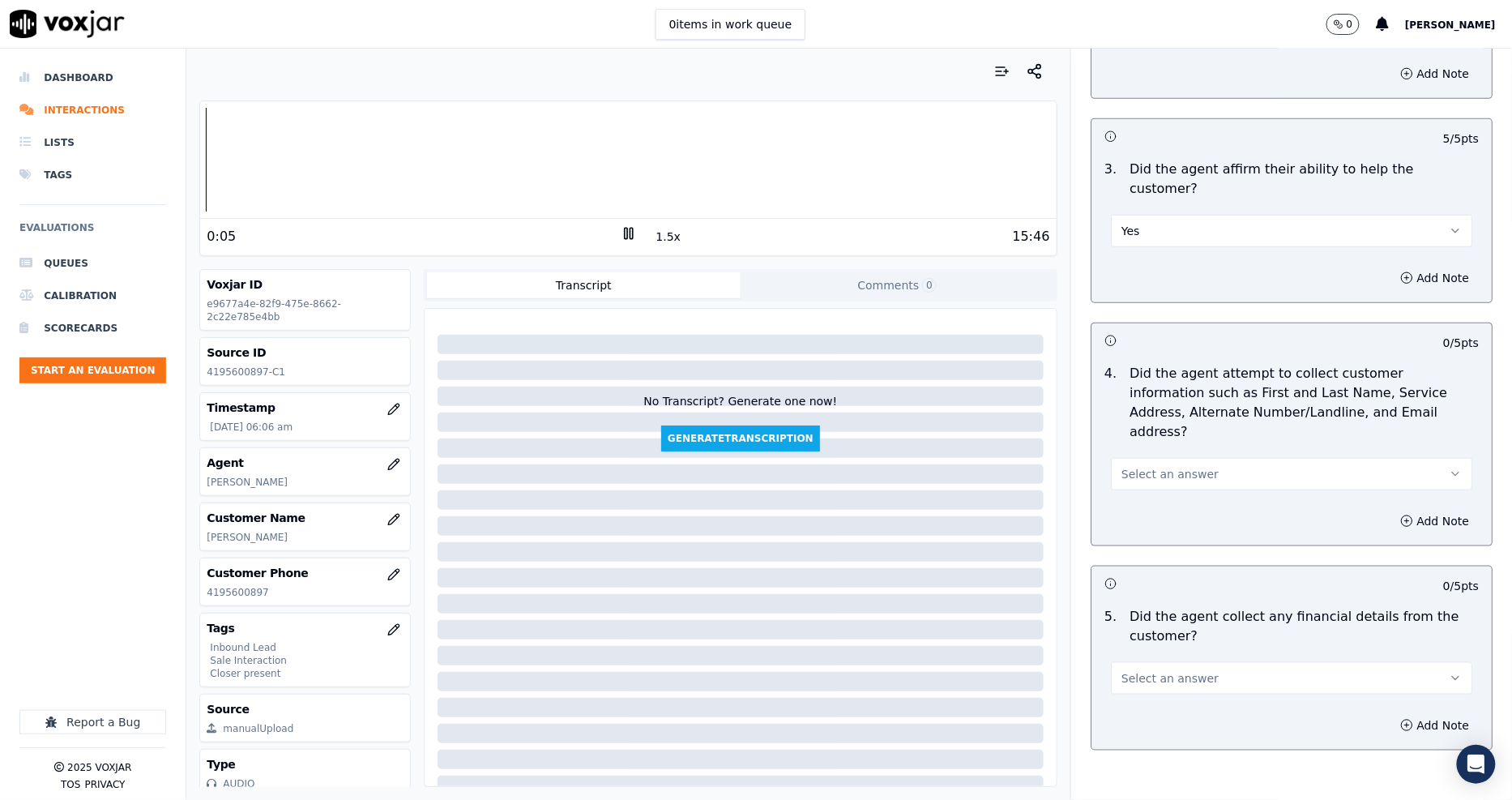
scroll to position [450, 0]
click at [1131, 454] on button "Select an answer" at bounding box center [1291, 470] width 361 height 33
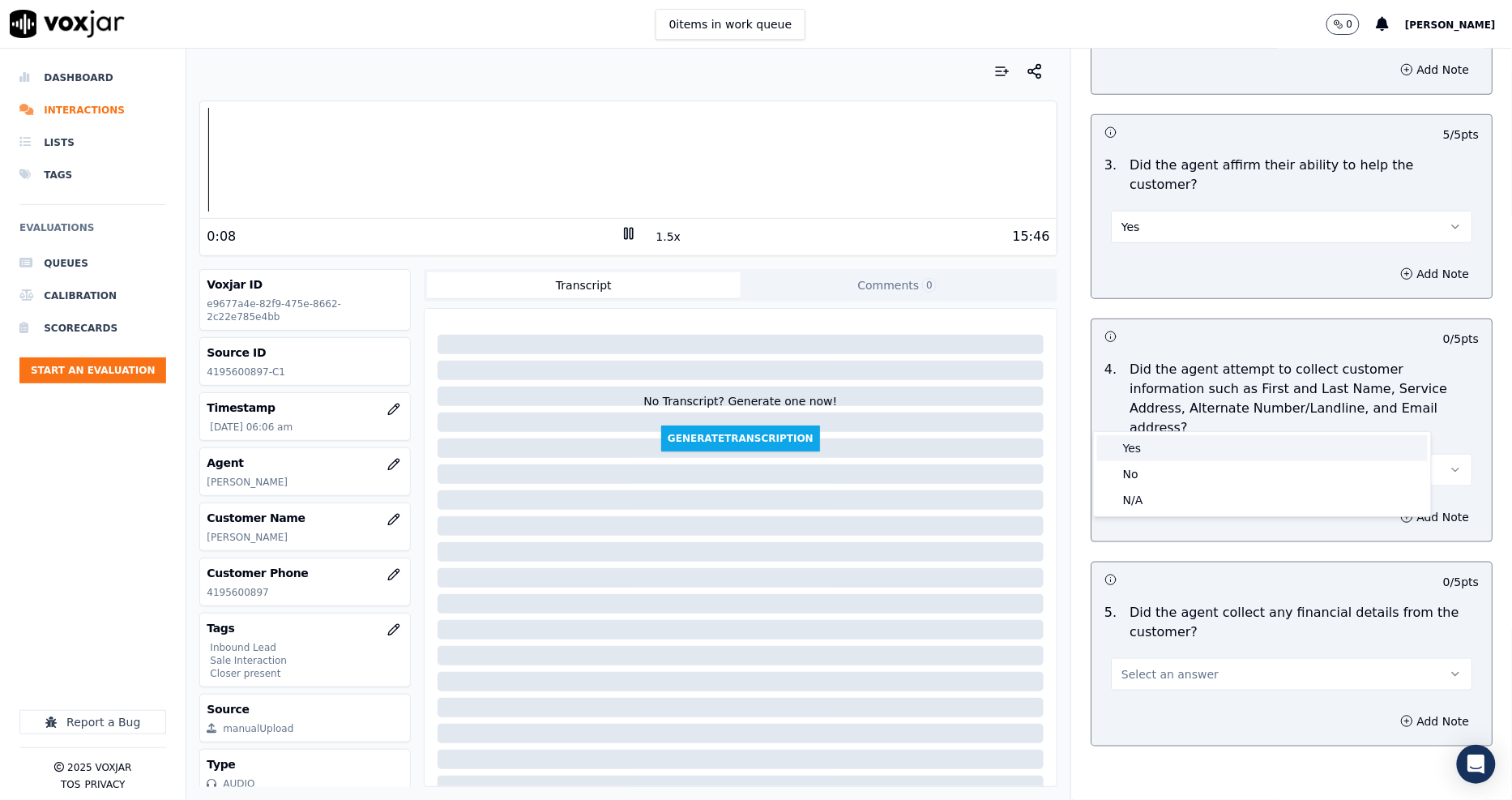
click at [1131, 450] on div "Yes" at bounding box center [1261, 447] width 330 height 26
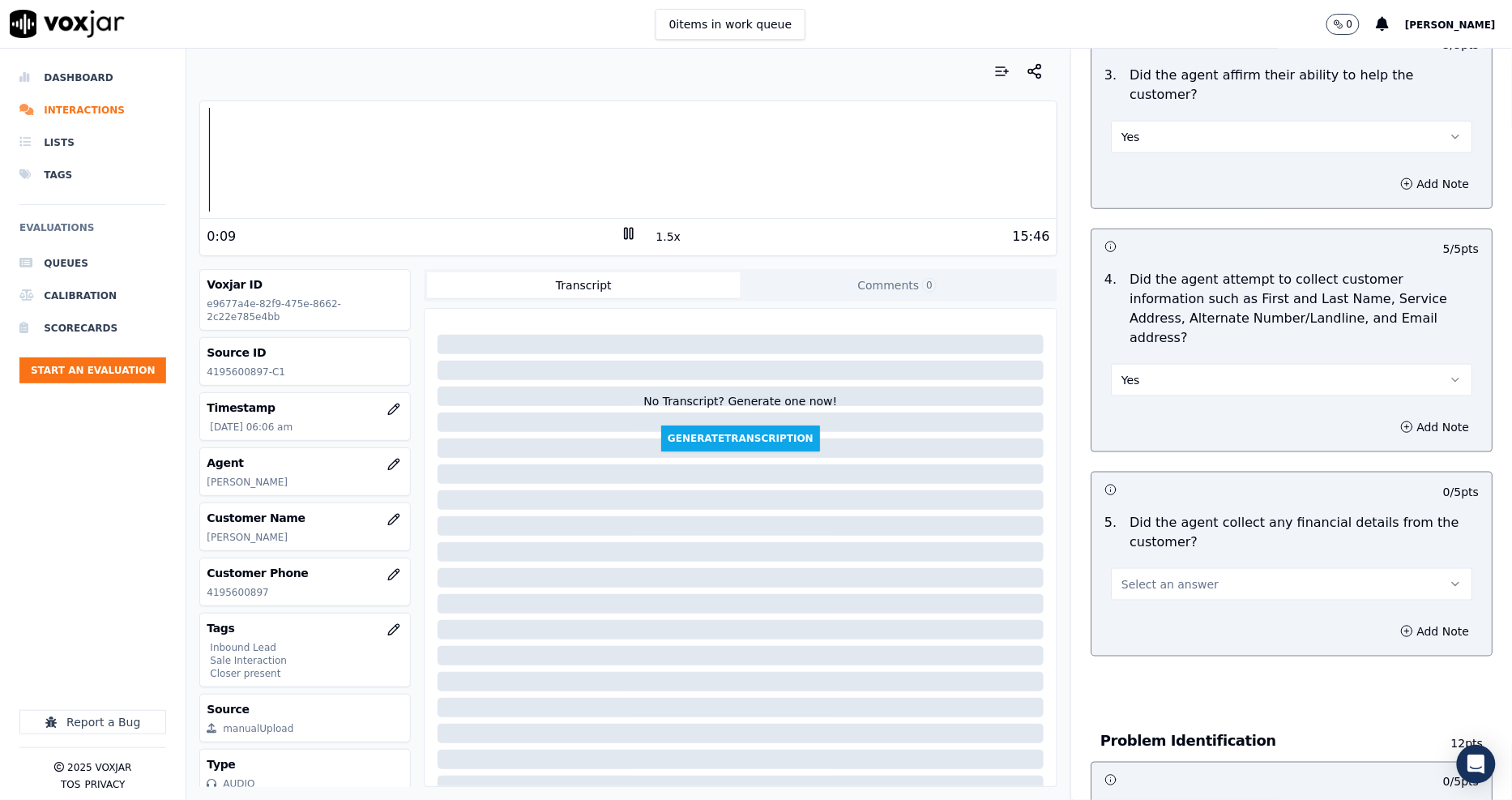
click at [1130, 576] on span "Select an answer" at bounding box center [1169, 583] width 97 height 16
click at [1138, 585] on div "No" at bounding box center [1261, 588] width 330 height 26
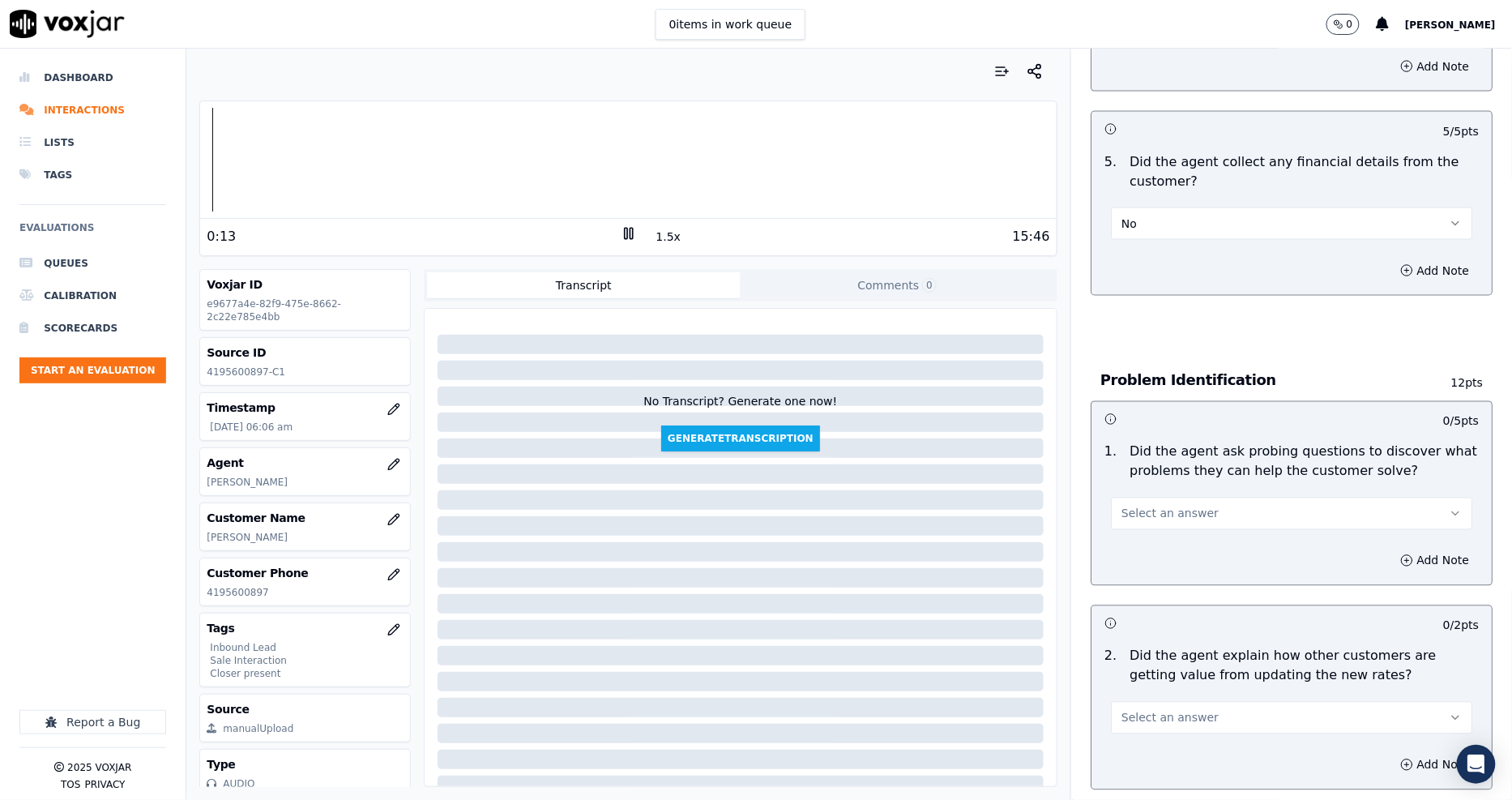
click at [1138, 506] on span "Select an answer" at bounding box center [1169, 513] width 97 height 16
click at [1143, 497] on div "Yes" at bounding box center [1261, 492] width 330 height 26
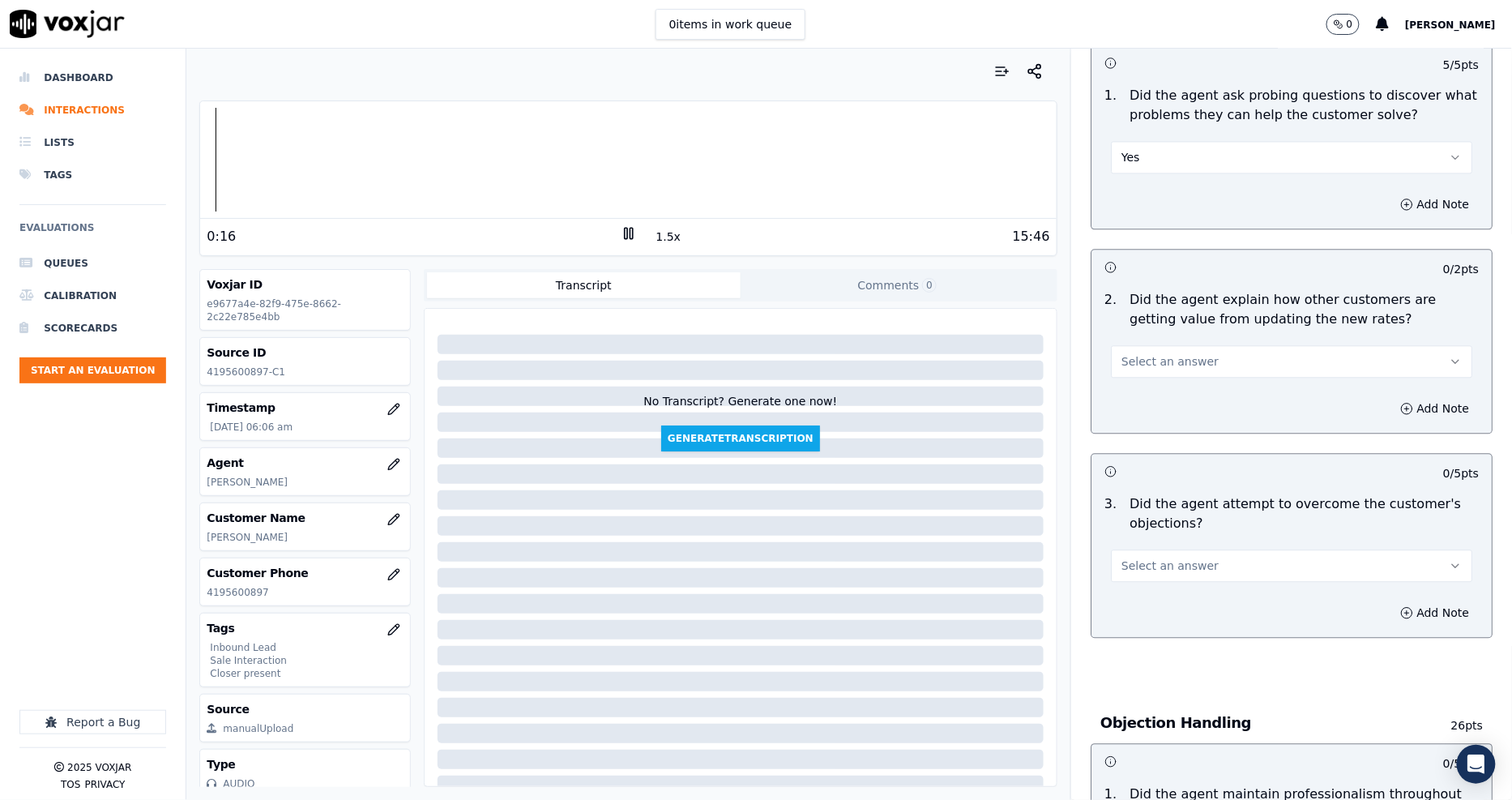
scroll to position [1260, 0]
click at [1161, 342] on button "Select an answer" at bounding box center [1291, 358] width 361 height 33
click at [1157, 344] on div "Yes" at bounding box center [1261, 336] width 330 height 26
click at [1144, 554] on span "Select an answer" at bounding box center [1169, 562] width 97 height 16
click at [1160, 543] on div "Yes" at bounding box center [1261, 540] width 330 height 26
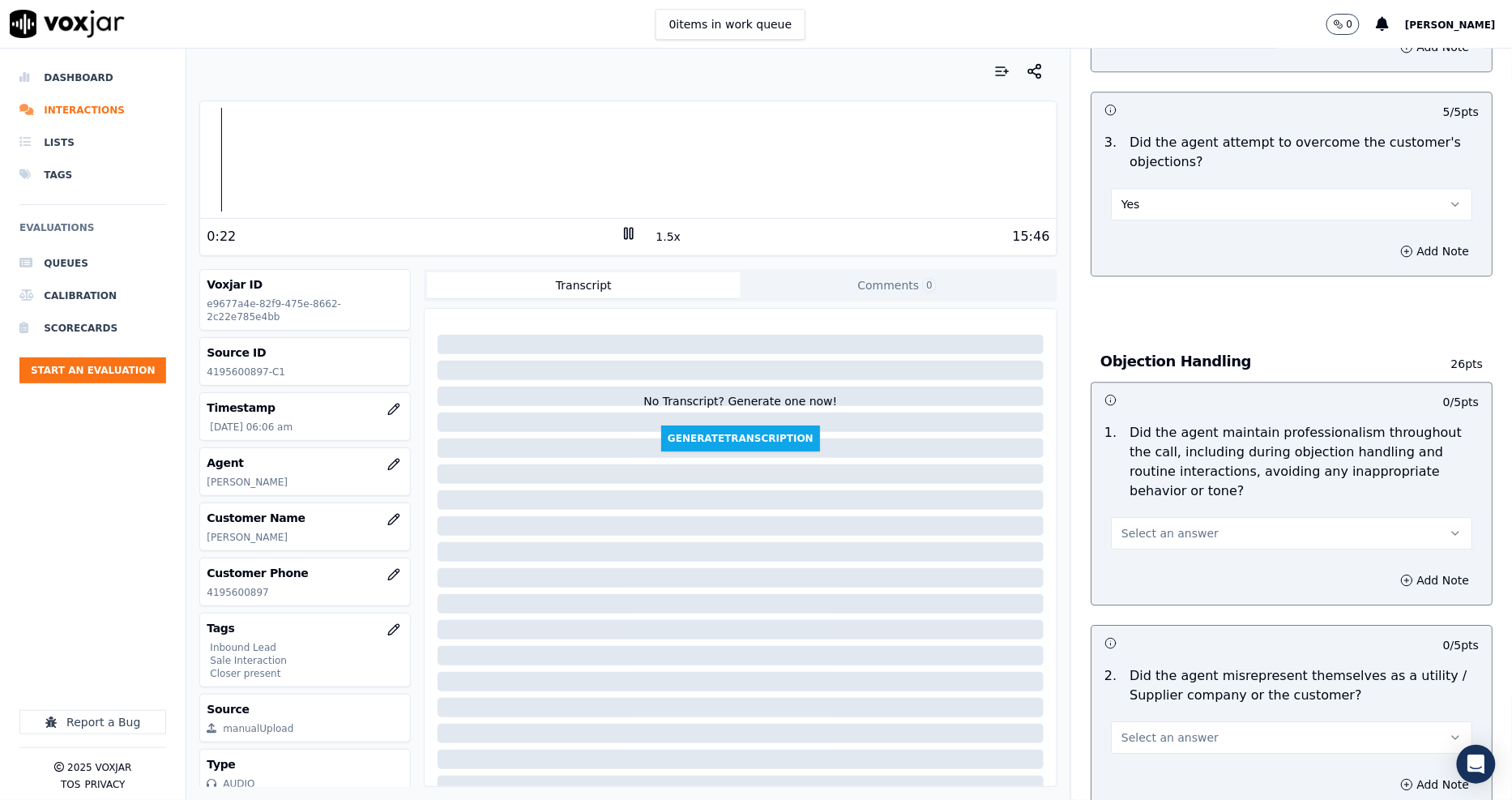
scroll to position [1620, 0]
click at [1128, 498] on div "Select an answer" at bounding box center [1291, 522] width 387 height 48
click at [1133, 522] on span "Select an answer" at bounding box center [1169, 530] width 97 height 16
click at [1138, 511] on div "Yes" at bounding box center [1261, 509] width 330 height 26
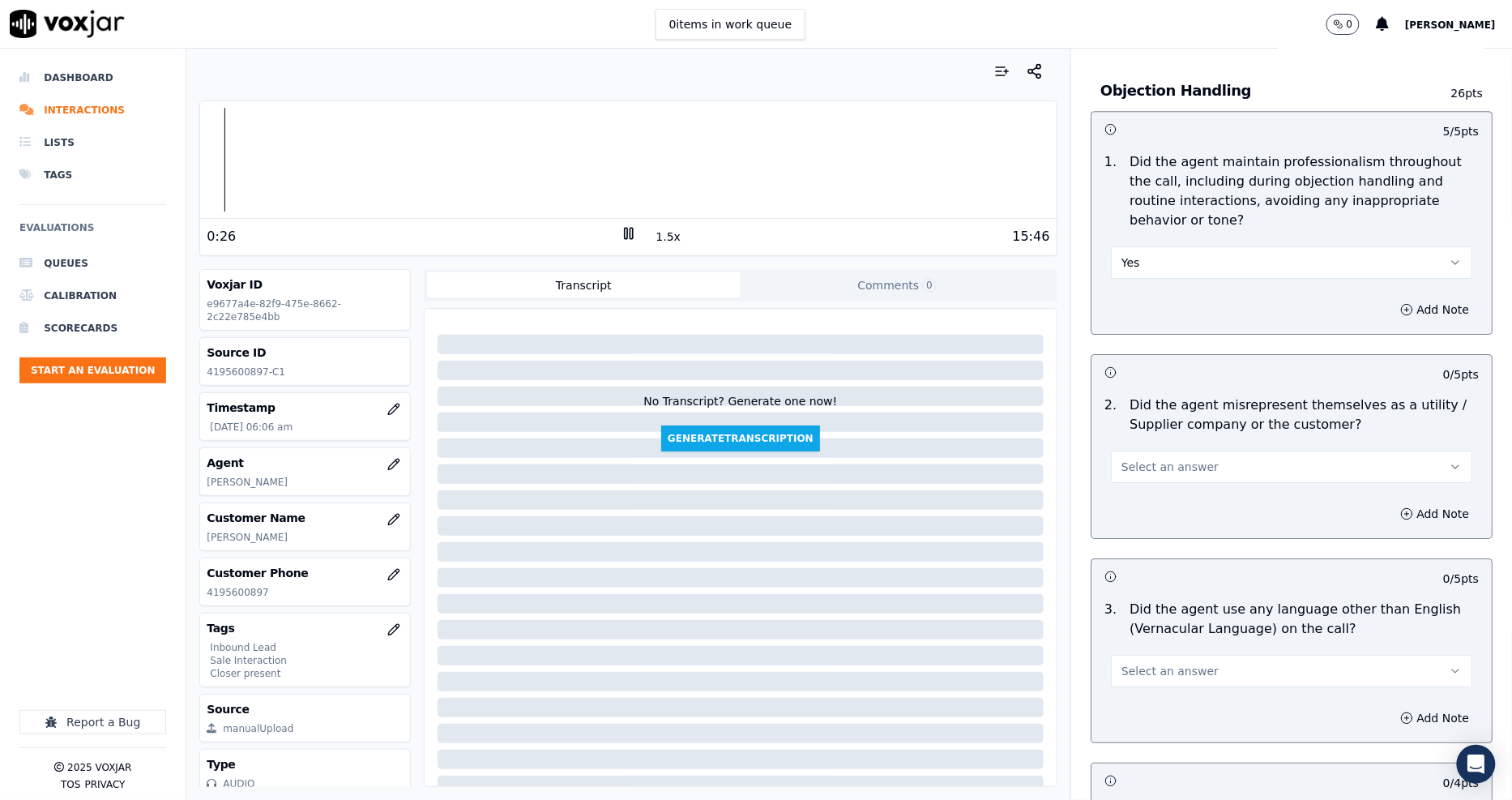
scroll to position [1890, 0]
click at [1121, 457] on span "Select an answer" at bounding box center [1169, 465] width 97 height 16
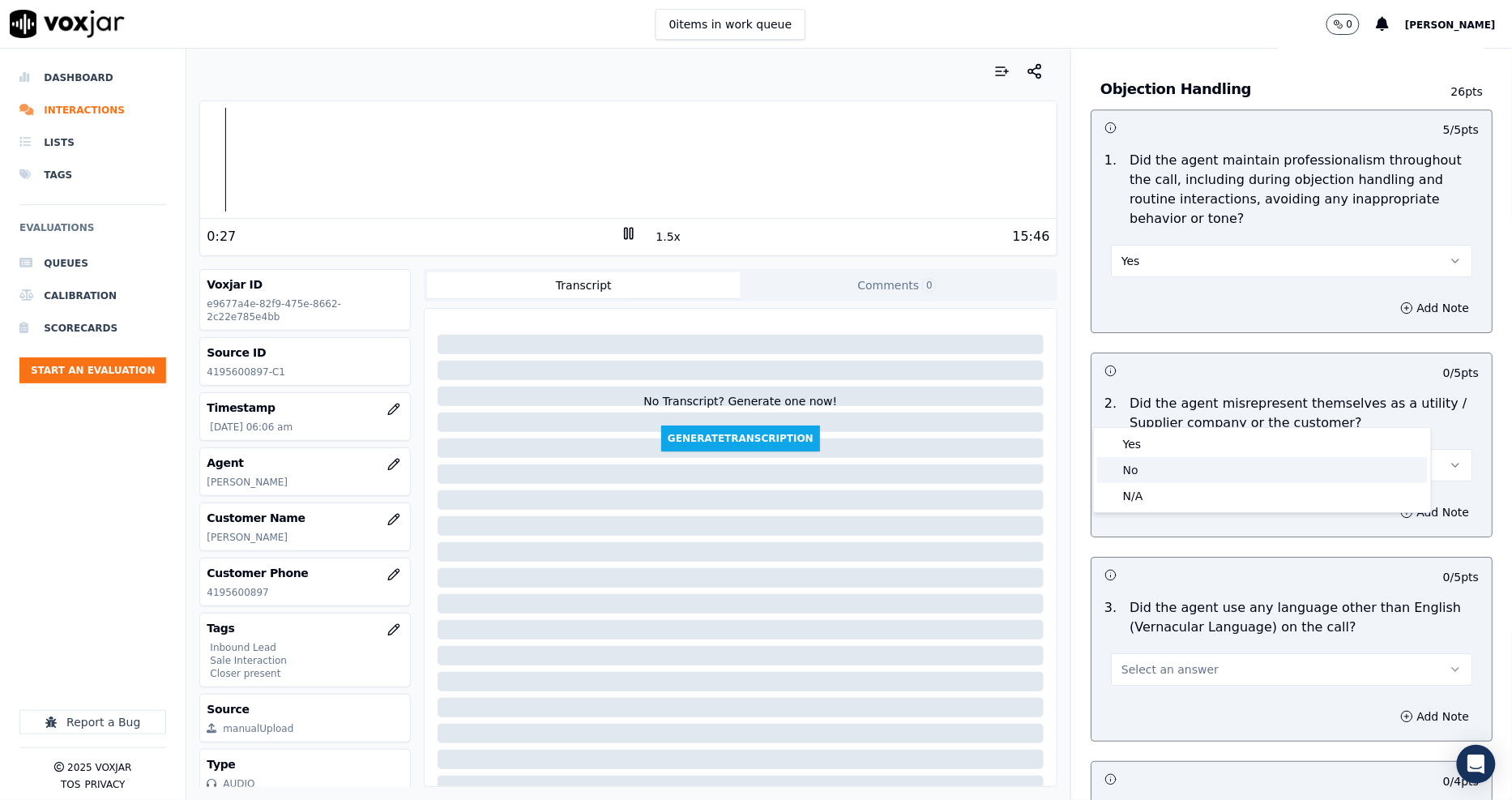
click at [1133, 463] on div "No" at bounding box center [1261, 470] width 330 height 26
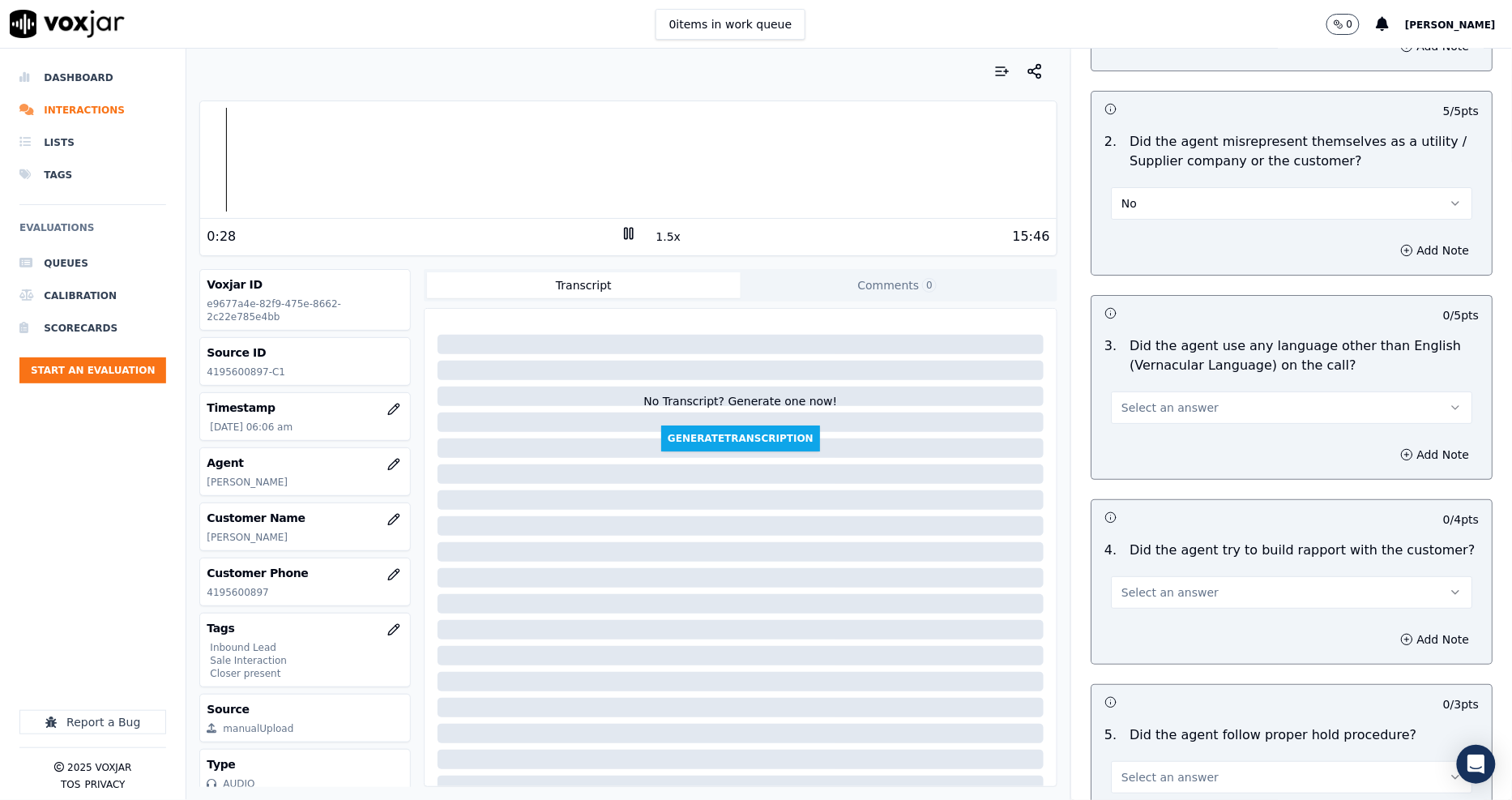
scroll to position [2160, 0]
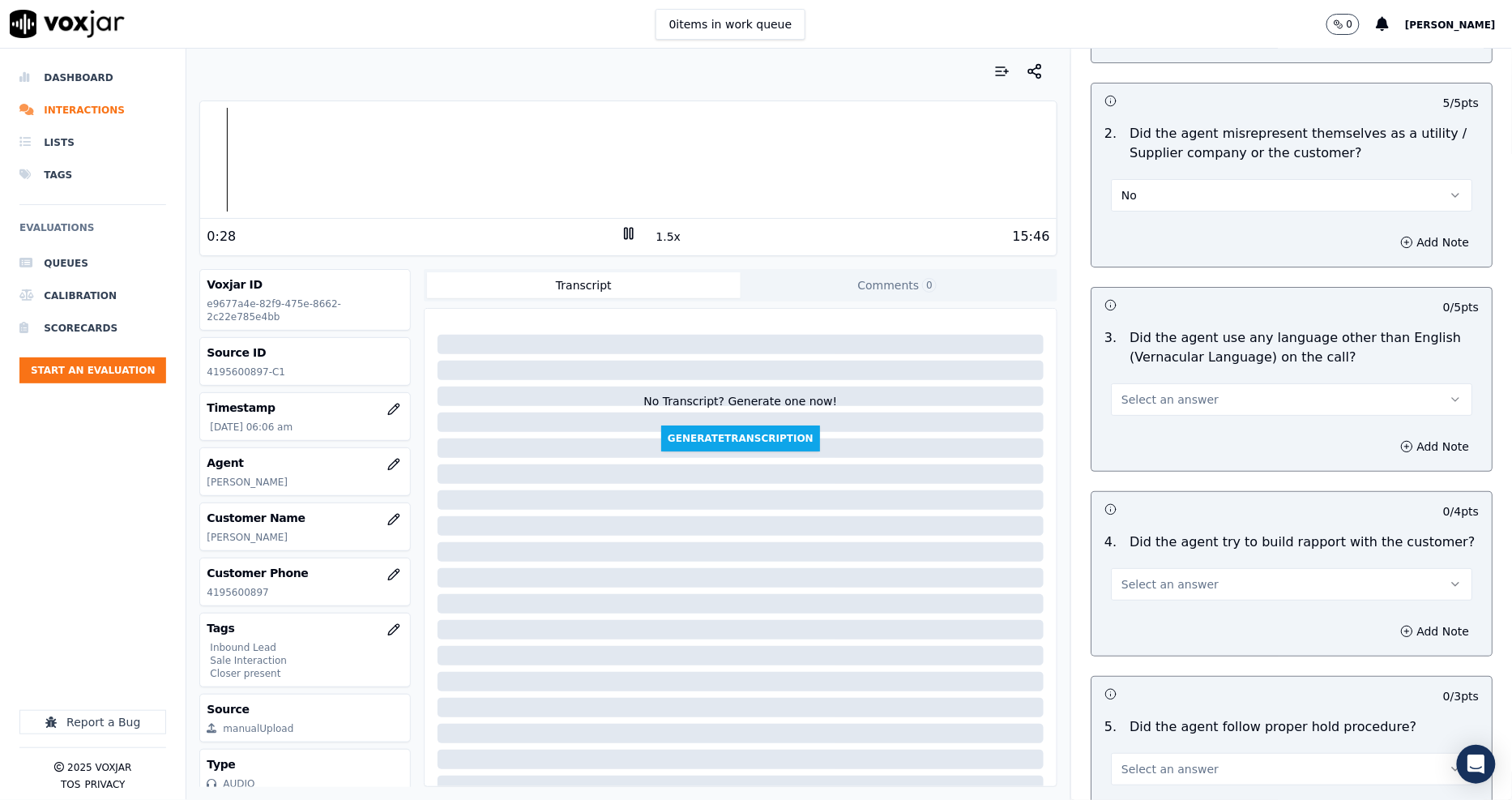
click at [1162, 391] on span "Select an answer" at bounding box center [1169, 399] width 97 height 16
click at [1168, 395] on div "No" at bounding box center [1261, 404] width 330 height 26
click at [1161, 568] on button "Select an answer" at bounding box center [1291, 583] width 361 height 33
click at [1136, 616] on div "N/A" at bounding box center [1261, 614] width 330 height 26
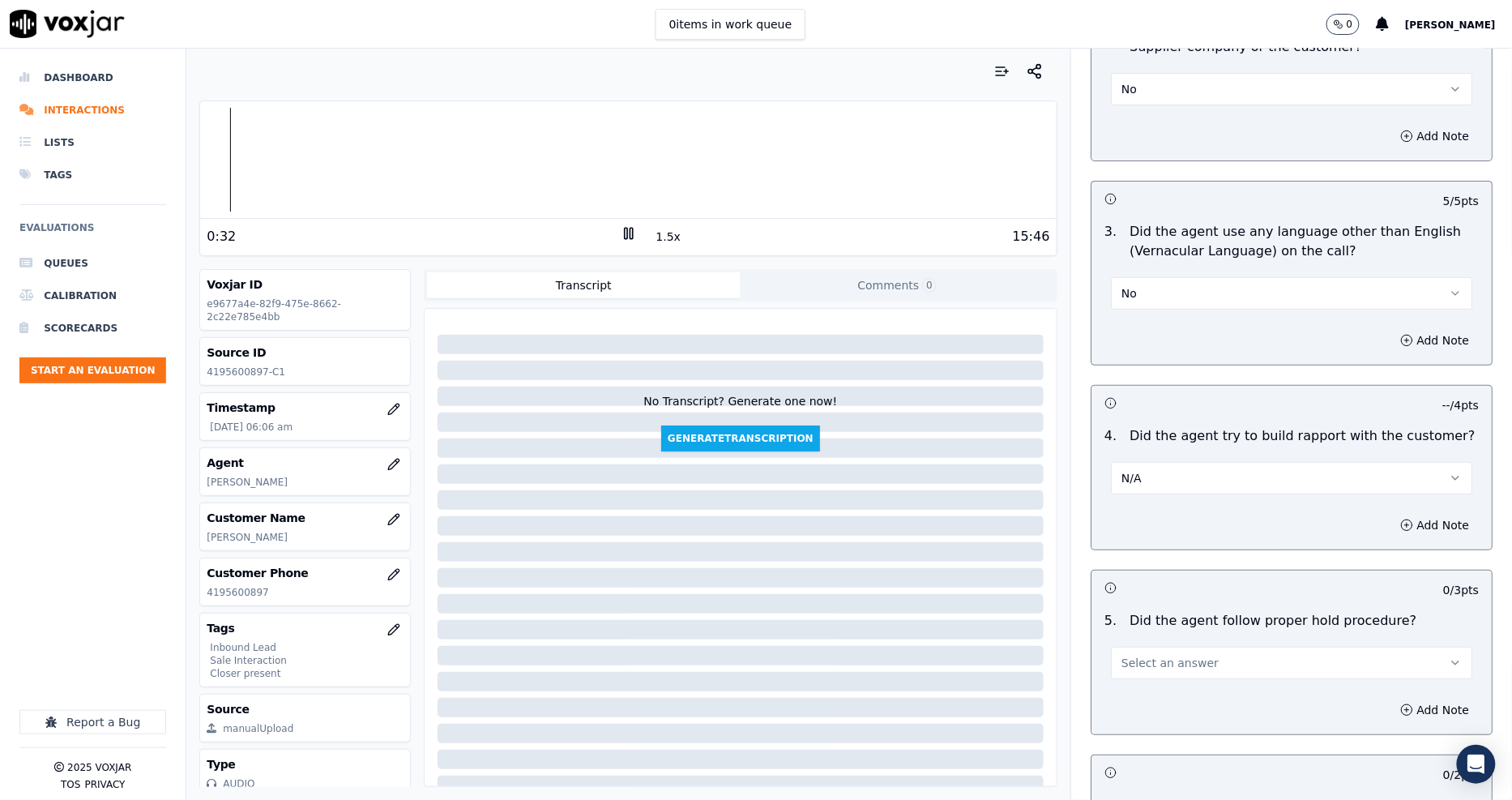
scroll to position [2520, 0]
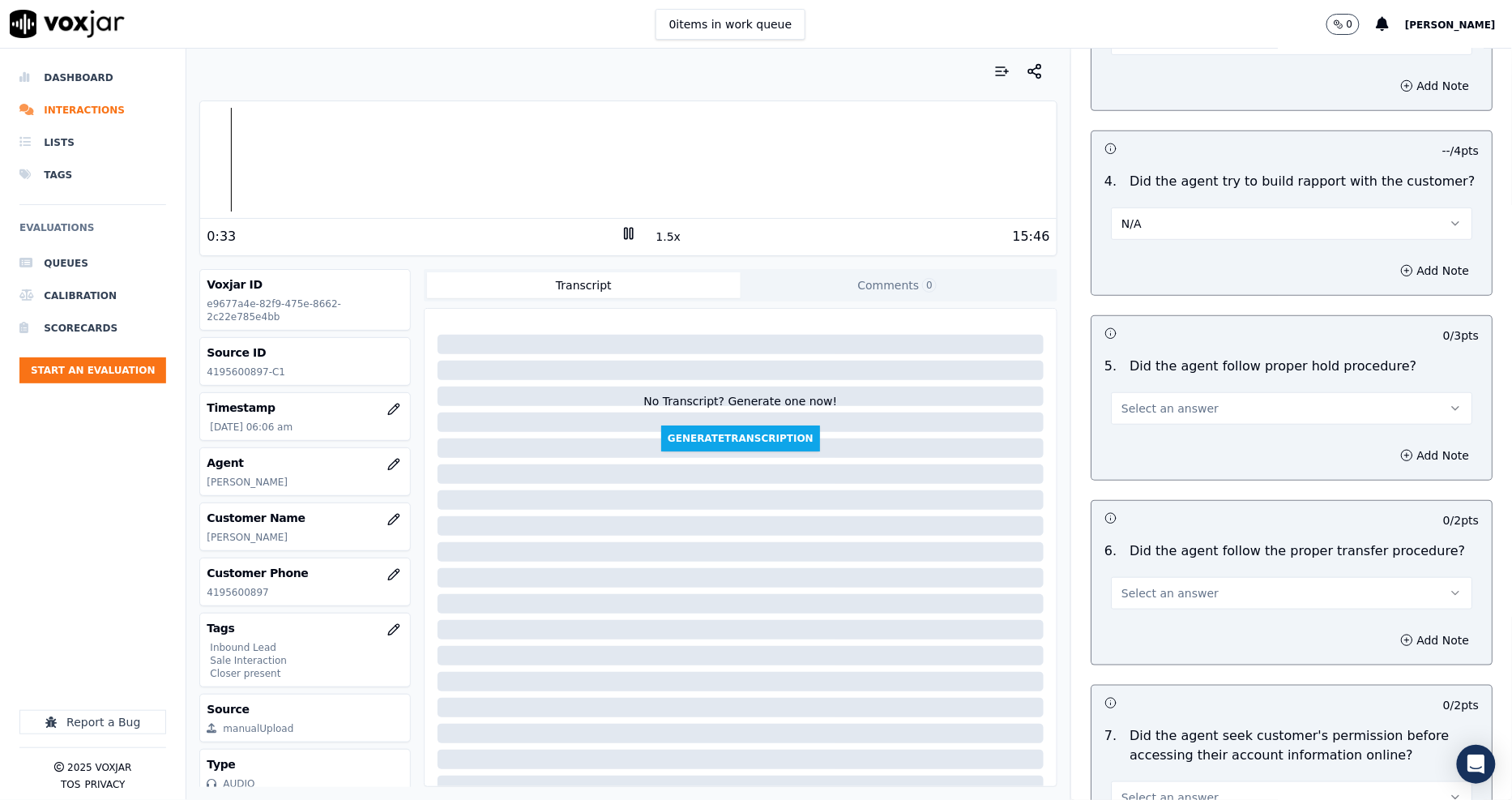
click at [1123, 400] on span "Select an answer" at bounding box center [1169, 408] width 97 height 16
click at [1123, 428] on div "N/A" at bounding box center [1261, 439] width 330 height 26
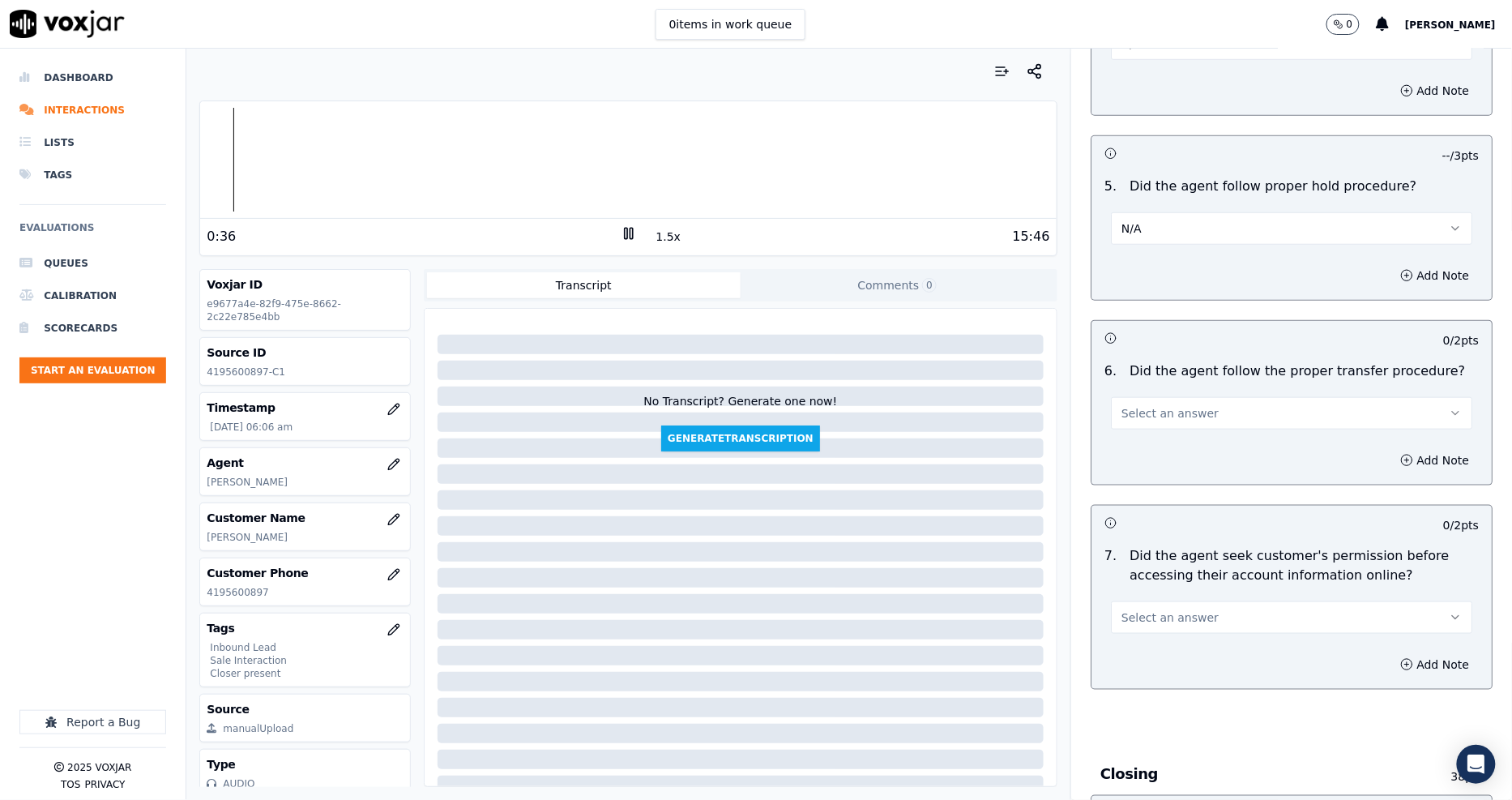
click at [1133, 405] on span "Select an answer" at bounding box center [1169, 413] width 97 height 16
click at [1144, 451] on div "N/A" at bounding box center [1261, 444] width 330 height 26
click at [416, 159] on div at bounding box center [627, 160] width 855 height 104
click at [1158, 212] on button "N/A" at bounding box center [1291, 228] width 361 height 33
click at [1156, 203] on div "Yes" at bounding box center [1261, 207] width 330 height 26
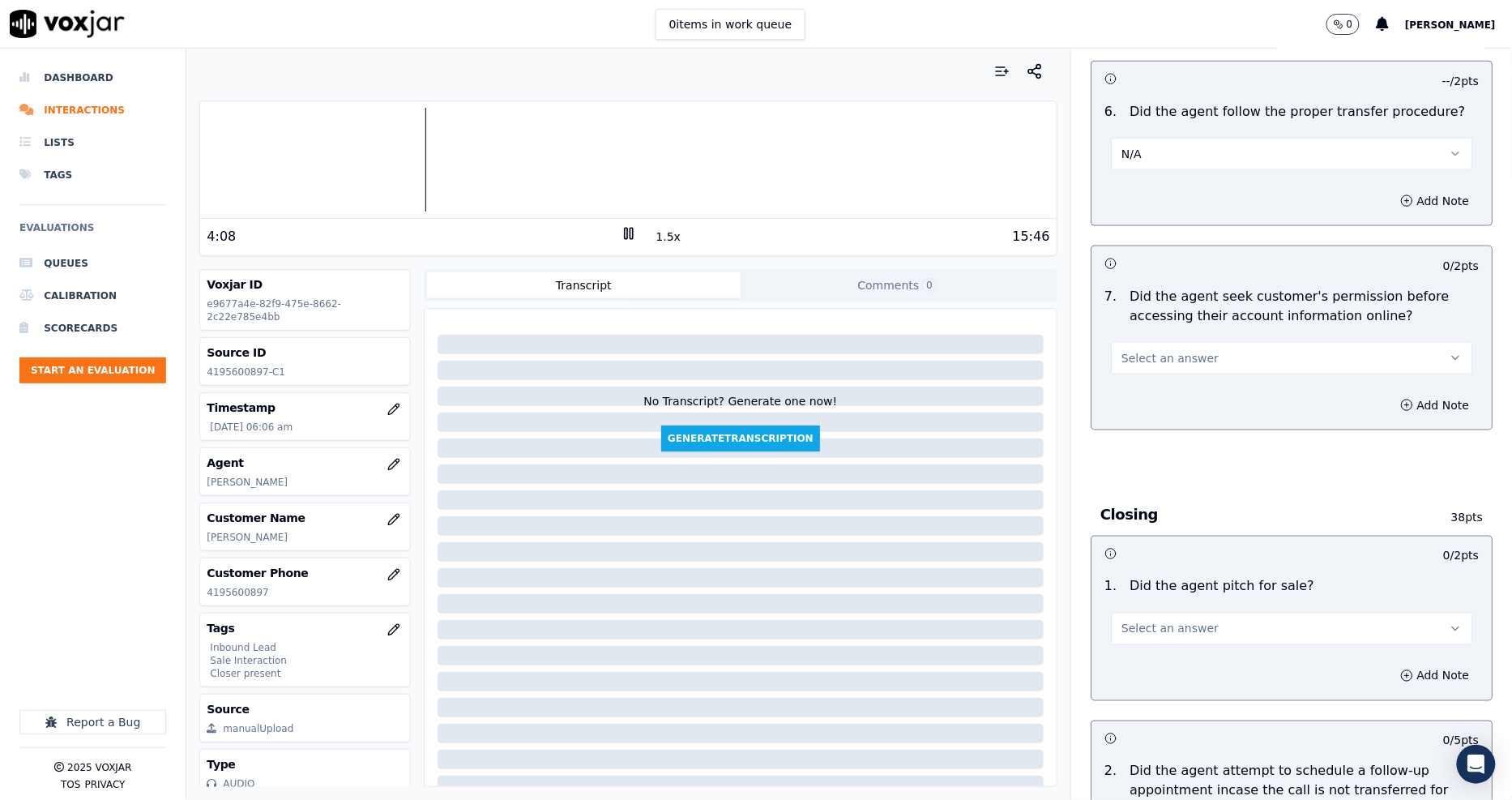
scroll to position [2970, 0]
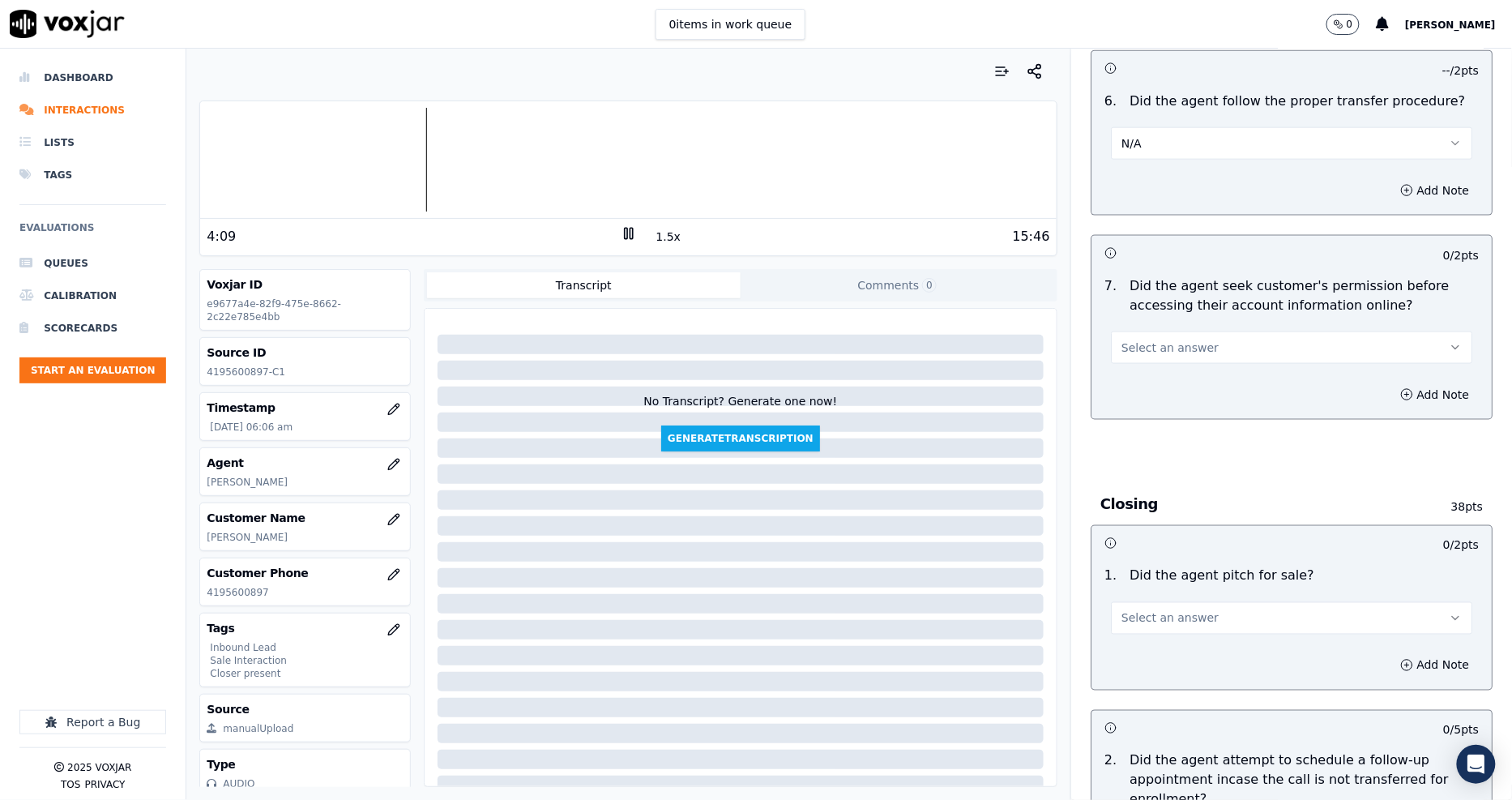
click at [1143, 339] on span "Select an answer" at bounding box center [1169, 347] width 97 height 16
click at [1141, 325] on div "Yes" at bounding box center [1261, 326] width 330 height 26
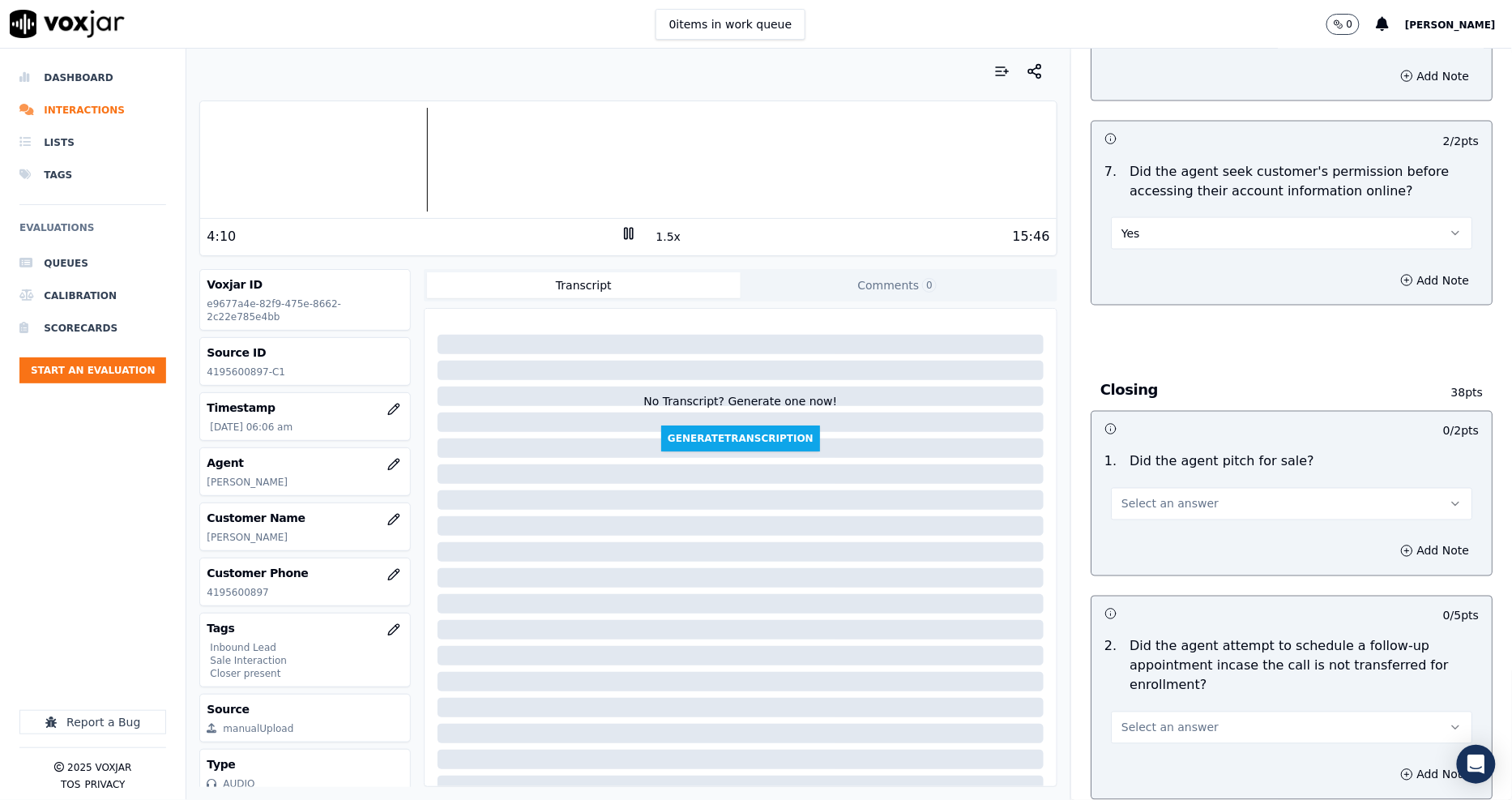
scroll to position [3241, 0]
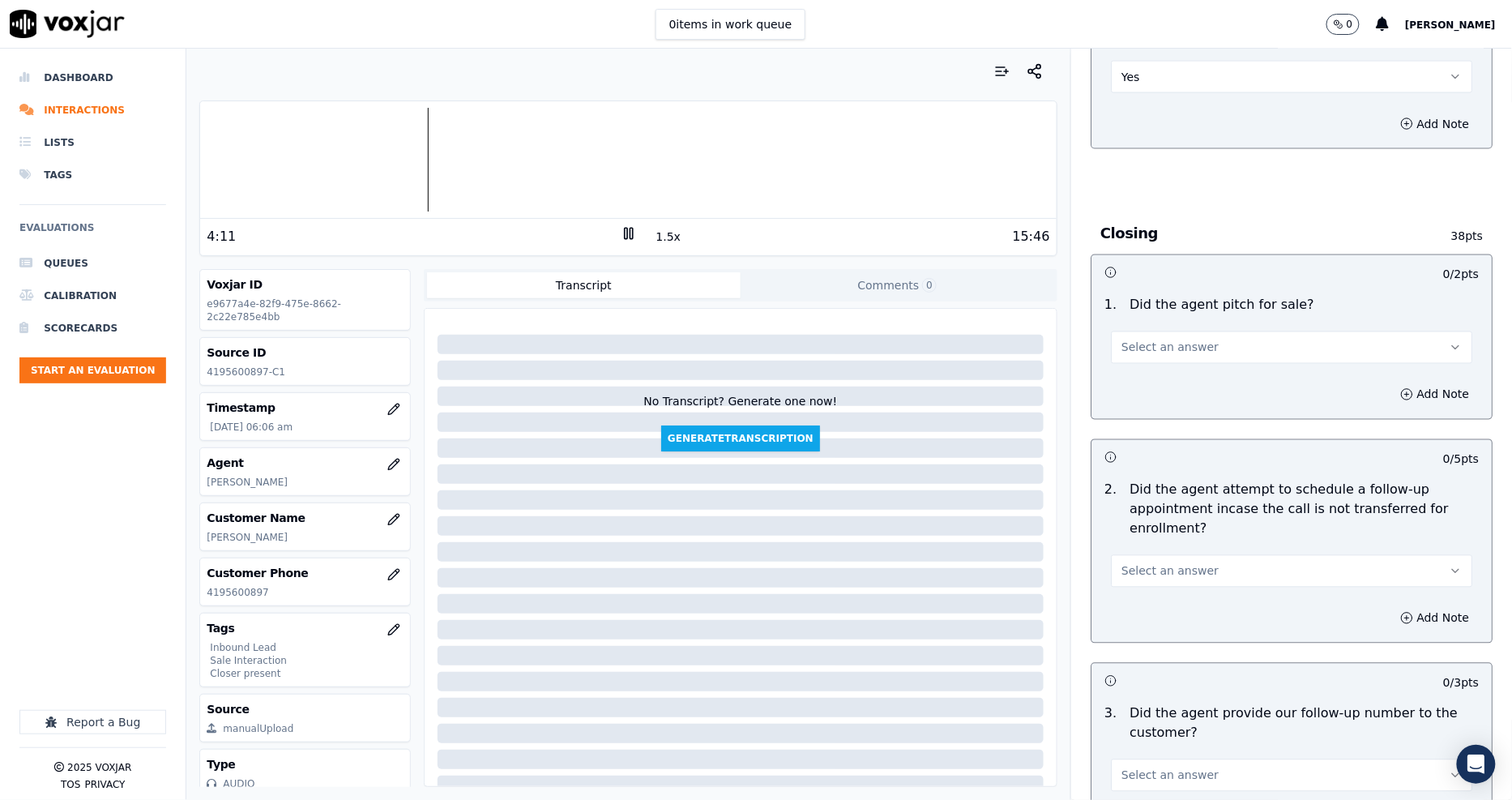
click at [1135, 339] on span "Select an answer" at bounding box center [1169, 347] width 97 height 16
click at [1135, 322] on div "Yes" at bounding box center [1261, 327] width 330 height 26
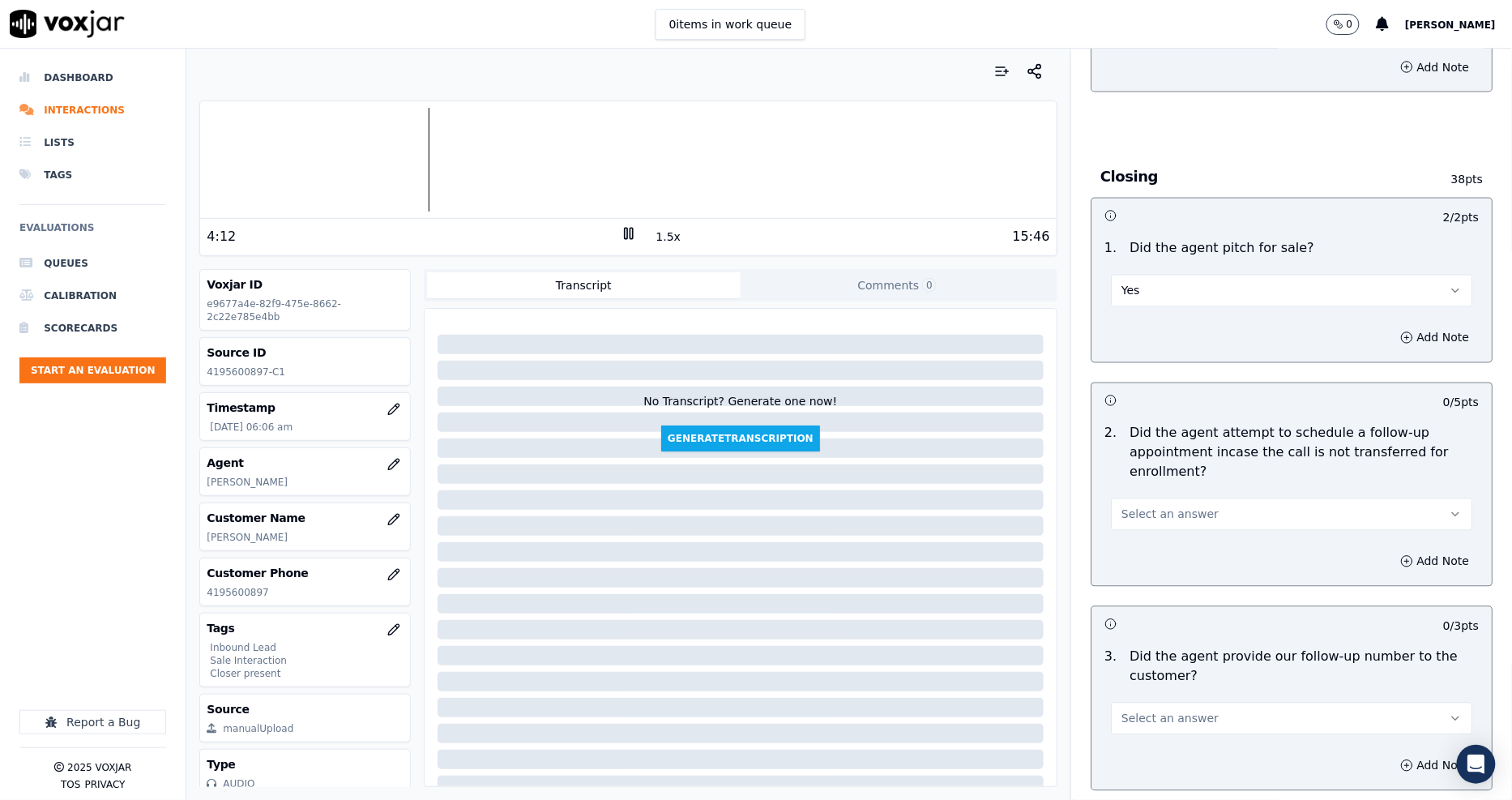
scroll to position [3421, 0]
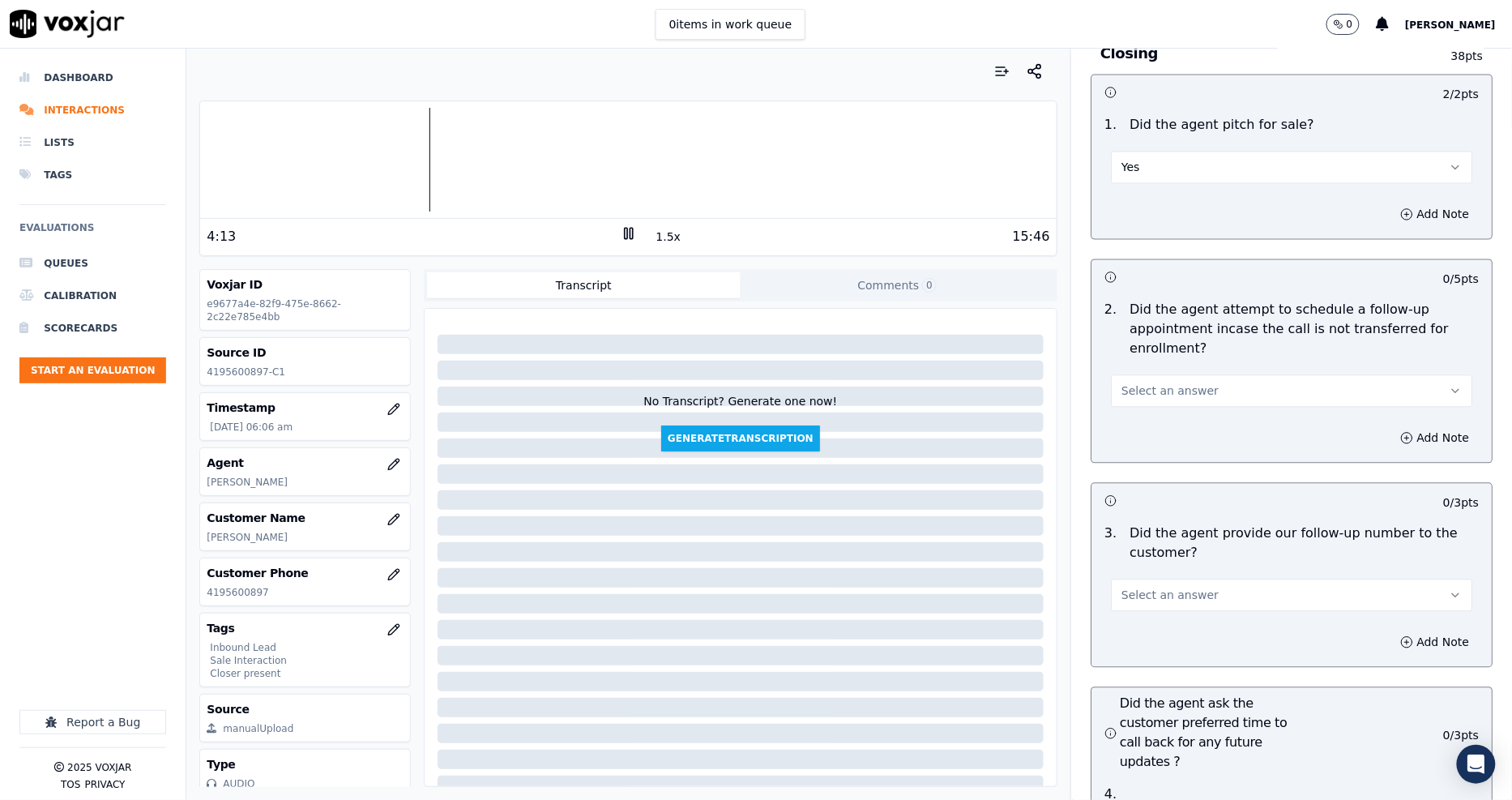
click at [1132, 375] on button "Select an answer" at bounding box center [1291, 391] width 361 height 33
click at [1143, 420] on div "N/A" at bounding box center [1261, 422] width 330 height 26
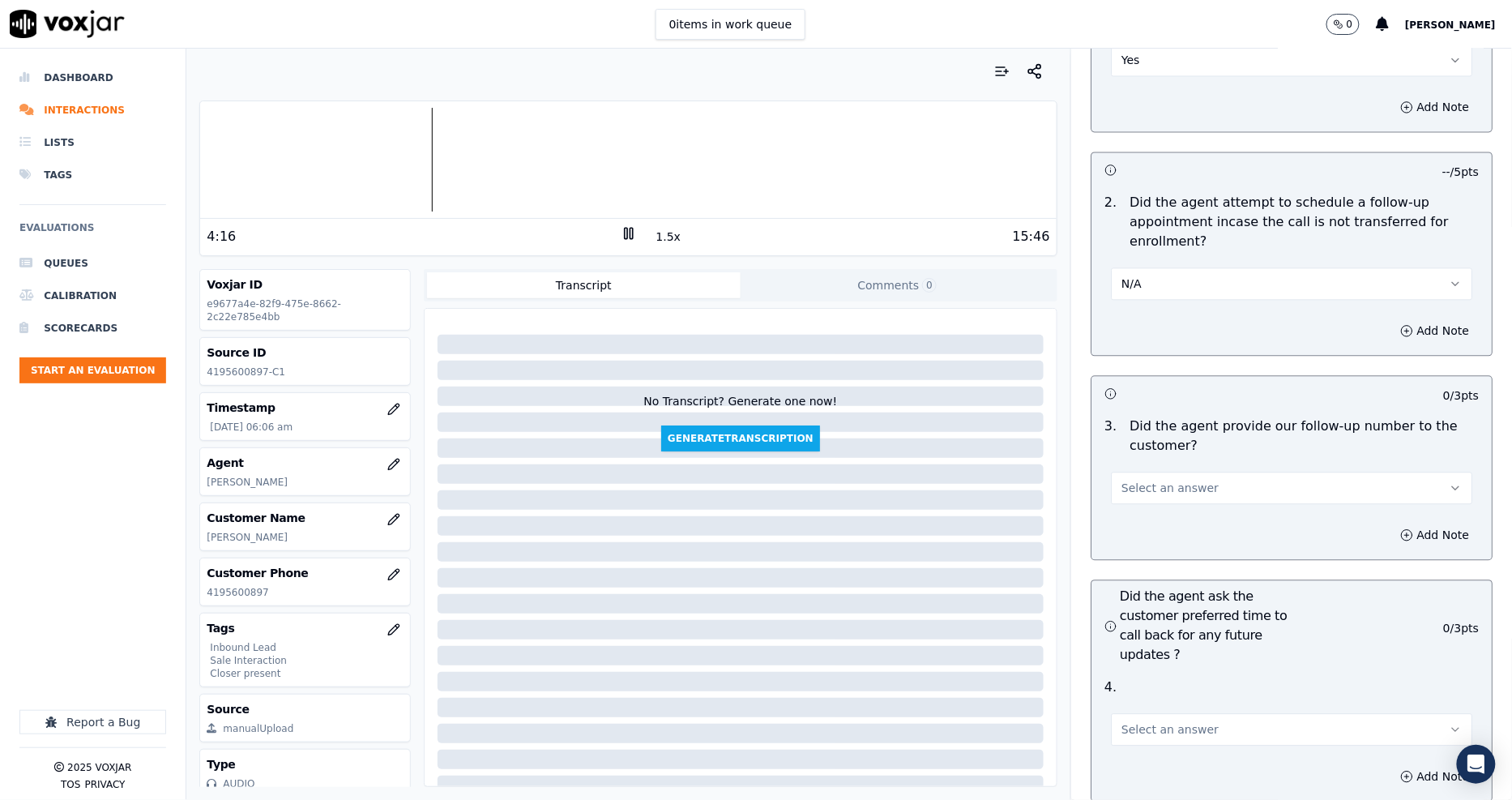
scroll to position [3691, 0]
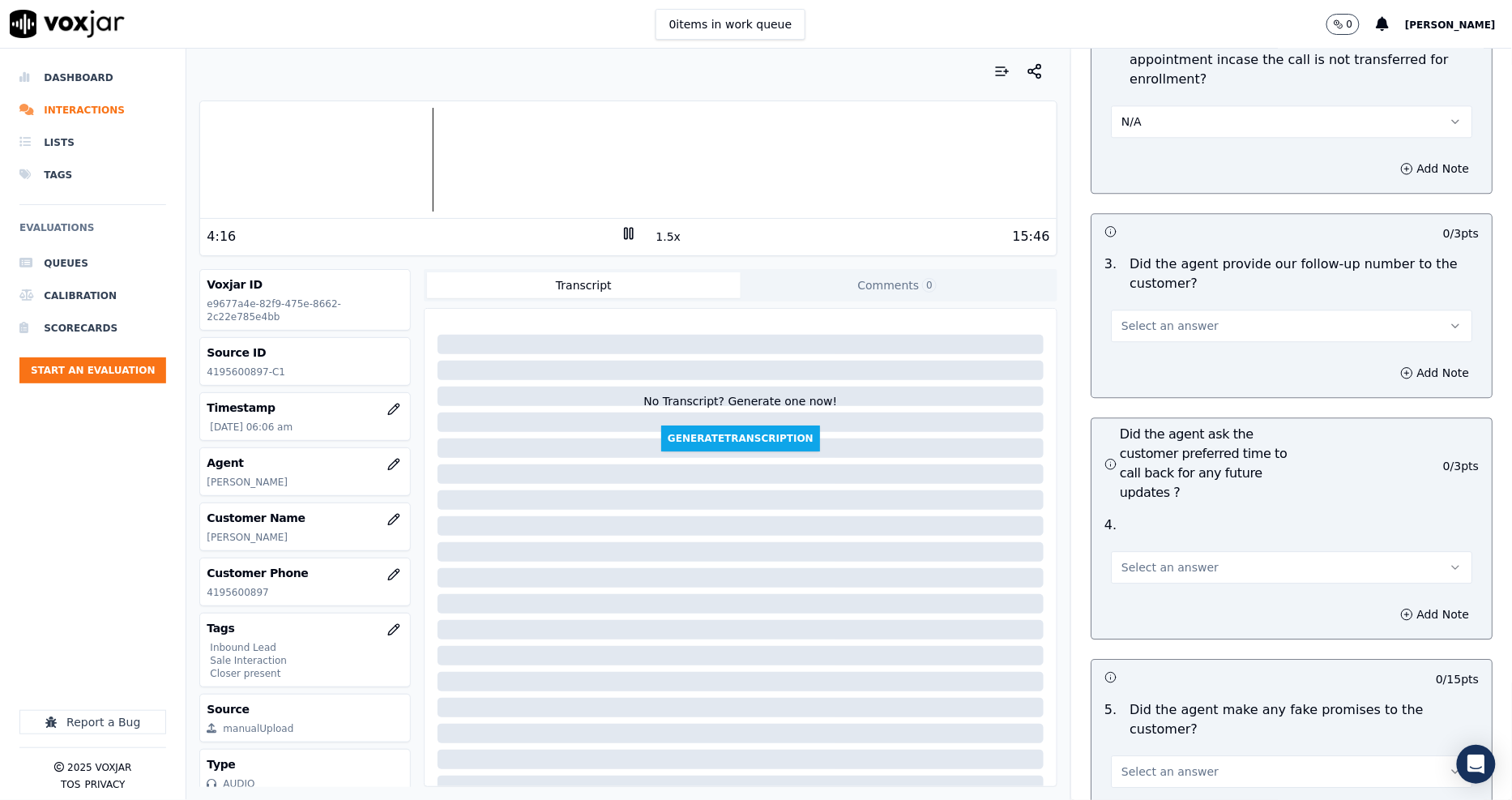
click at [1138, 318] on span "Select an answer" at bounding box center [1169, 325] width 97 height 16
click at [1137, 301] on div "Yes" at bounding box center [1261, 304] width 330 height 26
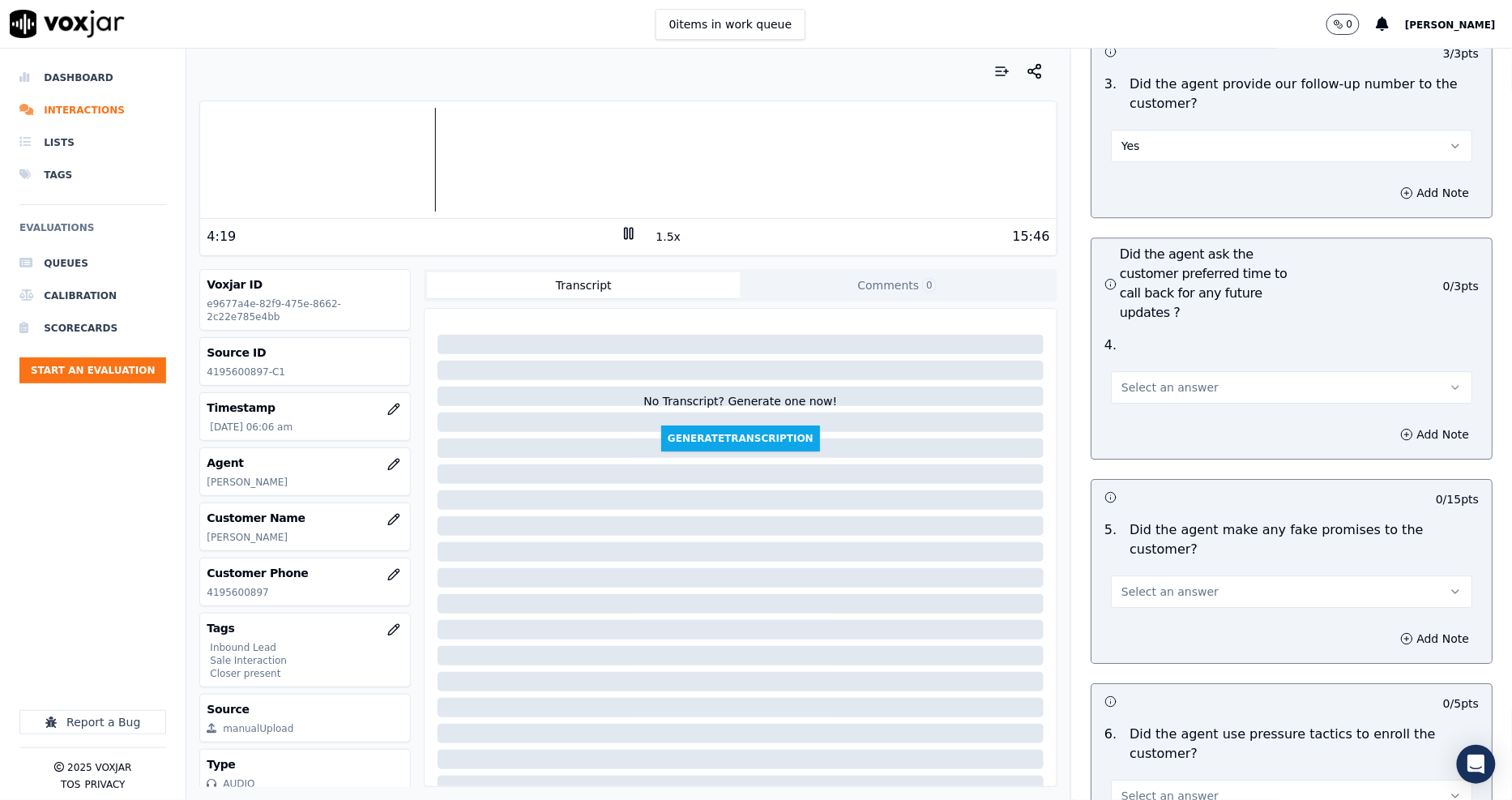
click at [1151, 380] on span "Select an answer" at bounding box center [1169, 387] width 97 height 16
click at [1145, 407] on div "N/A" at bounding box center [1261, 418] width 330 height 26
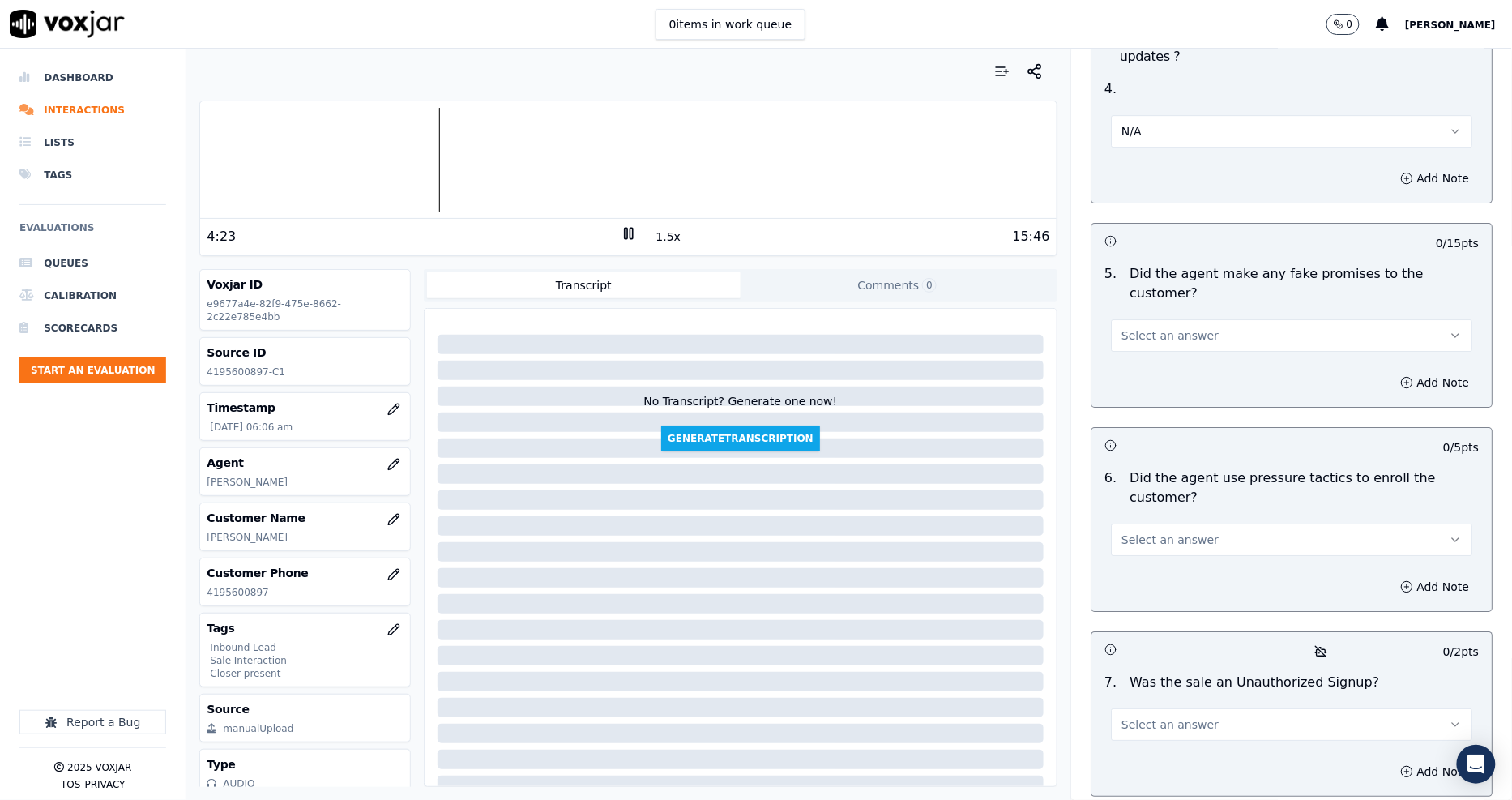
scroll to position [4141, 0]
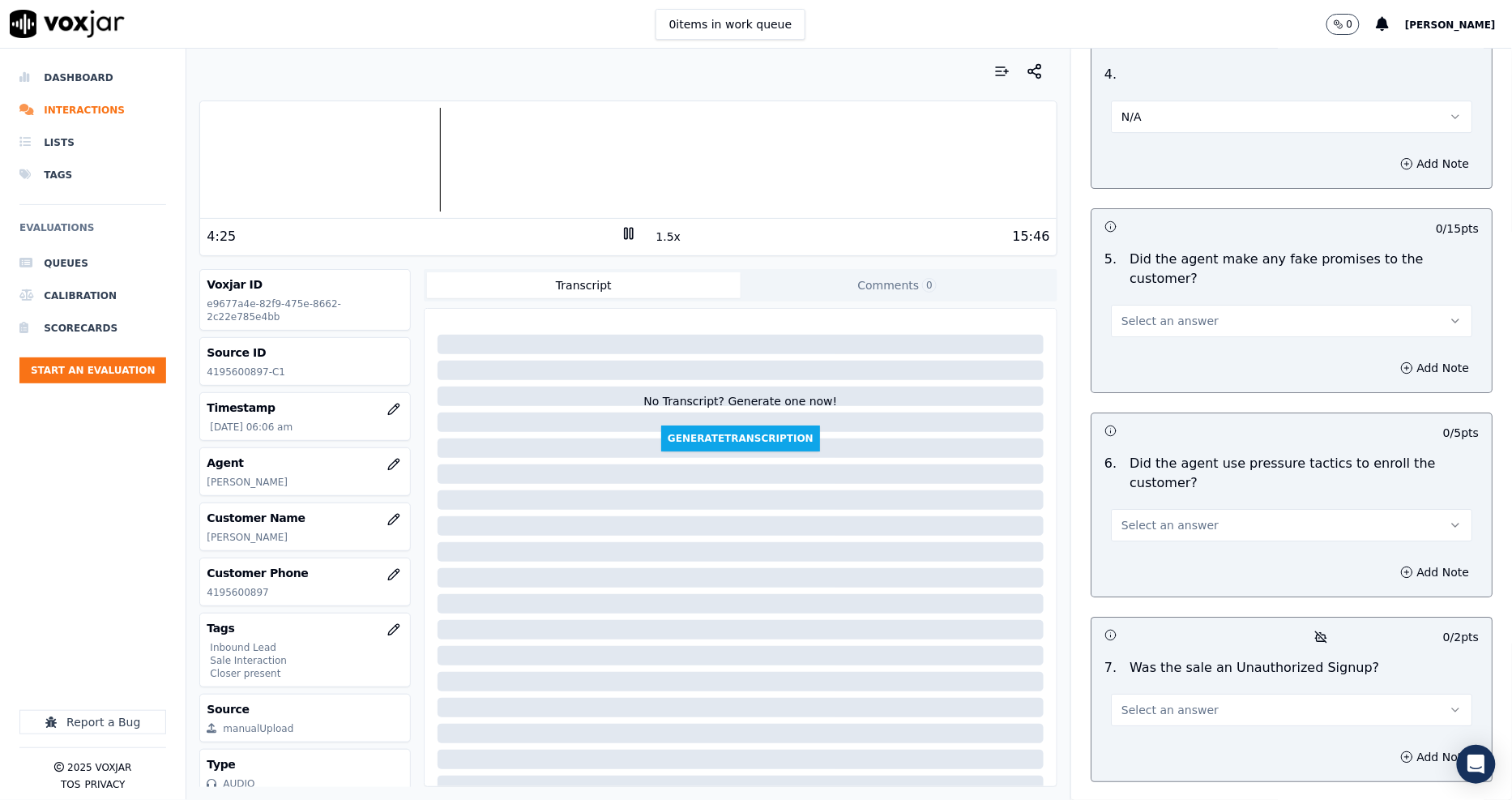
click at [1134, 313] on span "Select an answer" at bounding box center [1169, 320] width 97 height 16
click at [1138, 278] on div "Yes" at bounding box center [1261, 281] width 330 height 26
click at [1141, 304] on button "Yes" at bounding box center [1291, 320] width 361 height 33
click at [1136, 309] on div "No" at bounding box center [1261, 307] width 330 height 26
click at [1144, 517] on span "Select an answer" at bounding box center [1169, 524] width 97 height 16
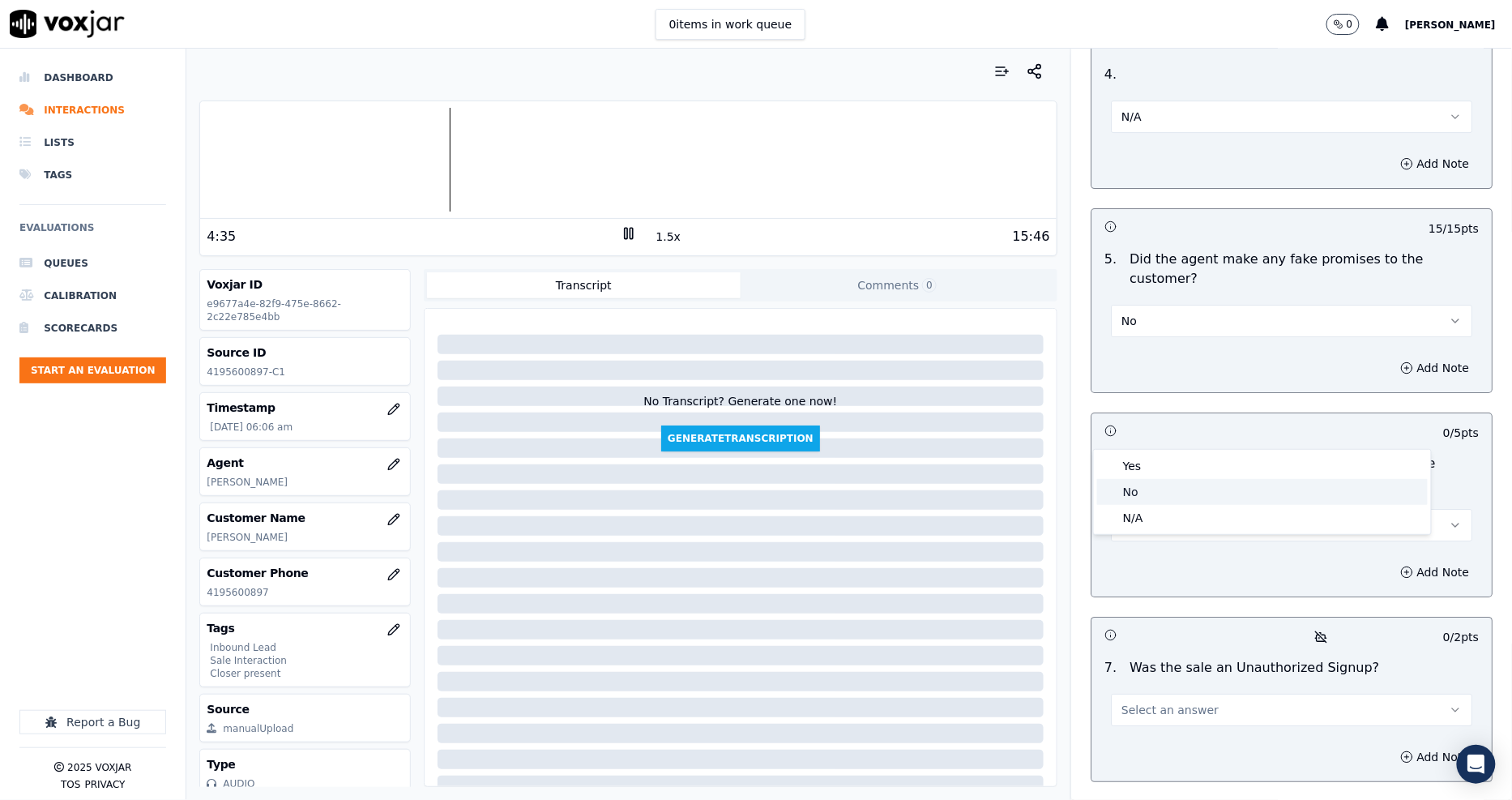
click at [1144, 481] on div "No" at bounding box center [1261, 492] width 330 height 26
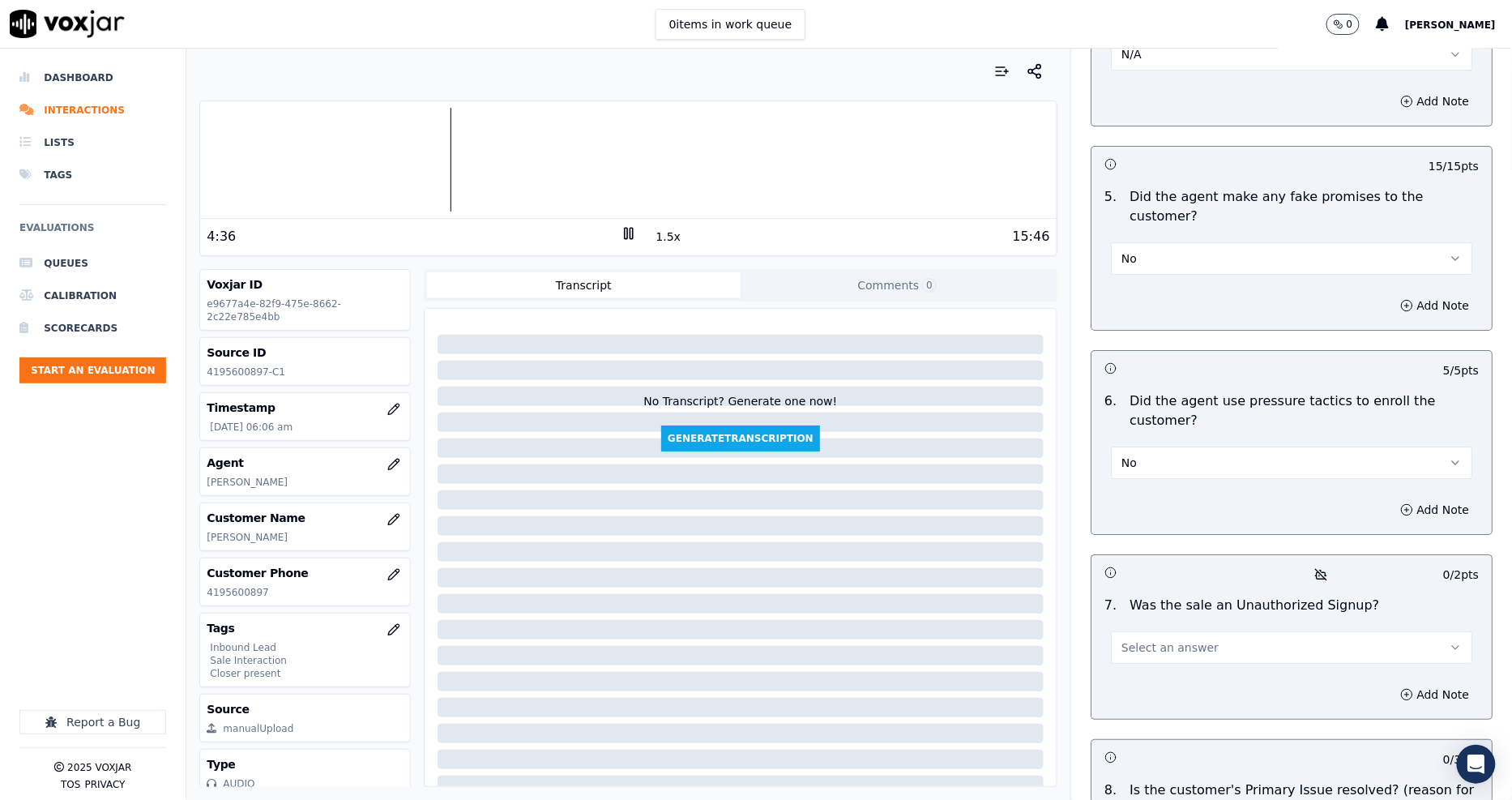
scroll to position [4231, 0]
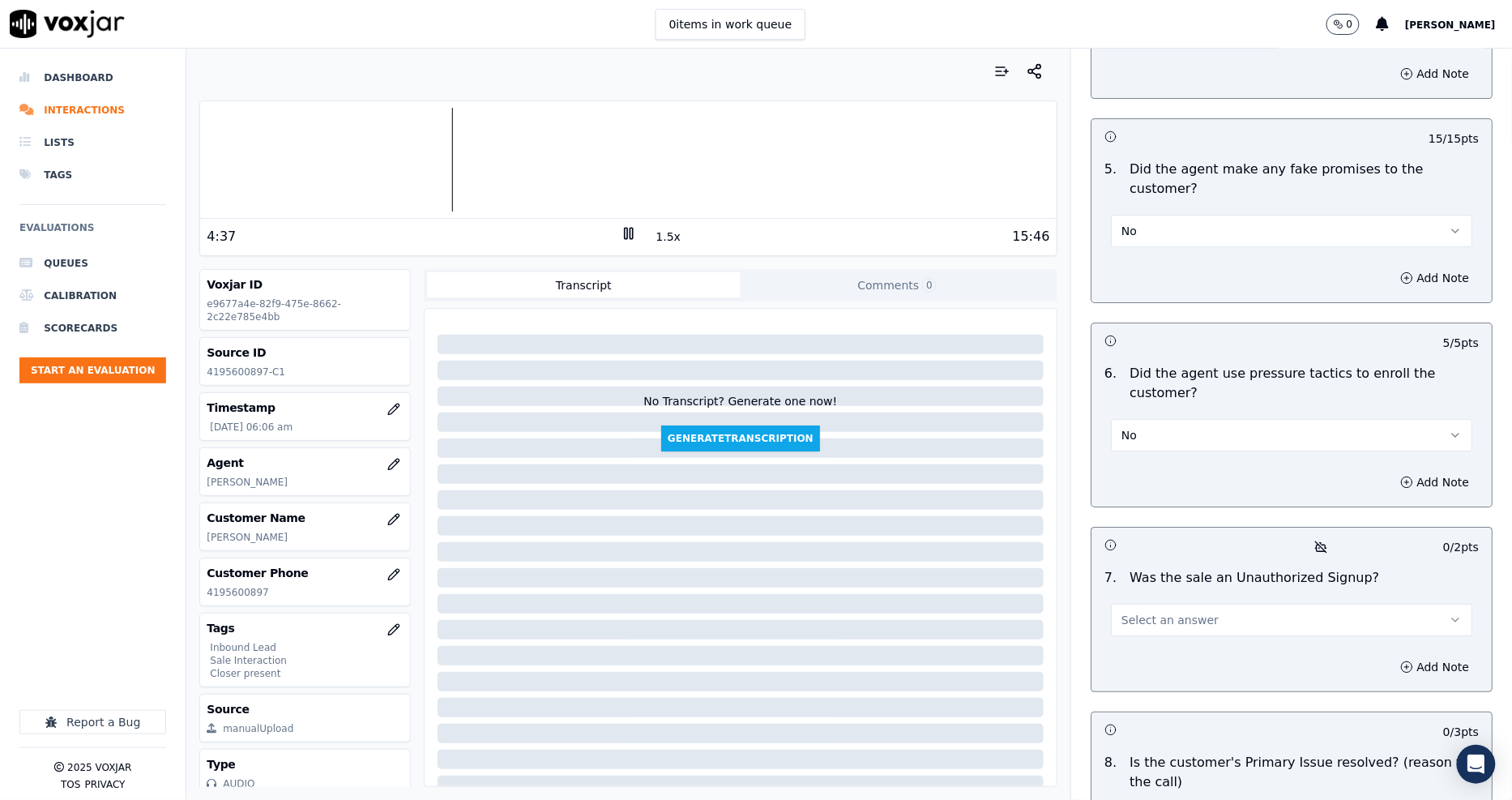
click at [1137, 604] on button "Select an answer" at bounding box center [1291, 619] width 361 height 33
click at [1134, 582] on div "No" at bounding box center [1261, 586] width 330 height 26
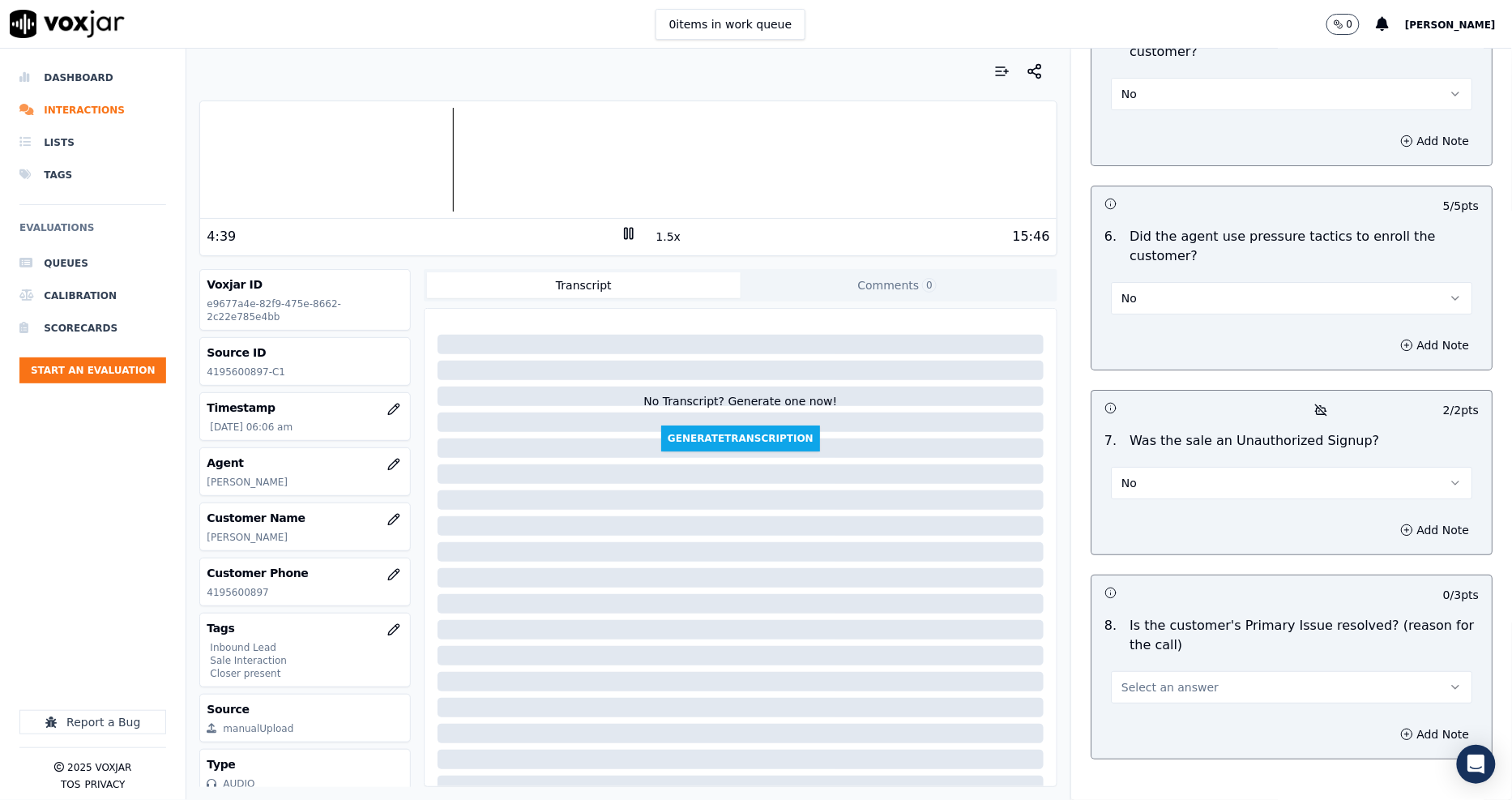
scroll to position [4369, 0]
click at [1132, 678] on span "Select an answer" at bounding box center [1169, 685] width 97 height 16
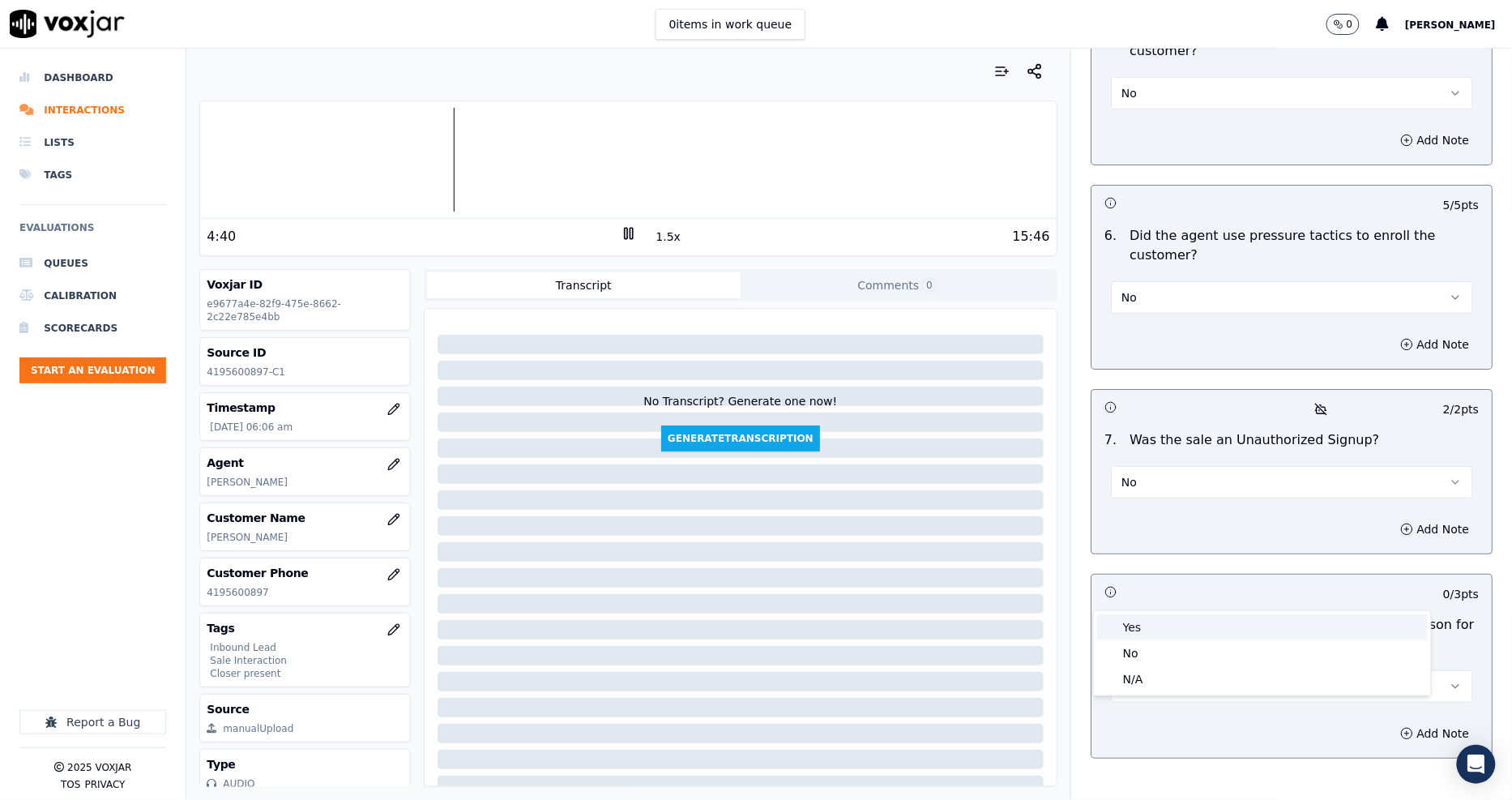
click at [1131, 628] on div "Yes" at bounding box center [1261, 627] width 330 height 26
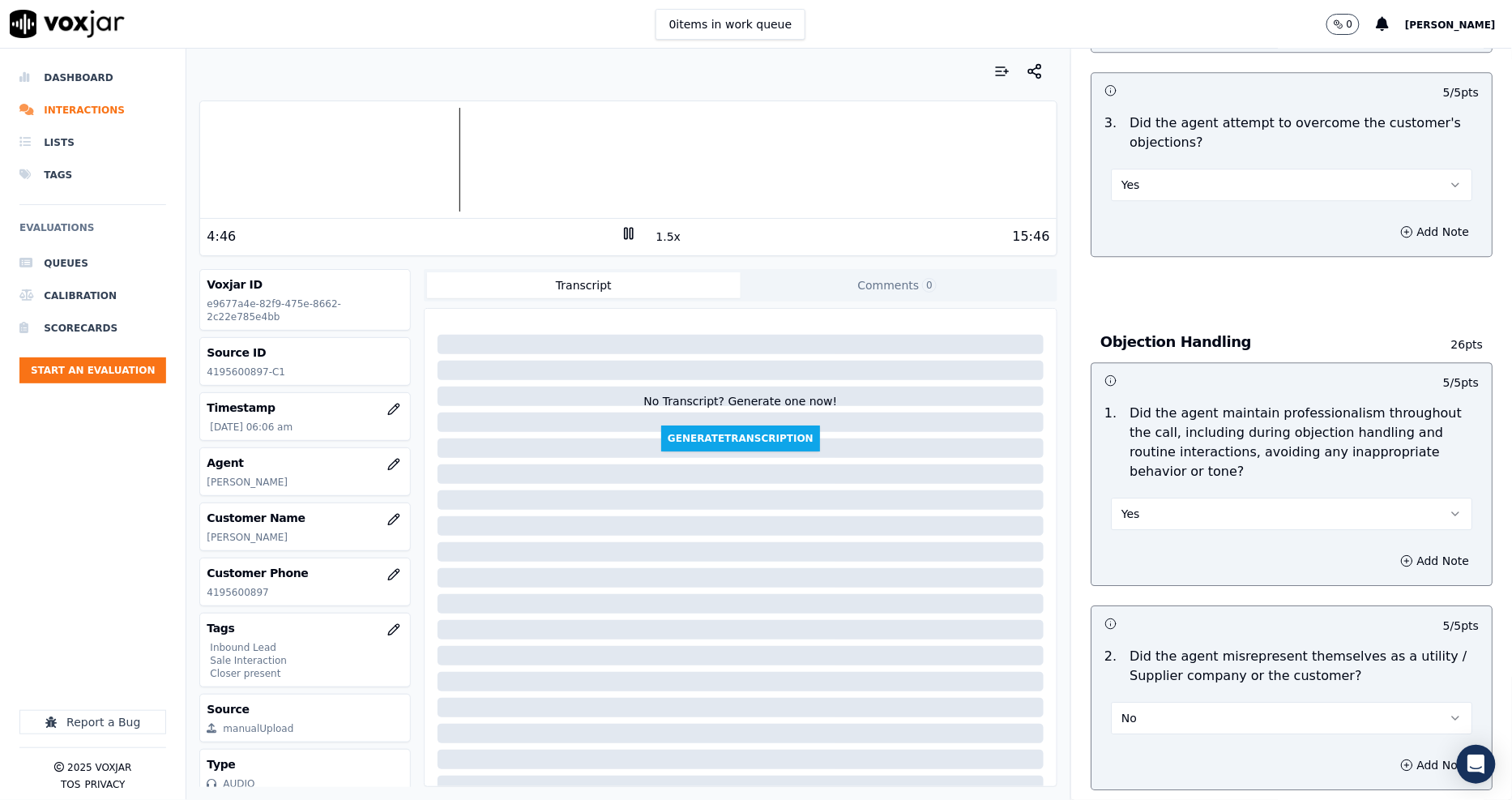
scroll to position [1398, 0]
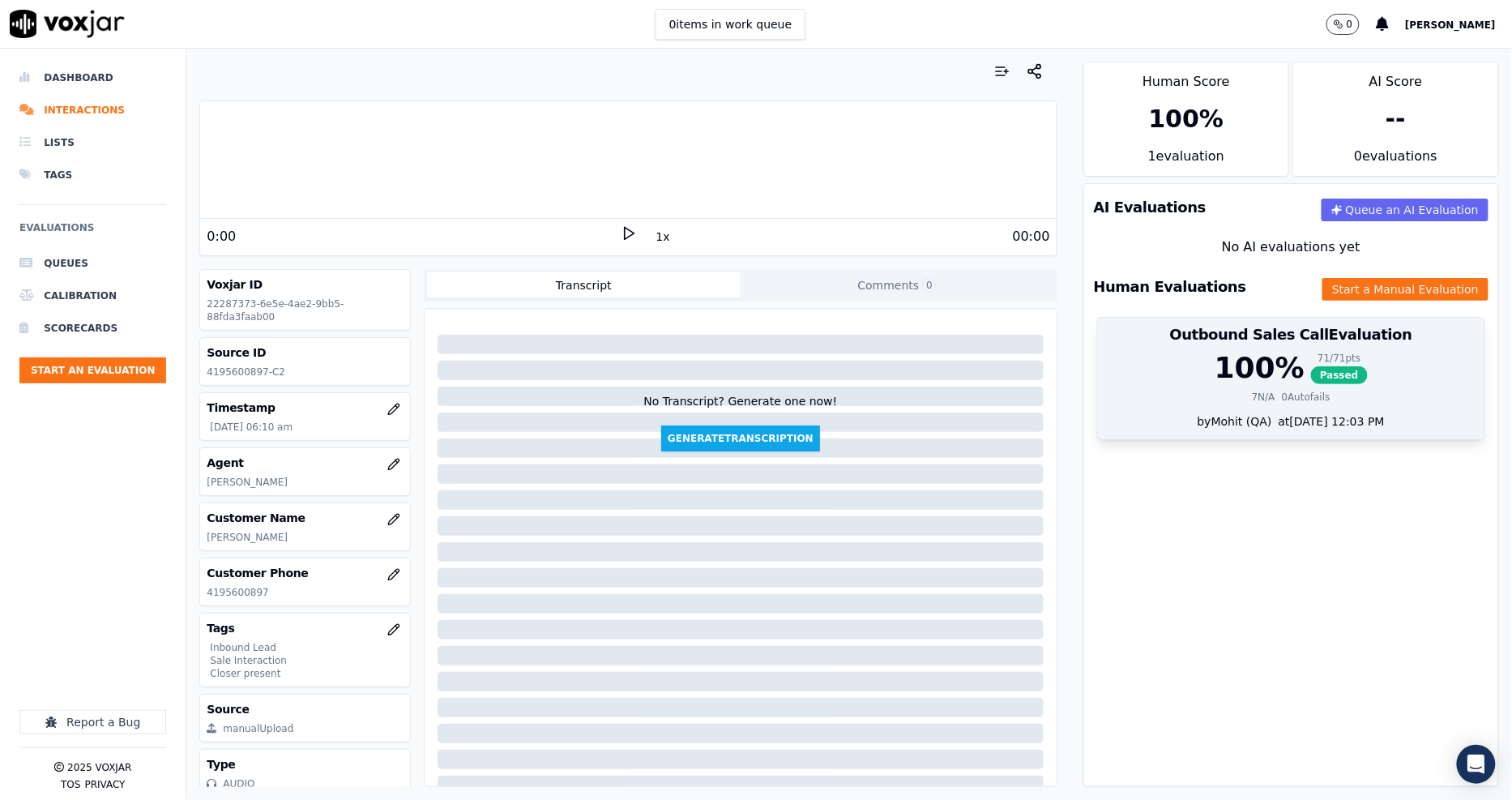
click at [1254, 387] on div "100 % 71 / 71 pts Passed 7 N/A 0 Autofails" at bounding box center [1291, 383] width 386 height 62
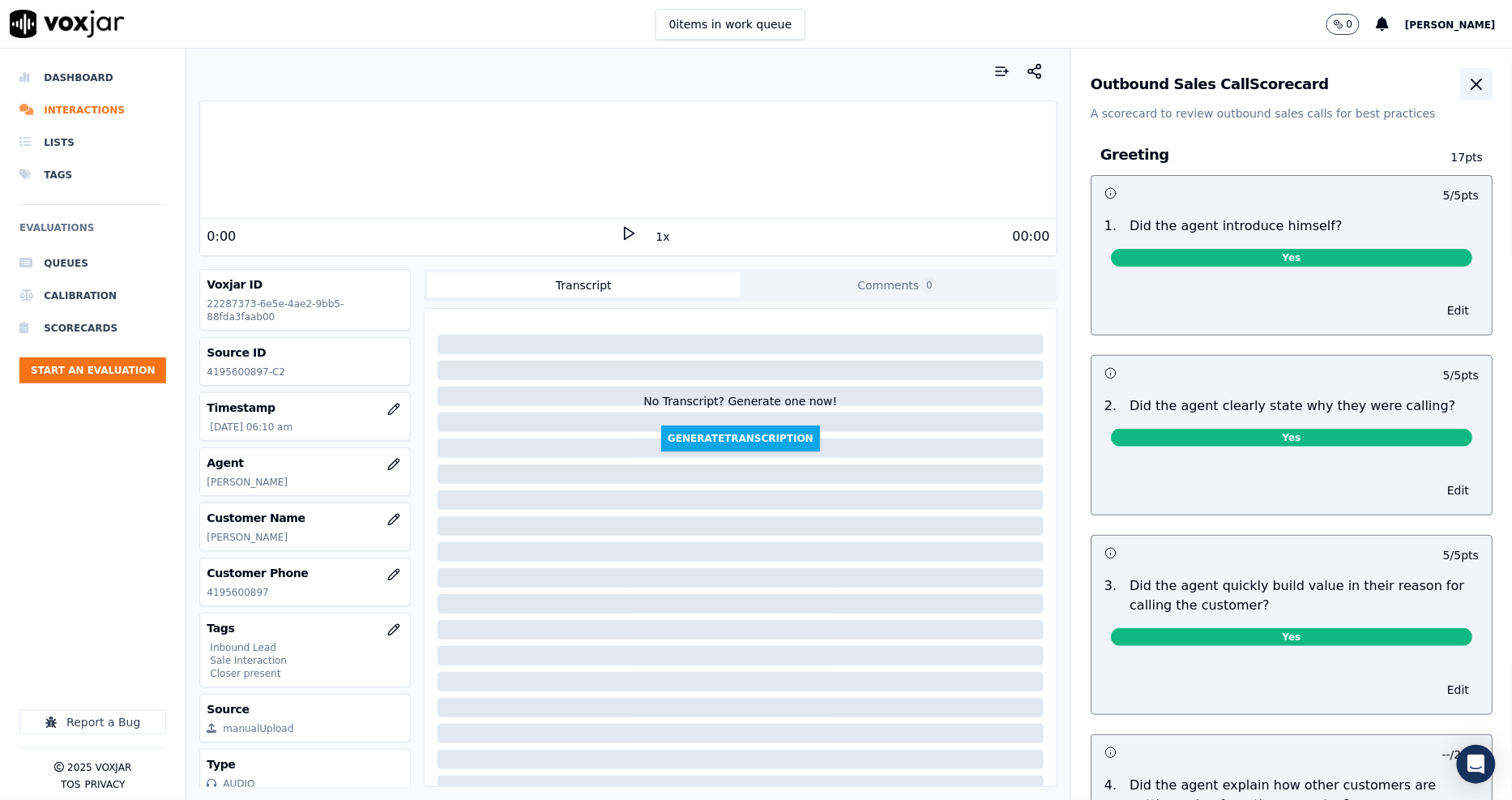
click at [1466, 83] on icon "button" at bounding box center [1475, 84] width 19 height 19
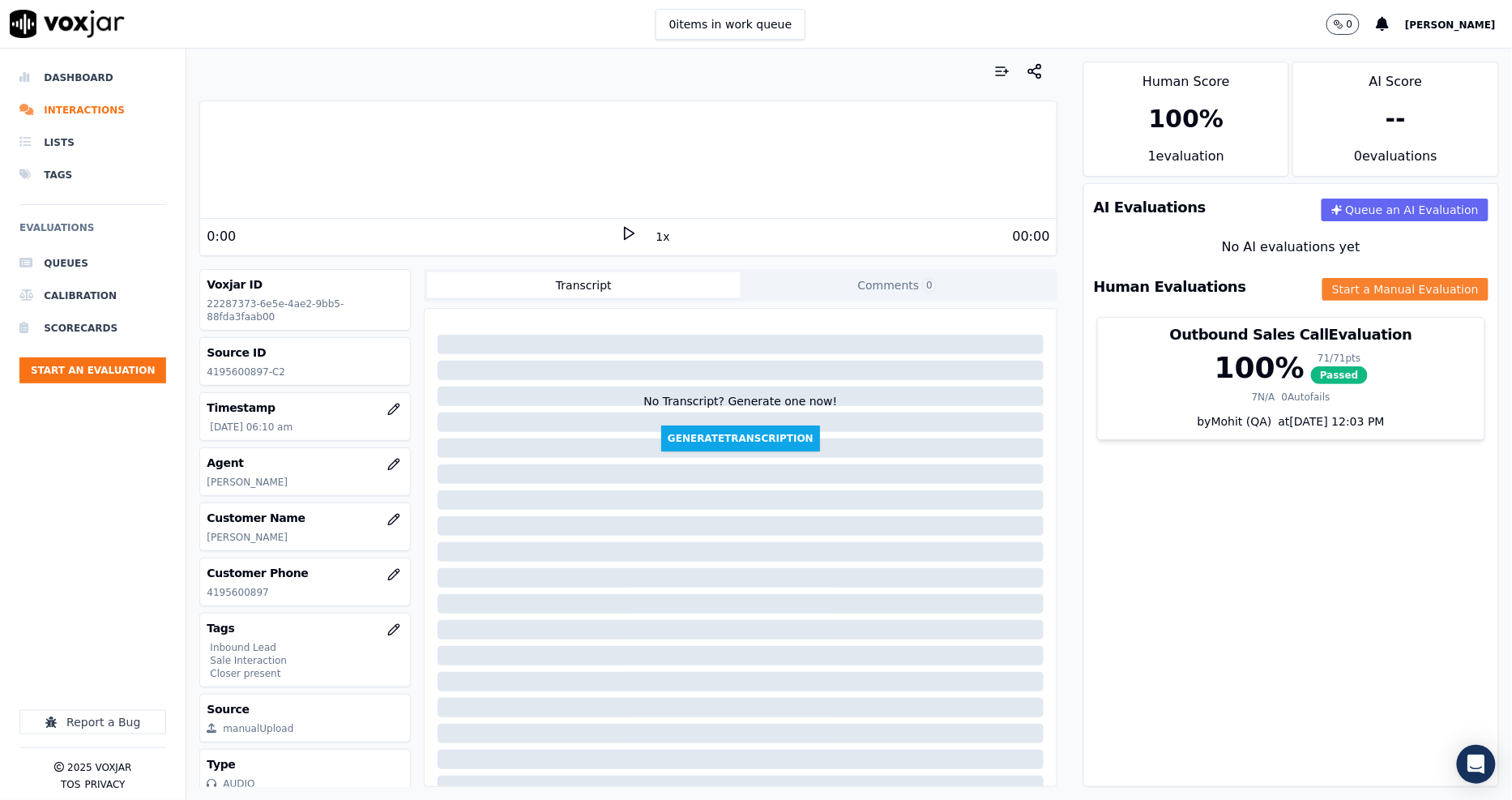
click at [1367, 292] on button "Start a Manual Evaluation" at bounding box center [1405, 288] width 166 height 23
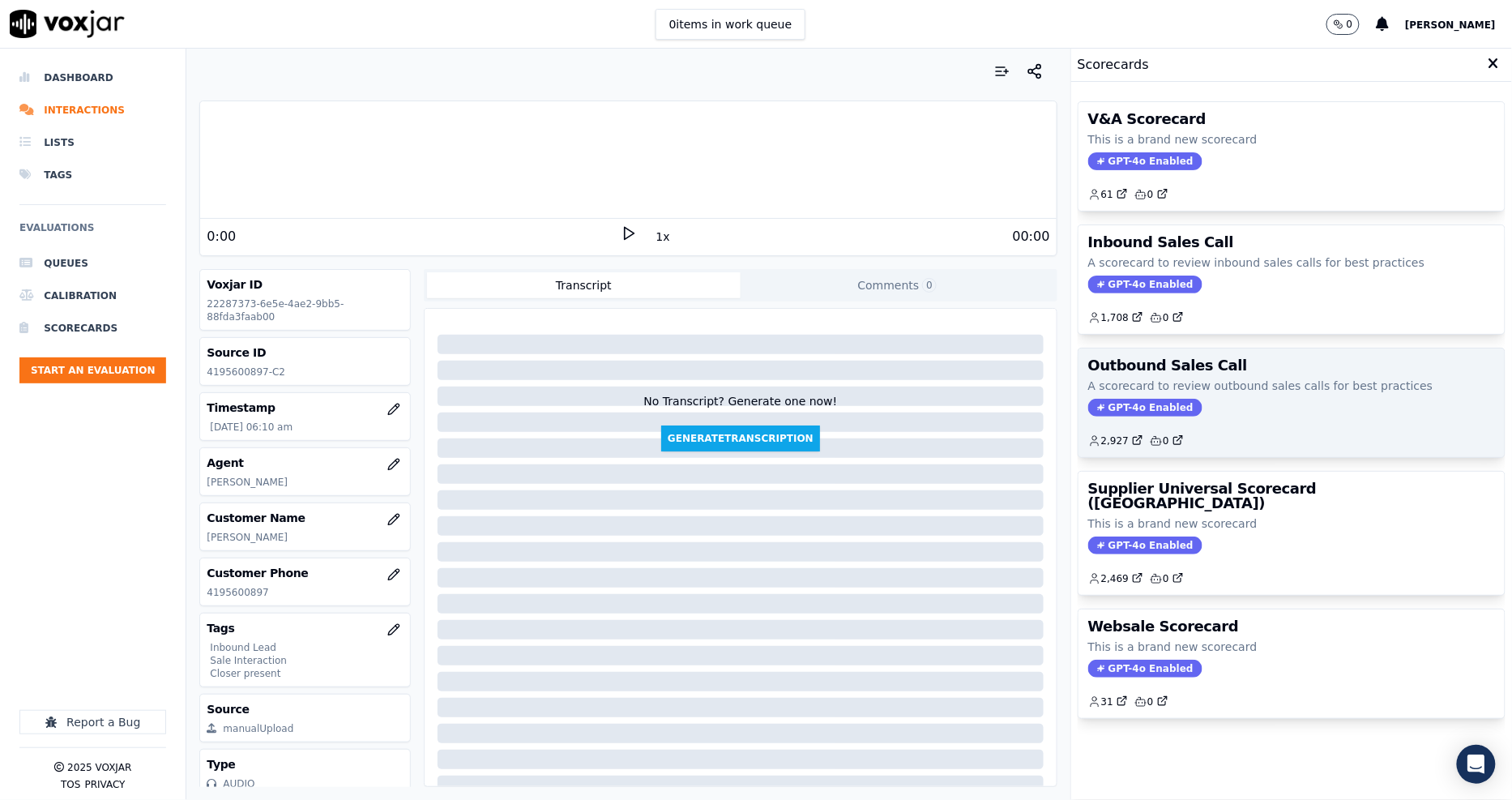
click at [1211, 401] on div "GPT-4o Enabled" at bounding box center [1291, 407] width 407 height 18
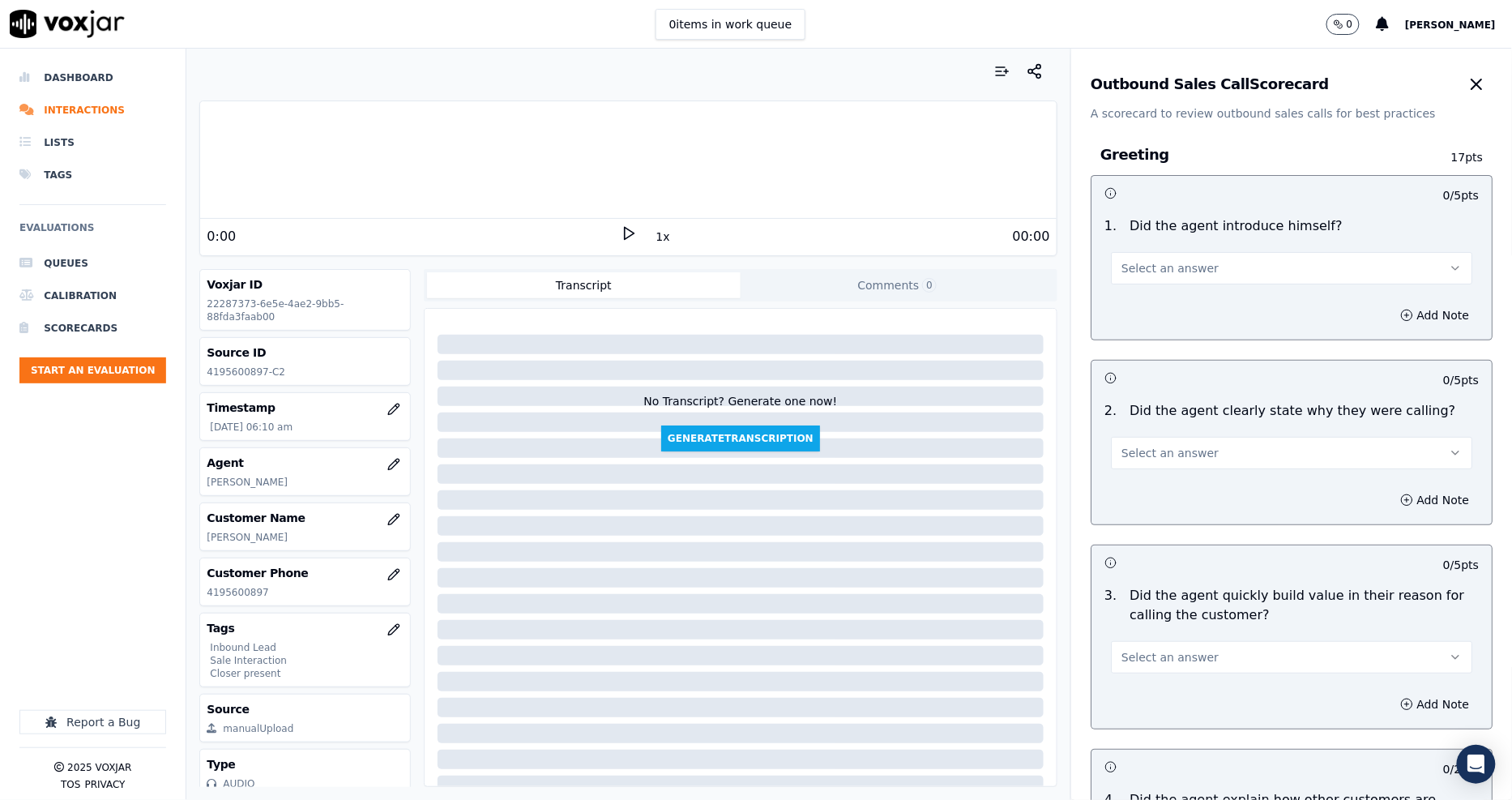
click at [1194, 272] on button "Select an answer" at bounding box center [1291, 268] width 361 height 33
click at [1192, 313] on div "Yes" at bounding box center [1261, 304] width 330 height 26
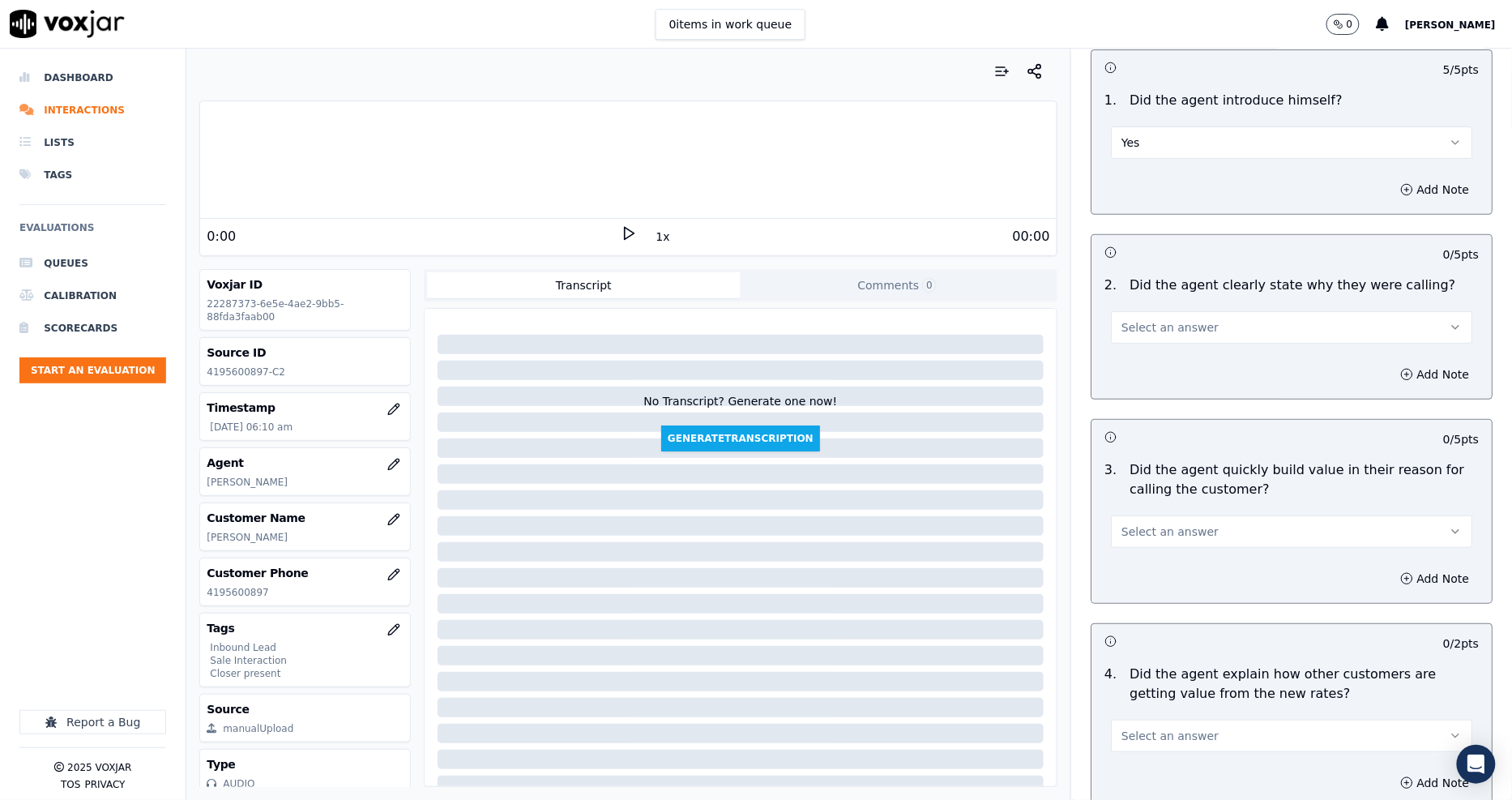
scroll to position [270, 0]
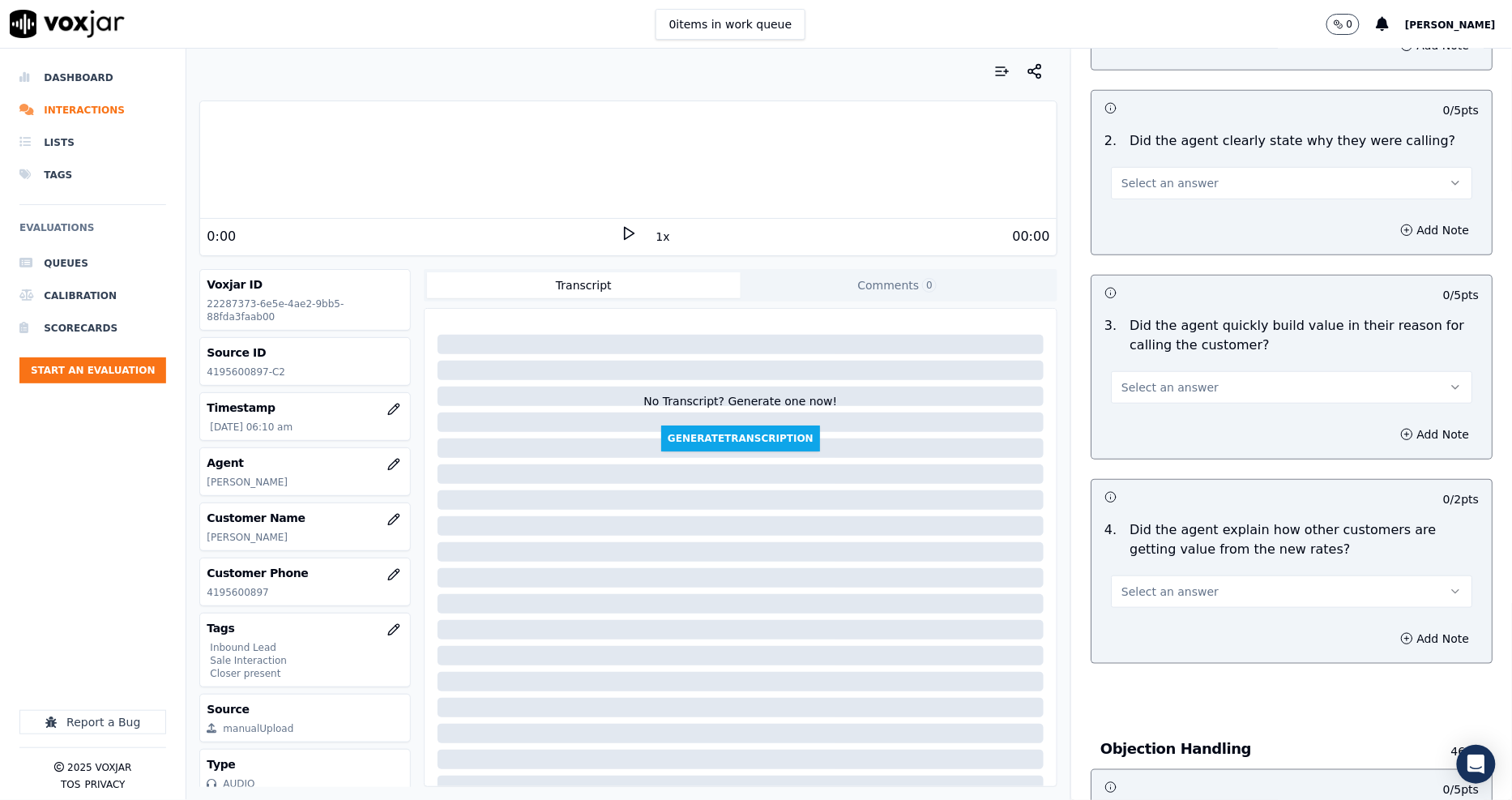
click at [1134, 169] on button "Select an answer" at bounding box center [1291, 183] width 361 height 33
click at [1146, 219] on div "Yes" at bounding box center [1261, 219] width 330 height 26
click at [1164, 378] on button "Select an answer" at bounding box center [1291, 387] width 361 height 33
click at [1161, 425] on div "Yes" at bounding box center [1261, 423] width 330 height 26
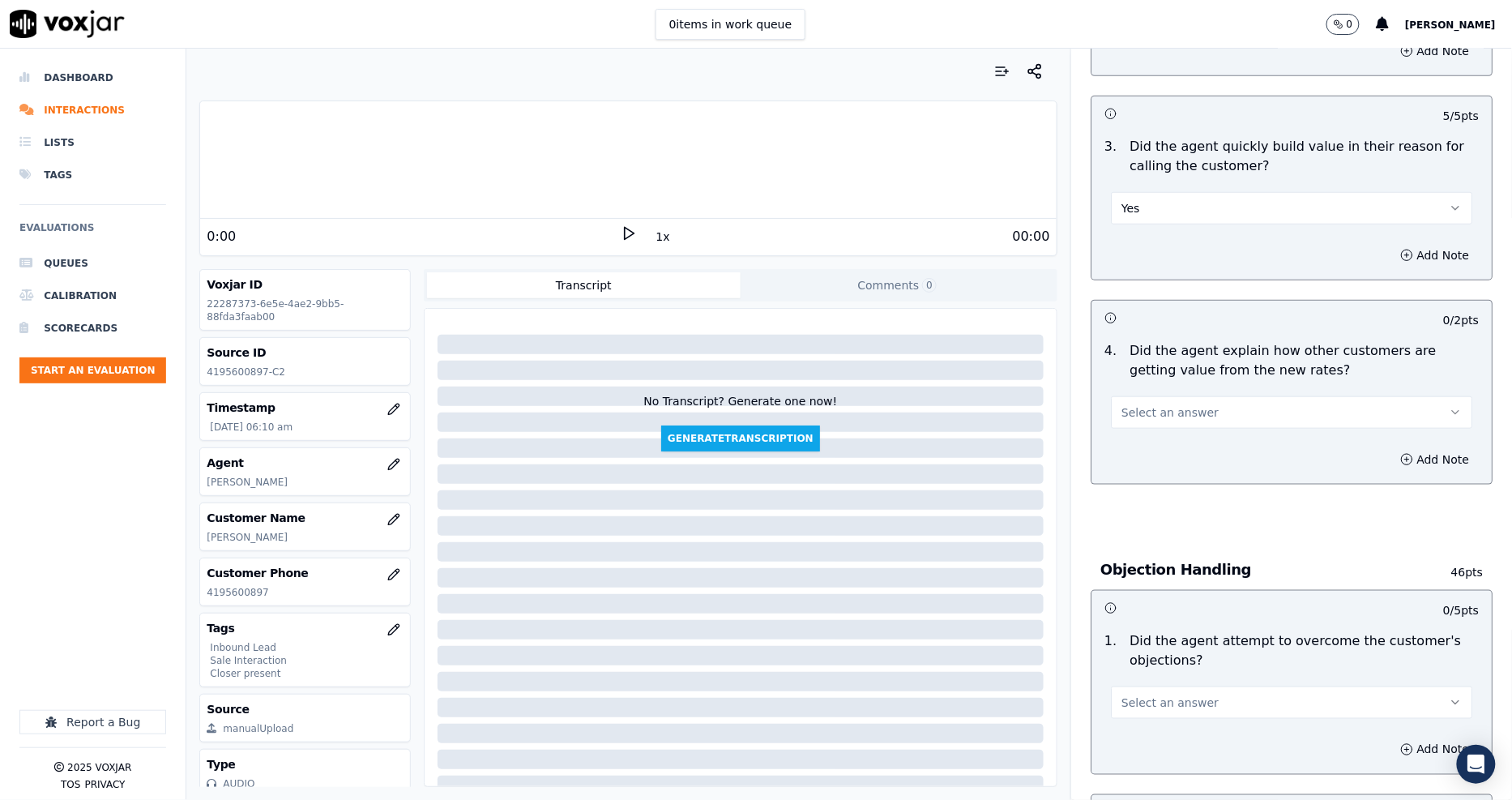
scroll to position [450, 0]
click at [1146, 401] on button "Select an answer" at bounding box center [1291, 411] width 361 height 33
click at [1153, 442] on div "Yes" at bounding box center [1261, 447] width 330 height 26
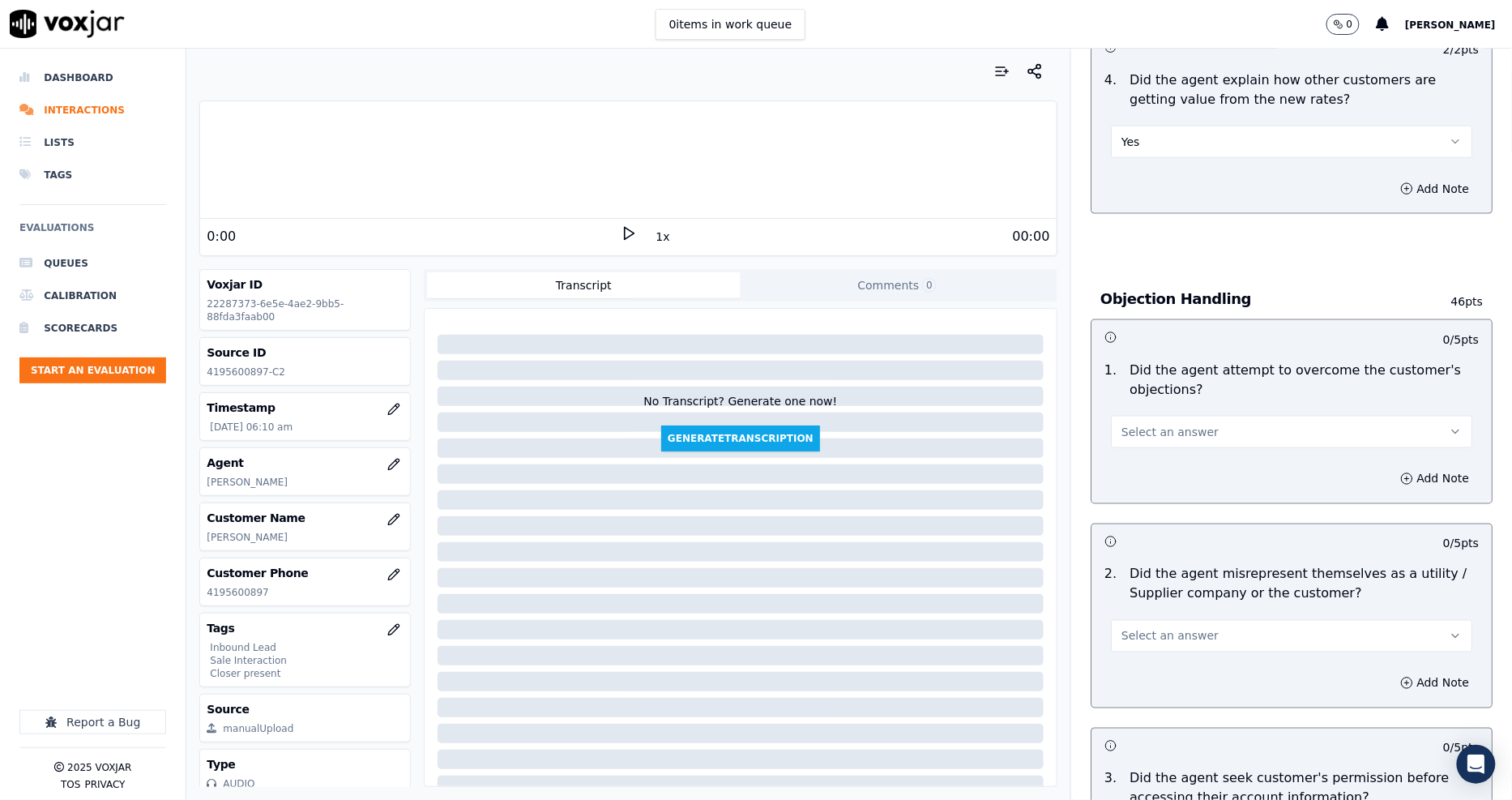
click at [1150, 425] on span "Select an answer" at bounding box center [1169, 431] width 97 height 16
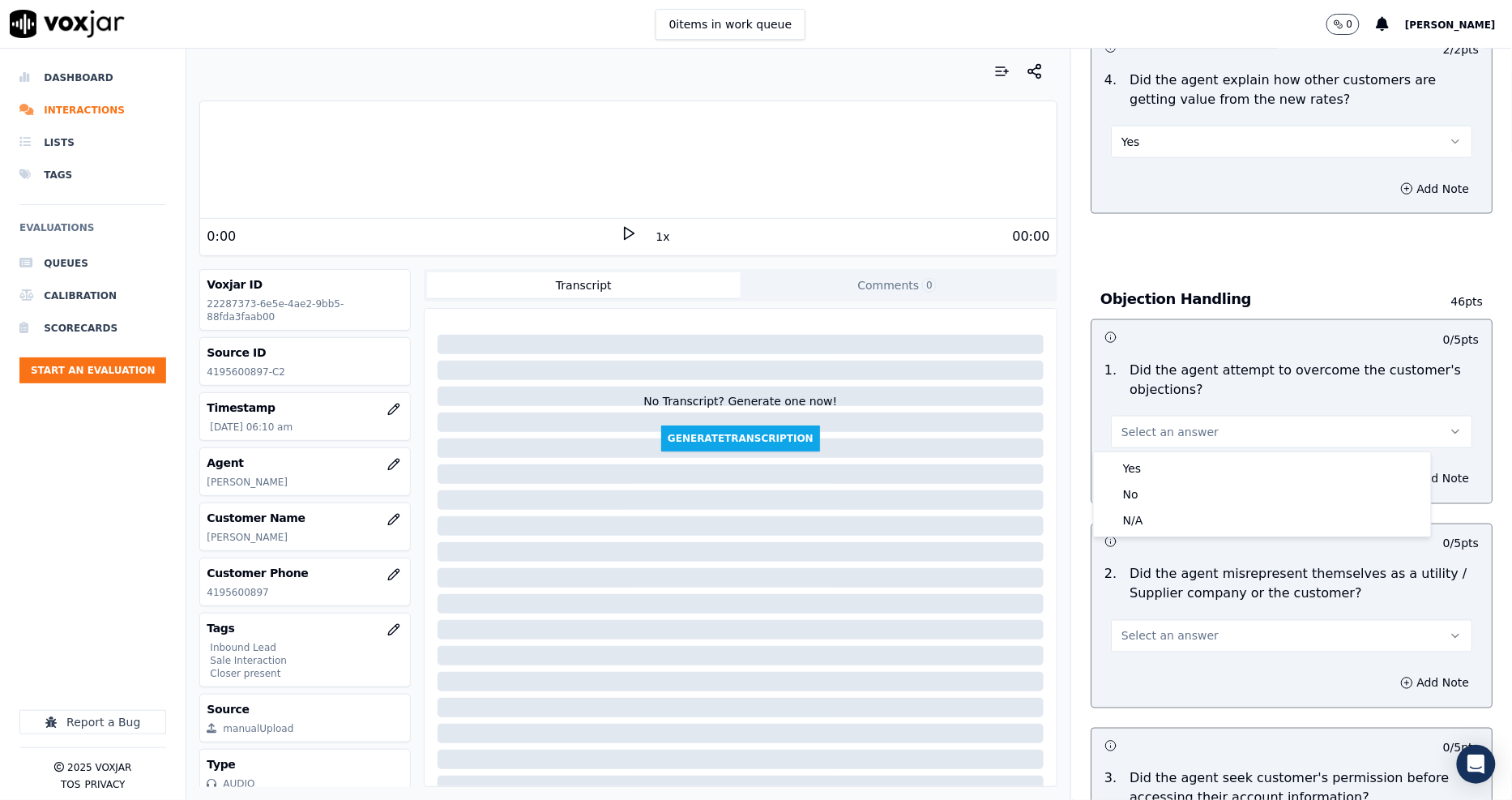
click at [1150, 451] on body "0 items in work queue 0 [PERSON_NAME] Dashboard Interactions Lists Tags Evaluat…" at bounding box center [756, 400] width 1512 height 800
click at [1150, 459] on div "Yes" at bounding box center [1261, 468] width 330 height 26
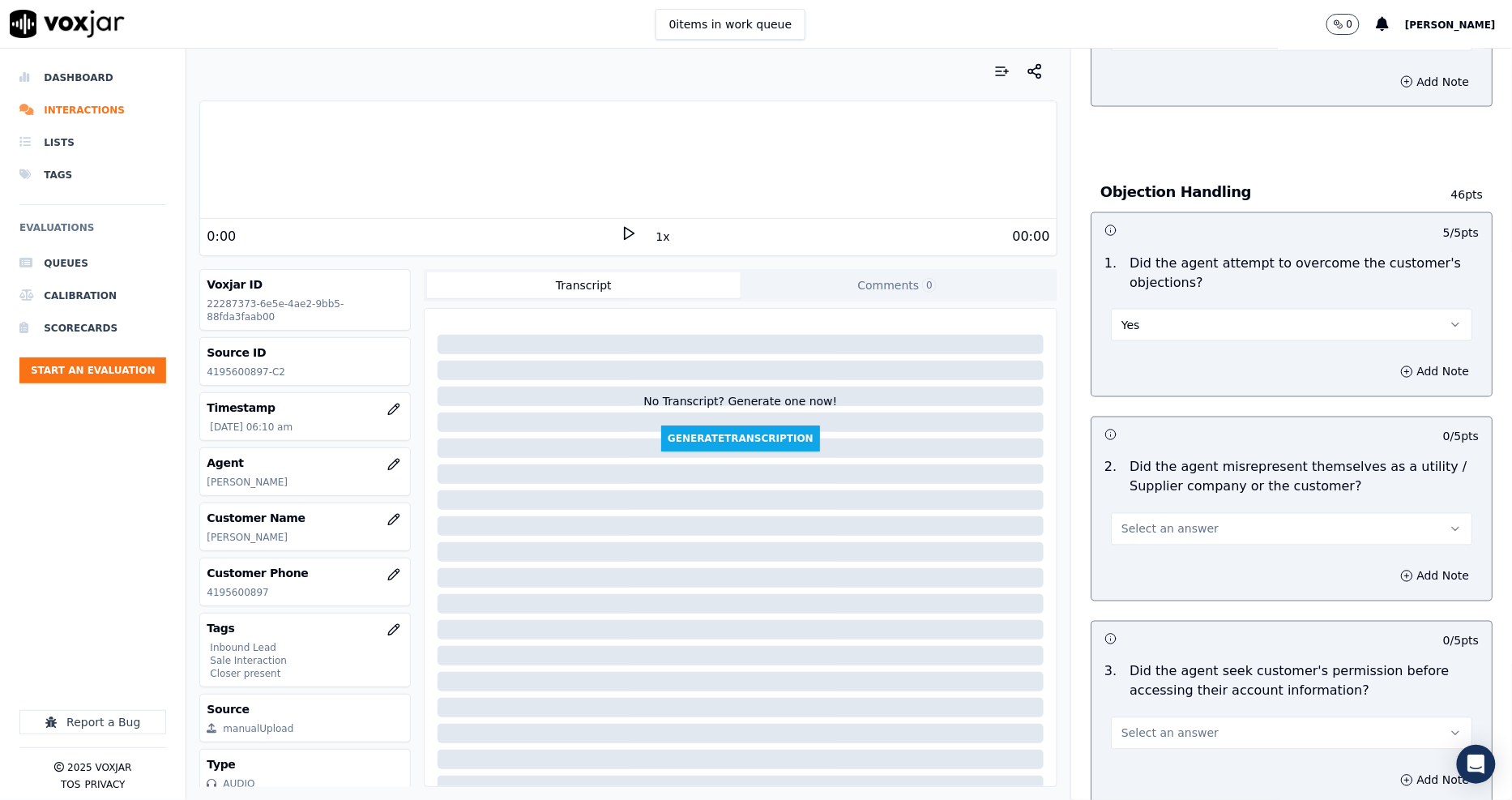
scroll to position [990, 0]
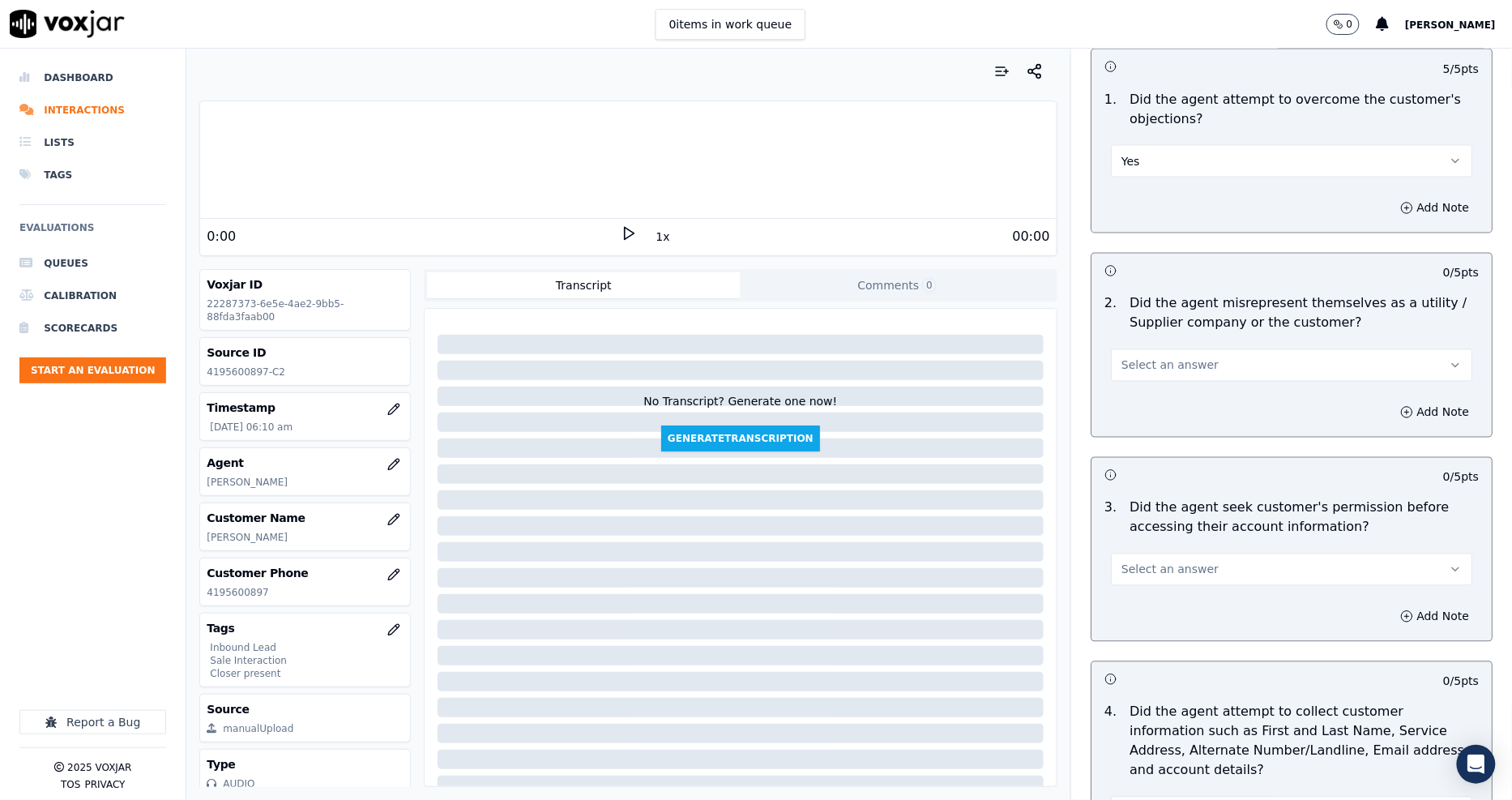
click at [1131, 370] on span "Select an answer" at bounding box center [1169, 364] width 97 height 16
click at [1143, 441] on div "N/A" at bounding box center [1261, 453] width 330 height 26
drag, startPoint x: 1126, startPoint y: 360, endPoint x: 1124, endPoint y: 370, distance: 10.2
click at [1124, 359] on button "N/A" at bounding box center [1291, 365] width 361 height 33
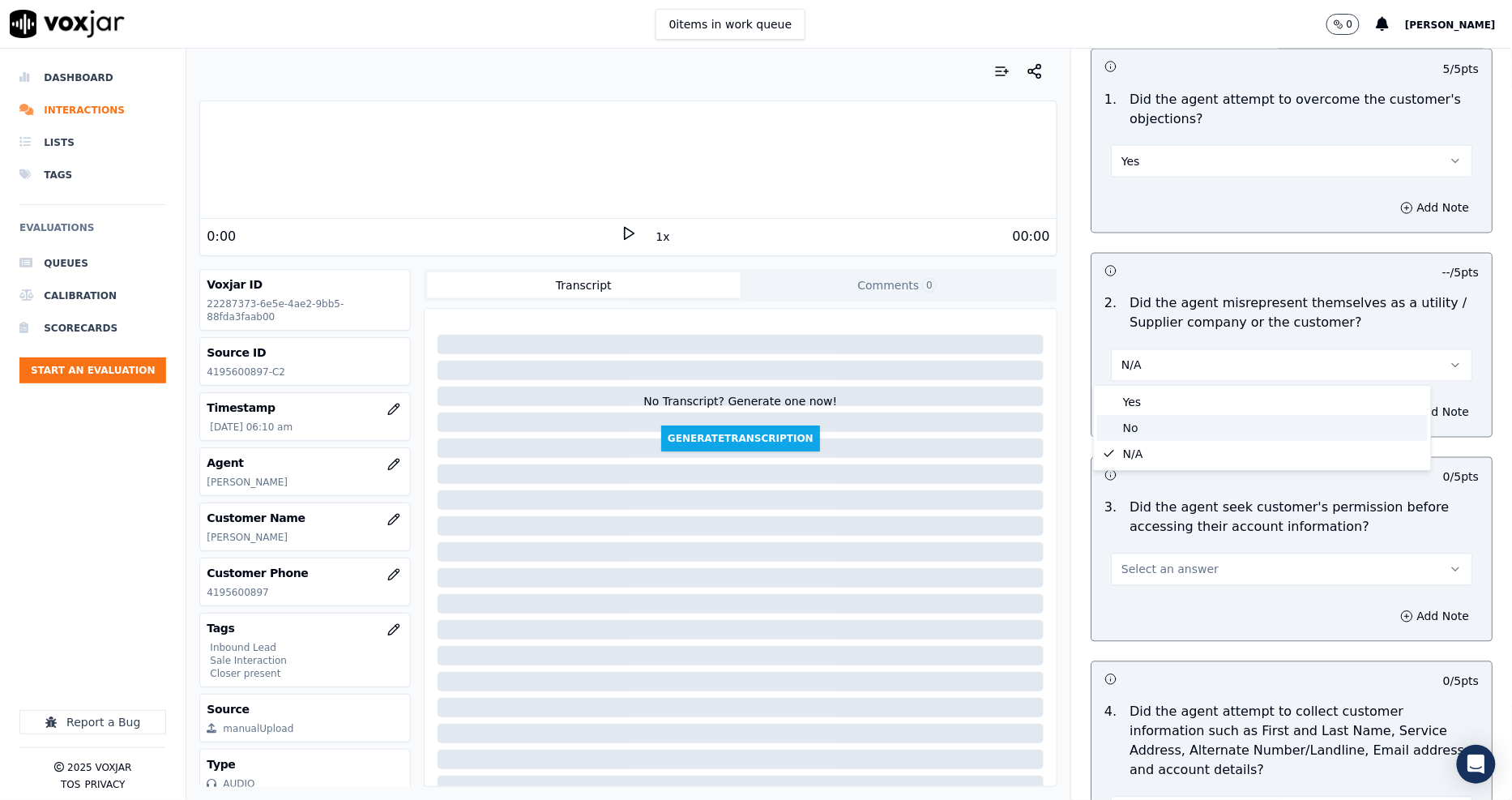
click at [1143, 421] on div "No" at bounding box center [1261, 427] width 330 height 26
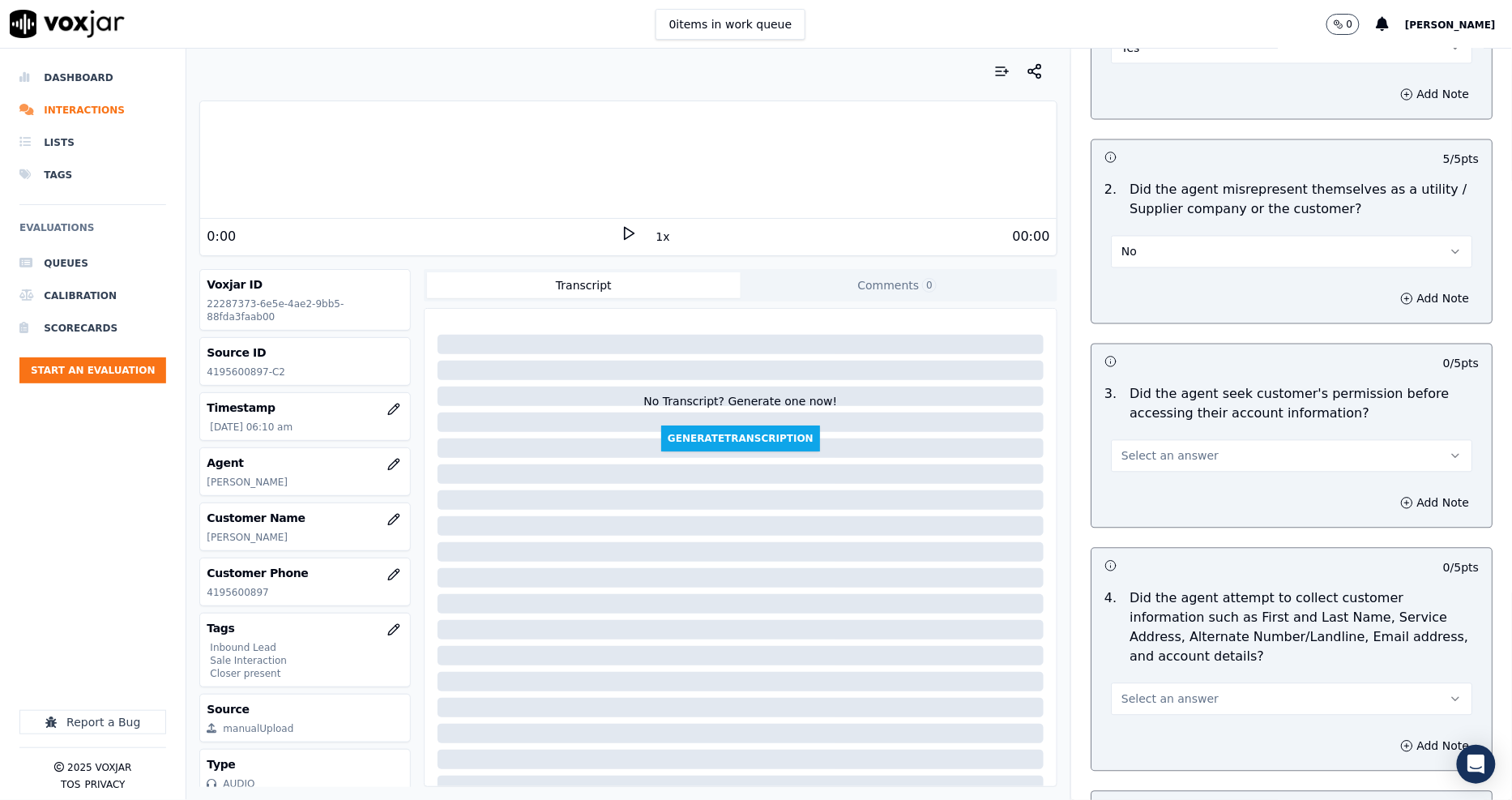
scroll to position [1260, 0]
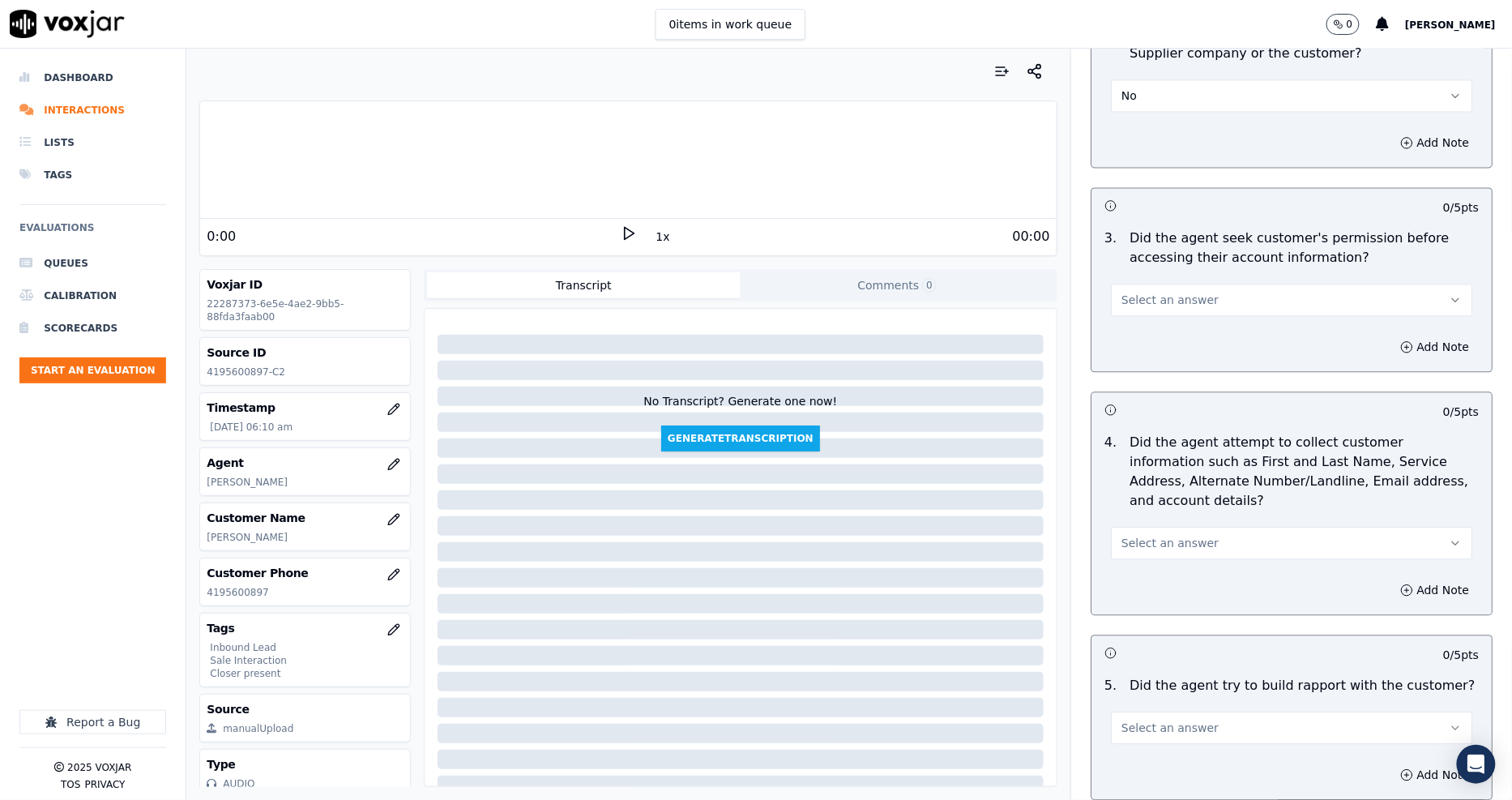
drag, startPoint x: 1127, startPoint y: 304, endPoint x: 1128, endPoint y: 316, distance: 12.0
click at [1126, 304] on span "Select an answer" at bounding box center [1169, 299] width 97 height 16
click at [1137, 343] on div "Yes" at bounding box center [1261, 336] width 330 height 26
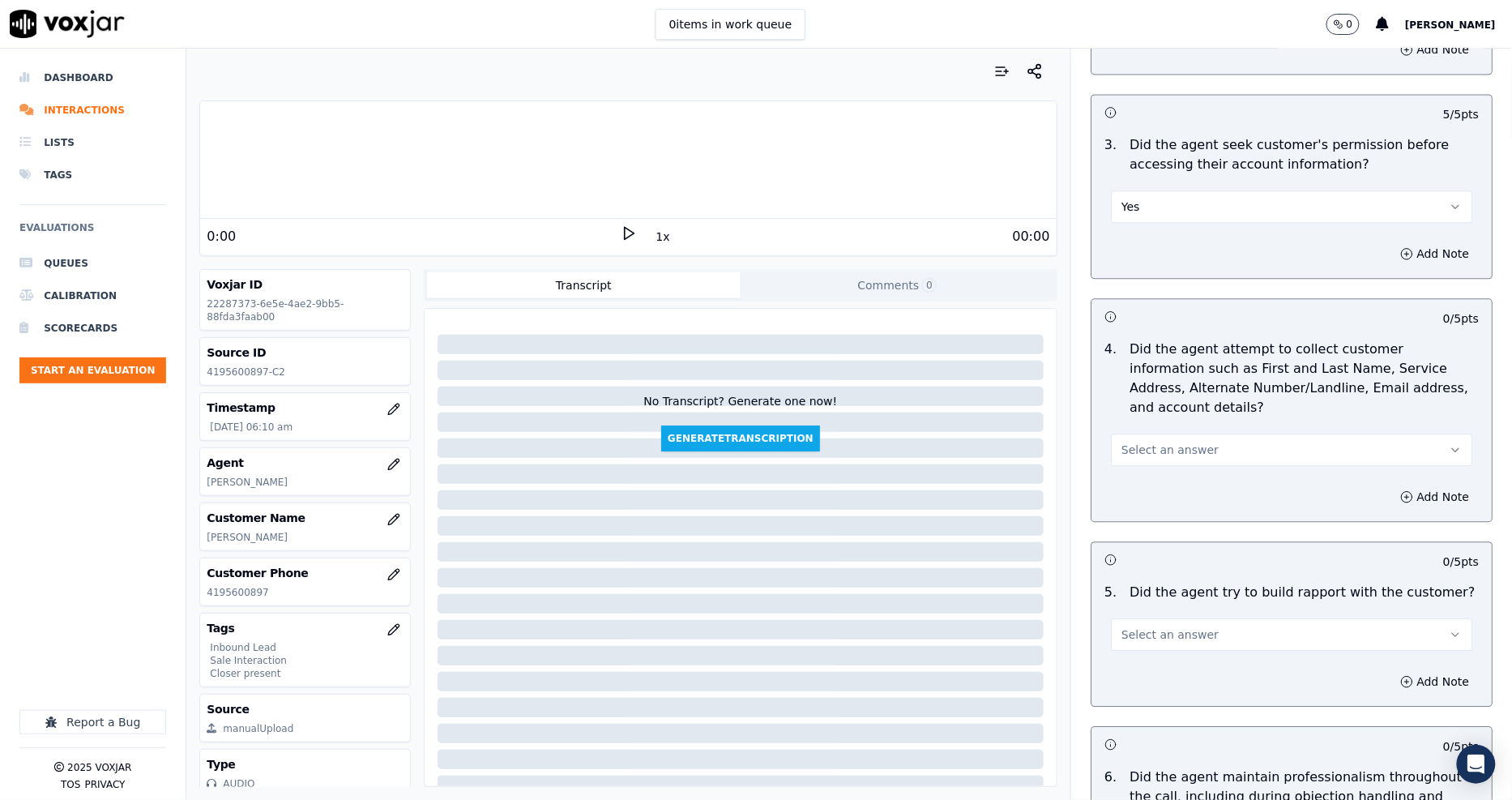
scroll to position [1439, 0]
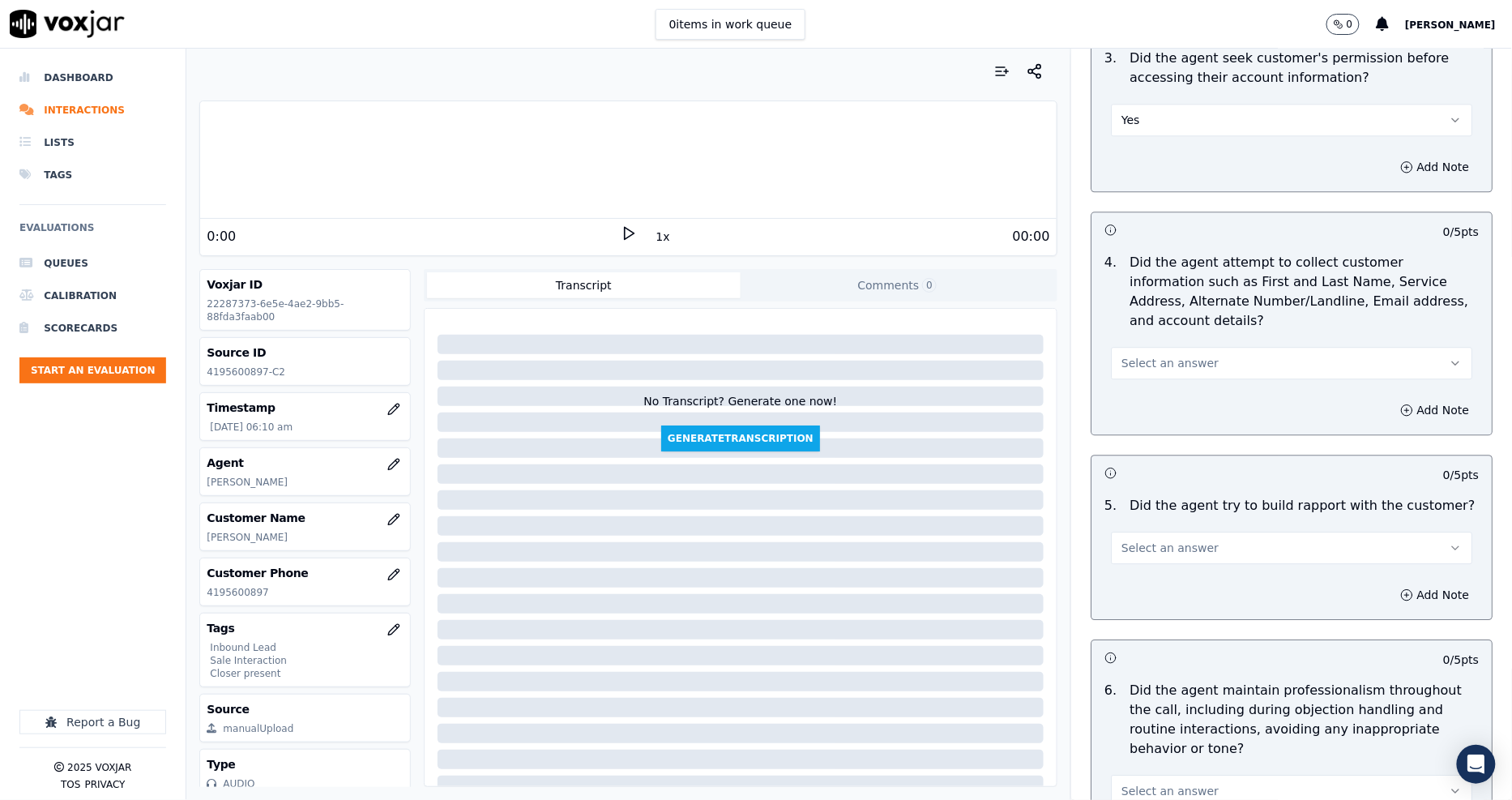
click at [1135, 355] on span "Select an answer" at bounding box center [1169, 363] width 97 height 16
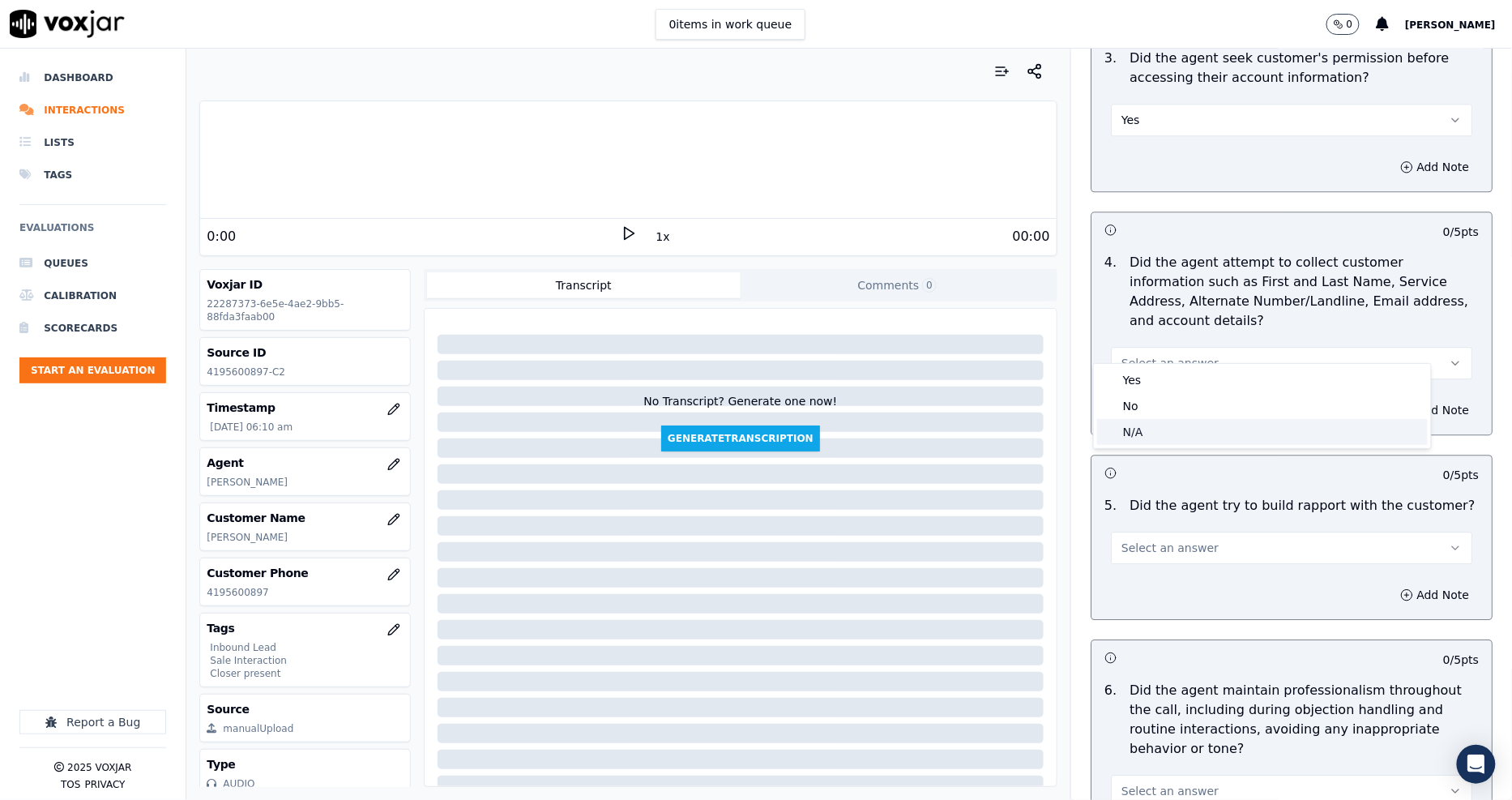
click at [1137, 425] on div "N/A" at bounding box center [1261, 431] width 330 height 26
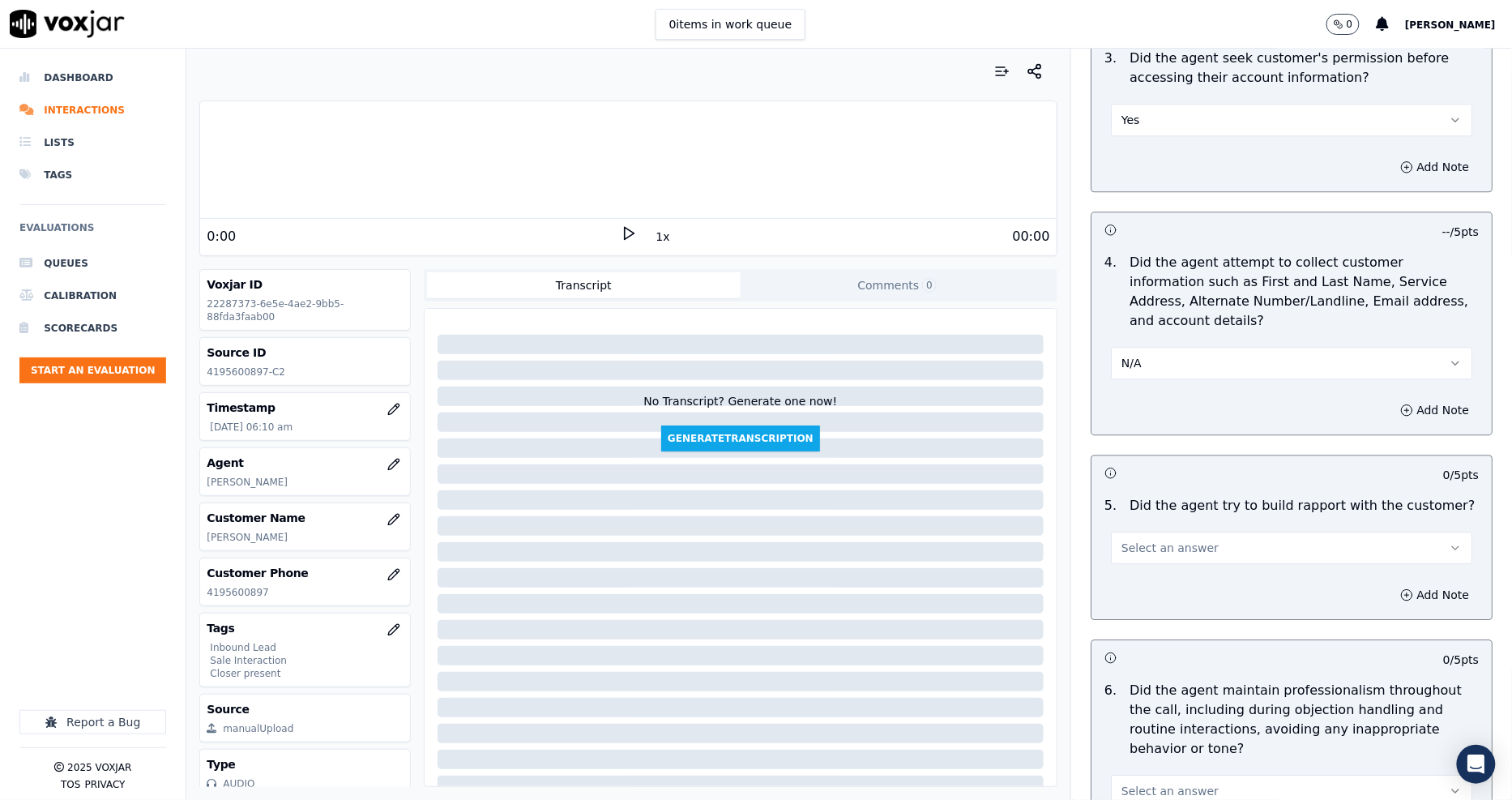
click at [1184, 539] on span "Select an answer" at bounding box center [1169, 547] width 97 height 16
click at [1179, 611] on div "N/A" at bounding box center [1261, 616] width 330 height 26
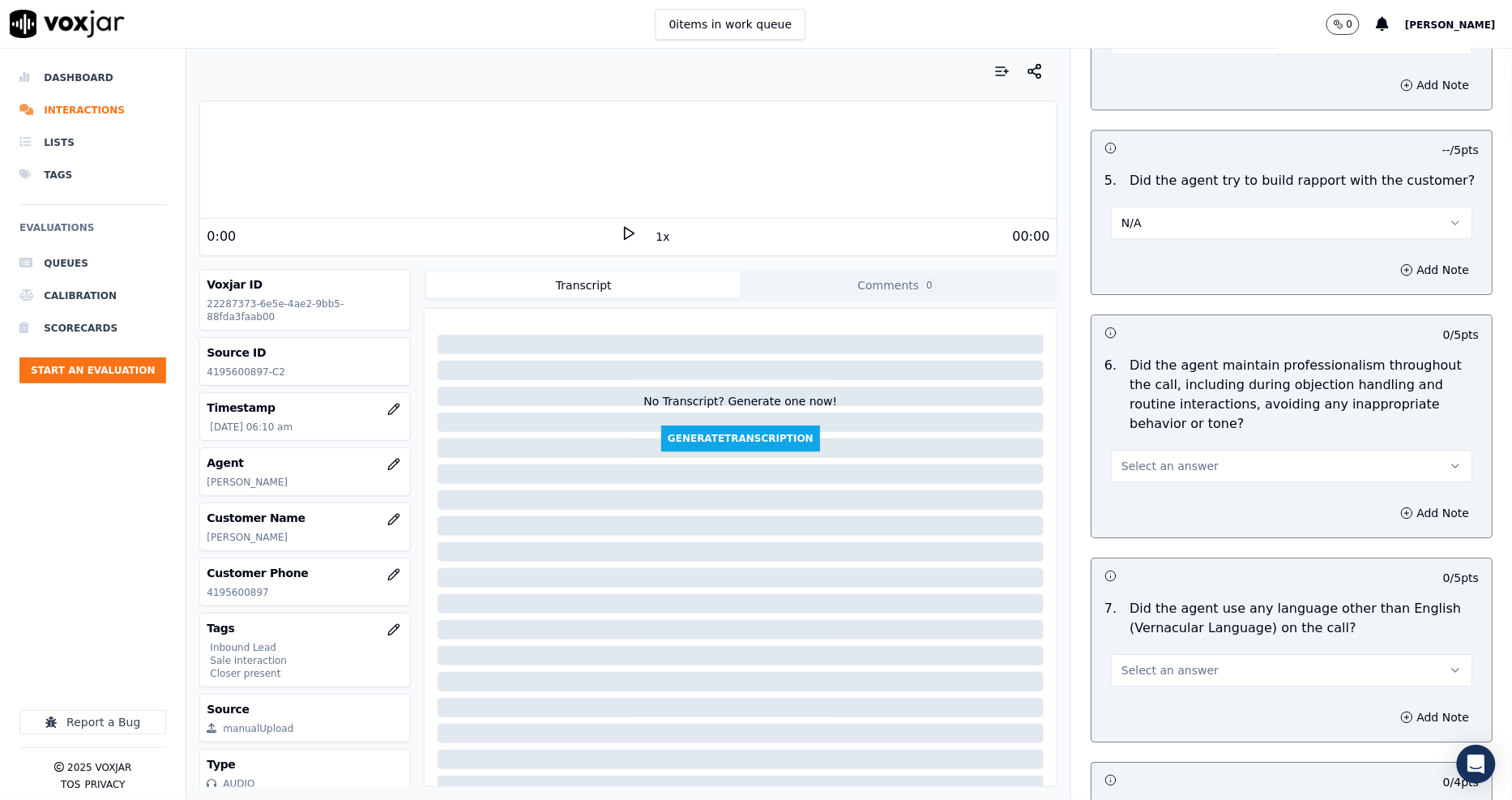
scroll to position [1801, 0]
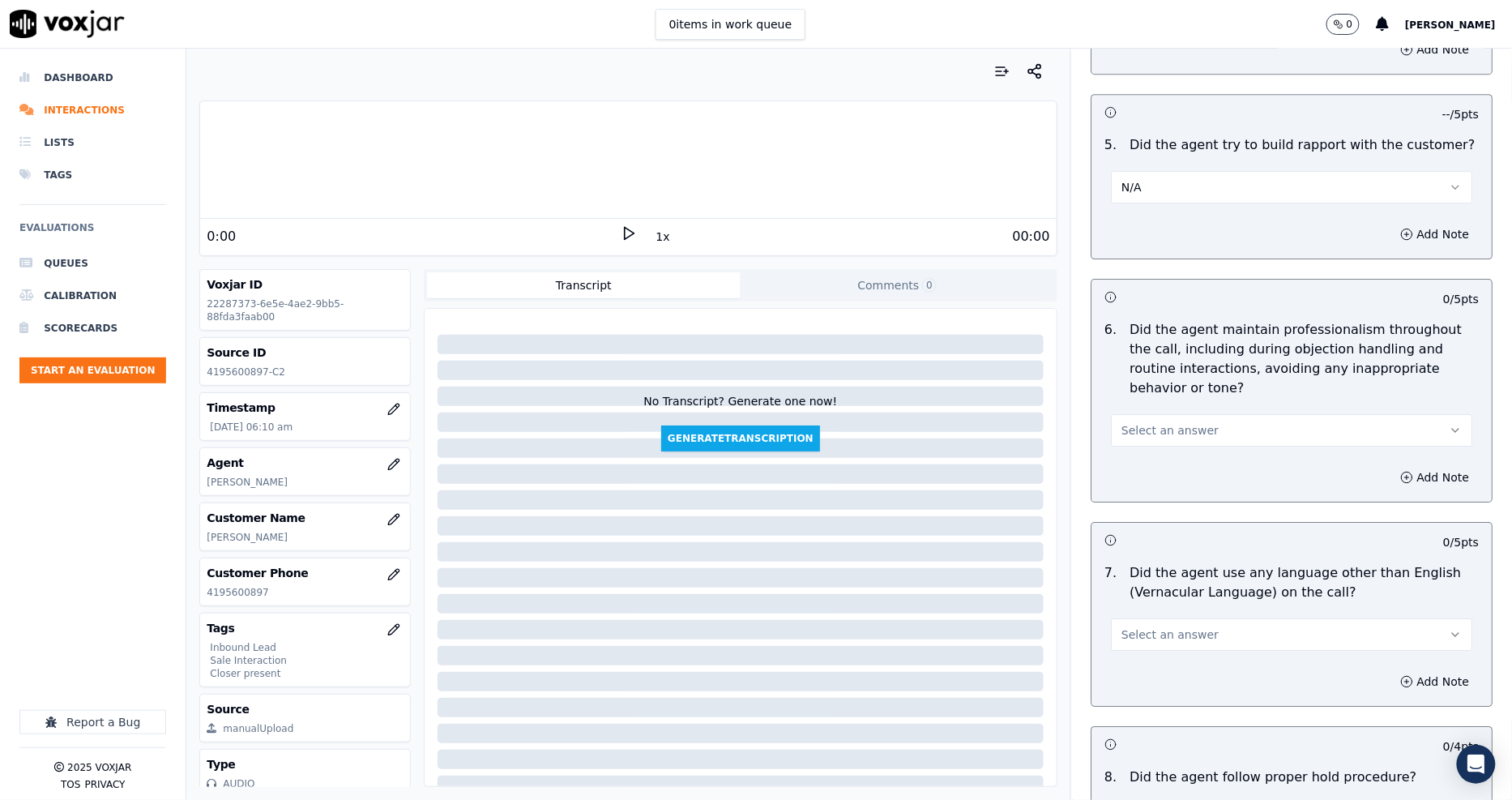
click at [1213, 414] on button "Select an answer" at bounding box center [1291, 430] width 361 height 33
click at [1216, 455] on div "Yes" at bounding box center [1261, 447] width 330 height 26
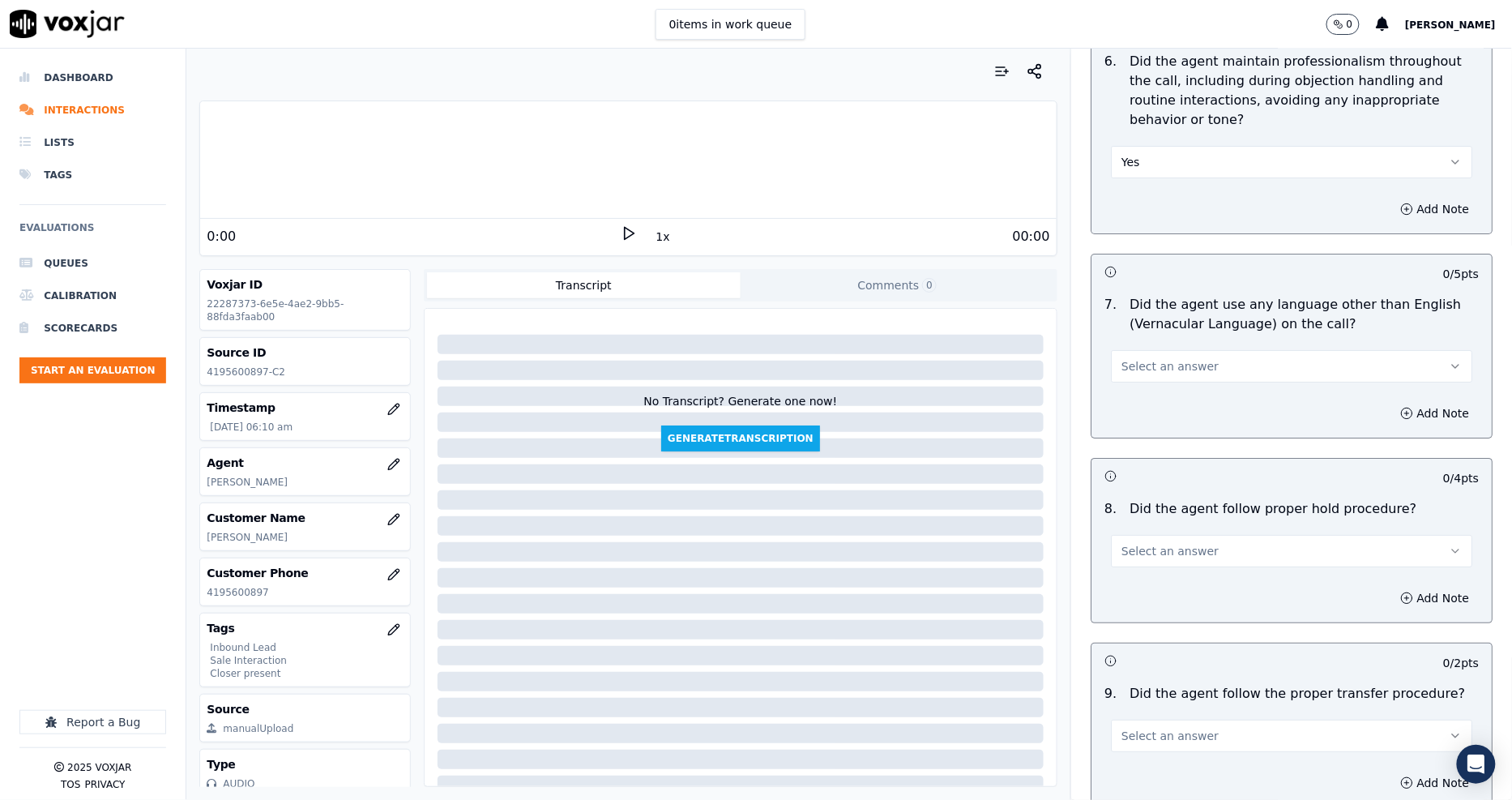
scroll to position [2070, 0]
click at [1189, 349] on button "Select an answer" at bounding box center [1291, 364] width 361 height 33
click at [1189, 404] on div "No" at bounding box center [1261, 408] width 330 height 26
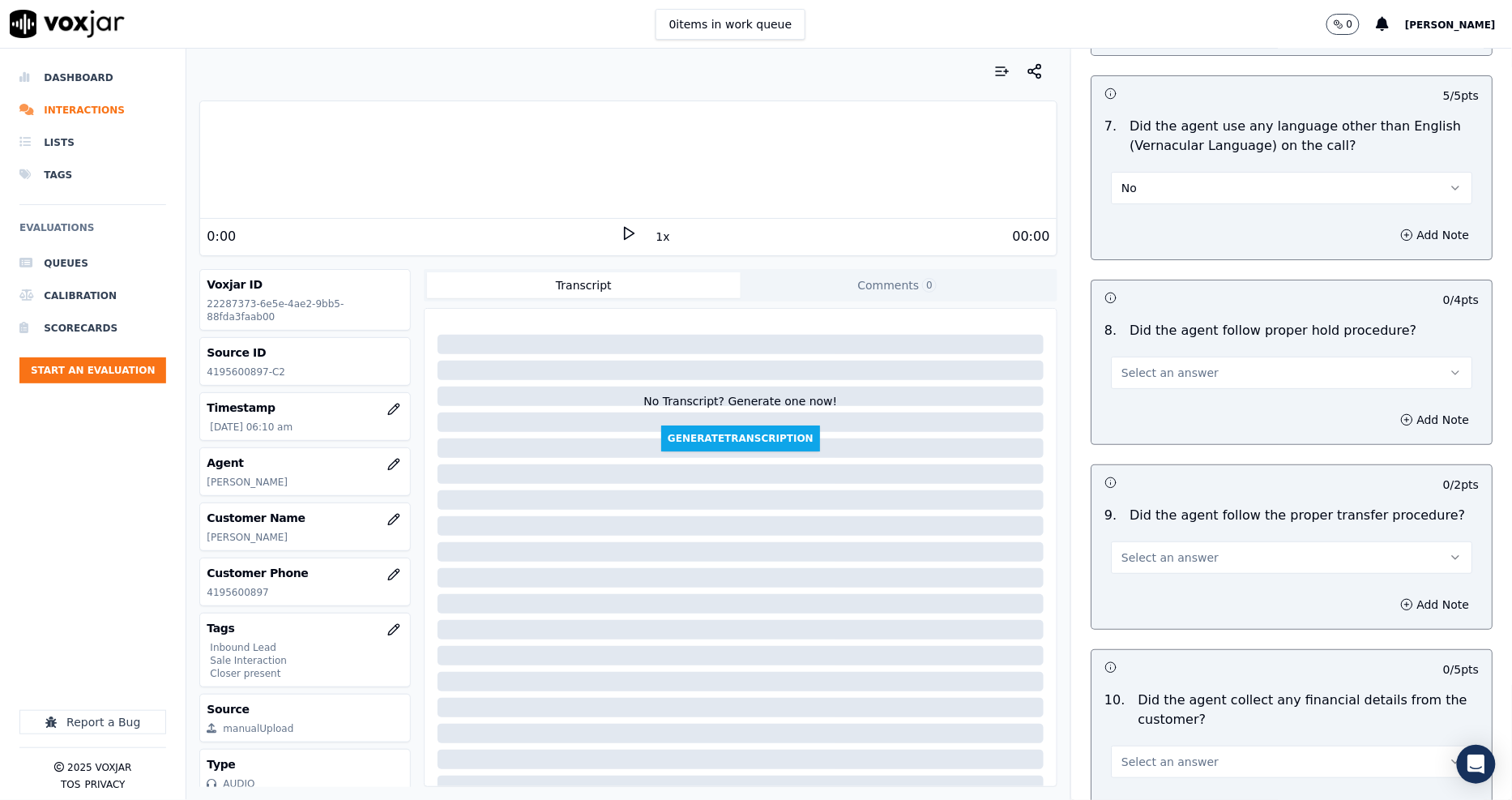
scroll to position [2250, 0]
click at [1146, 361] on span "Select an answer" at bounding box center [1169, 369] width 97 height 16
click at [1152, 444] on div "N/A" at bounding box center [1261, 439] width 330 height 26
click at [1167, 546] on span "Select an answer" at bounding box center [1169, 553] width 97 height 16
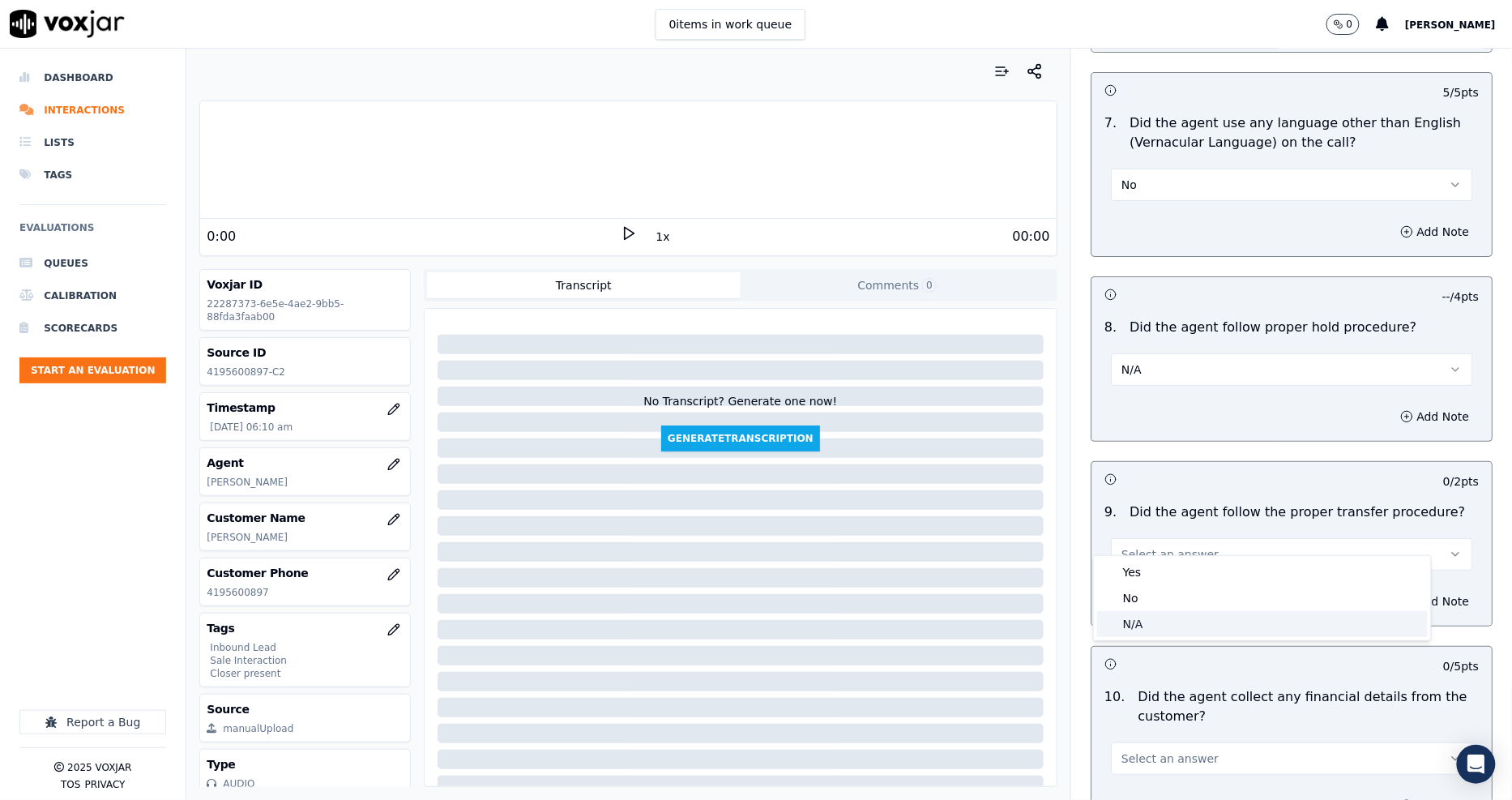
drag, startPoint x: 1154, startPoint y: 594, endPoint x: 1152, endPoint y: 619, distance: 25.1
click at [1152, 619] on div "Yes No N/A" at bounding box center [1261, 598] width 337 height 84
click at [1152, 619] on div "N/A" at bounding box center [1261, 624] width 330 height 26
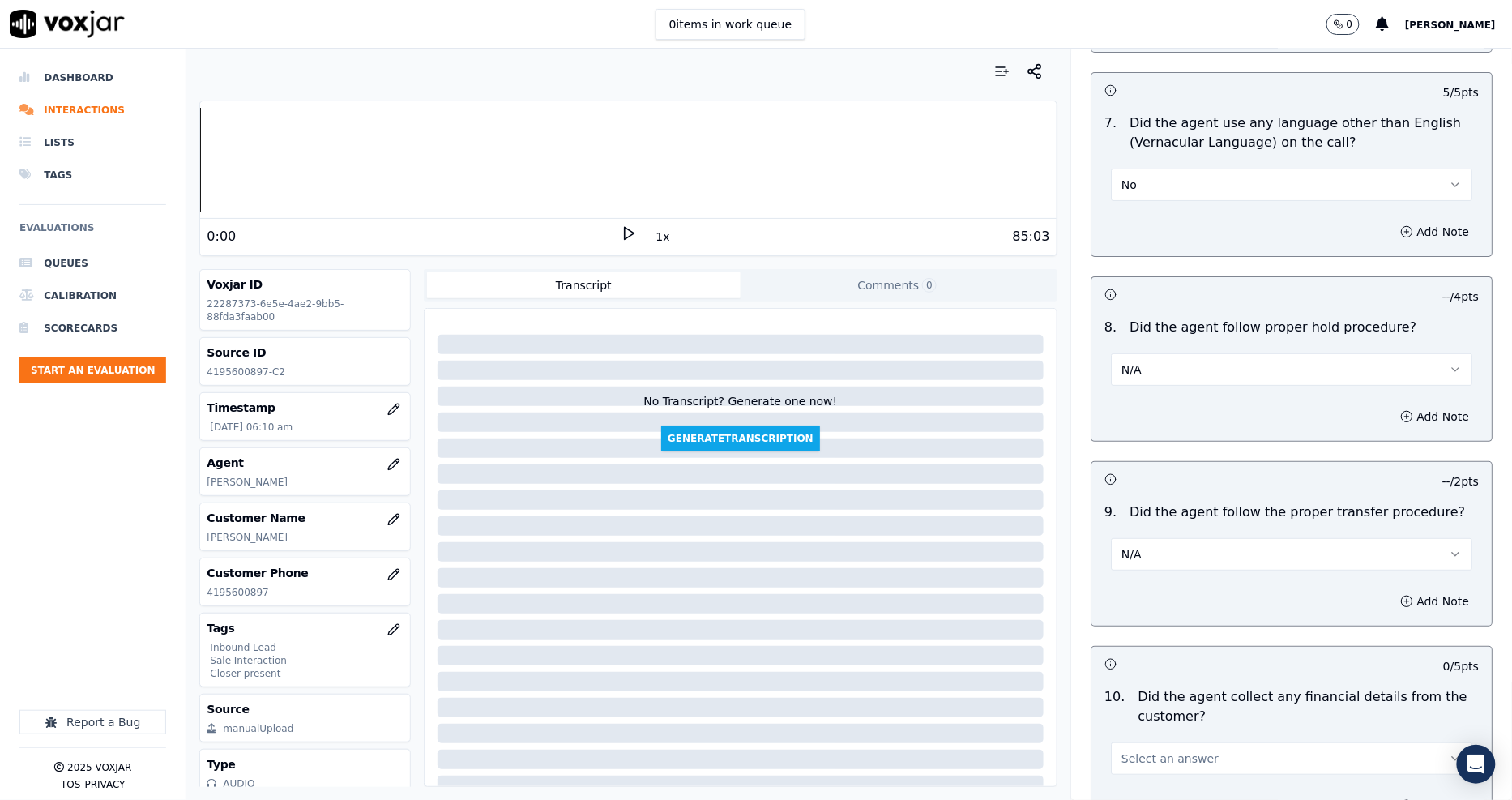
scroll to position [2520, 0]
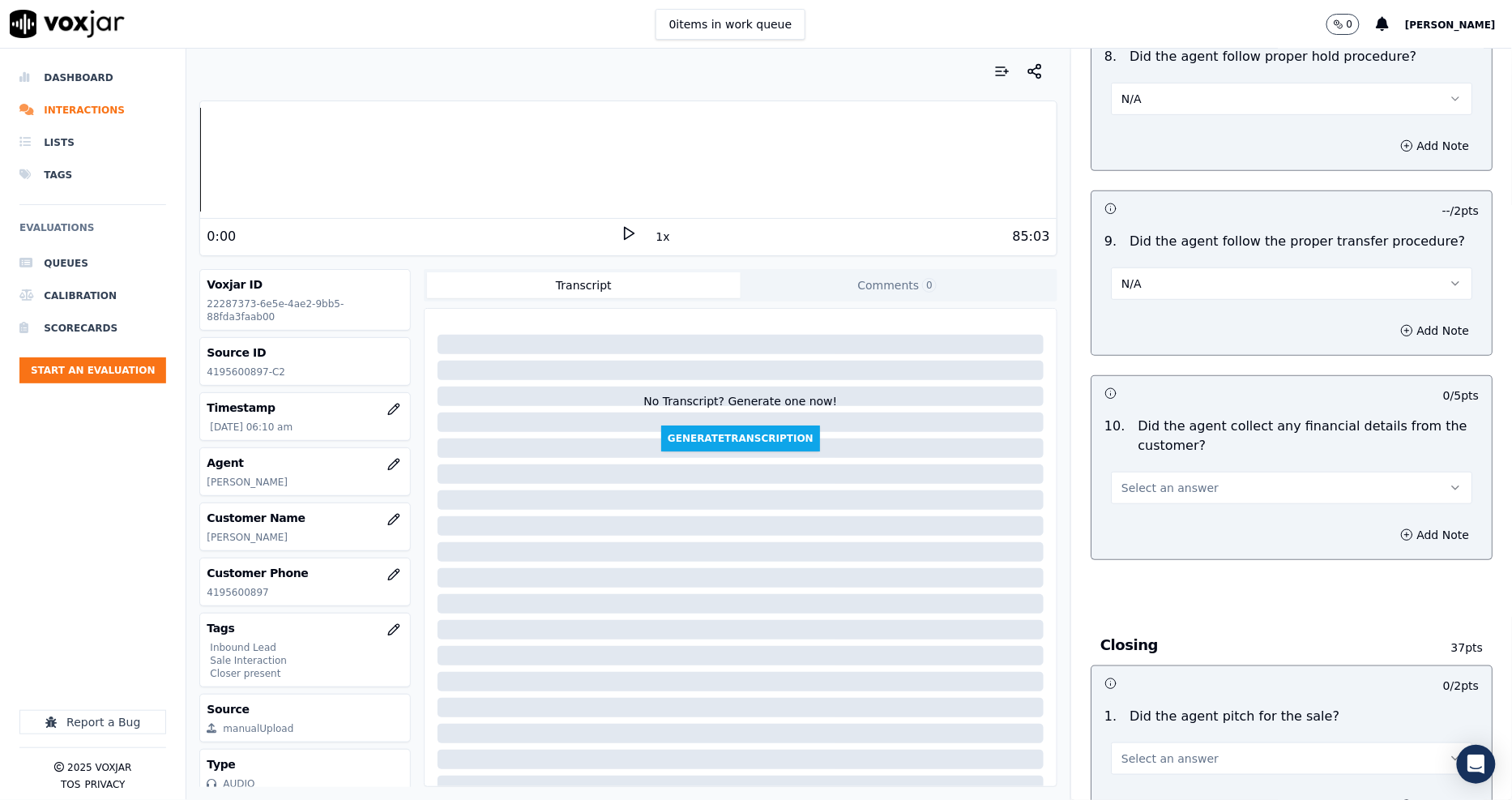
click at [1124, 480] on span "Select an answer" at bounding box center [1169, 487] width 97 height 16
click at [1128, 530] on div "No" at bounding box center [1261, 531] width 330 height 26
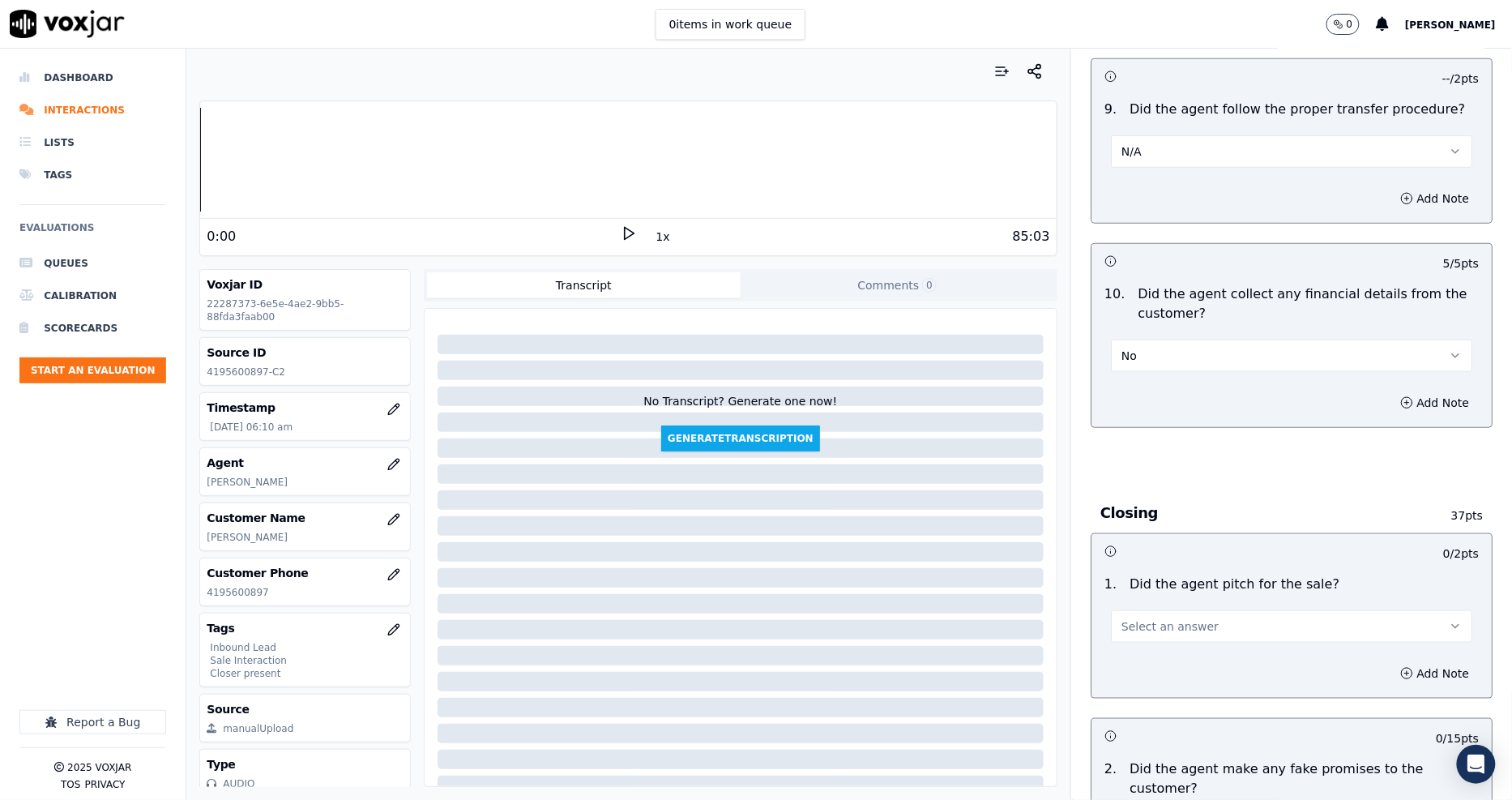
scroll to position [2790, 0]
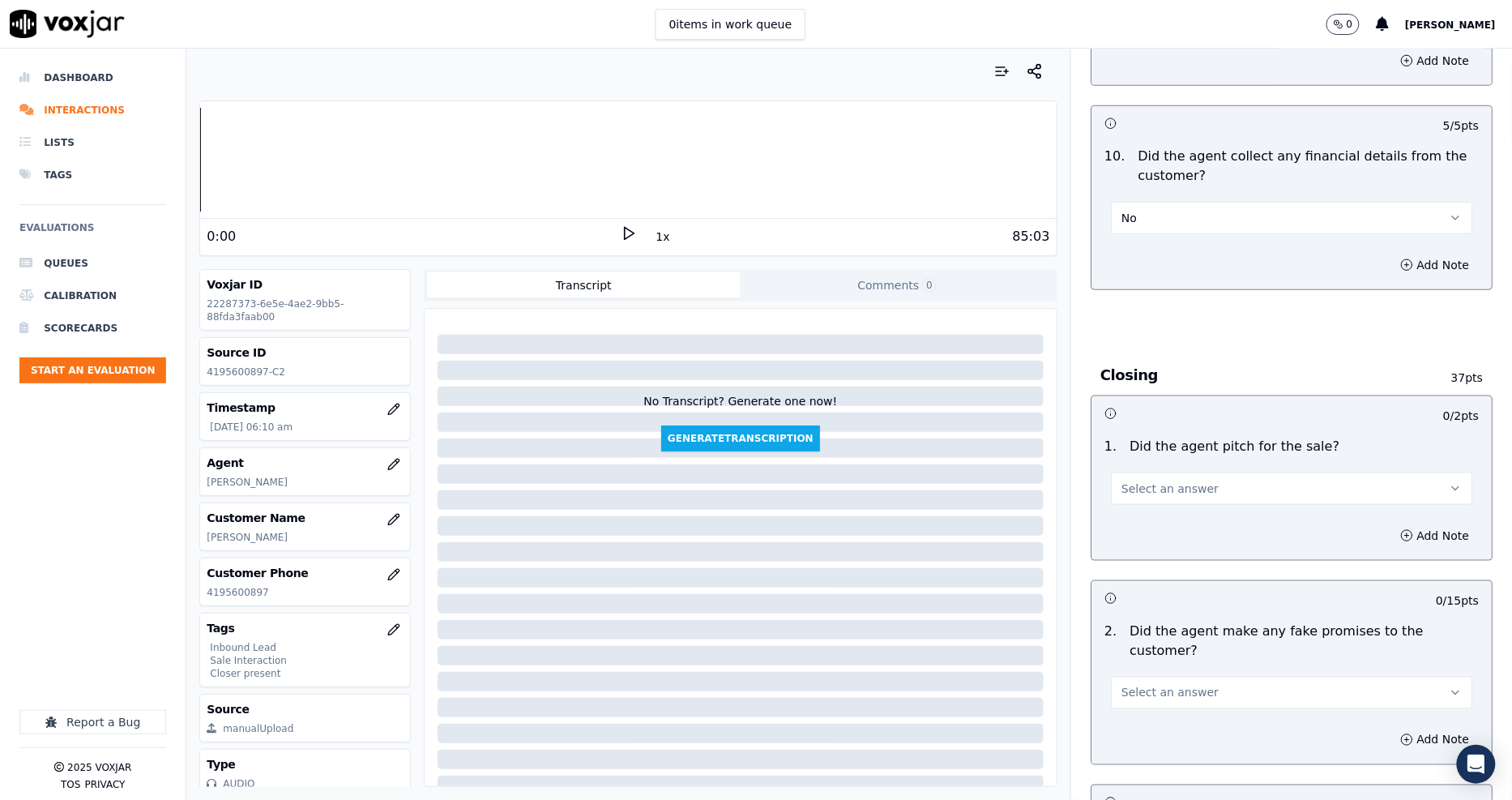
click at [1143, 481] on span "Select an answer" at bounding box center [1169, 488] width 97 height 16
click at [1143, 513] on div "Yes" at bounding box center [1261, 506] width 330 height 26
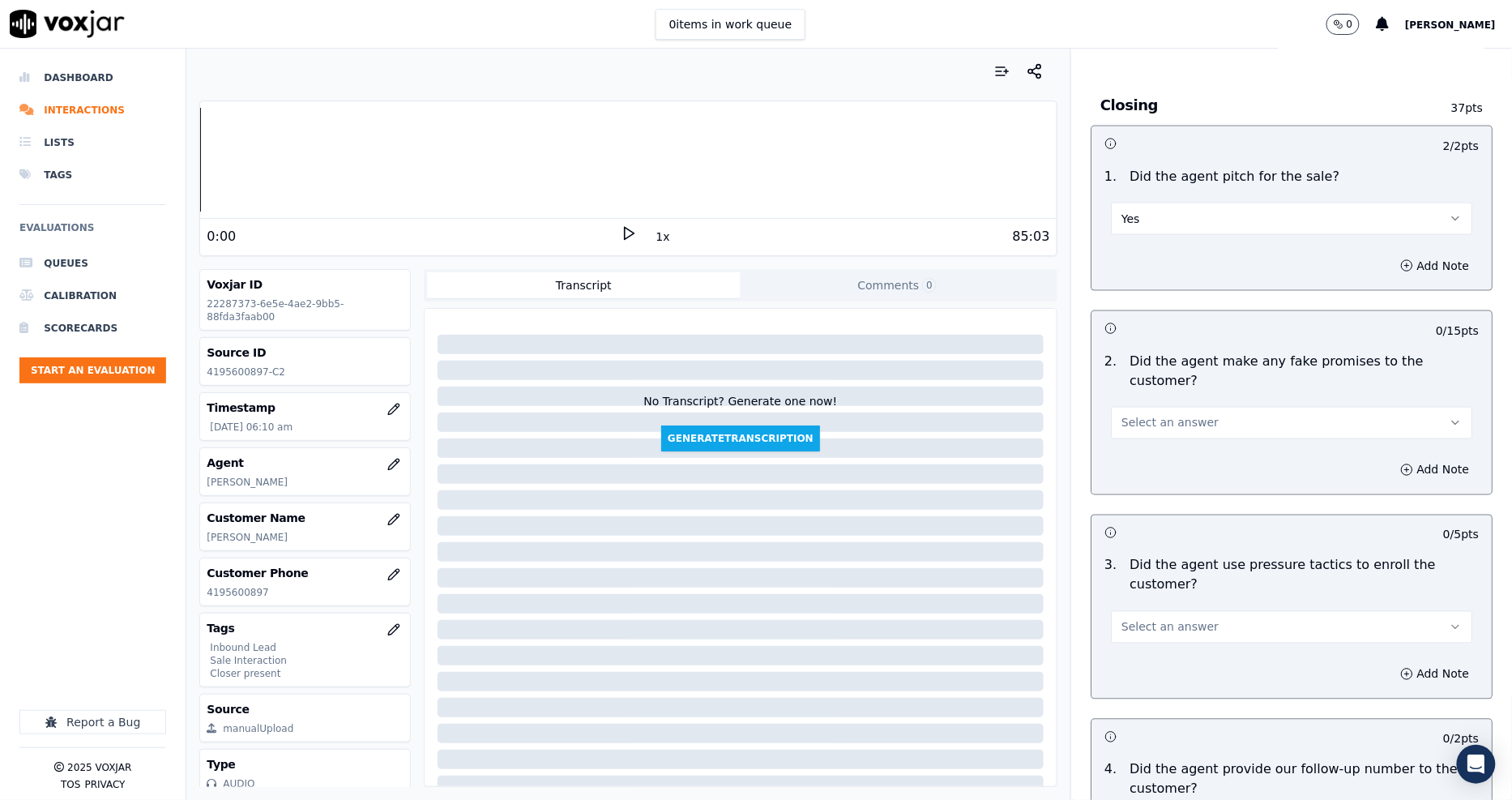
click at [1140, 415] on span "Select an answer" at bounding box center [1169, 422] width 97 height 16
click at [1143, 452] on div "No" at bounding box center [1261, 446] width 330 height 26
click at [1162, 619] on span "Select an answer" at bounding box center [1169, 626] width 97 height 16
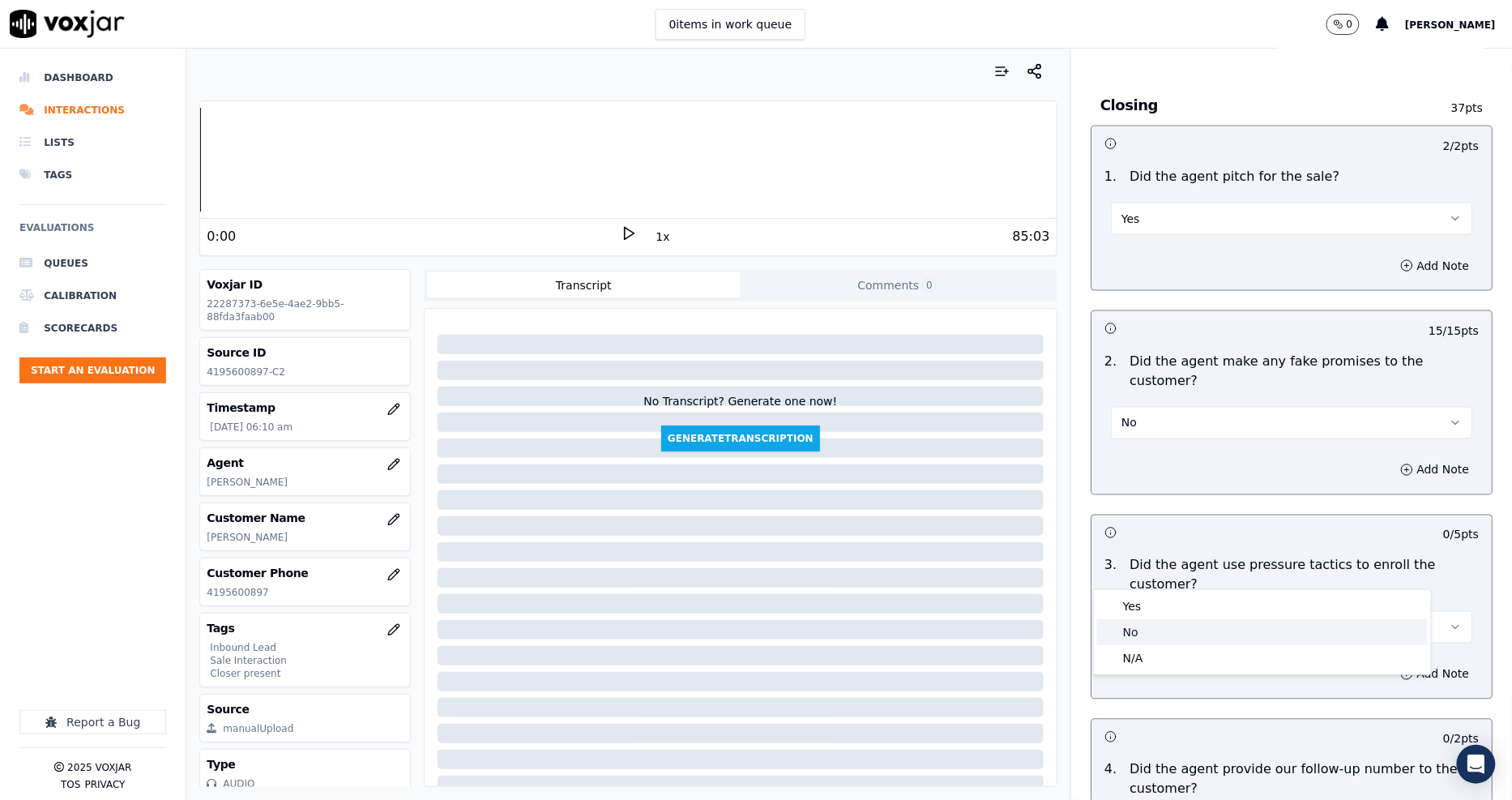
click at [1158, 635] on div "No" at bounding box center [1261, 631] width 330 height 26
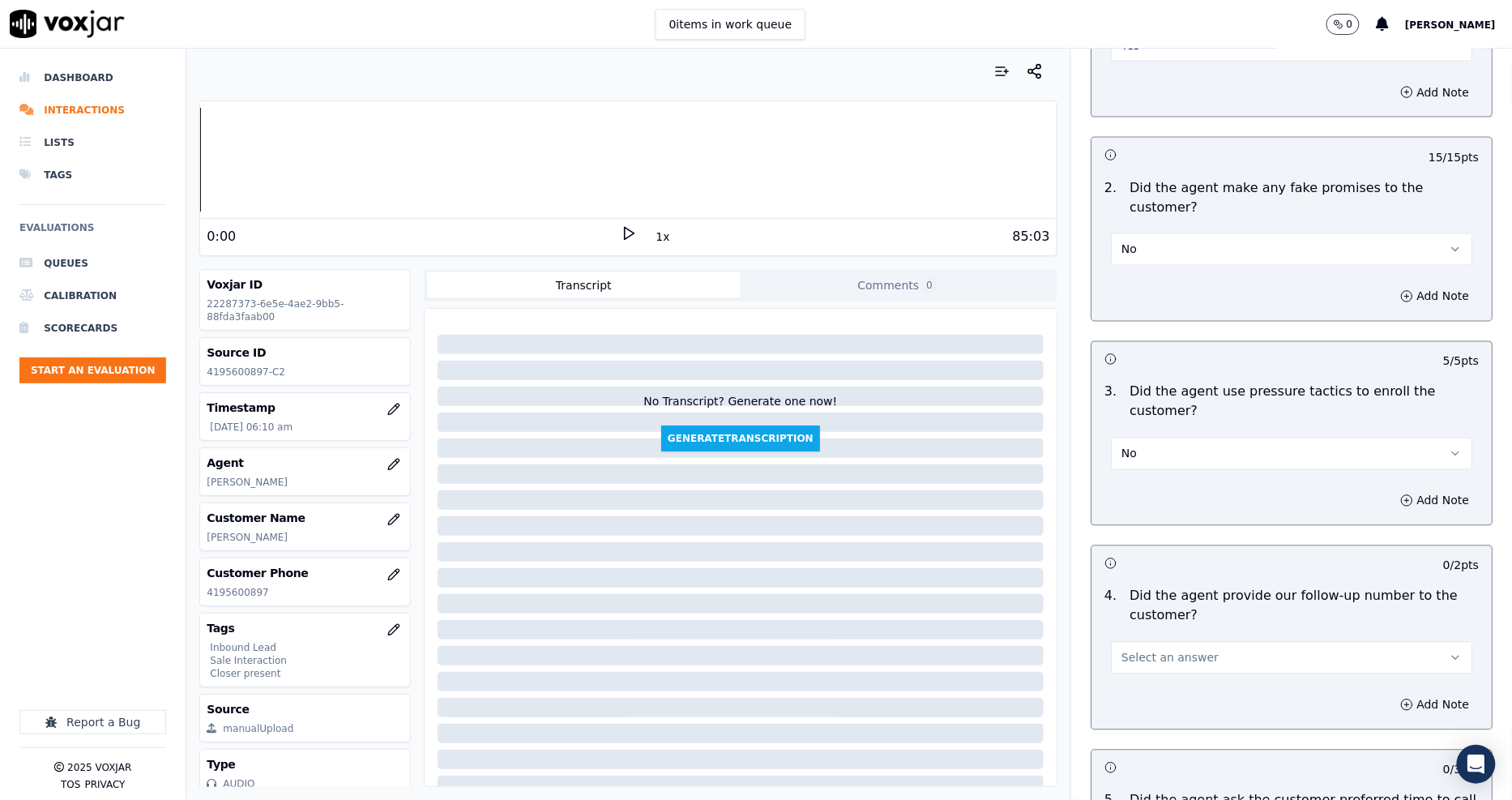
scroll to position [3421, 0]
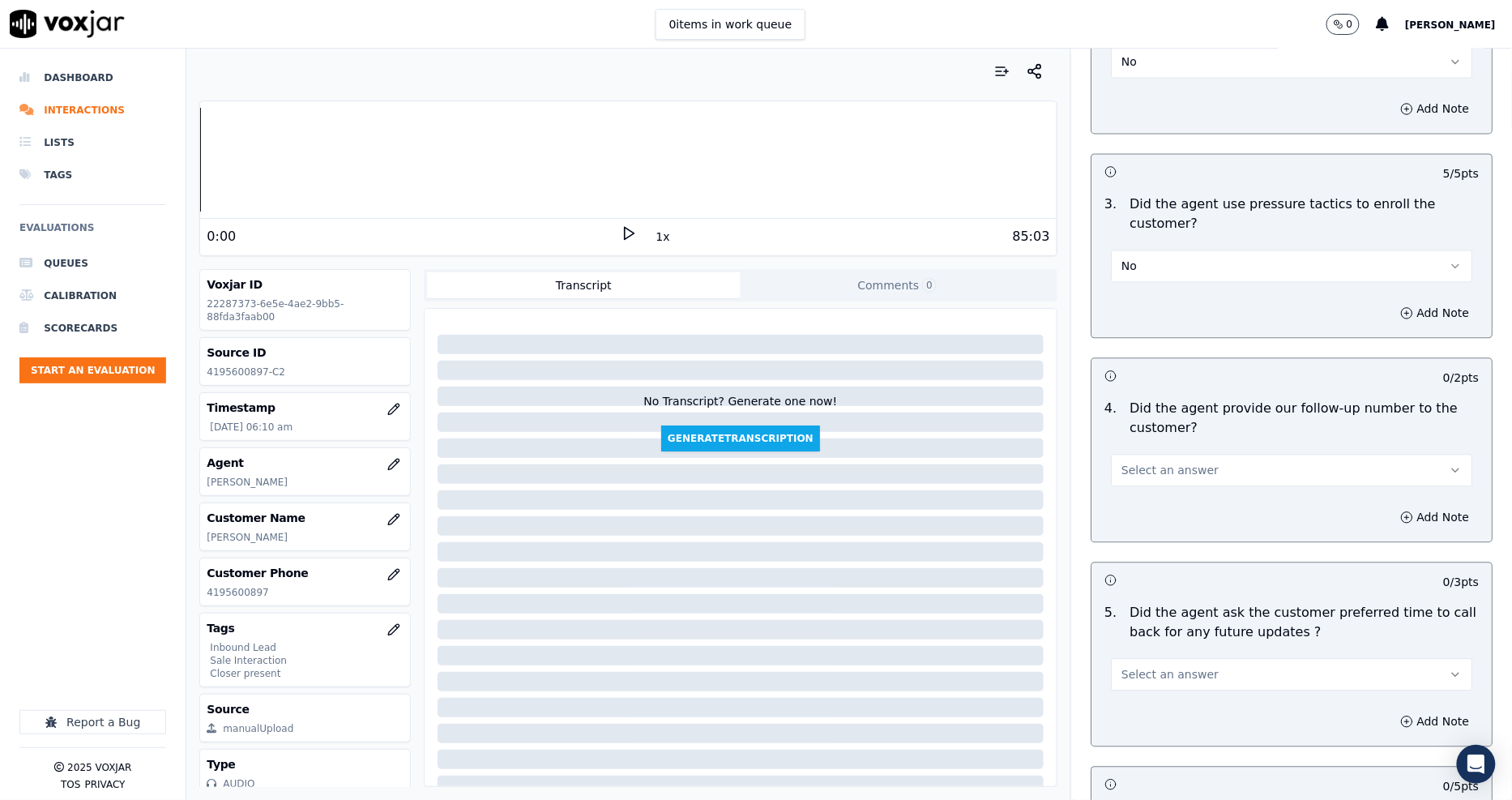
click at [1122, 462] on span "Select an answer" at bounding box center [1169, 470] width 97 height 16
click at [1131, 497] on div "N/A" at bounding box center [1261, 502] width 330 height 26
click at [637, 236] on div "85:03" at bounding box center [843, 236] width 413 height 19
click at [622, 232] on icon at bounding box center [628, 232] width 16 height 16
click at [1144, 455] on button "N/A" at bounding box center [1291, 471] width 361 height 33
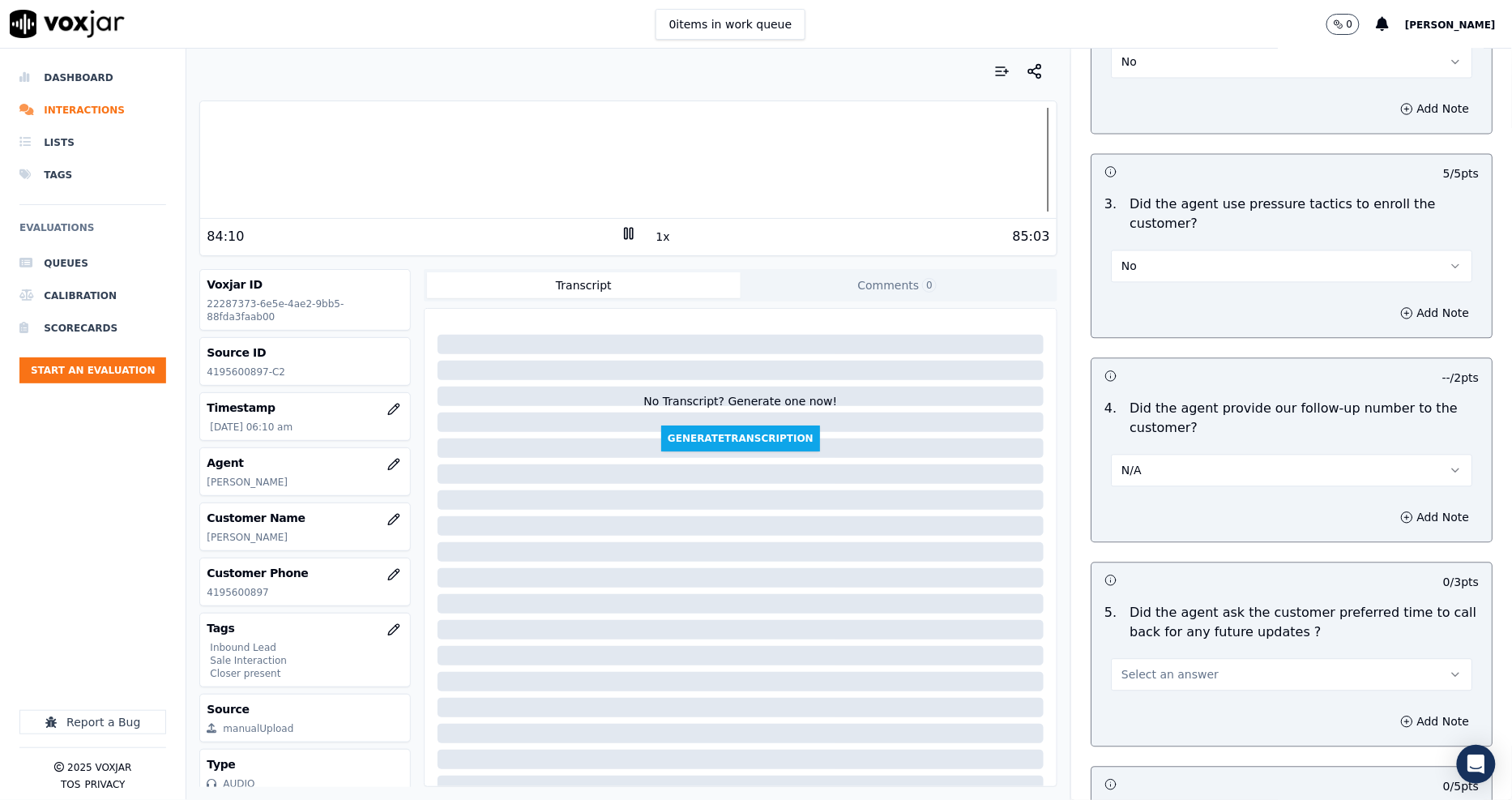
click at [1024, 162] on div at bounding box center [627, 160] width 855 height 104
click at [1132, 455] on button "N/A" at bounding box center [1291, 471] width 361 height 33
click at [1128, 447] on div "Yes" at bounding box center [1261, 450] width 330 height 26
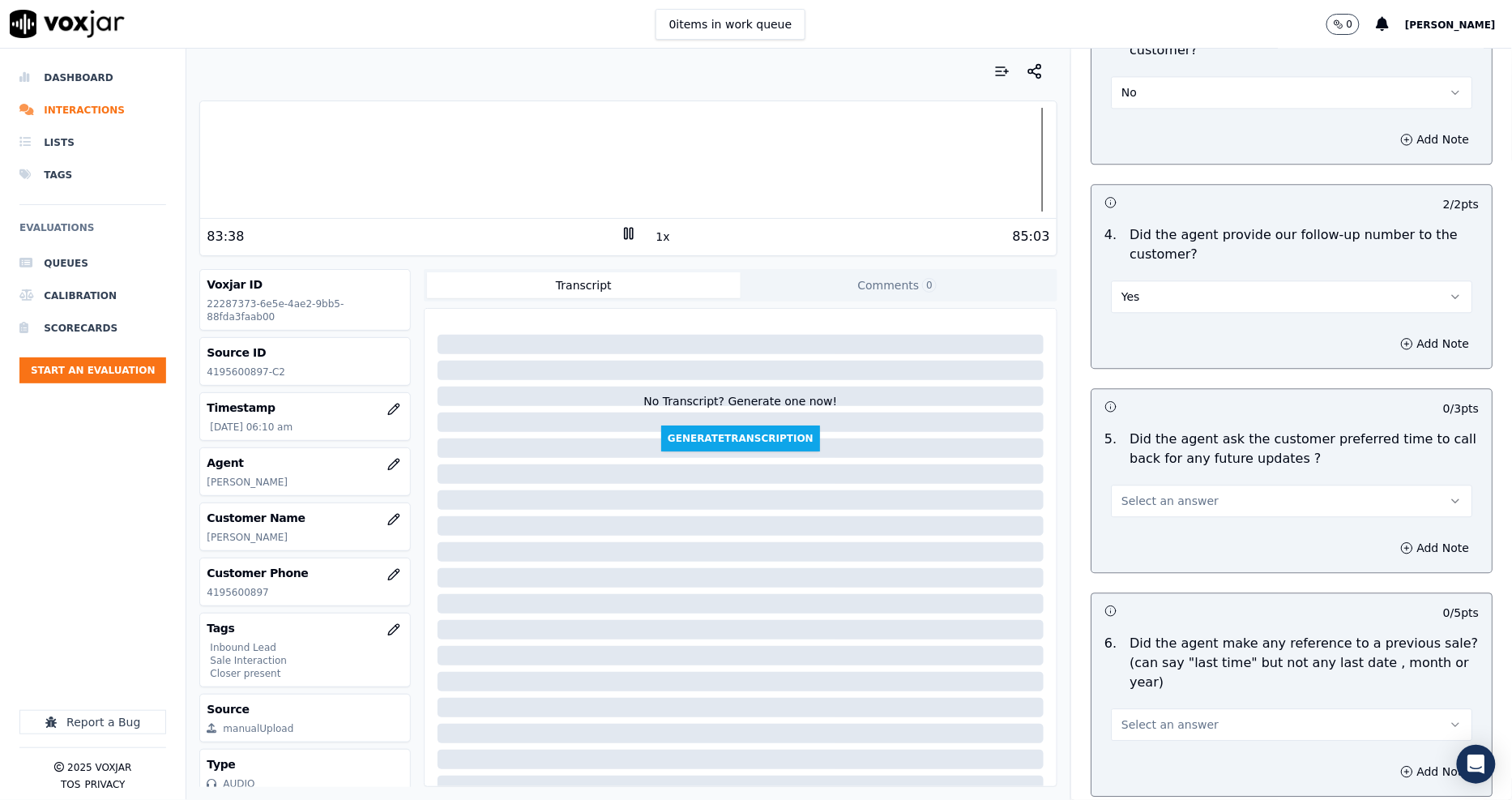
scroll to position [3600, 0]
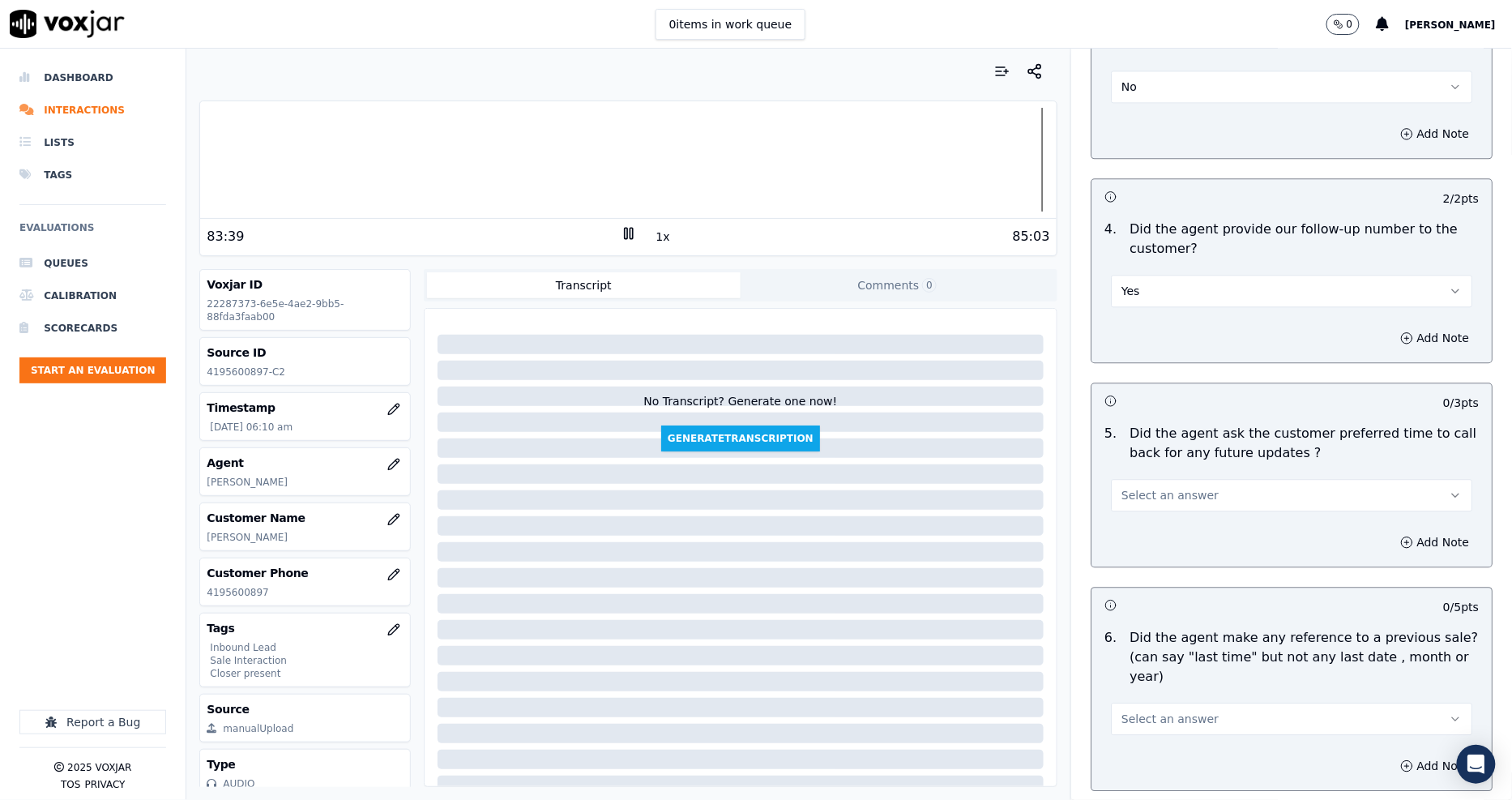
click at [1128, 479] on button "Select an answer" at bounding box center [1291, 495] width 361 height 33
click at [1128, 532] on div "N/A" at bounding box center [1261, 526] width 330 height 26
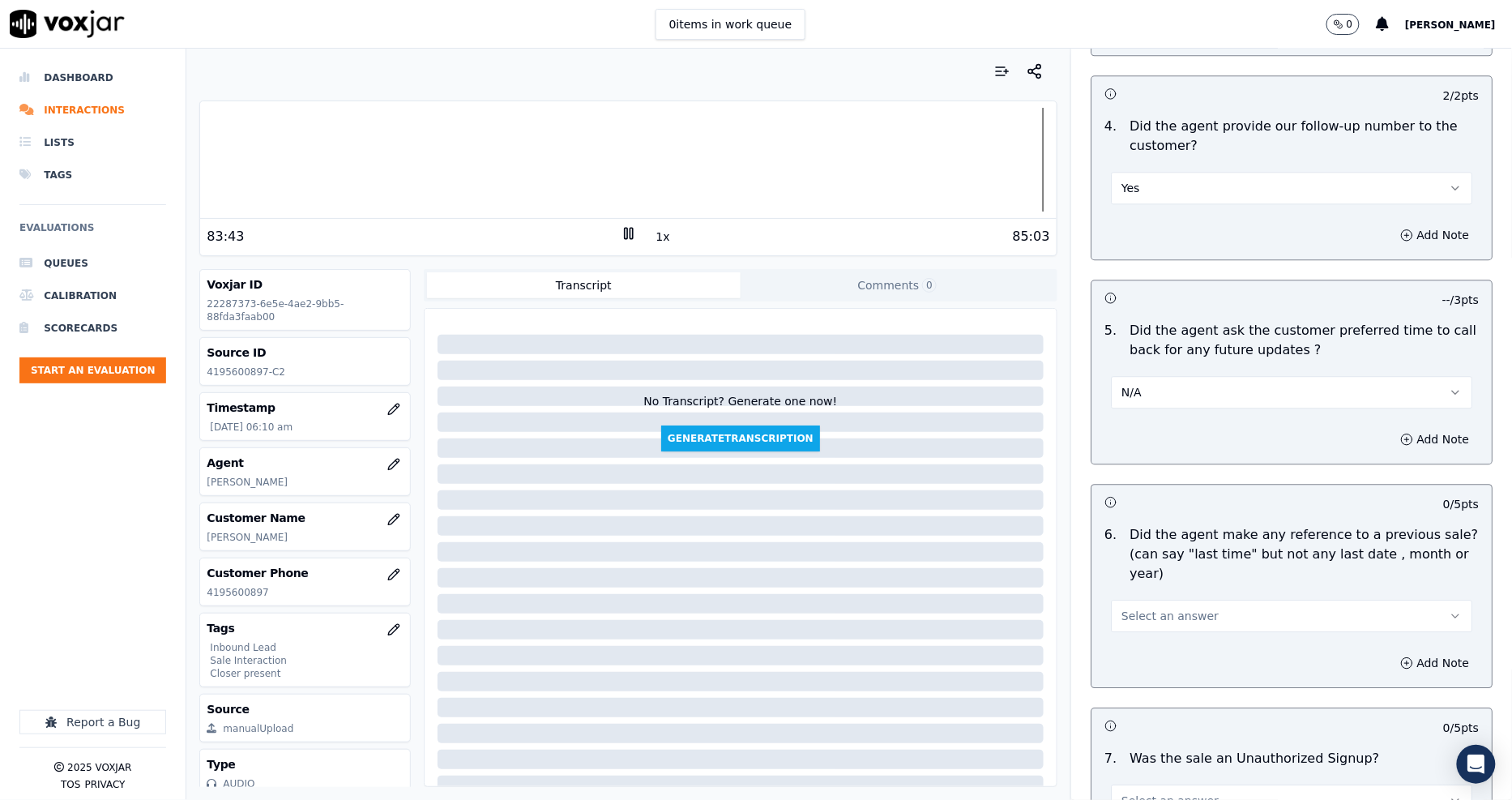
scroll to position [3837, 0]
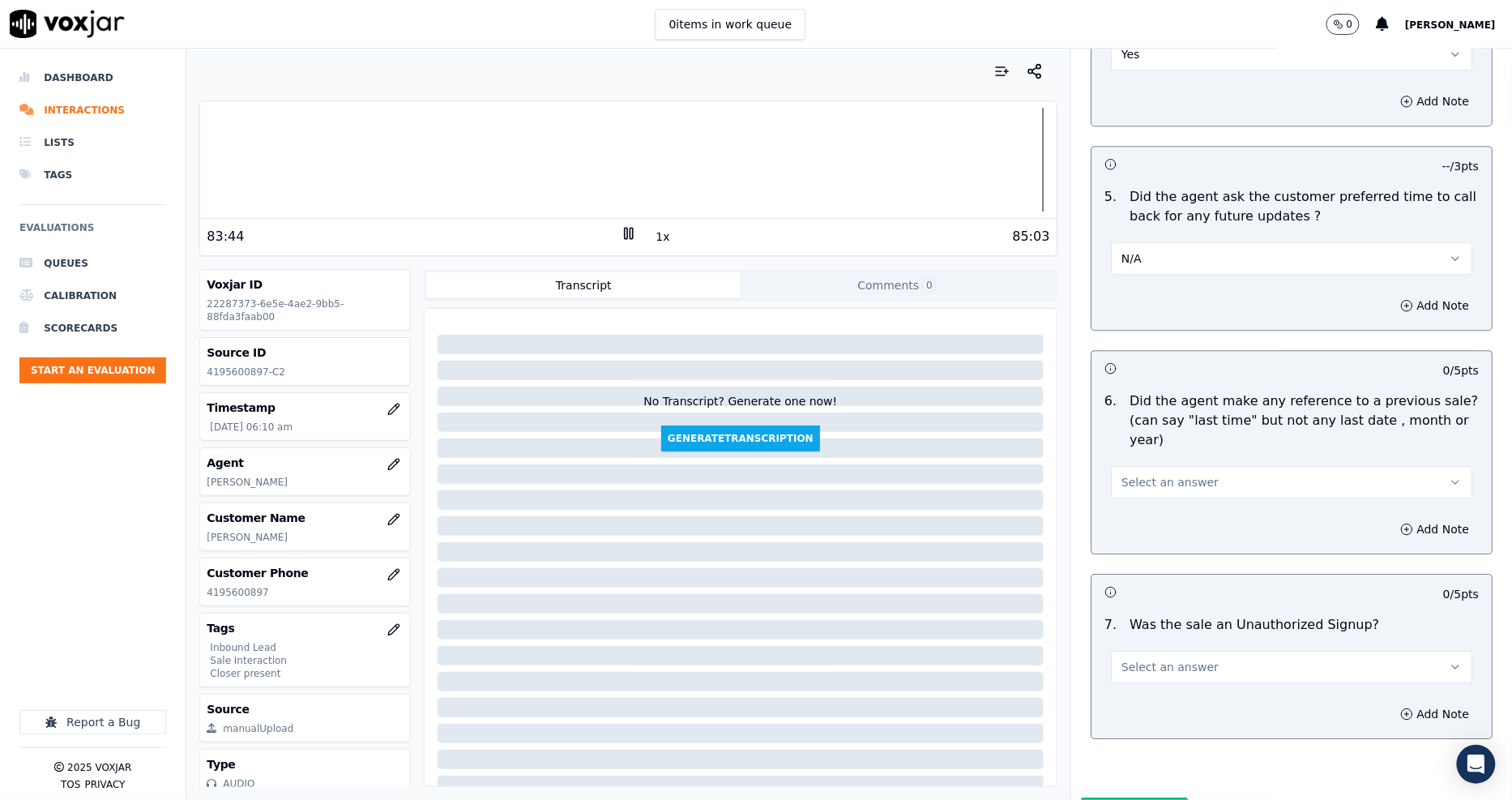
click at [1121, 474] on span "Select an answer" at bounding box center [1169, 482] width 97 height 16
click at [1126, 462] on div "No" at bounding box center [1261, 468] width 330 height 26
drag, startPoint x: 1132, startPoint y: 588, endPoint x: 1133, endPoint y: 609, distance: 21.0
click at [1132, 659] on span "Select an answer" at bounding box center [1169, 666] width 97 height 16
click at [1133, 652] on div "No" at bounding box center [1261, 653] width 330 height 26
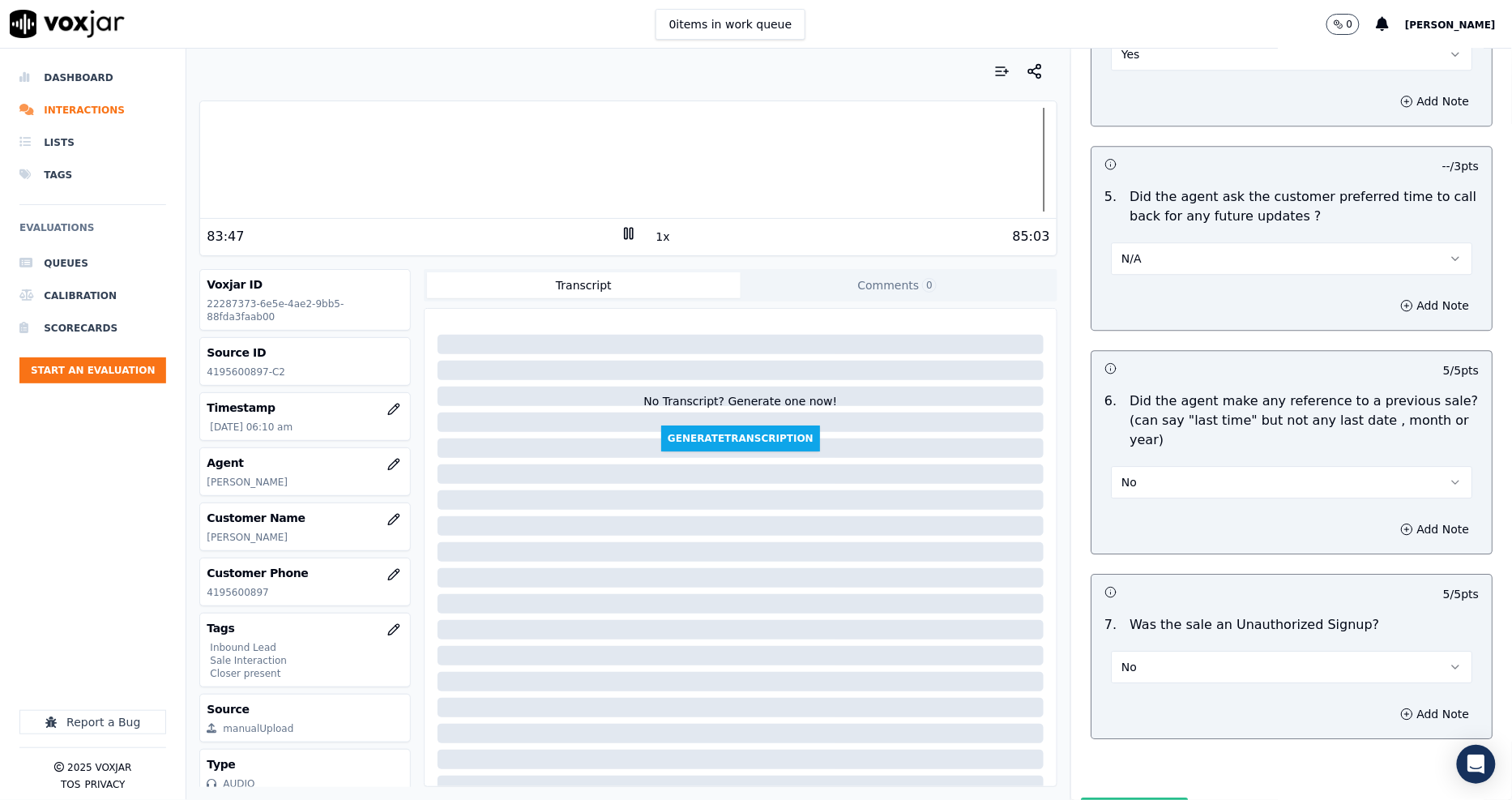
click at [1116, 797] on button "Submit Scores" at bounding box center [1134, 812] width 108 height 29
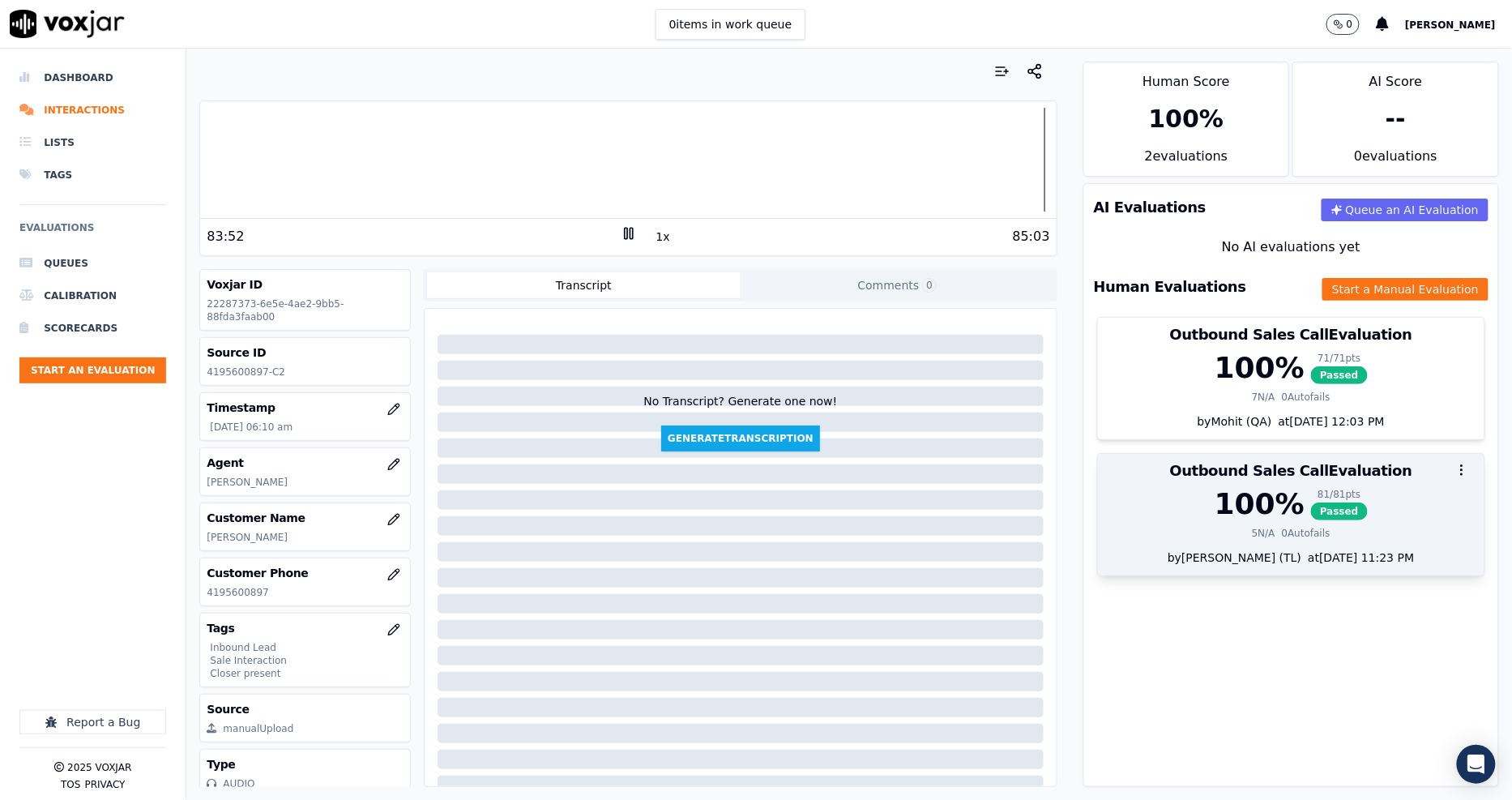
click at [1255, 508] on div "100 %" at bounding box center [1260, 503] width 90 height 33
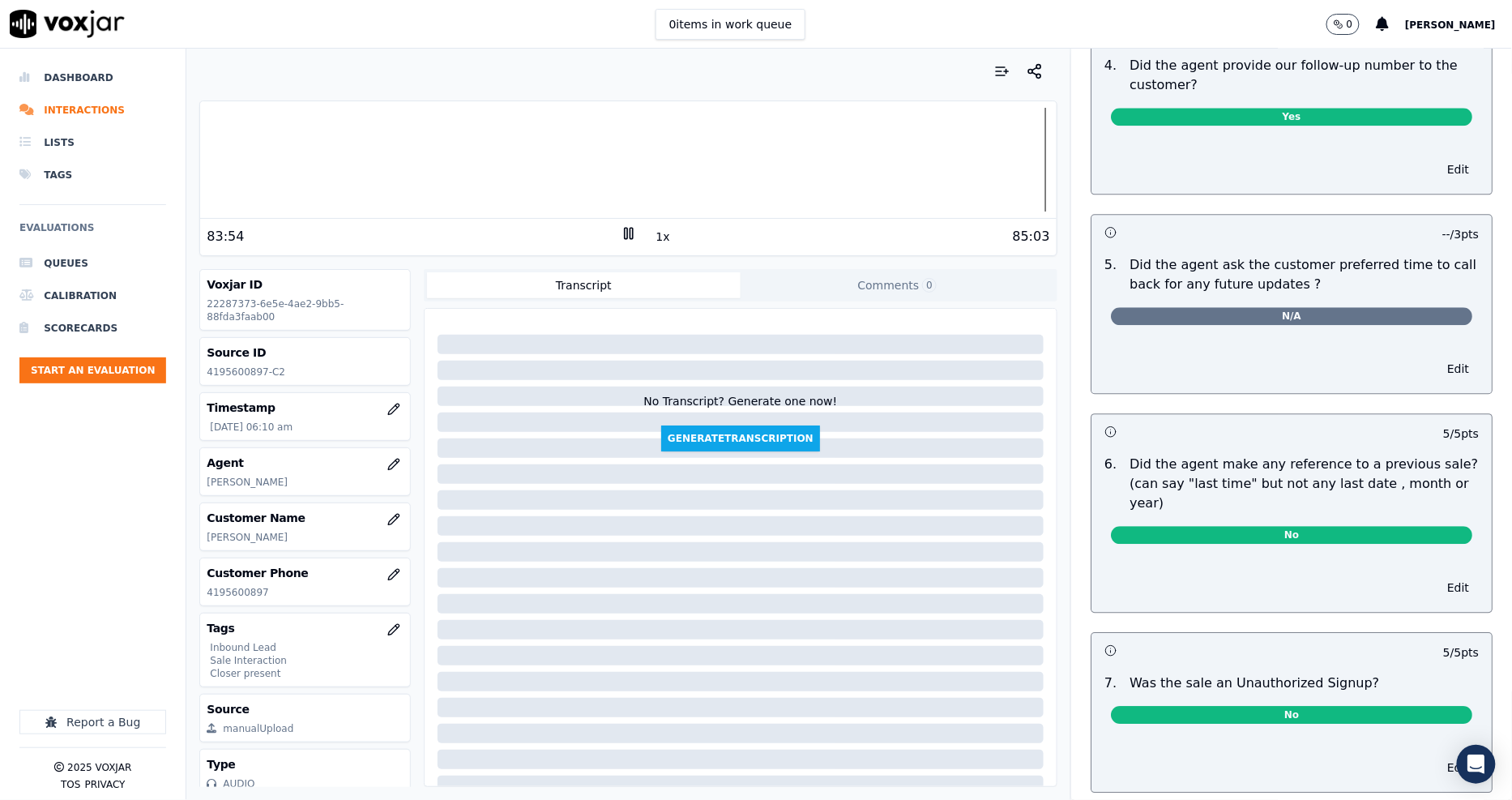
scroll to position [3699, 0]
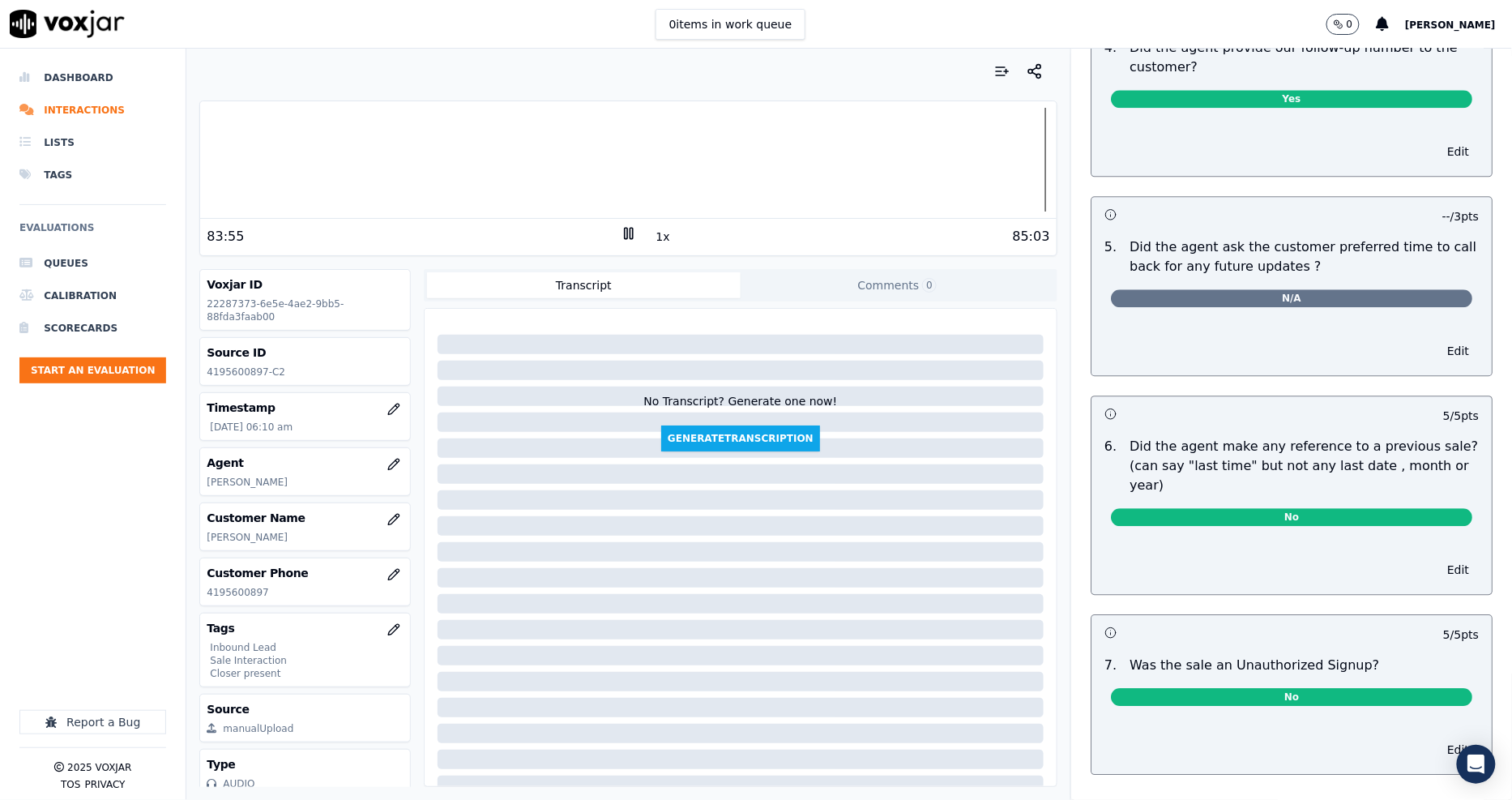
click at [1234, 277] on div "N/A" at bounding box center [1291, 295] width 387 height 38
click at [1234, 289] on span "N/A" at bounding box center [1291, 298] width 361 height 18
click at [1437, 339] on button "Edit" at bounding box center [1457, 350] width 41 height 23
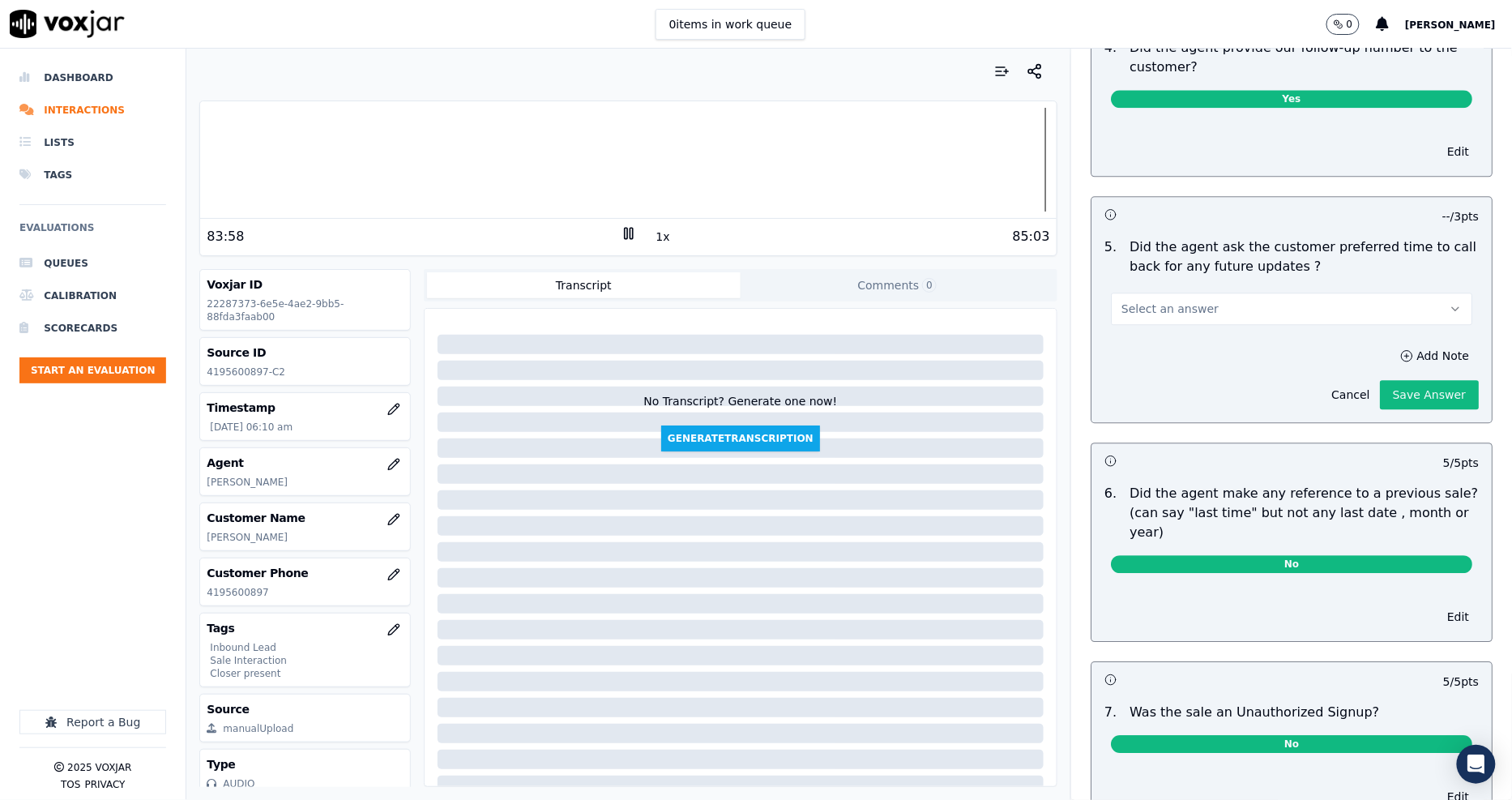
click at [1269, 293] on button "Select an answer" at bounding box center [1291, 308] width 361 height 33
click at [1143, 281] on div "Yes" at bounding box center [1261, 290] width 330 height 26
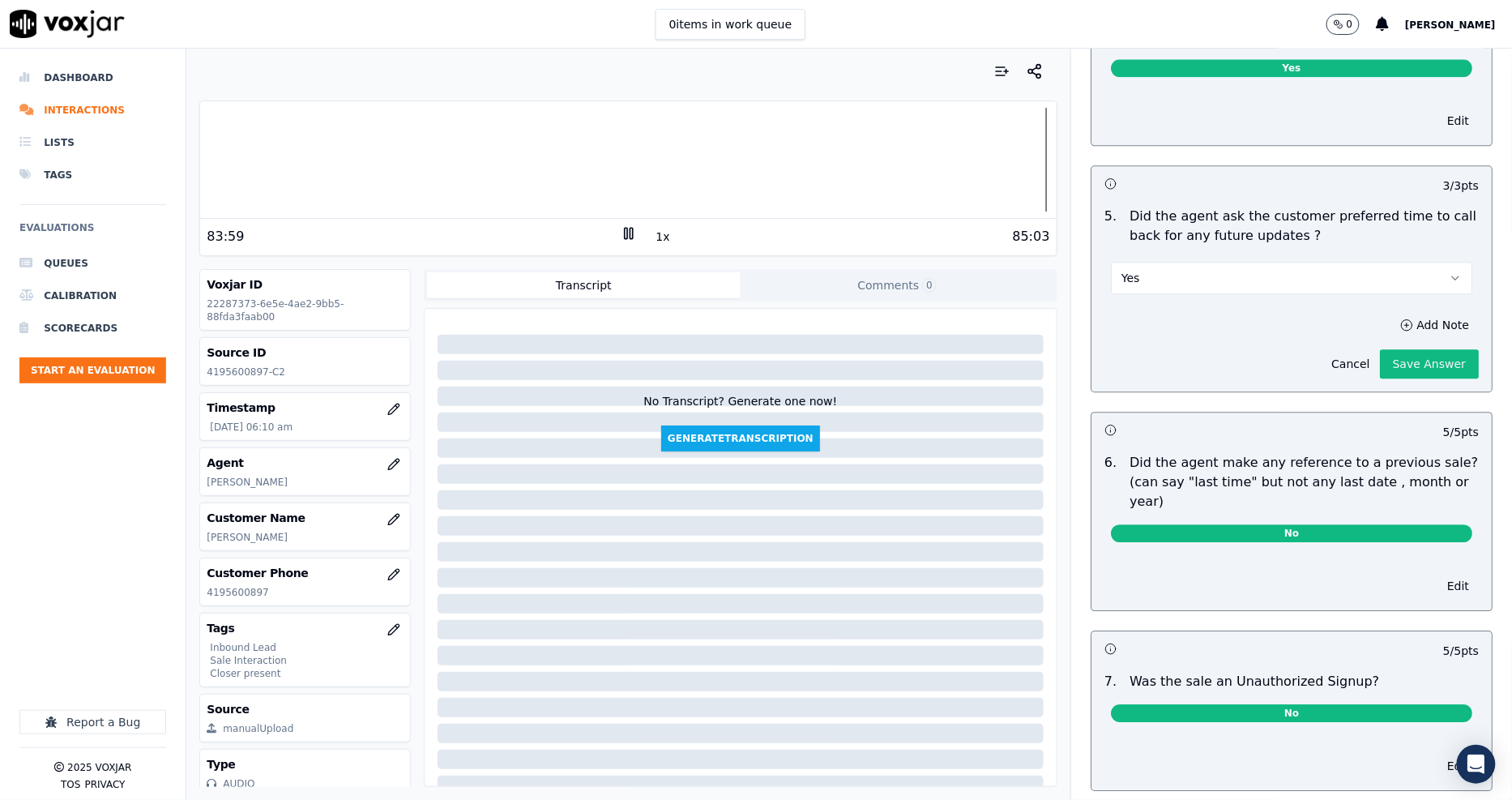
scroll to position [3747, 0]
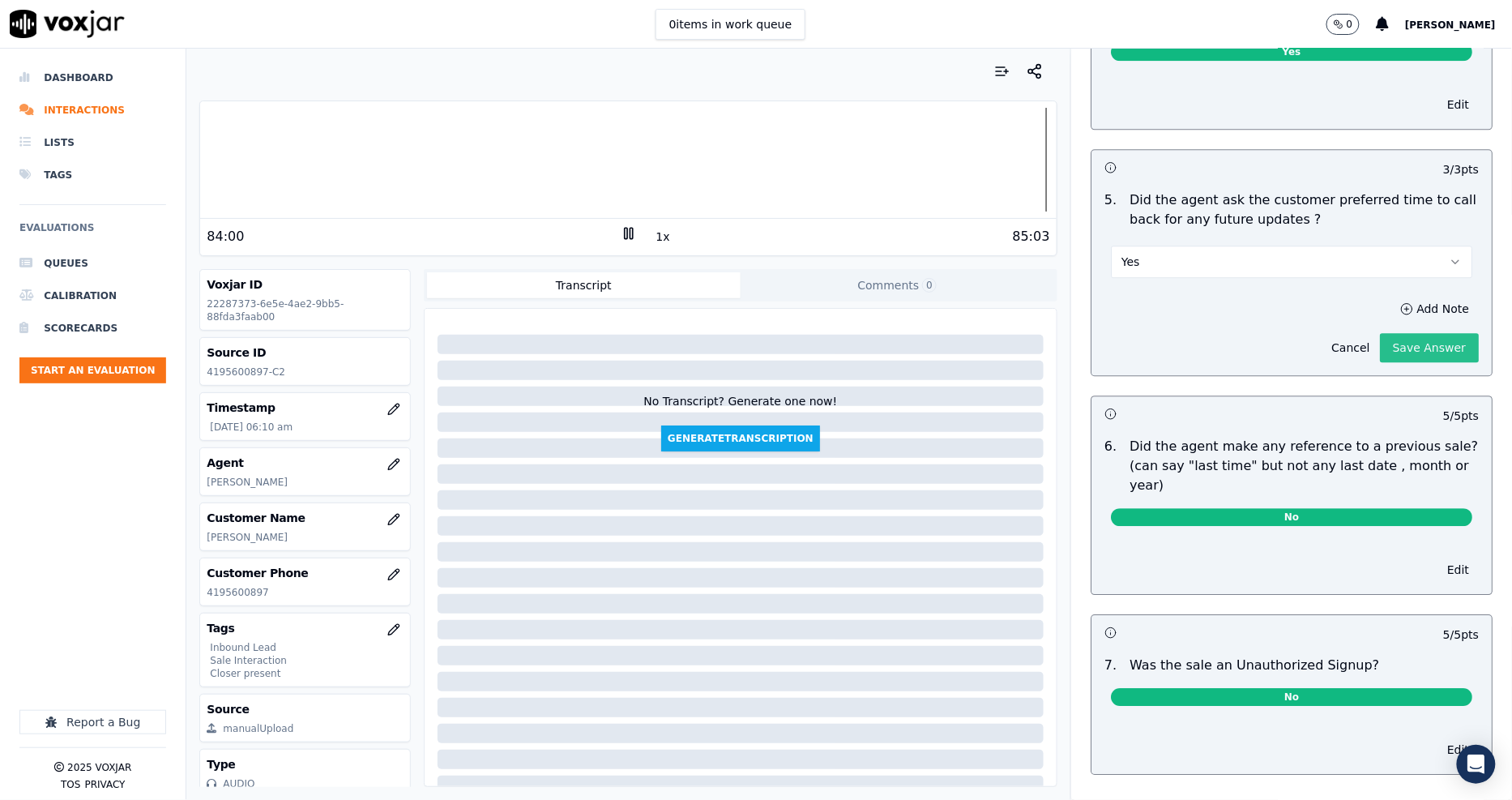
click at [1411, 333] on button "Save Answer" at bounding box center [1429, 347] width 99 height 29
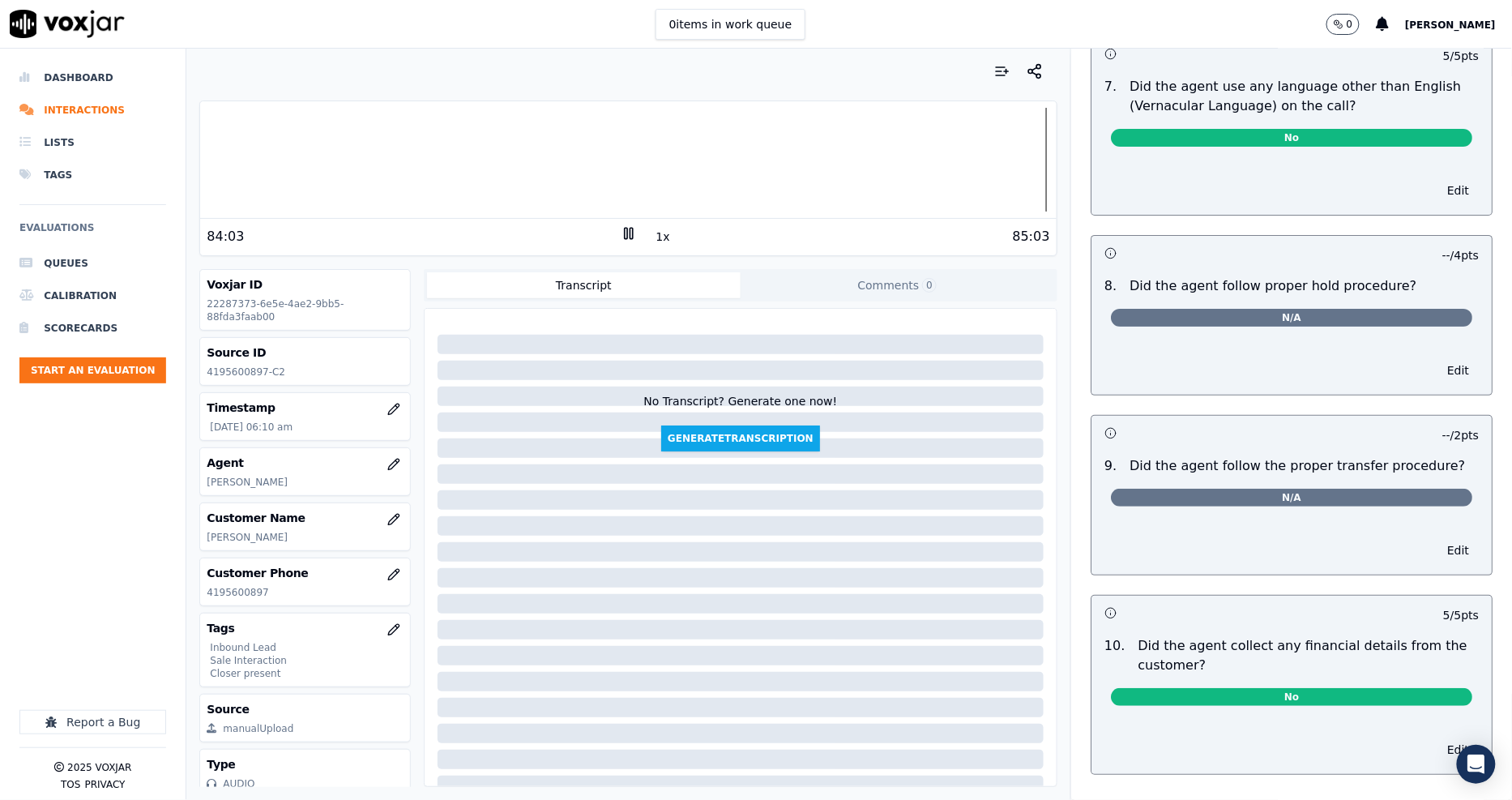
scroll to position [2036, 0]
